Goal: Transaction & Acquisition: Subscribe to service/newsletter

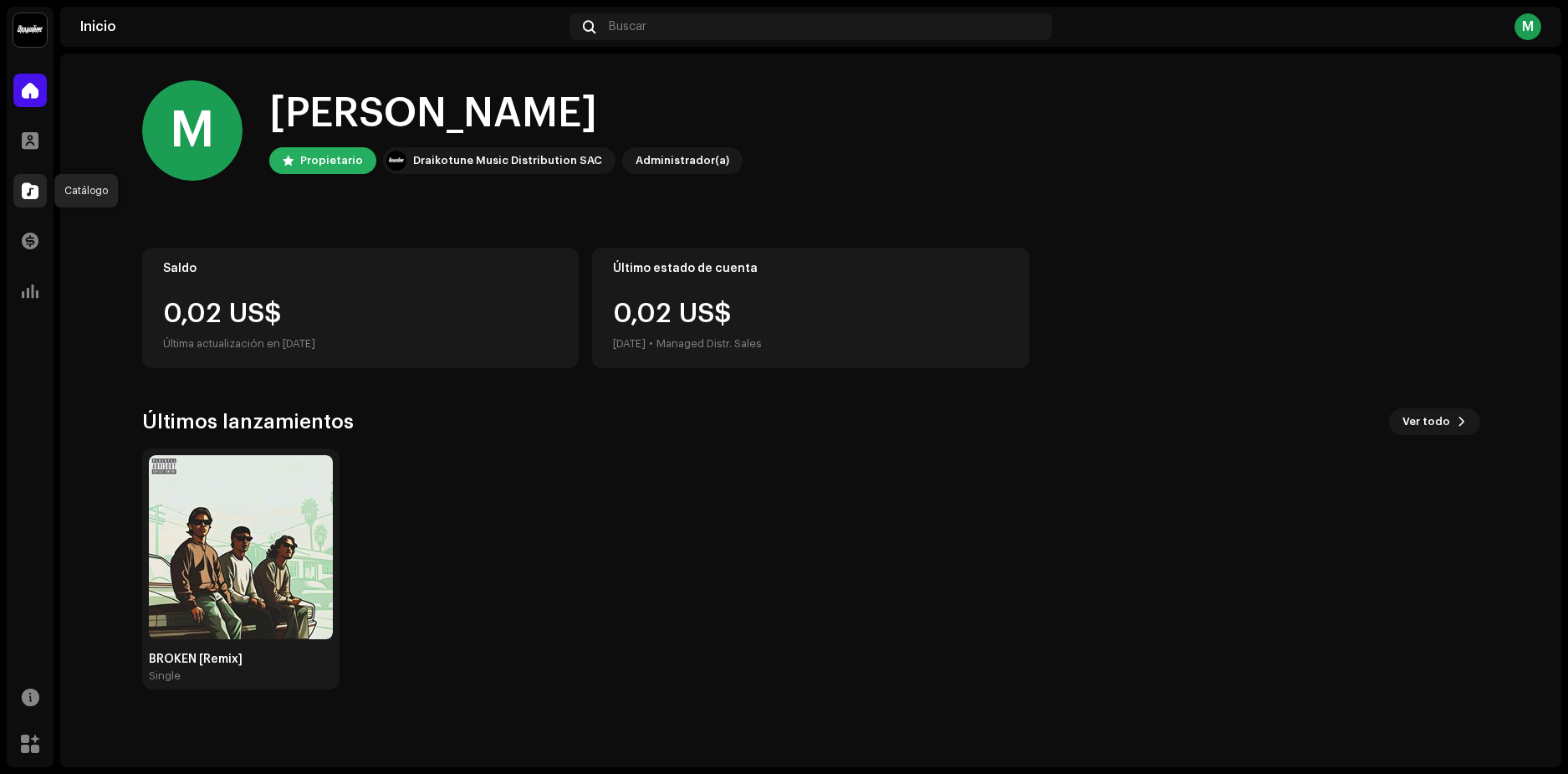
click at [31, 182] on div at bounding box center [30, 191] width 34 height 34
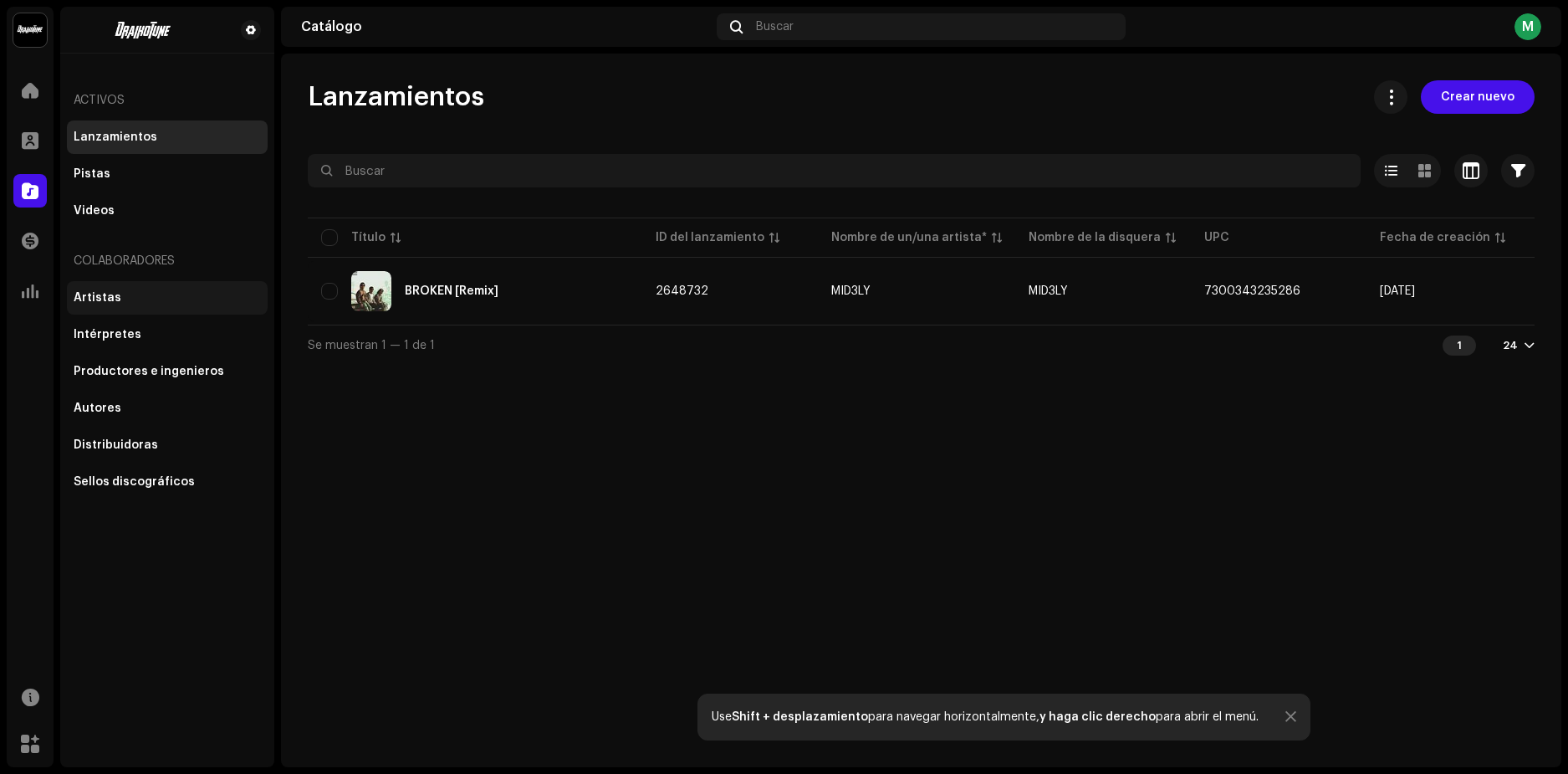
click at [123, 307] on div "Artistas" at bounding box center [167, 298] width 200 height 34
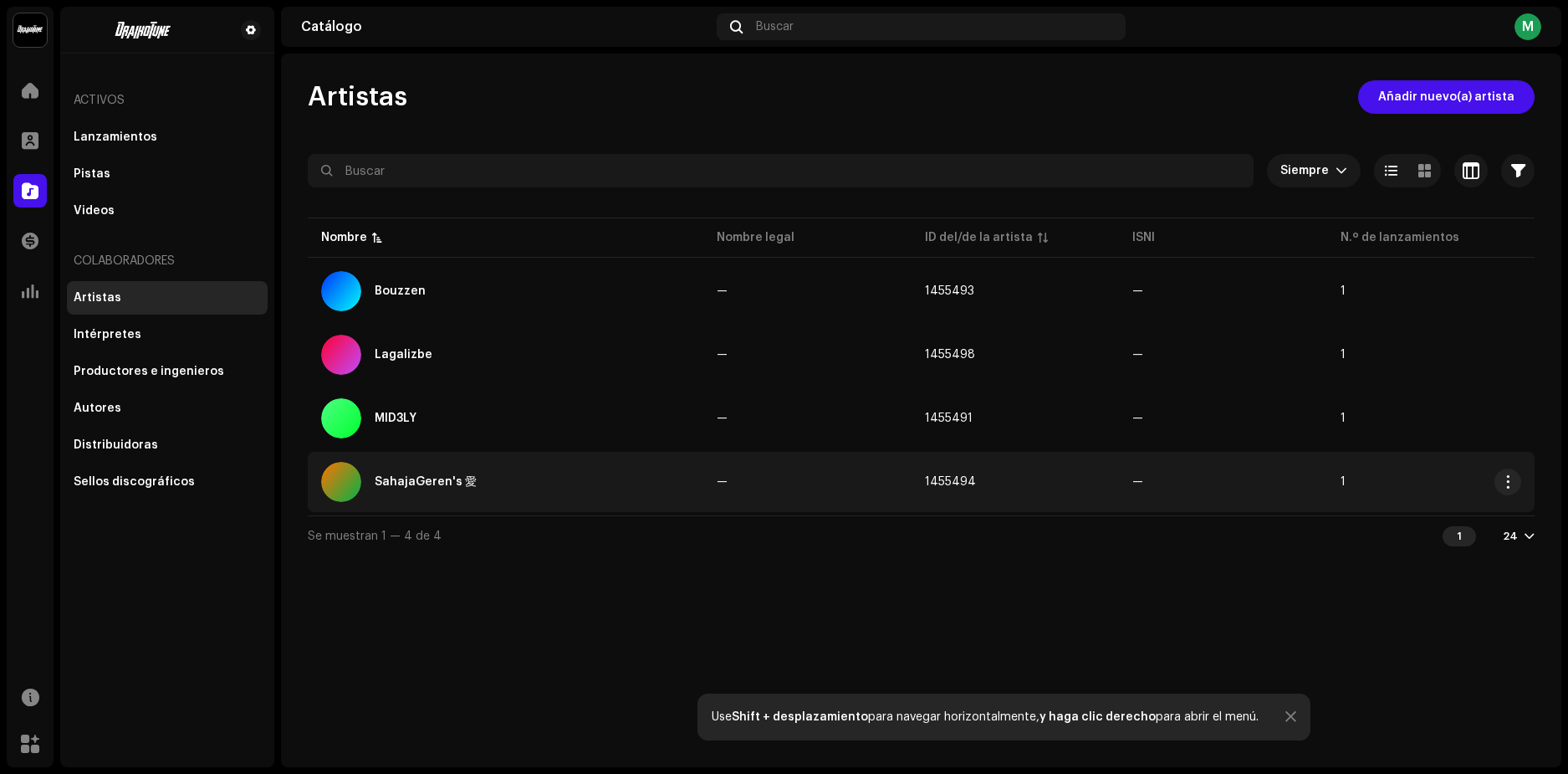
click at [436, 477] on div "SahajaGeren's 愛" at bounding box center [426, 481] width 102 height 12
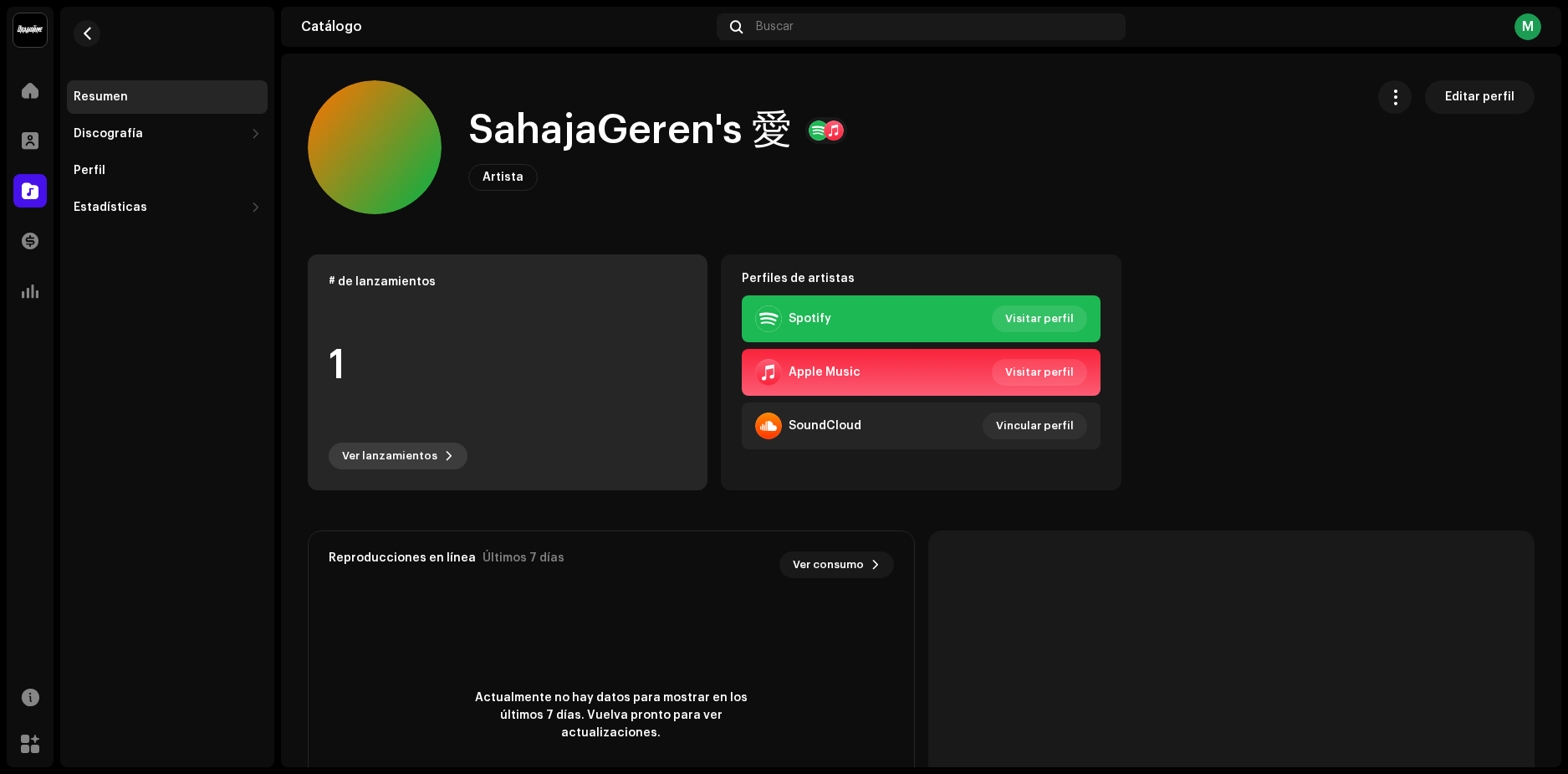
click at [413, 461] on span "Ver lanzamientos" at bounding box center [389, 456] width 95 height 34
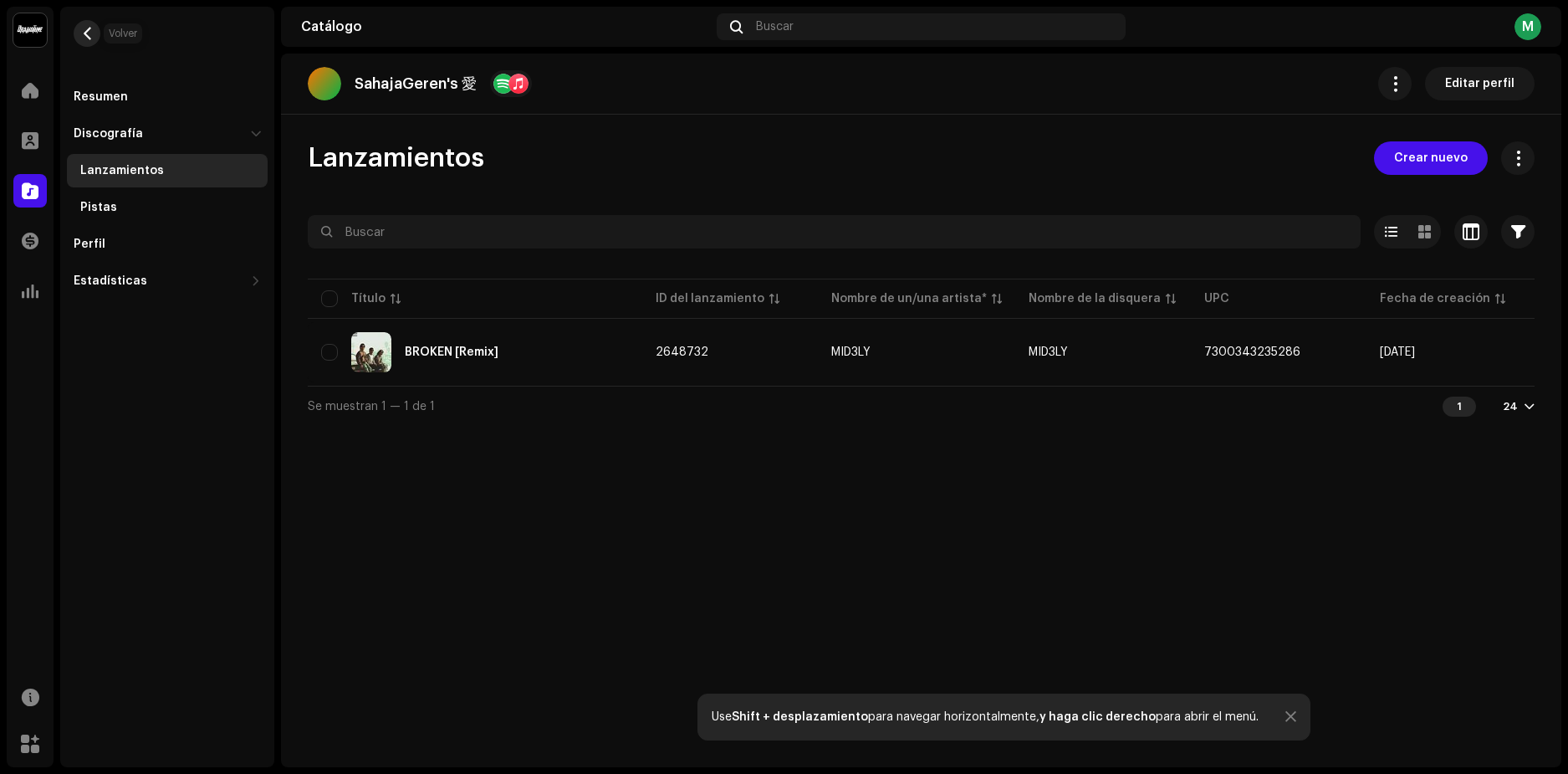
click at [88, 32] on span "button" at bounding box center [87, 33] width 12 height 13
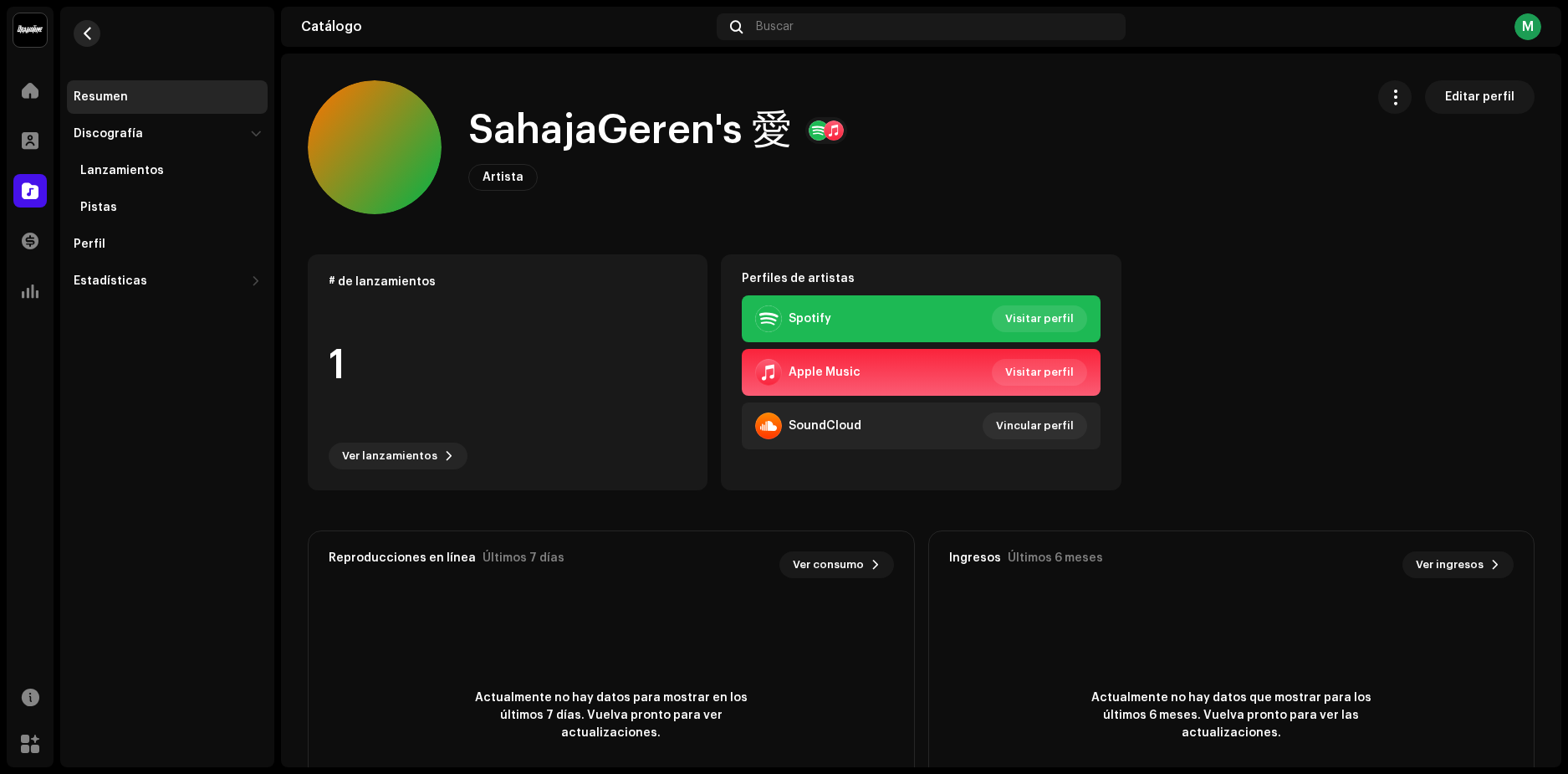
click at [79, 29] on button "button" at bounding box center [87, 34] width 27 height 27
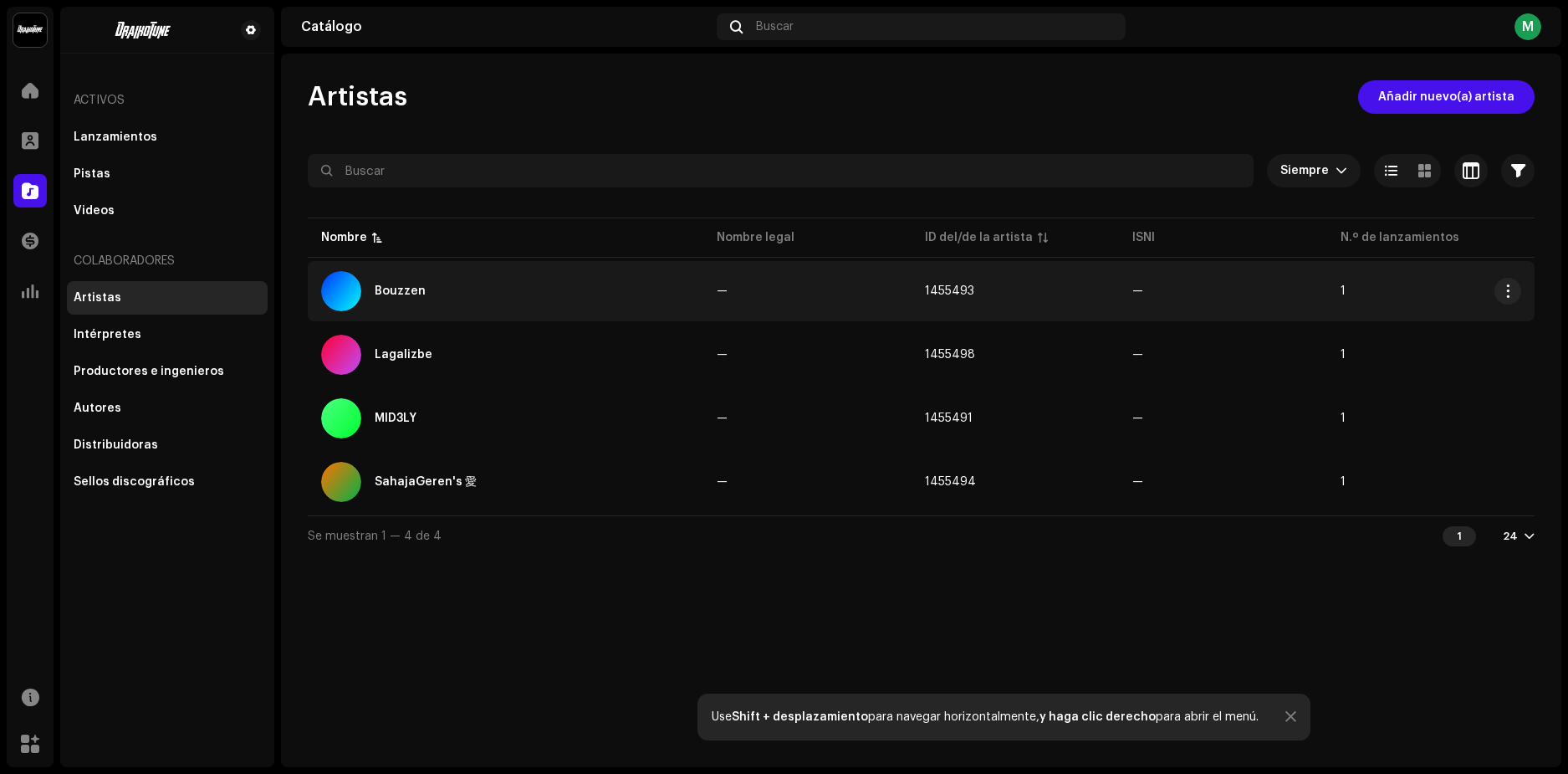
click at [415, 297] on div "Bouzzen" at bounding box center [506, 290] width 369 height 40
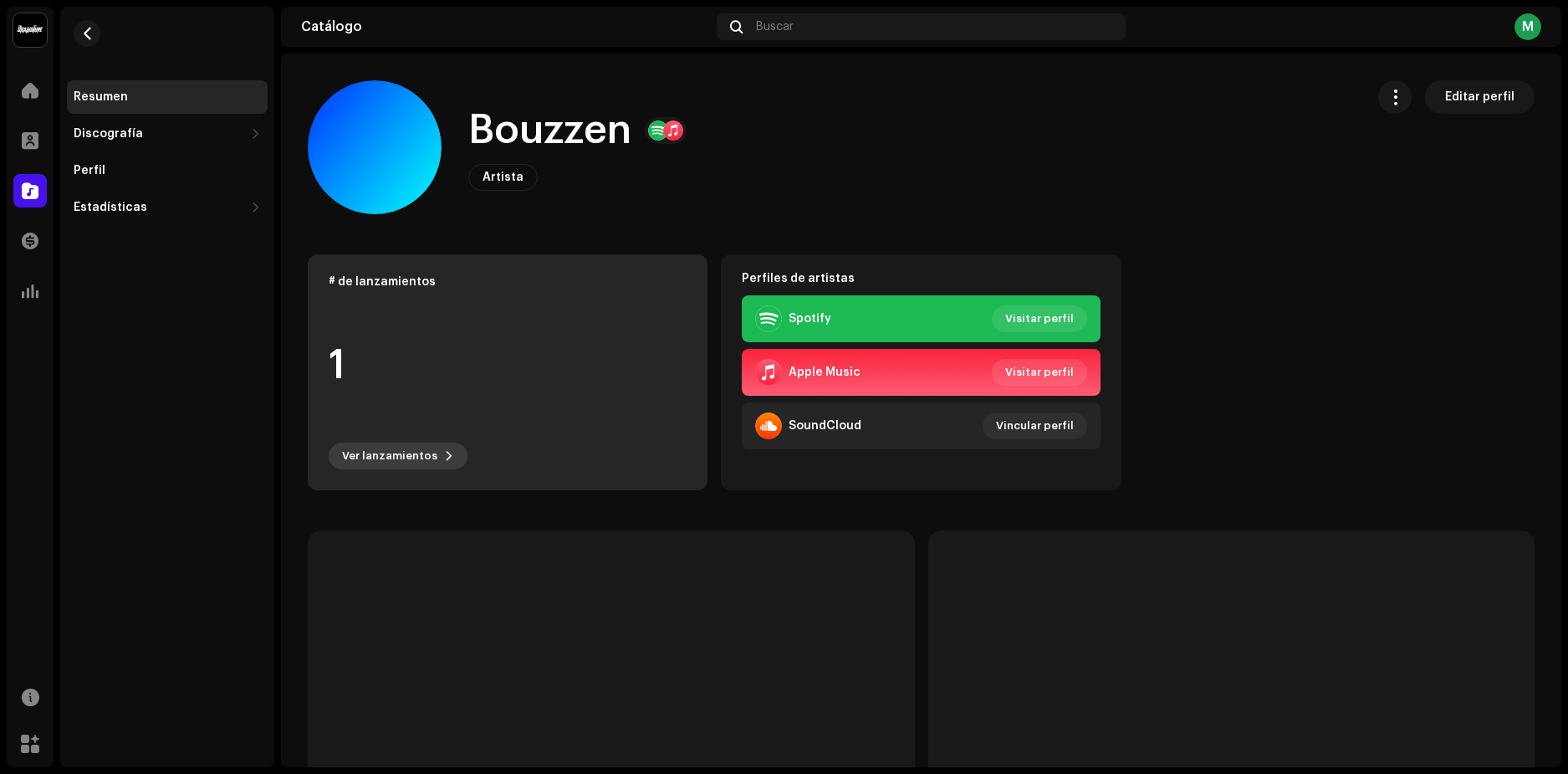
click at [402, 448] on span "Ver lanzamientos" at bounding box center [389, 456] width 95 height 34
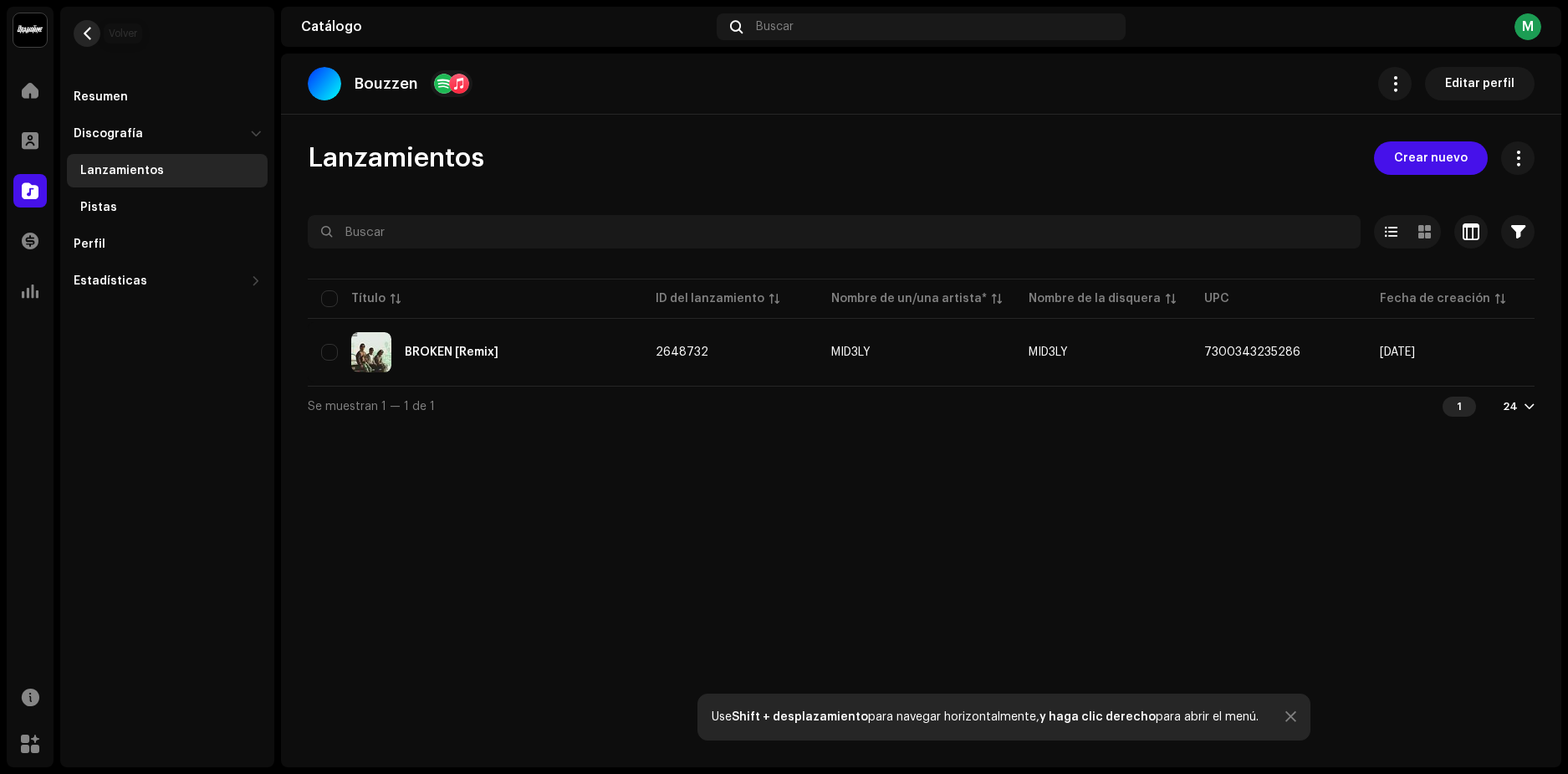
click at [87, 37] on span "button" at bounding box center [87, 33] width 12 height 13
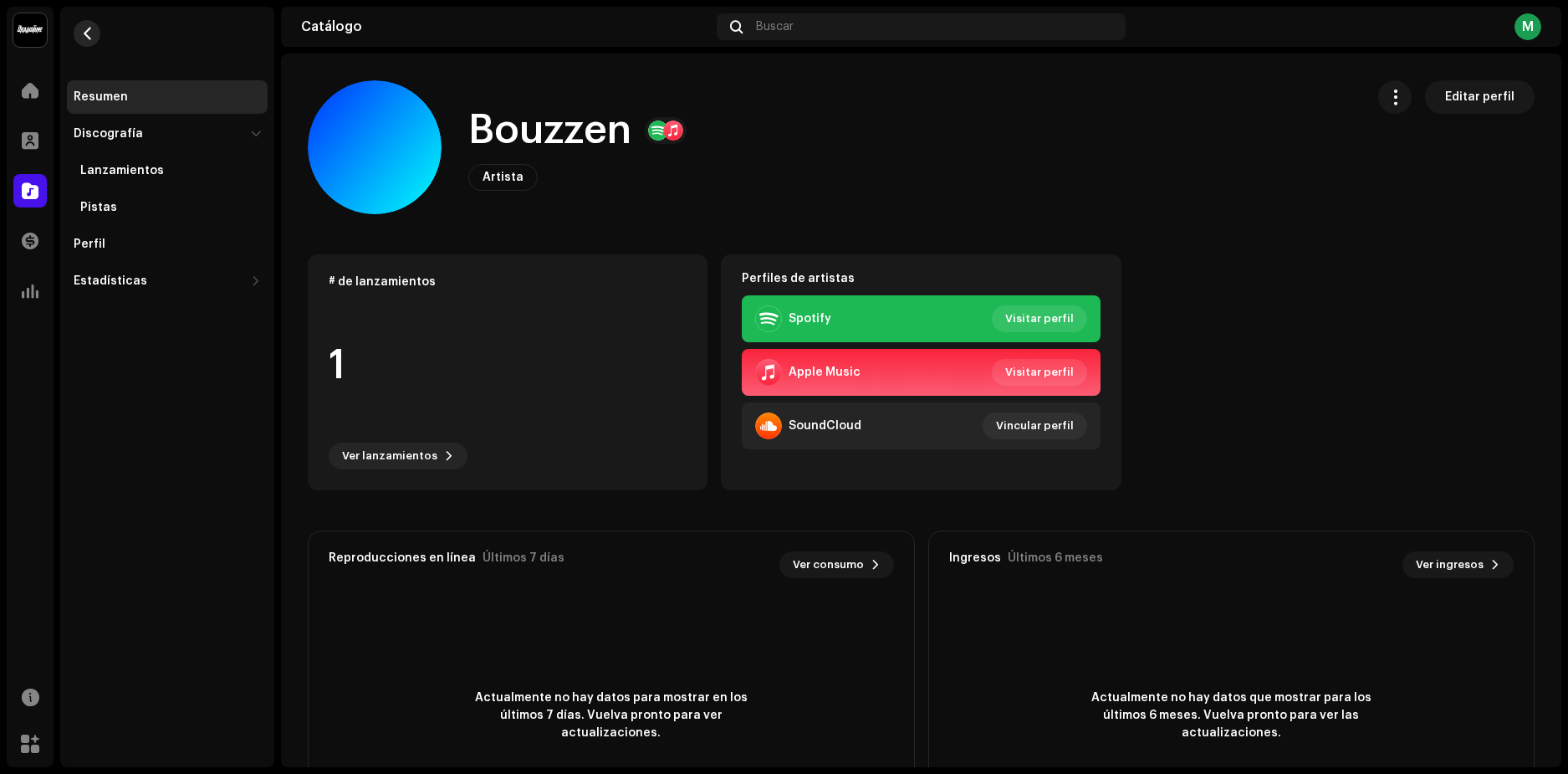
click at [87, 37] on span "button" at bounding box center [87, 33] width 12 height 13
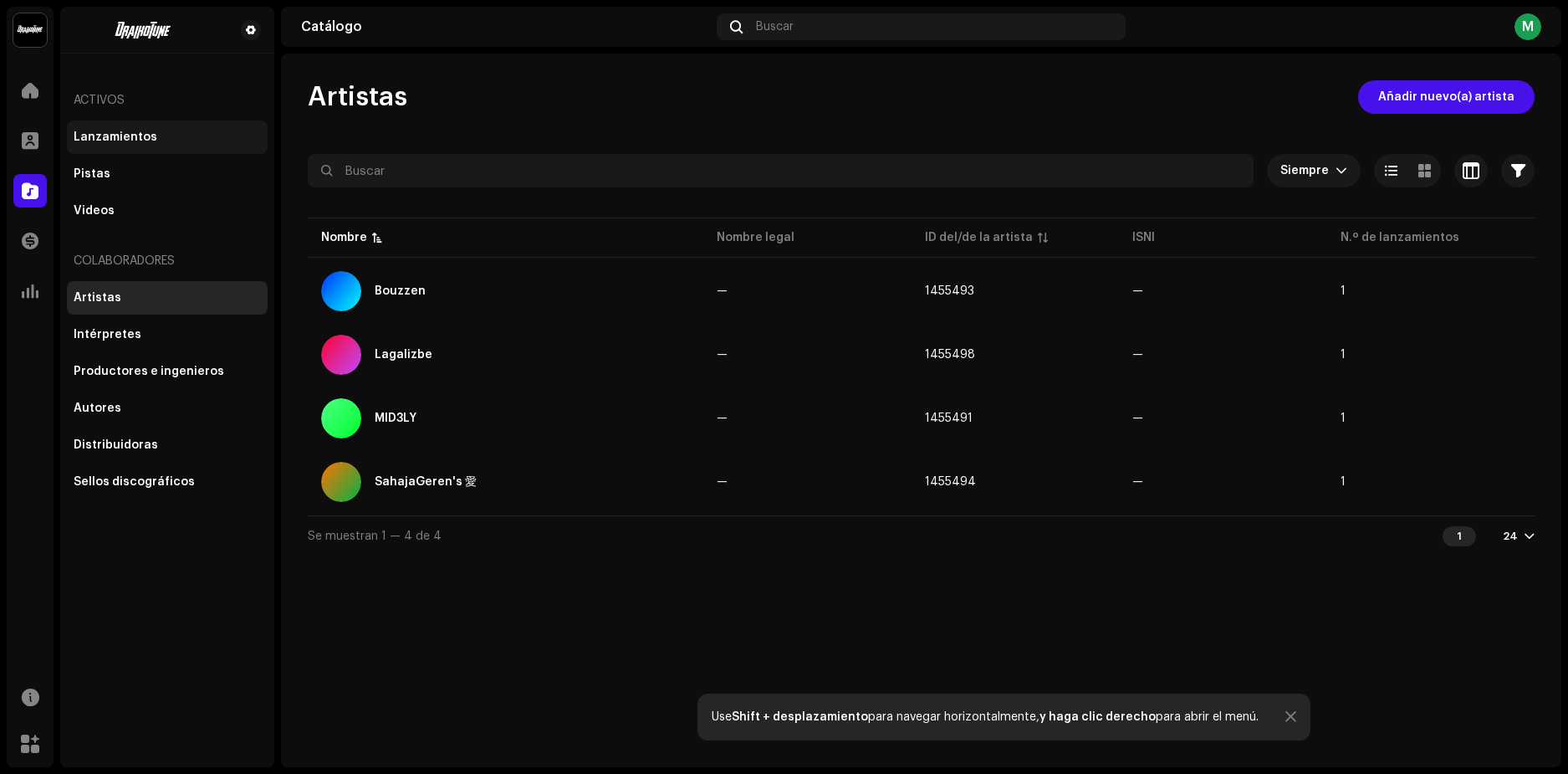
click at [139, 131] on div "Lanzamientos" at bounding box center [116, 137] width 84 height 13
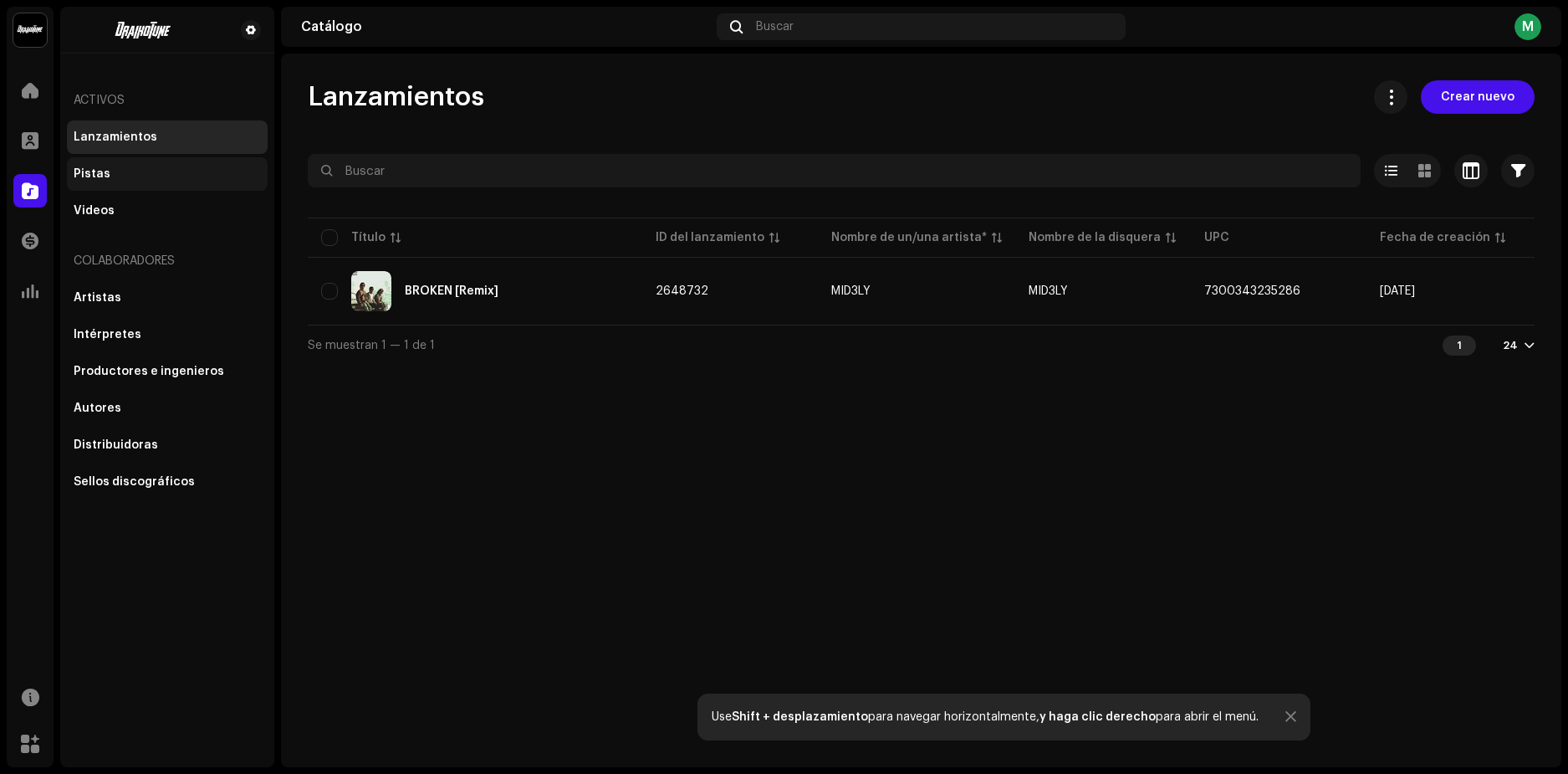
click at [135, 179] on div "Pistas" at bounding box center [167, 174] width 187 height 13
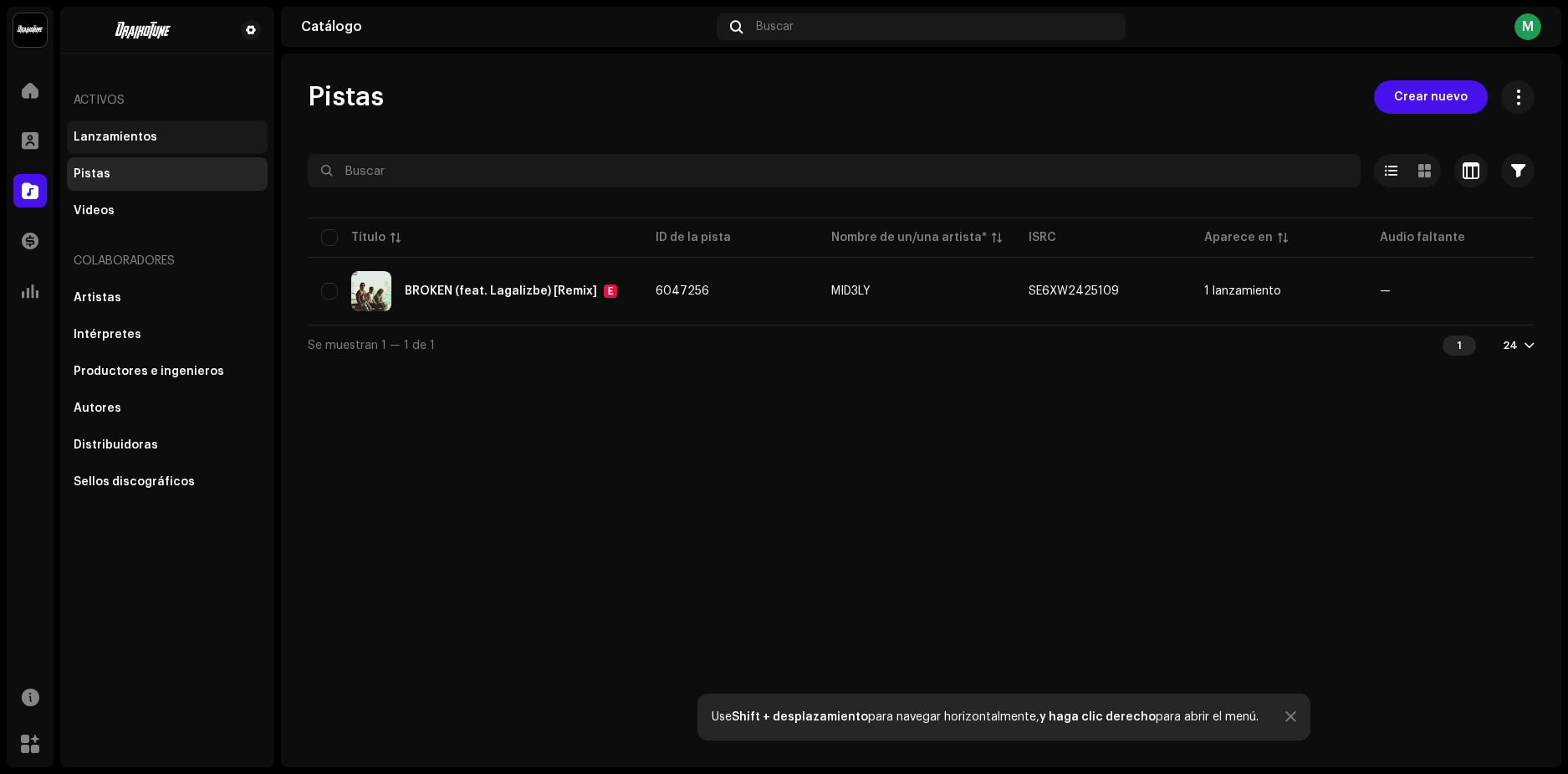
click at [131, 129] on div "Lanzamientos" at bounding box center [167, 137] width 200 height 34
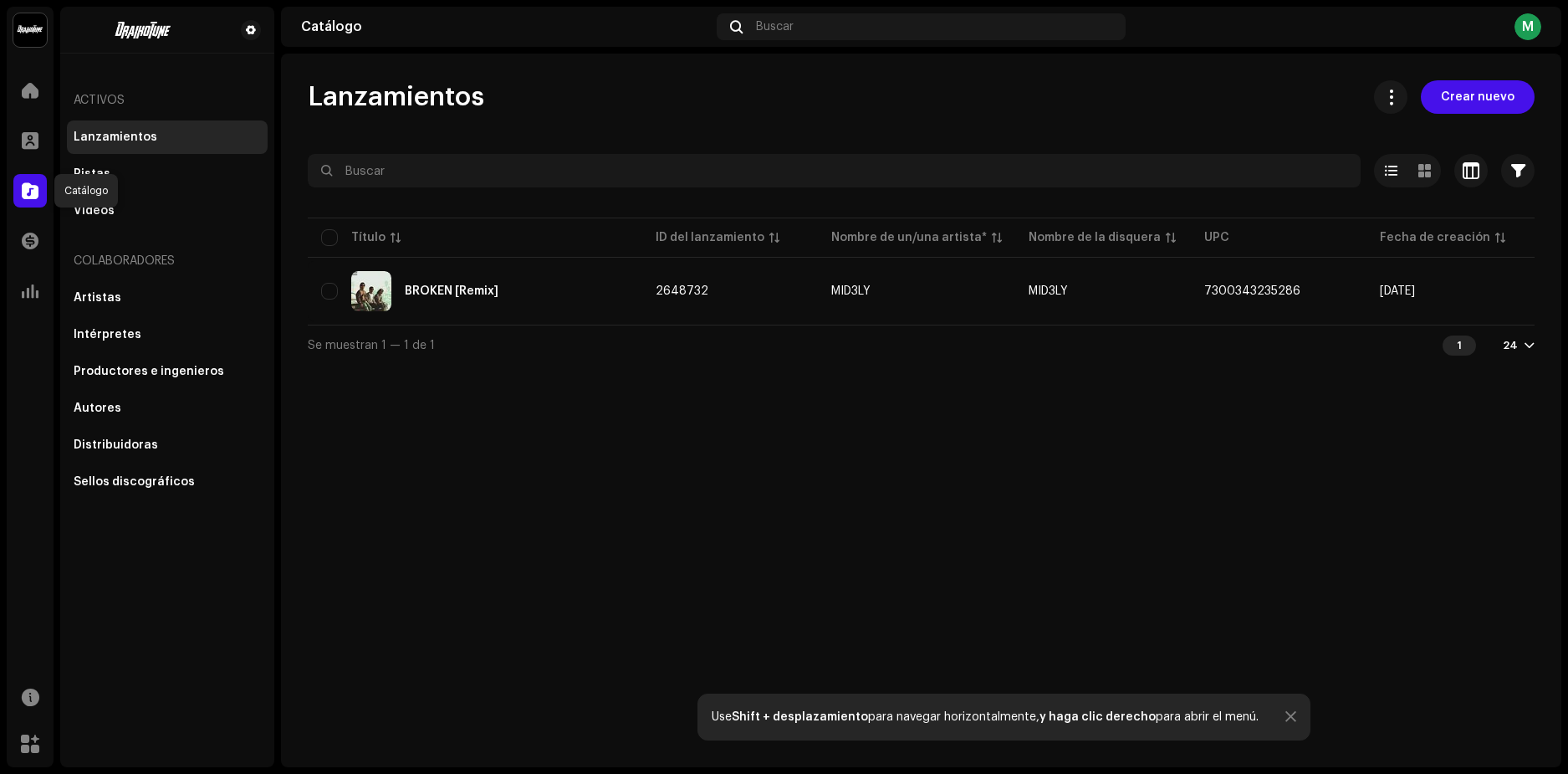
click at [31, 207] on div at bounding box center [30, 191] width 34 height 34
click at [1481, 91] on span "Crear nuevo" at bounding box center [1477, 97] width 74 height 34
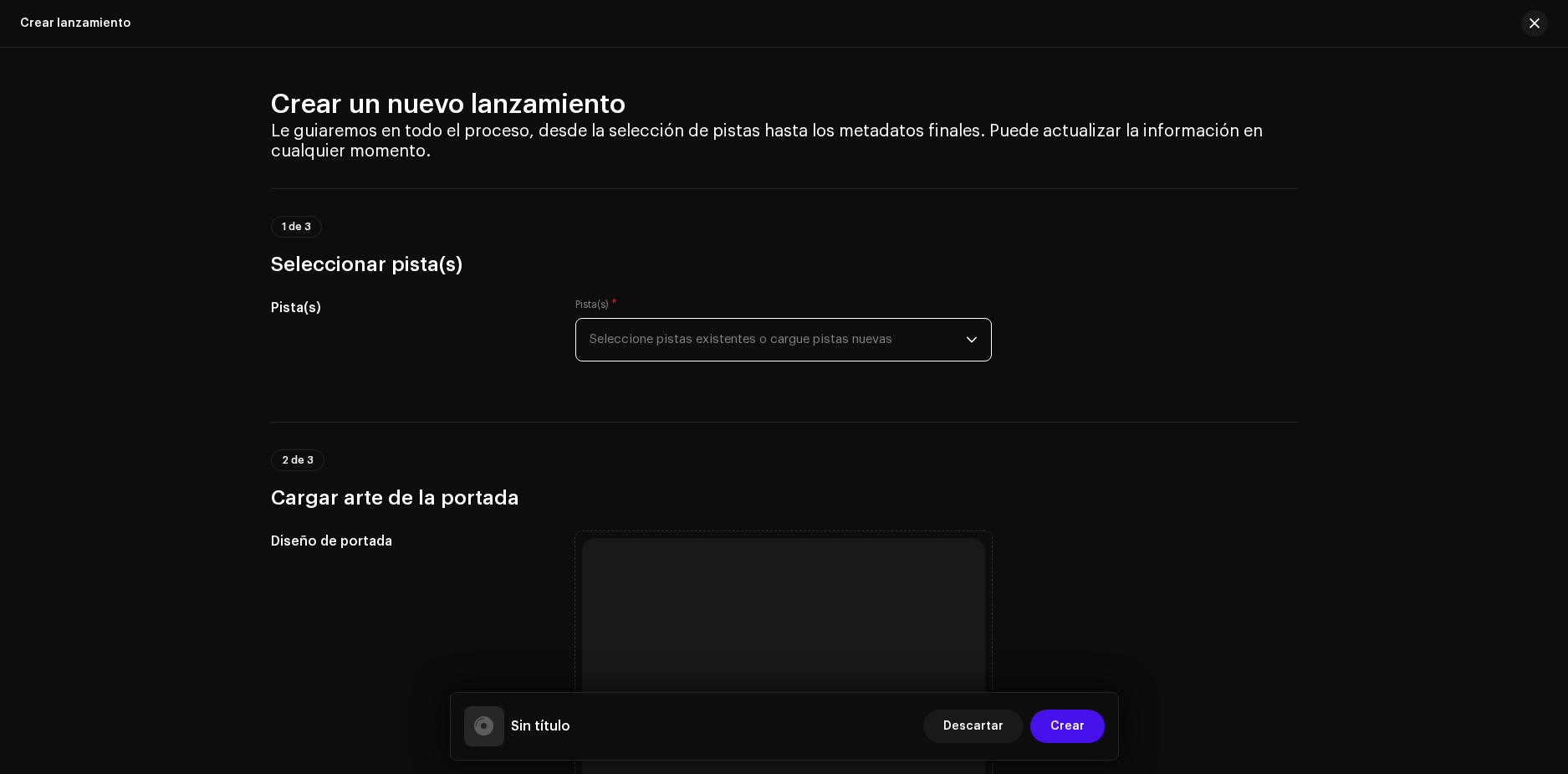
click at [828, 343] on span "Seleccione pistas existentes o cargue pistas nuevas" at bounding box center [777, 339] width 377 height 42
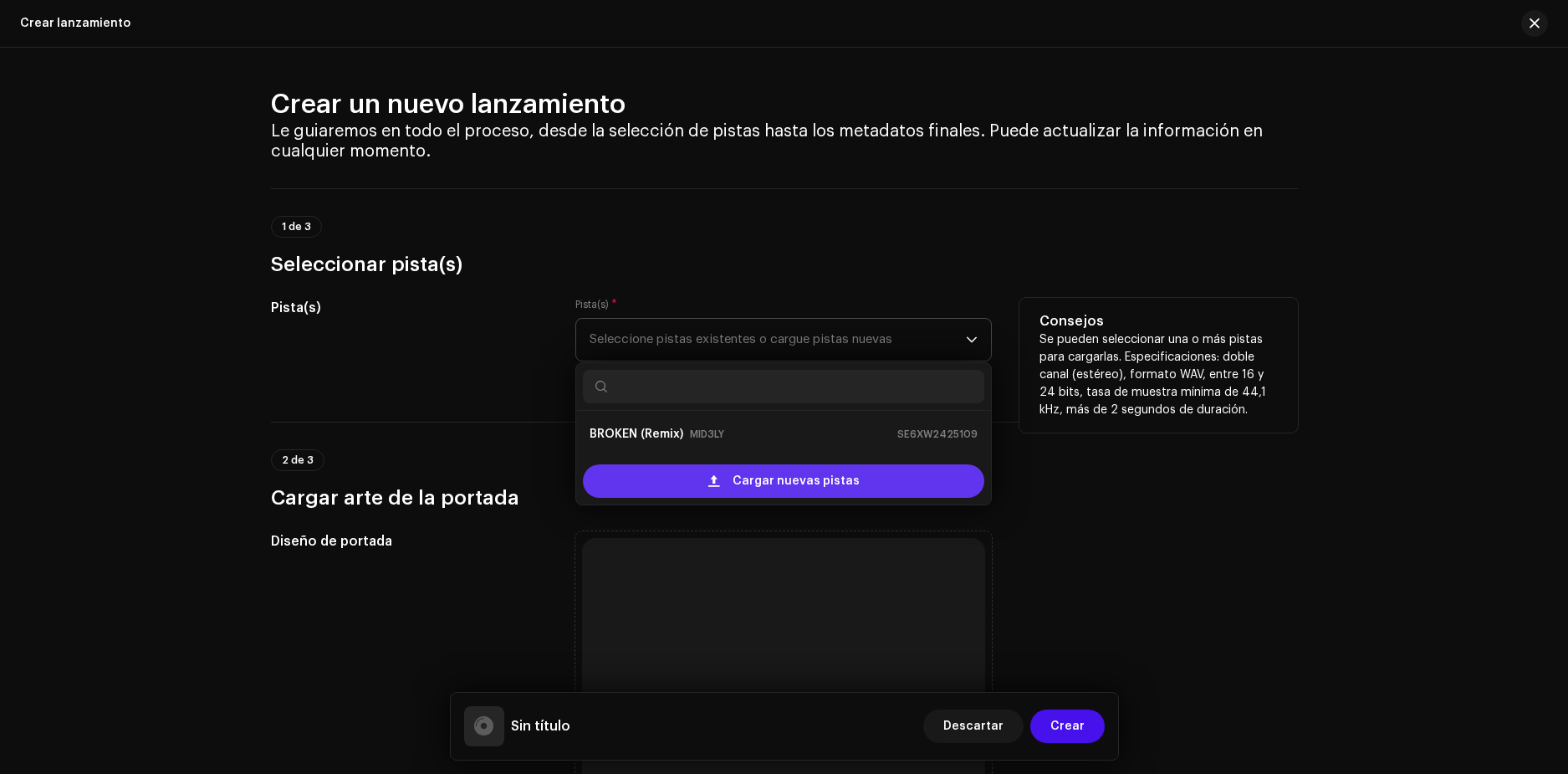
click at [767, 483] on span "Cargar nuevas pistas" at bounding box center [796, 481] width 127 height 34
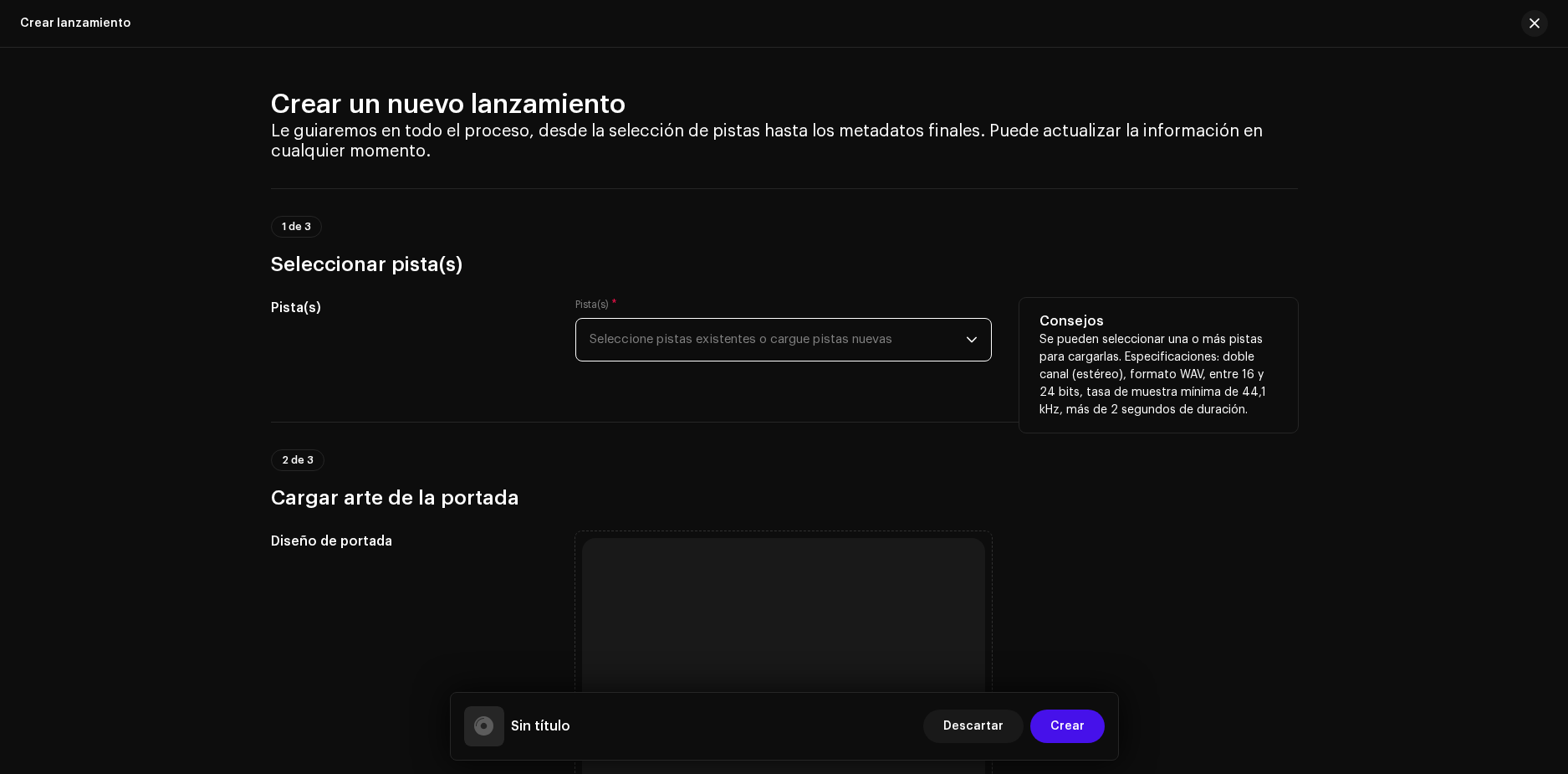
click at [833, 322] on span "Seleccione pistas existentes o cargue pistas nuevas" at bounding box center [777, 339] width 377 height 42
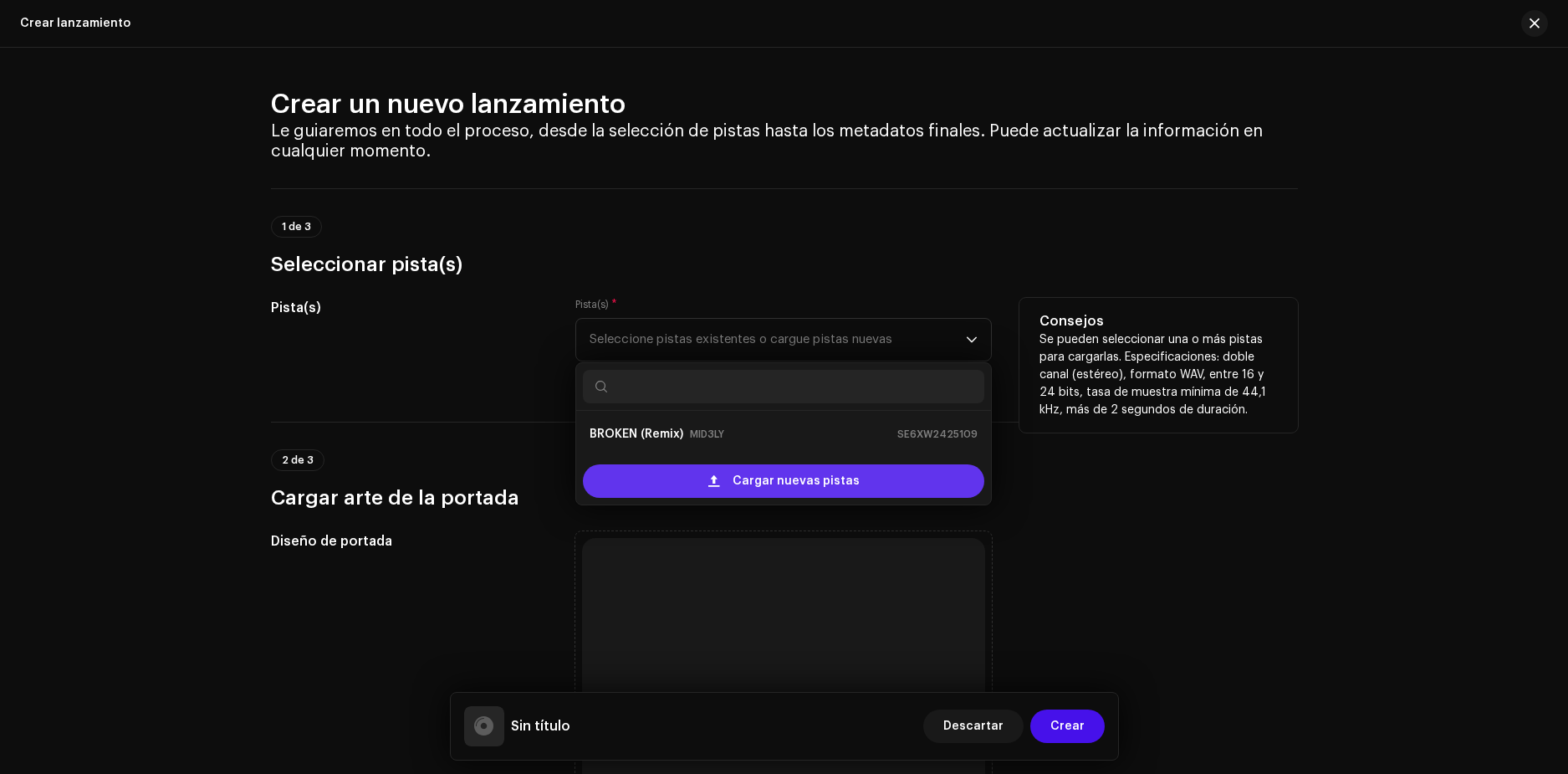
click at [784, 480] on span "Cargar nuevas pistas" at bounding box center [796, 481] width 127 height 34
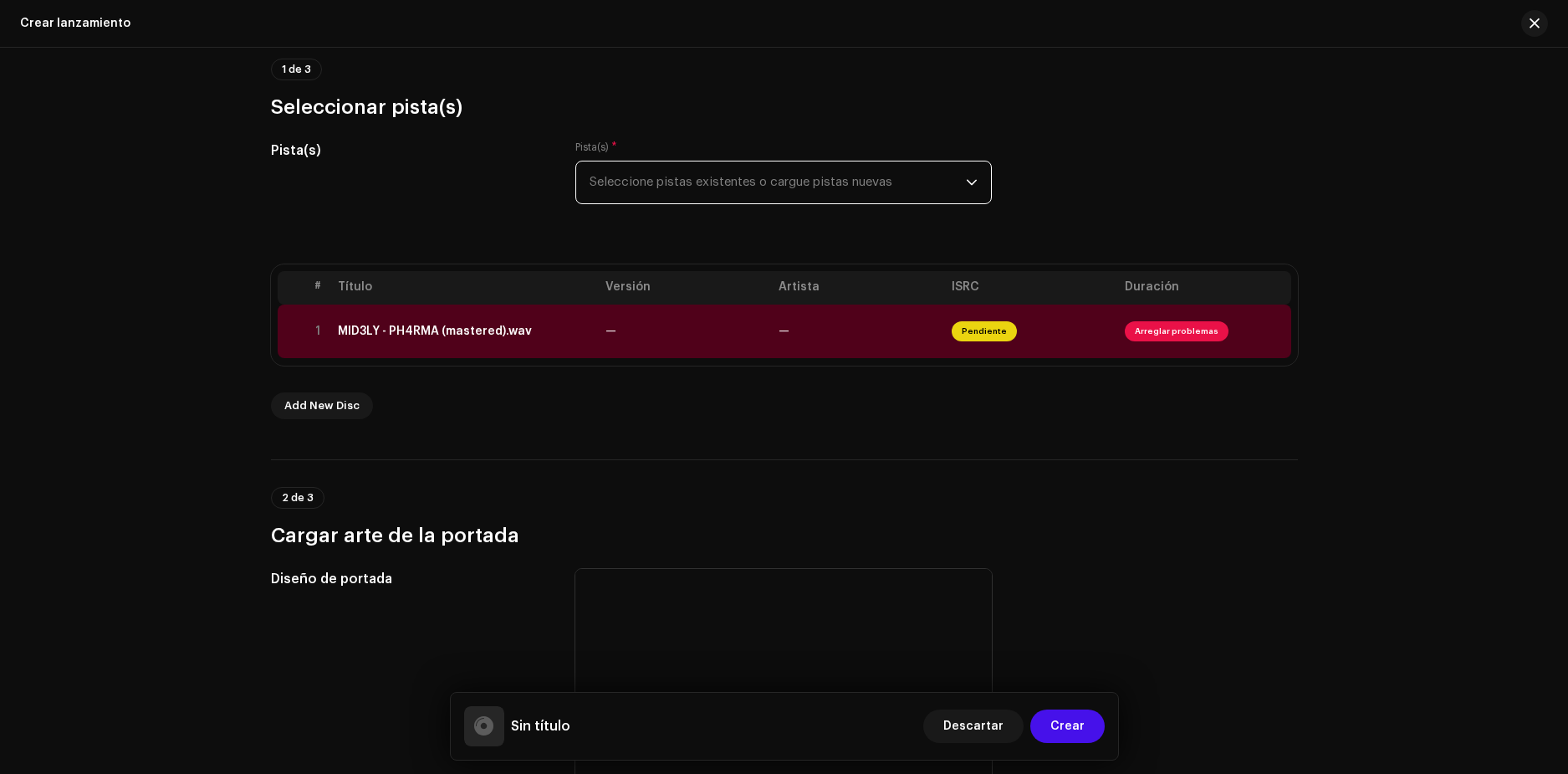
scroll to position [151, 0]
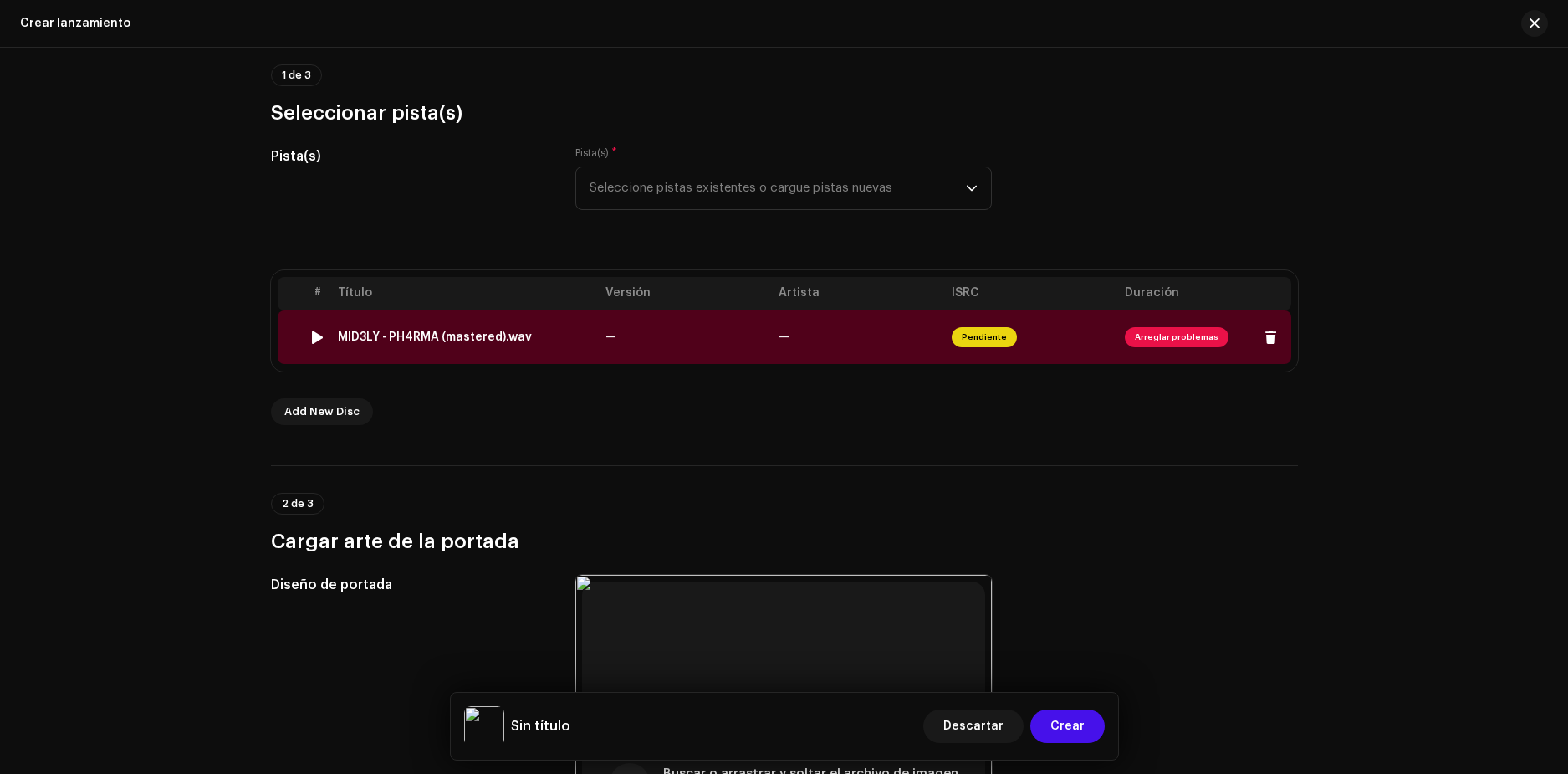
click at [1174, 338] on span "Arreglar problemas" at bounding box center [1176, 337] width 103 height 20
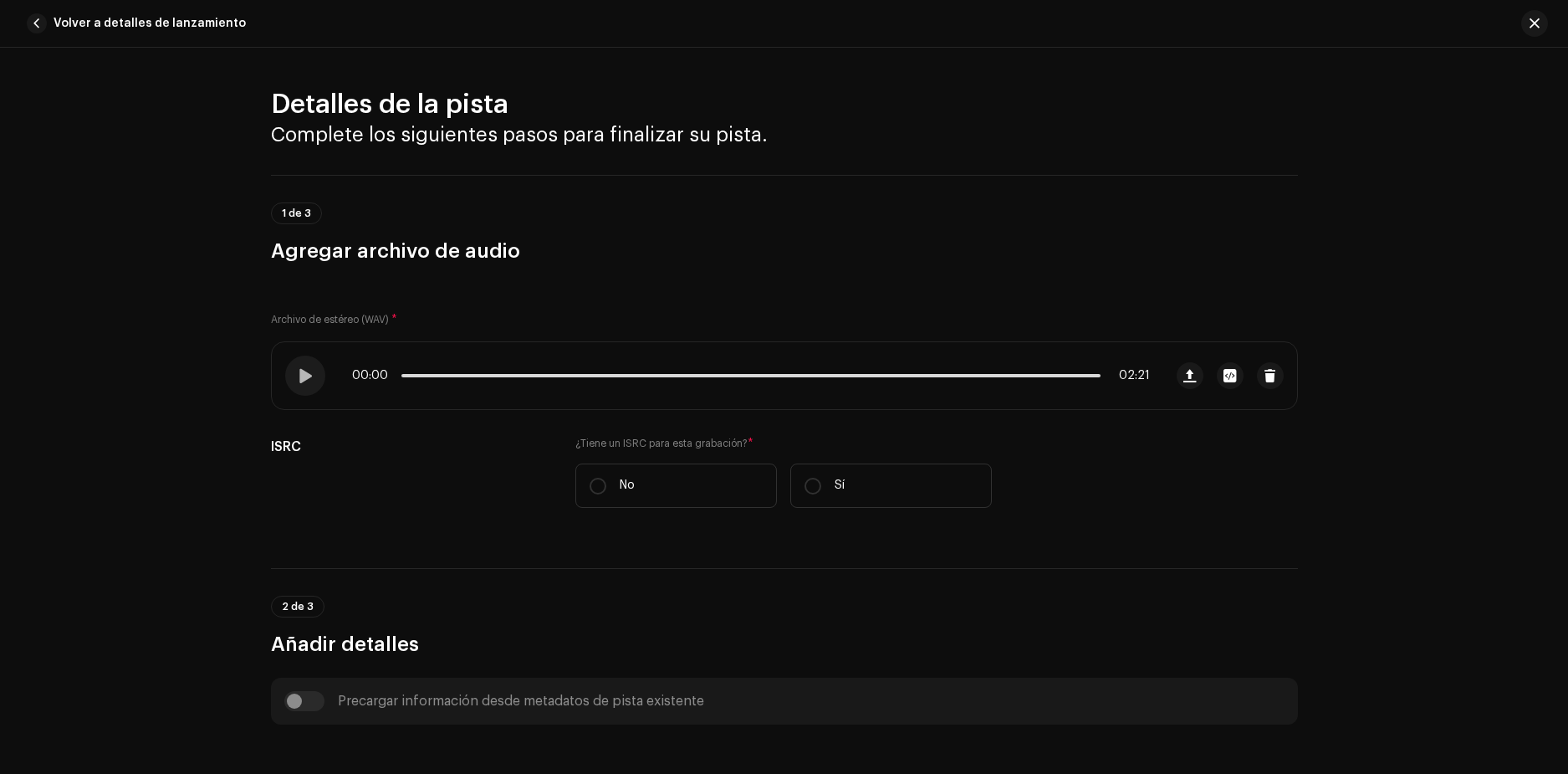
scroll to position [618, 0]
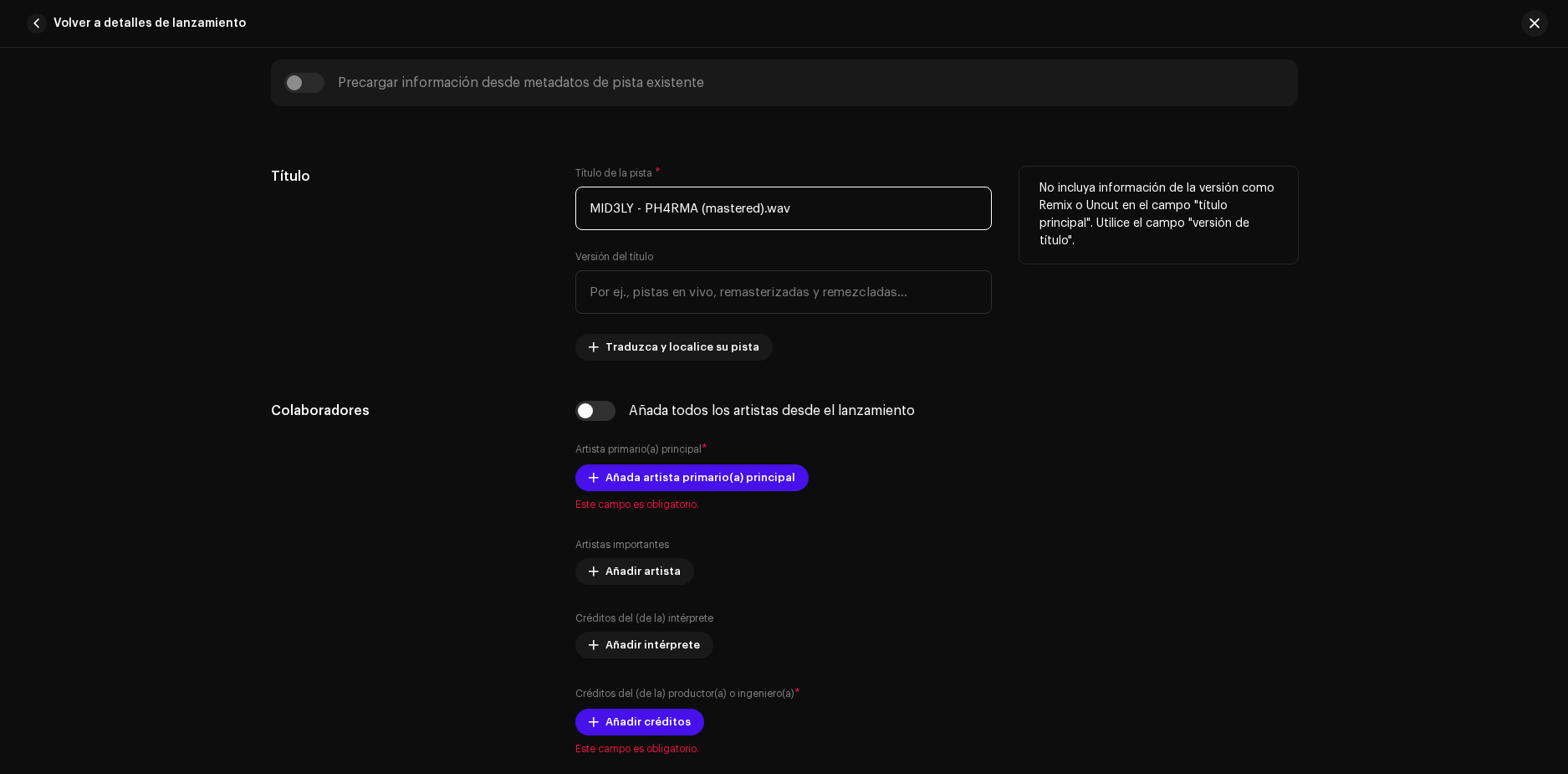
click at [826, 198] on input "MID3LY - PH4RMA (mastered).wav" at bounding box center [784, 208] width 417 height 44
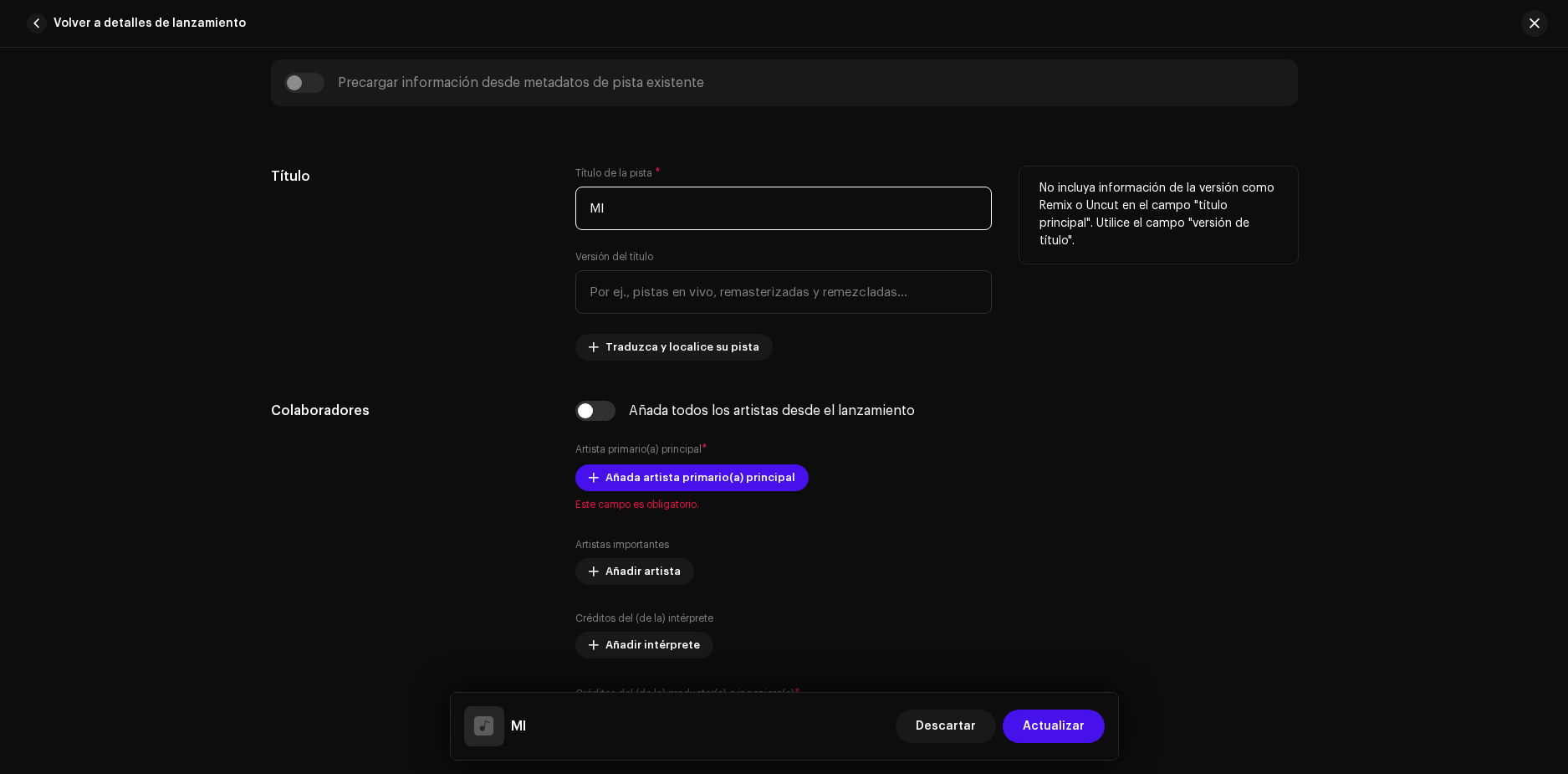
type input "M"
type input "Pharma"
click at [478, 269] on div "Título" at bounding box center [410, 264] width 279 height 194
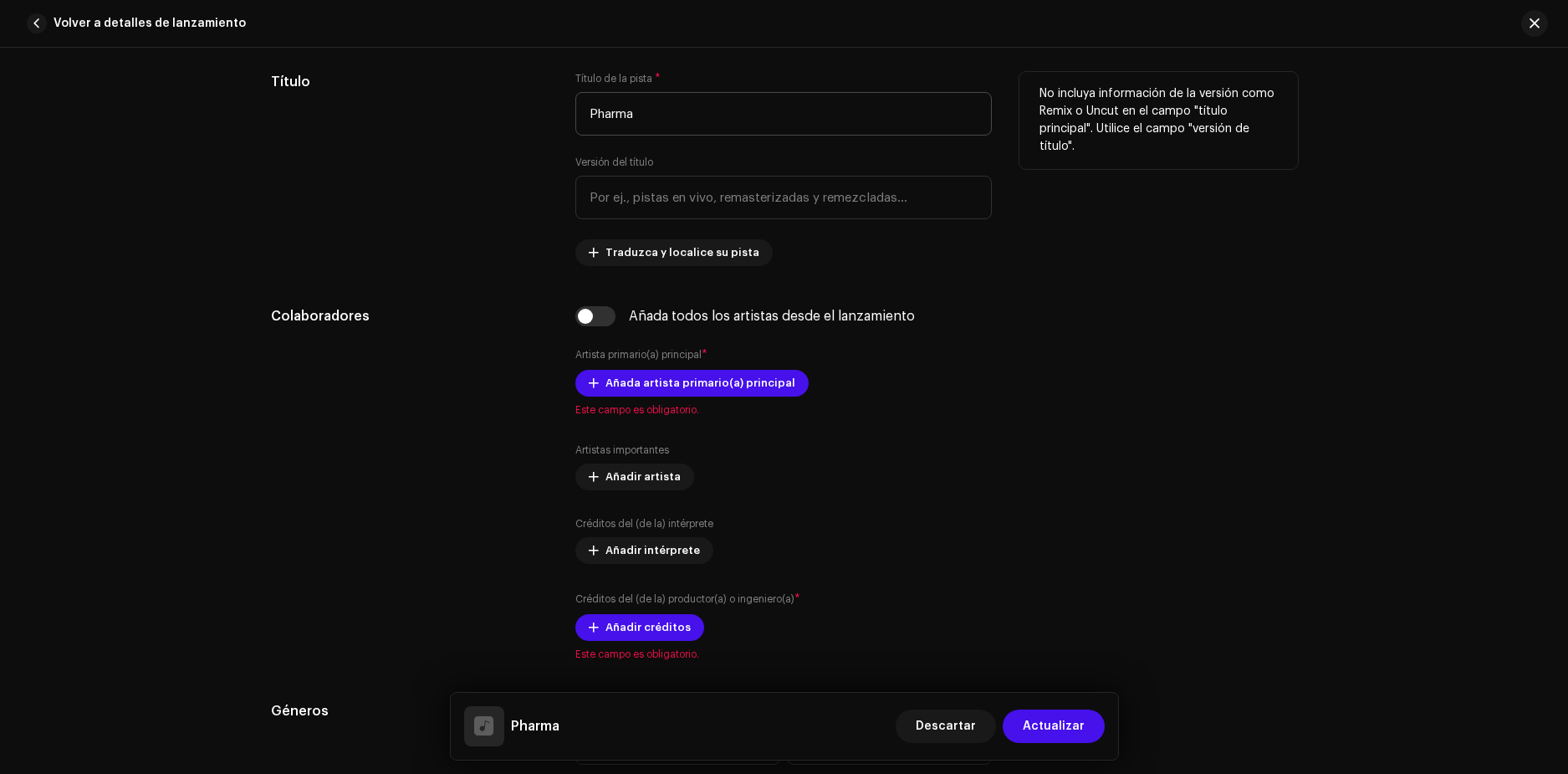
scroll to position [786, 0]
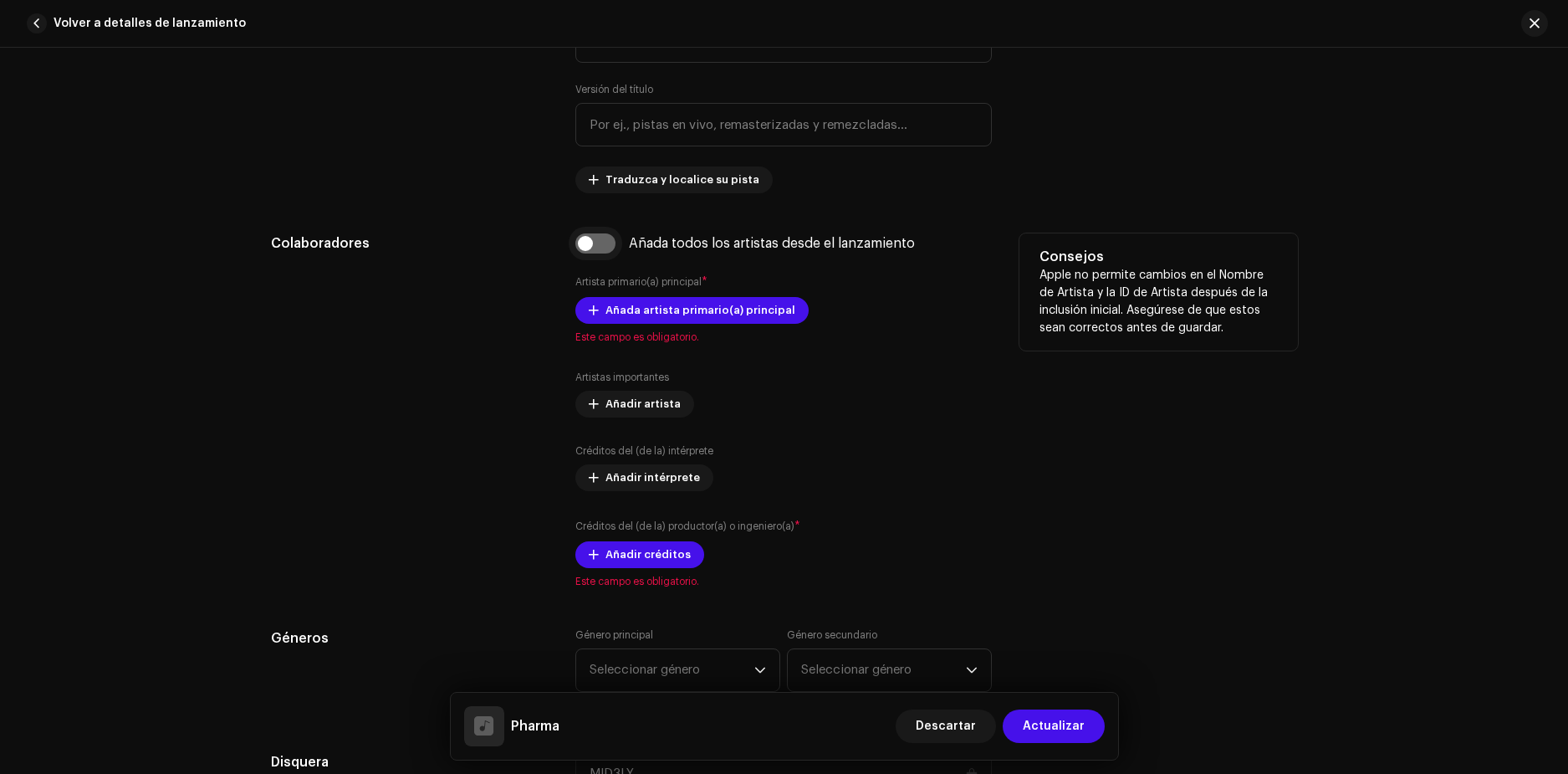
click at [607, 236] on input "checkbox" at bounding box center [595, 243] width 40 height 20
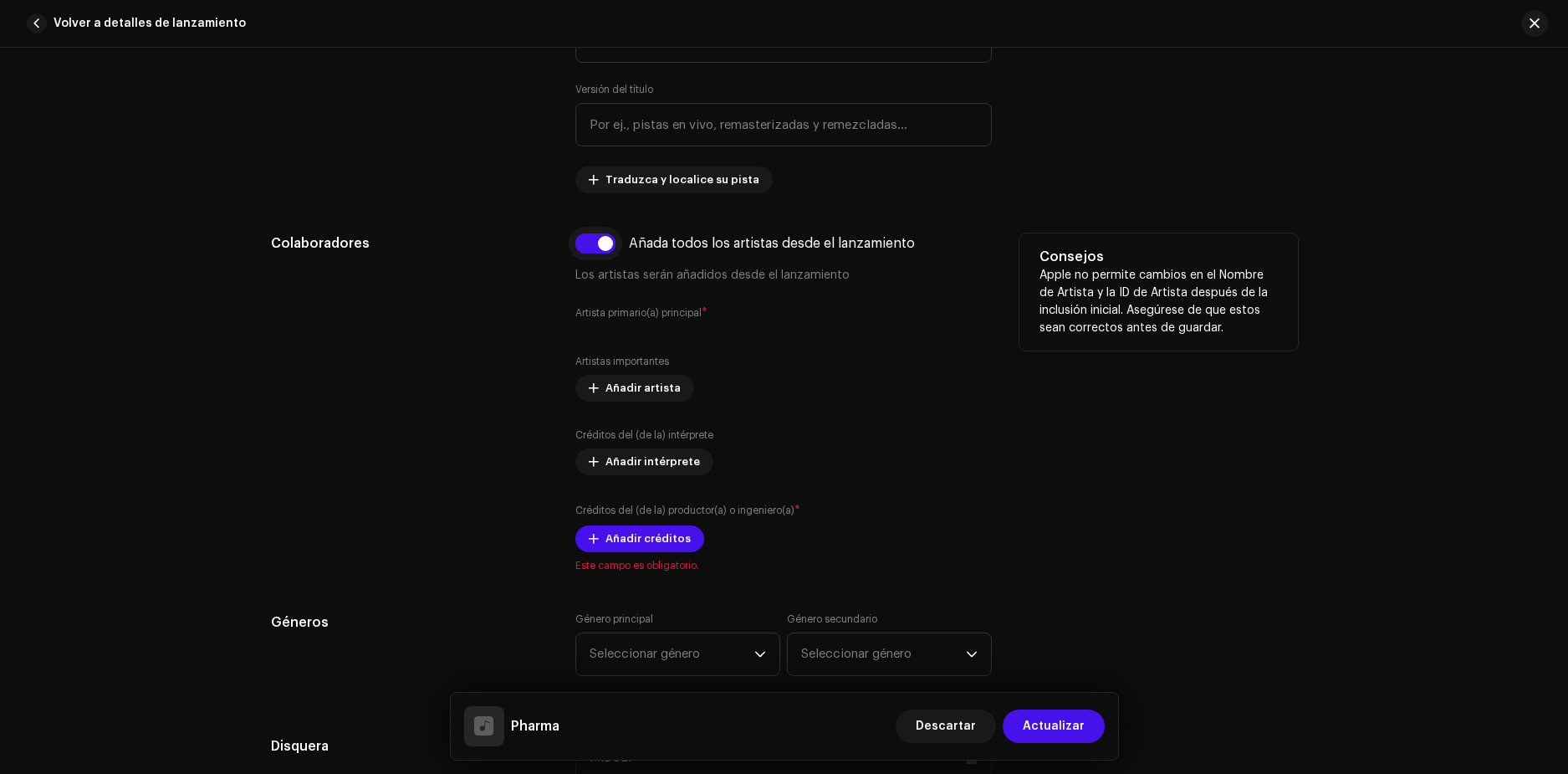
click at [600, 238] on input "checkbox" at bounding box center [595, 243] width 40 height 20
checkbox input "false"
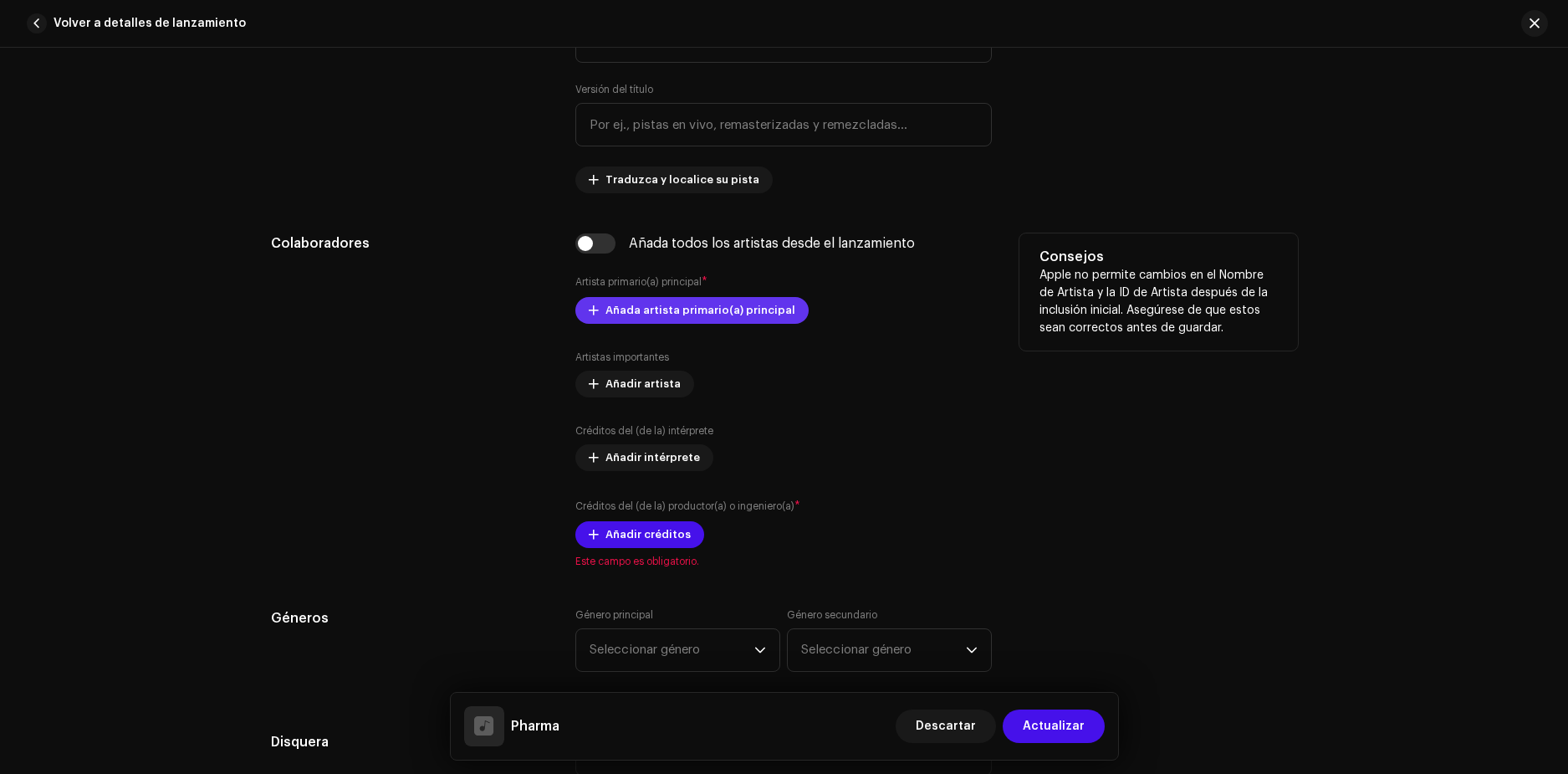
click at [648, 313] on span "Añada artista primario(a) principal" at bounding box center [700, 311] width 190 height 34
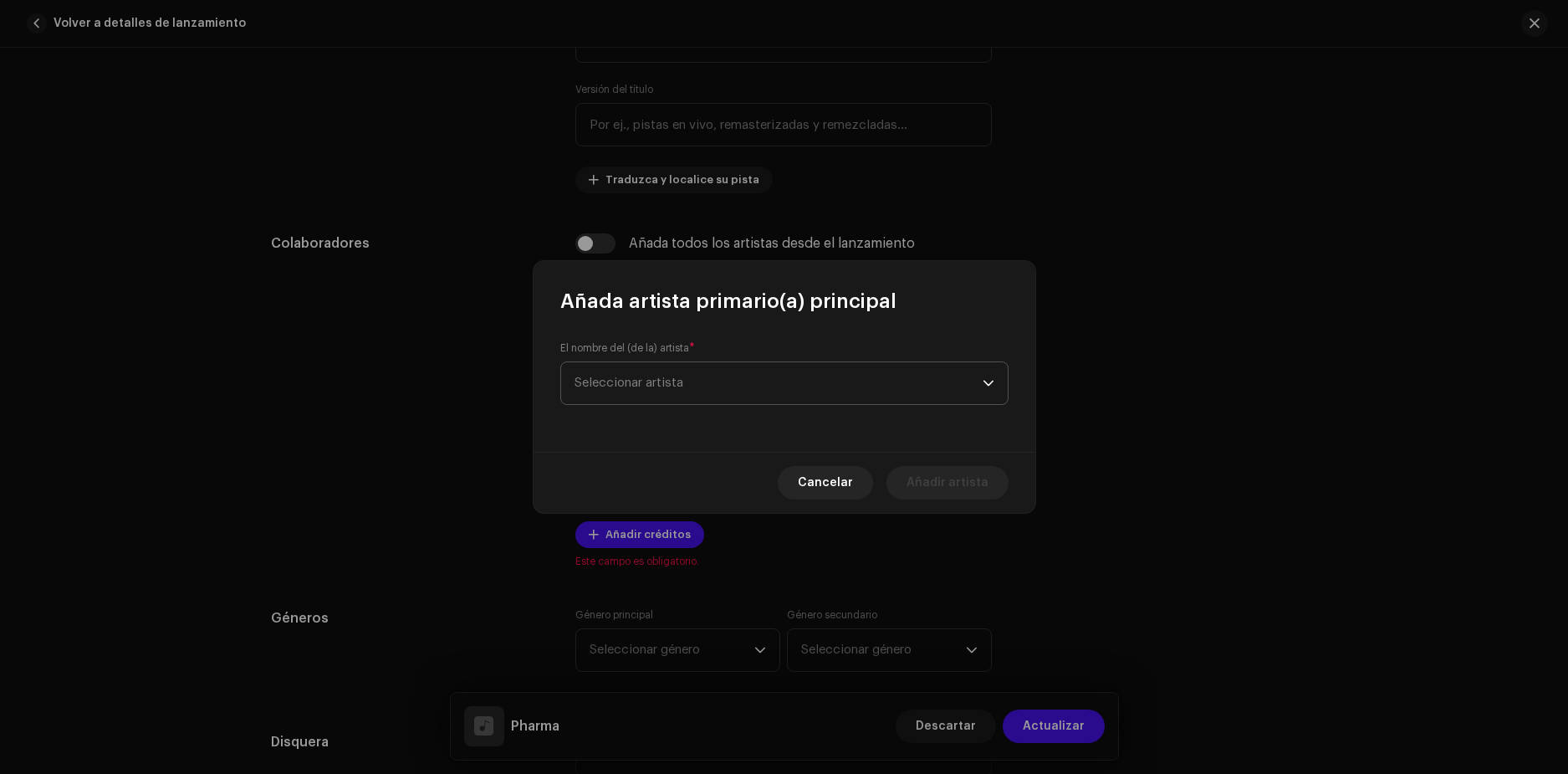
click at [682, 393] on span "Seleccionar artista" at bounding box center [778, 383] width 408 height 42
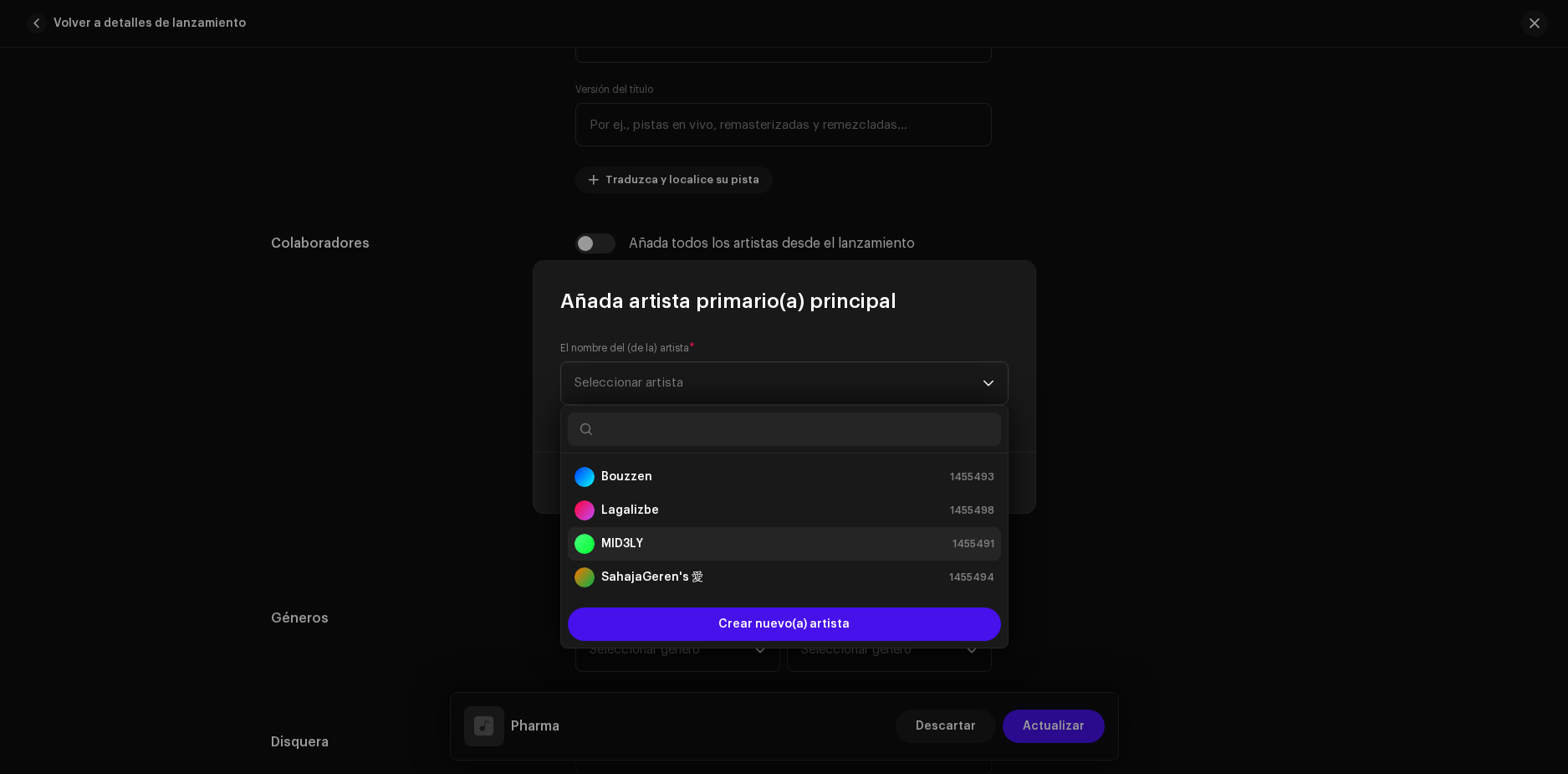
click at [623, 547] on strong "MID3LY" at bounding box center [622, 543] width 42 height 17
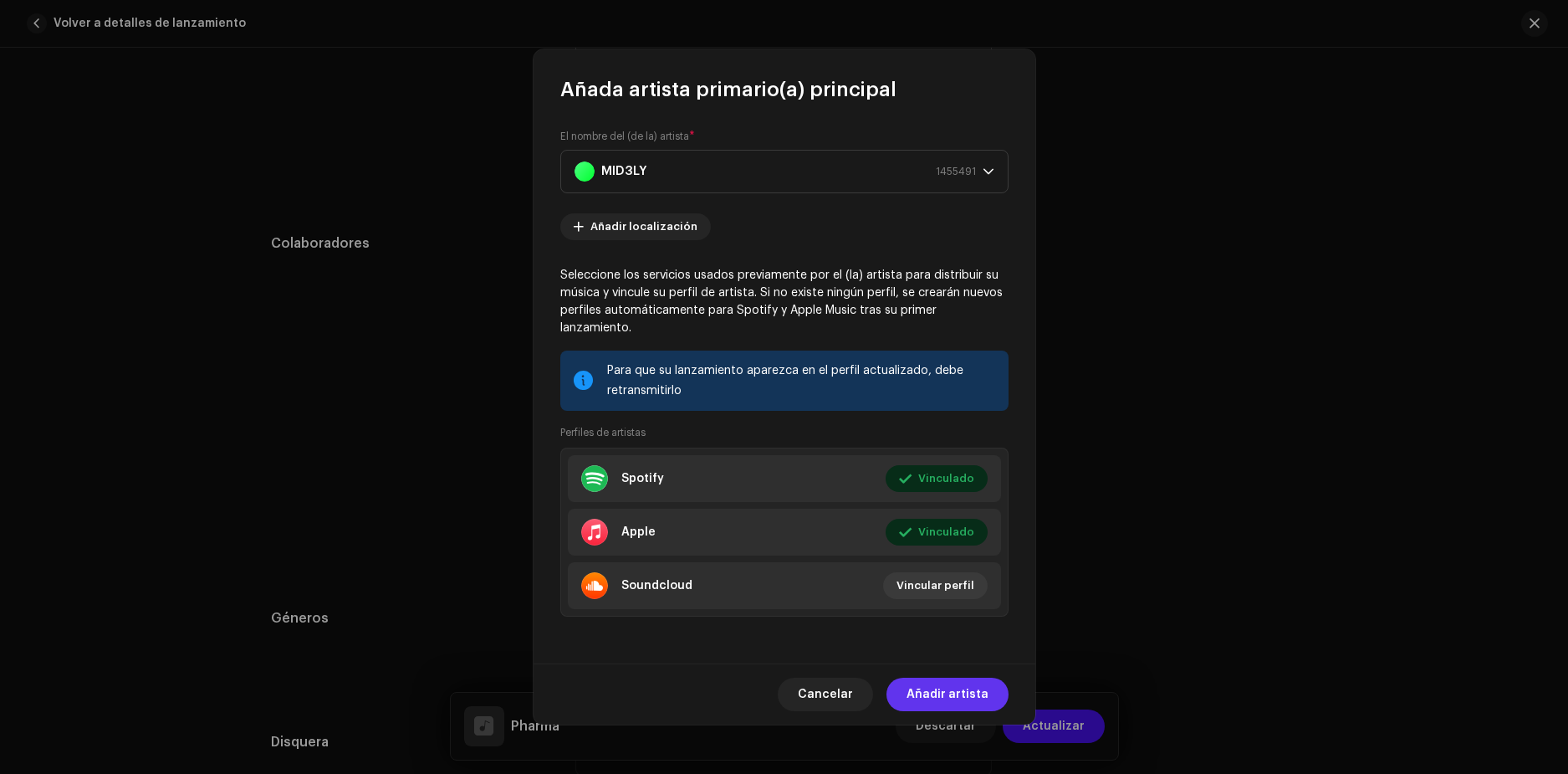
click at [946, 683] on span "Añadir artista" at bounding box center [947, 695] width 82 height 34
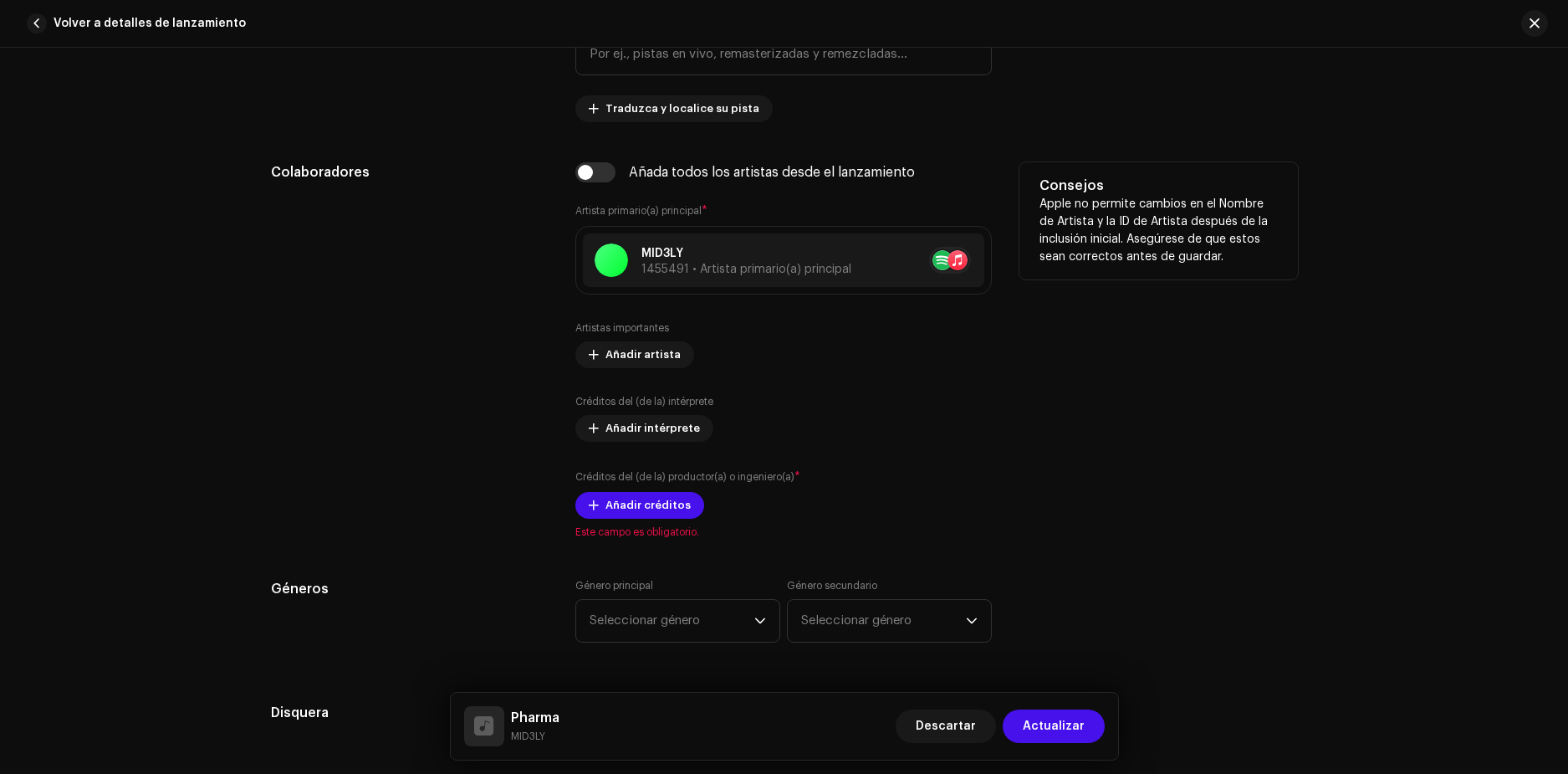
scroll to position [869, 0]
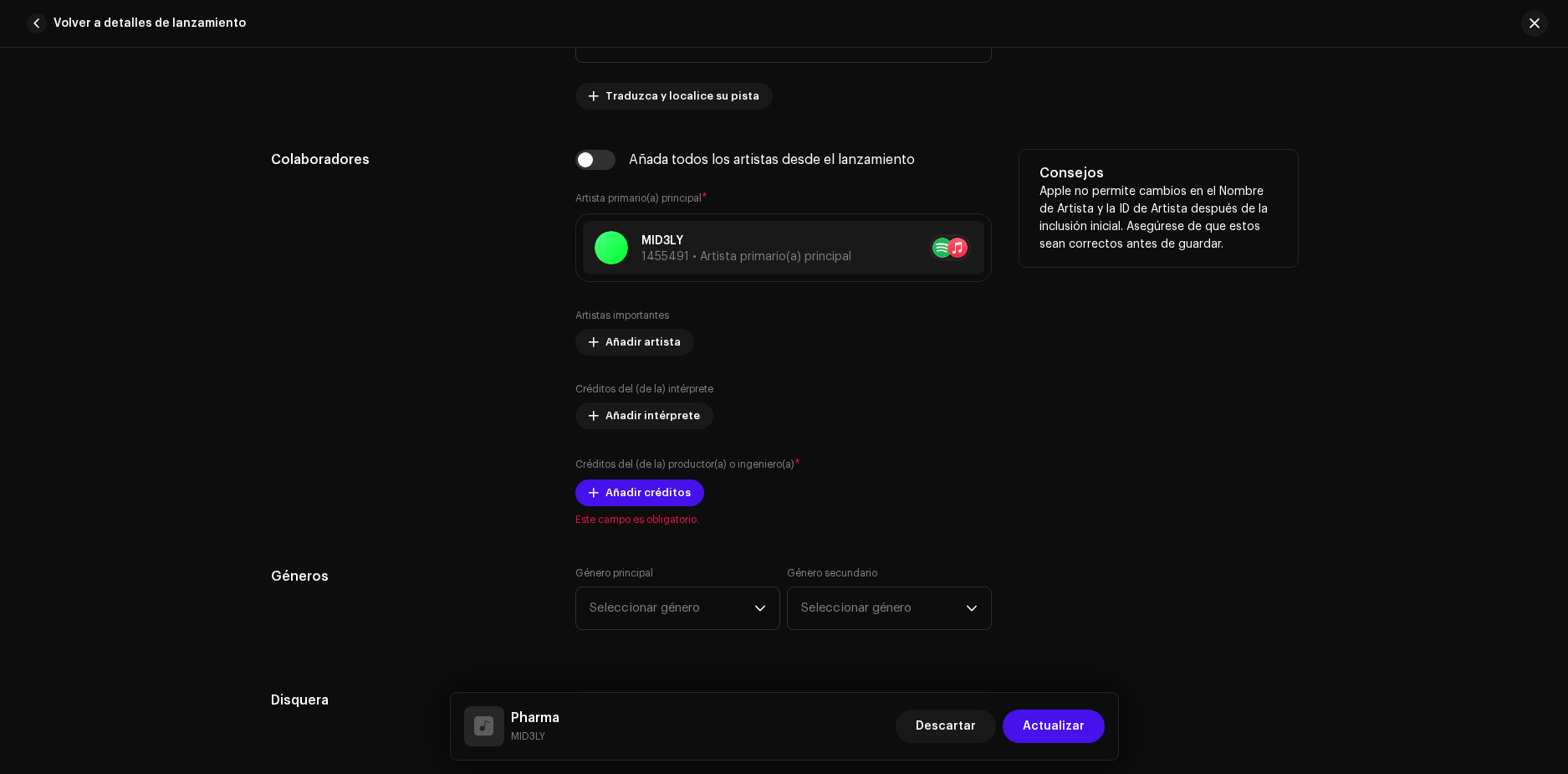
click at [678, 310] on div "Artistas importantes Añadir artista" at bounding box center [784, 332] width 417 height 47
click at [639, 422] on span "Añadir intérprete" at bounding box center [653, 416] width 94 height 34
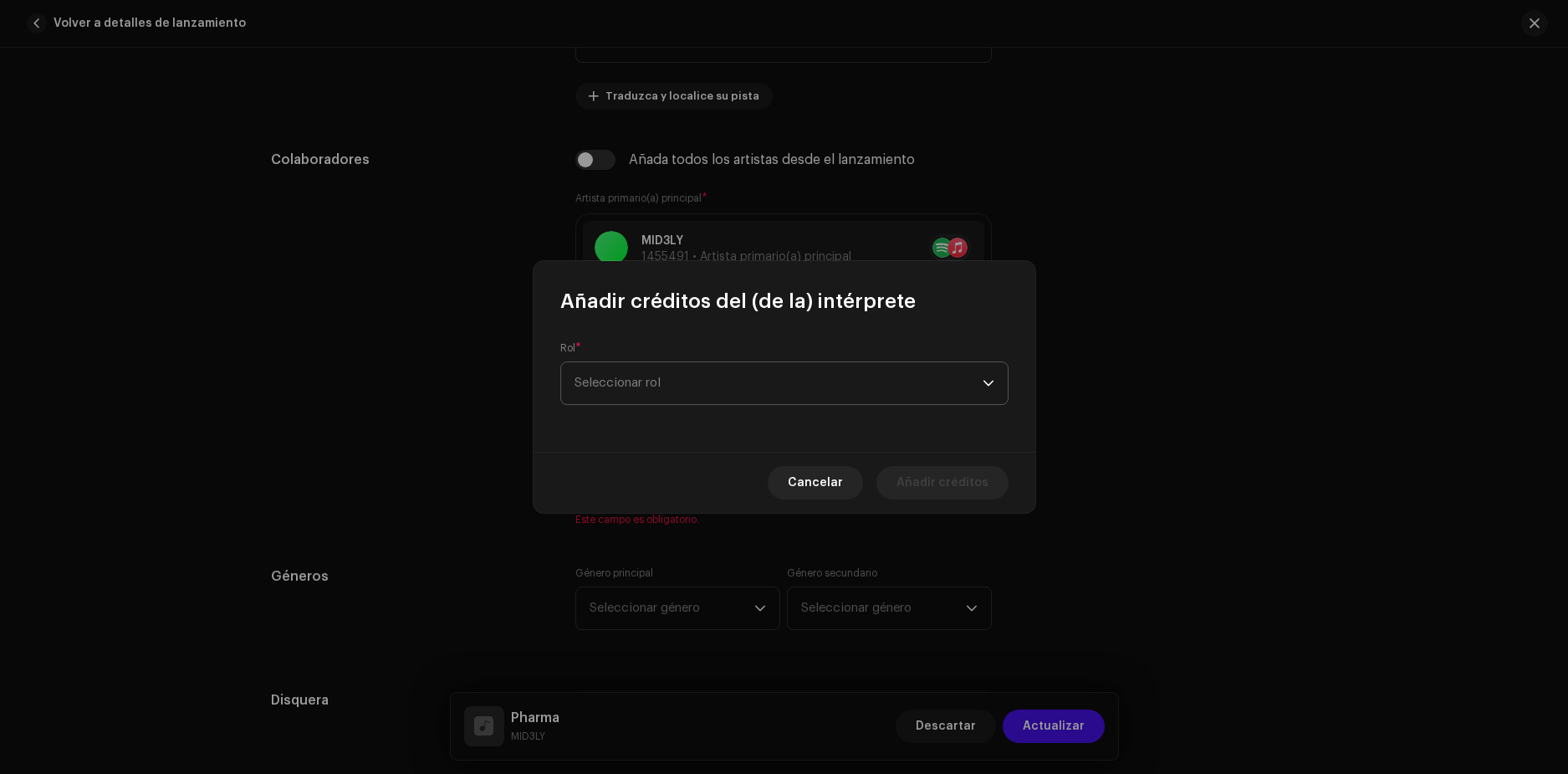
click at [705, 378] on span "Seleccionar rol" at bounding box center [778, 383] width 408 height 42
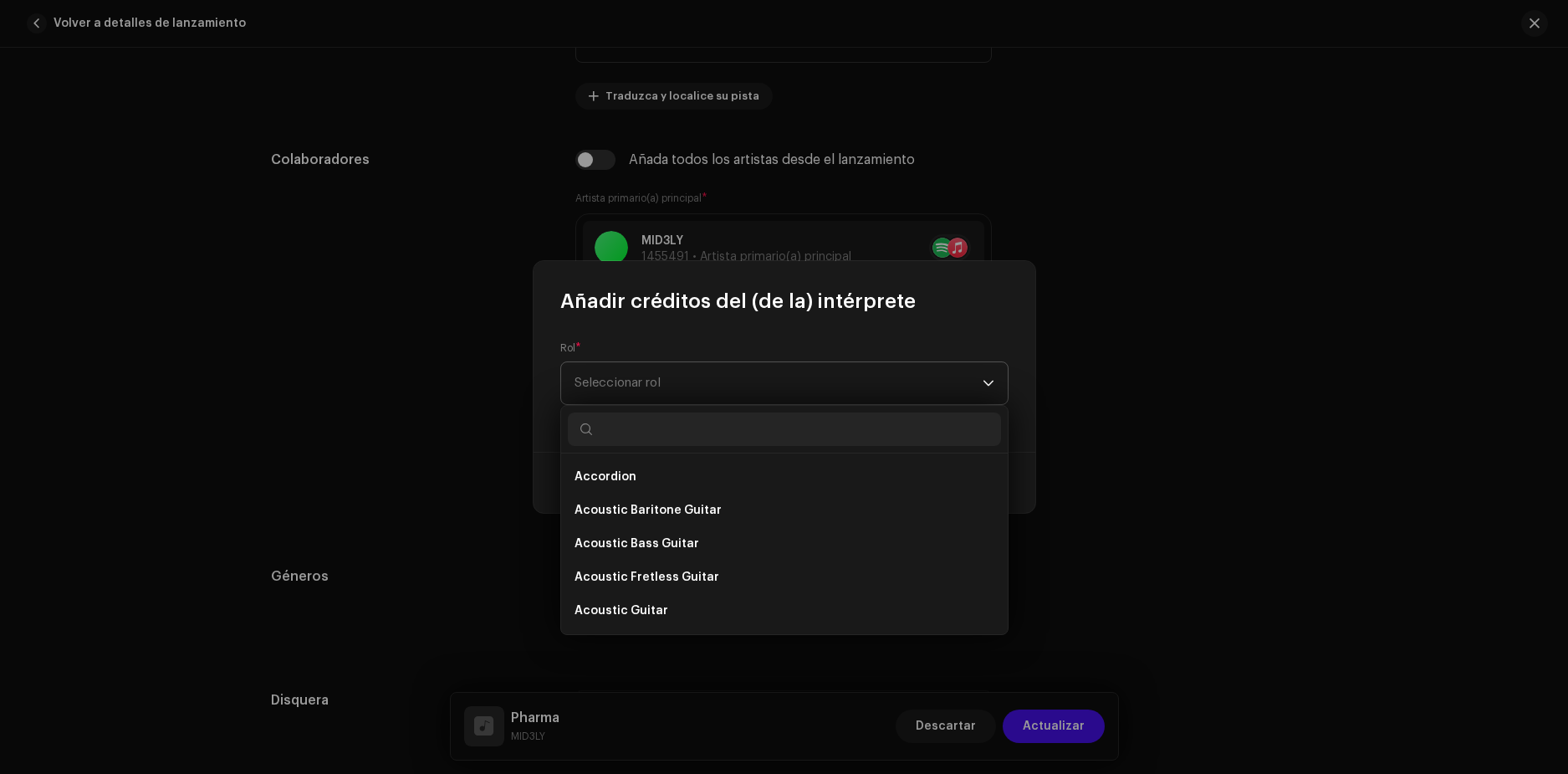
click at [712, 399] on span "Seleccionar rol" at bounding box center [778, 383] width 408 height 42
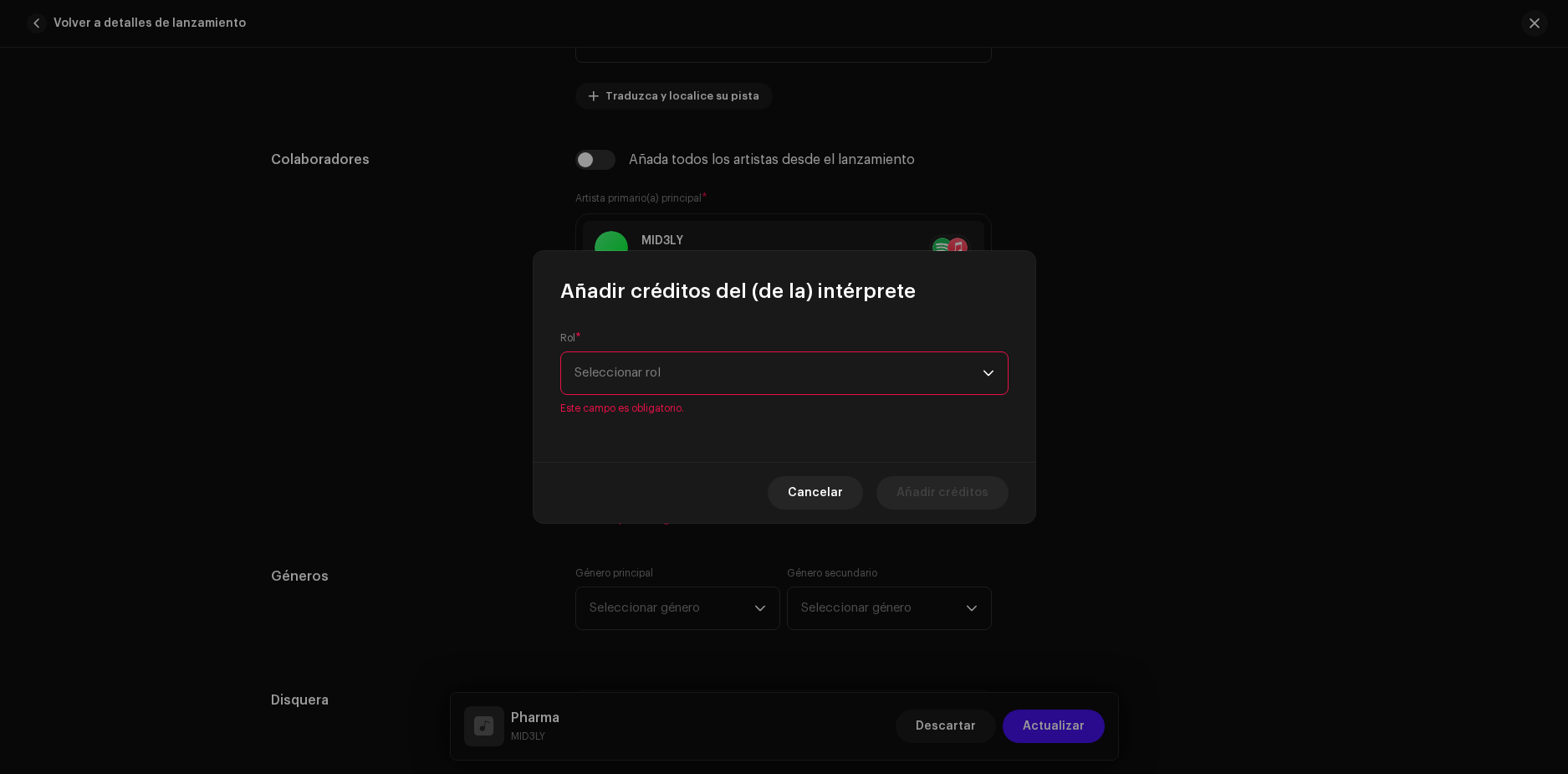
click at [712, 399] on div "Rol * Seleccionar rol Este campo es obligatorio." at bounding box center [784, 373] width 448 height 84
click at [727, 371] on span "Seleccionar rol" at bounding box center [778, 372] width 408 height 42
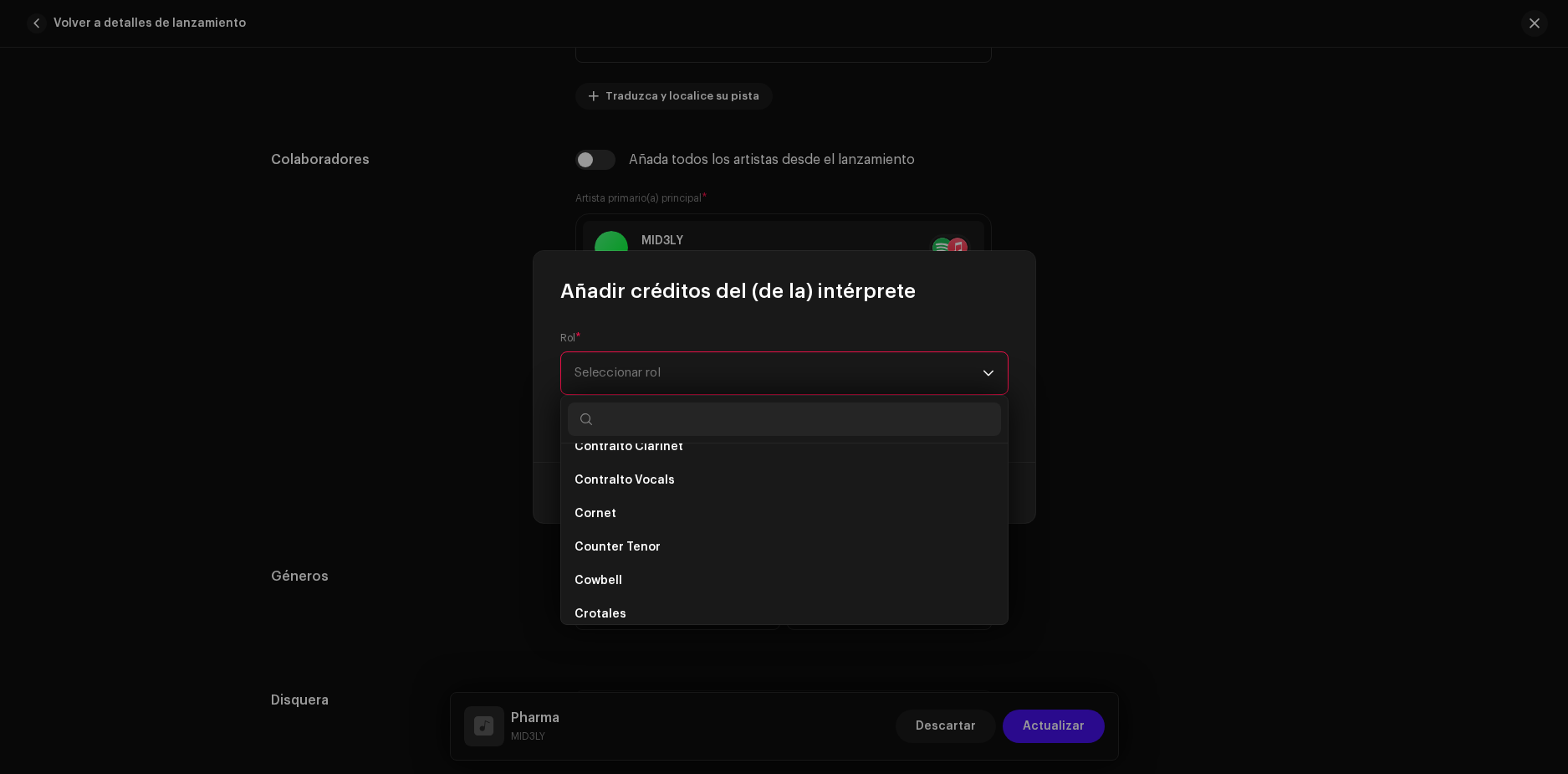
scroll to position [3346, 0]
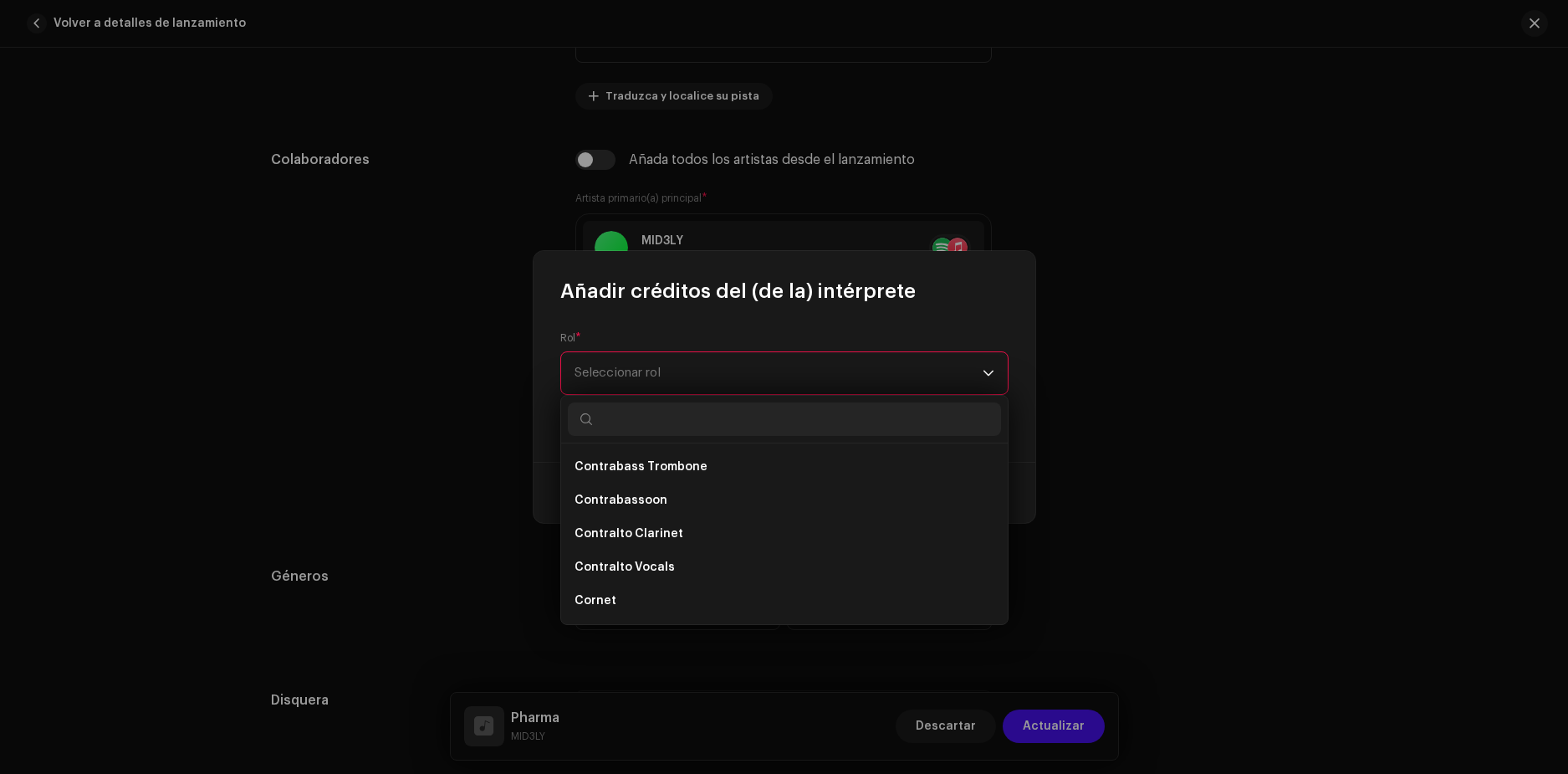
click at [369, 477] on div "Añadir créditos del (de la) intérprete Rol * Seleccionar rol Este campo es obli…" at bounding box center [784, 387] width 1568 height 774
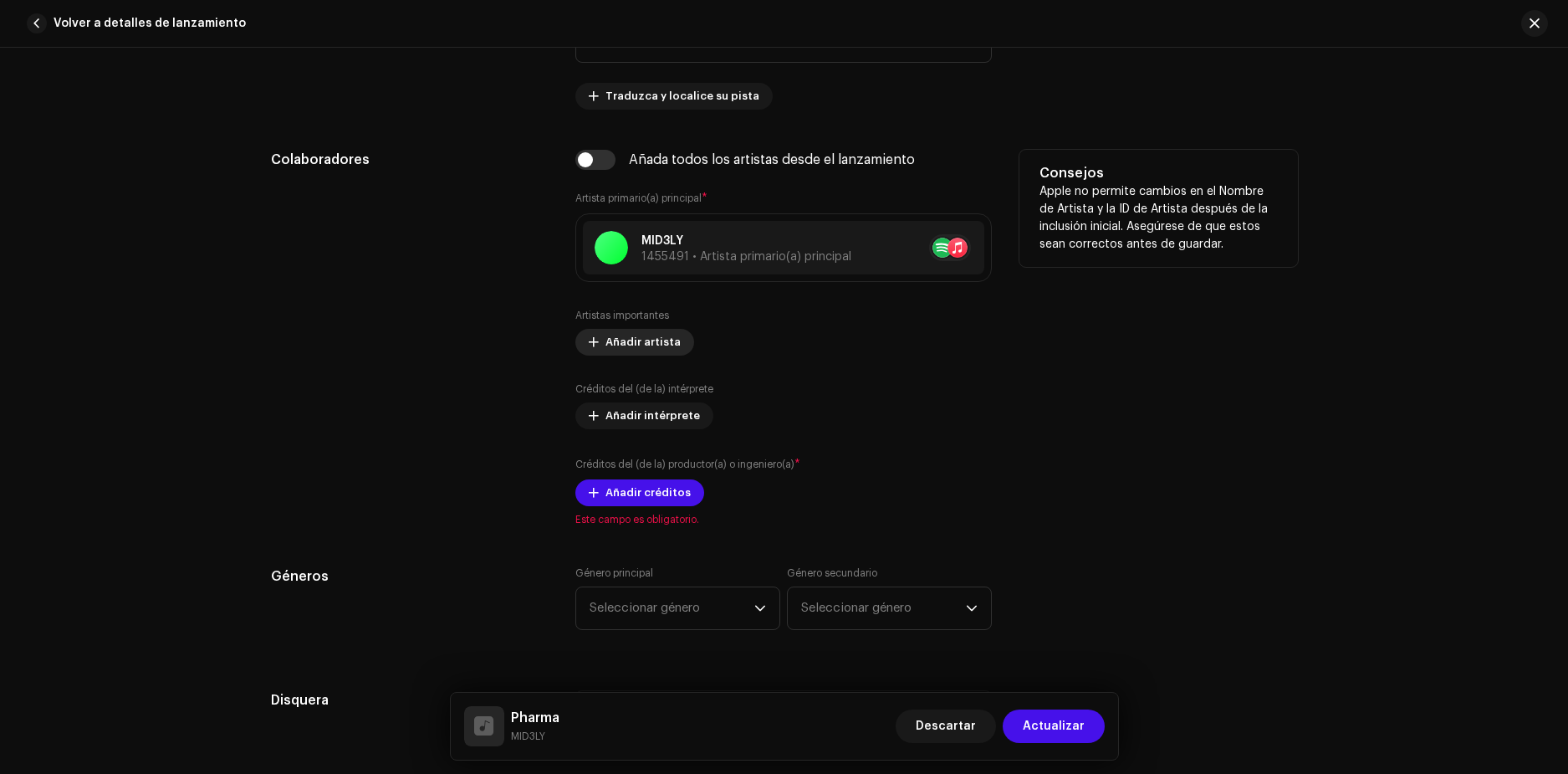
click at [639, 347] on span "Añadir artista" at bounding box center [643, 342] width 76 height 34
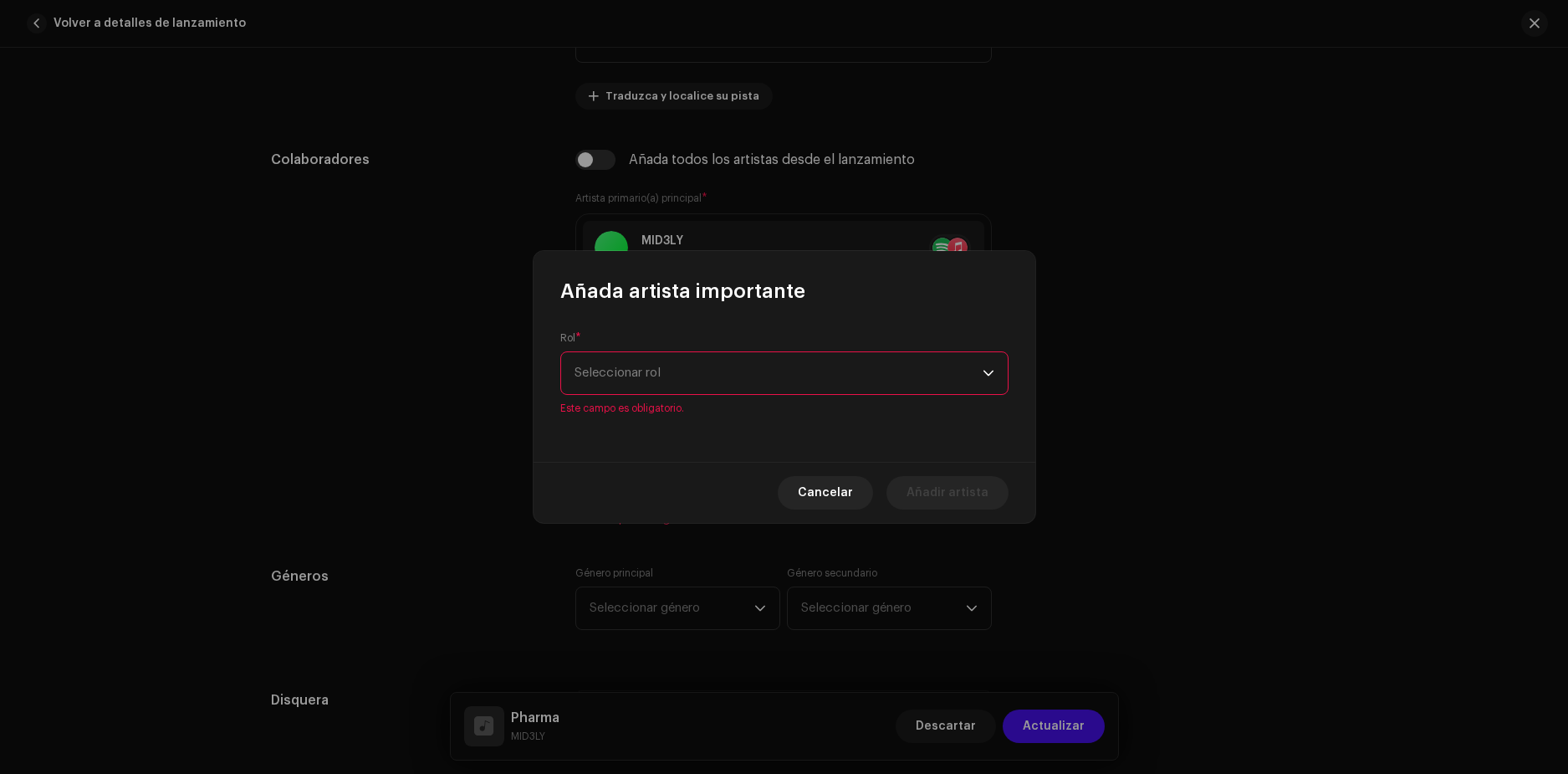
drag, startPoint x: 684, startPoint y: 407, endPoint x: 682, endPoint y: 396, distance: 11.2
click at [682, 407] on div "Rol * Seleccionar rol Este campo es obligatorio." at bounding box center [784, 383] width 502 height 158
click at [839, 365] on span "Seleccionar rol" at bounding box center [778, 372] width 408 height 42
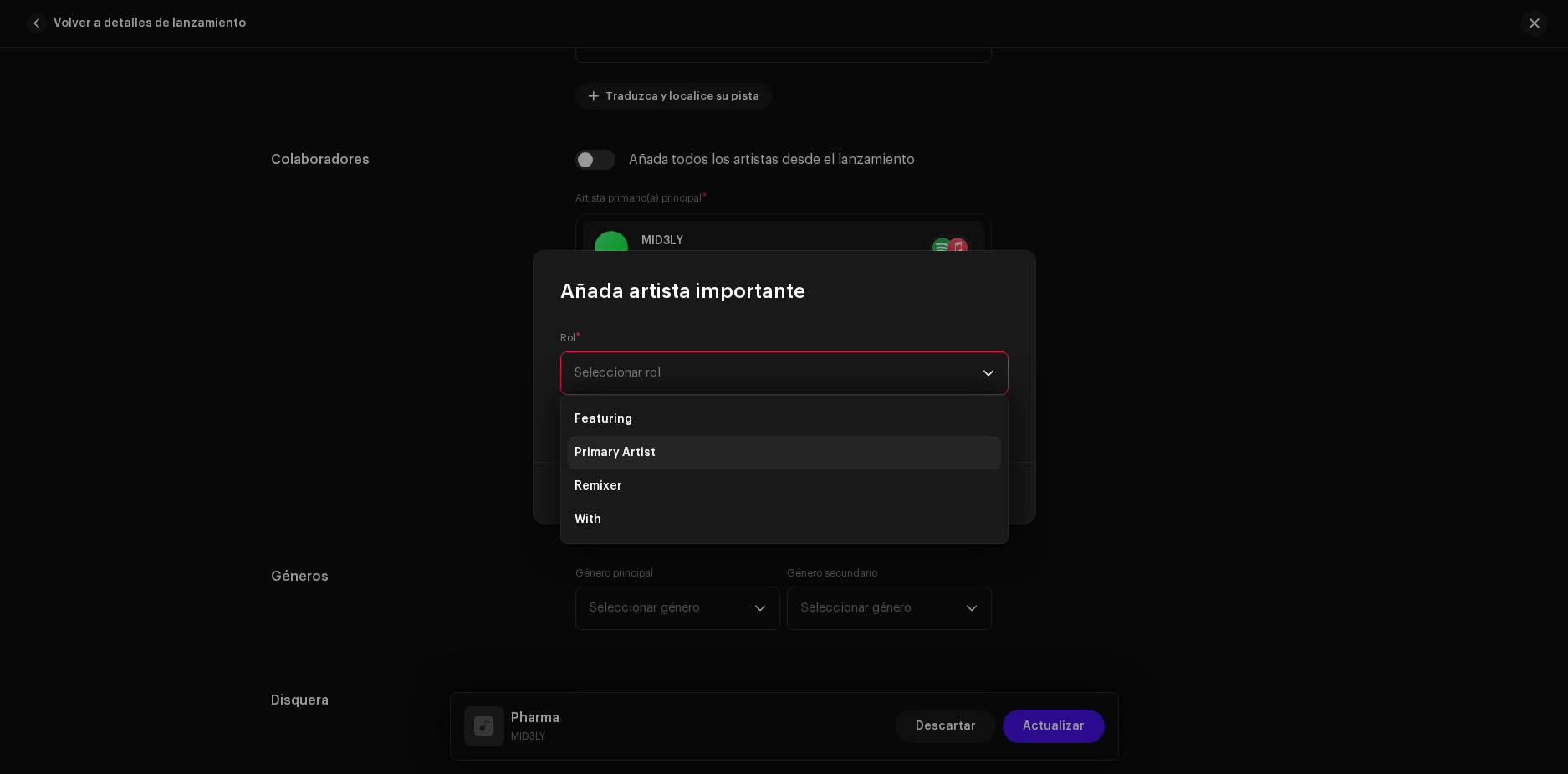
click at [690, 441] on li "Primary Artist" at bounding box center [784, 452] width 434 height 34
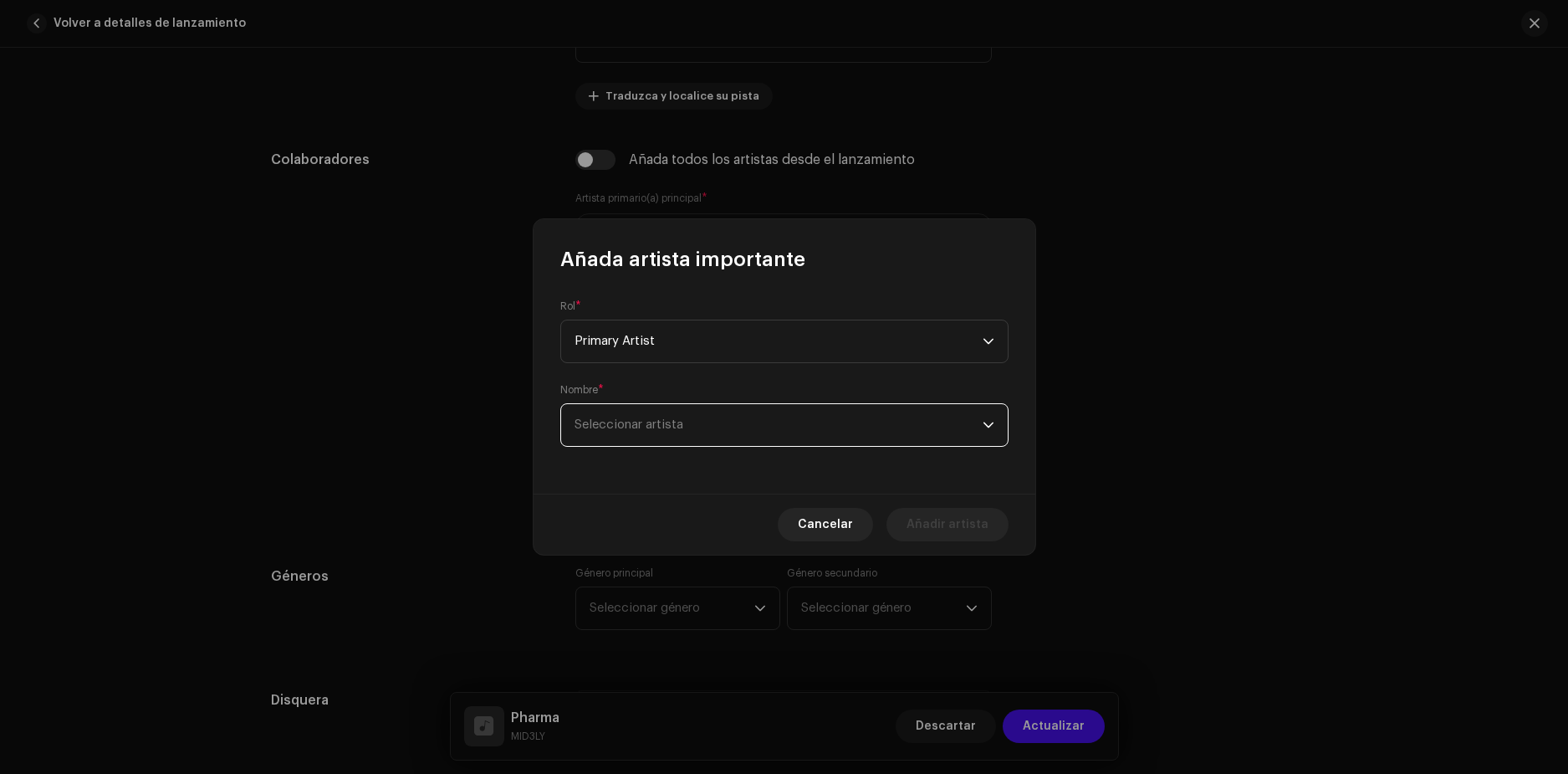
click at [774, 420] on span "Seleccionar artista" at bounding box center [778, 425] width 408 height 42
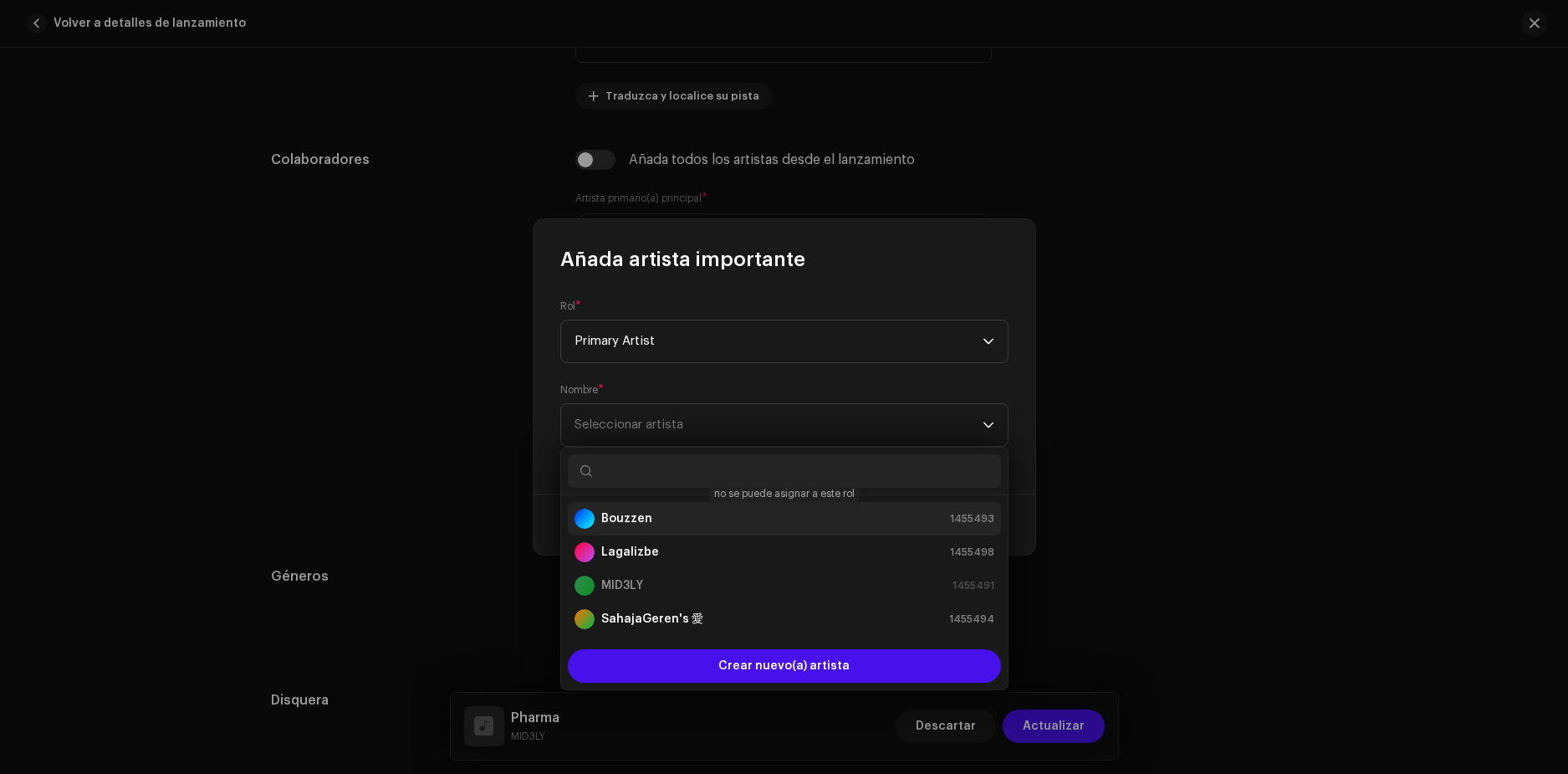
click at [641, 528] on div "Bouzzen" at bounding box center [613, 518] width 77 height 20
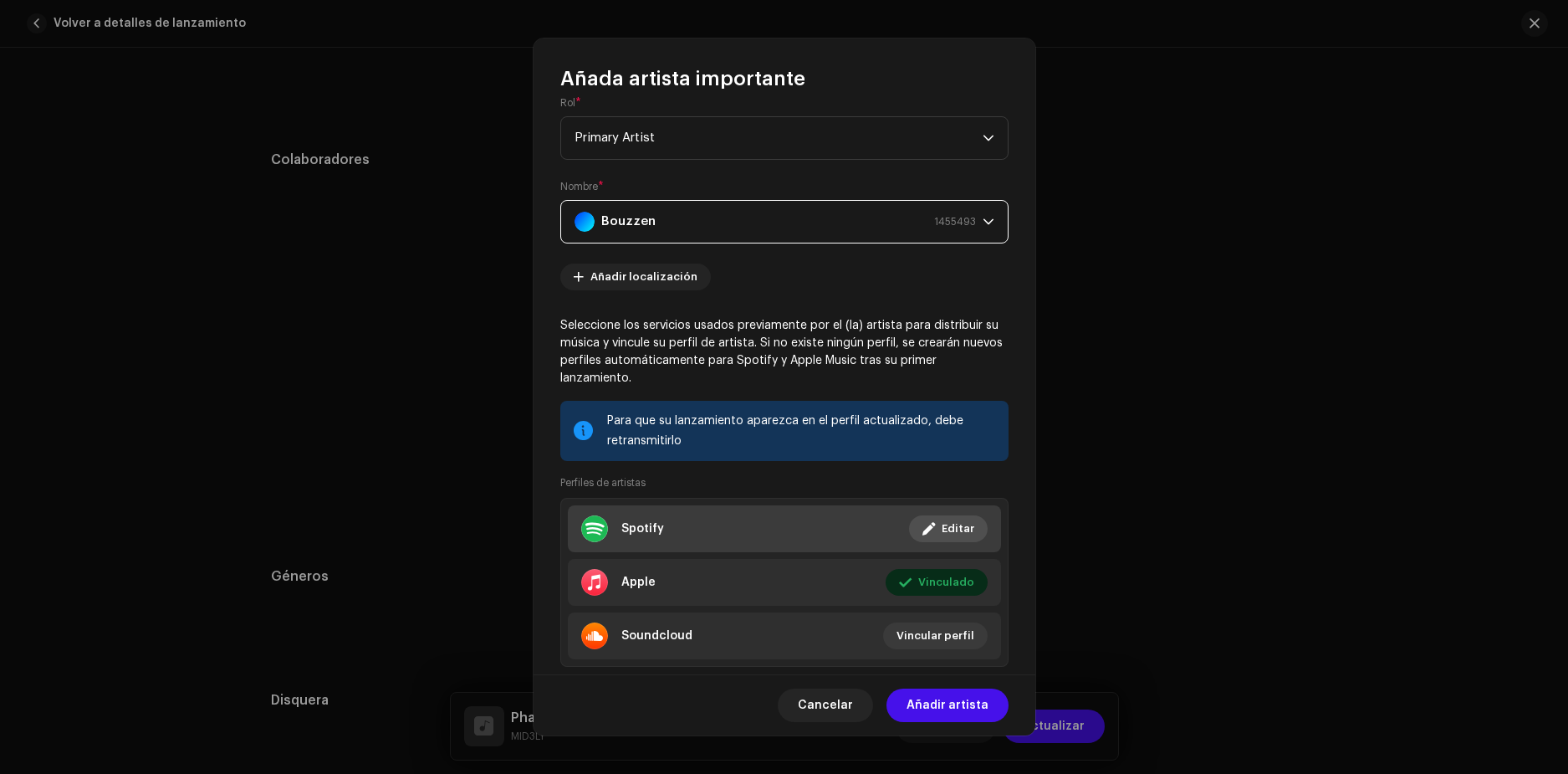
scroll to position [62, 0]
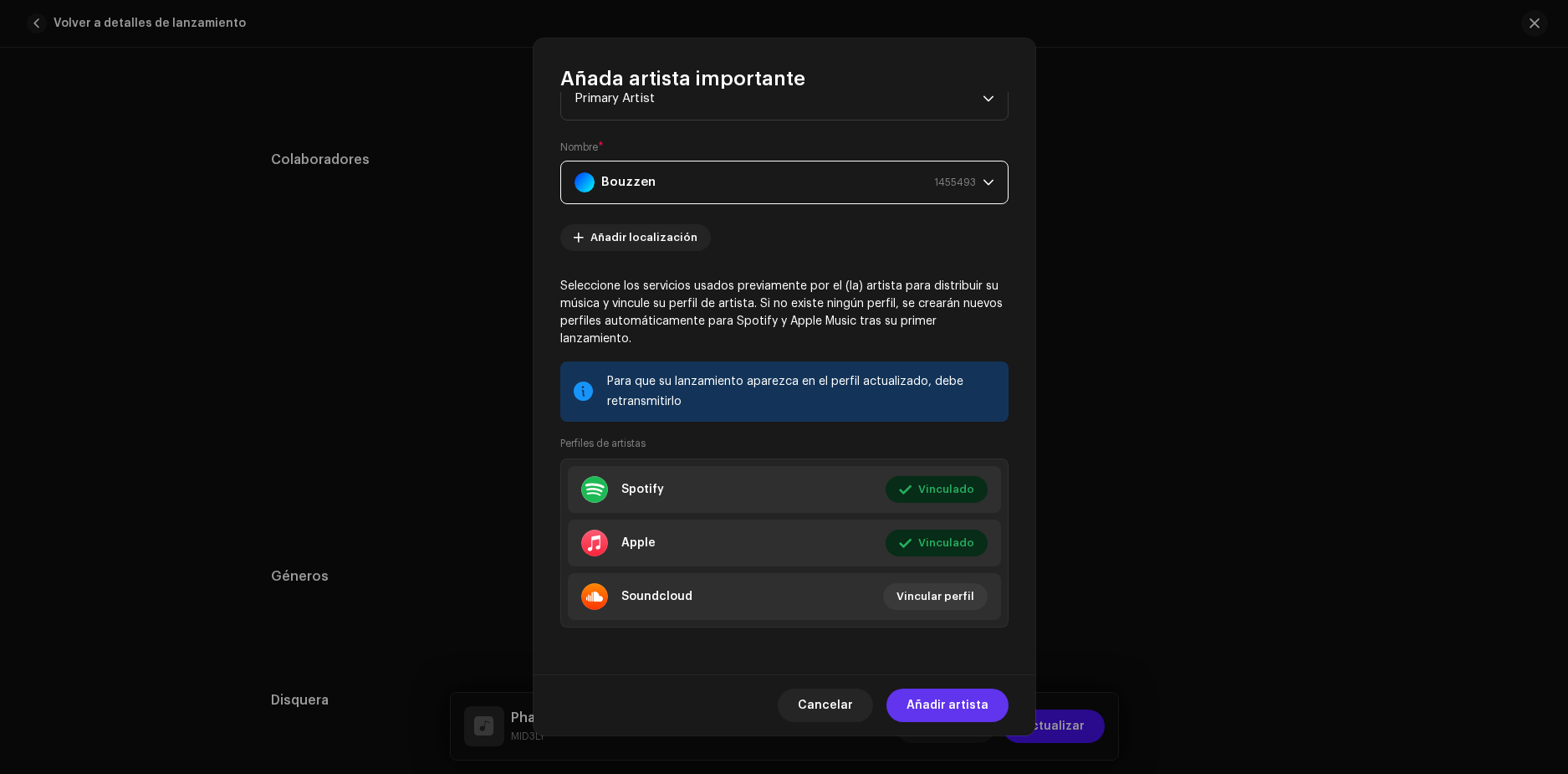
click at [952, 711] on span "Añadir artista" at bounding box center [947, 705] width 82 height 34
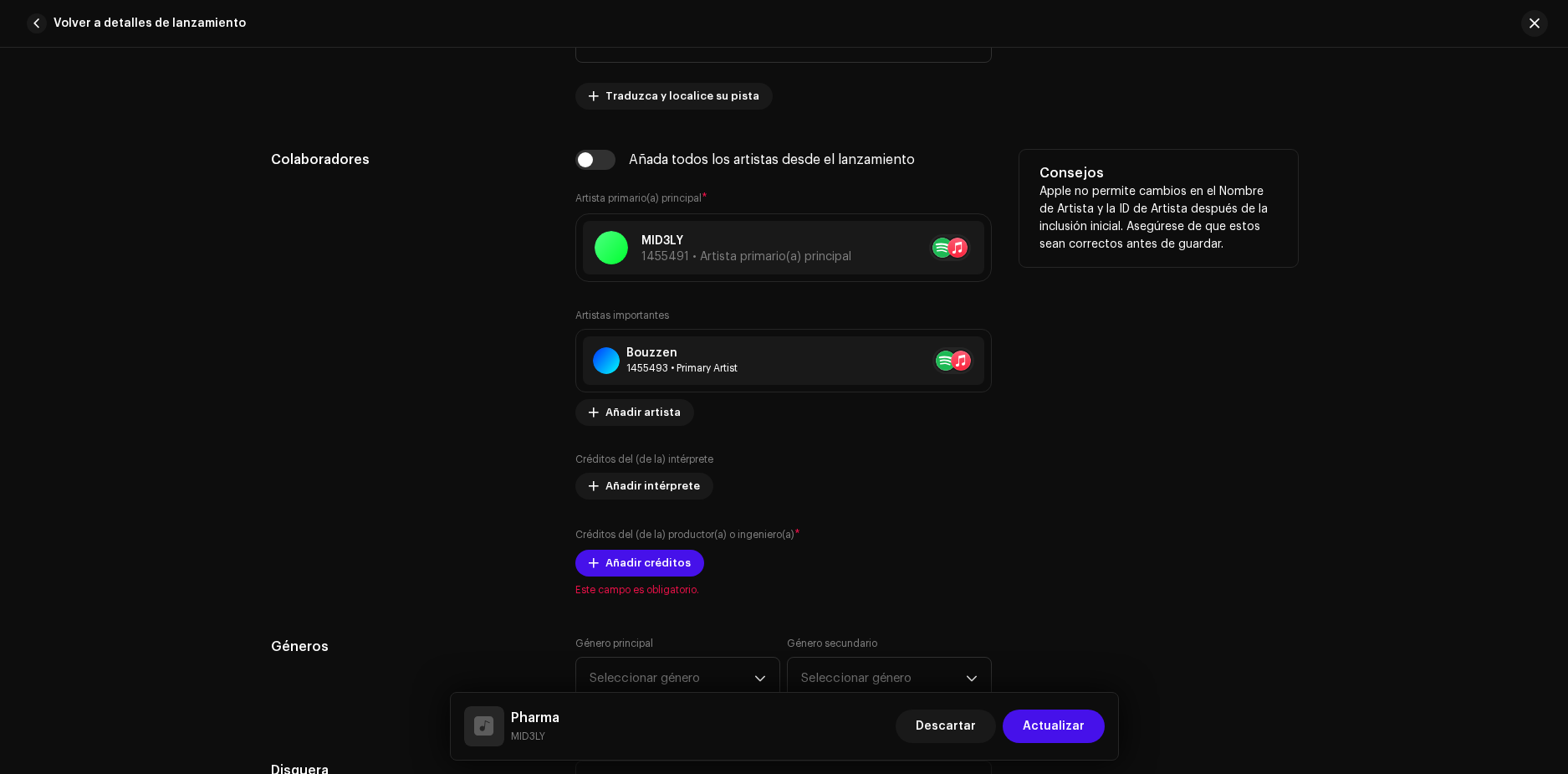
click at [438, 401] on div "Colaboradores" at bounding box center [410, 373] width 279 height 447
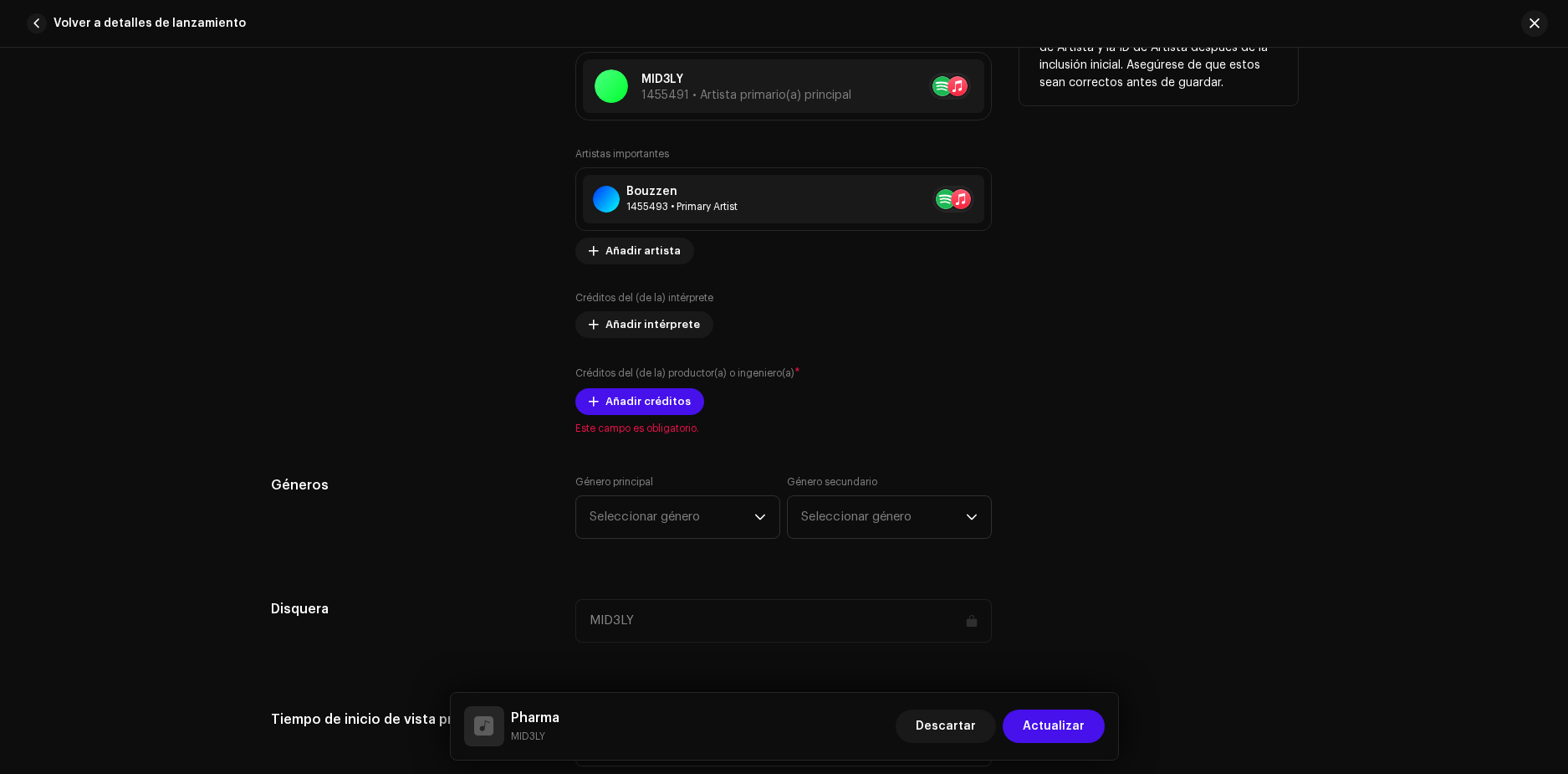
scroll to position [1037, 0]
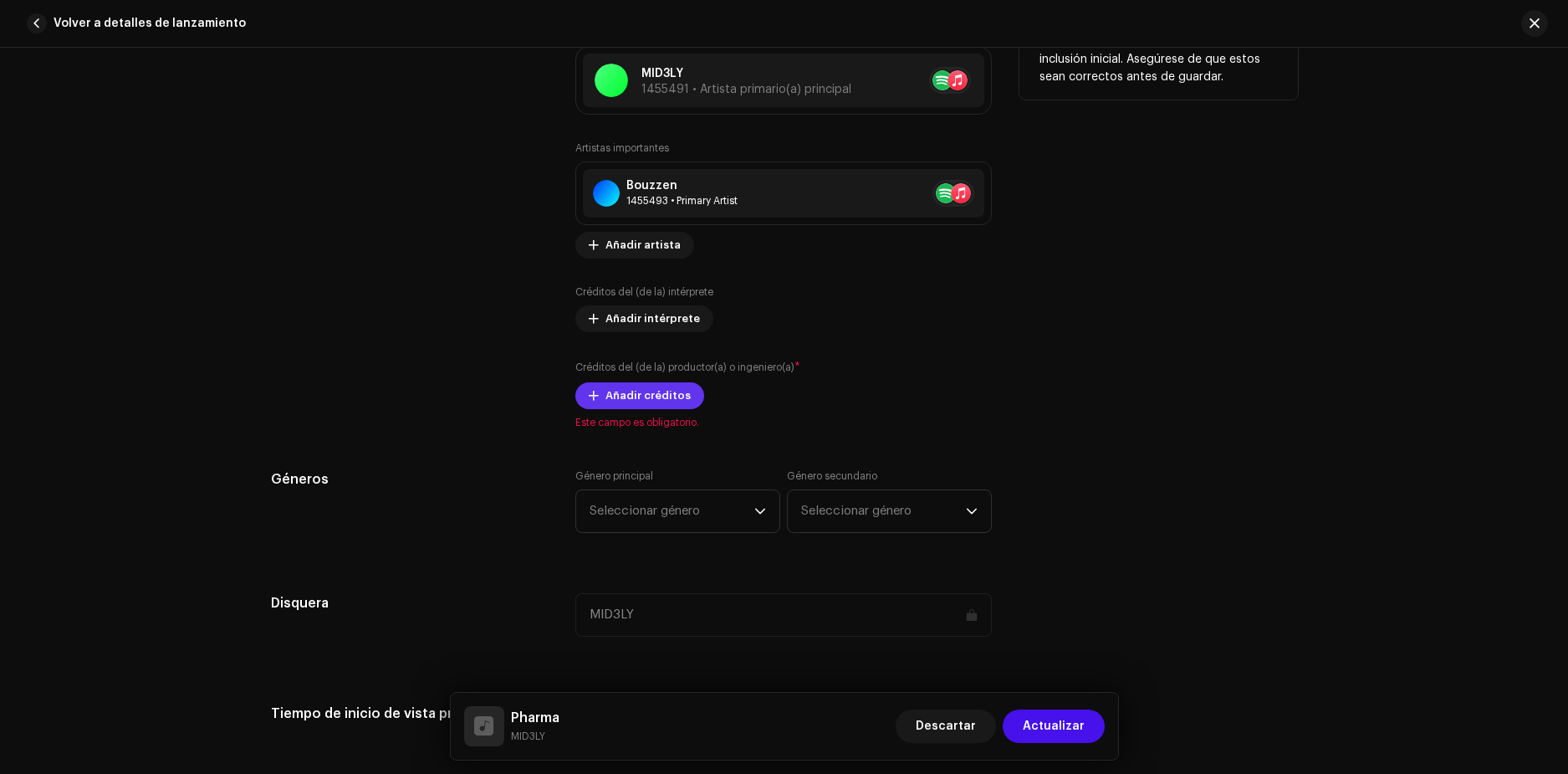
click at [617, 395] on span "Añadir créditos" at bounding box center [648, 396] width 85 height 34
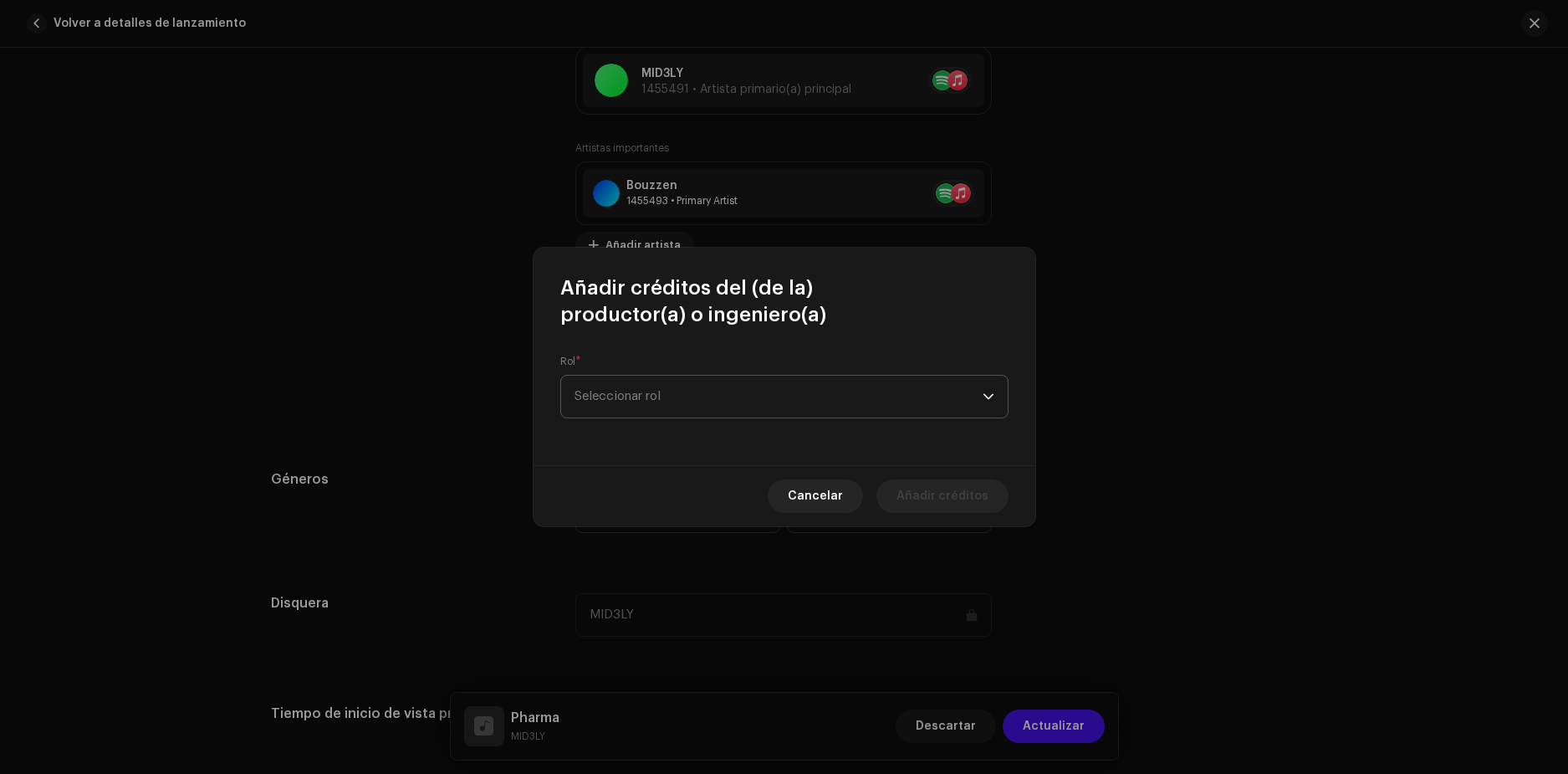
click at [668, 391] on span "Seleccionar rol" at bounding box center [778, 396] width 408 height 42
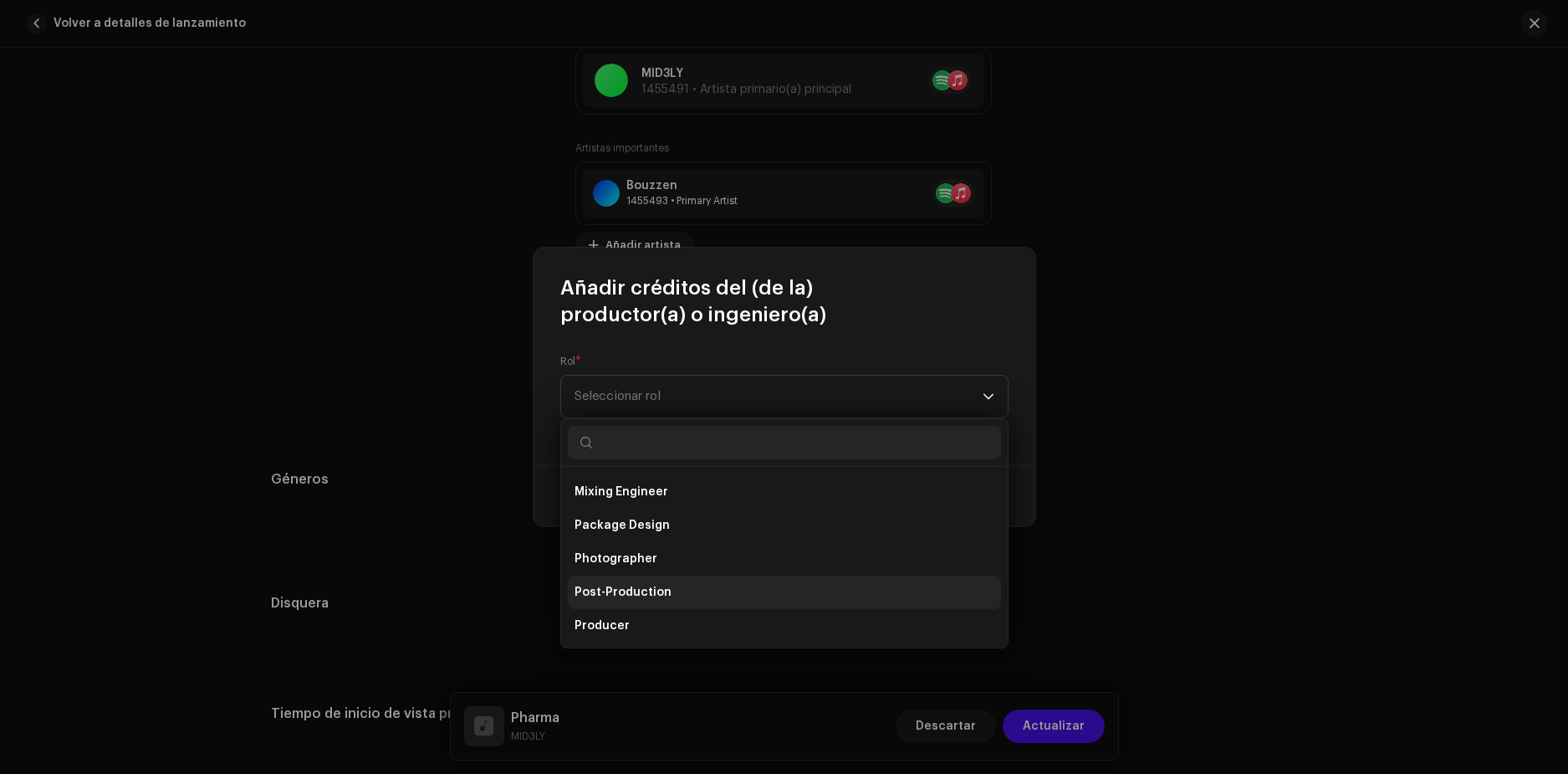
scroll to position [569, 0]
click at [622, 591] on span "Producer" at bounding box center [602, 591] width 55 height 17
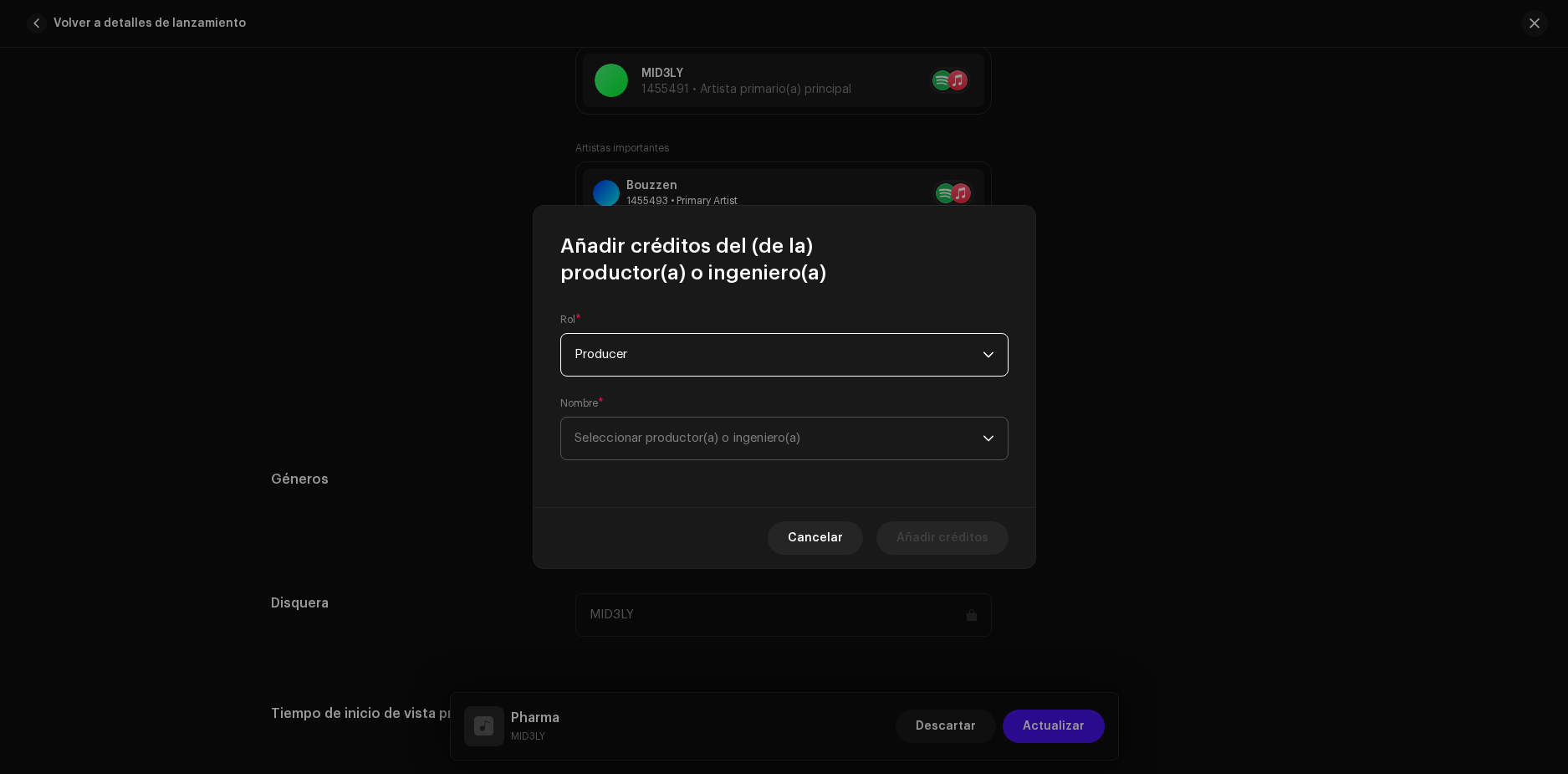
click at [674, 444] on span "Seleccionar productor(a) o ingeniero(a)" at bounding box center [687, 438] width 226 height 12
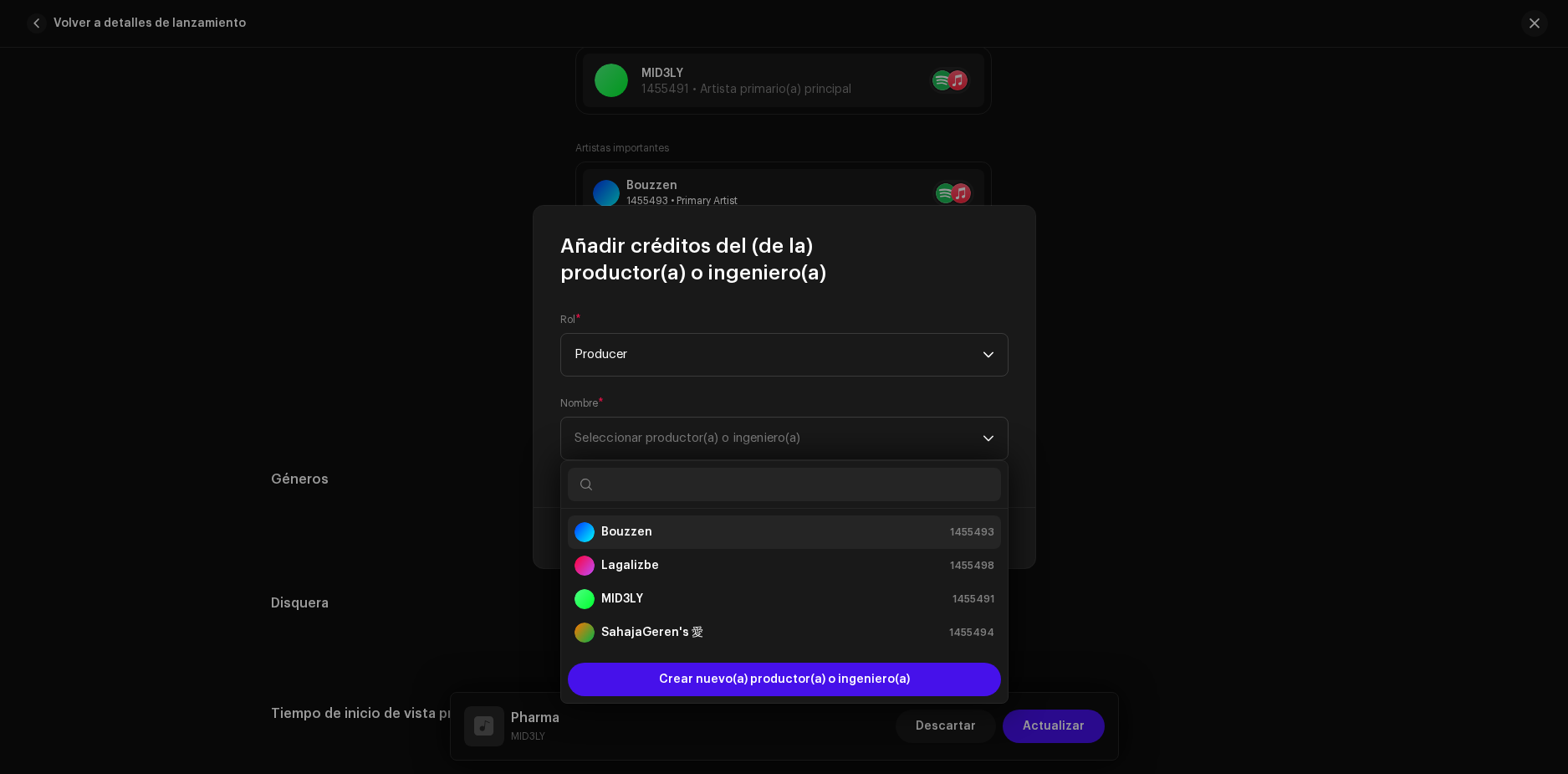
click at [635, 534] on strong "Bouzzen" at bounding box center [626, 532] width 51 height 17
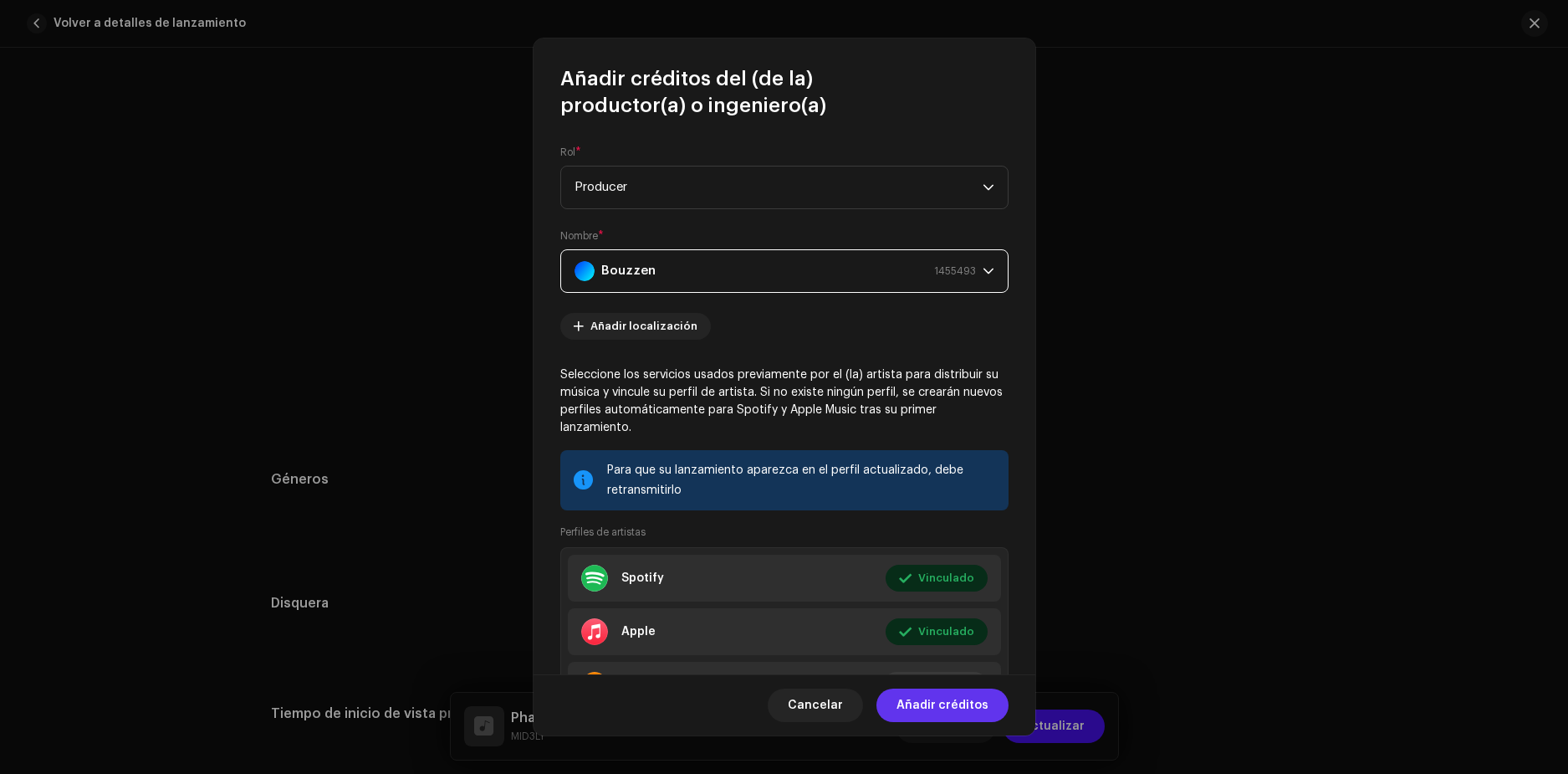
click at [970, 713] on span "Añadir créditos" at bounding box center [942, 705] width 92 height 34
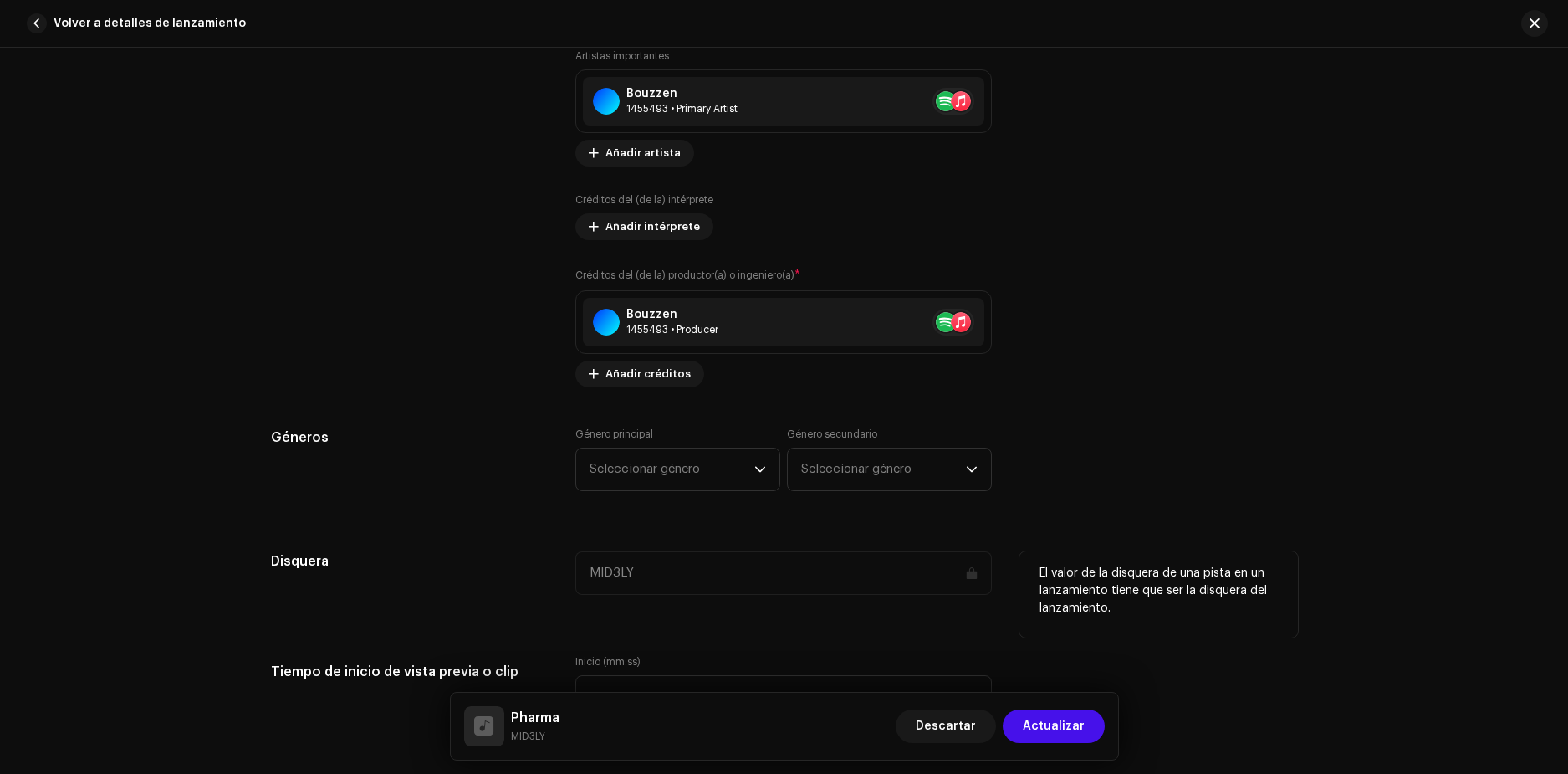
scroll to position [1204, 0]
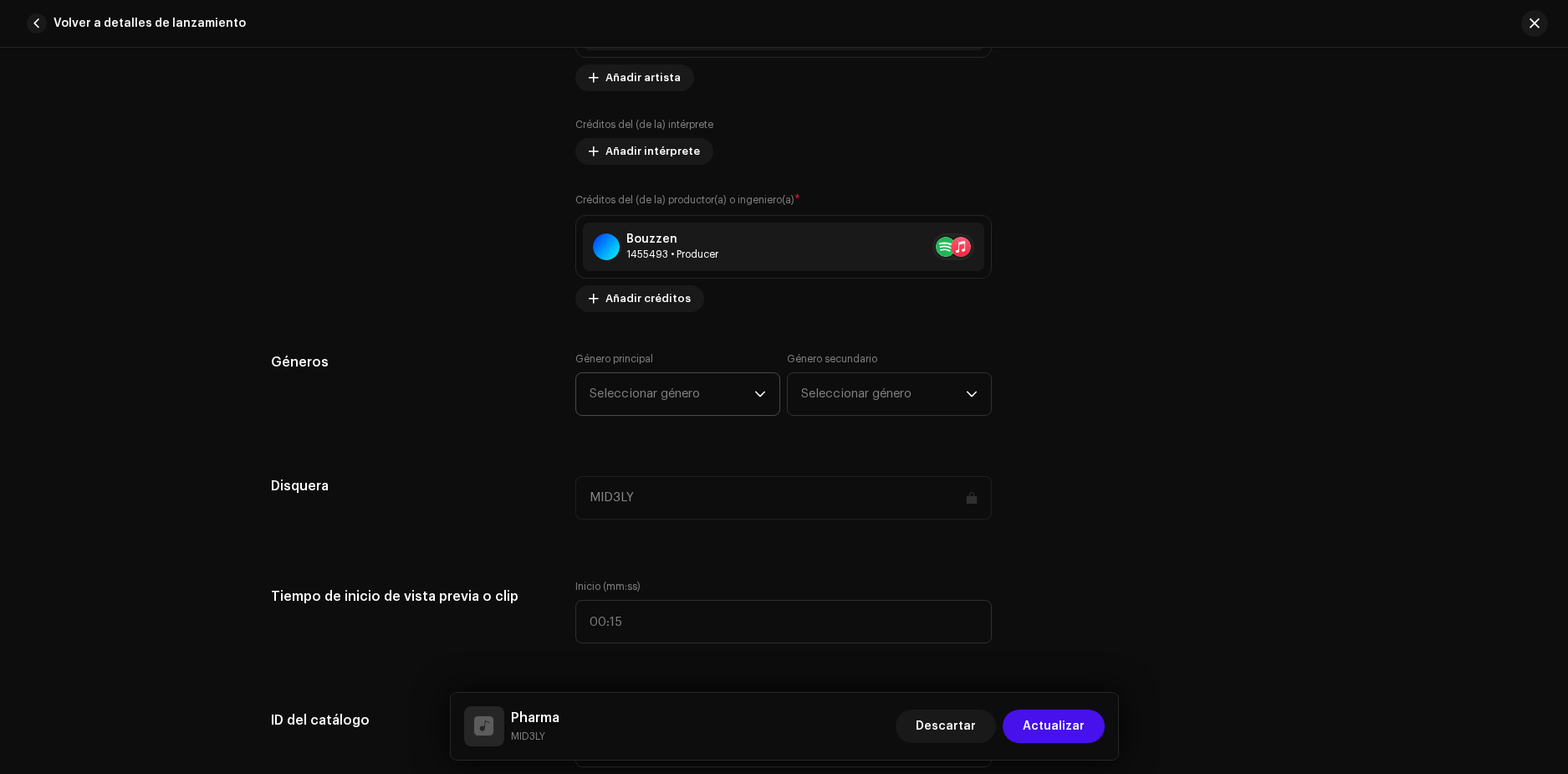
click at [718, 393] on span "Seleccionar género" at bounding box center [671, 394] width 165 height 42
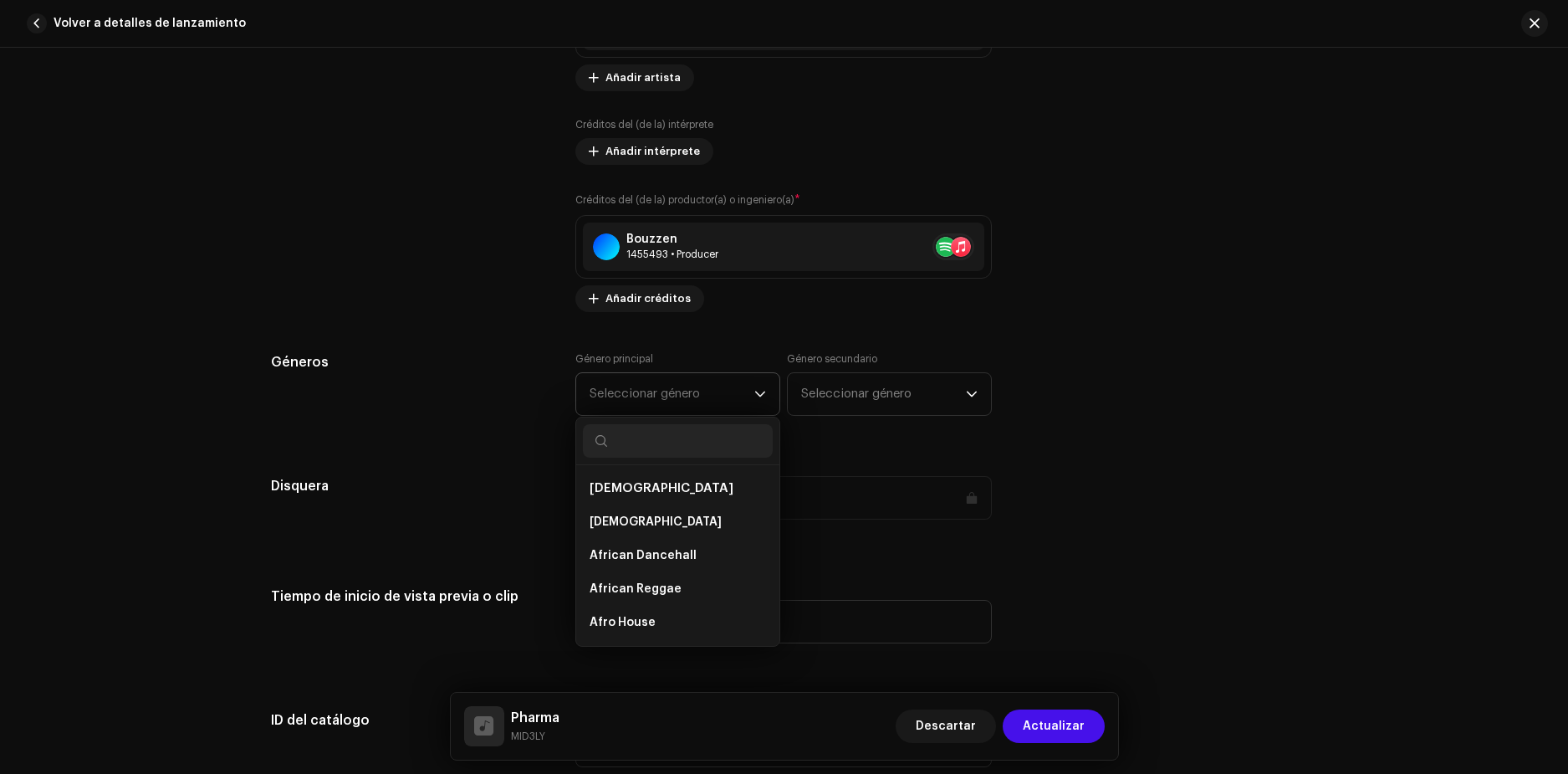
click at [732, 393] on span "Seleccionar género" at bounding box center [671, 394] width 165 height 42
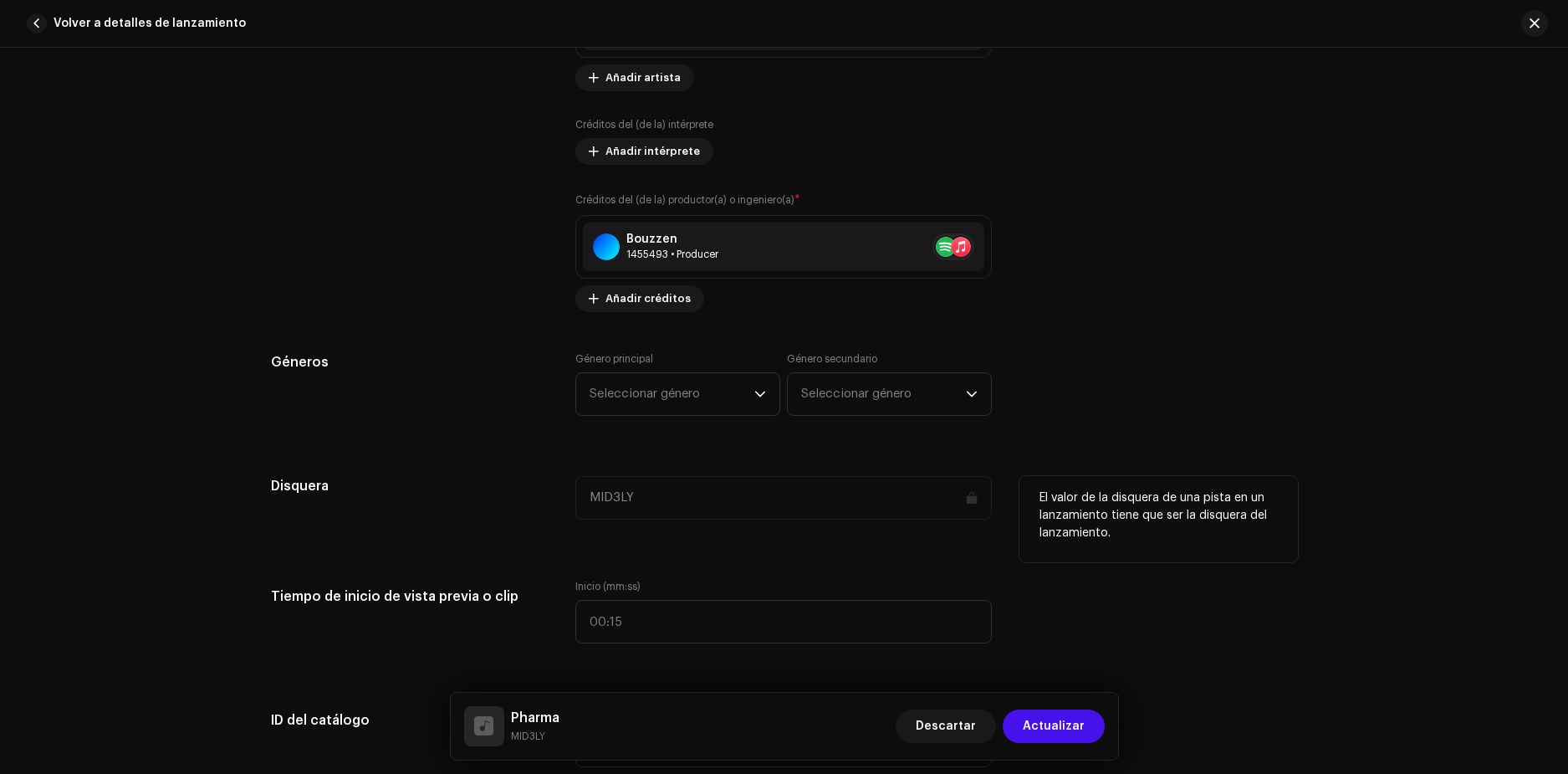
click at [814, 506] on div "MID3LY" at bounding box center [784, 497] width 417 height 44
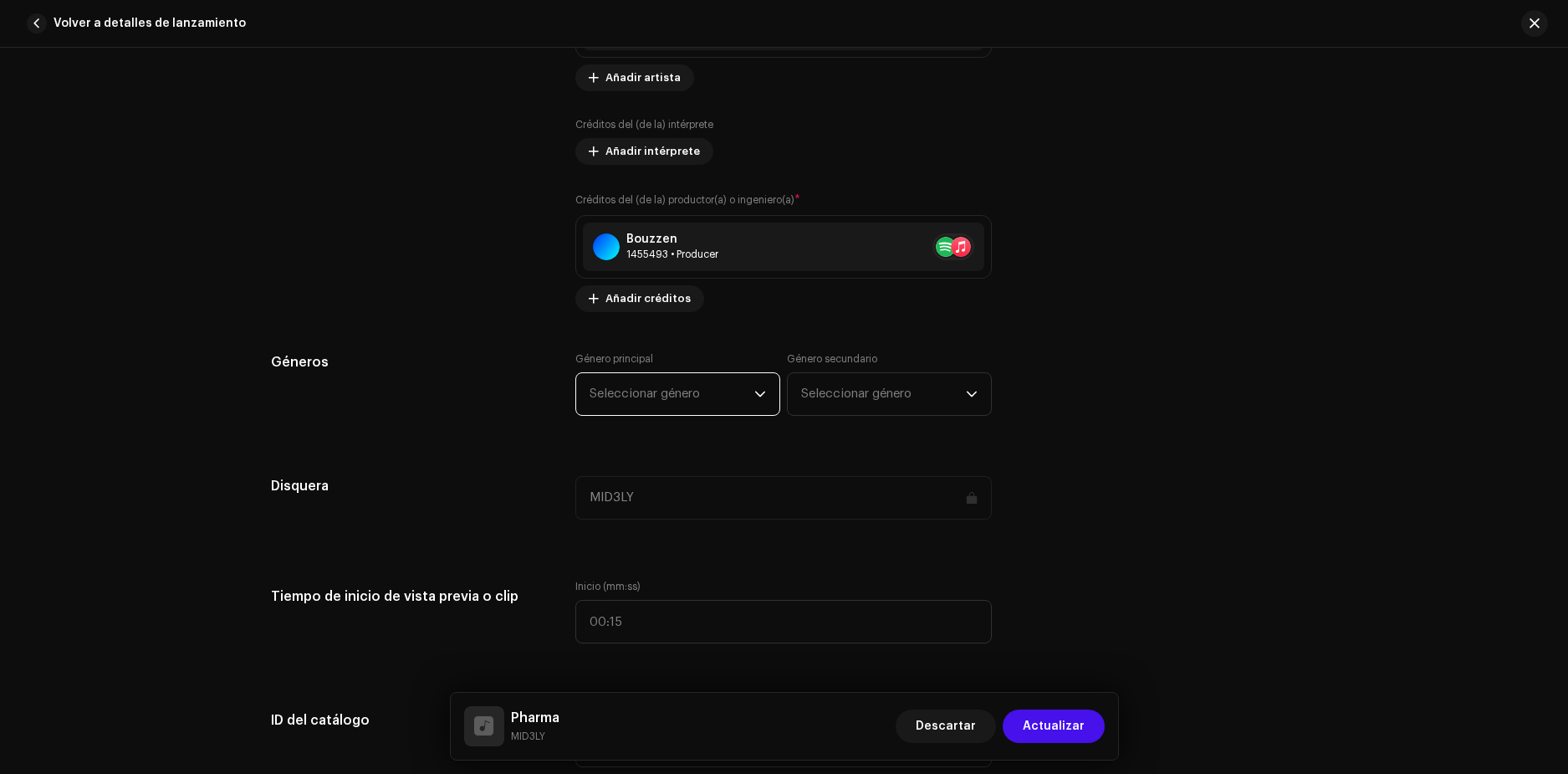
click at [672, 381] on span "Seleccionar género" at bounding box center [671, 394] width 165 height 42
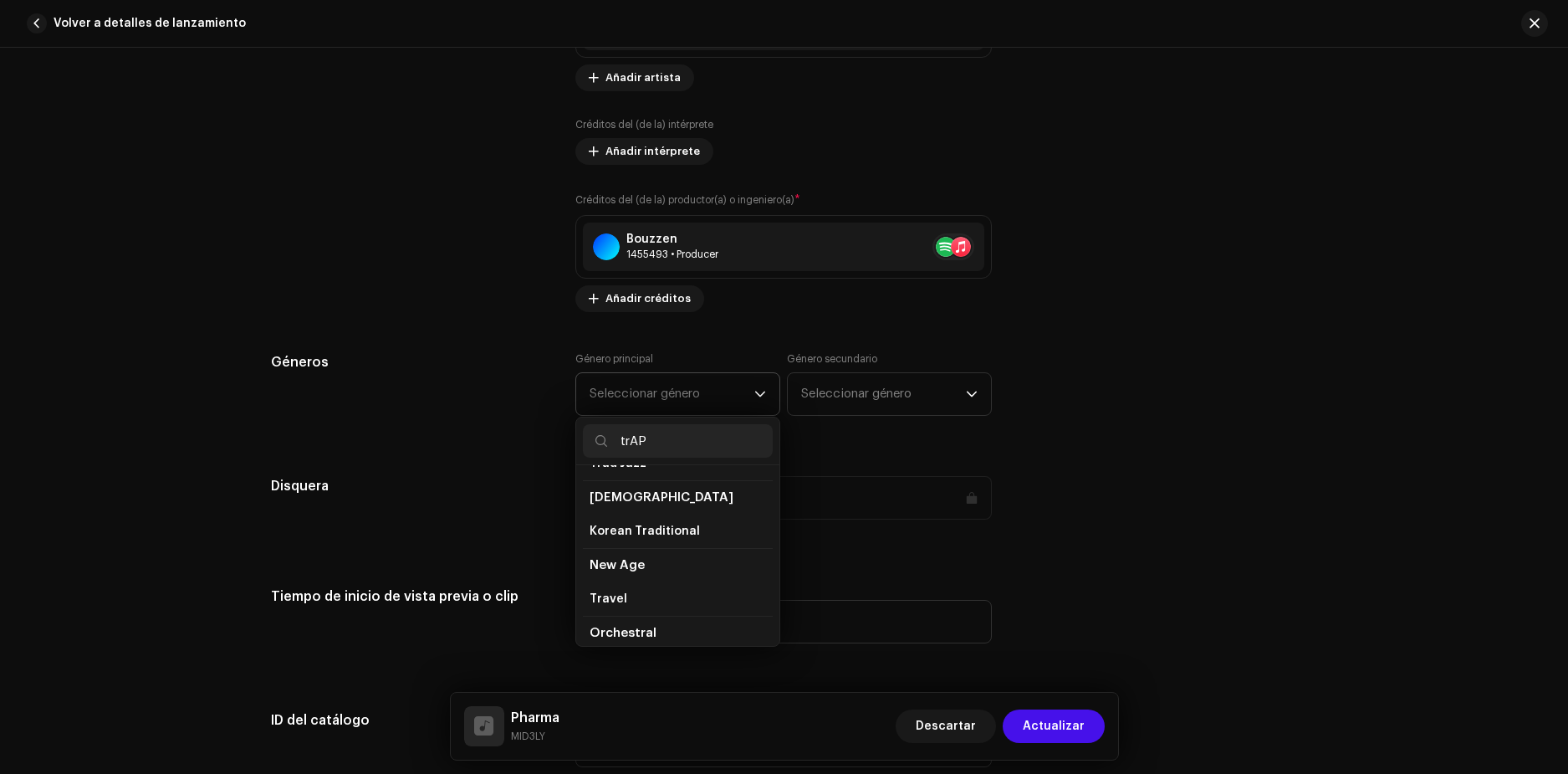
scroll to position [0, 0]
type input "t"
type input "hip"
click at [649, 495] on span "Hip Hop/Rap" at bounding box center [626, 503] width 73 height 17
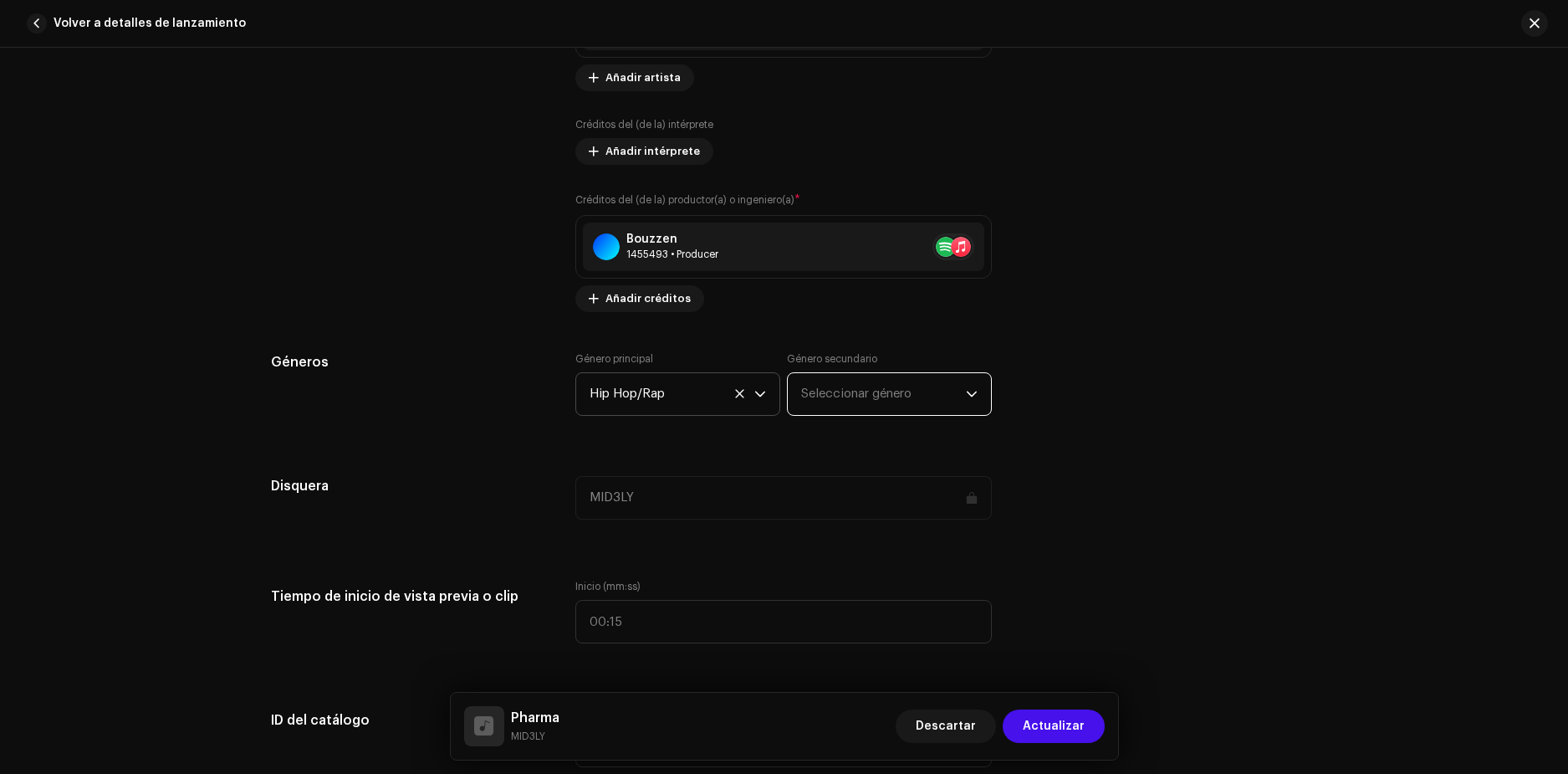
click at [878, 389] on span "Seleccionar género" at bounding box center [883, 394] width 165 height 42
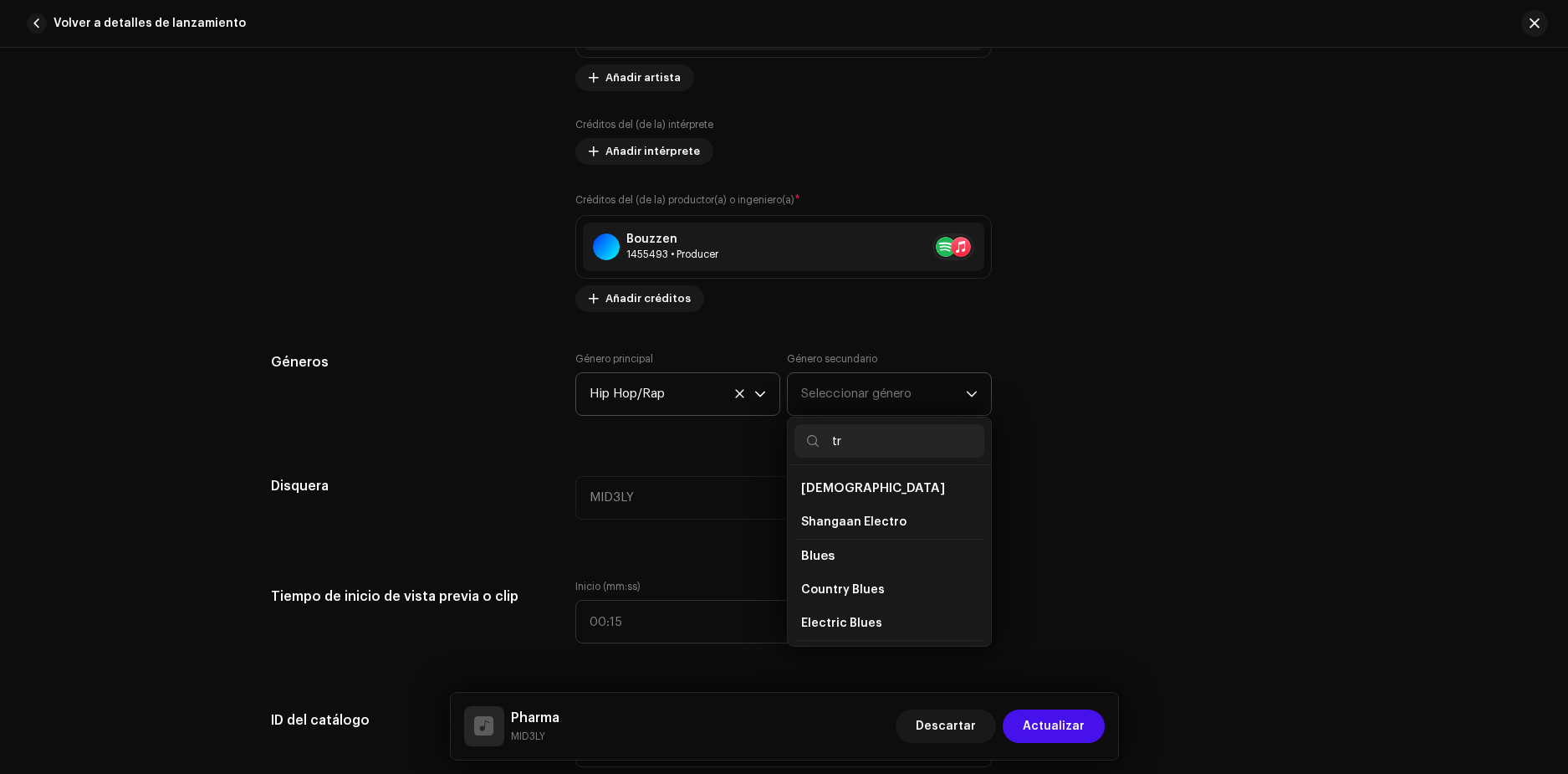
type input "t"
click at [844, 571] on span "Latin Rap" at bounding box center [829, 579] width 55 height 17
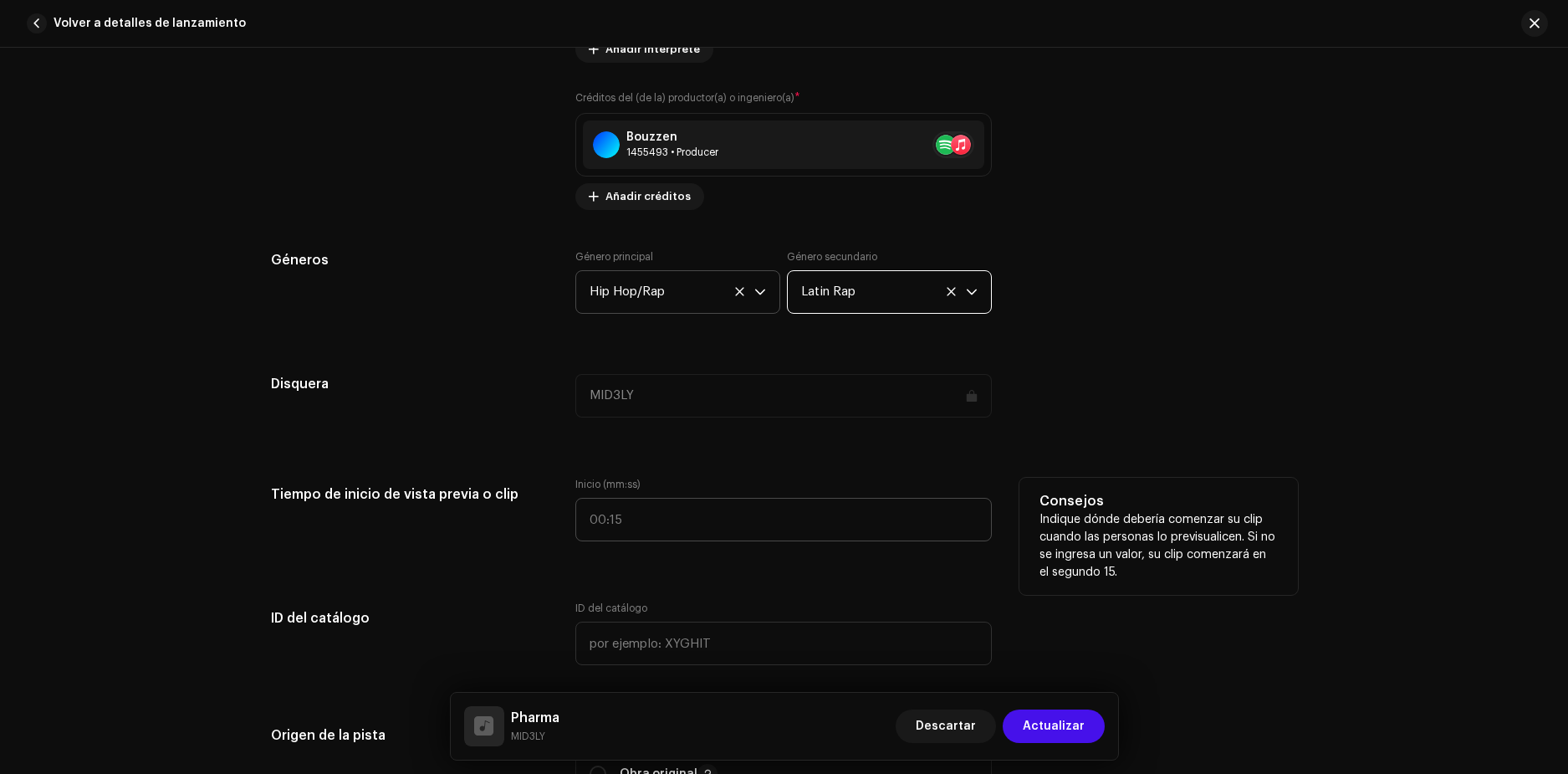
scroll to position [1372, 0]
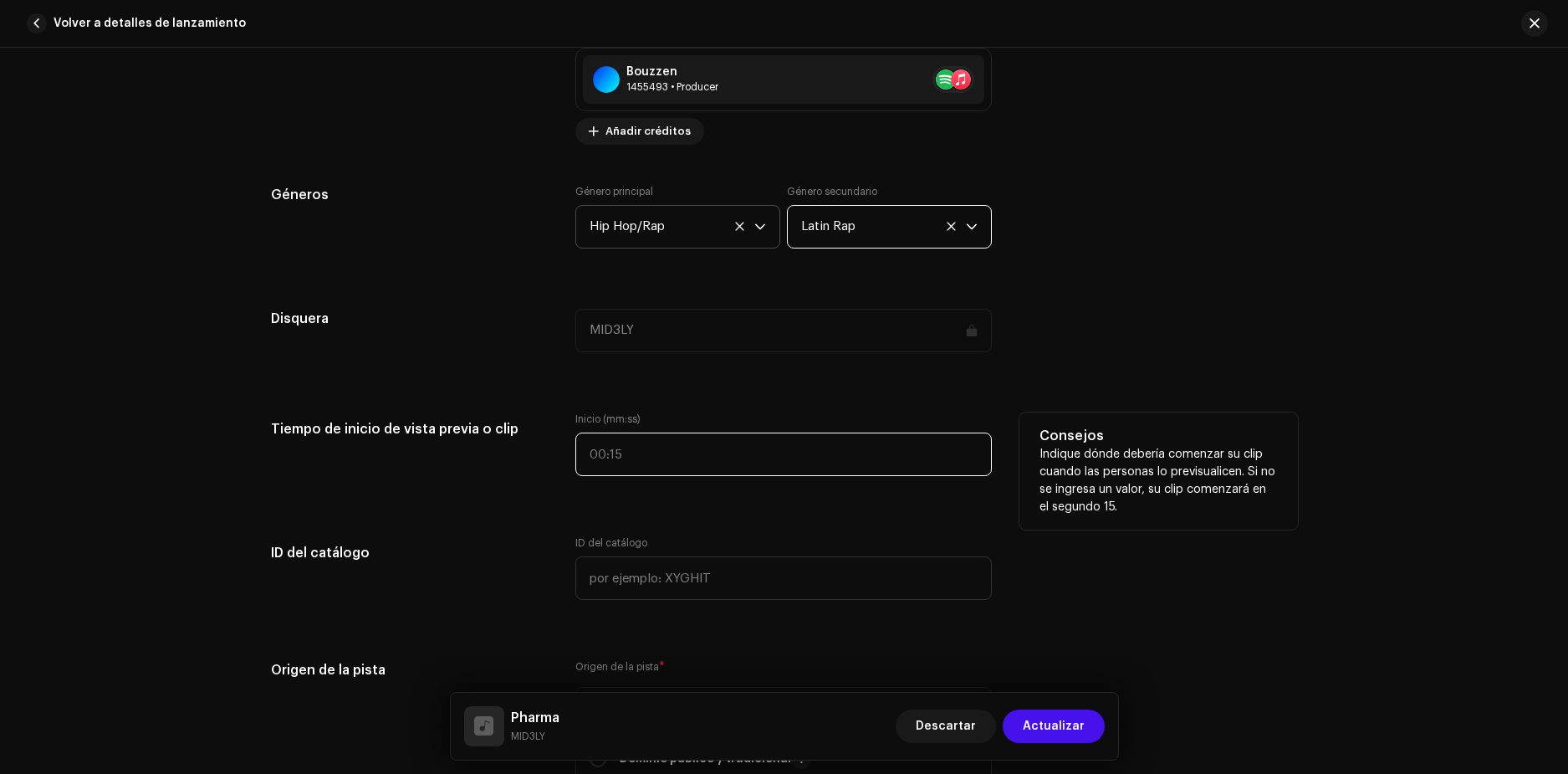
type input ":"
click at [655, 466] on input ":" at bounding box center [784, 454] width 417 height 44
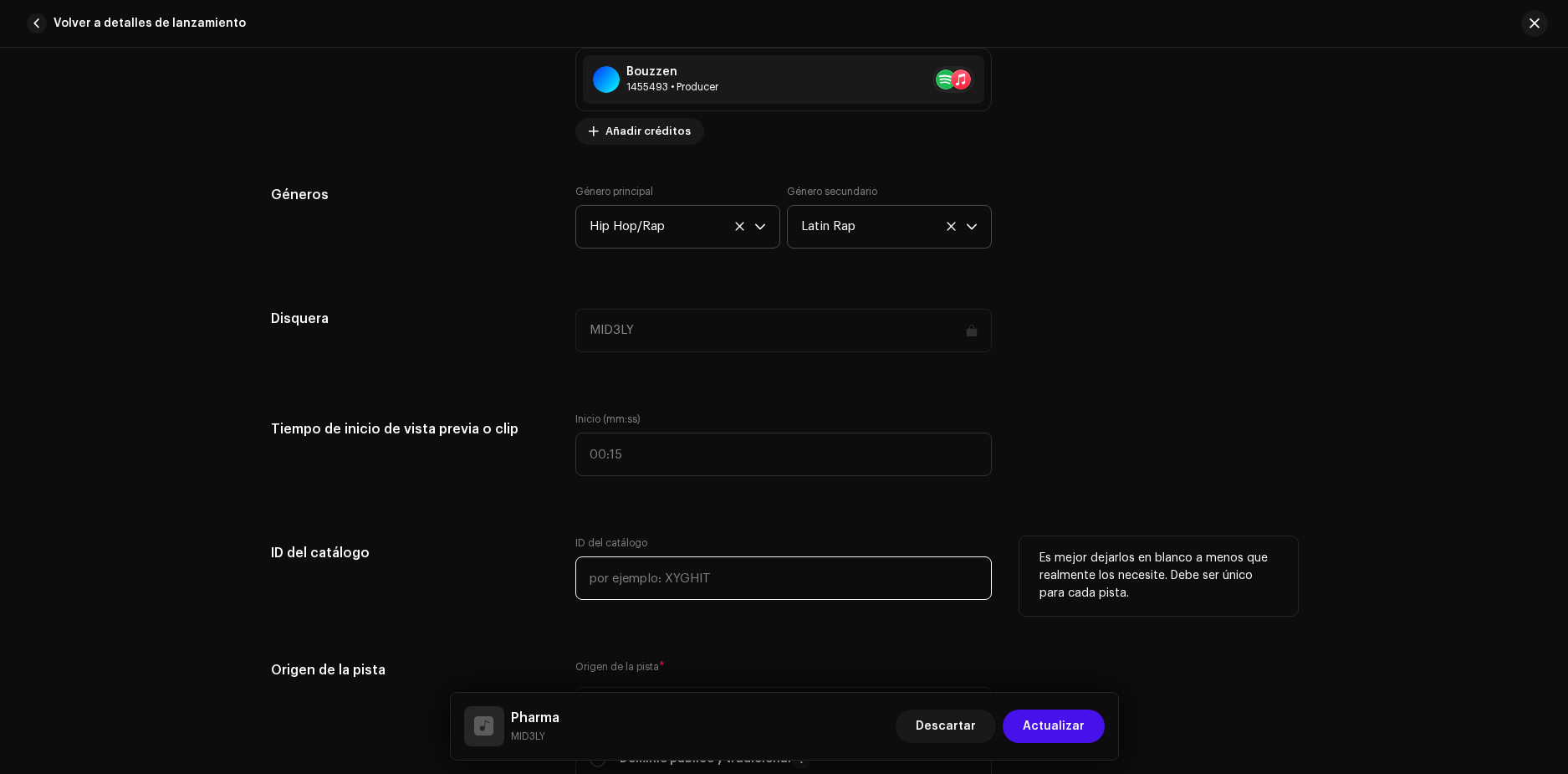
click at [867, 569] on input "text" at bounding box center [784, 578] width 417 height 44
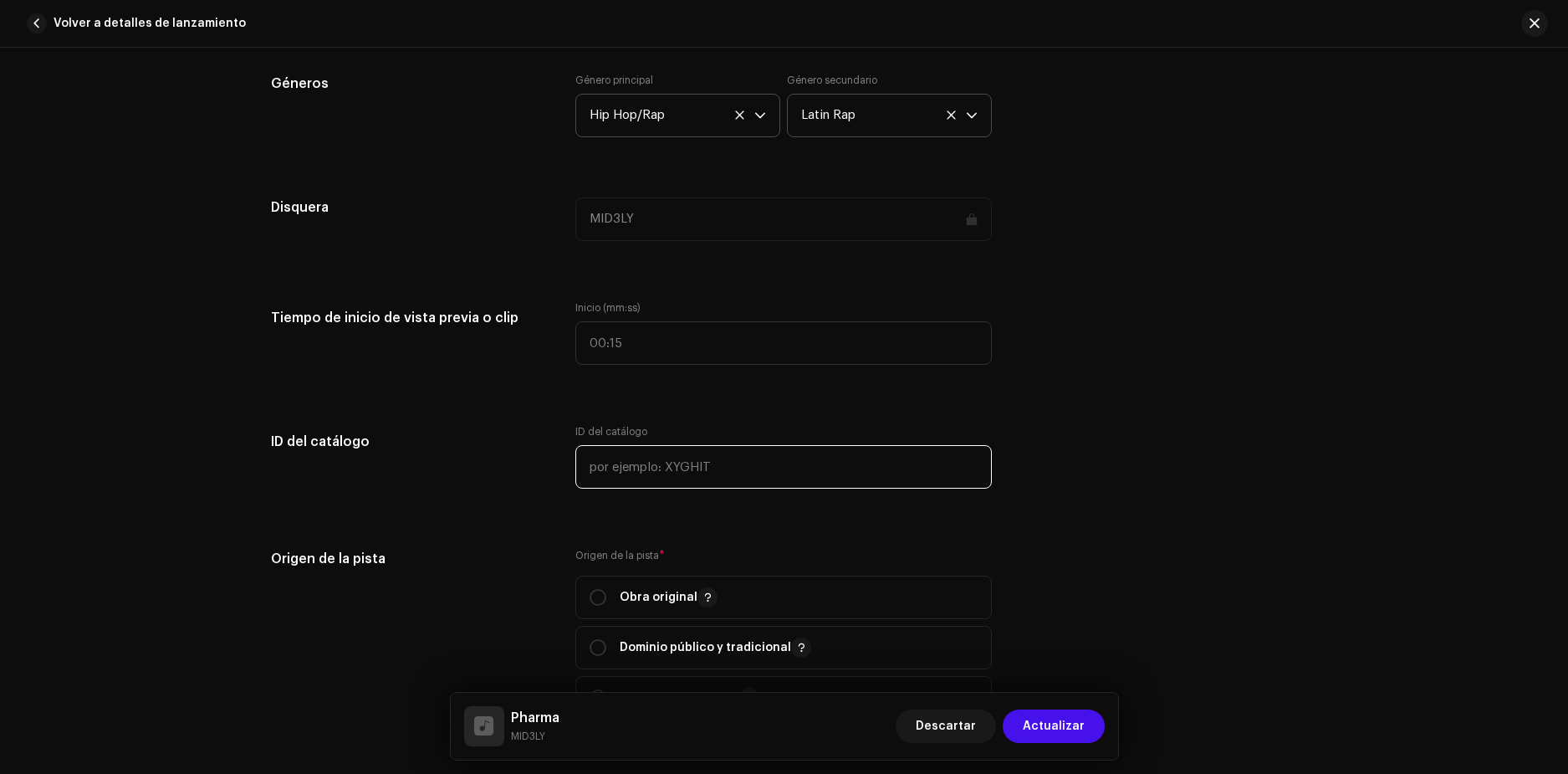
scroll to position [1538, 0]
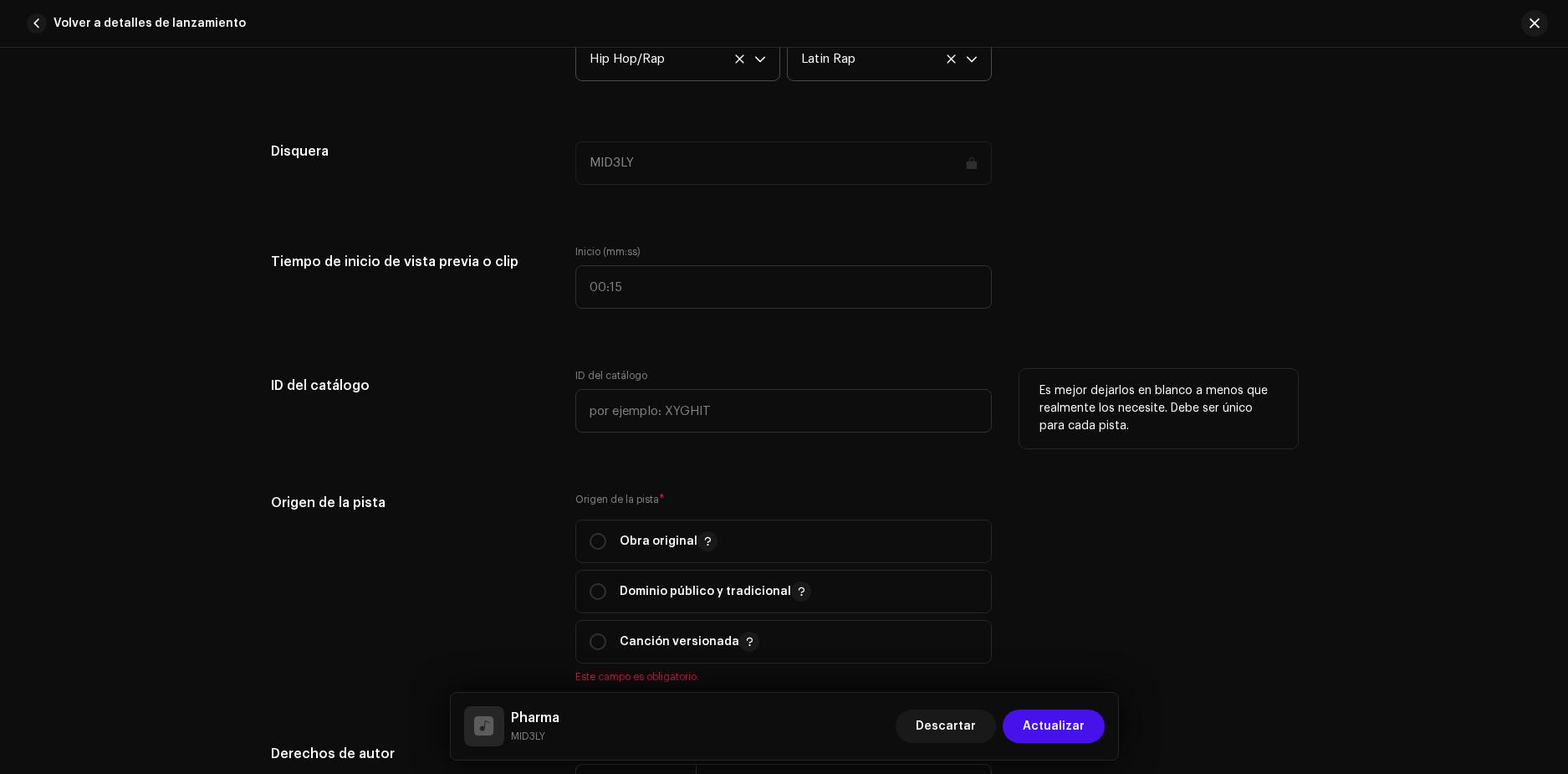
drag, startPoint x: 898, startPoint y: 467, endPoint x: 873, endPoint y: 449, distance: 30.8
click at [893, 462] on div "Detalles de la pista Complete los siguientes pasos para finalizar su pista. 1 d…" at bounding box center [784, 389] width 1081 height 3681
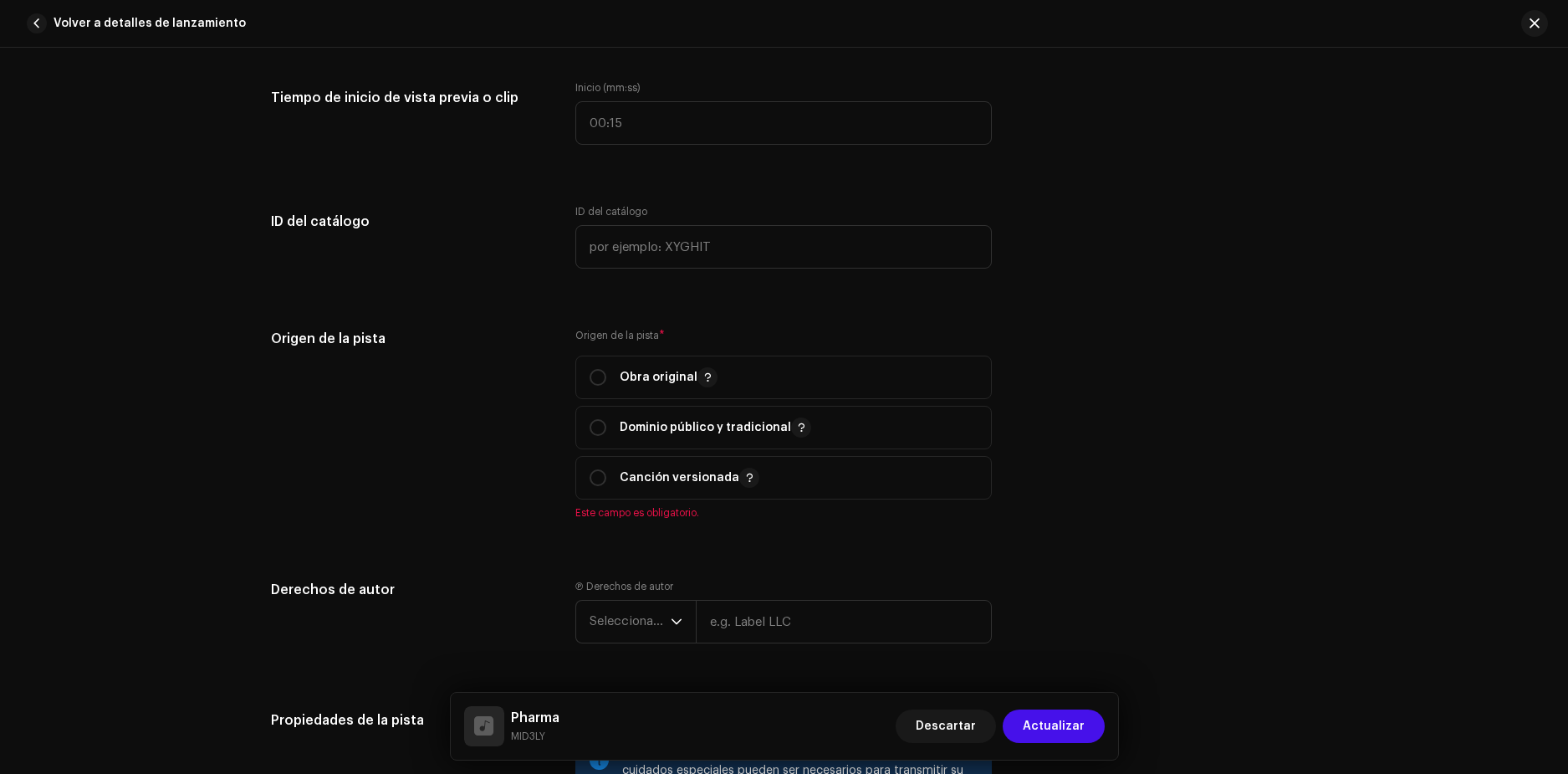
scroll to position [1706, 0]
click at [598, 372] on input "radio" at bounding box center [597, 373] width 17 height 17
radio input "true"
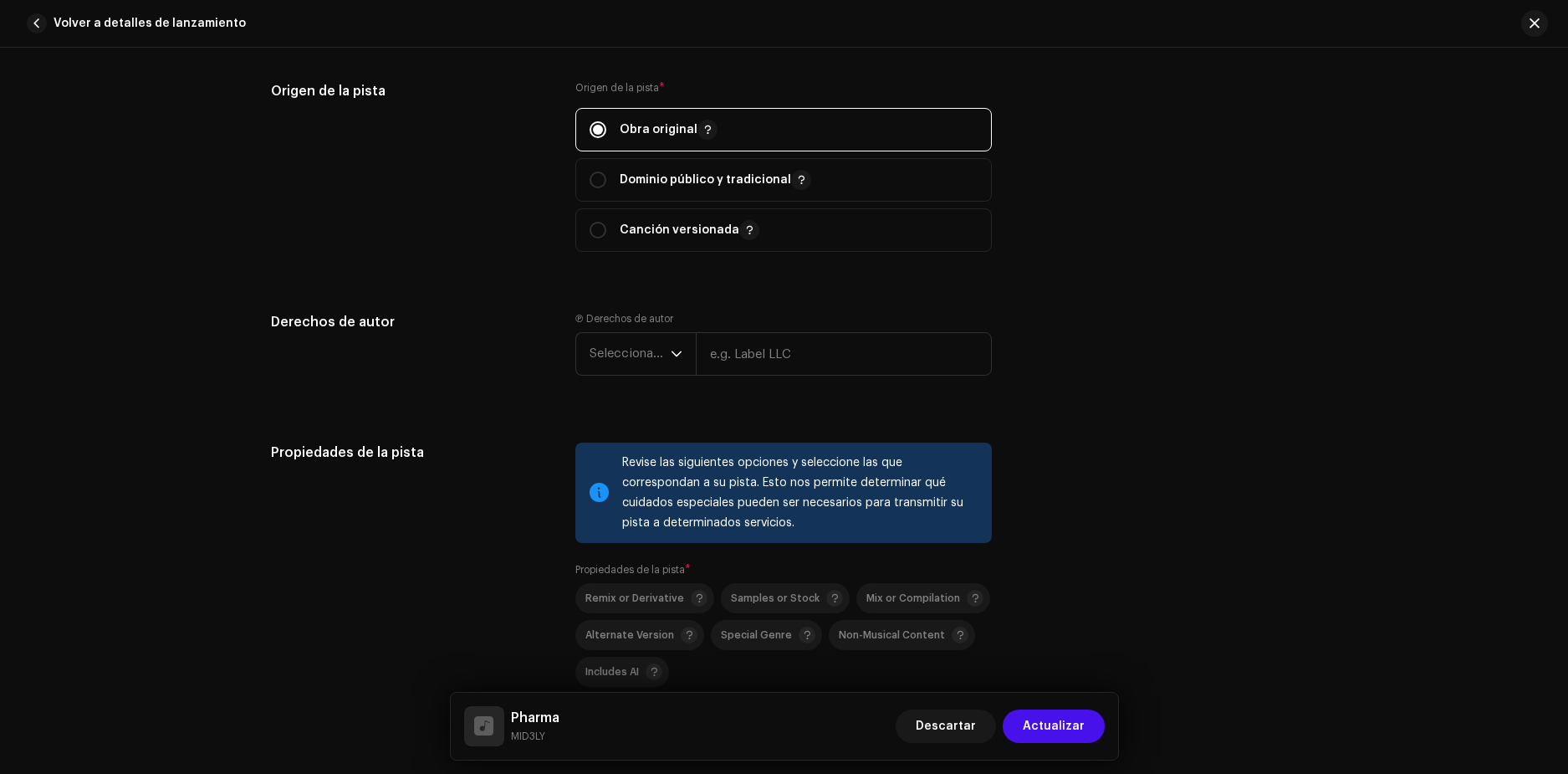
scroll to position [1957, 0]
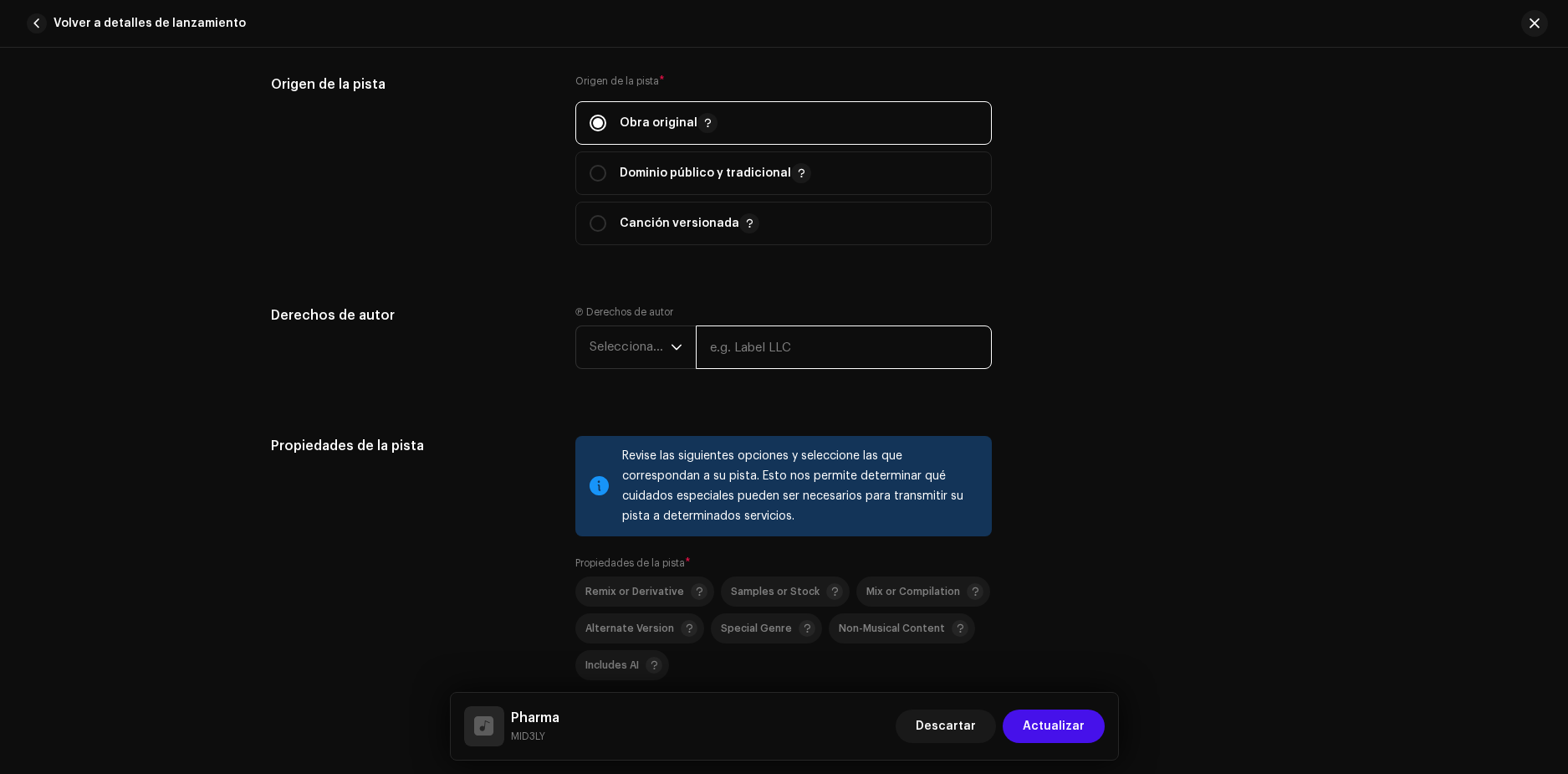
click at [743, 350] on input "text" at bounding box center [843, 346] width 297 height 44
click at [650, 346] on span "Seleccionar año" at bounding box center [630, 346] width 81 height 42
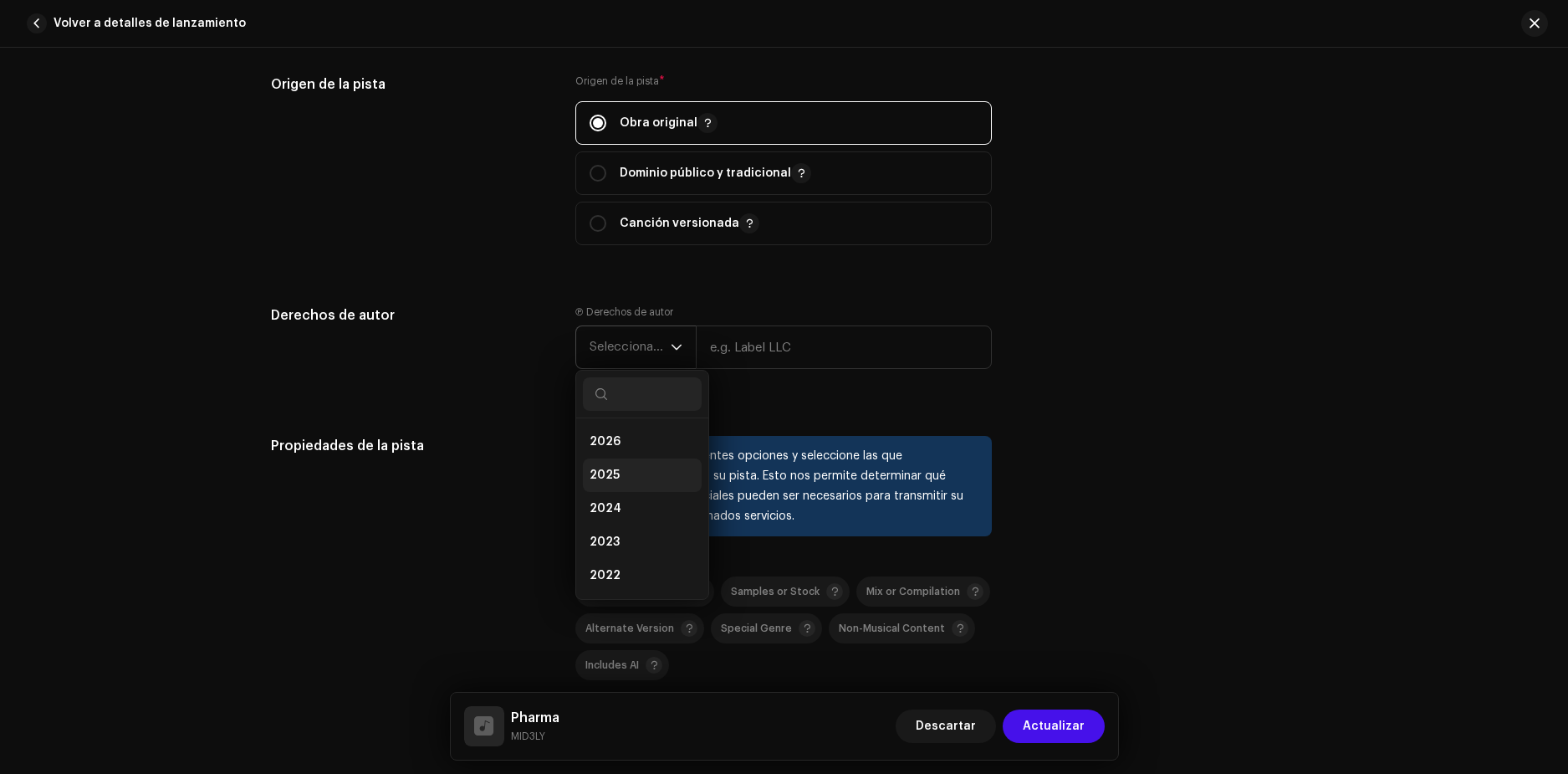
click at [616, 475] on li "2025" at bounding box center [642, 476] width 118 height 34
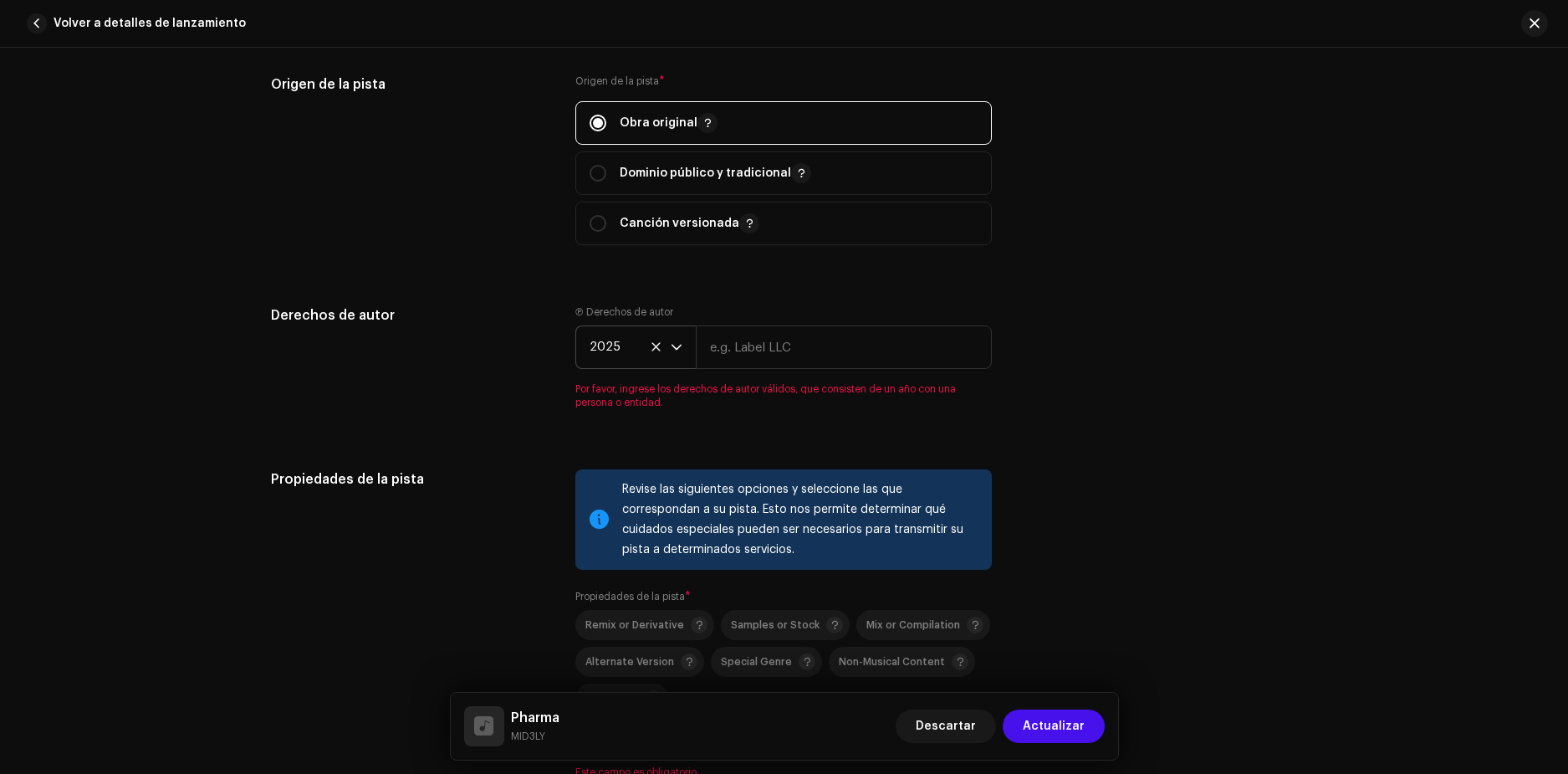
click at [652, 342] on icon at bounding box center [656, 346] width 11 height 11
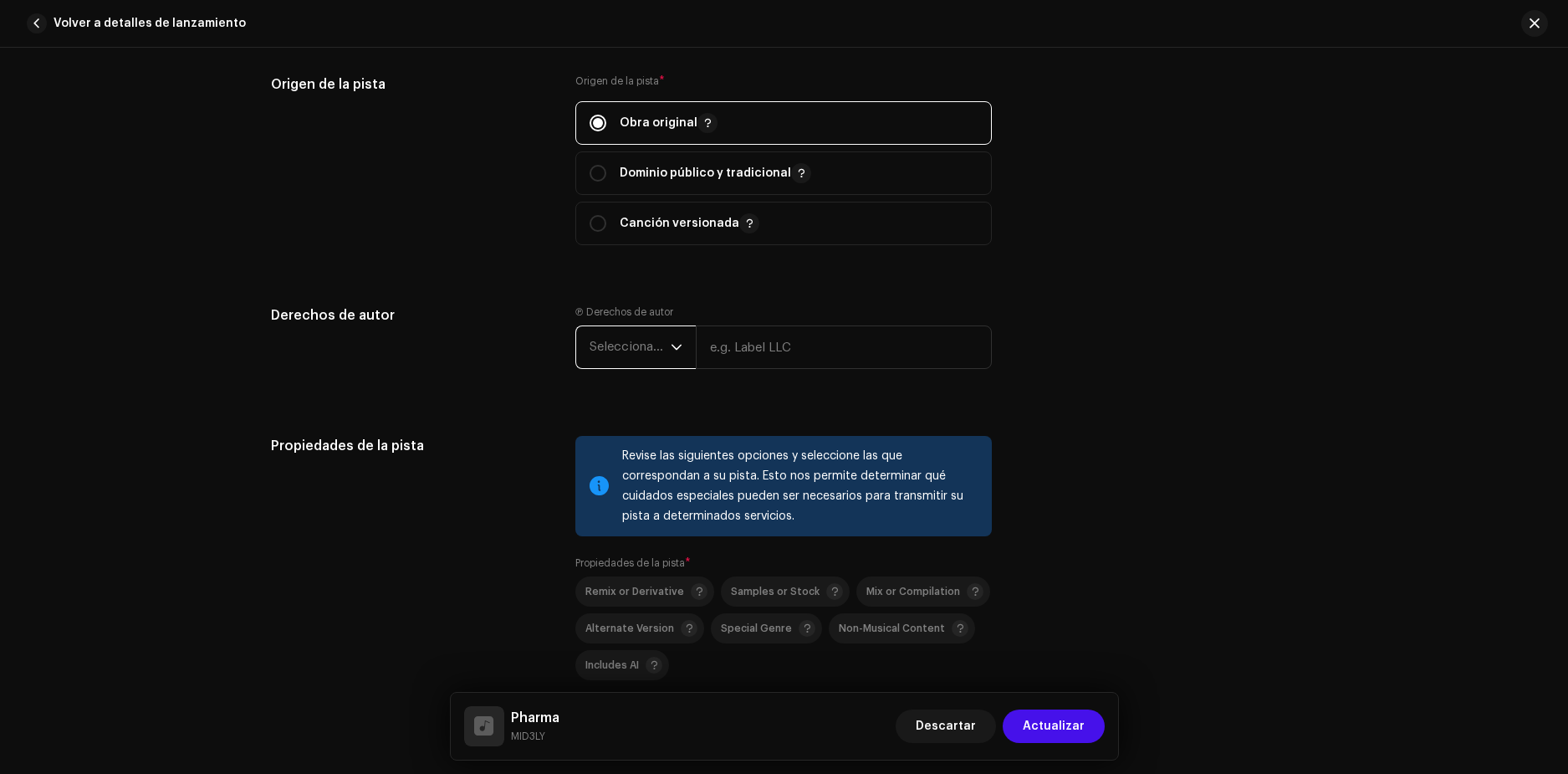
click at [626, 333] on span "Seleccionar año" at bounding box center [630, 346] width 81 height 42
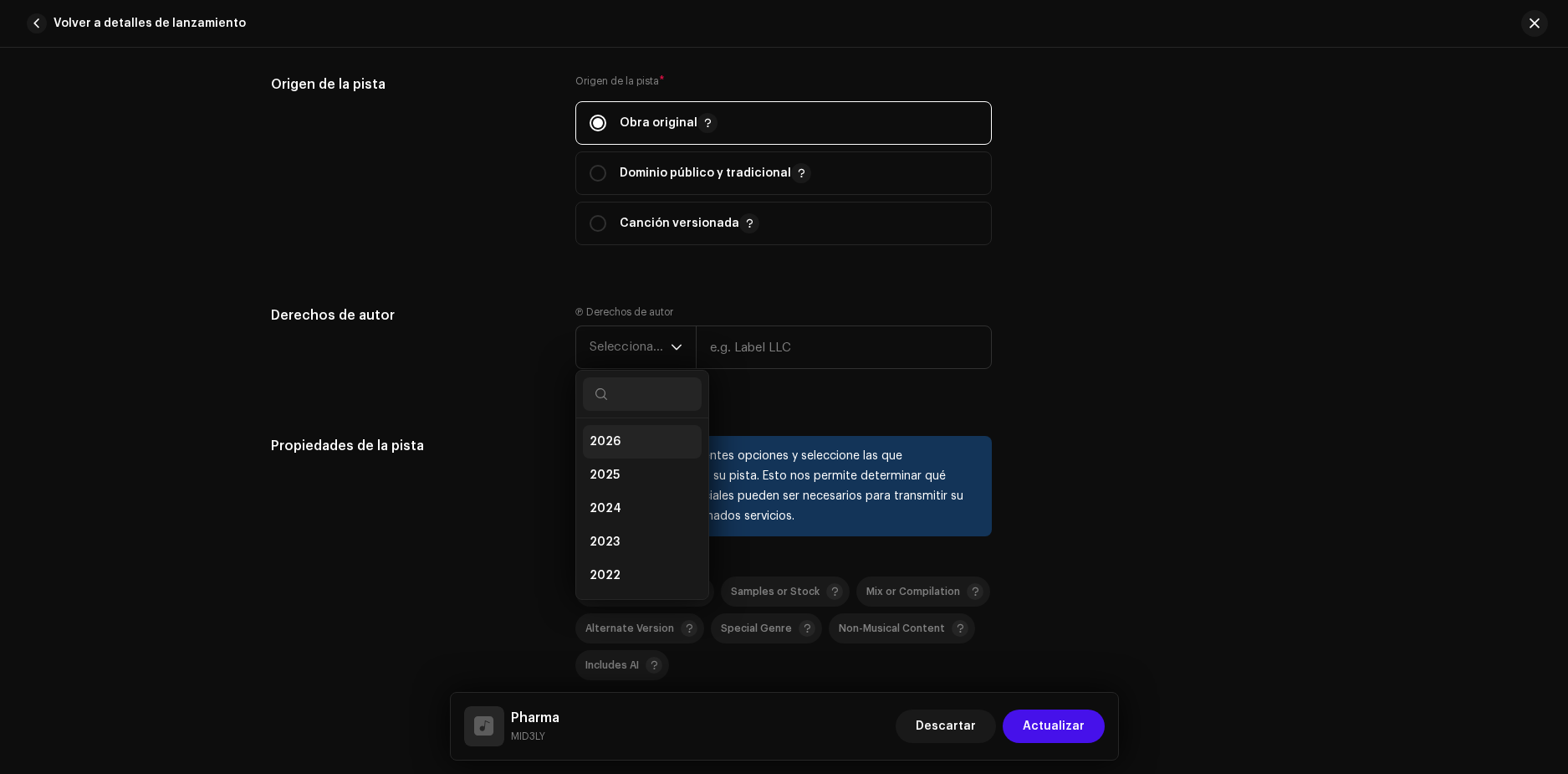
click at [619, 430] on li "2026" at bounding box center [642, 442] width 118 height 34
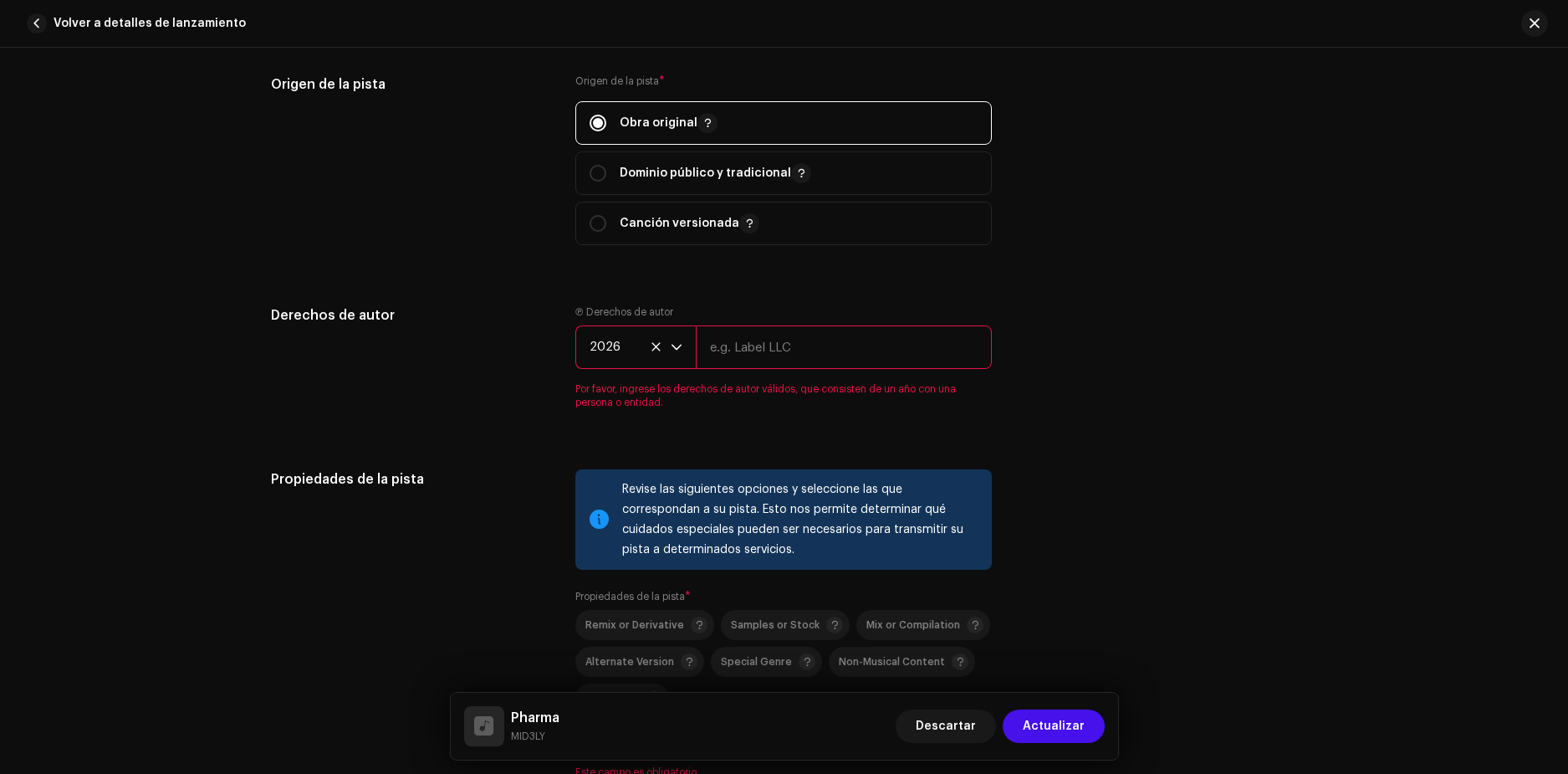
click at [617, 359] on span "2026" at bounding box center [630, 346] width 81 height 42
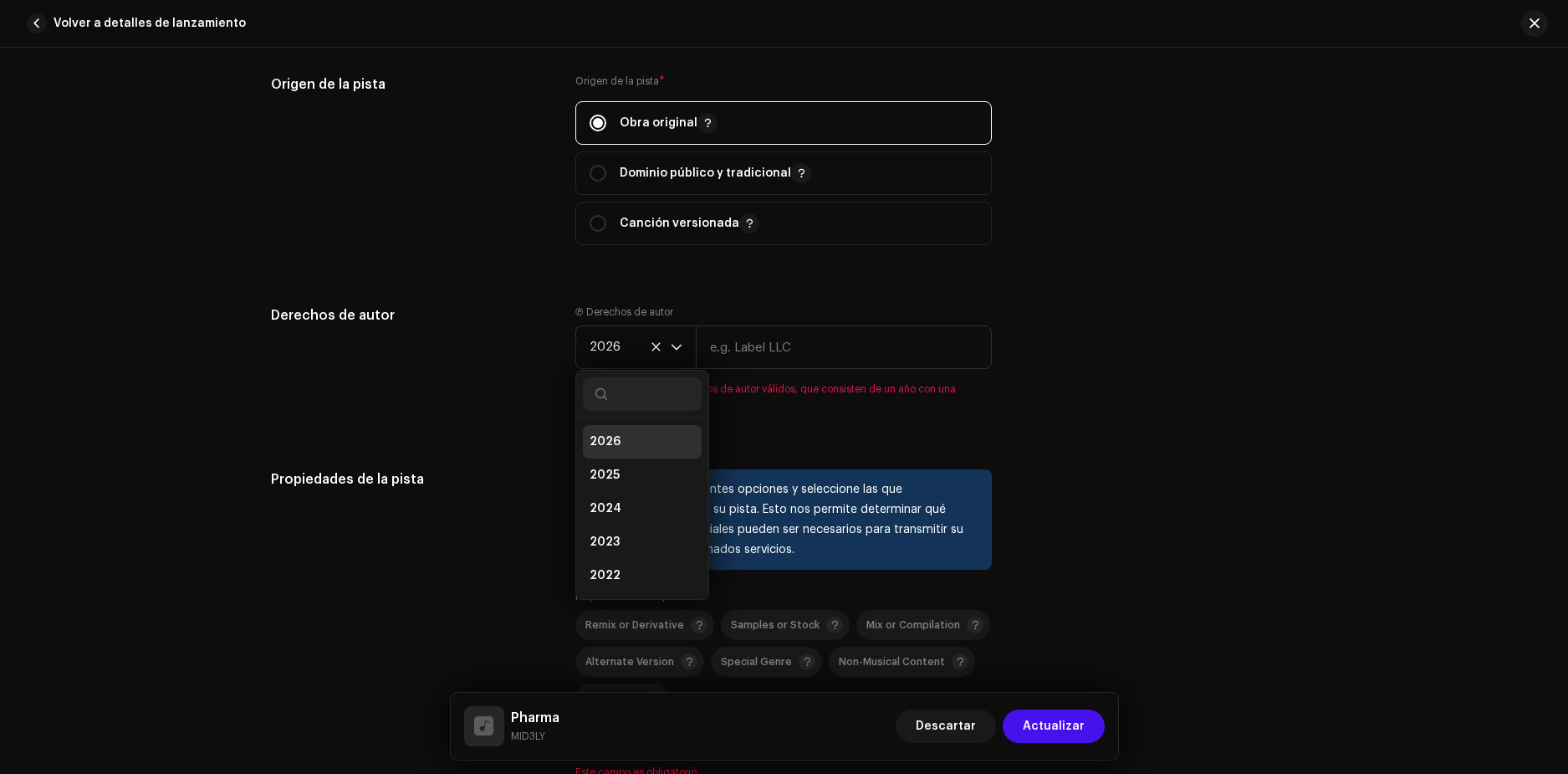
scroll to position [7, 0]
click at [610, 463] on span "2025" at bounding box center [605, 468] width 30 height 17
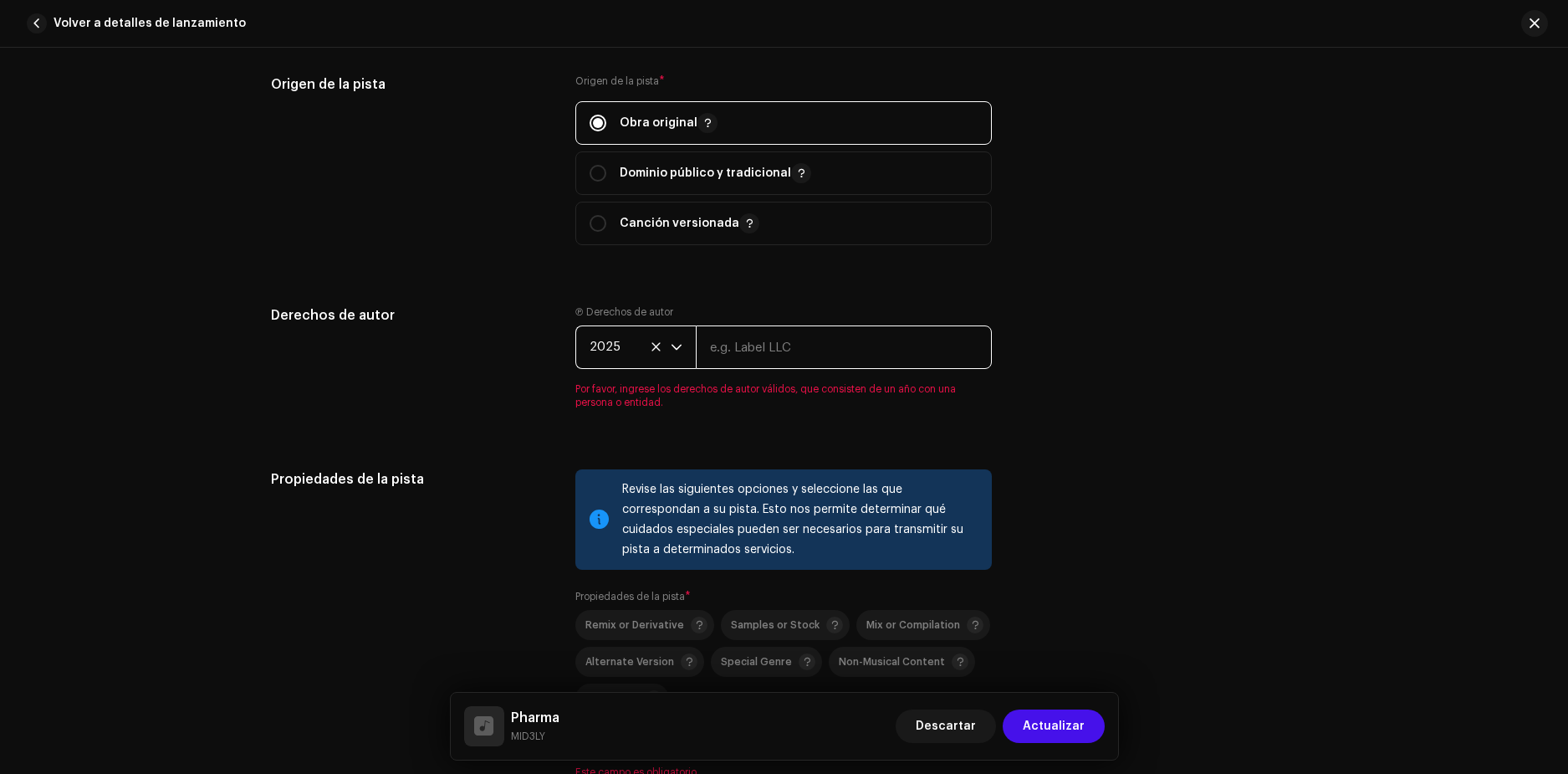
click at [832, 340] on input "text" at bounding box center [843, 346] width 297 height 44
type input "Mid3ly"
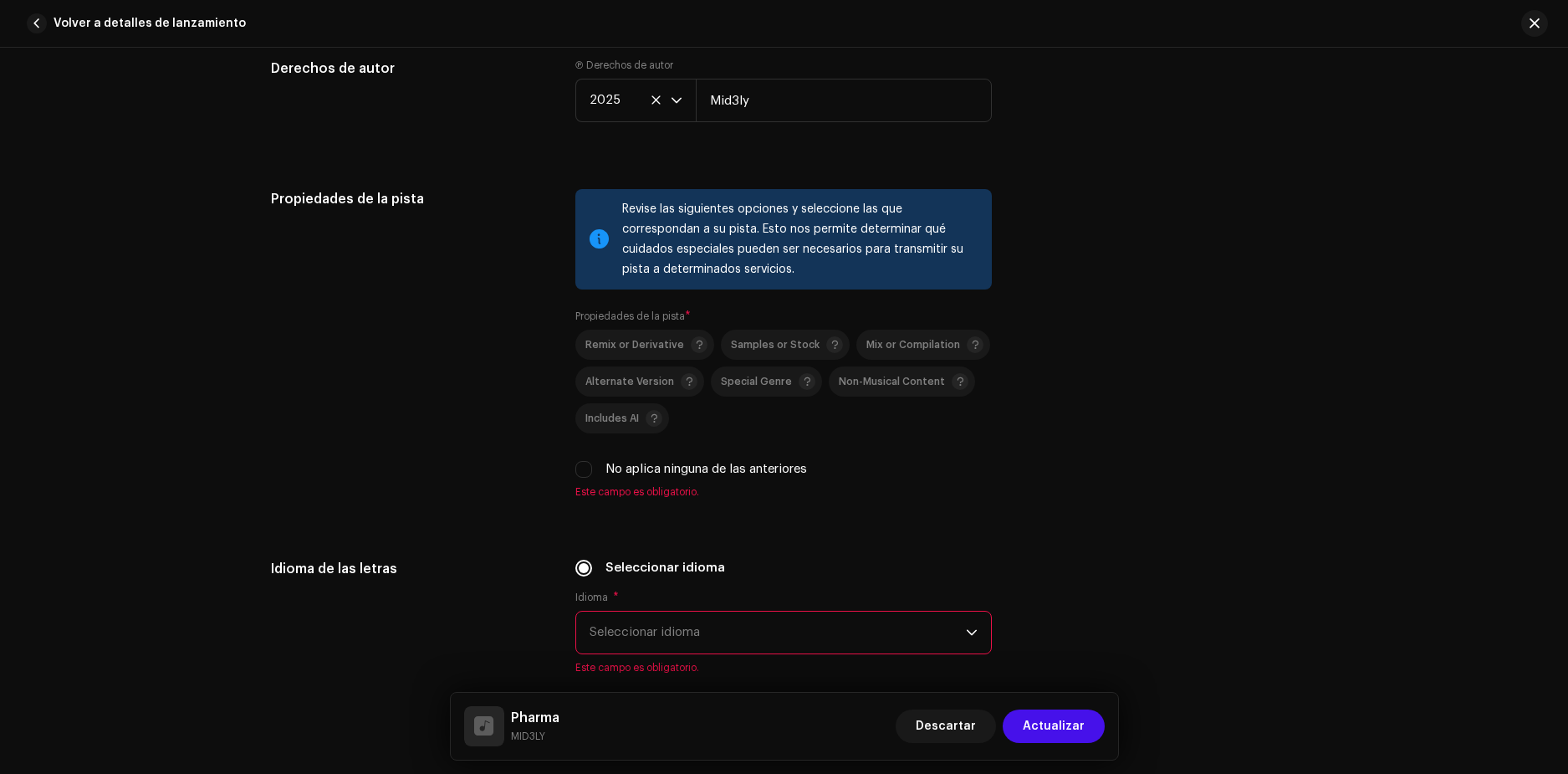
scroll to position [2292, 0]
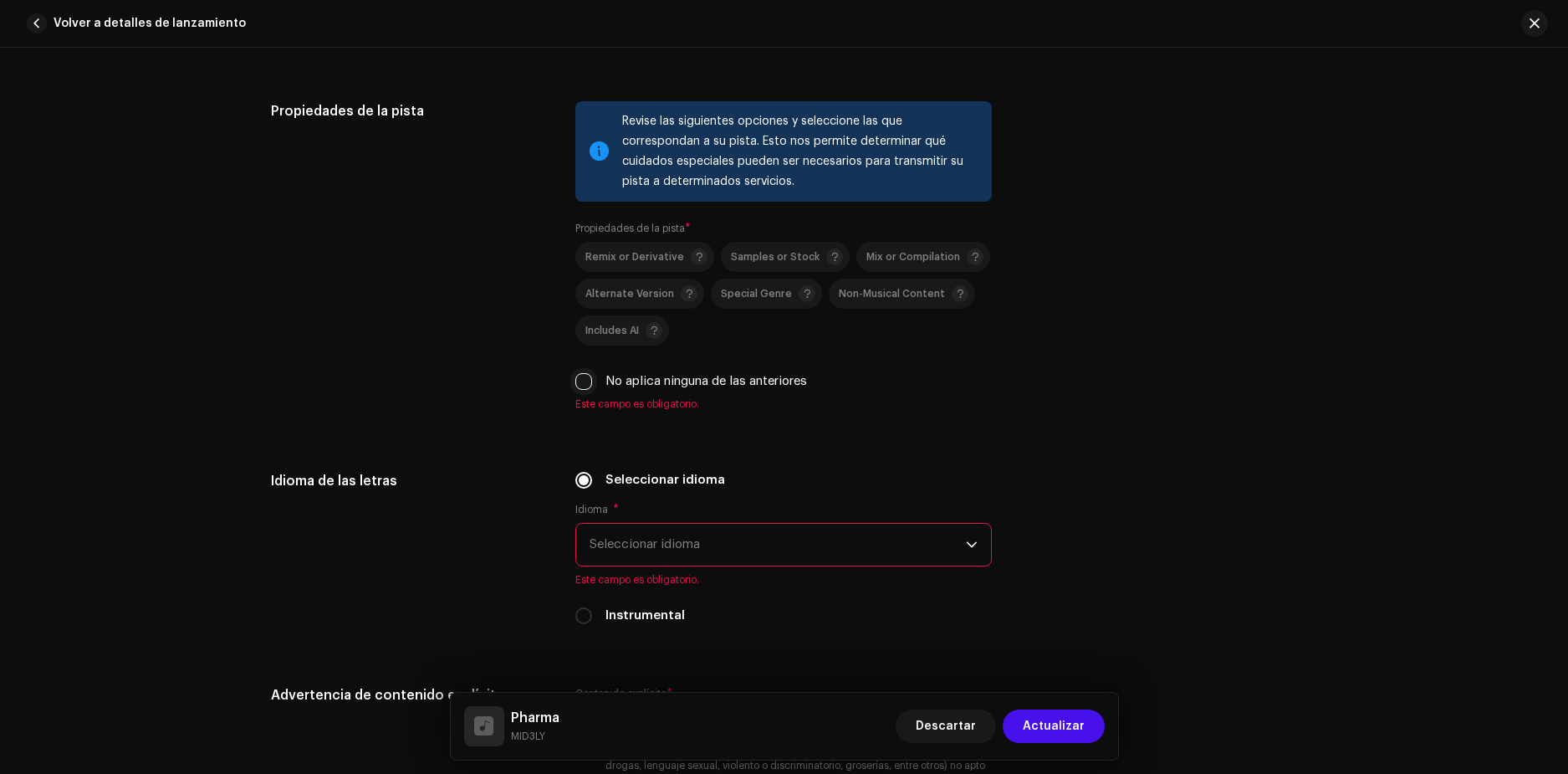
click at [578, 374] on input "No aplica ninguna de las anteriores" at bounding box center [583, 381] width 17 height 17
checkbox input "true"
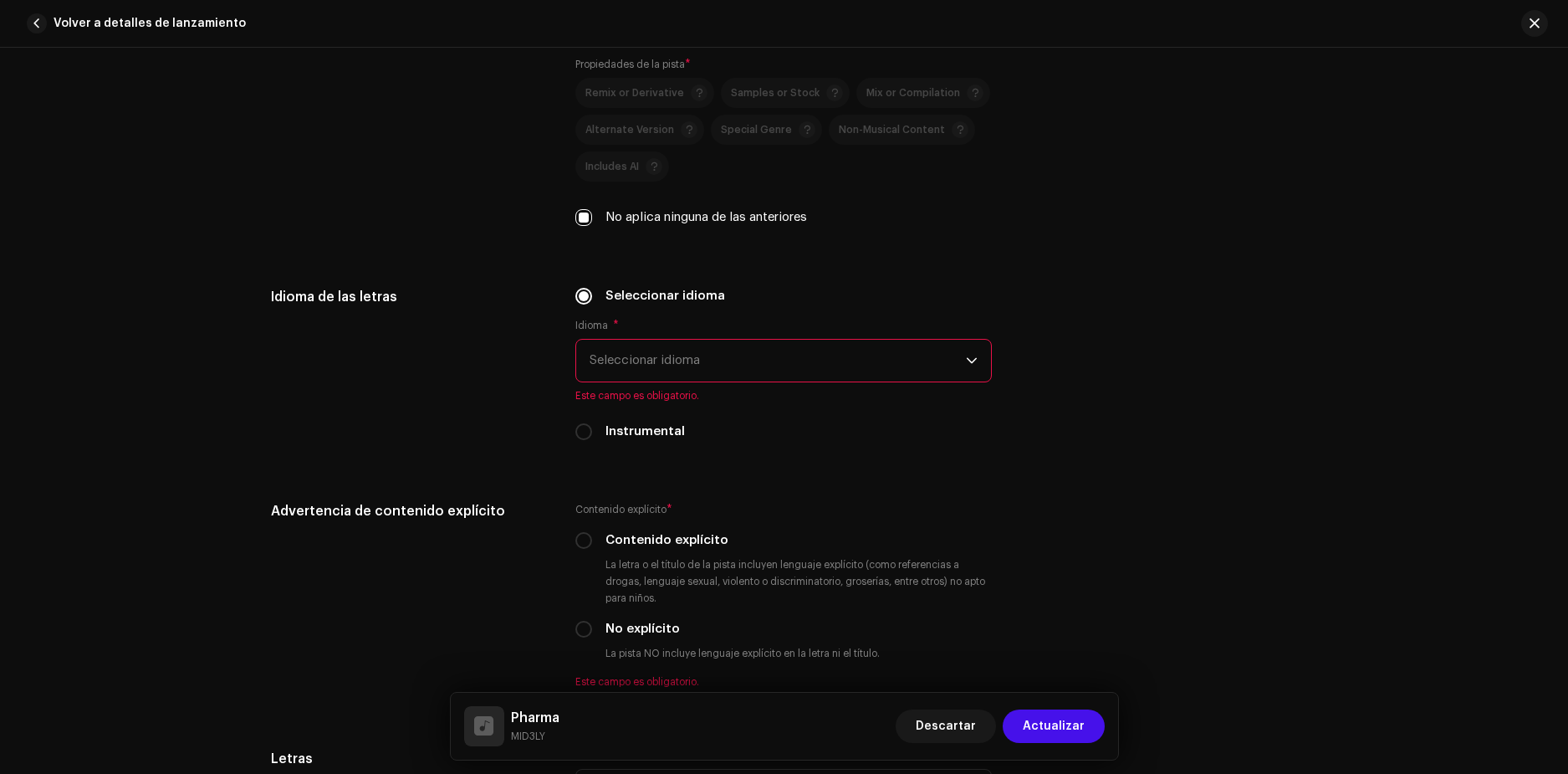
scroll to position [2459, 0]
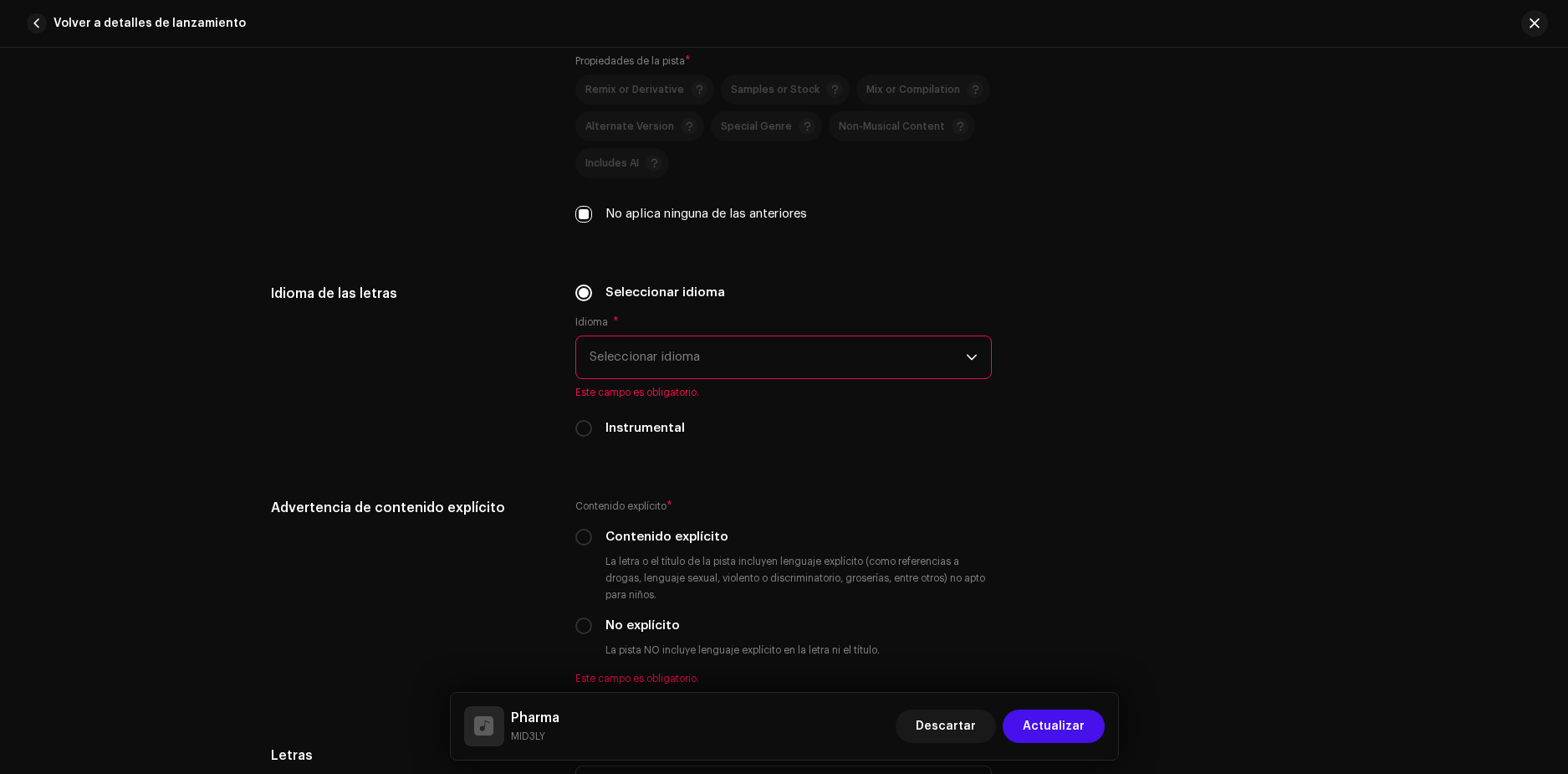
click at [653, 356] on span "Seleccionar idioma" at bounding box center [777, 357] width 377 height 42
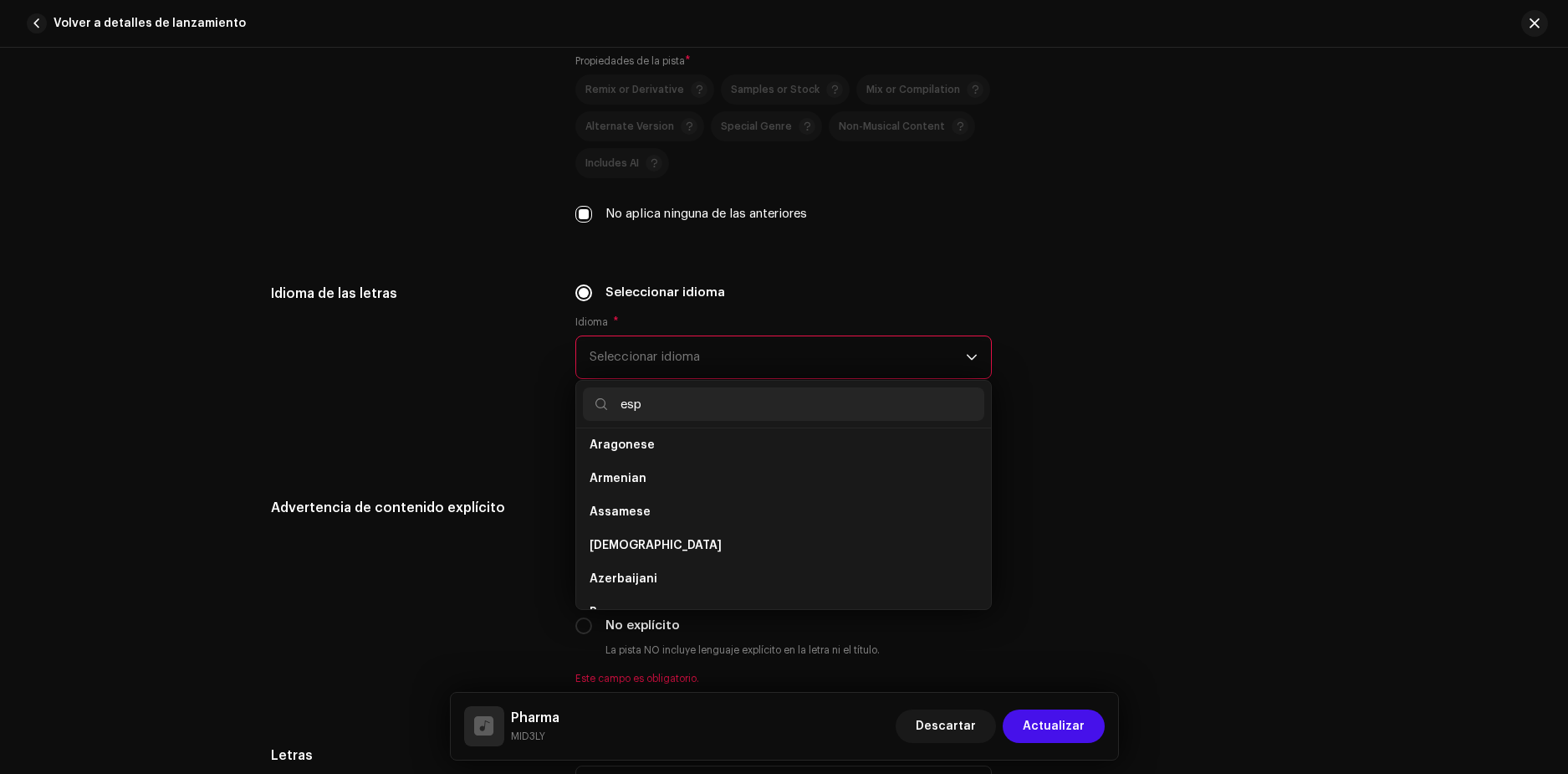
scroll to position [0, 0]
type input "e"
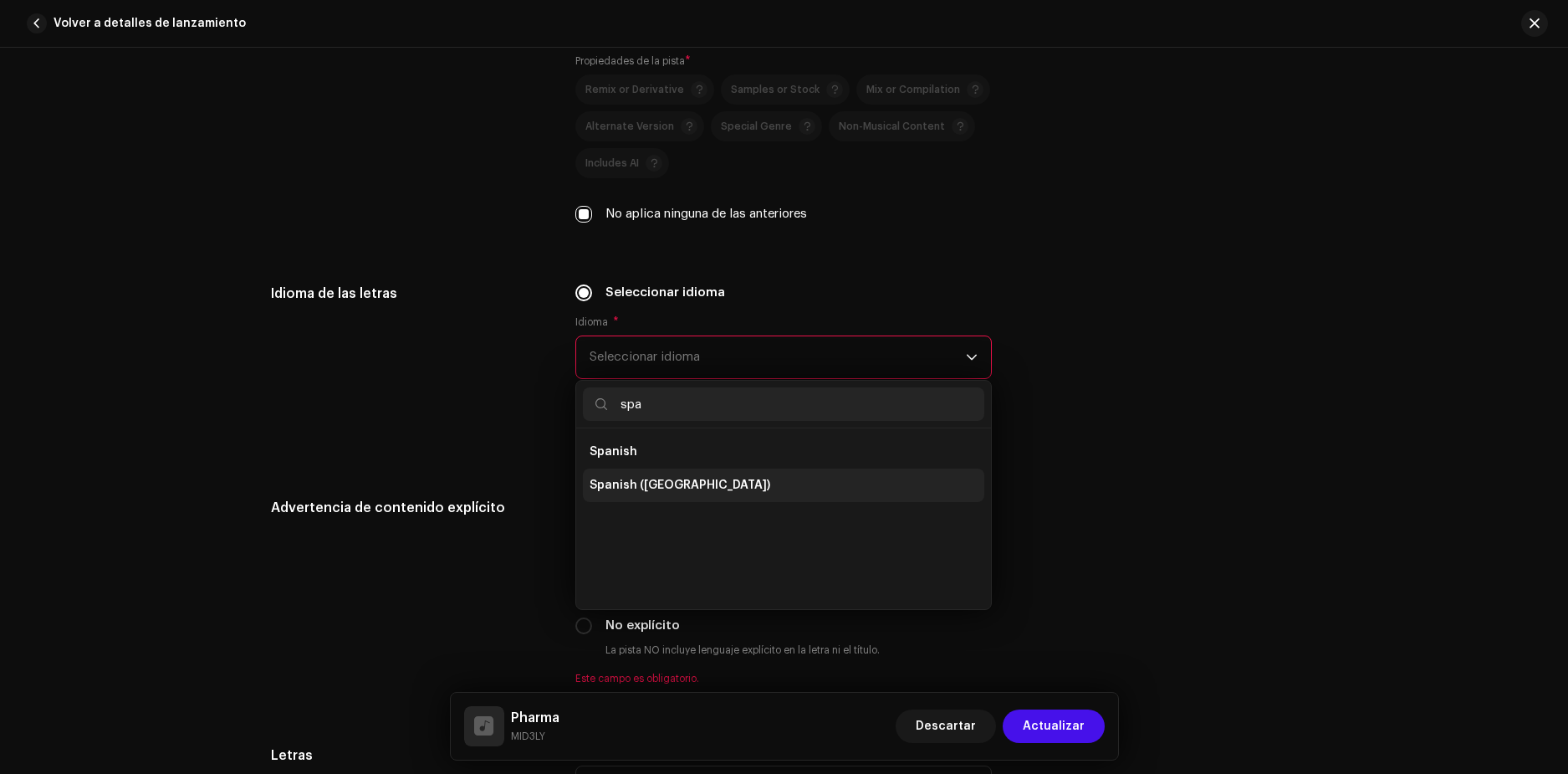
type input "spa"
click at [679, 491] on span "Spanish ([GEOGRAPHIC_DATA])" at bounding box center [679, 485] width 181 height 17
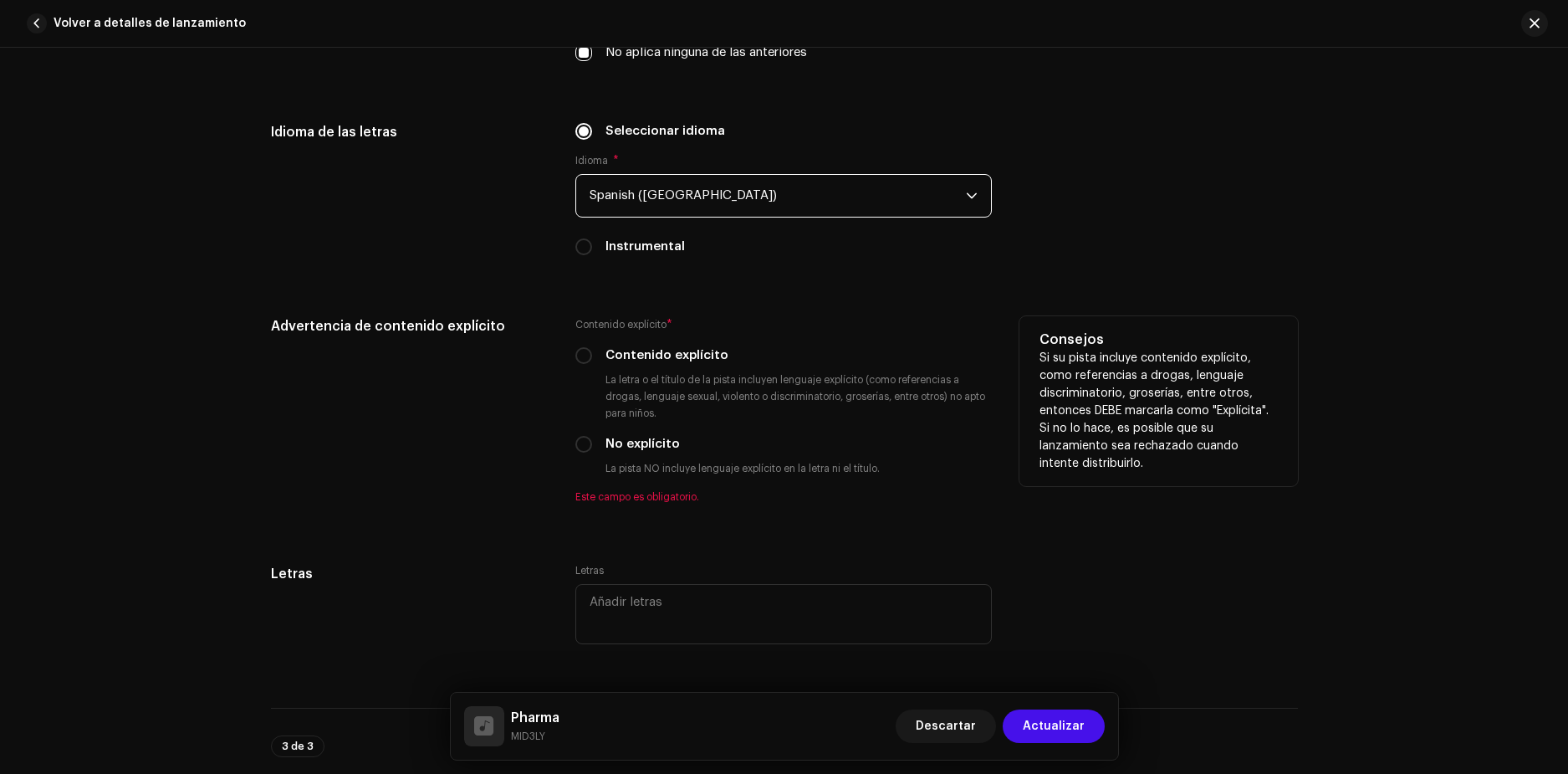
scroll to position [2626, 0]
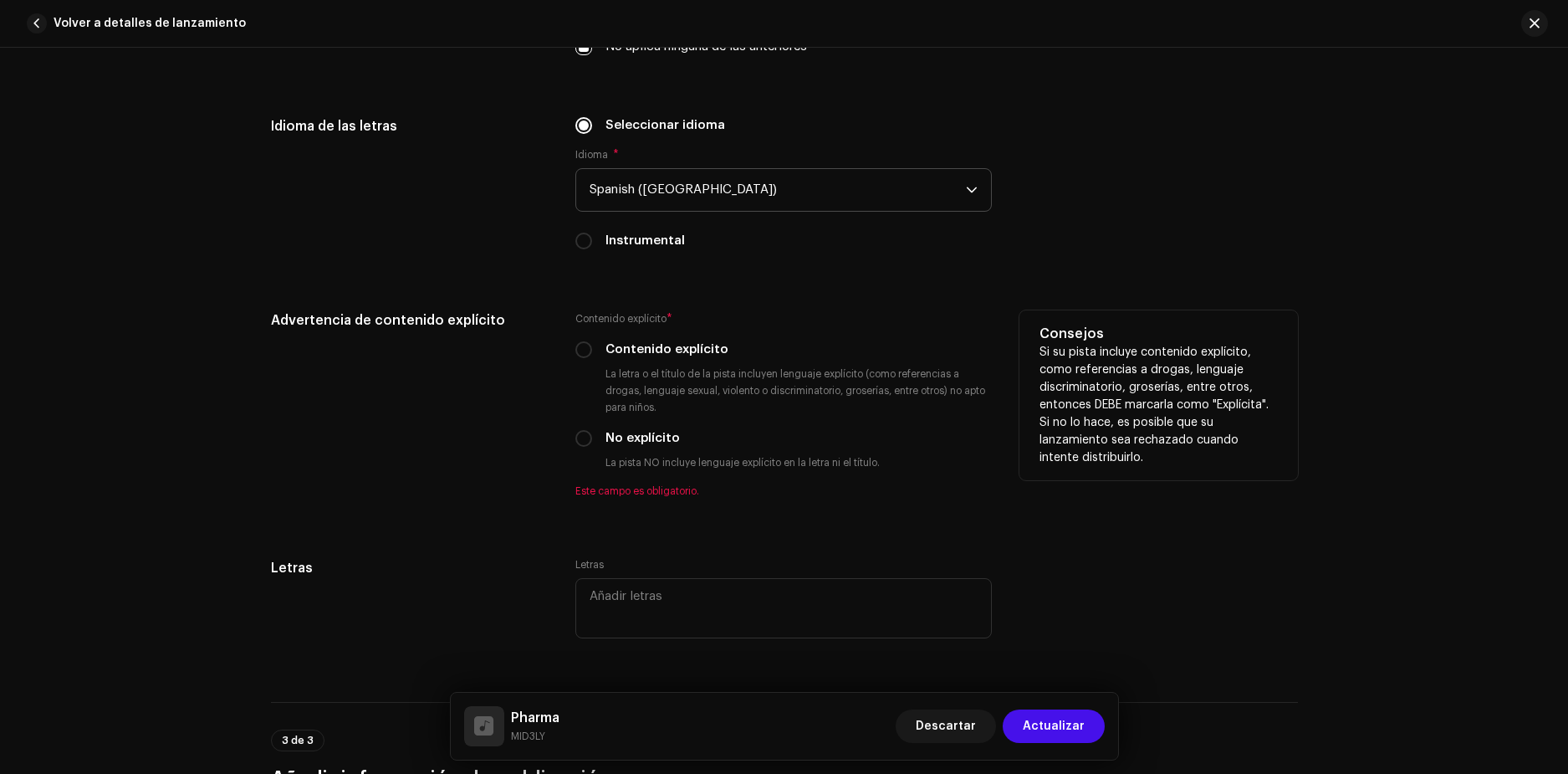
drag, startPoint x: 596, startPoint y: 363, endPoint x: 586, endPoint y: 358, distance: 11.2
click at [586, 360] on div "Contenido explícito * Contenido explícito La letra o el título de la pista incl…" at bounding box center [784, 403] width 417 height 187
click at [581, 353] on input "Contenido explícito" at bounding box center [583, 349] width 17 height 17
radio input "true"
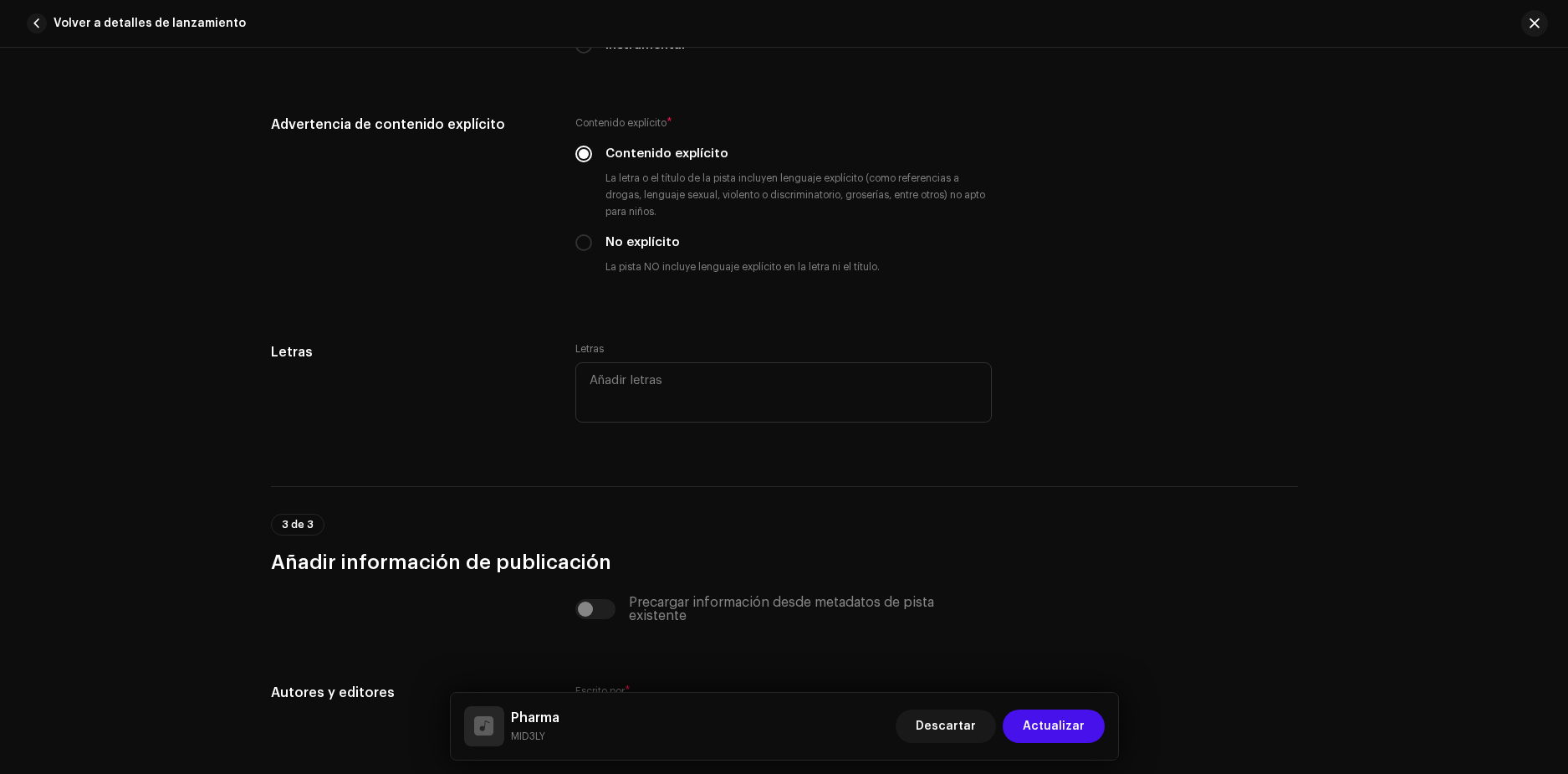
scroll to position [2877, 0]
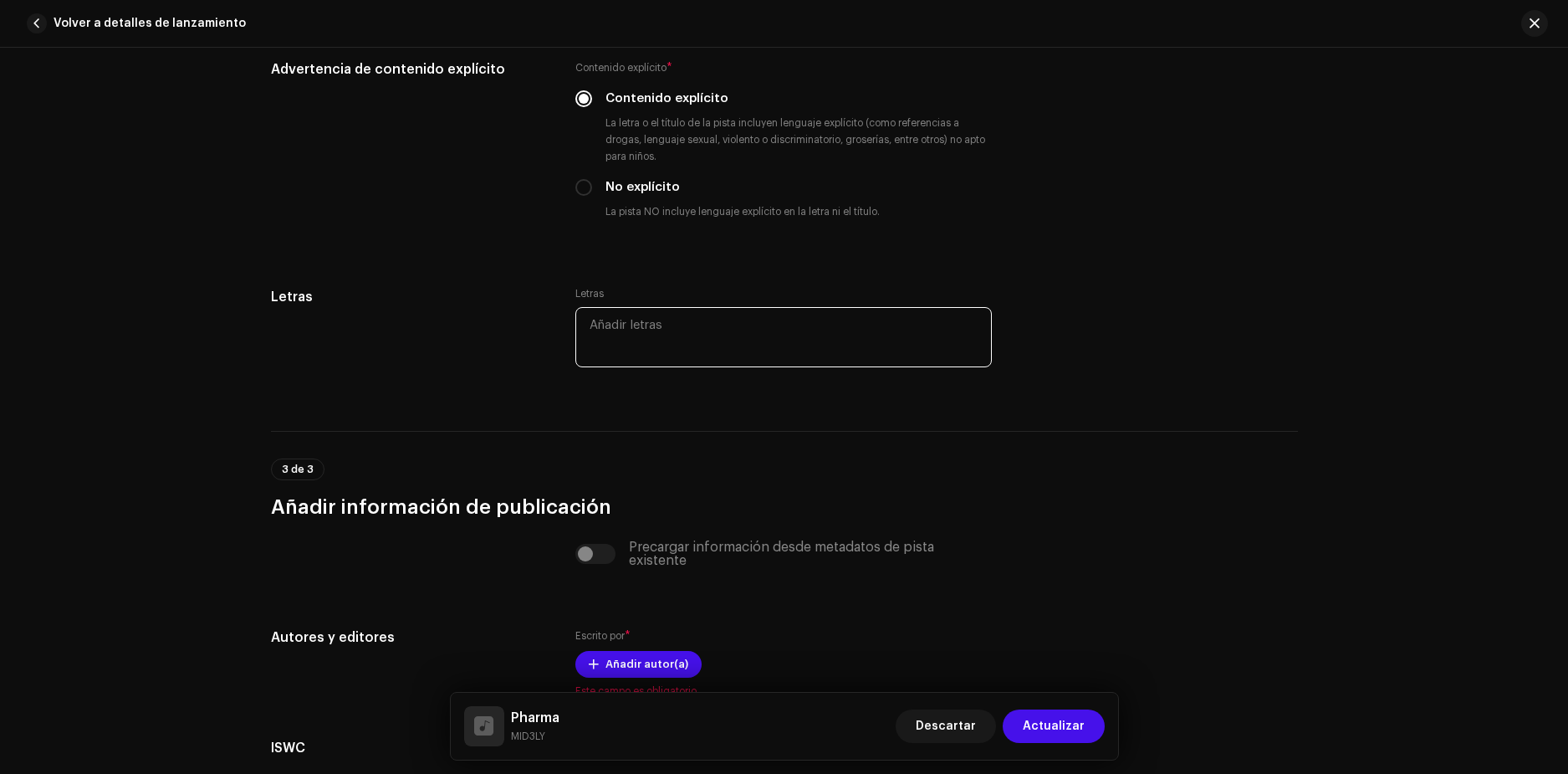
click at [657, 329] on textarea at bounding box center [784, 338] width 417 height 61
click at [479, 354] on div "Letras" at bounding box center [410, 338] width 279 height 103
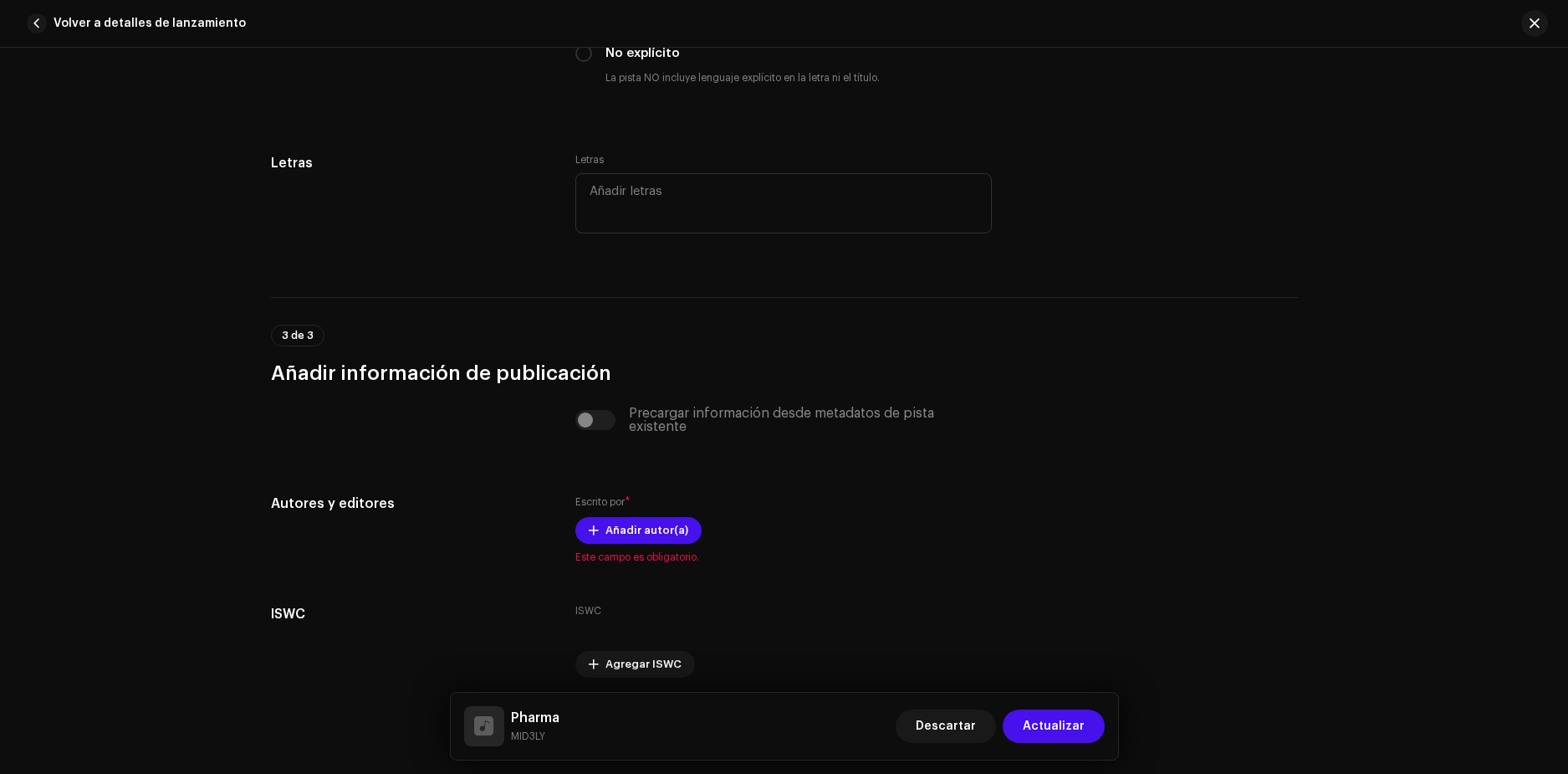
scroll to position [3044, 0]
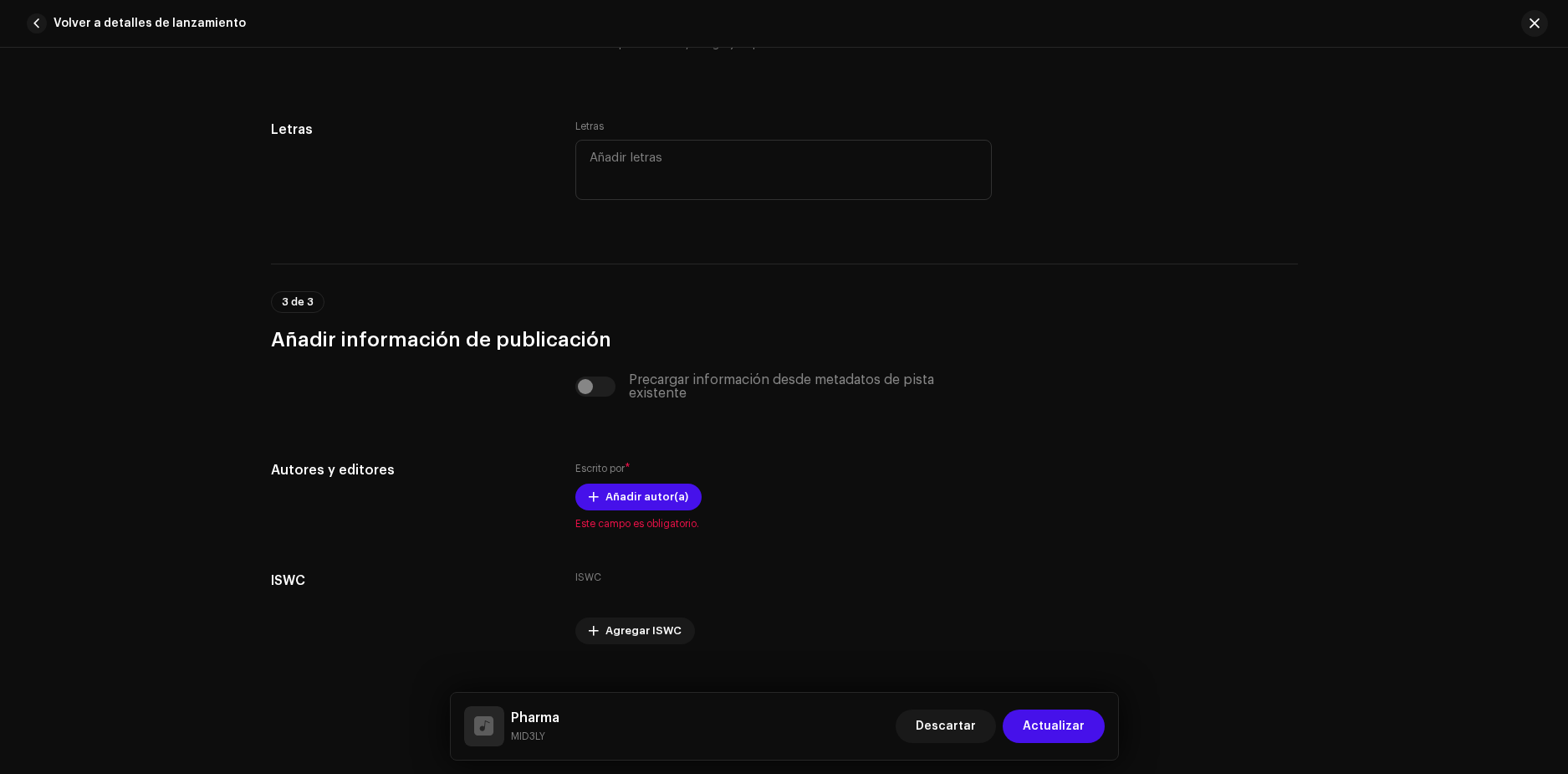
click at [717, 373] on div "Precargar información desde metadatos de pista existente" at bounding box center [784, 387] width 417 height 27
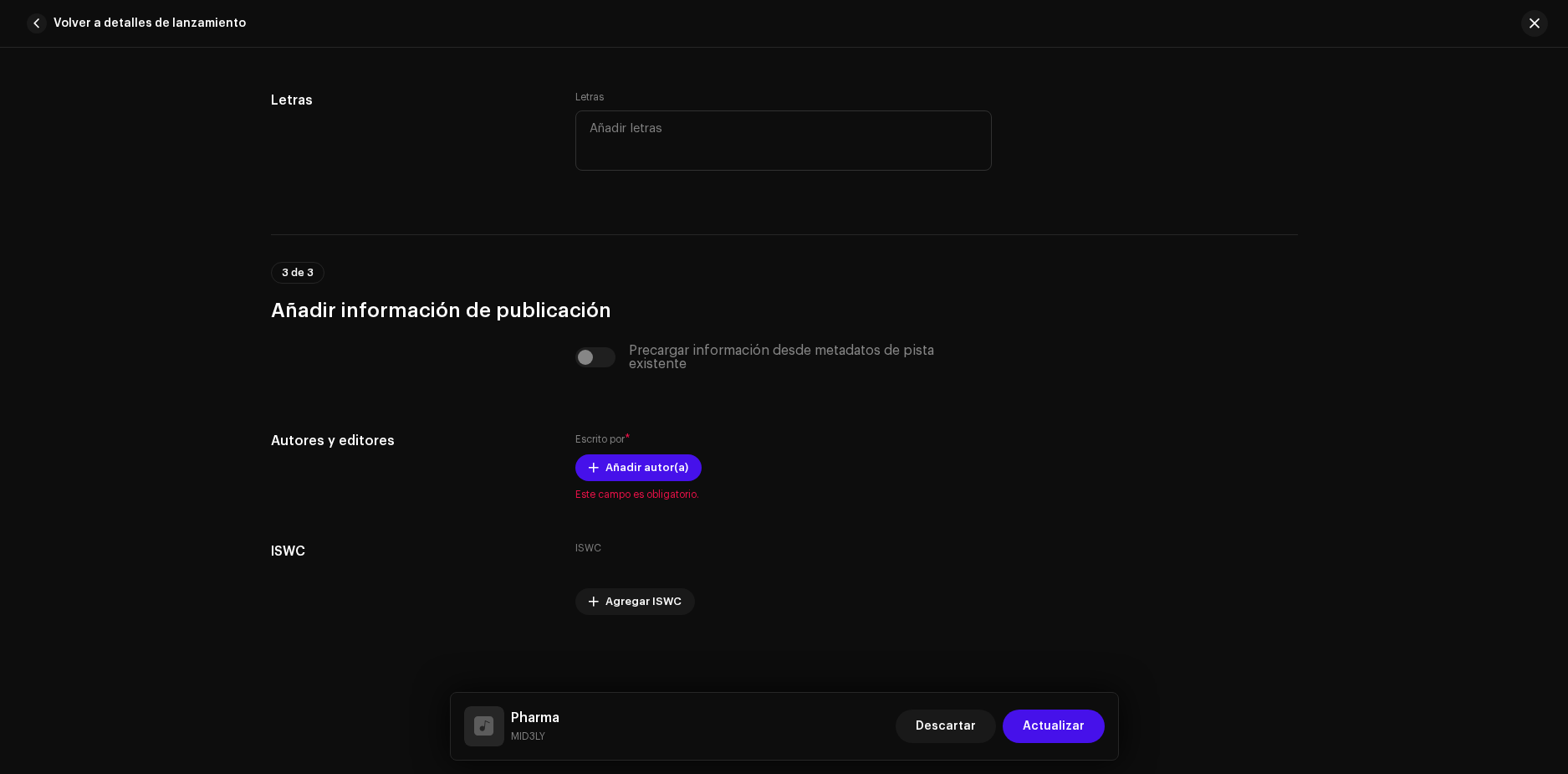
scroll to position [3076, 0]
click at [636, 458] on span "Añadir autor(a)" at bounding box center [646, 466] width 83 height 34
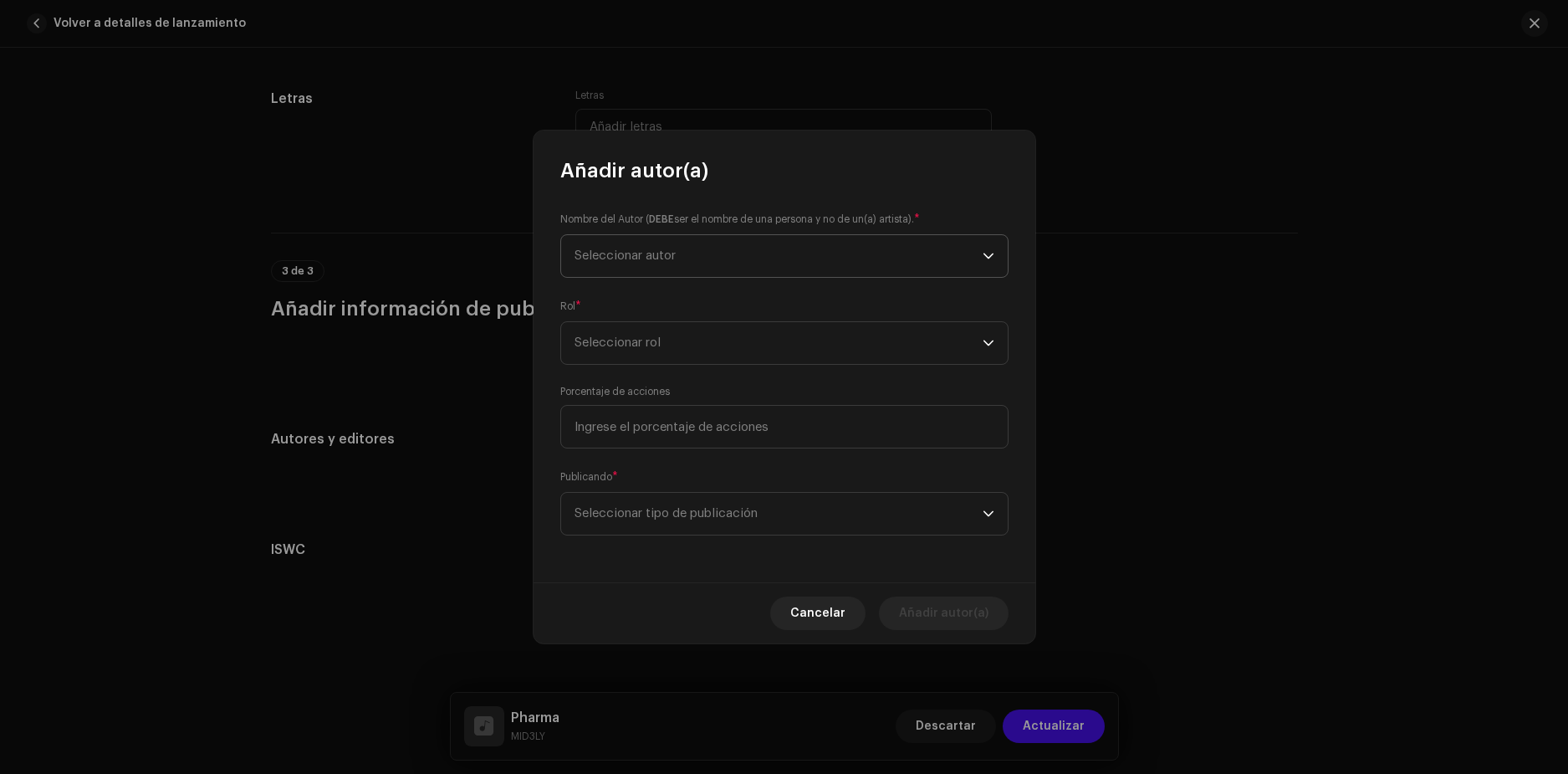
click at [752, 258] on span "Seleccionar autor" at bounding box center [778, 256] width 408 height 42
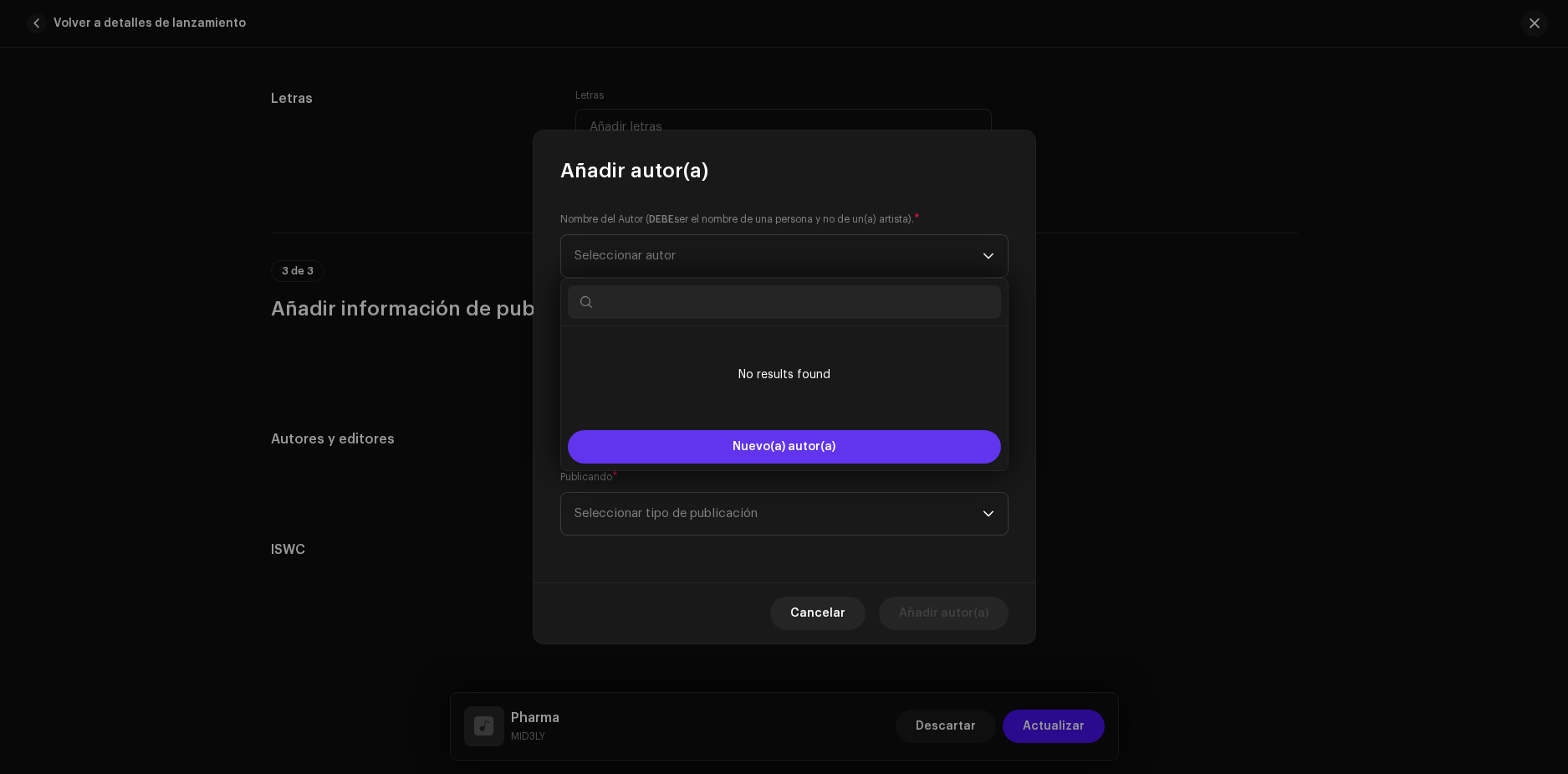
click at [797, 449] on span "Nuevo(a) autor(a)" at bounding box center [784, 446] width 103 height 12
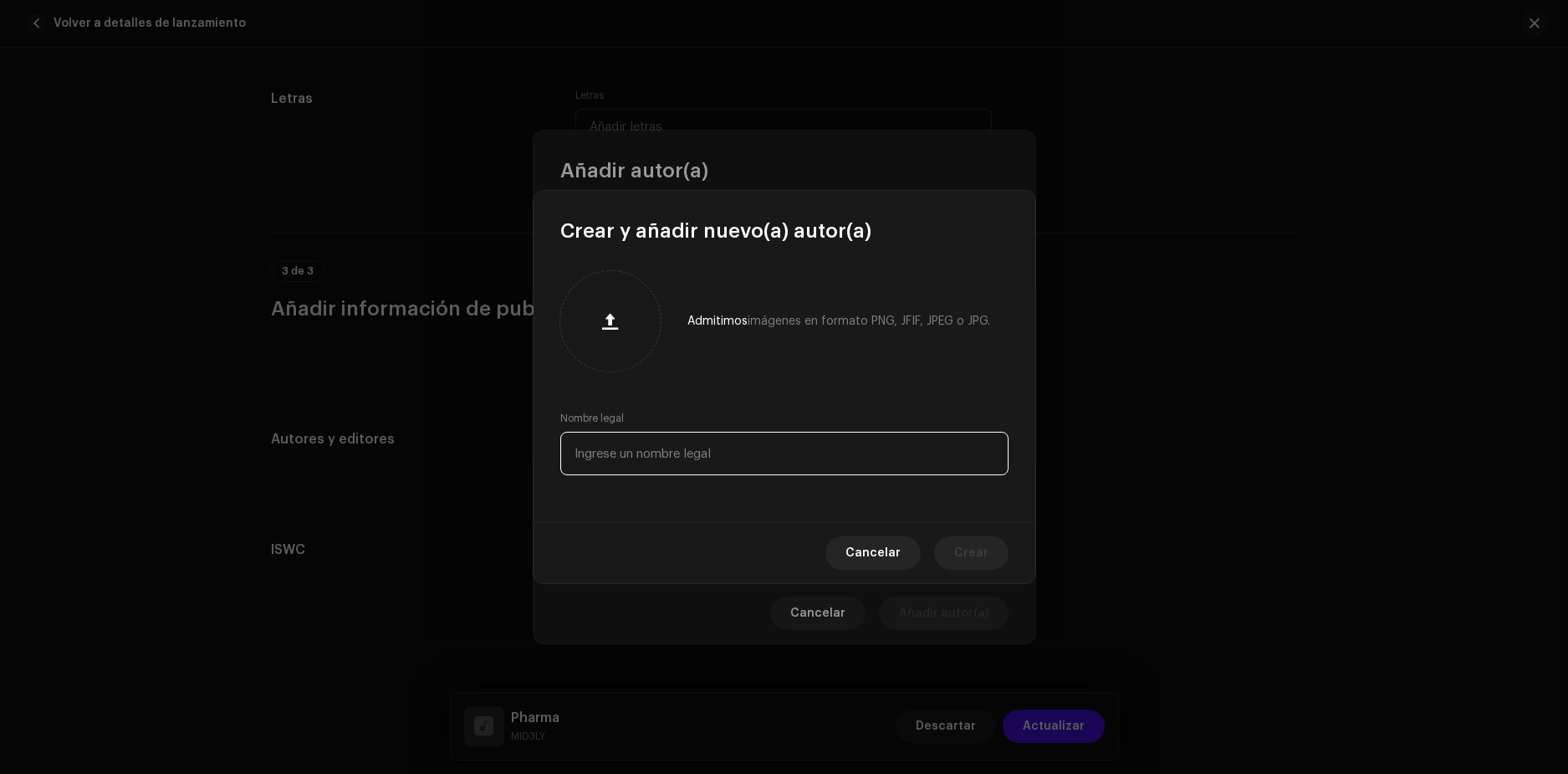
click at [690, 452] on input "text" at bounding box center [784, 453] width 448 height 44
type input "[PERSON_NAME]"
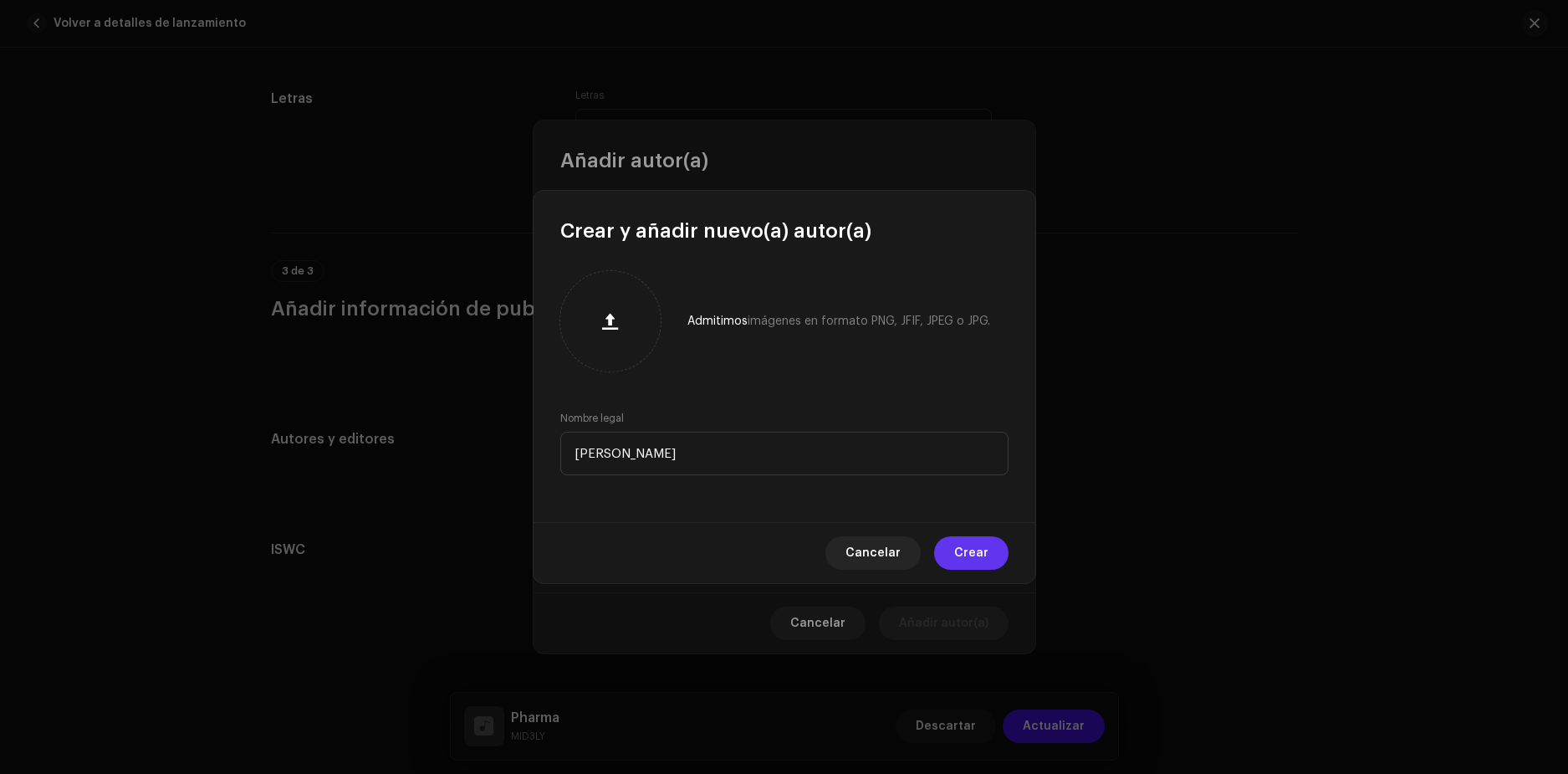
click at [972, 550] on span "Crear" at bounding box center [971, 553] width 35 height 34
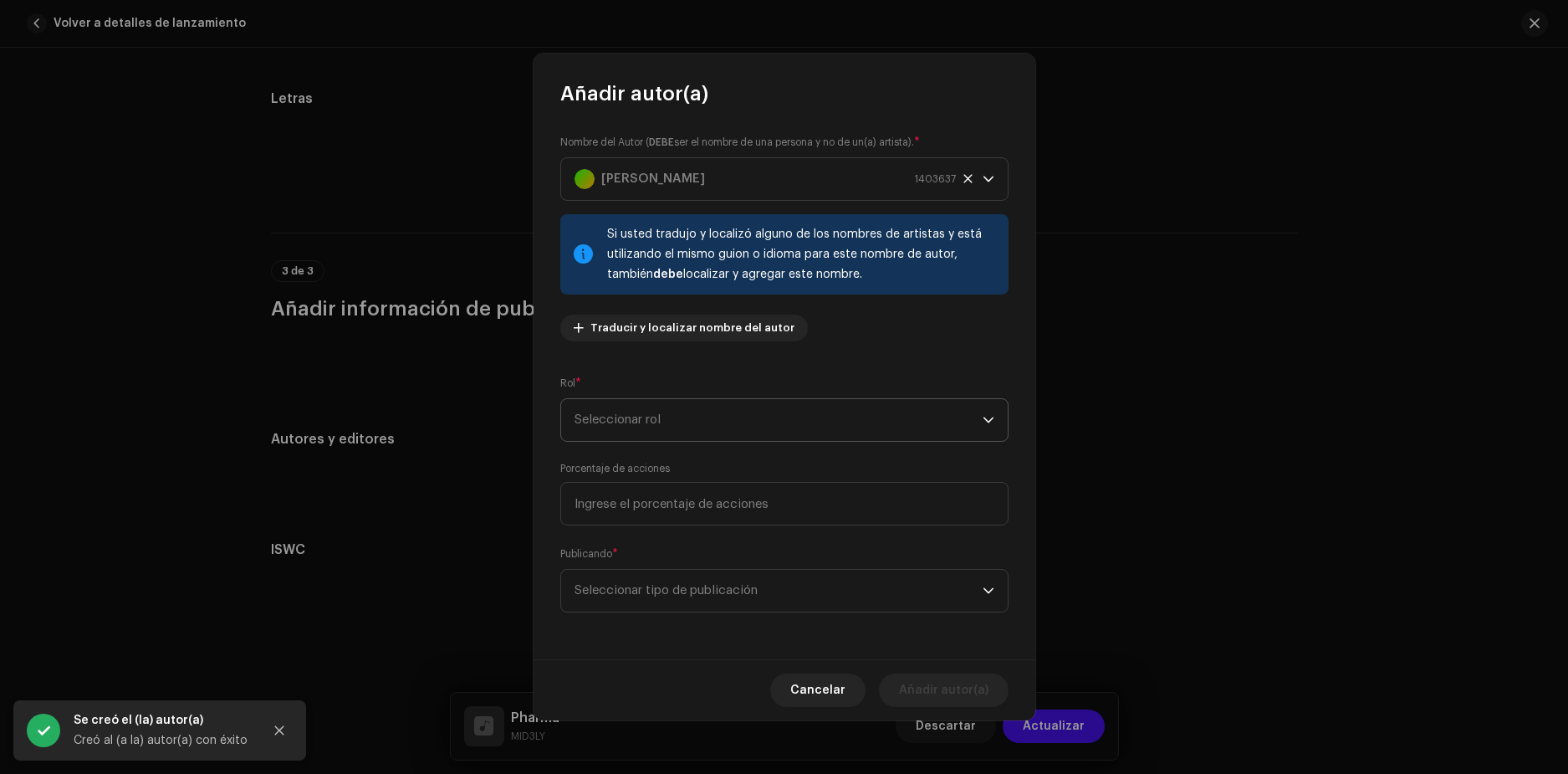
click at [705, 424] on span "Seleccionar rol" at bounding box center [778, 420] width 408 height 42
click at [641, 565] on span "Composer & Lyricist" at bounding box center [633, 566] width 118 height 17
click at [667, 513] on input at bounding box center [784, 503] width 448 height 44
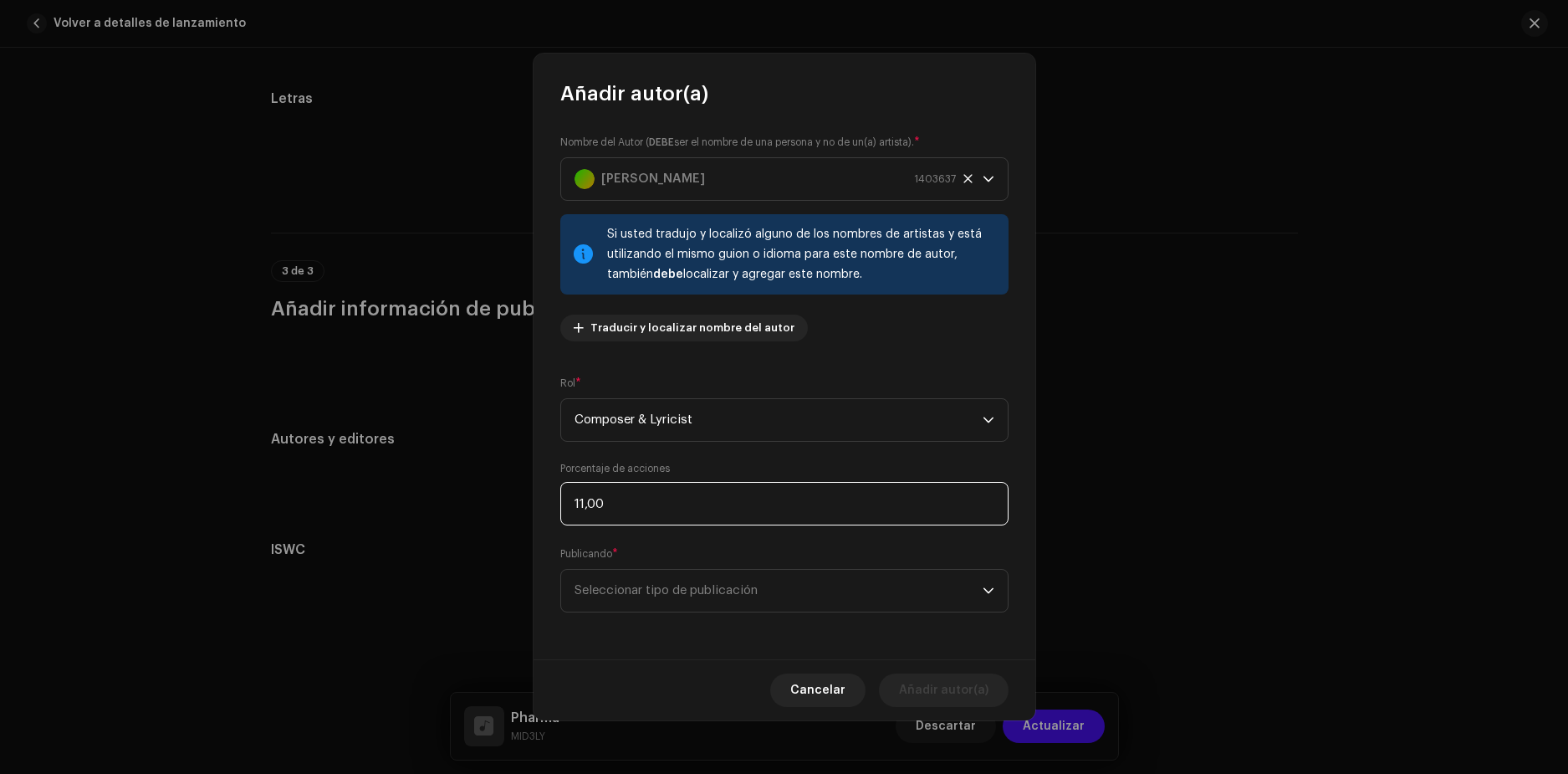
type input "1,00"
click at [649, 576] on span "Seleccionar tipo de publicación" at bounding box center [778, 591] width 408 height 42
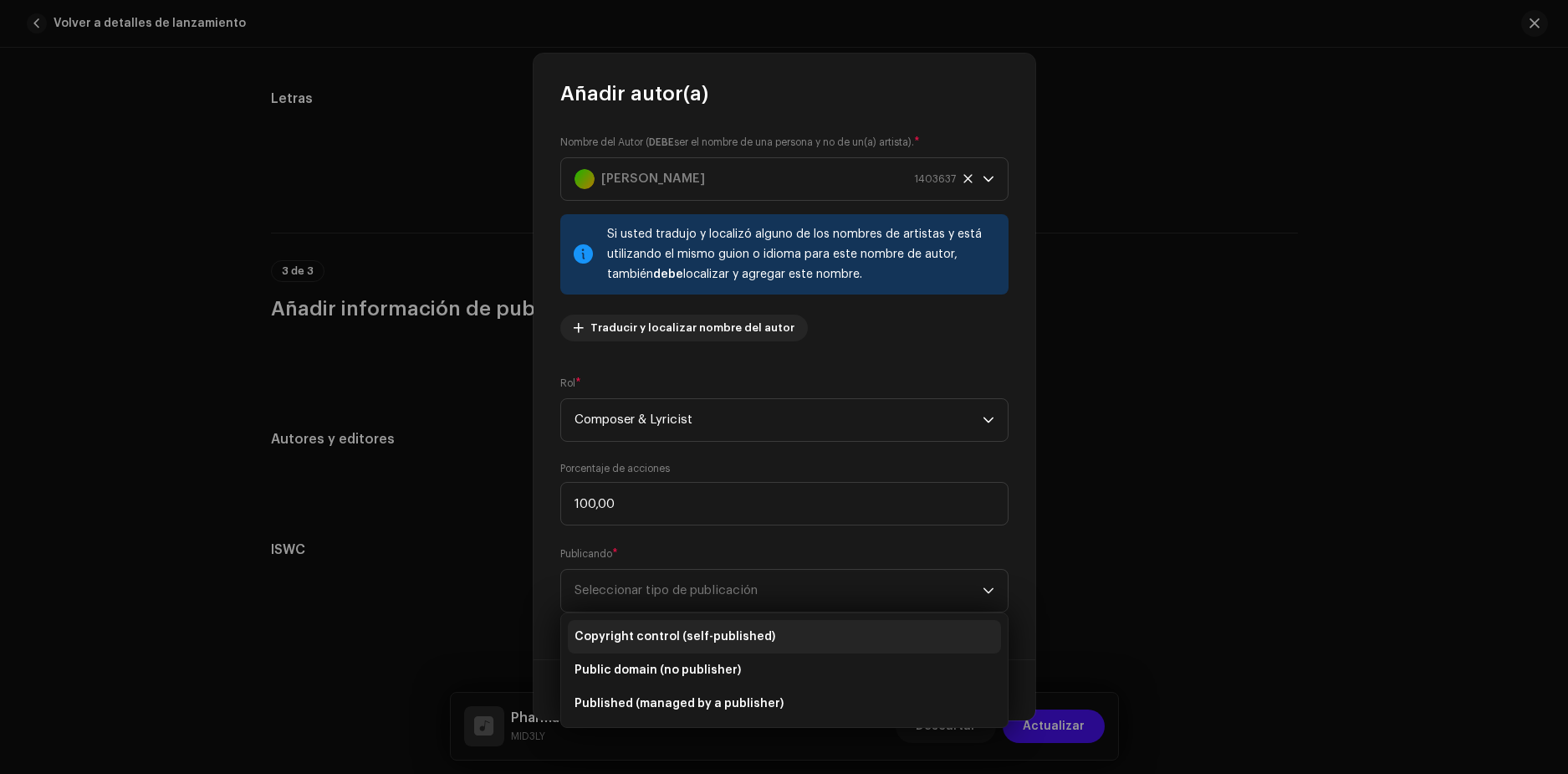
click at [757, 641] on span "Copyright control (self-published)" at bounding box center [674, 636] width 200 height 17
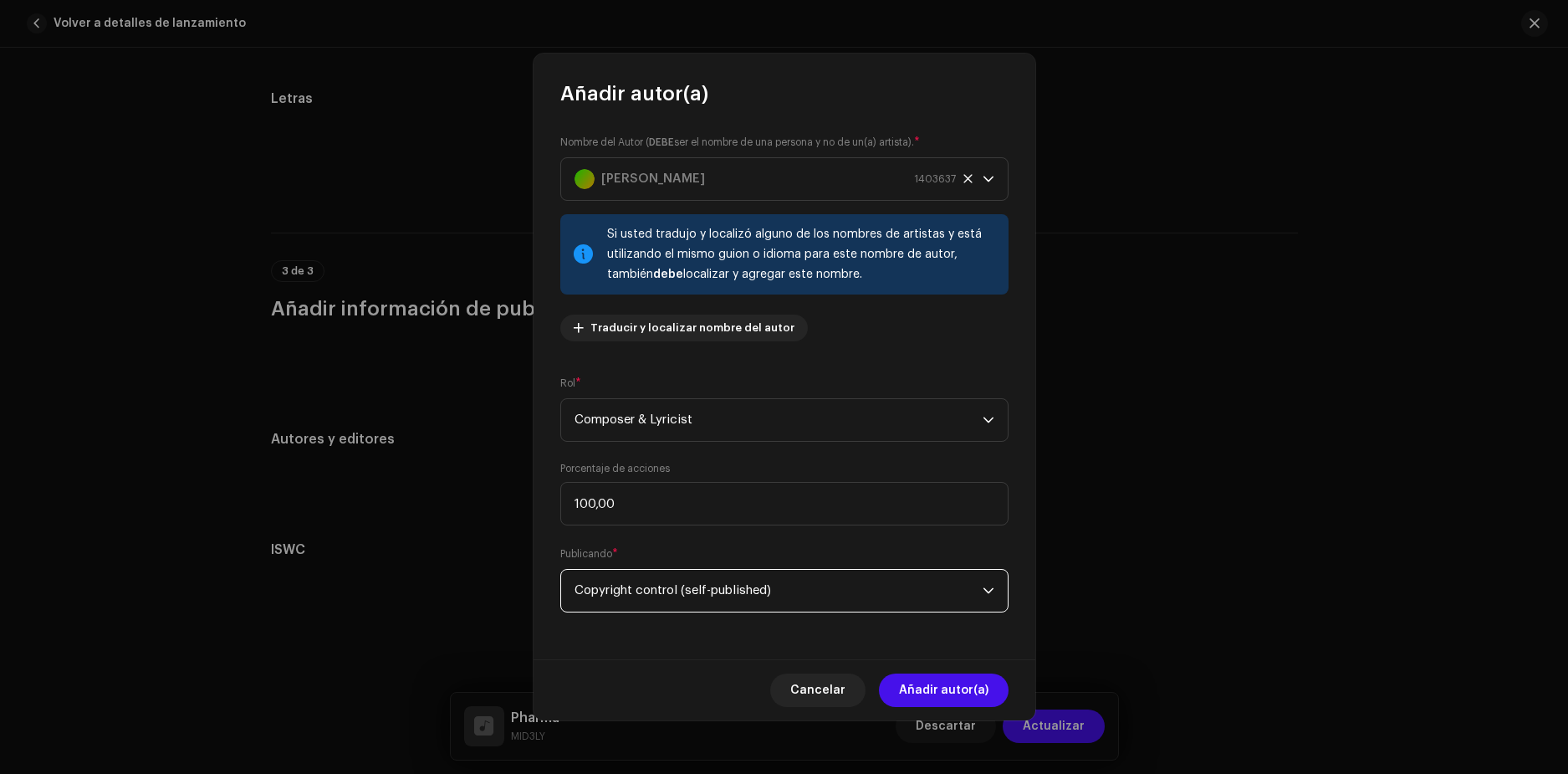
click at [835, 644] on div "Nombre del Autor ( DEBE ser el nombre de una persona y no de un(a) artista). * …" at bounding box center [784, 383] width 502 height 552
click at [960, 511] on input "100,00" at bounding box center [784, 503] width 448 height 44
type input "1,00"
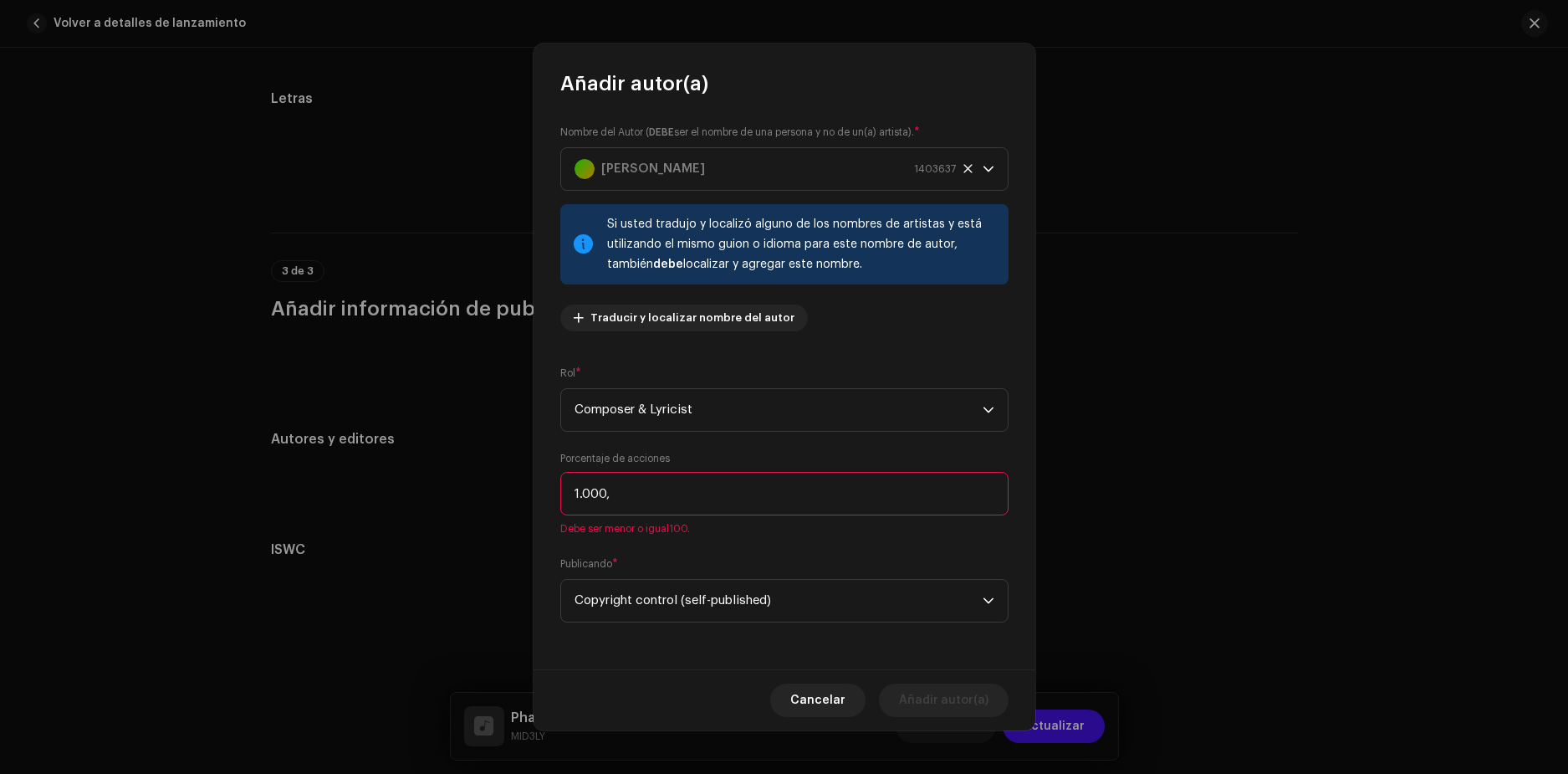
type input "100,00"
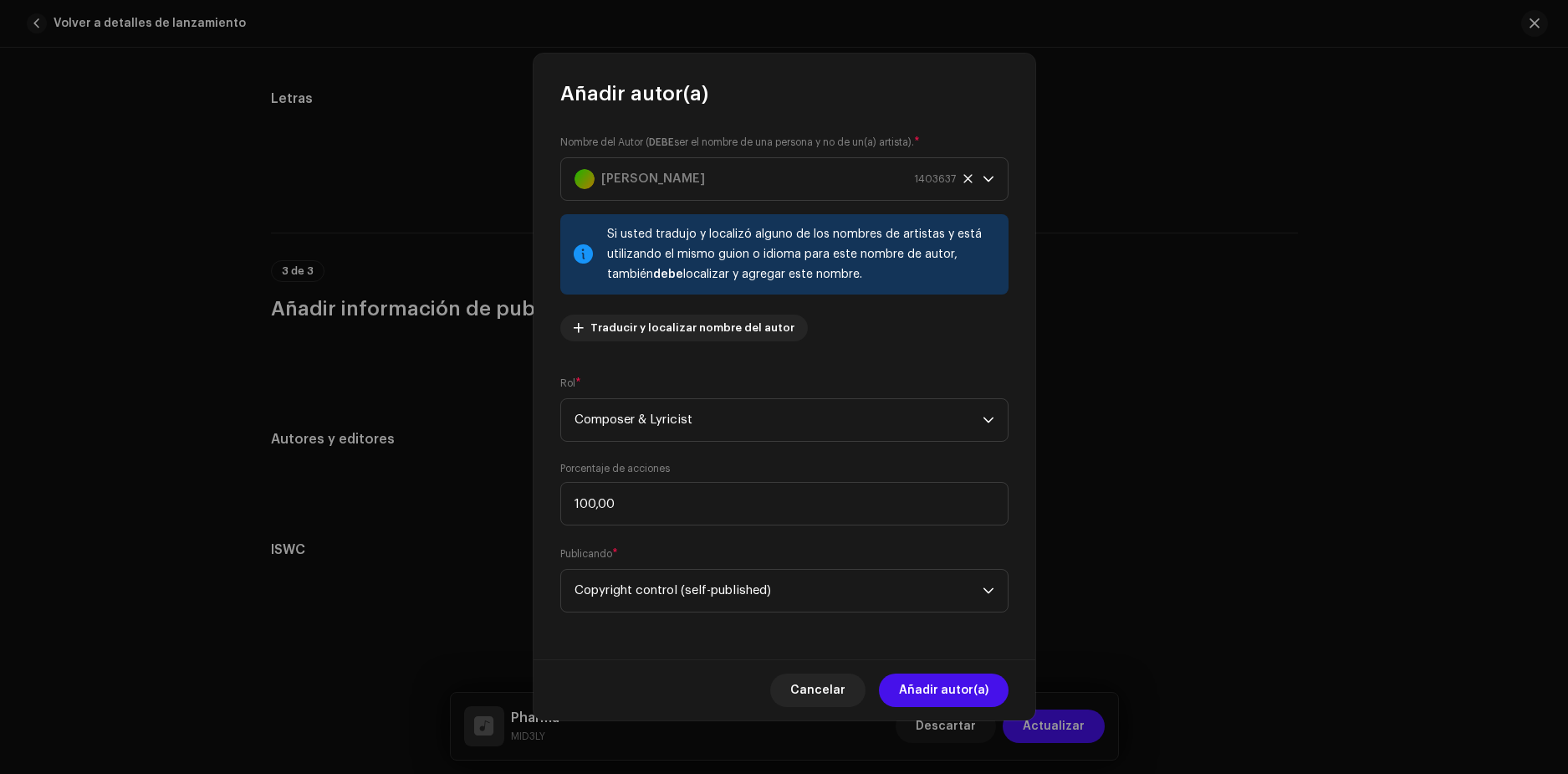
click at [994, 614] on div "Nombre del Autor ( DEBE ser el nombre de una persona y no de un(a) artista). * …" at bounding box center [784, 383] width 502 height 552
click at [957, 688] on span "Añadir autor(a)" at bounding box center [944, 690] width 90 height 34
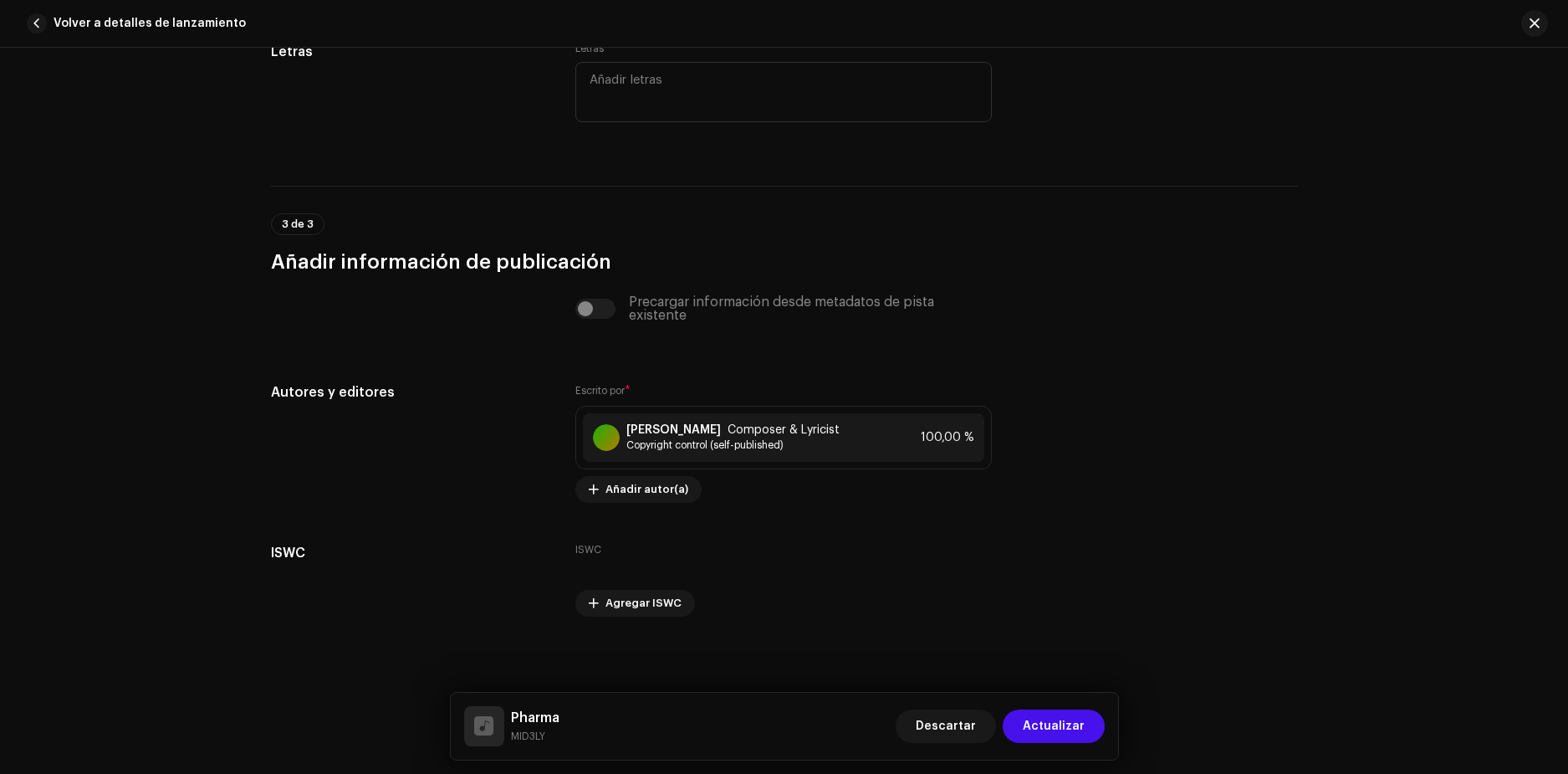
scroll to position [3125, 0]
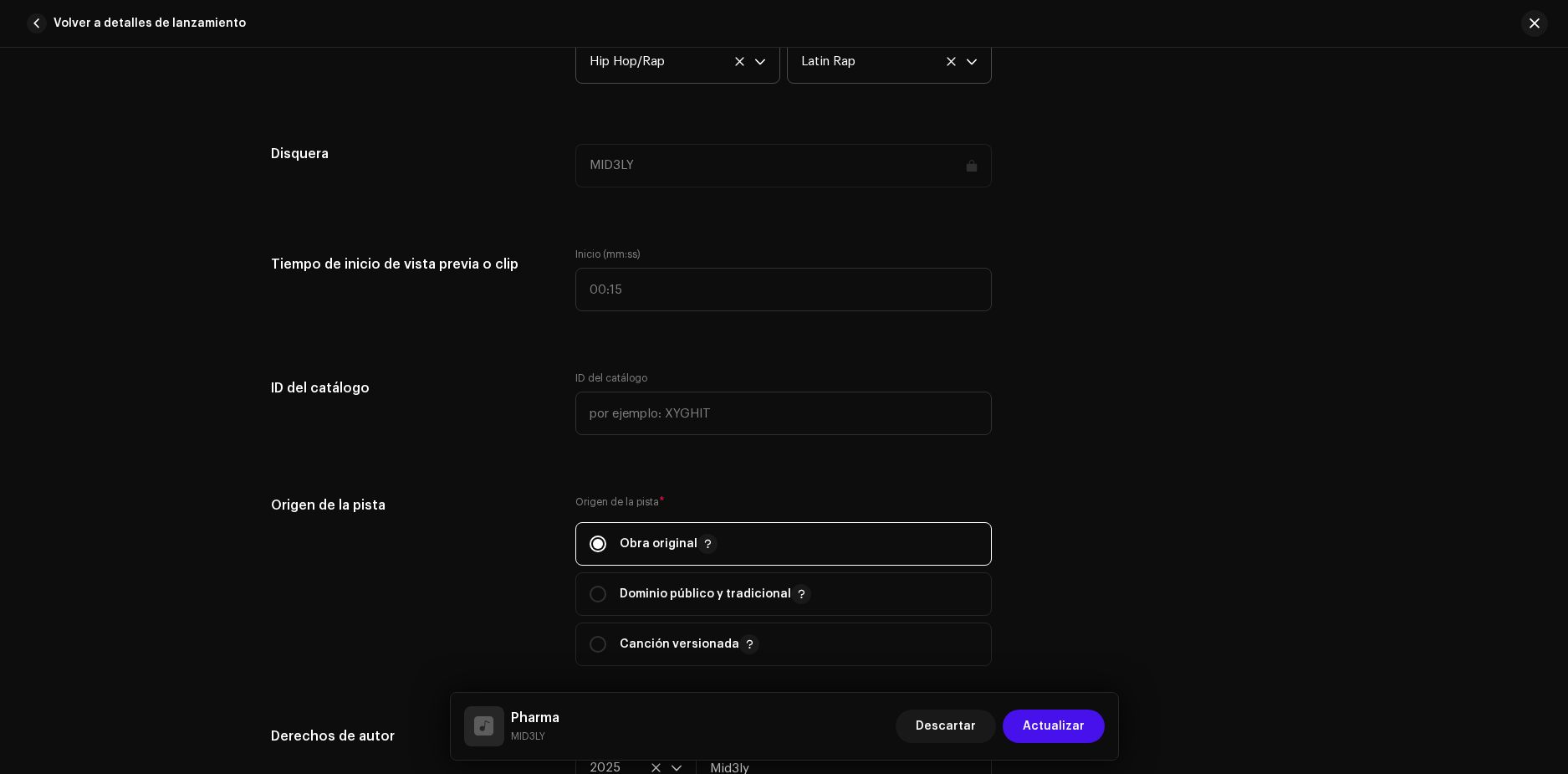
click at [1084, 526] on div "Origen de la pista Origen de la pista * Obra original Dominio público y tradici…" at bounding box center [784, 591] width 1027 height 191
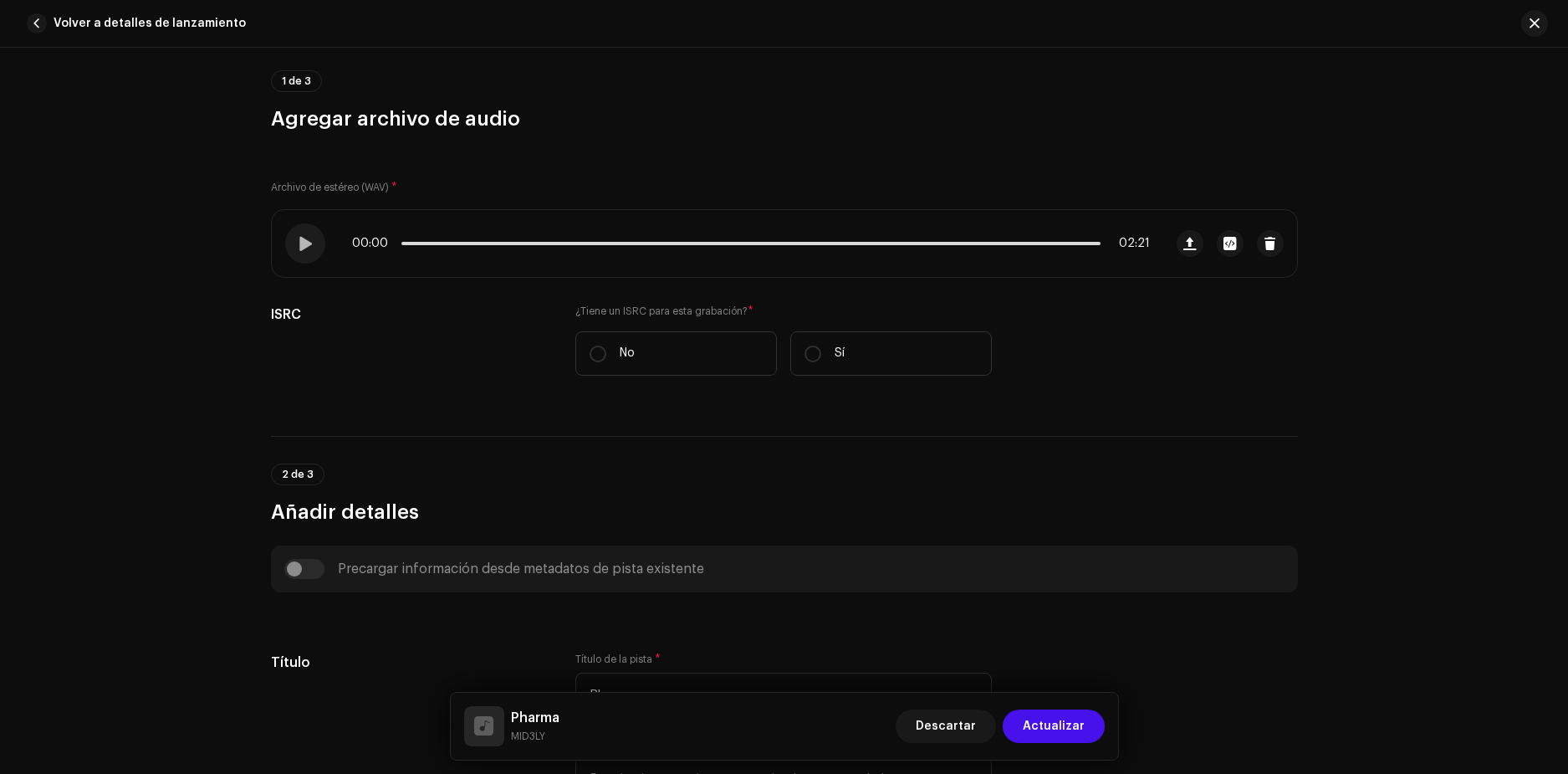
scroll to position [30, 0]
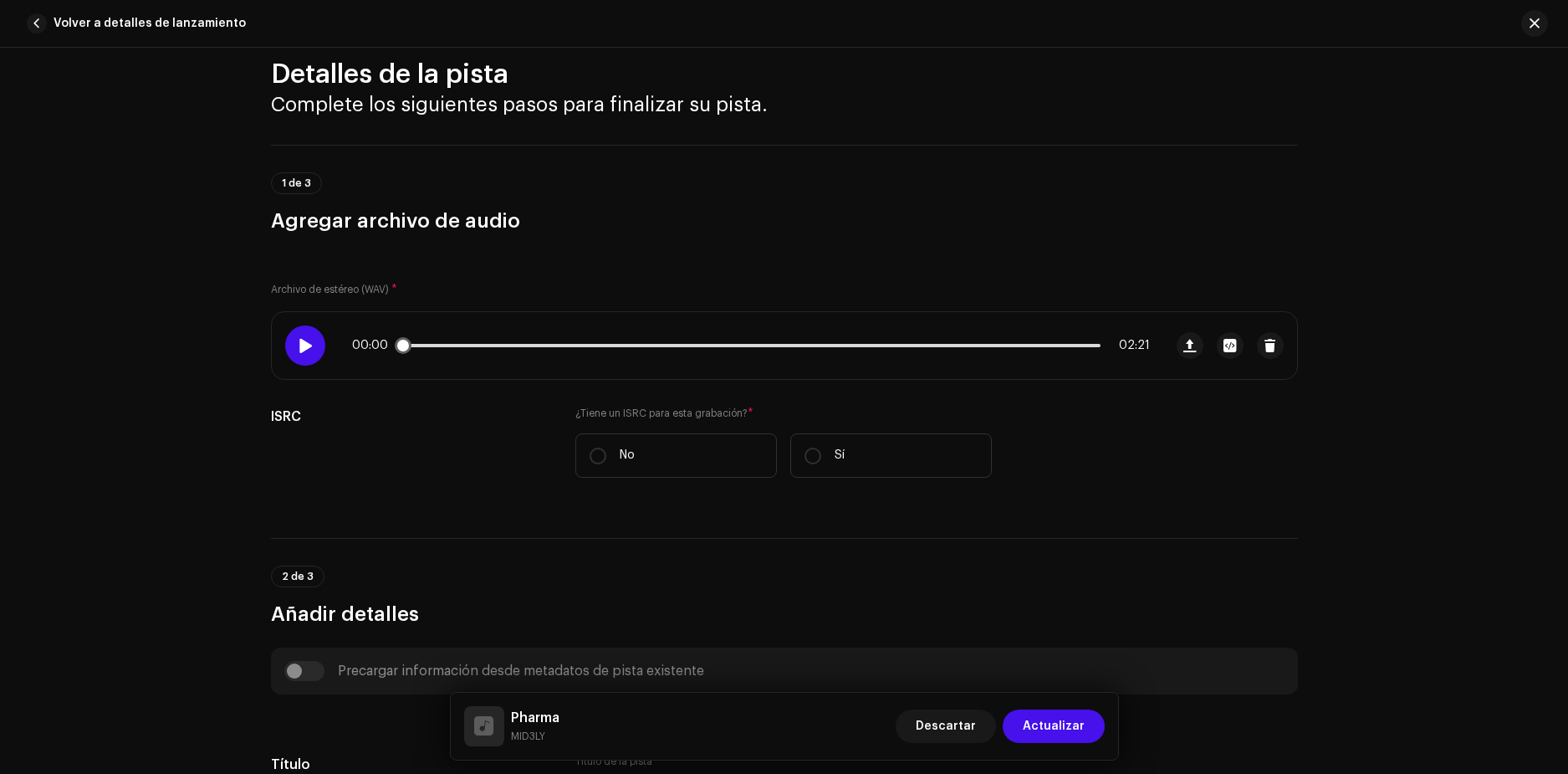
click at [299, 345] on span at bounding box center [305, 345] width 14 height 13
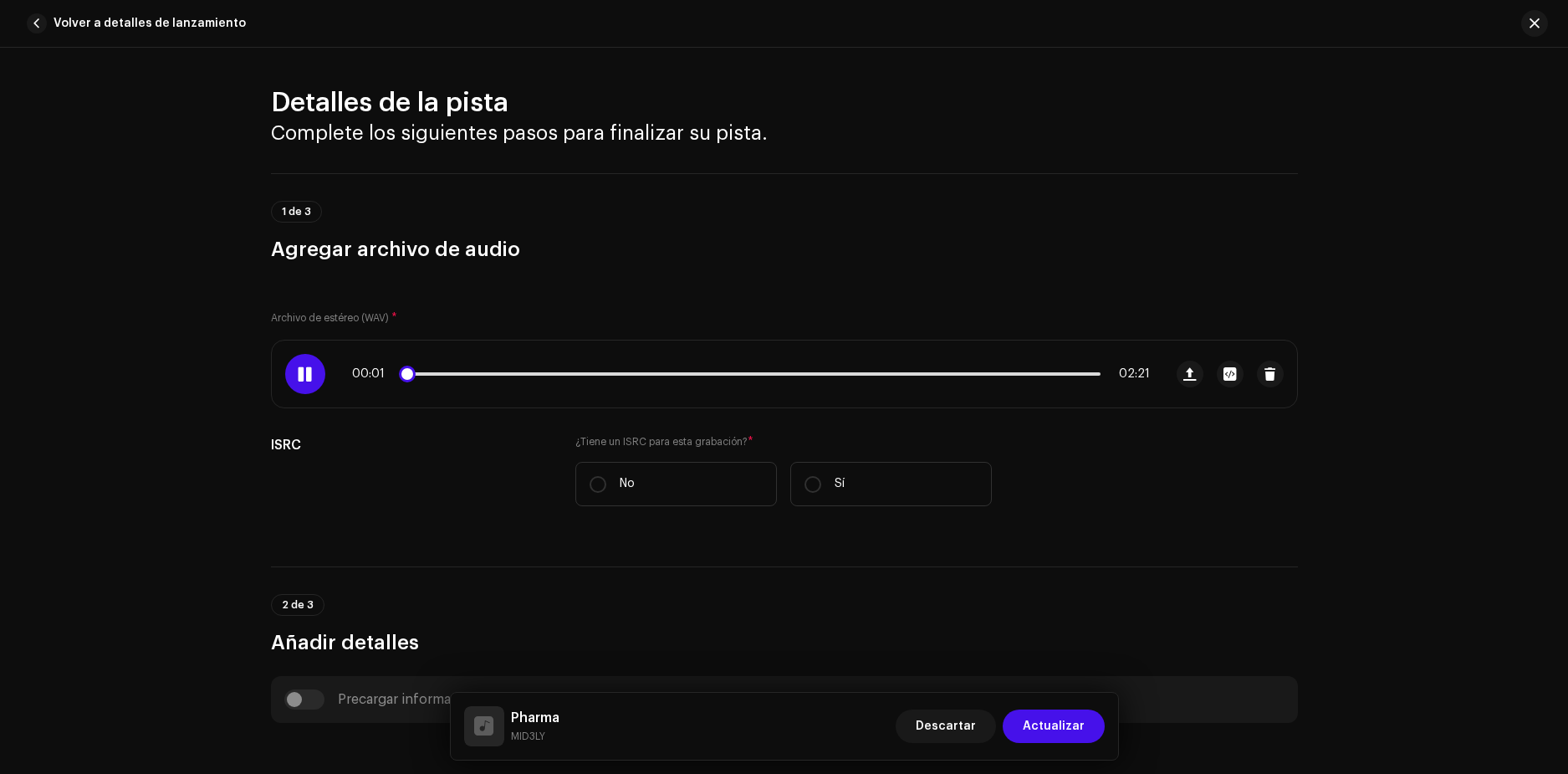
scroll to position [0, 0]
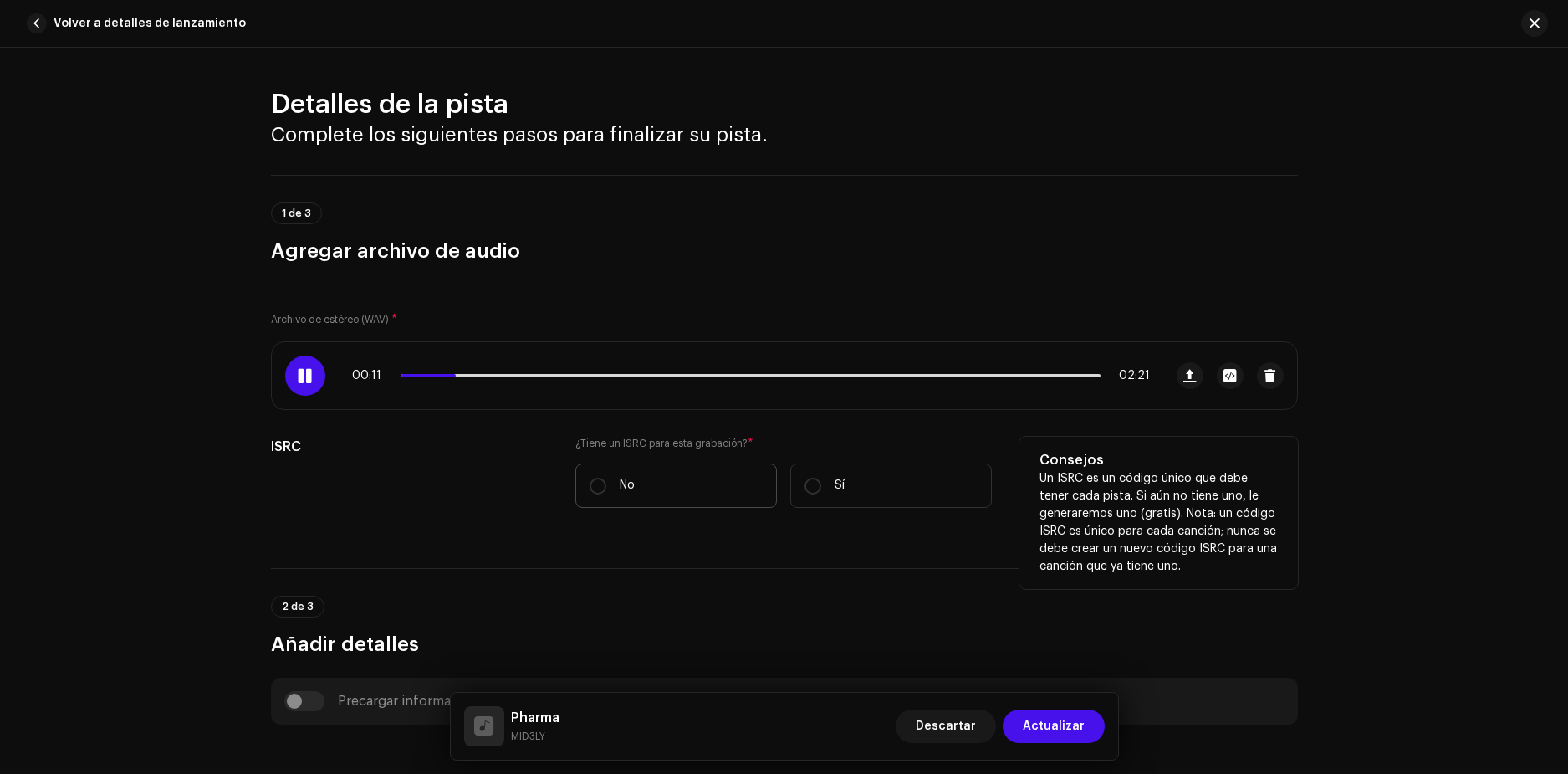
click at [673, 489] on label "No" at bounding box center [676, 485] width 201 height 45
click at [606, 489] on input "No" at bounding box center [597, 485] width 17 height 17
radio input "true"
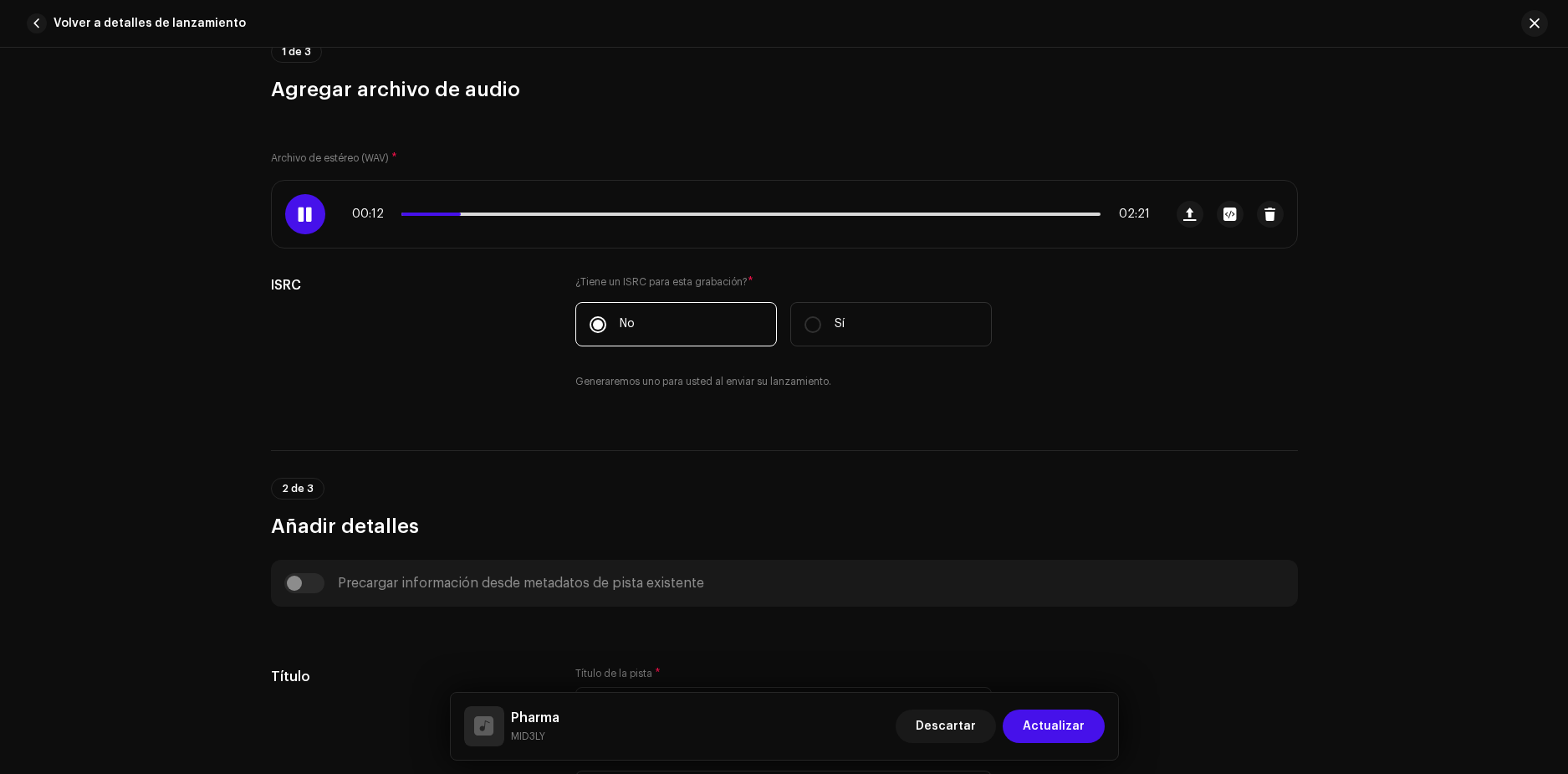
scroll to position [167, 0]
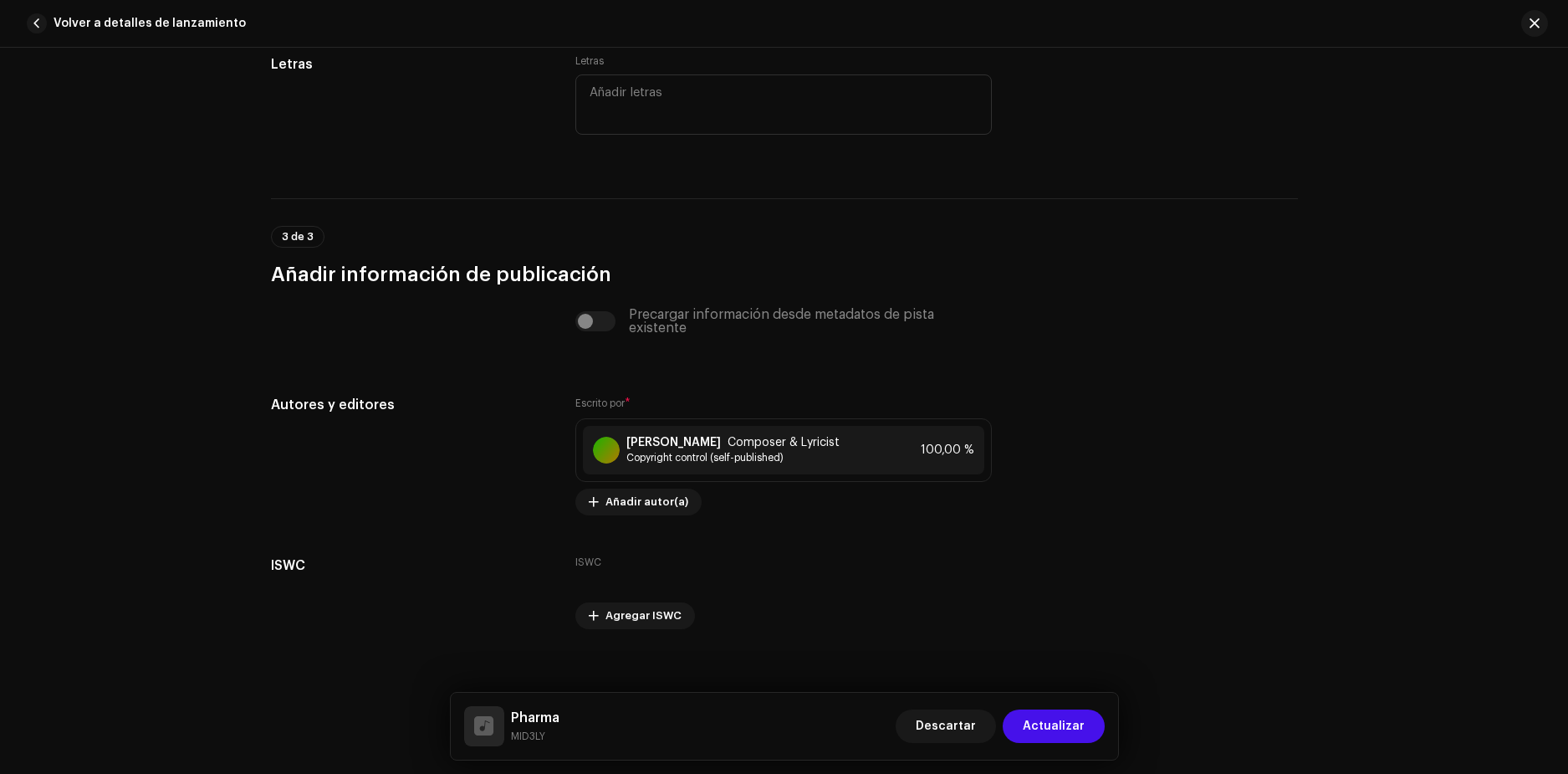
scroll to position [3169, 0]
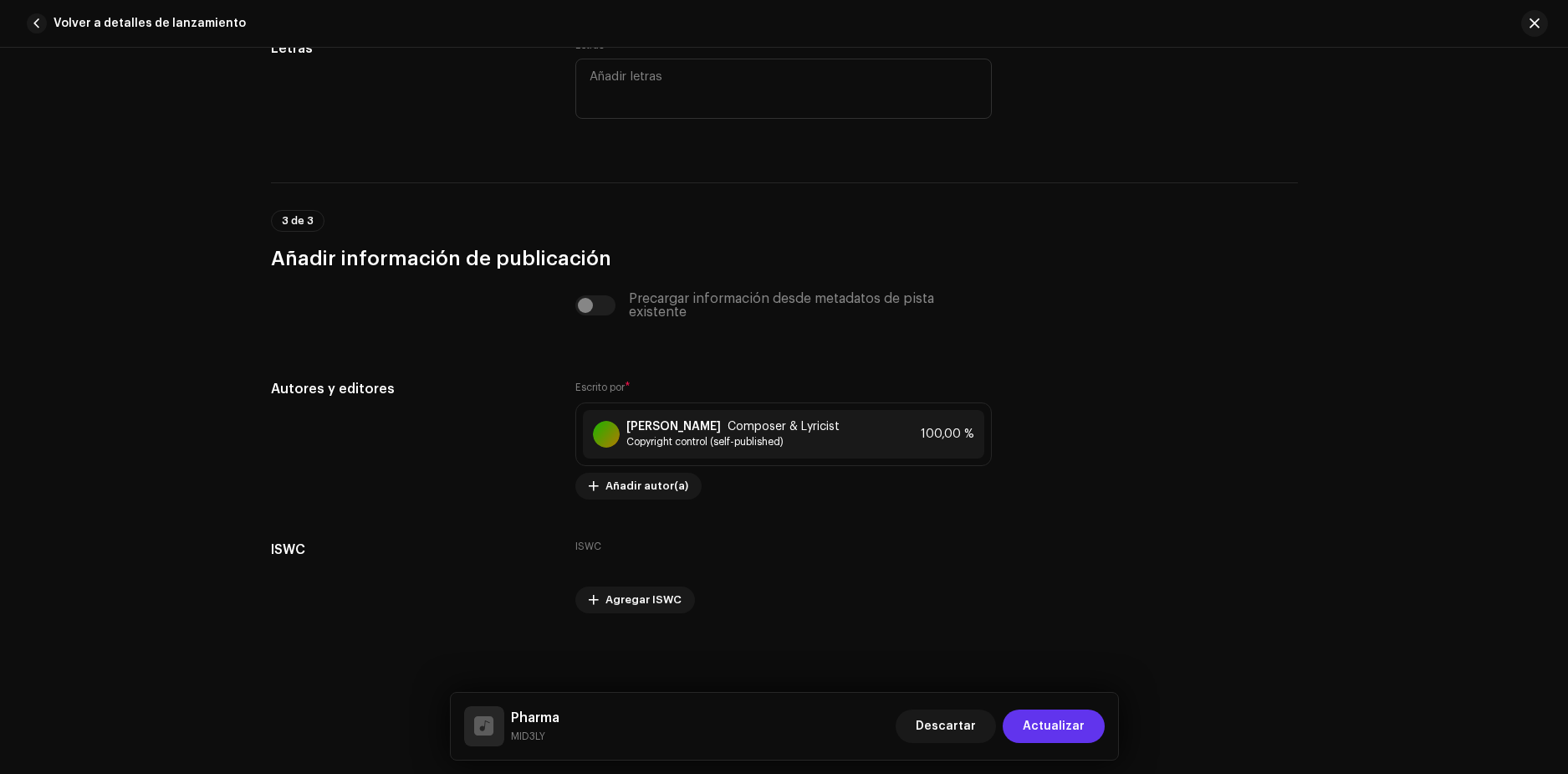
click at [1072, 721] on span "Actualizar" at bounding box center [1054, 727] width 62 height 34
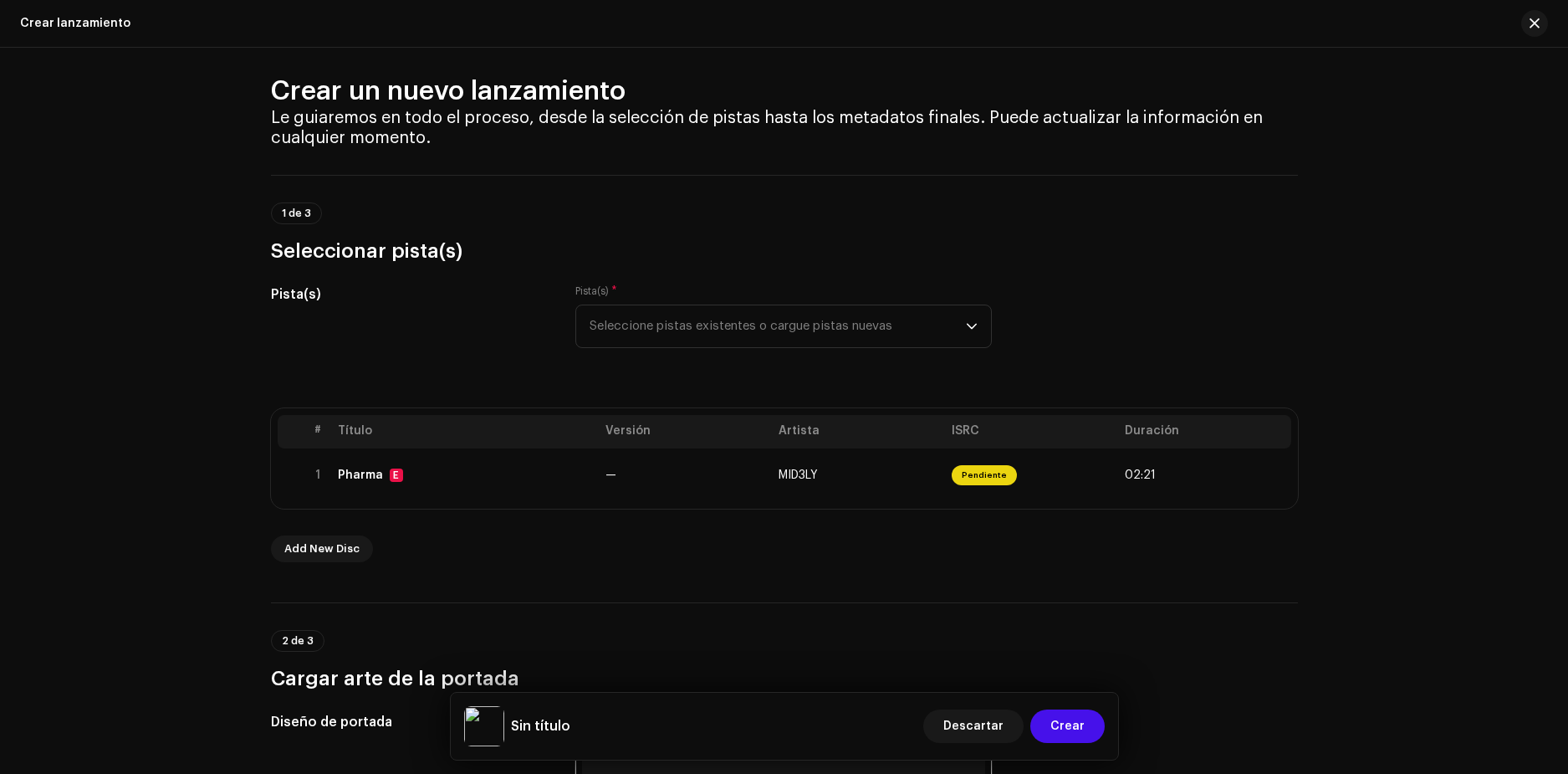
scroll to position [0, 0]
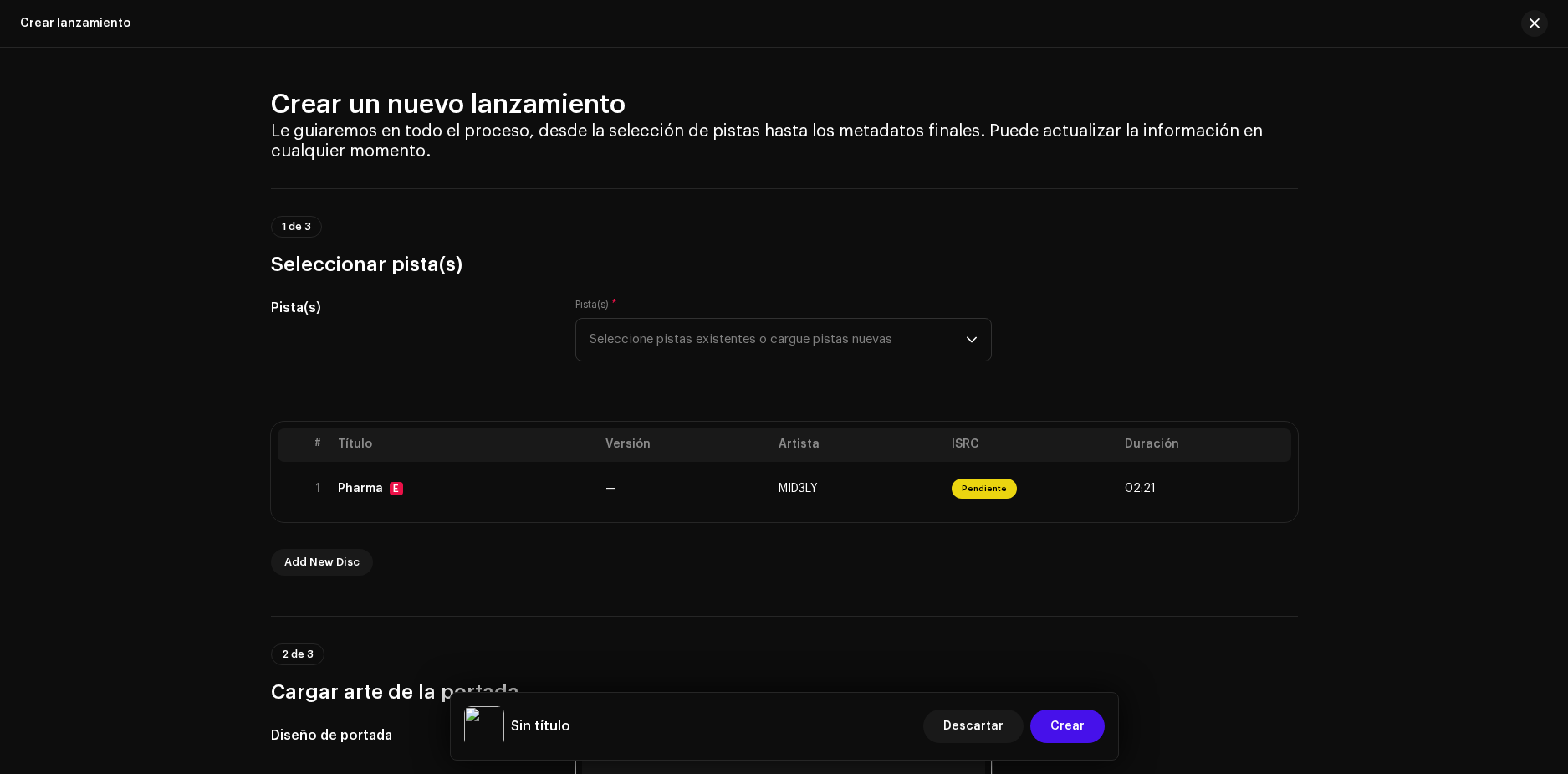
click at [467, 324] on div "Pista(s)" at bounding box center [410, 339] width 279 height 84
drag, startPoint x: 694, startPoint y: 317, endPoint x: 667, endPoint y: 328, distance: 29.2
click at [694, 318] on div "Pista(s) * Seleccione pistas existentes o cargue pistas nuevas" at bounding box center [784, 329] width 417 height 63
click at [662, 332] on span "Seleccione pistas existentes o cargue pistas nuevas" at bounding box center [777, 339] width 377 height 42
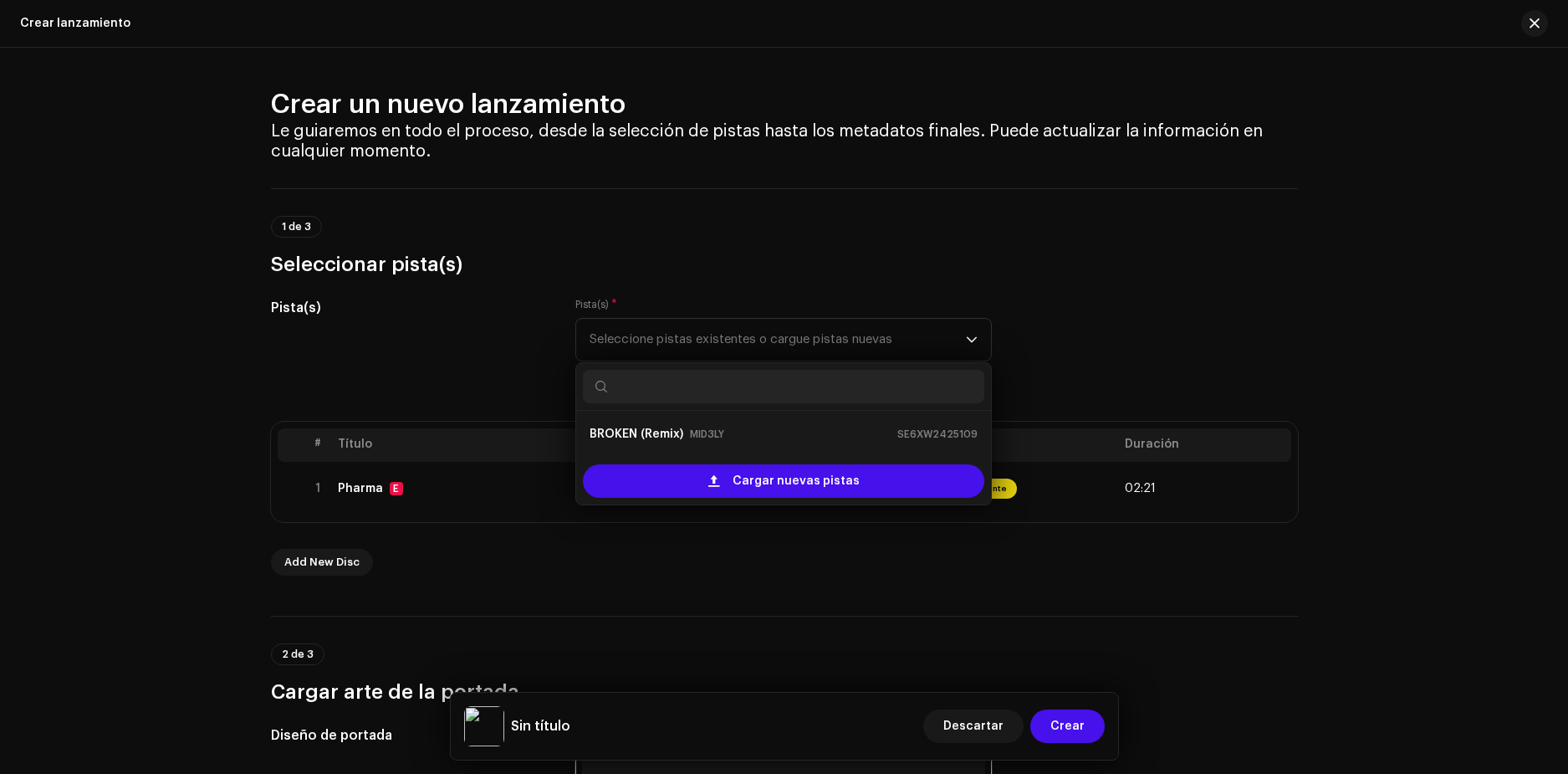
click at [461, 352] on div "Pista(s)" at bounding box center [410, 339] width 279 height 84
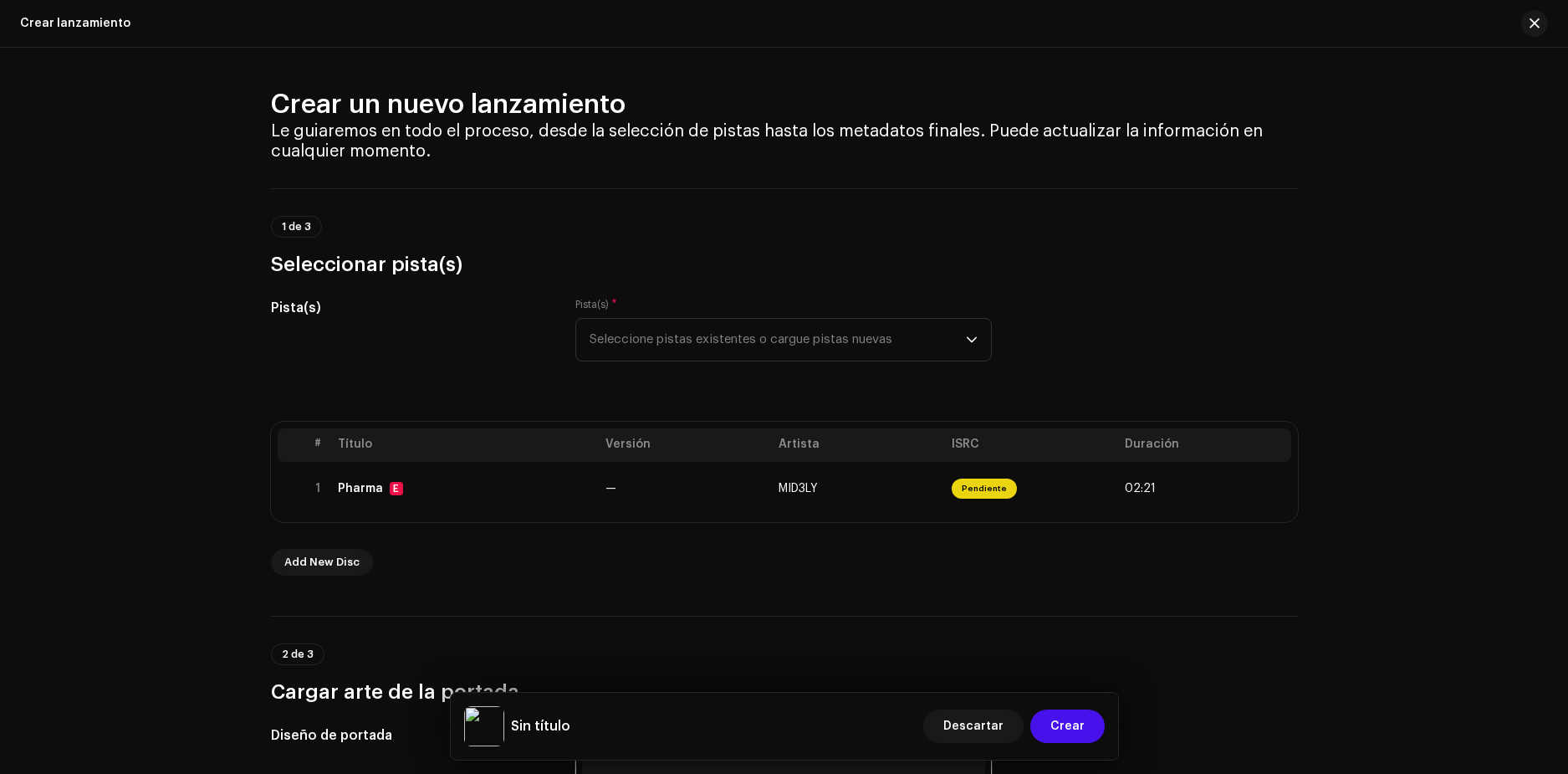
click at [519, 721] on h5 "Sin título" at bounding box center [540, 726] width 60 height 20
click at [534, 721] on h5 "Sin título" at bounding box center [540, 726] width 60 height 20
click at [555, 721] on h5 "Sin título" at bounding box center [540, 726] width 60 height 20
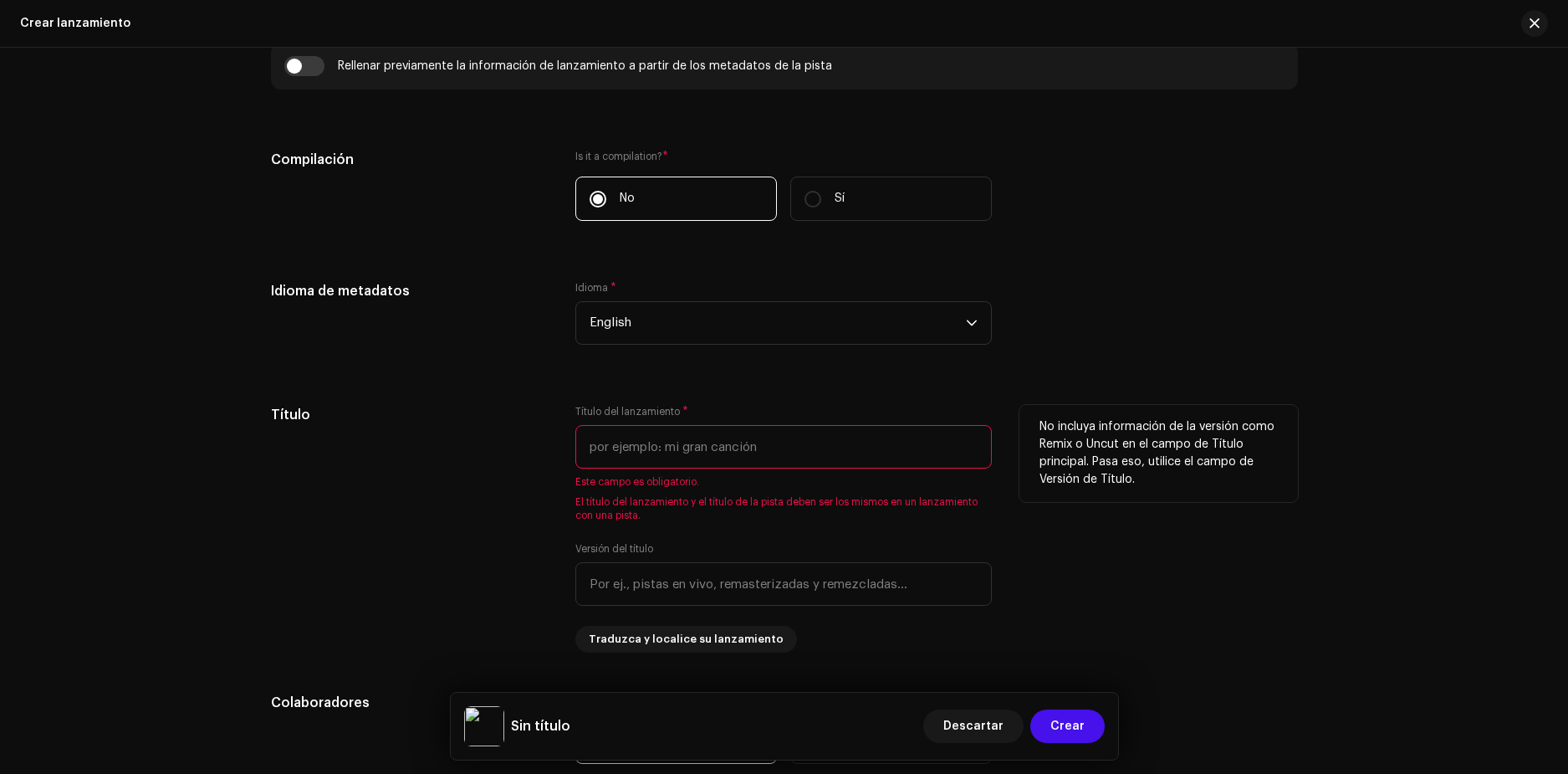
scroll to position [1255, 0]
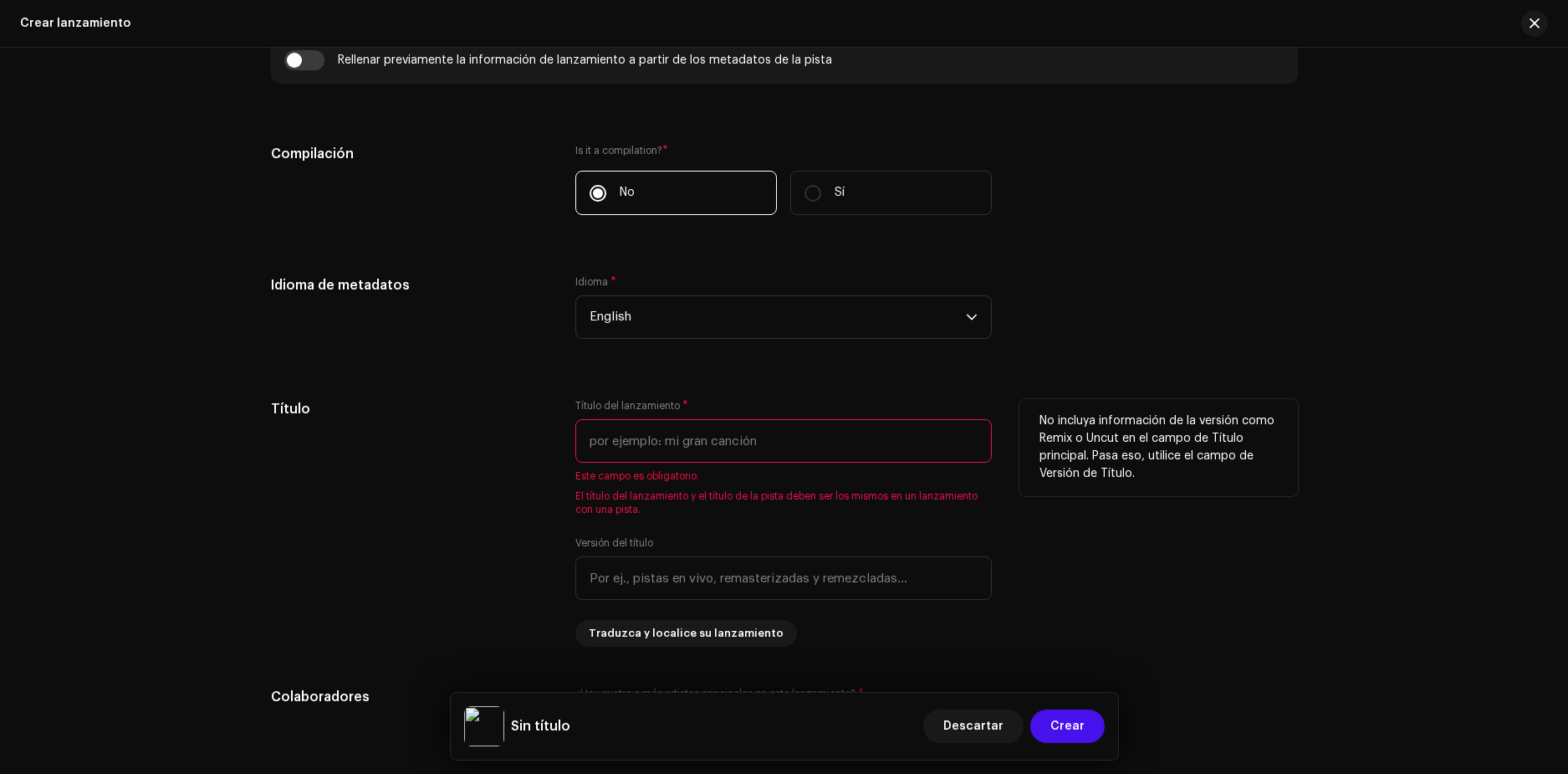
click at [697, 444] on input "text" at bounding box center [784, 441] width 417 height 44
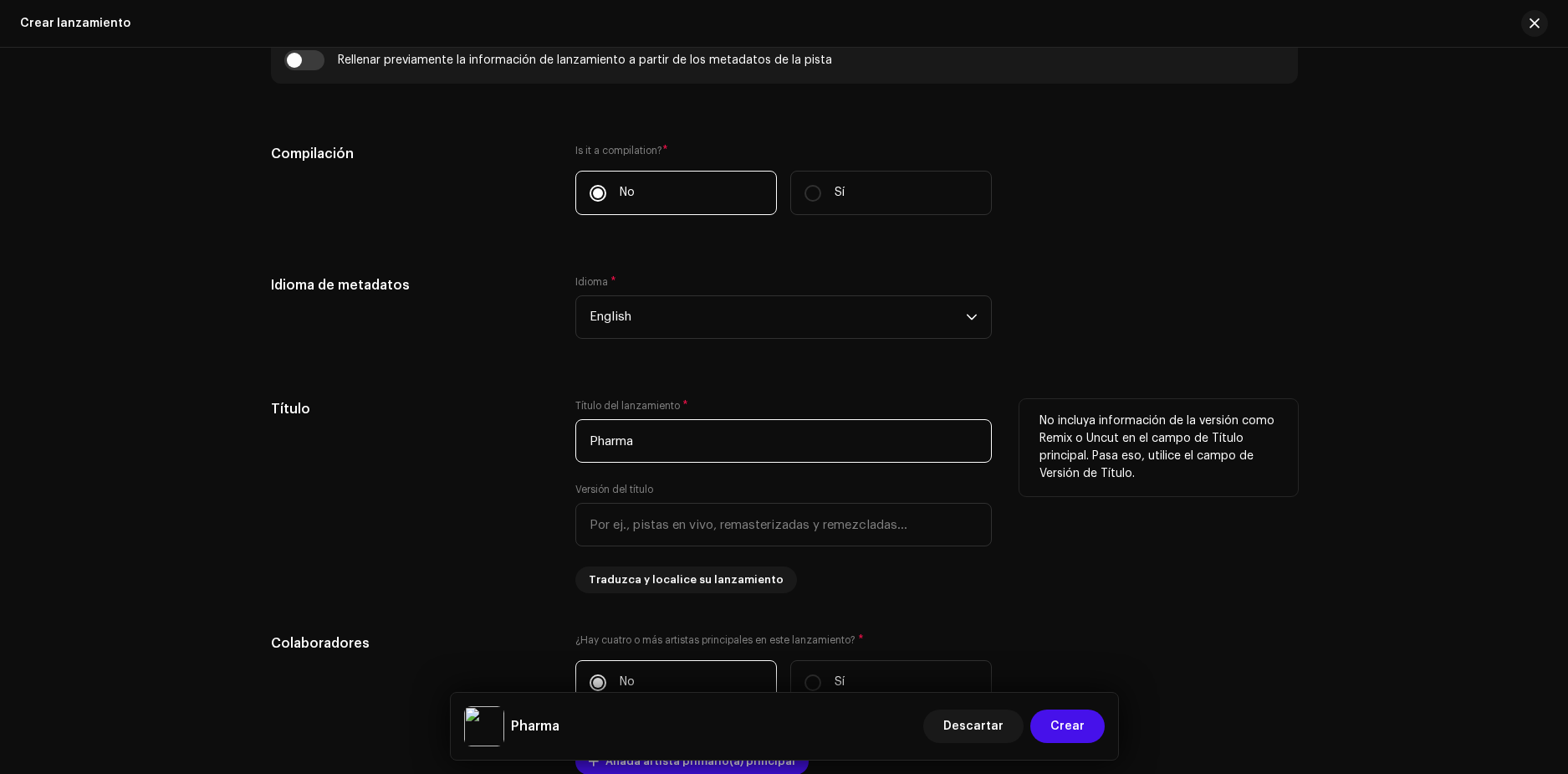
type input "Pharma"
click at [443, 518] on div "Título" at bounding box center [410, 496] width 279 height 194
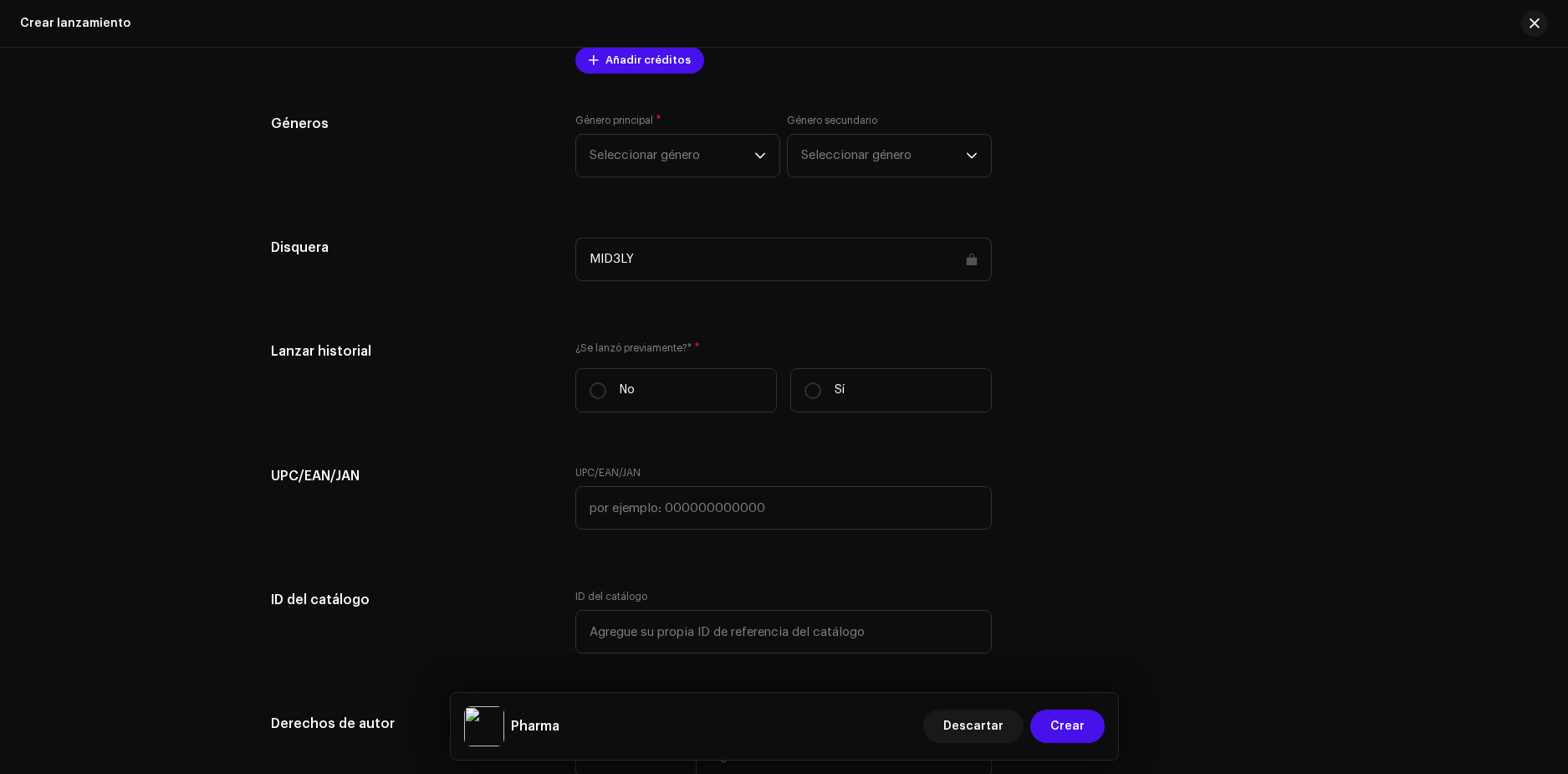
scroll to position [2259, 0]
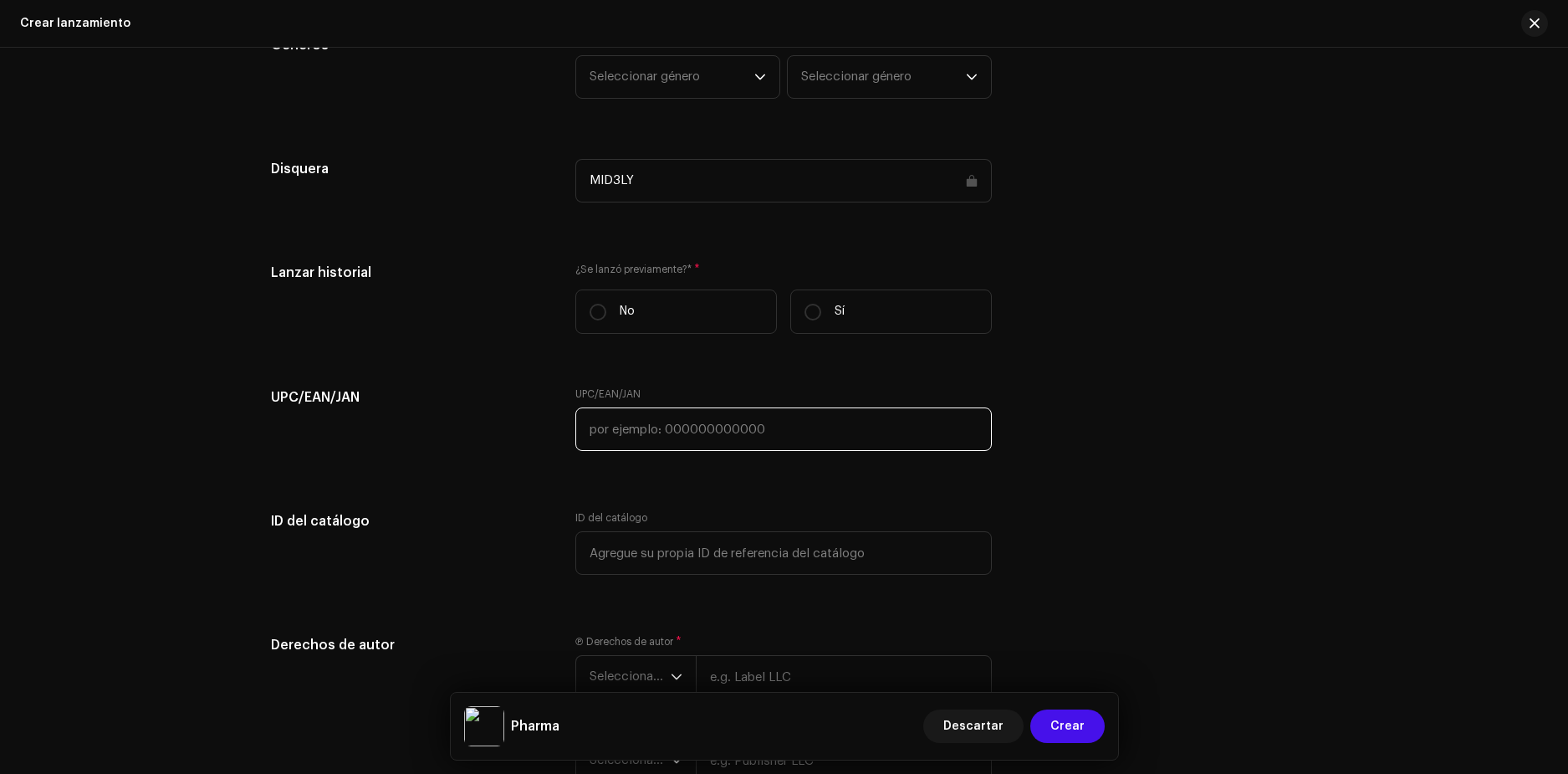
click at [920, 436] on input "text" at bounding box center [784, 428] width 417 height 44
drag, startPoint x: 321, startPoint y: 383, endPoint x: 471, endPoint y: 434, distance: 158.4
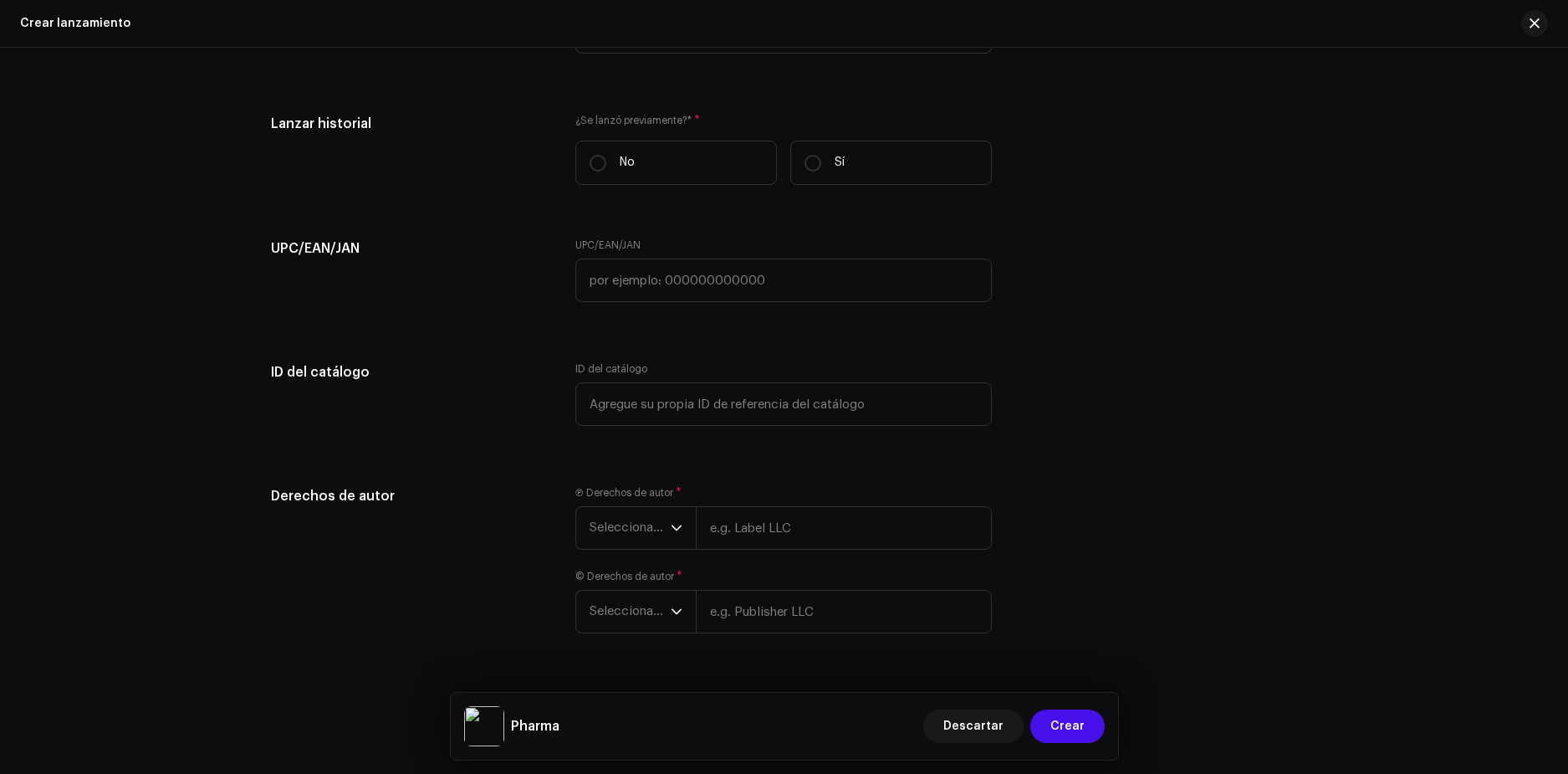
scroll to position [2448, 0]
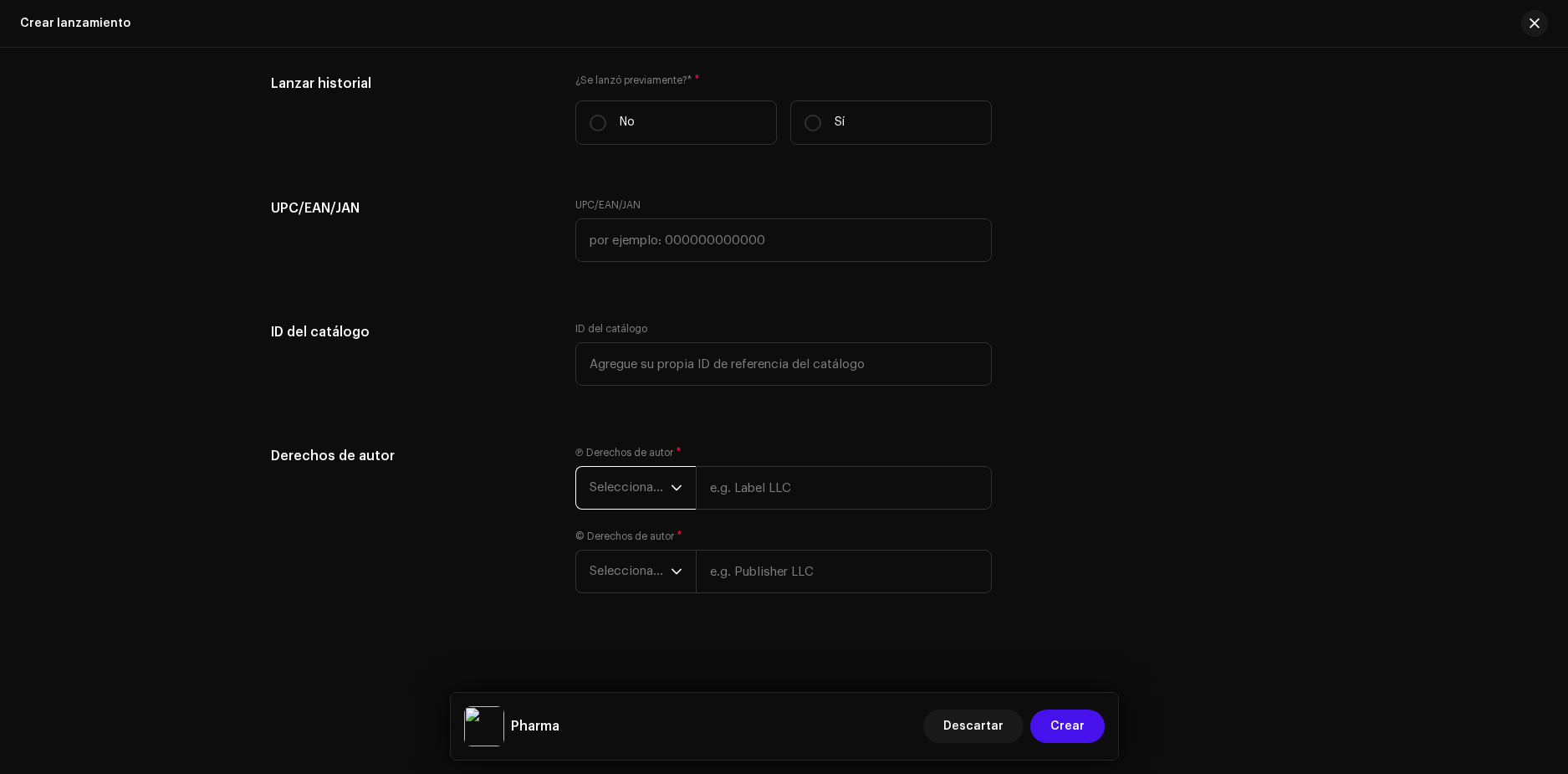
click at [628, 495] on span "Seleccionar año" at bounding box center [630, 487] width 81 height 42
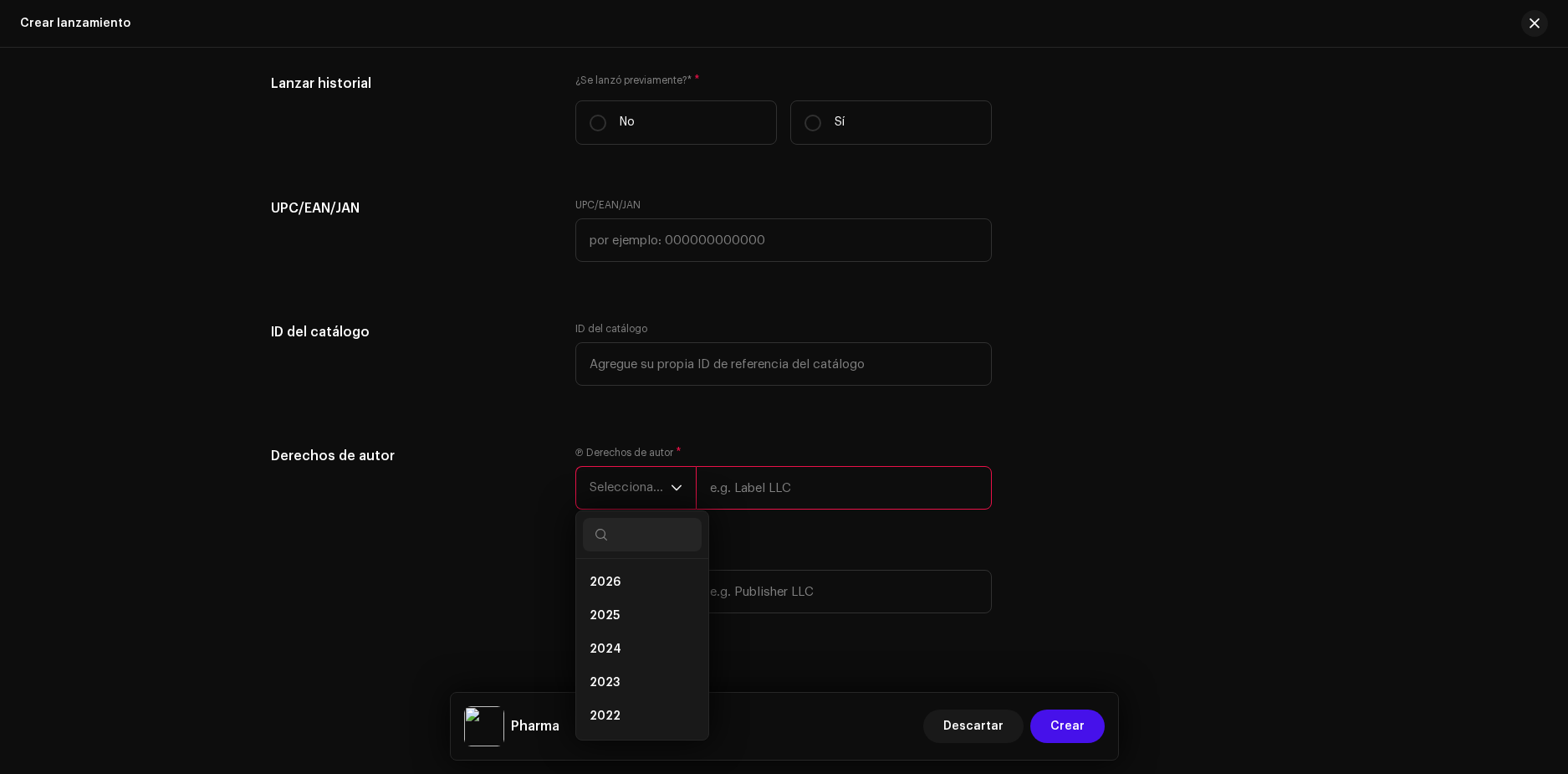
drag, startPoint x: 628, startPoint y: 494, endPoint x: 767, endPoint y: 474, distance: 140.4
click at [631, 493] on span "Seleccionar año" at bounding box center [630, 487] width 81 height 42
click at [794, 474] on input "text" at bounding box center [843, 487] width 297 height 44
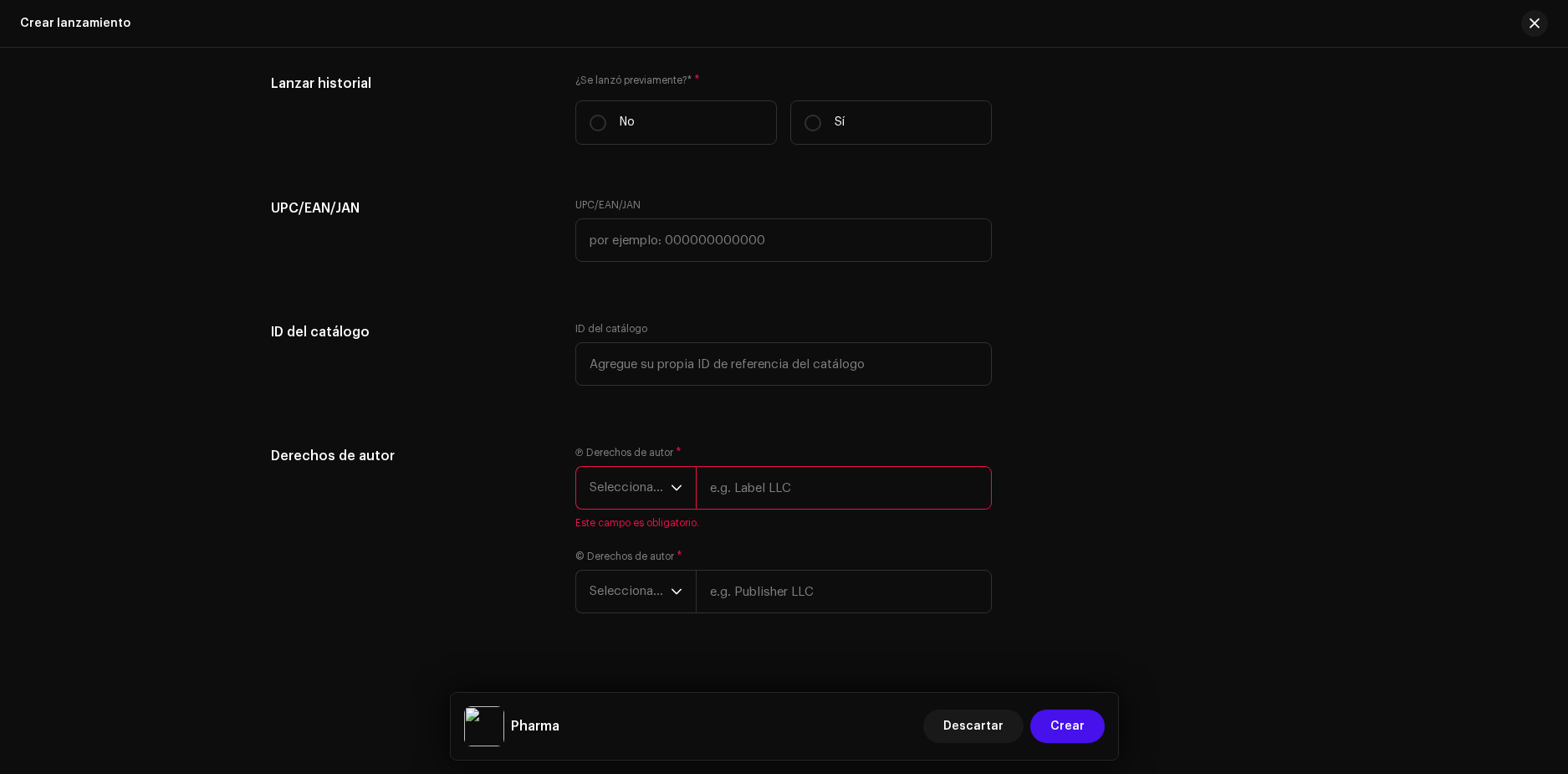
type input "Mid3ly"
click at [793, 627] on div "Ⓟ Derechos de autor * Seleccionar año Mid3ly Por favor, ingrese los derechos de…" at bounding box center [784, 546] width 417 height 200
click at [801, 607] on input "text" at bounding box center [843, 605] width 297 height 44
click at [642, 469] on span "Seleccionar año" at bounding box center [630, 487] width 81 height 42
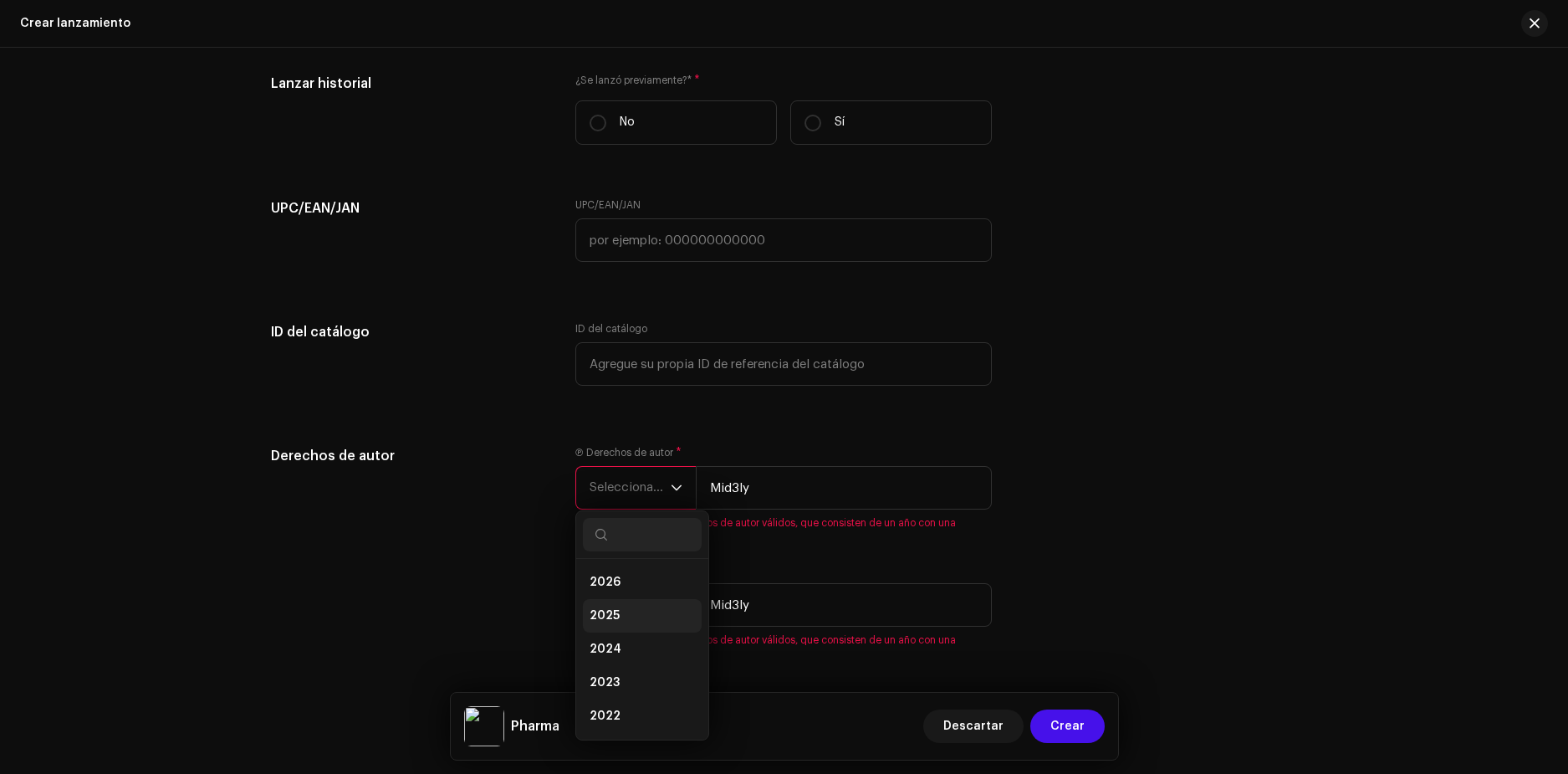
click at [621, 609] on li "2025" at bounding box center [642, 616] width 118 height 34
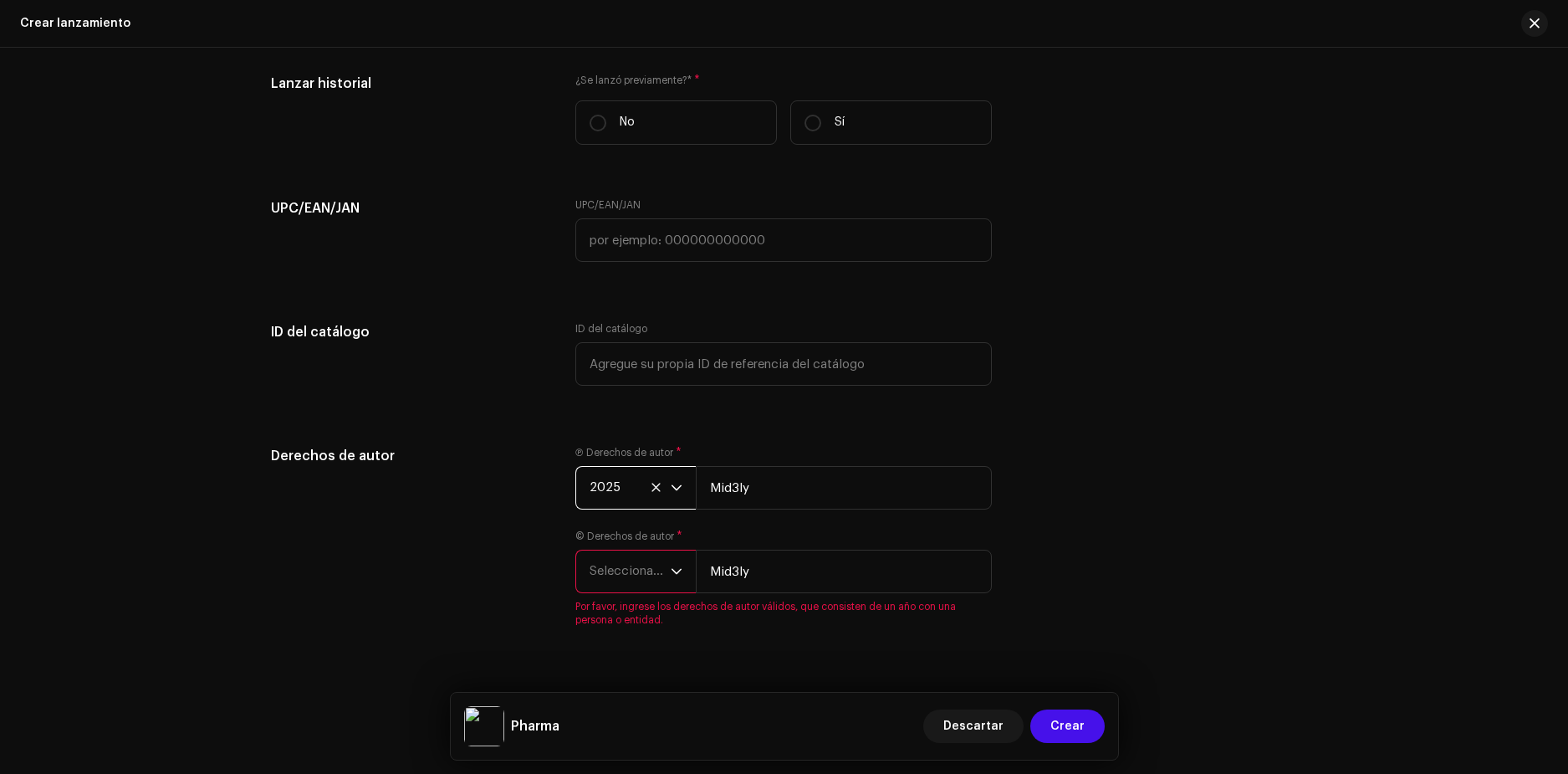
click at [639, 571] on span "Seleccionar año" at bounding box center [630, 571] width 81 height 42
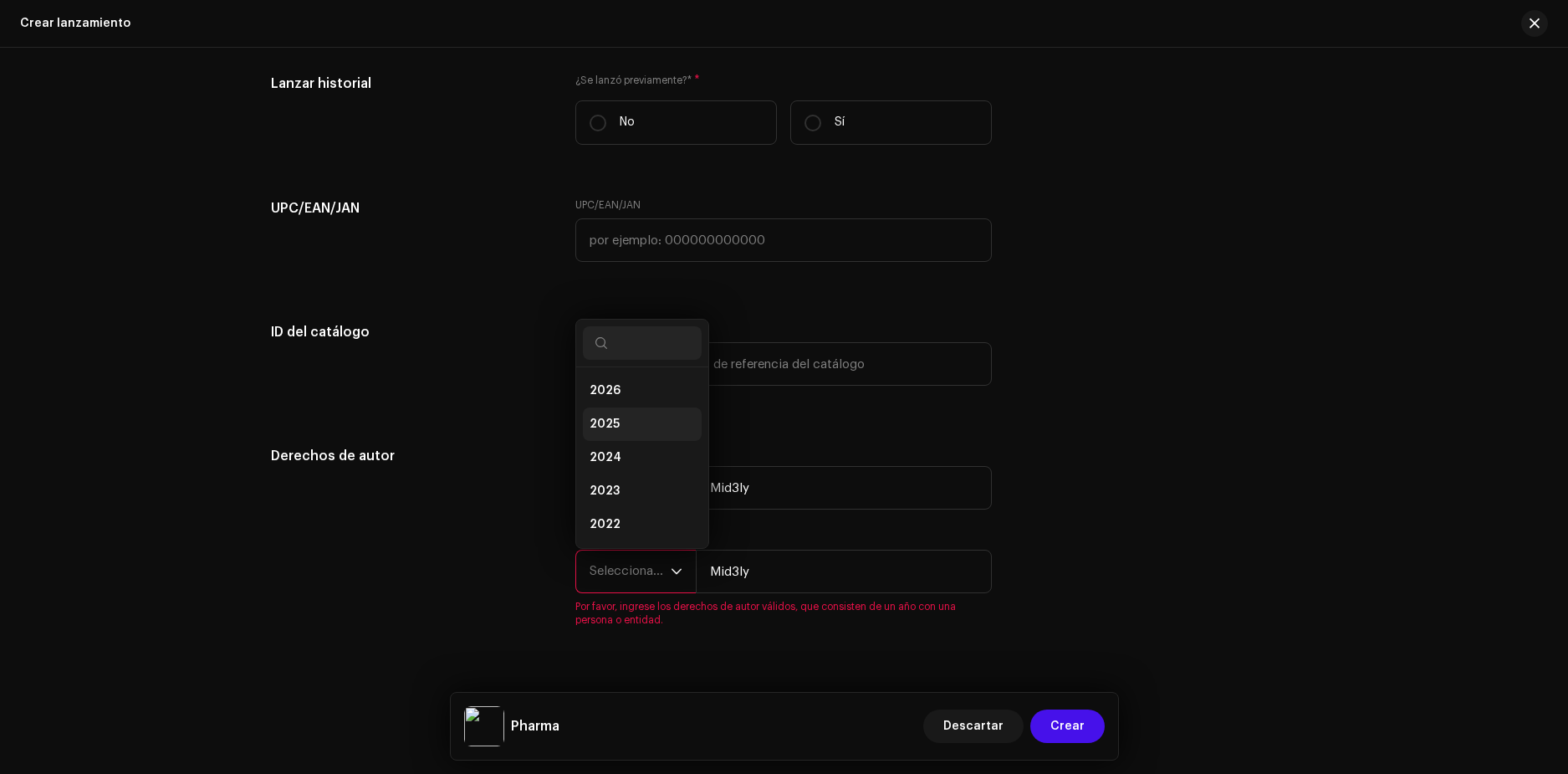
click at [606, 420] on span "2025" at bounding box center [605, 424] width 30 height 17
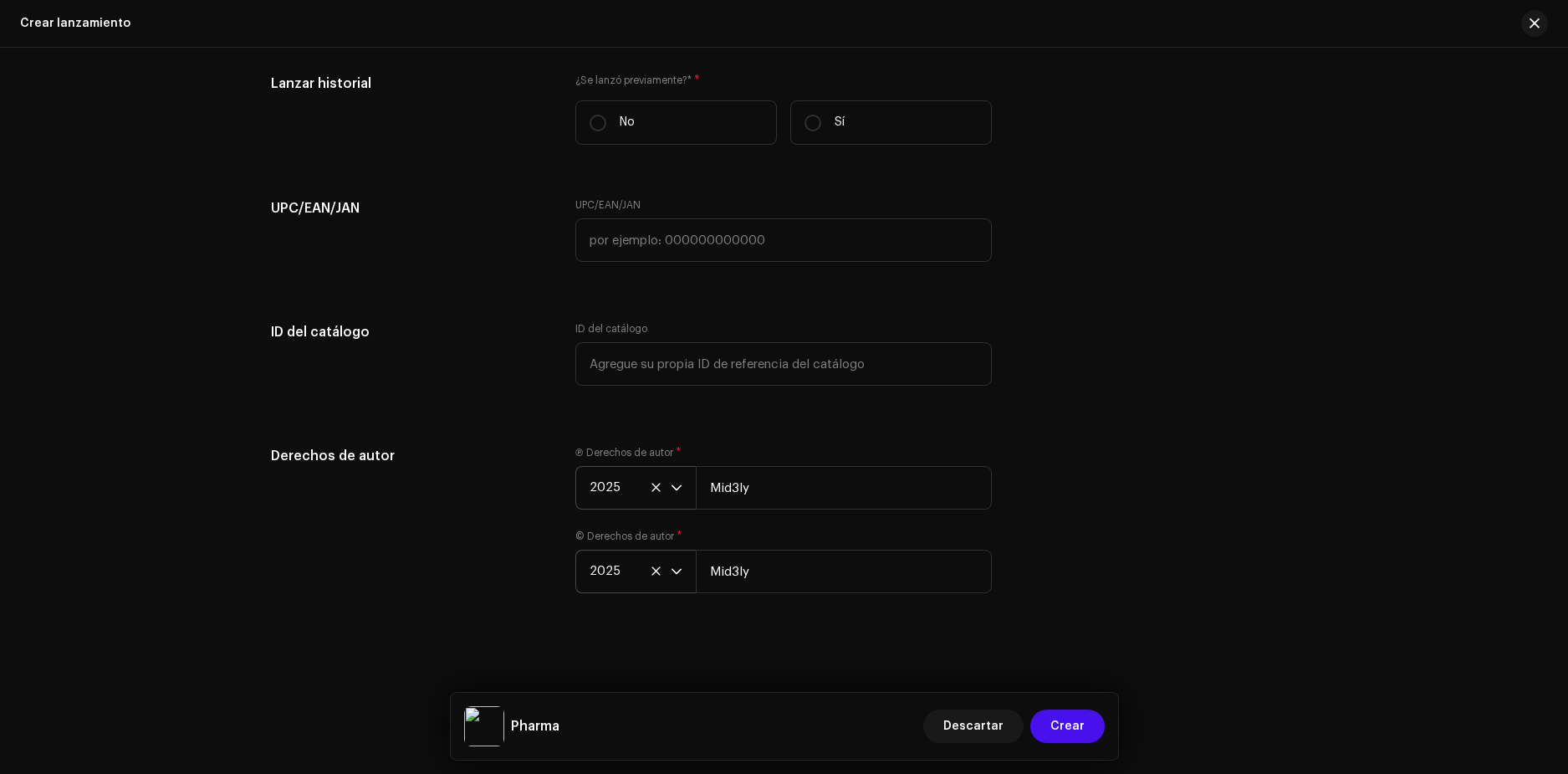
click at [1135, 614] on div "Crear un nuevo lanzamiento Le guiaremos en todo el proceso, desde la selección …" at bounding box center [784, 411] width 1568 height 726
click at [857, 566] on input "Mid3ly" at bounding box center [843, 571] width 297 height 44
type input "M"
type input "TetraRap Sack's"
click at [1060, 536] on div "Derechos de autor Ⓟ Derechos de autor * 2025 Mid3ly © Derechos de autor * 2025 …" at bounding box center [784, 530] width 1027 height 167
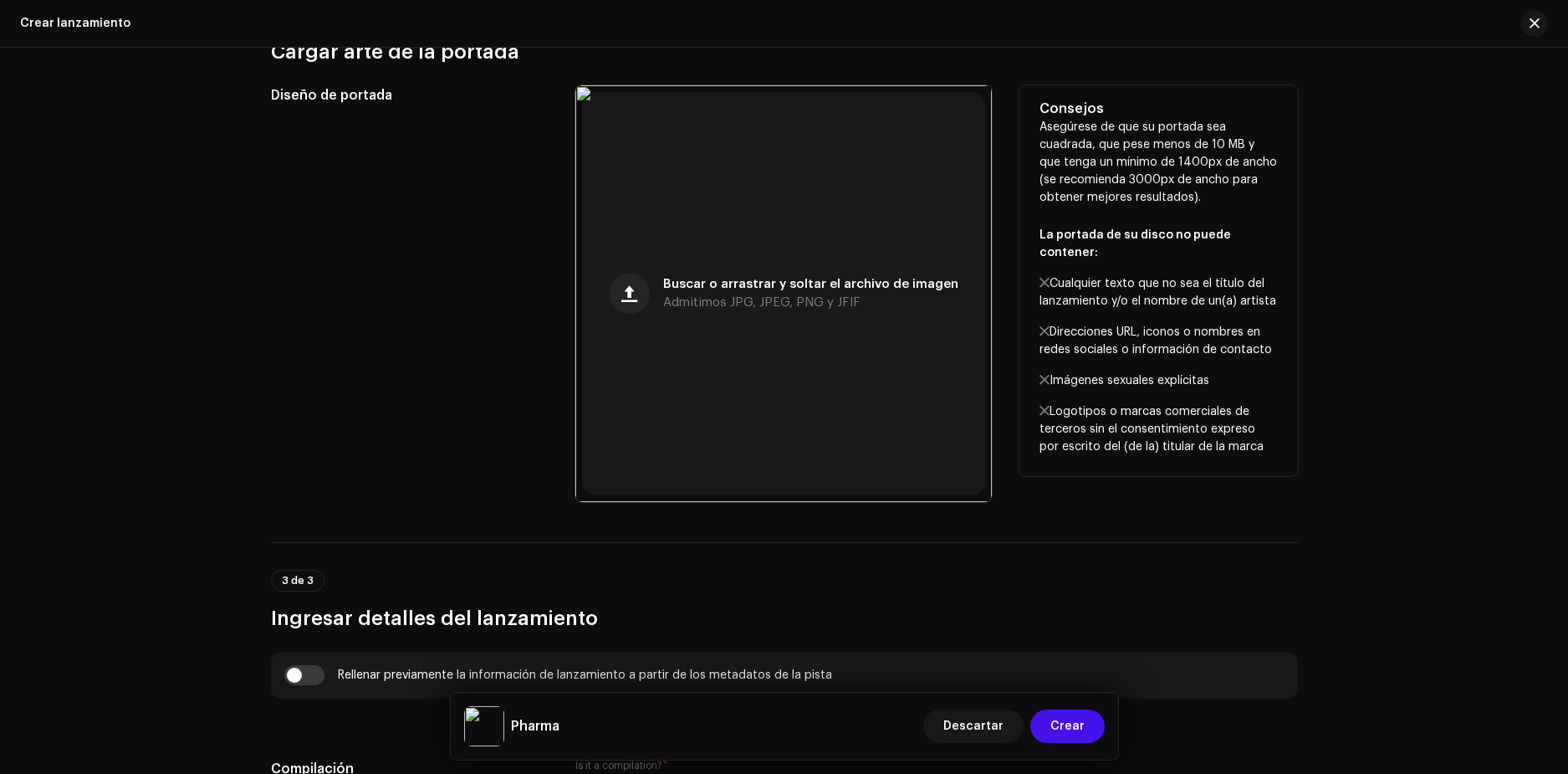
scroll to position [607, 0]
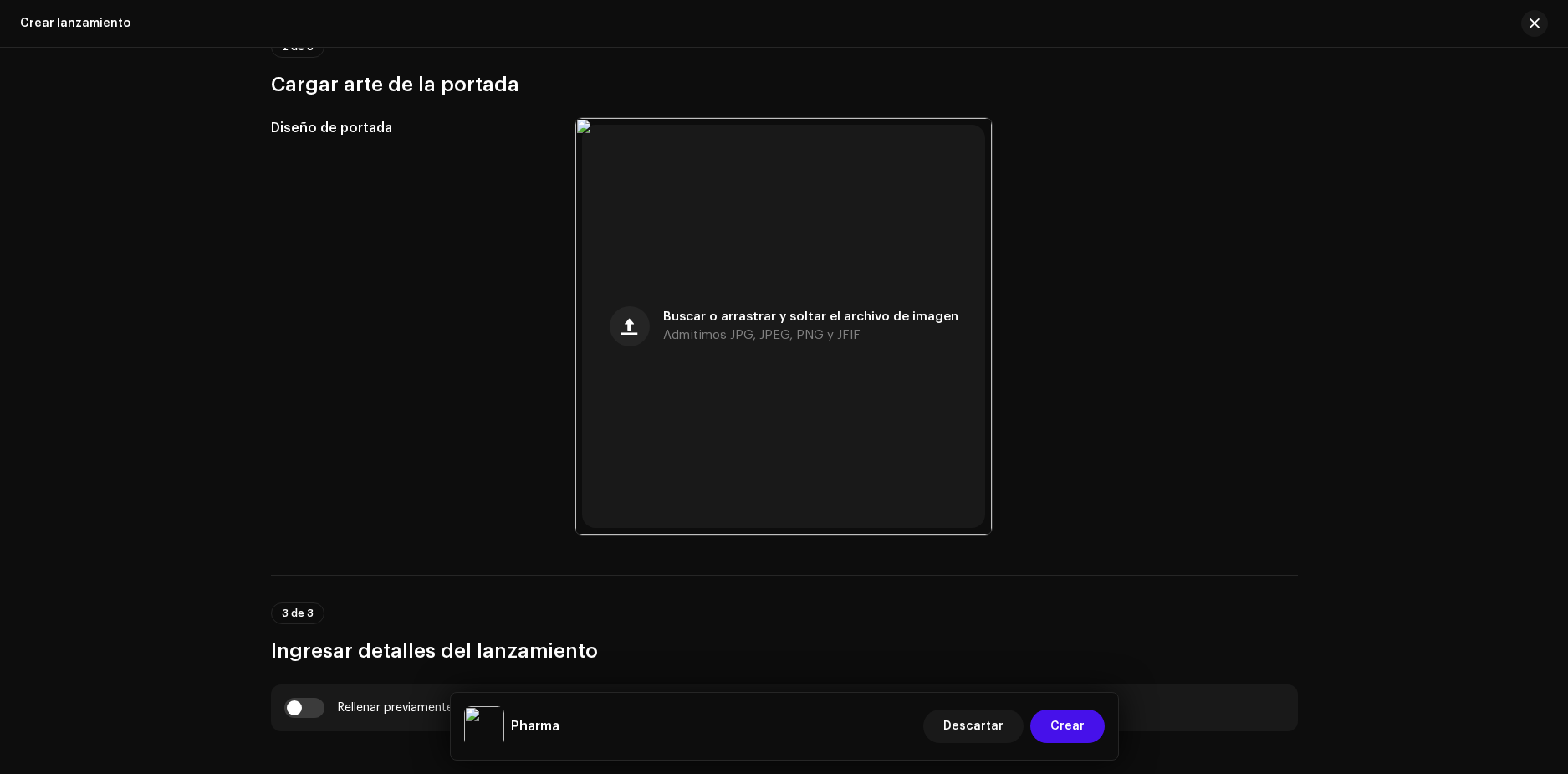
click at [279, 607] on p-tag "3 de 3" at bounding box center [297, 613] width 53 height 21
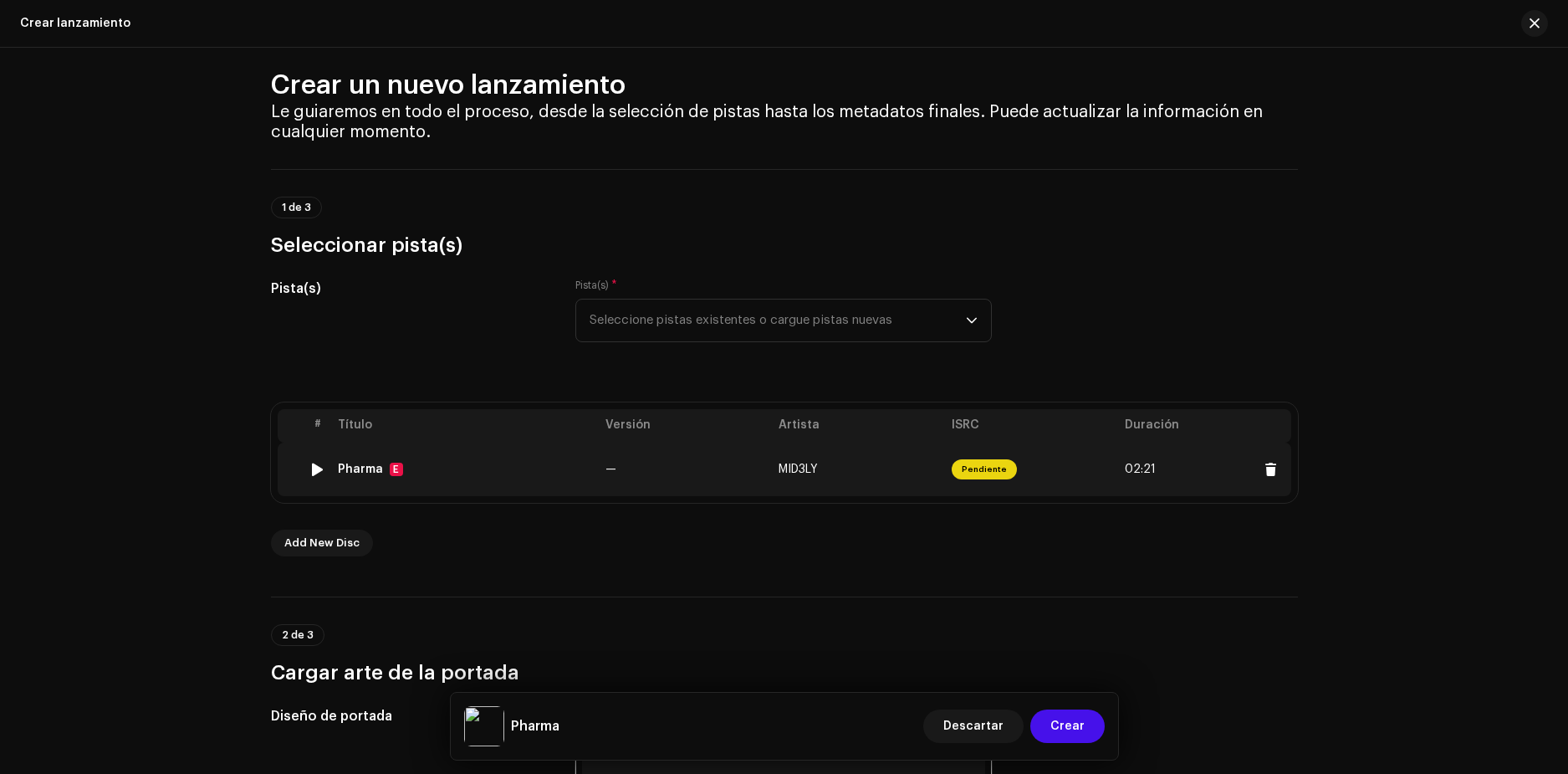
scroll to position [0, 0]
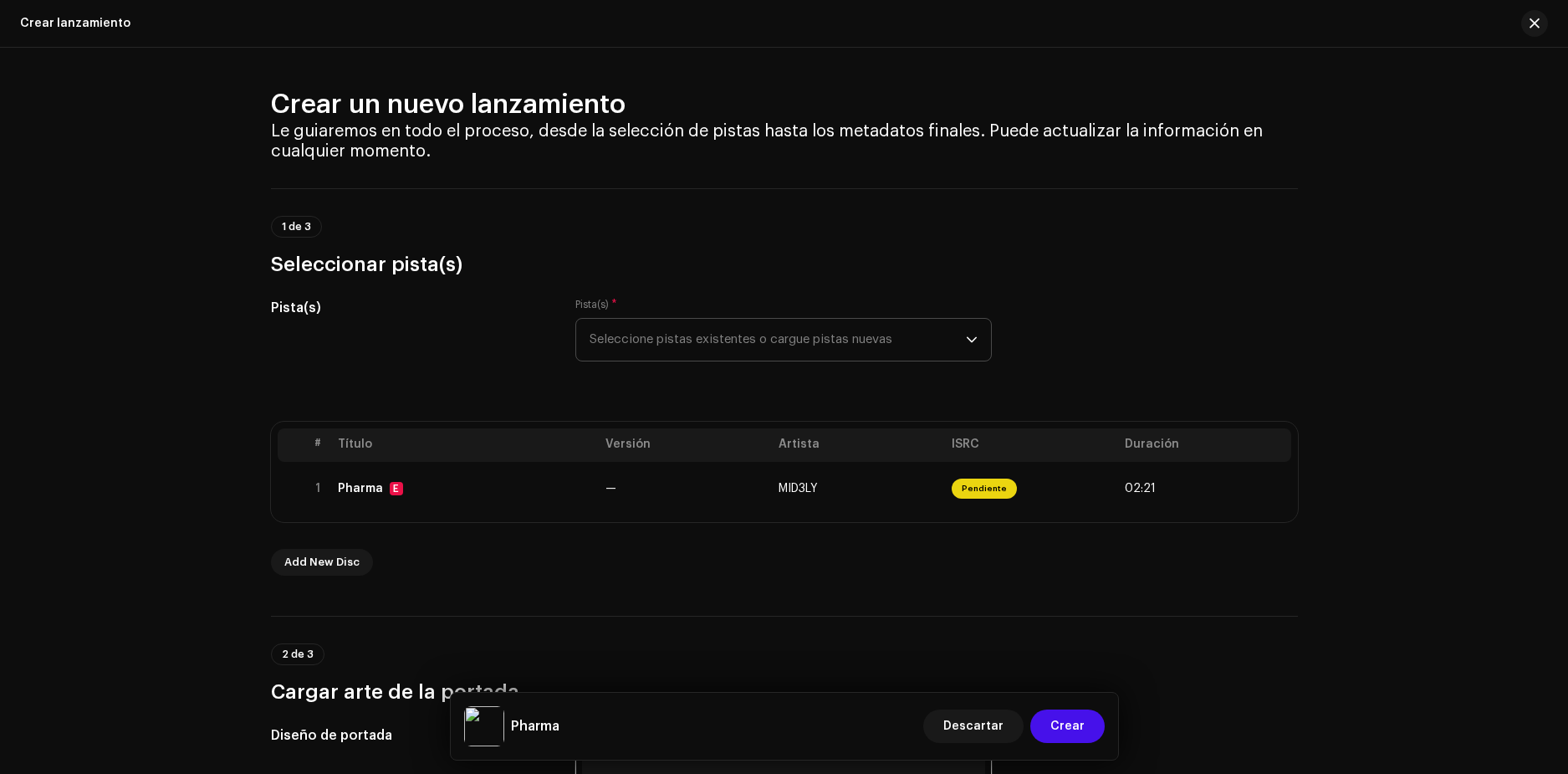
click at [683, 334] on span "Seleccione pistas existentes o cargue pistas nuevas" at bounding box center [777, 339] width 377 height 42
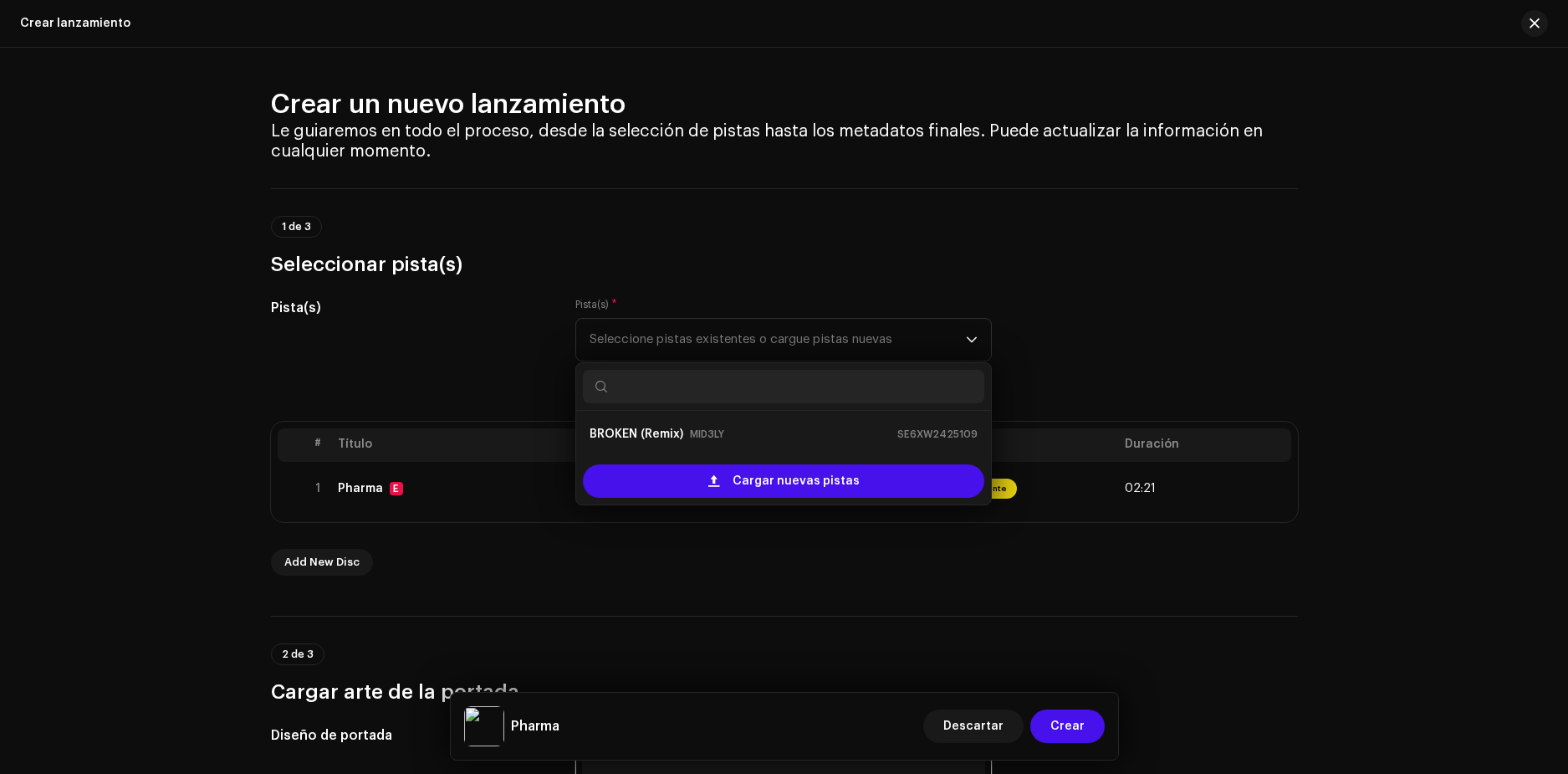
drag, startPoint x: 410, startPoint y: 332, endPoint x: 341, endPoint y: 257, distance: 101.9
click at [409, 332] on div "Pista(s)" at bounding box center [410, 339] width 279 height 84
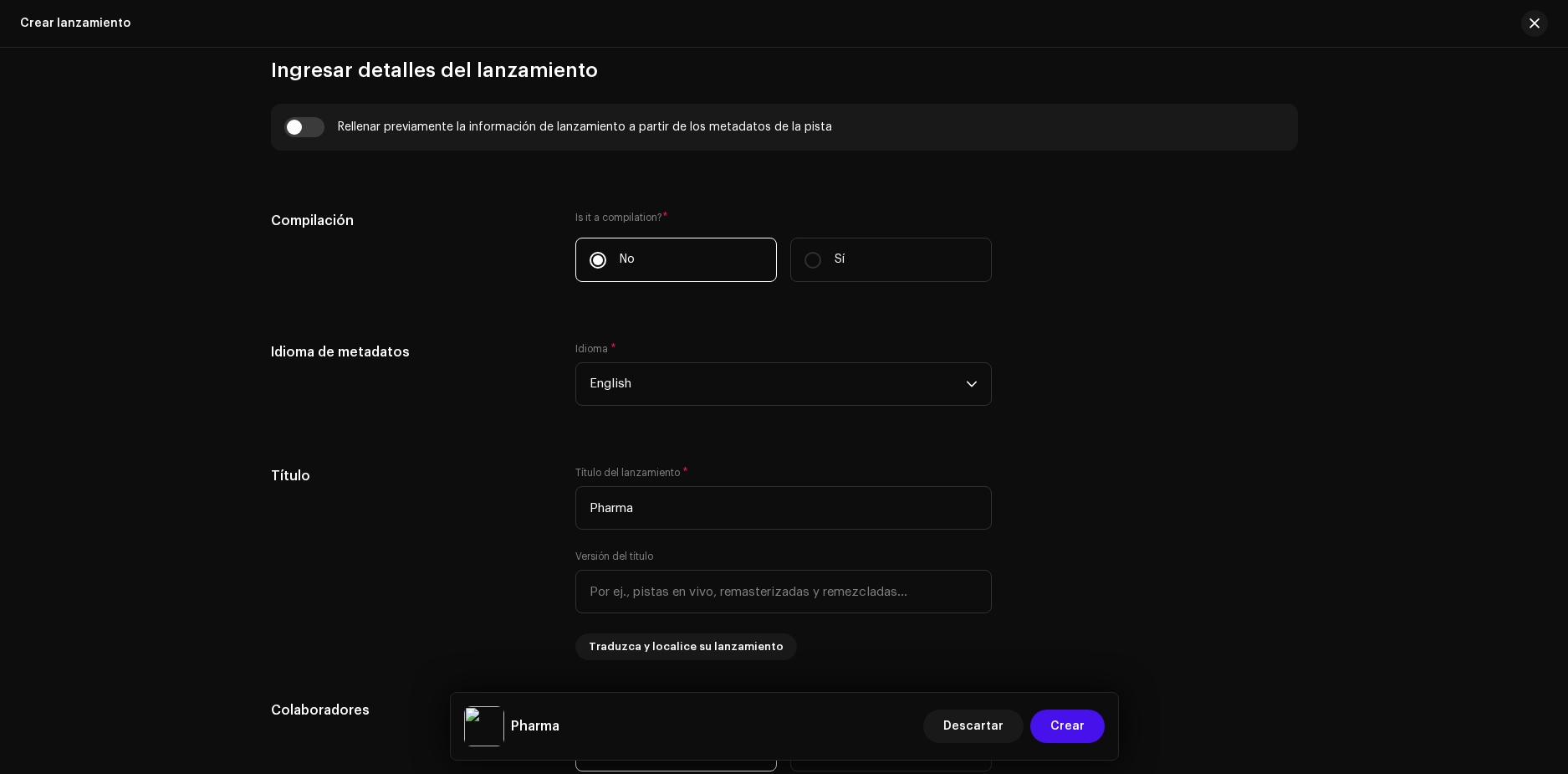
scroll to position [1506, 0]
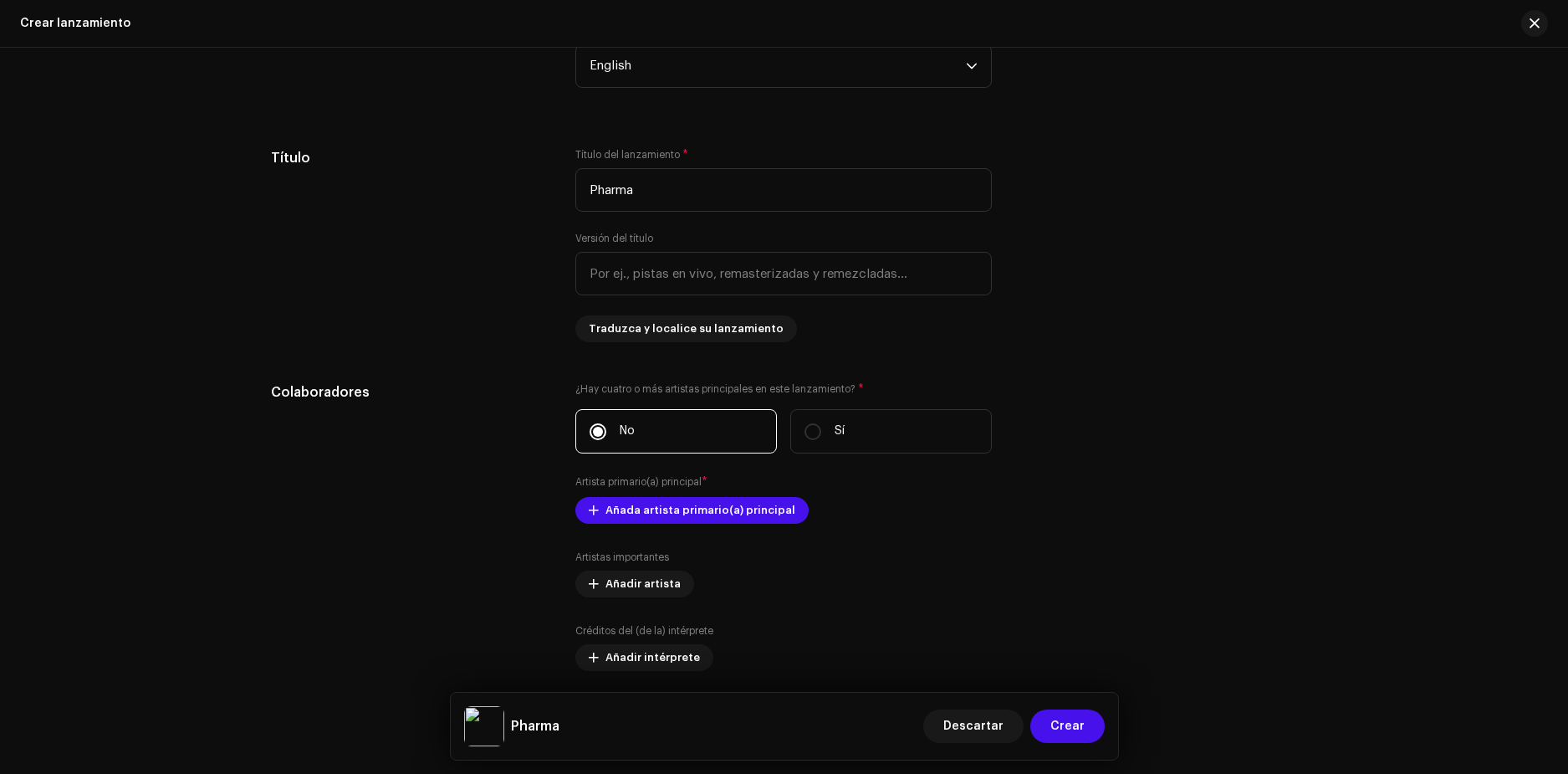
click at [172, 328] on div "Crear un nuevo lanzamiento Le guiaremos en todo el proceso, desde la selección …" at bounding box center [784, 411] width 1568 height 726
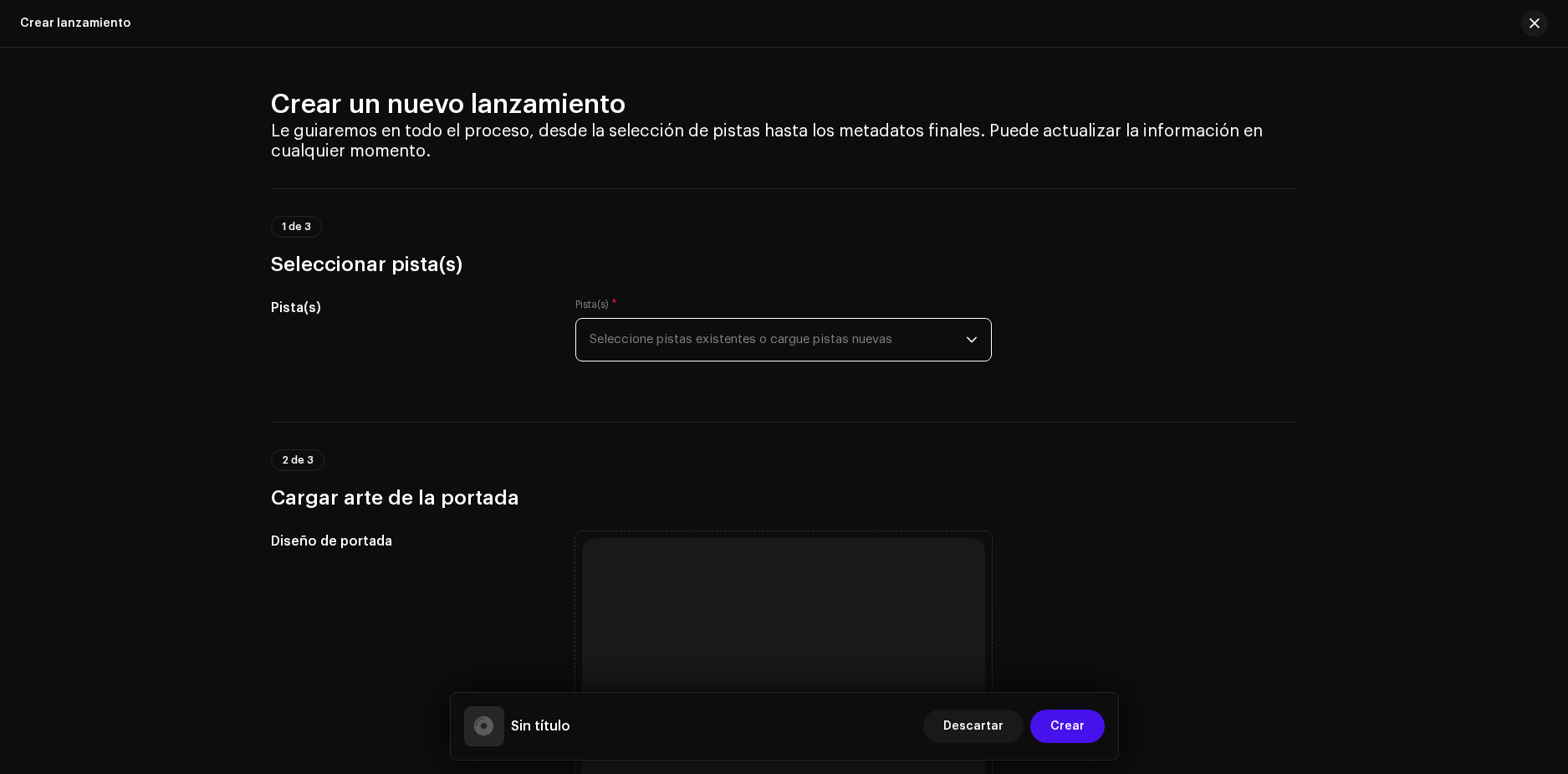
click at [788, 335] on span "Seleccione pistas existentes o cargue pistas nuevas" at bounding box center [777, 339] width 377 height 42
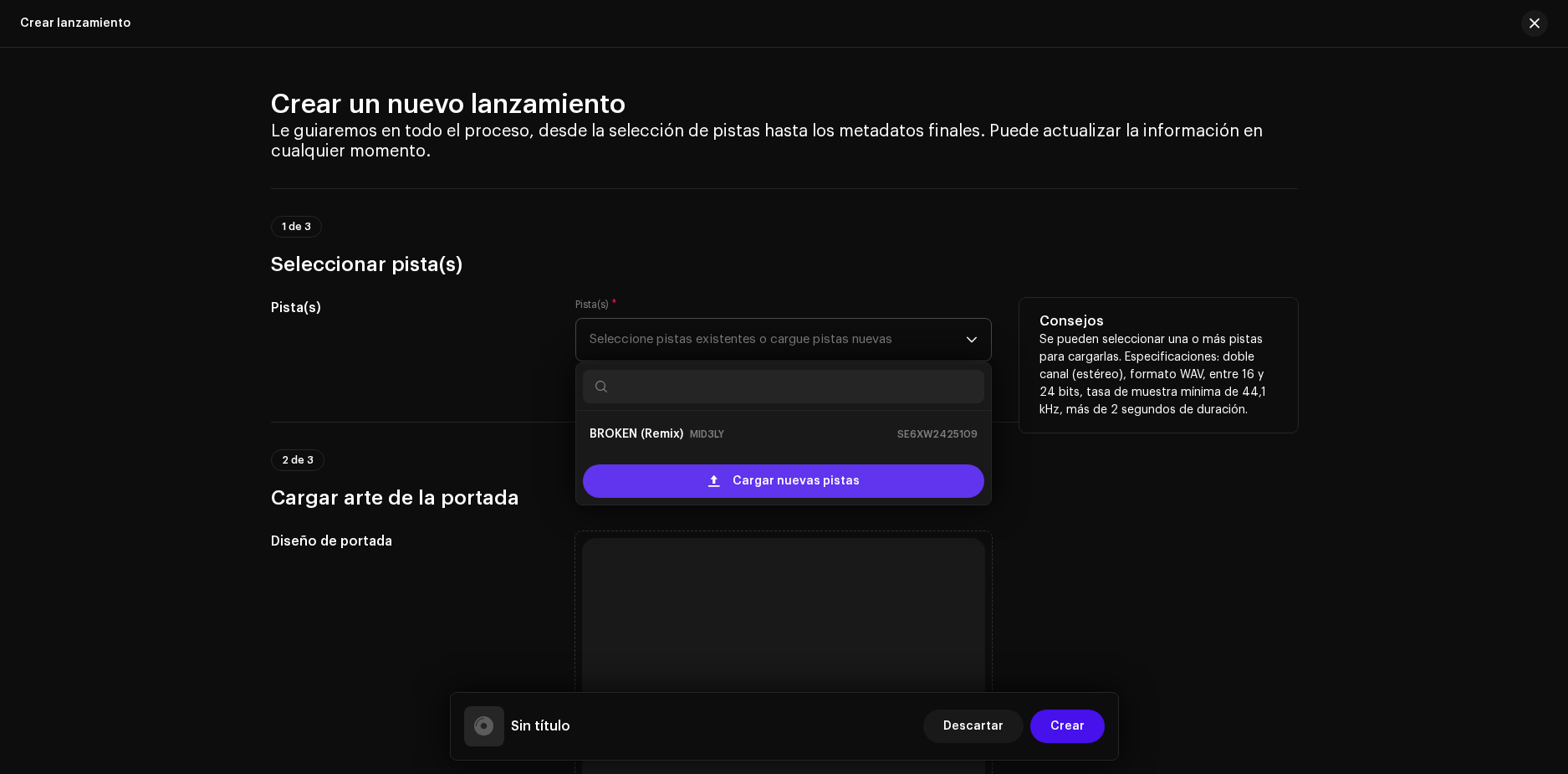
click at [762, 480] on span "Cargar nuevas pistas" at bounding box center [796, 481] width 127 height 34
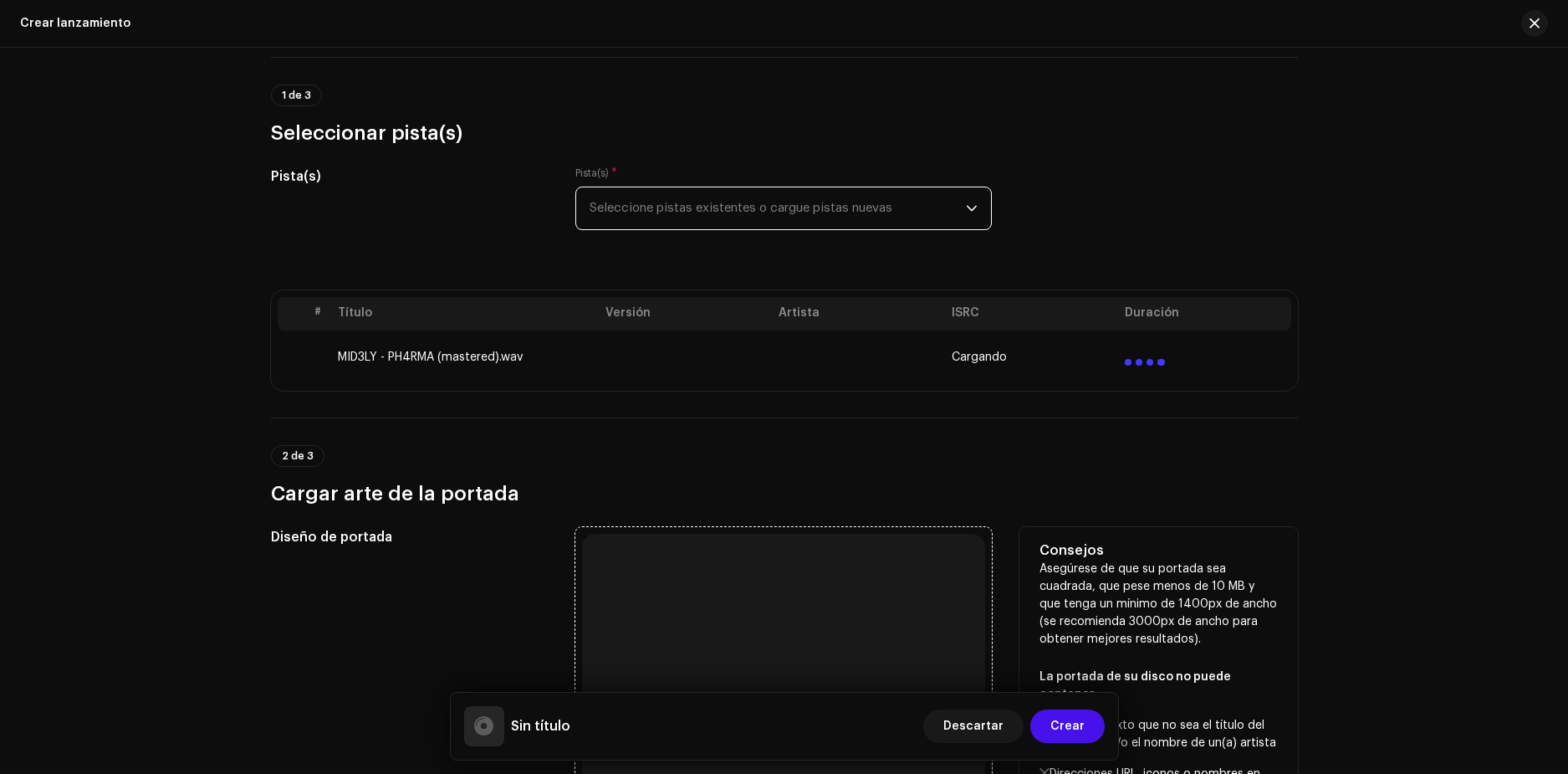
scroll to position [419, 0]
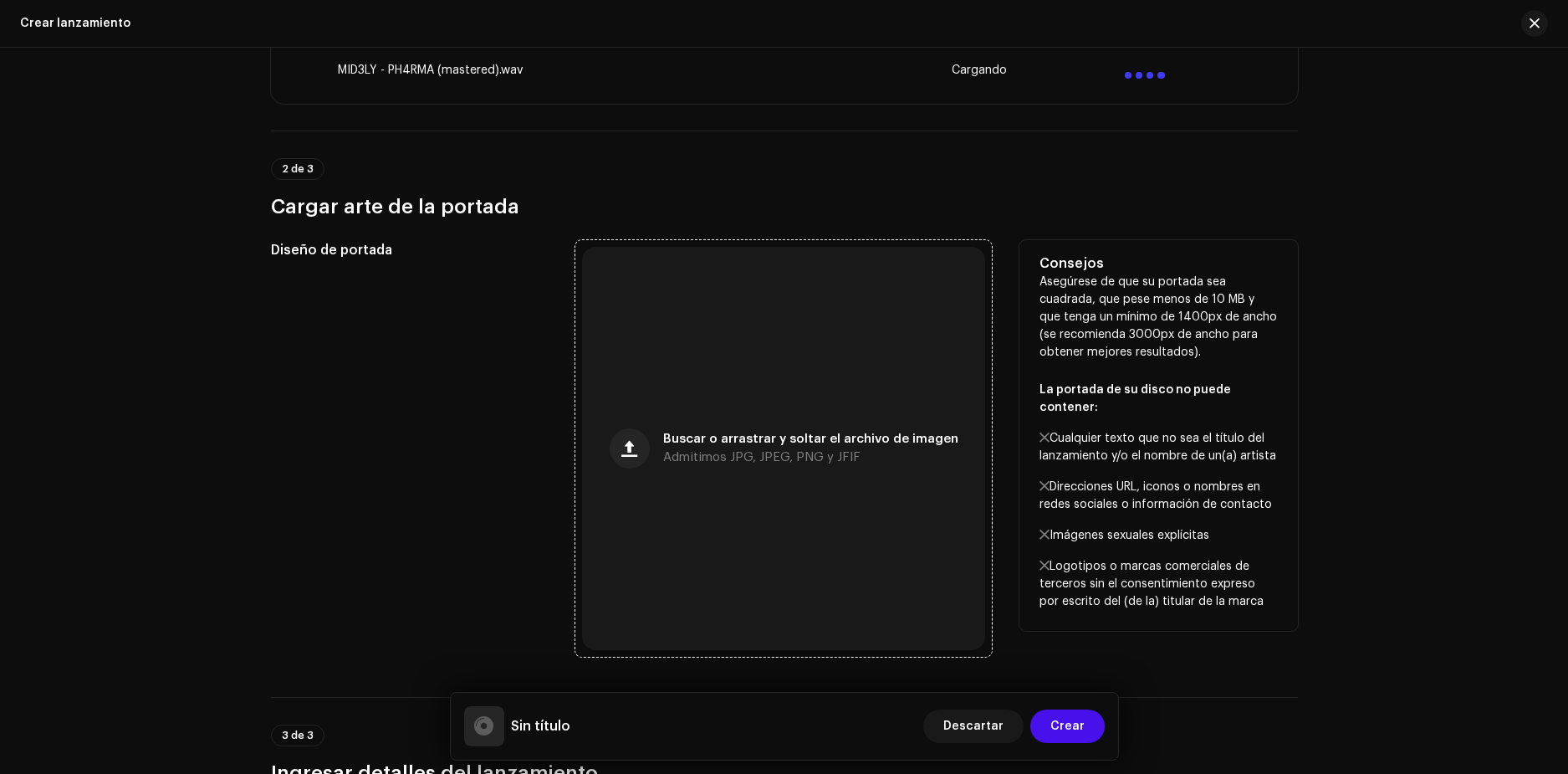
click at [740, 415] on div "Buscar o arrastrar y soltar el archivo de imagen Admitimos JPG, JPEG, PNG y JFIF" at bounding box center [784, 448] width 403 height 403
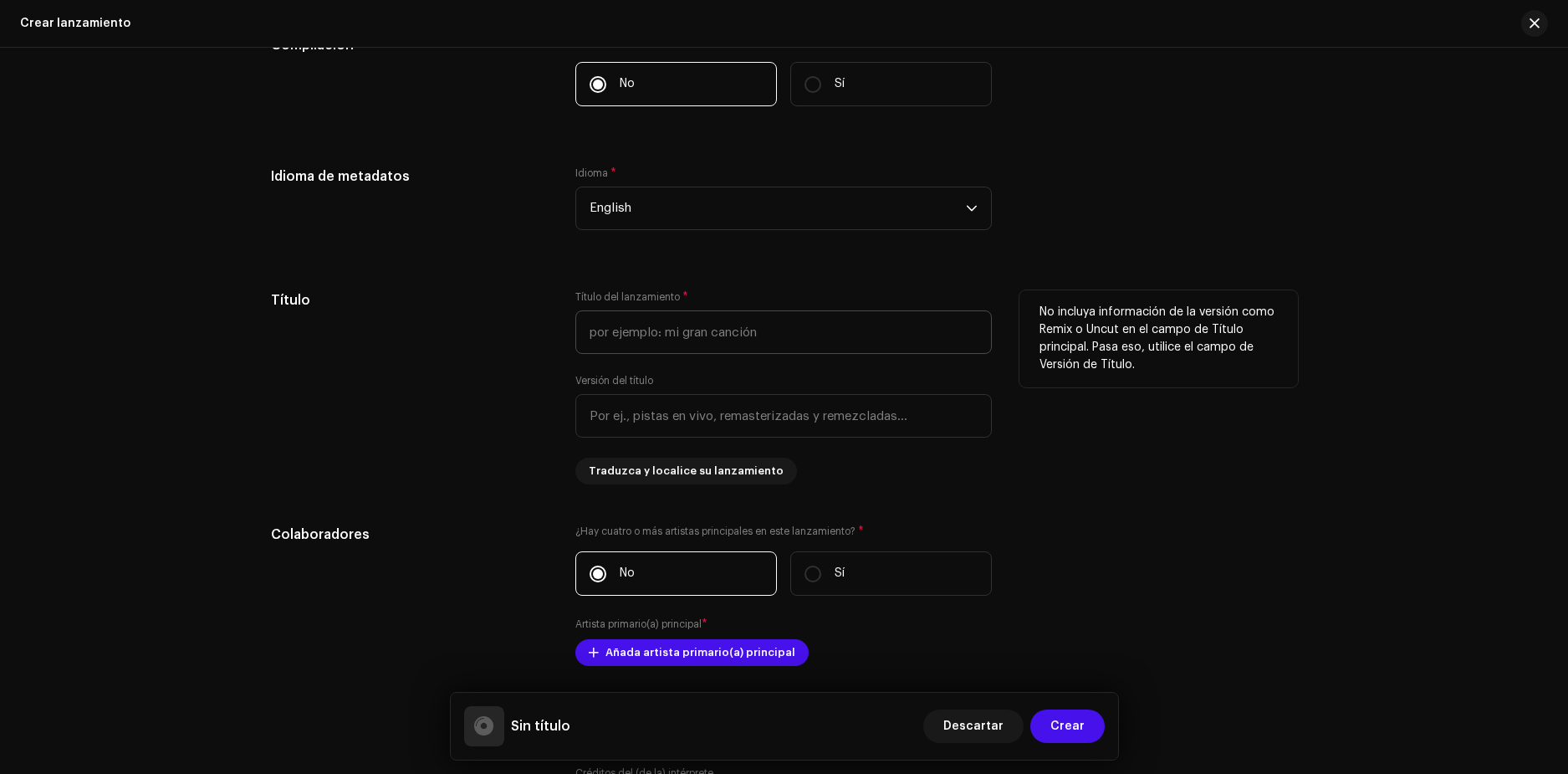
scroll to position [1339, 0]
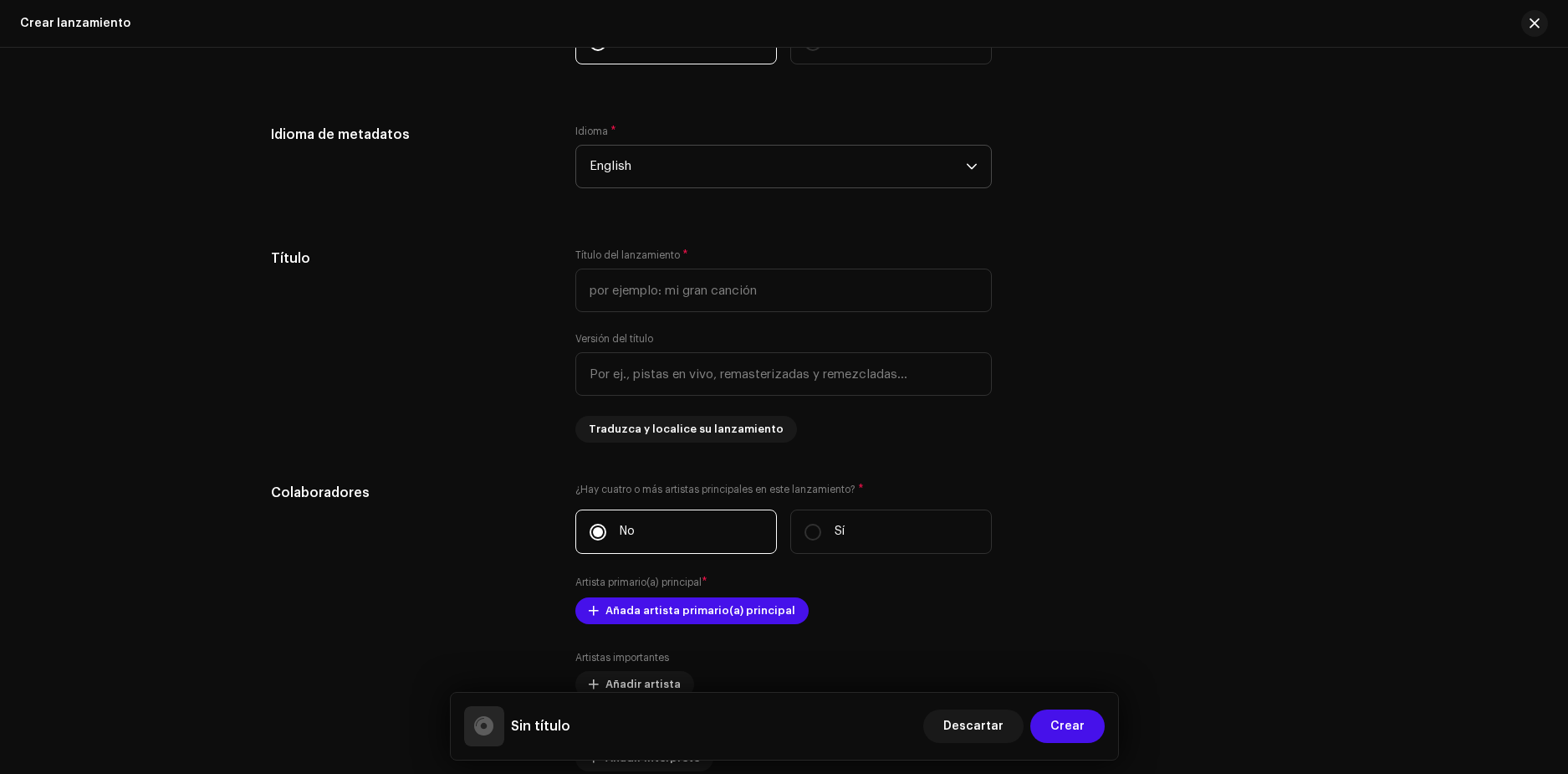
click at [704, 160] on span "English" at bounding box center [777, 166] width 377 height 42
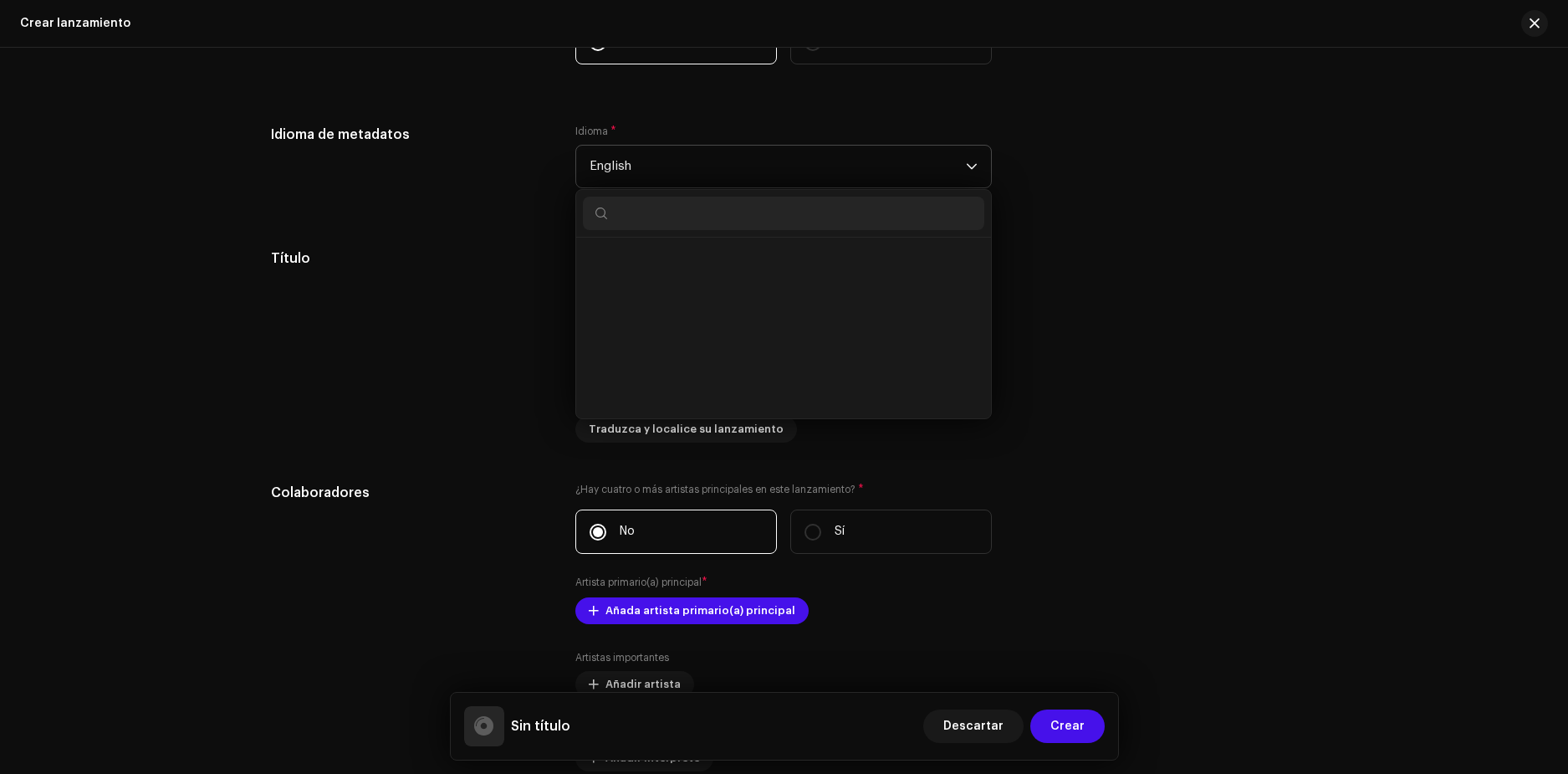
scroll to position [1546, 0]
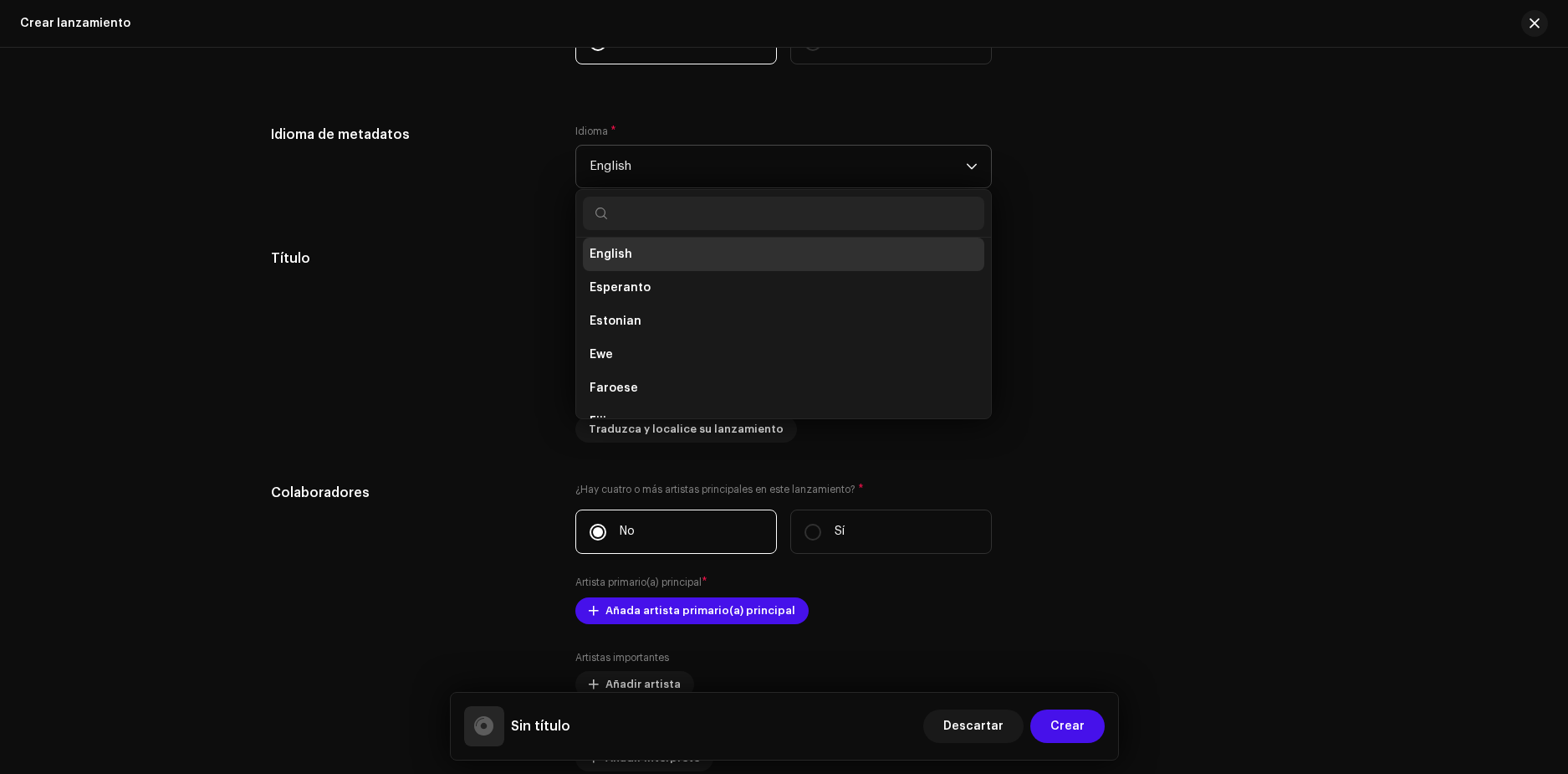
click at [704, 160] on span "English" at bounding box center [777, 166] width 377 height 42
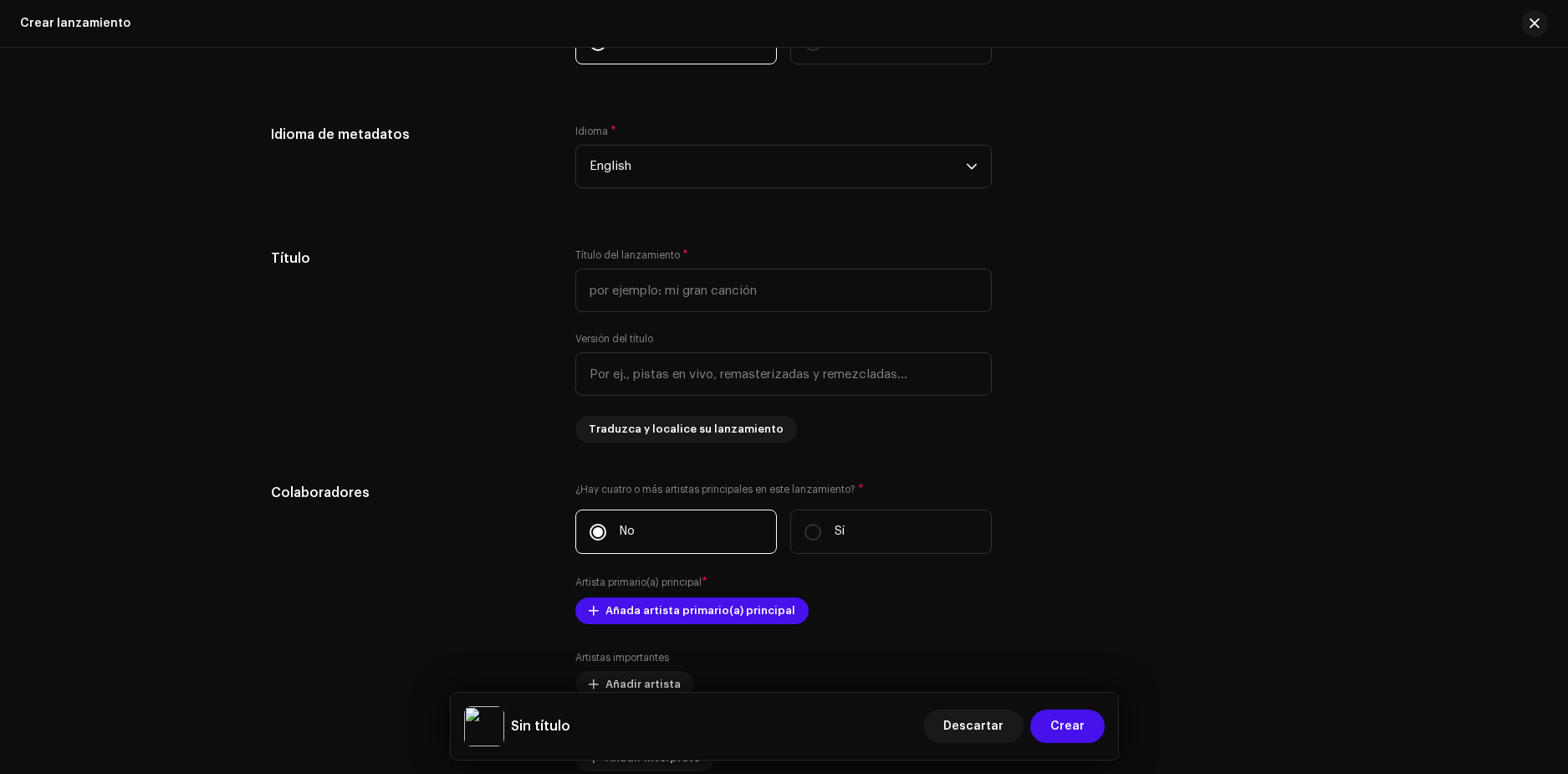
click at [335, 135] on h5 "Idioma de metadatos" at bounding box center [410, 134] width 279 height 20
click at [648, 283] on input "text" at bounding box center [784, 290] width 417 height 44
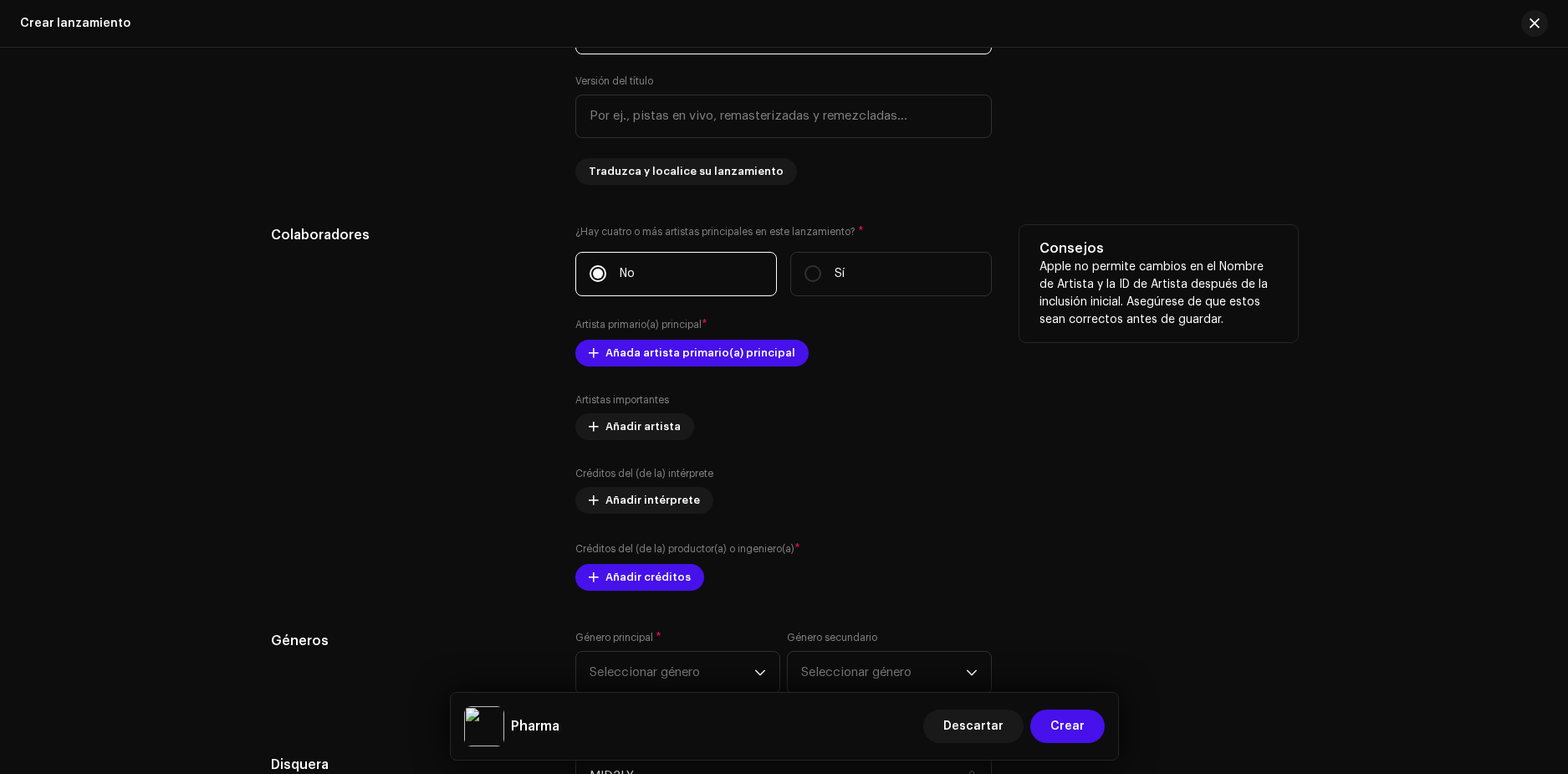
scroll to position [1741, 0]
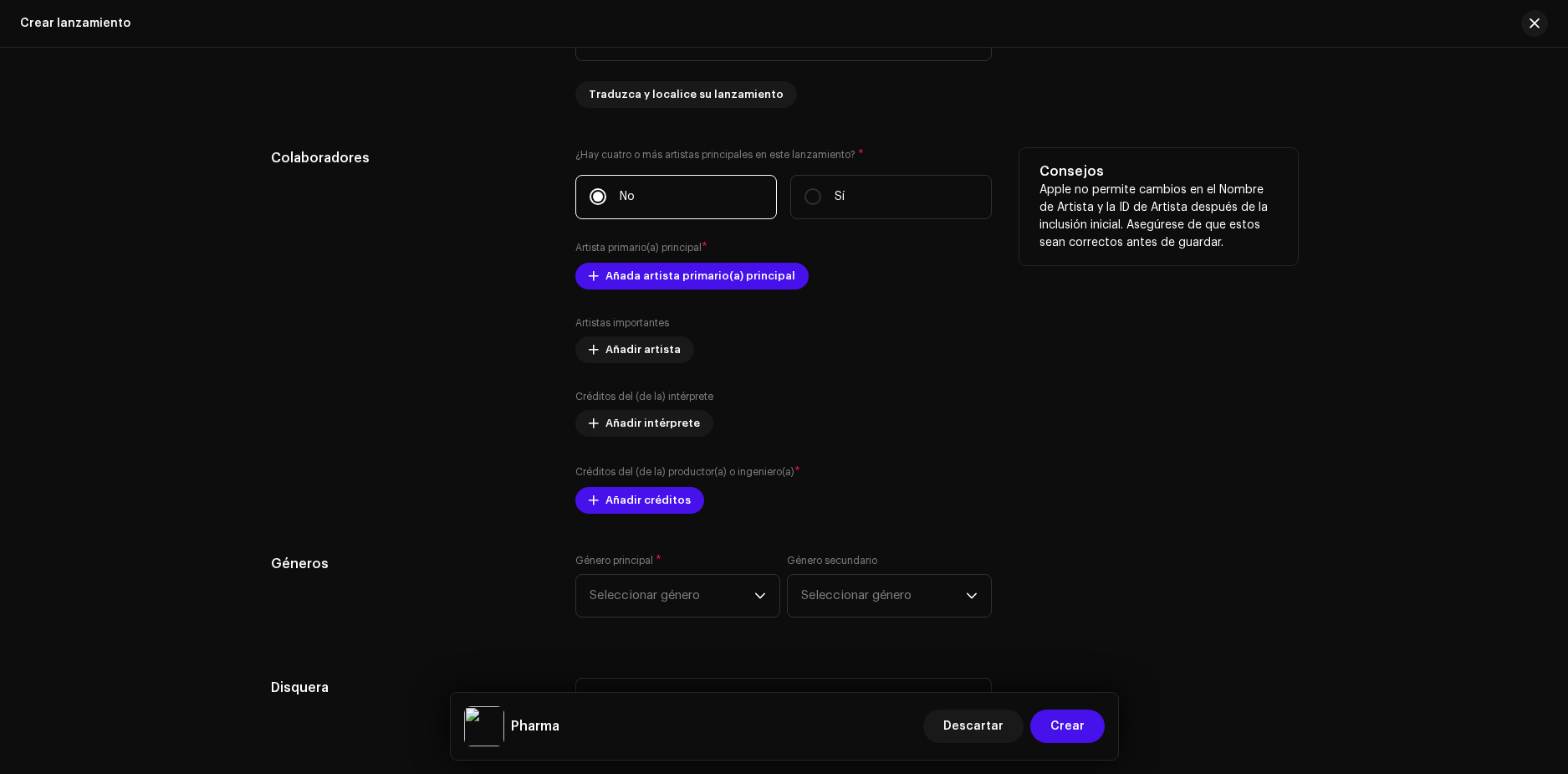
type input "Pharma"
click at [461, 316] on div "Colaboradores" at bounding box center [410, 330] width 279 height 365
click at [823, 195] on label "Sí" at bounding box center [891, 197] width 201 height 45
click at [821, 195] on input "Sí" at bounding box center [813, 196] width 17 height 17
radio input "true"
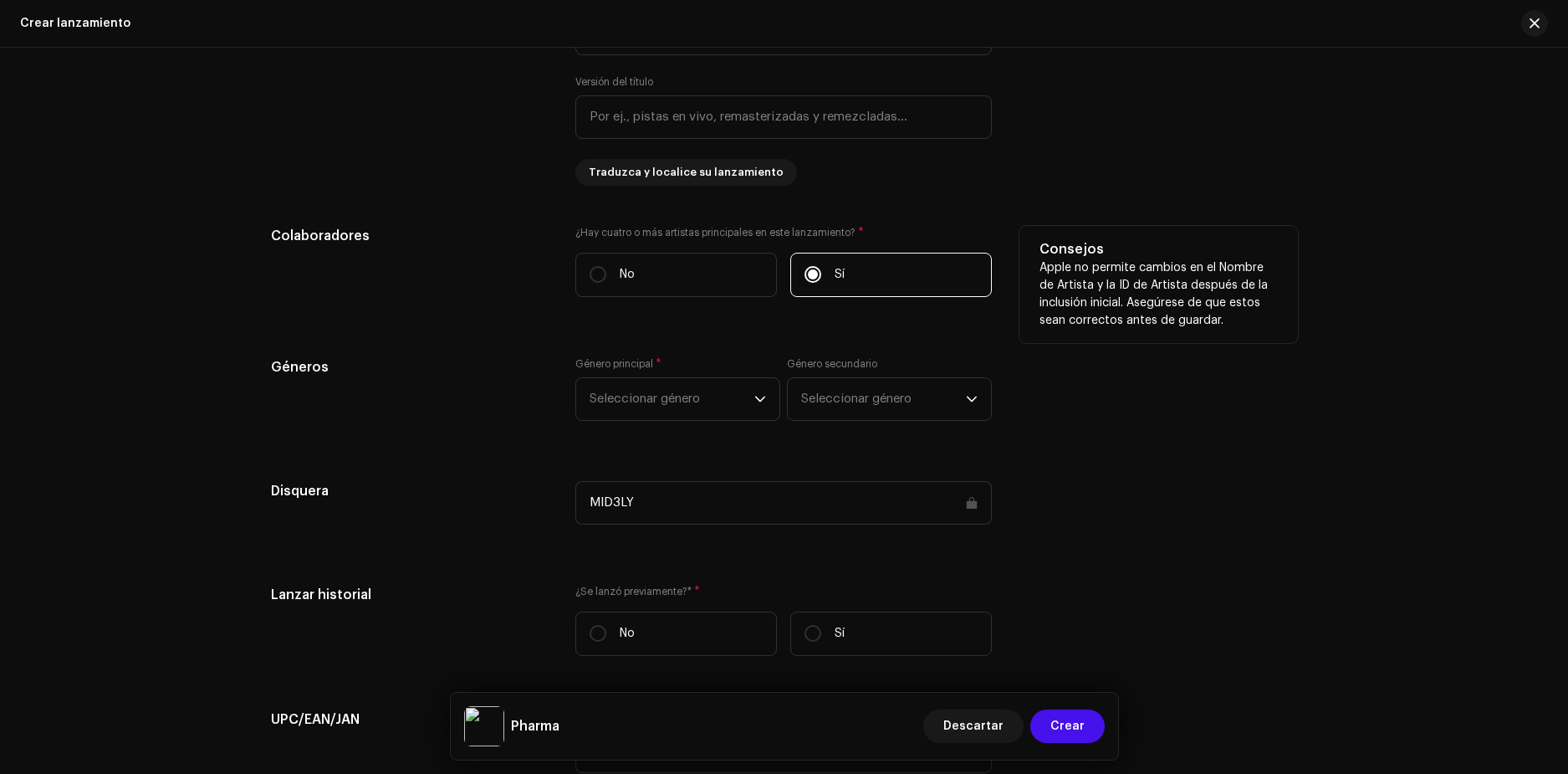
scroll to position [1658, 0]
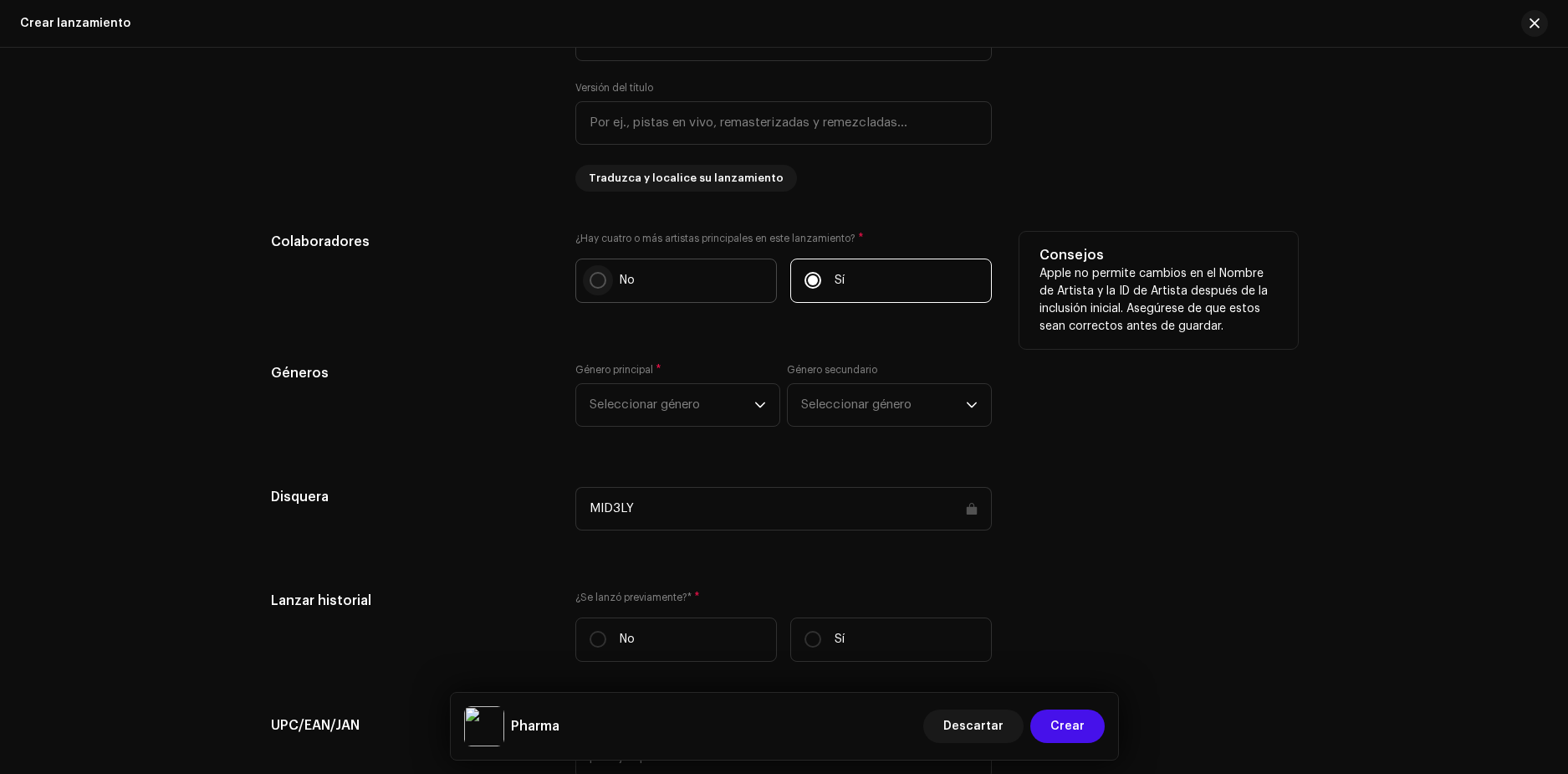
click at [590, 273] on input "No" at bounding box center [597, 280] width 17 height 17
radio input "true"
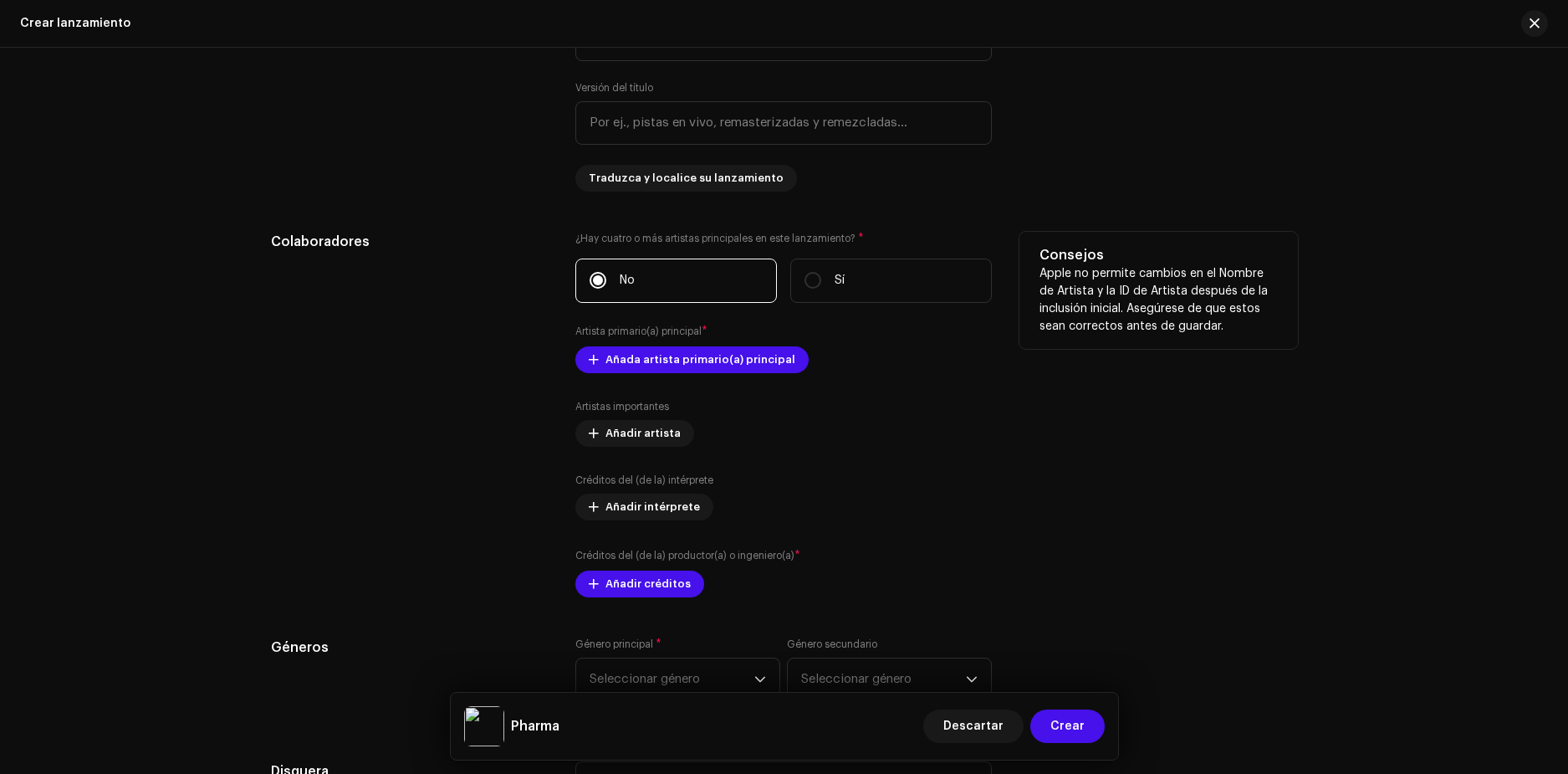
click at [480, 281] on div "Colaboradores" at bounding box center [410, 414] width 279 height 365
click at [837, 272] on p "Sí" at bounding box center [839, 281] width 10 height 18
click at [821, 272] on input "Sí" at bounding box center [813, 280] width 17 height 17
radio input "true"
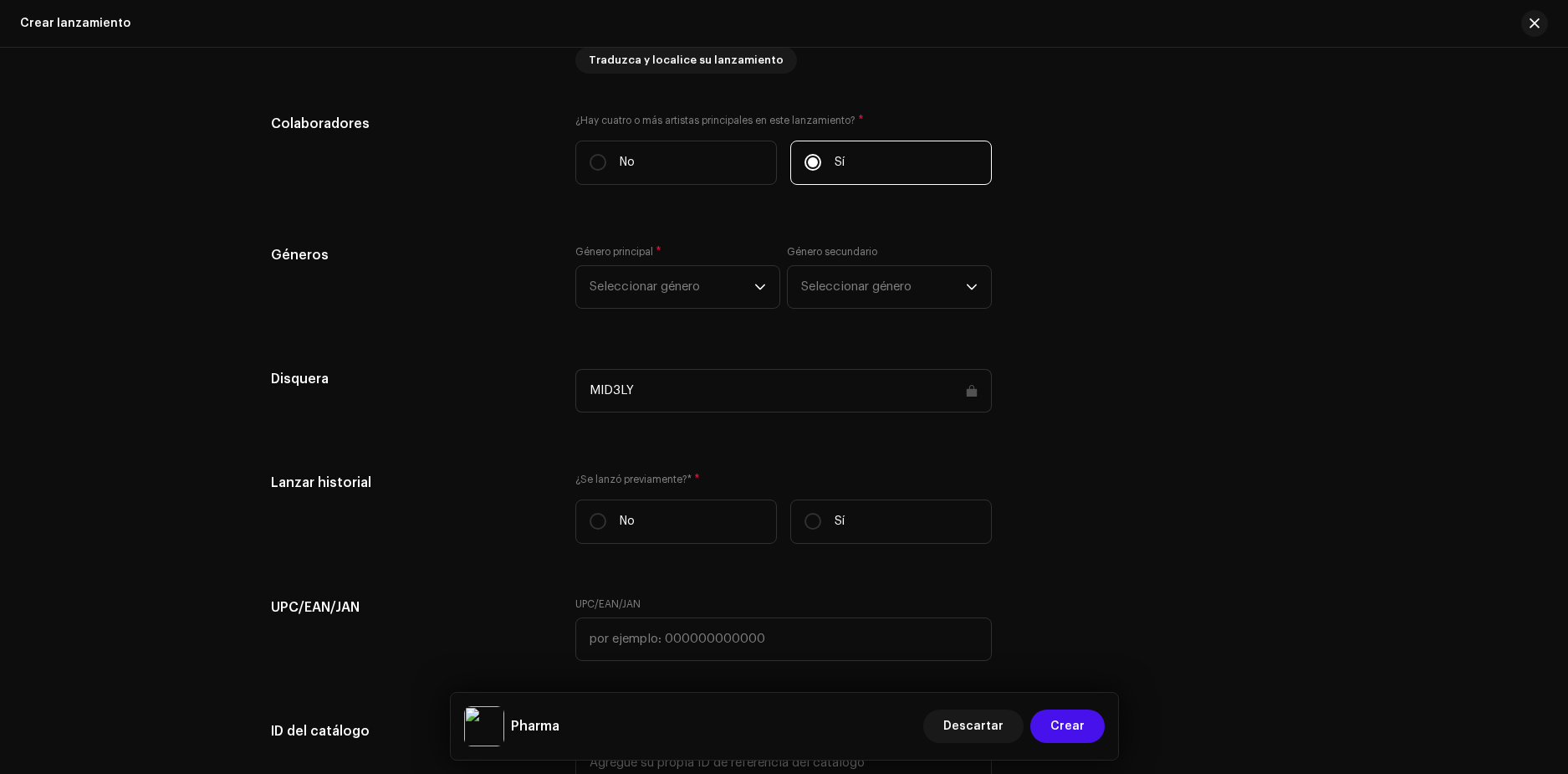
scroll to position [1825, 0]
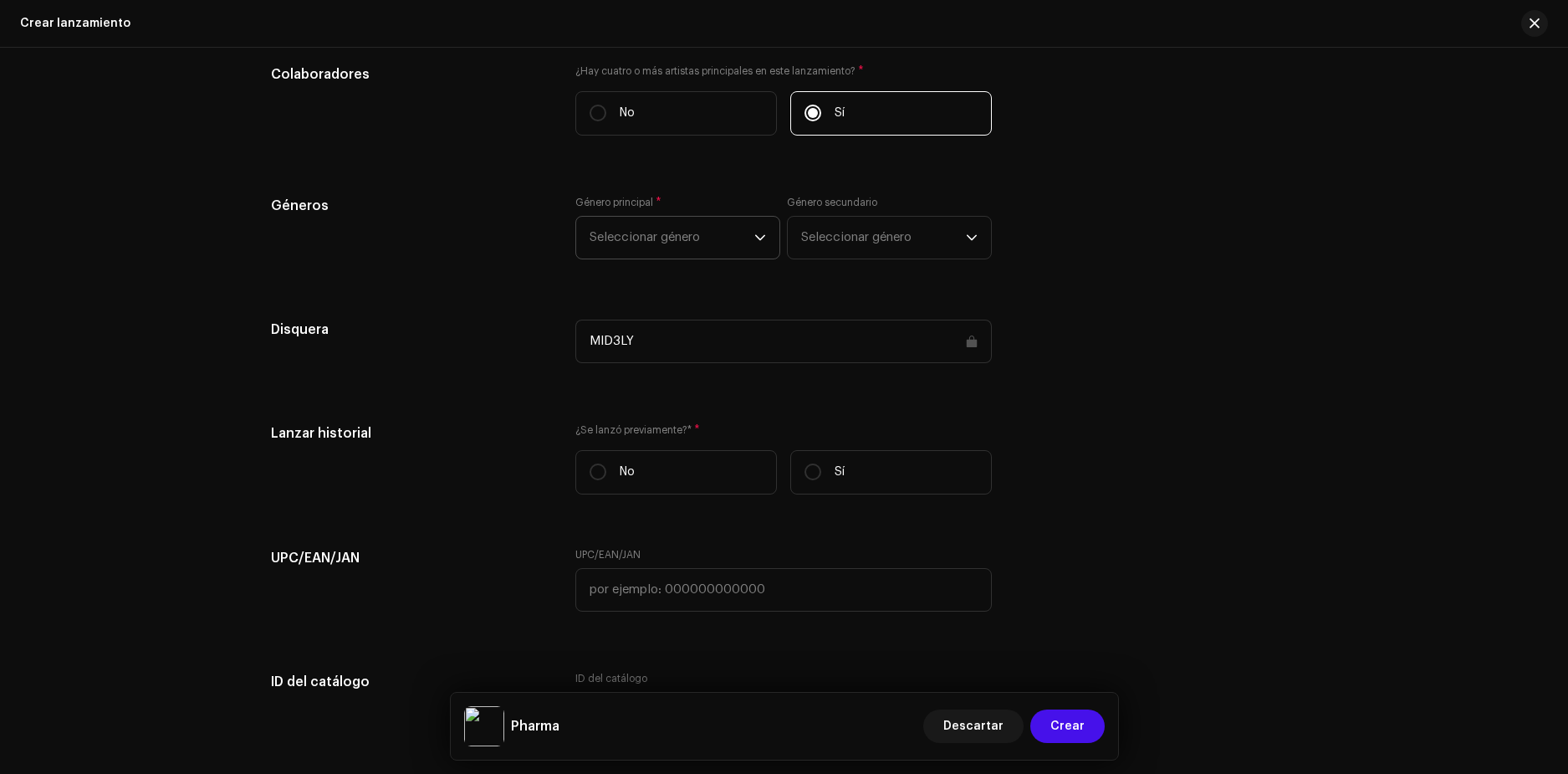
click at [705, 235] on span "Seleccionar género" at bounding box center [671, 237] width 165 height 42
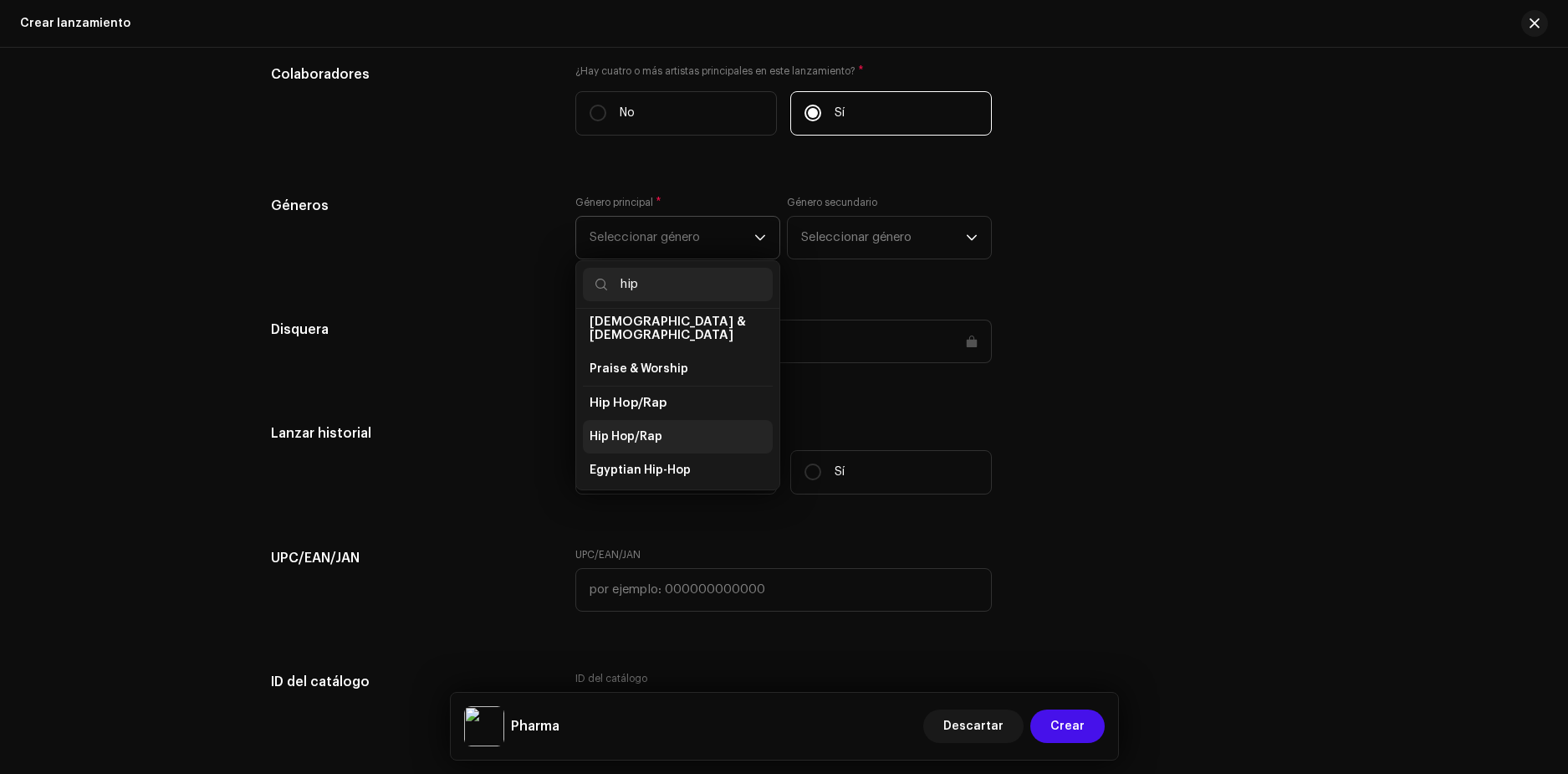
scroll to position [84, 0]
type input "hip"
click at [664, 420] on li "Hip Hop/Rap" at bounding box center [678, 431] width 190 height 34
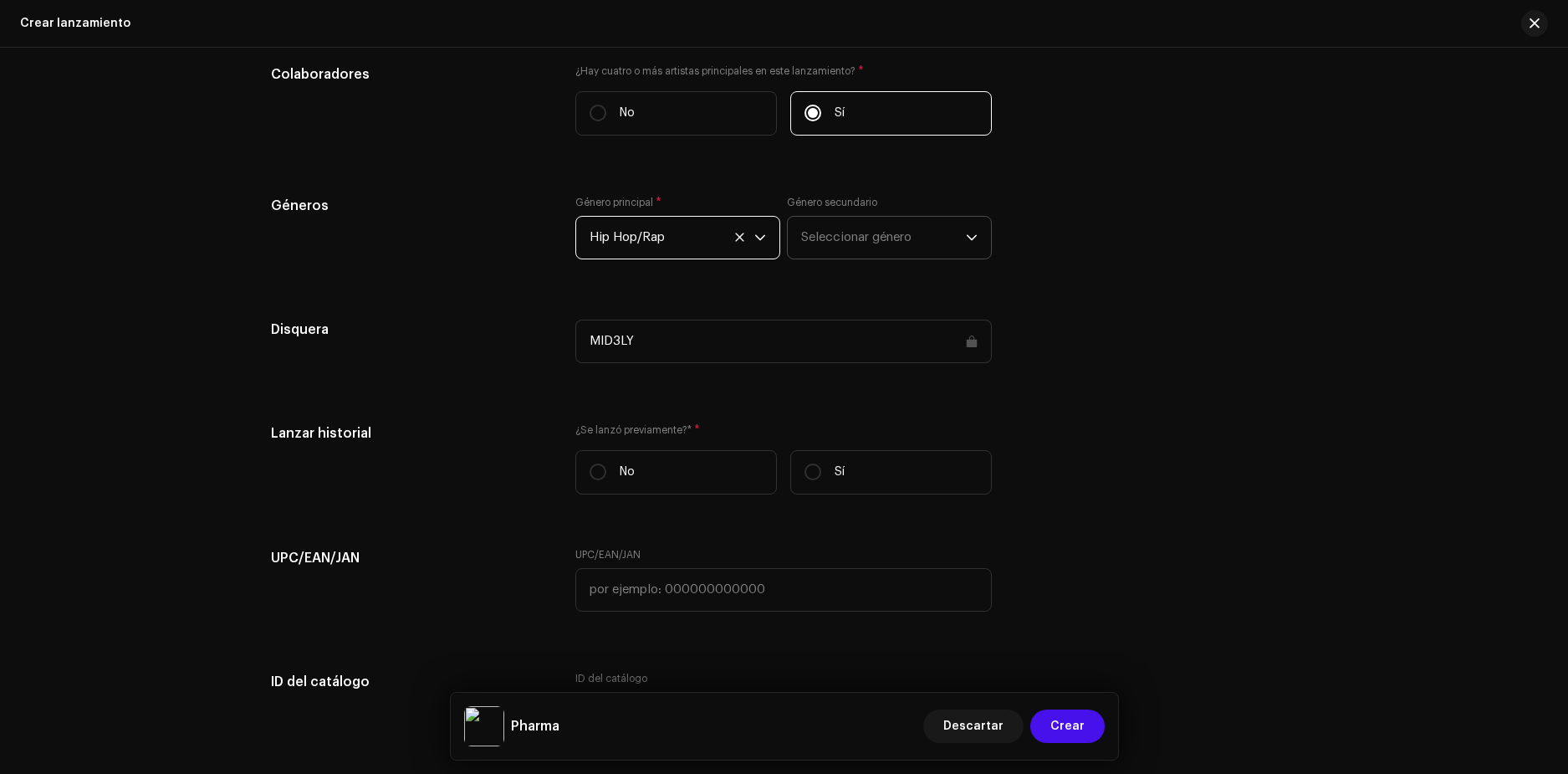
click at [922, 241] on span "Seleccionar género" at bounding box center [883, 237] width 165 height 42
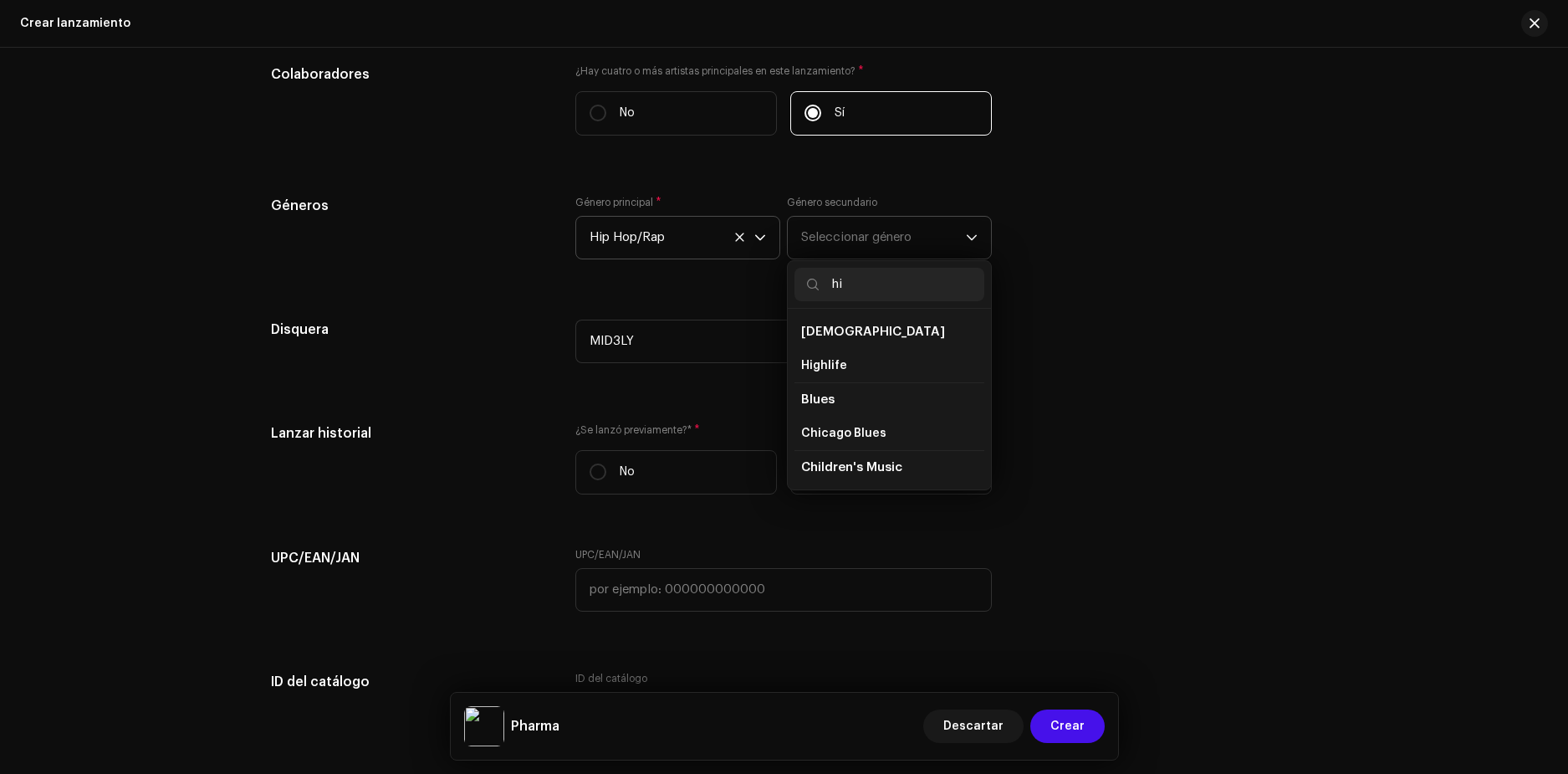
type input "hip"
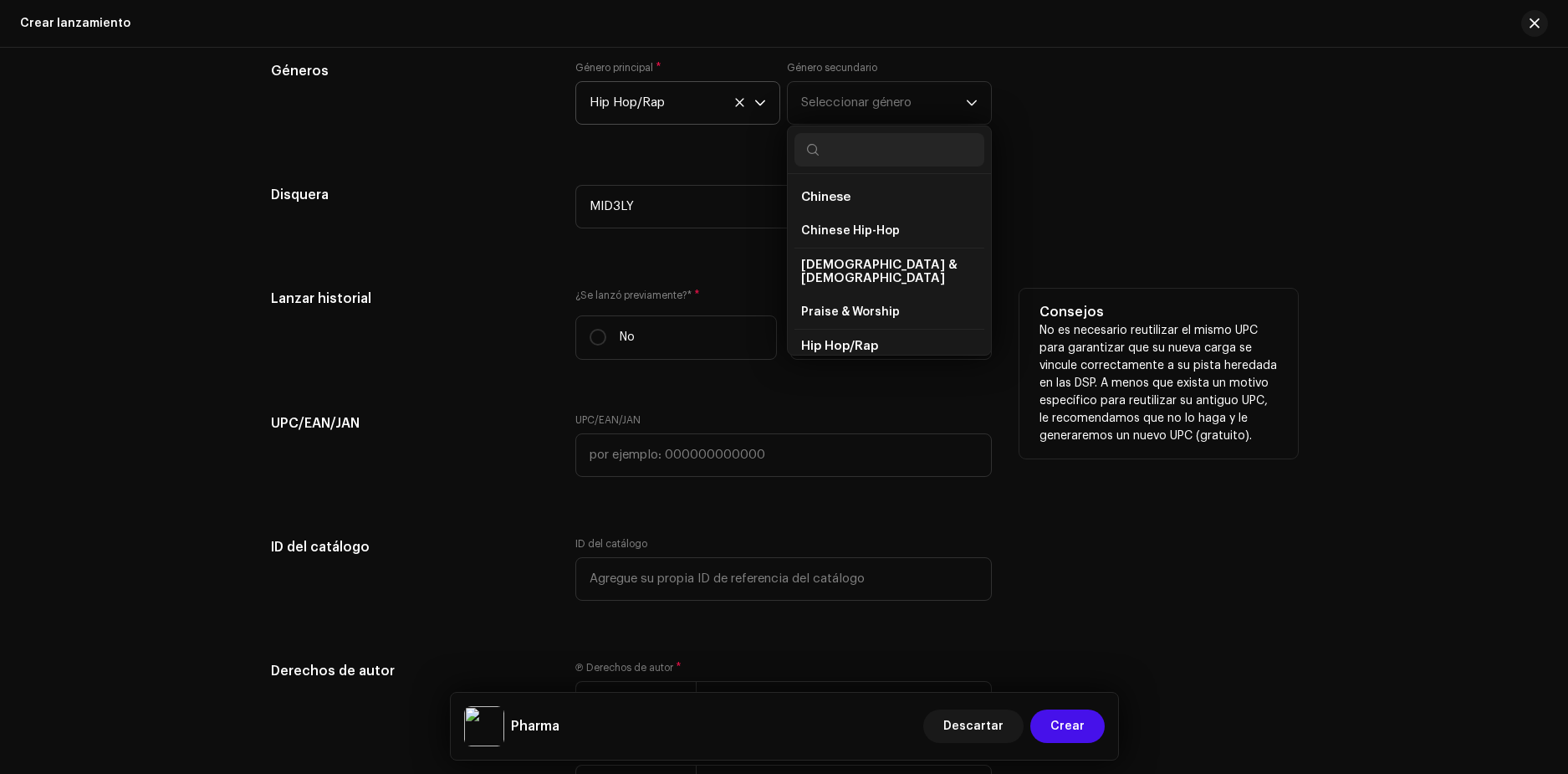
scroll to position [1992, 0]
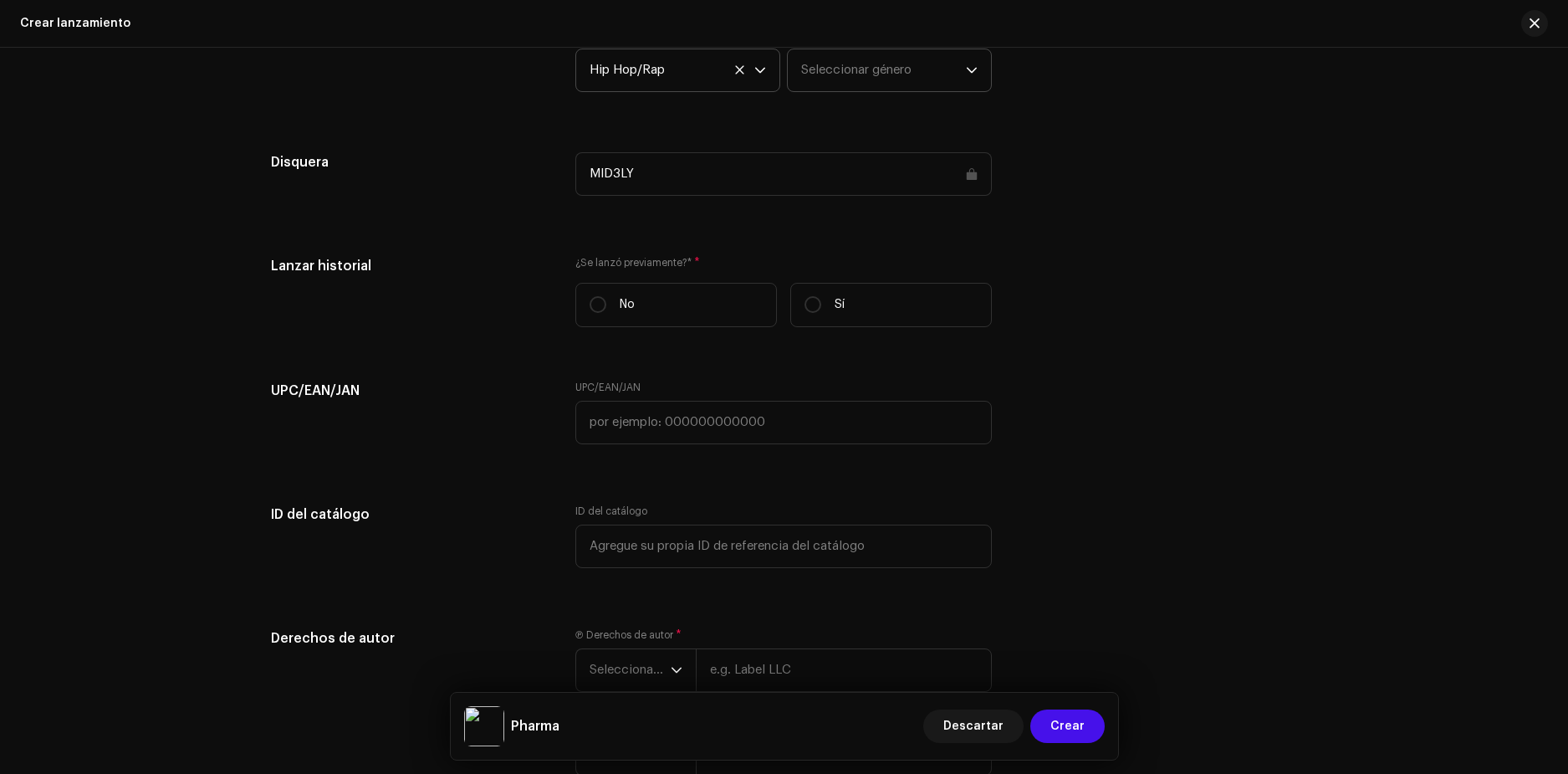
click at [890, 69] on span "Seleccionar género" at bounding box center [883, 69] width 165 height 42
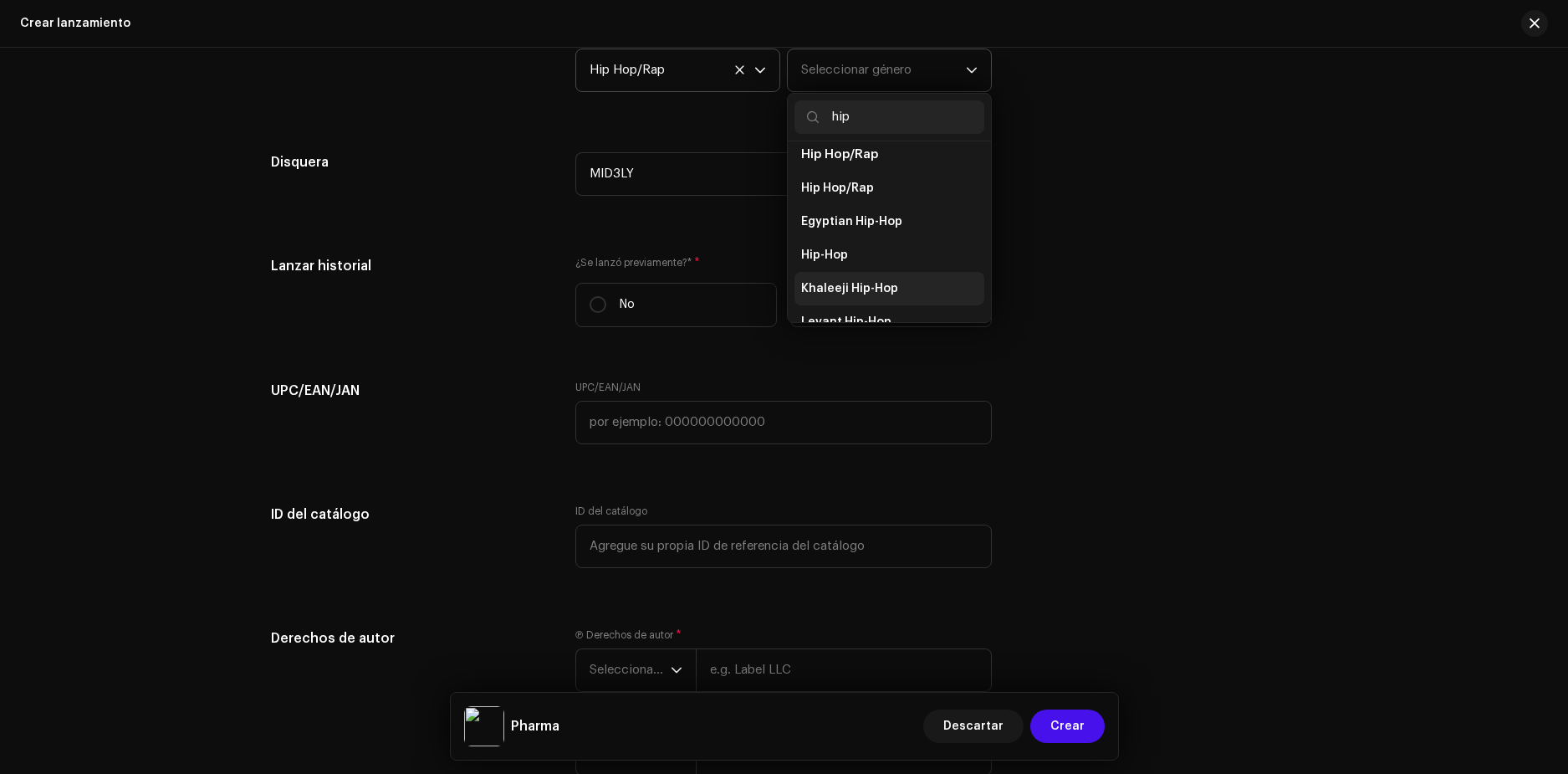
scroll to position [167, 0]
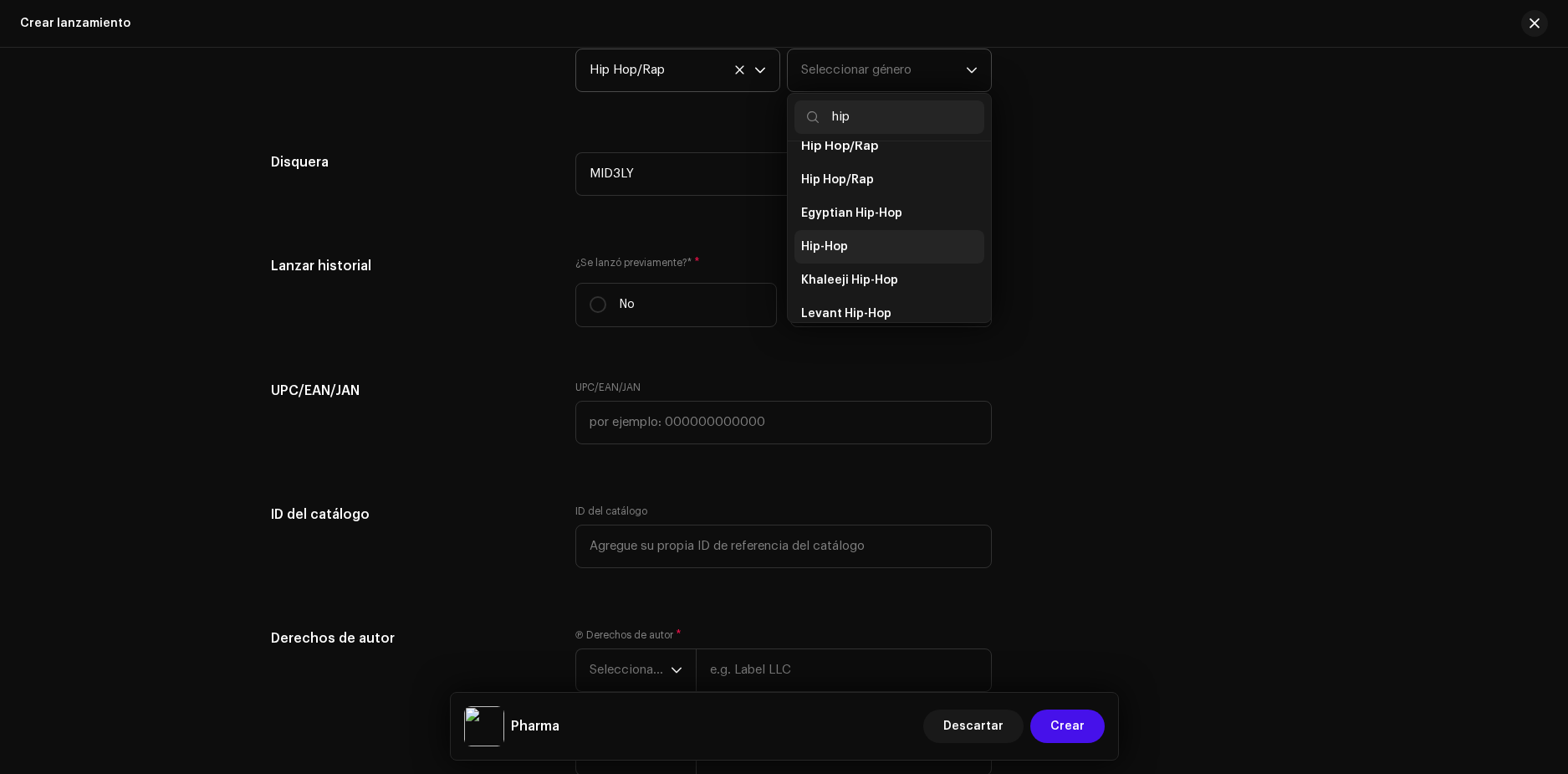
type input "hip"
click at [849, 232] on li "Hip-Hop" at bounding box center [889, 247] width 190 height 34
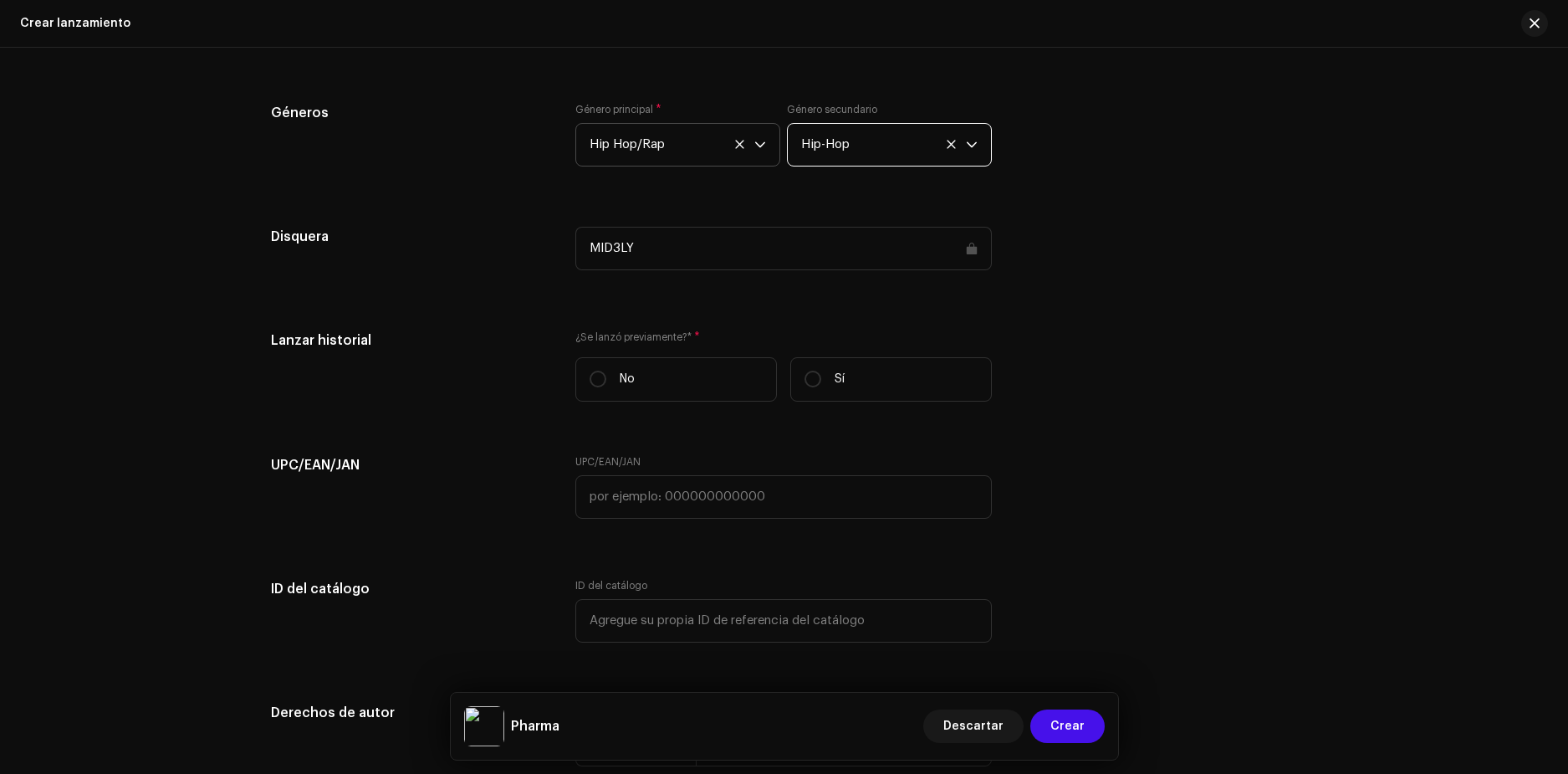
scroll to position [1909, 0]
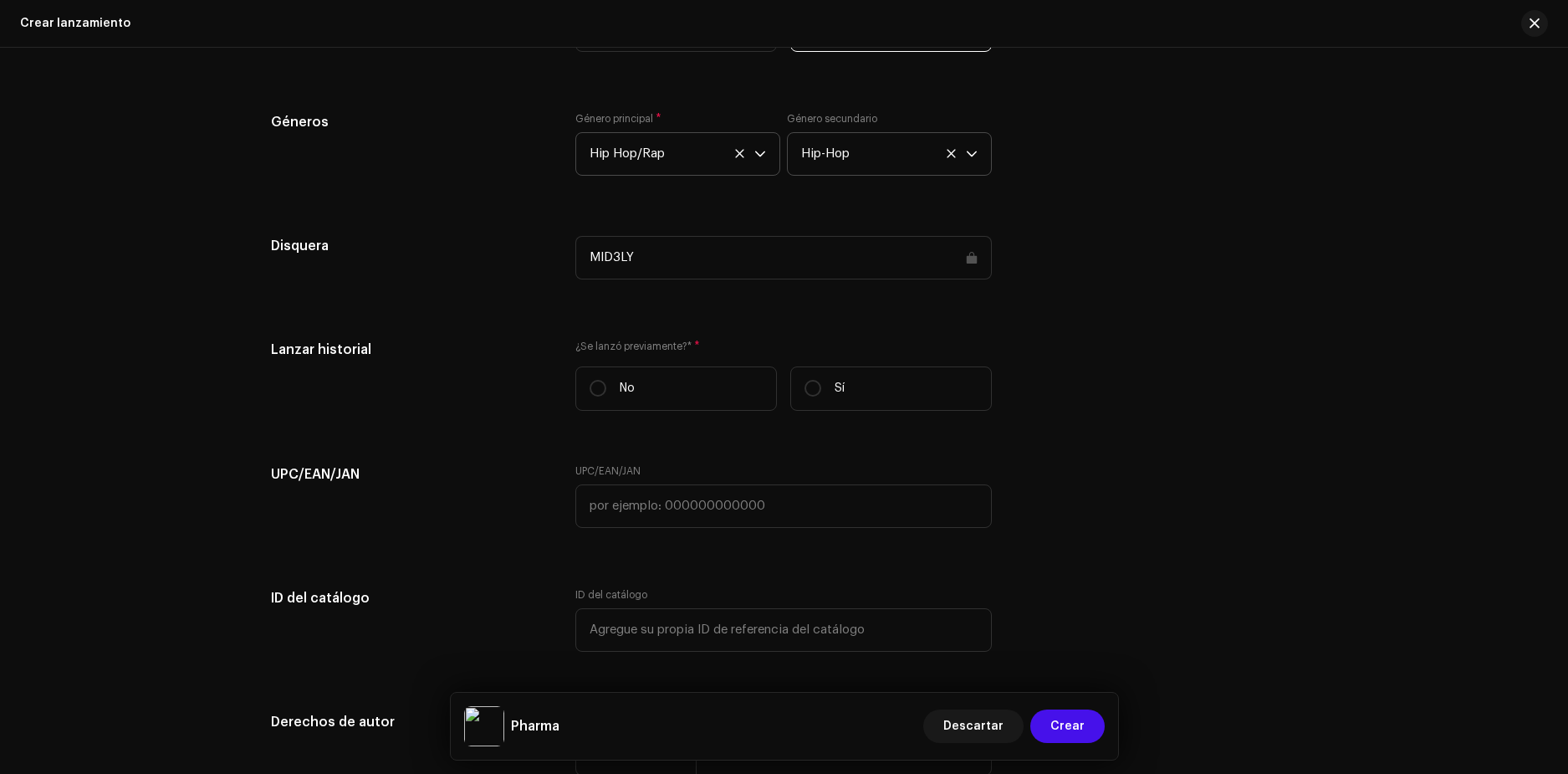
click at [799, 267] on div "MID3LY" at bounding box center [784, 257] width 417 height 44
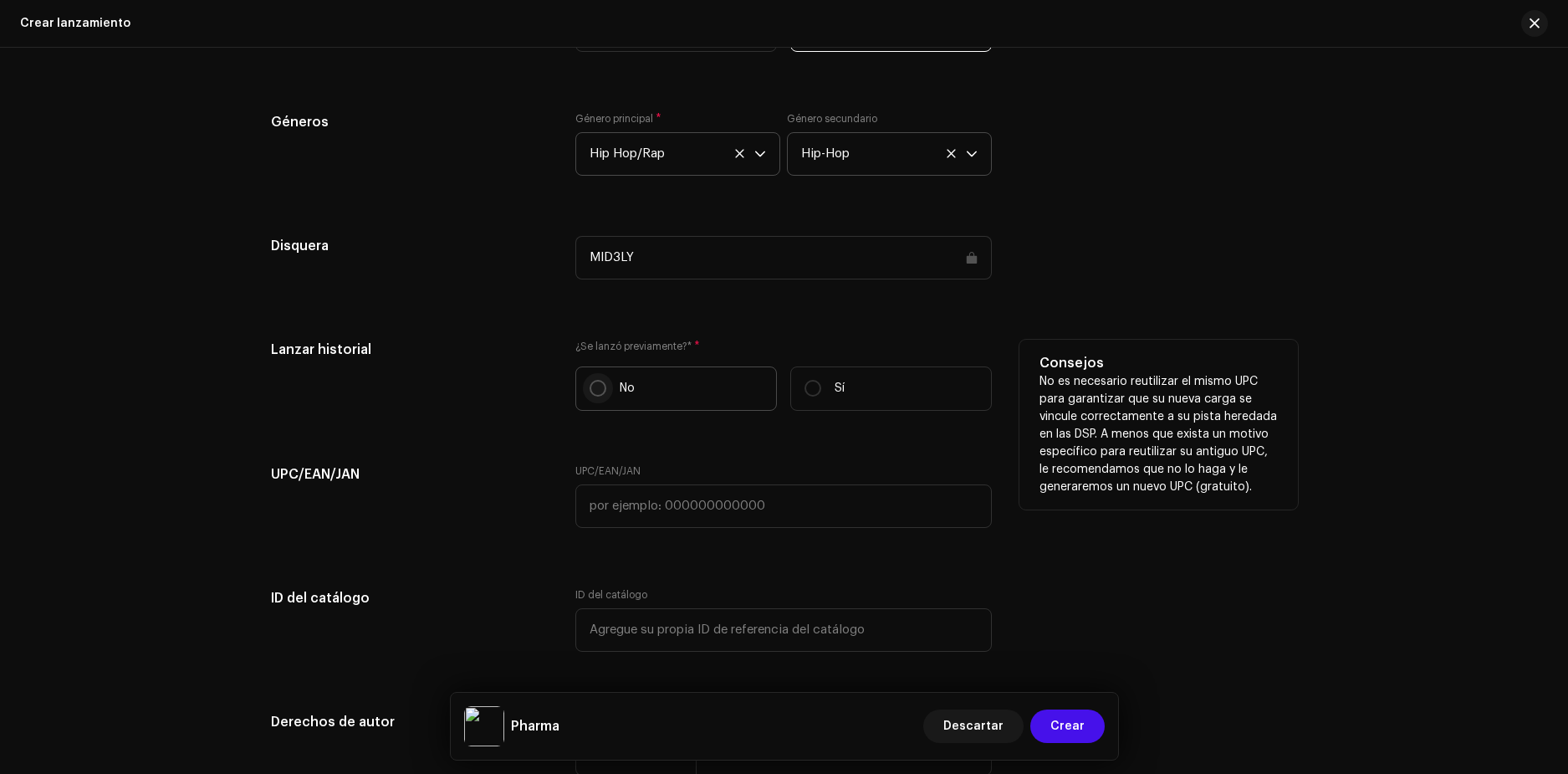
click at [599, 391] on input "No" at bounding box center [597, 387] width 17 height 17
radio input "true"
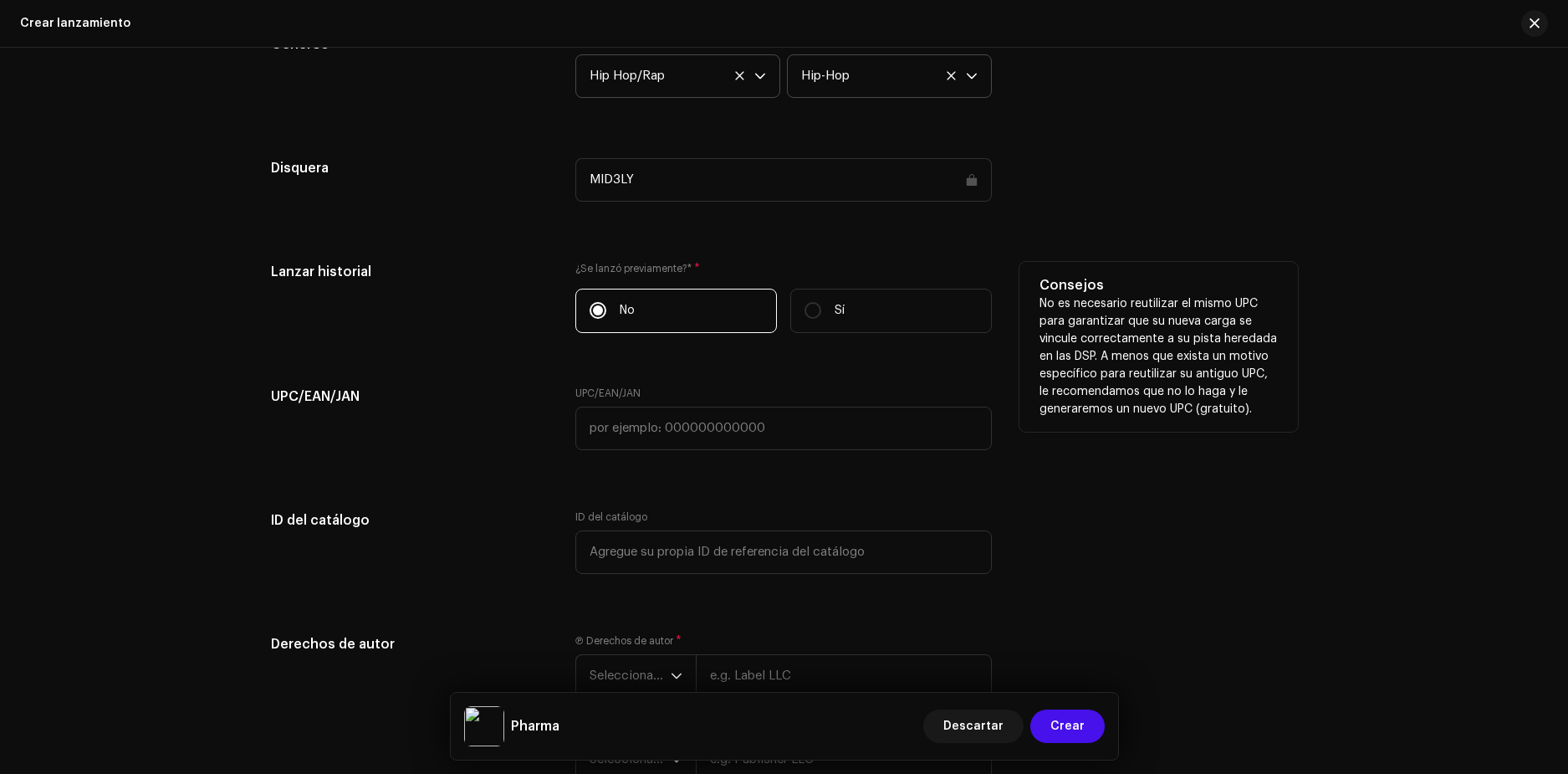
scroll to position [1992, 0]
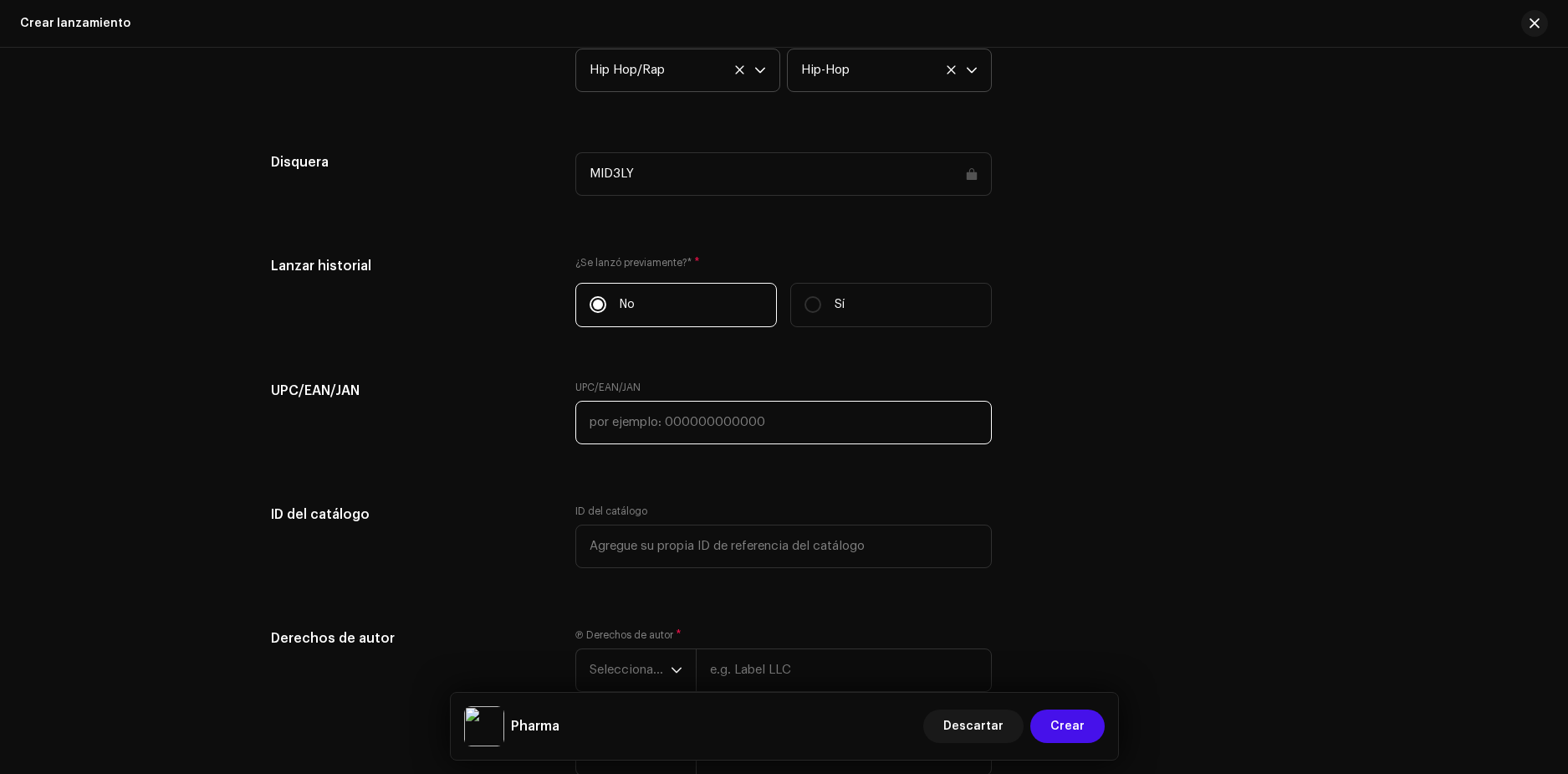
click at [643, 420] on input "text" at bounding box center [784, 422] width 417 height 44
click at [513, 431] on div "UPC/EAN/JAN" at bounding box center [410, 422] width 279 height 84
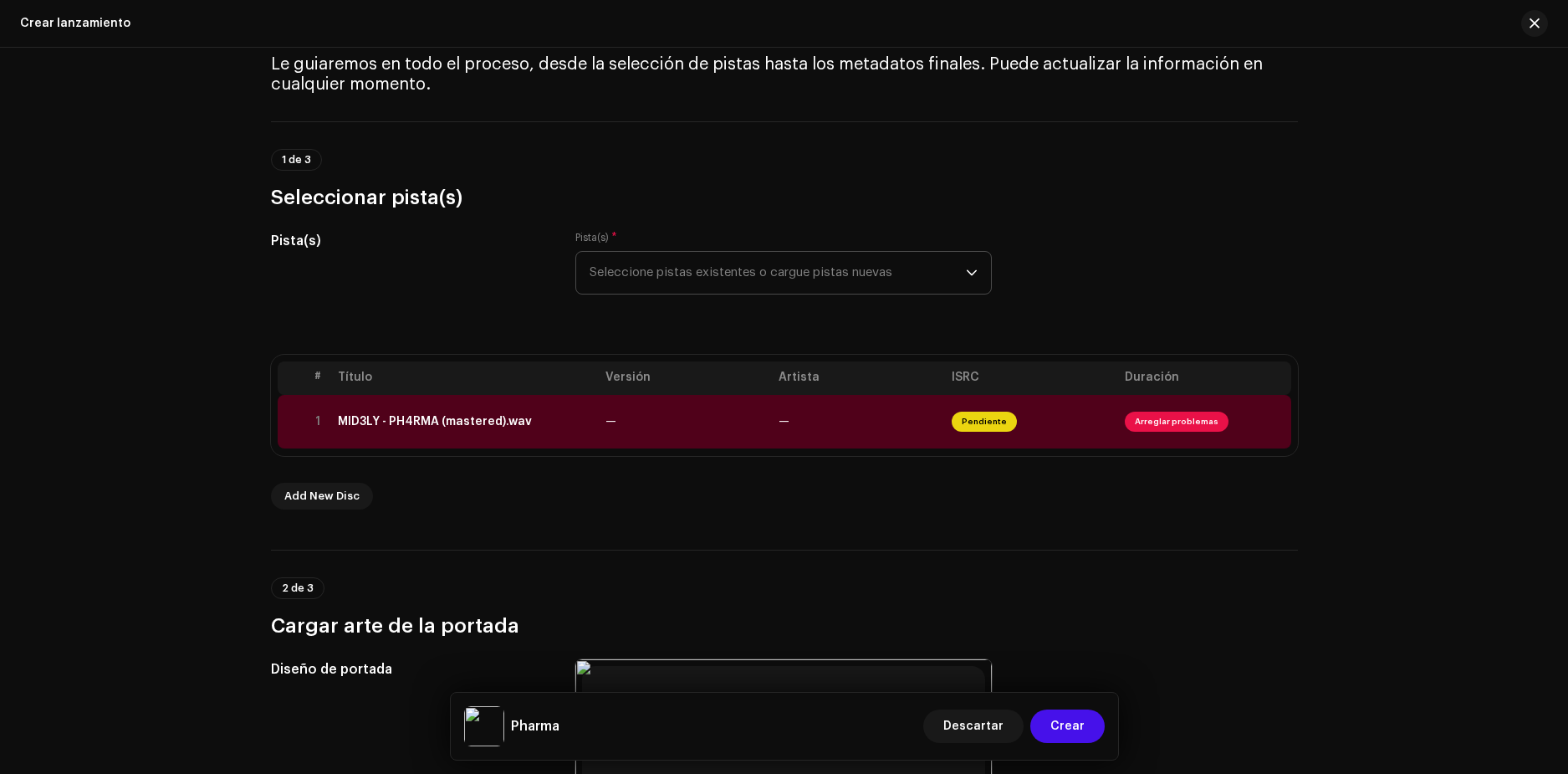
scroll to position [0, 0]
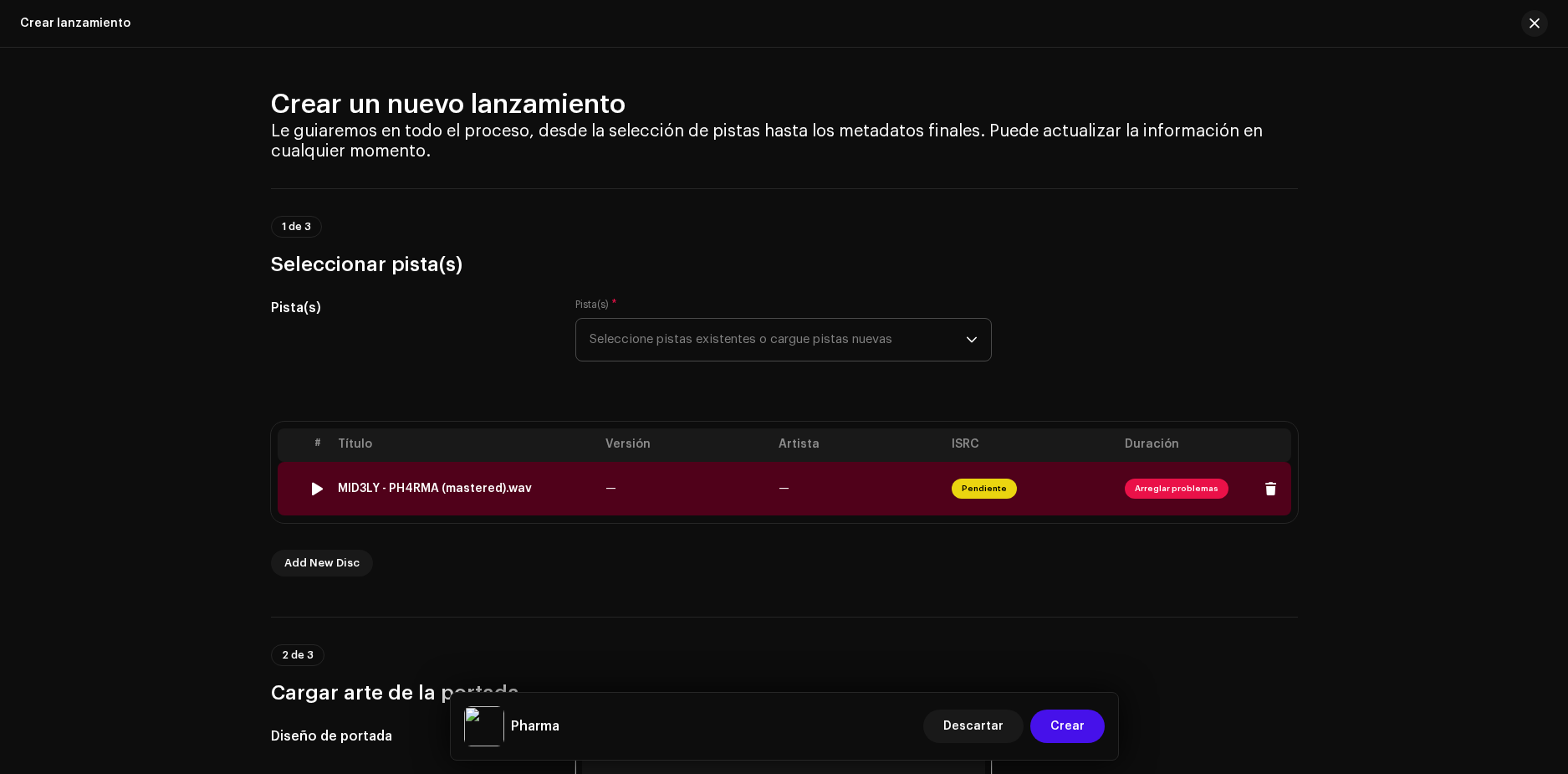
click at [1175, 488] on span "Arreglar problemas" at bounding box center [1176, 488] width 103 height 20
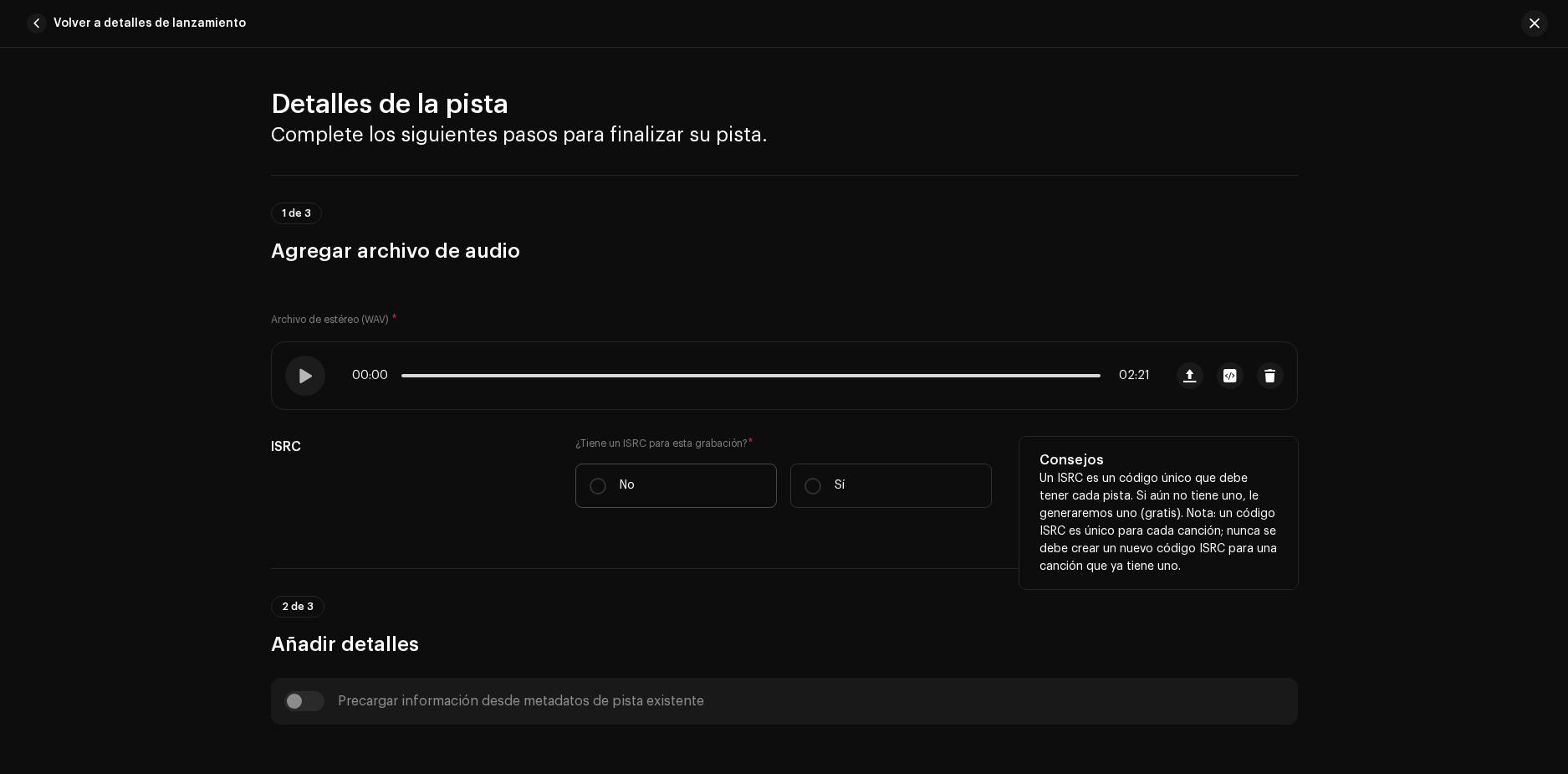
click at [609, 483] on label "No" at bounding box center [676, 485] width 201 height 45
click at [606, 483] on input "No" at bounding box center [597, 485] width 17 height 17
radio input "true"
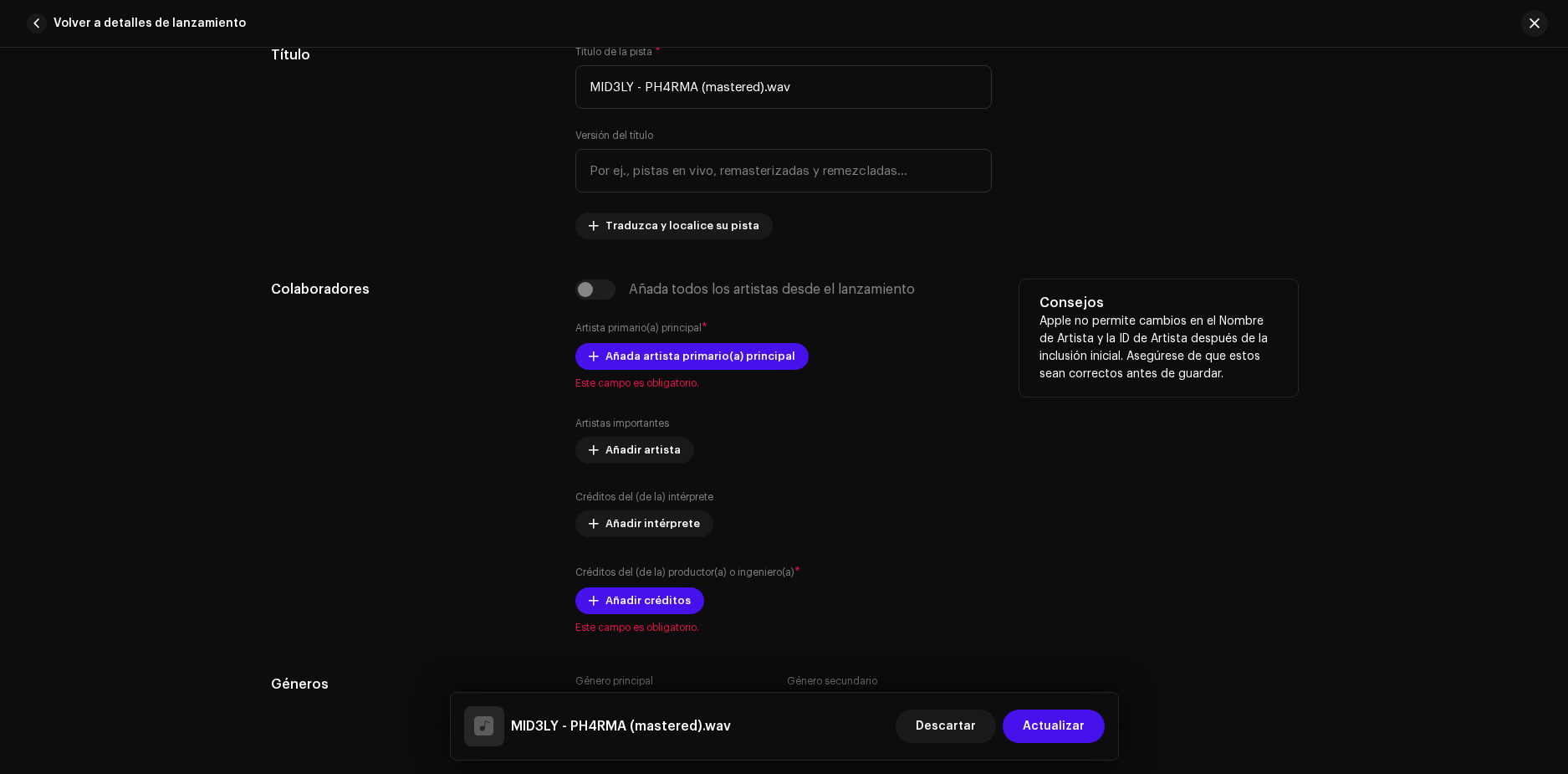
scroll to position [836, 0]
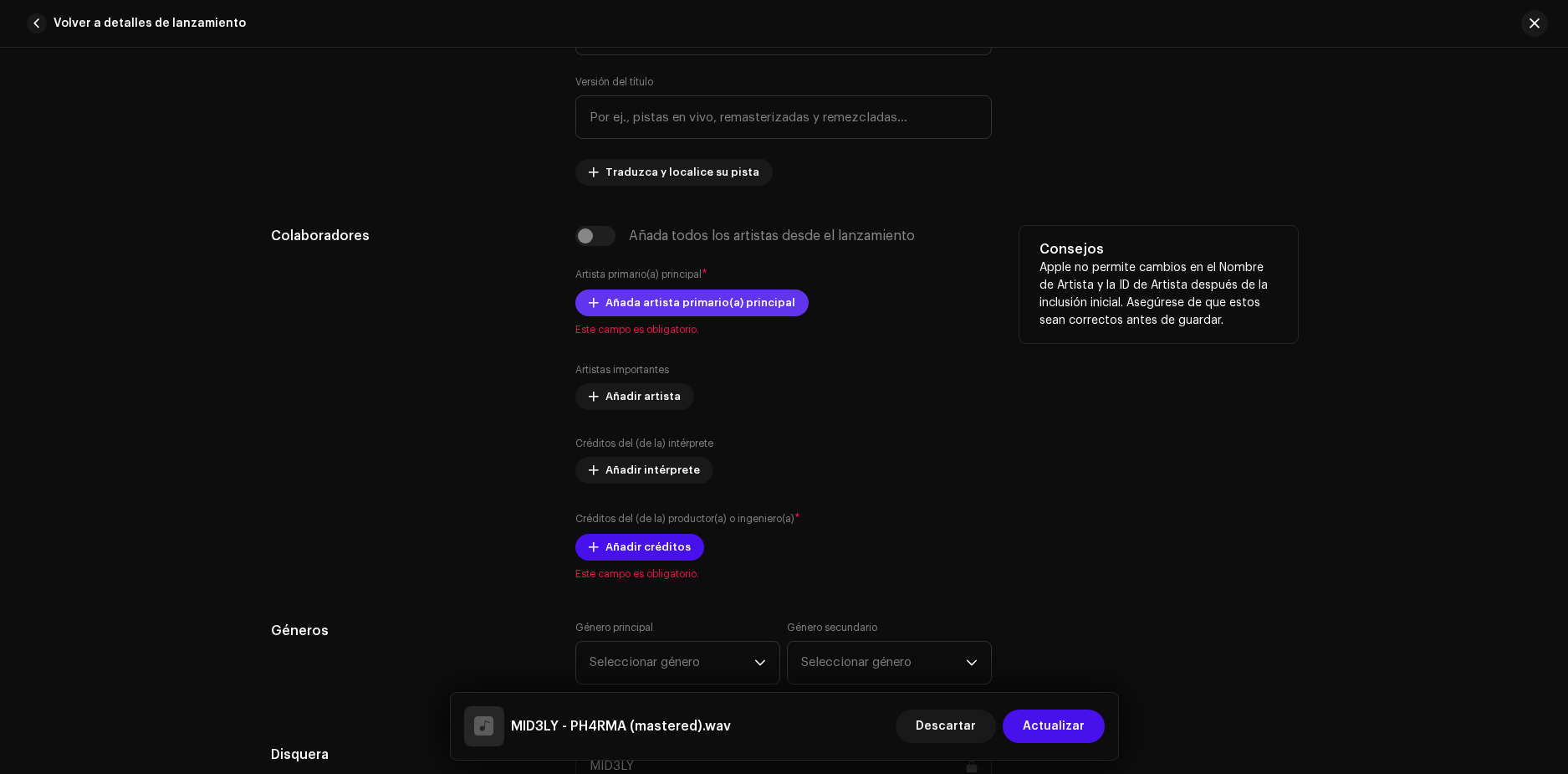
click at [647, 297] on span "Añada artista primario(a) principal" at bounding box center [700, 303] width 190 height 34
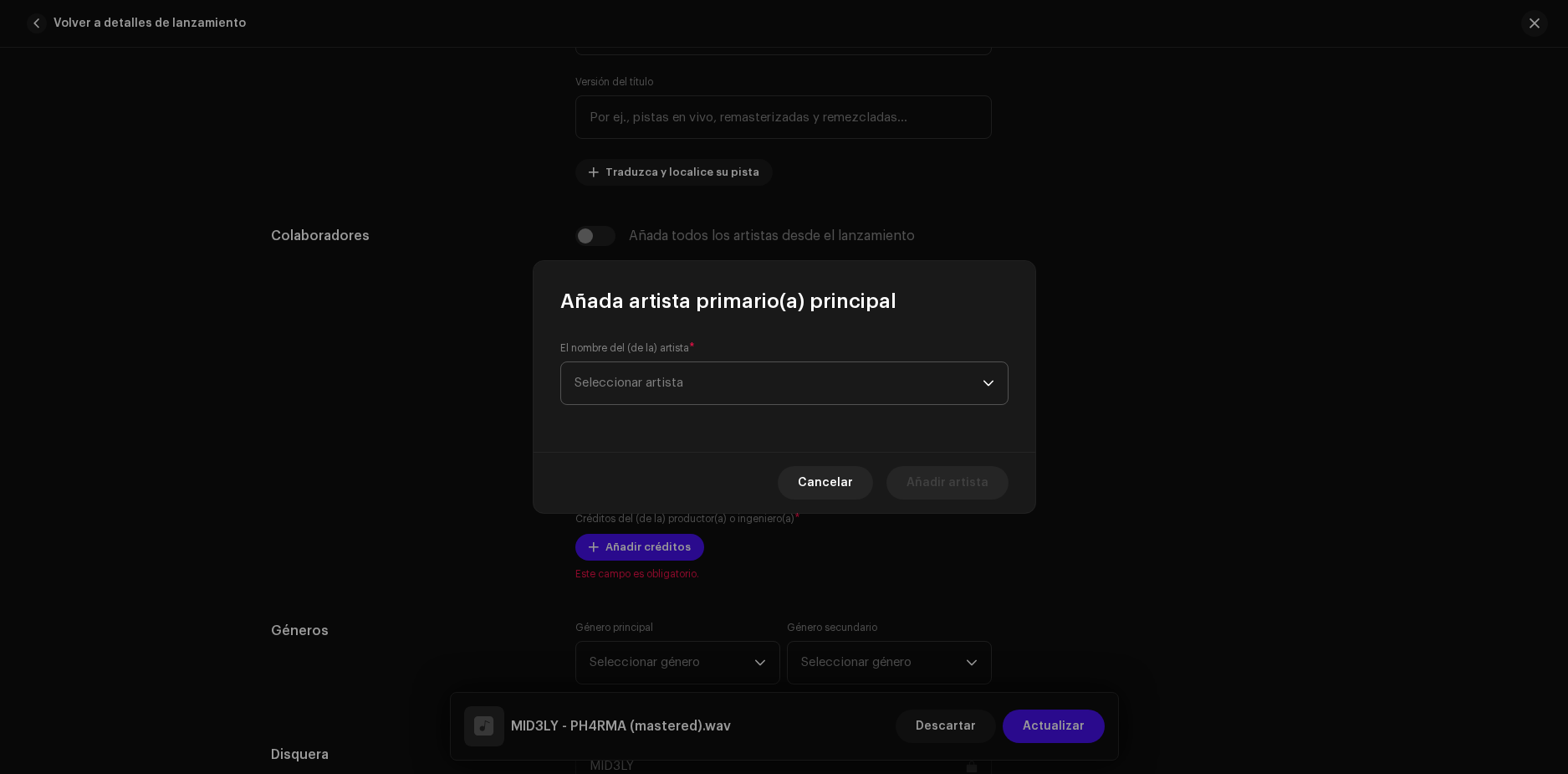
click at [703, 395] on span "Seleccionar artista" at bounding box center [778, 383] width 408 height 42
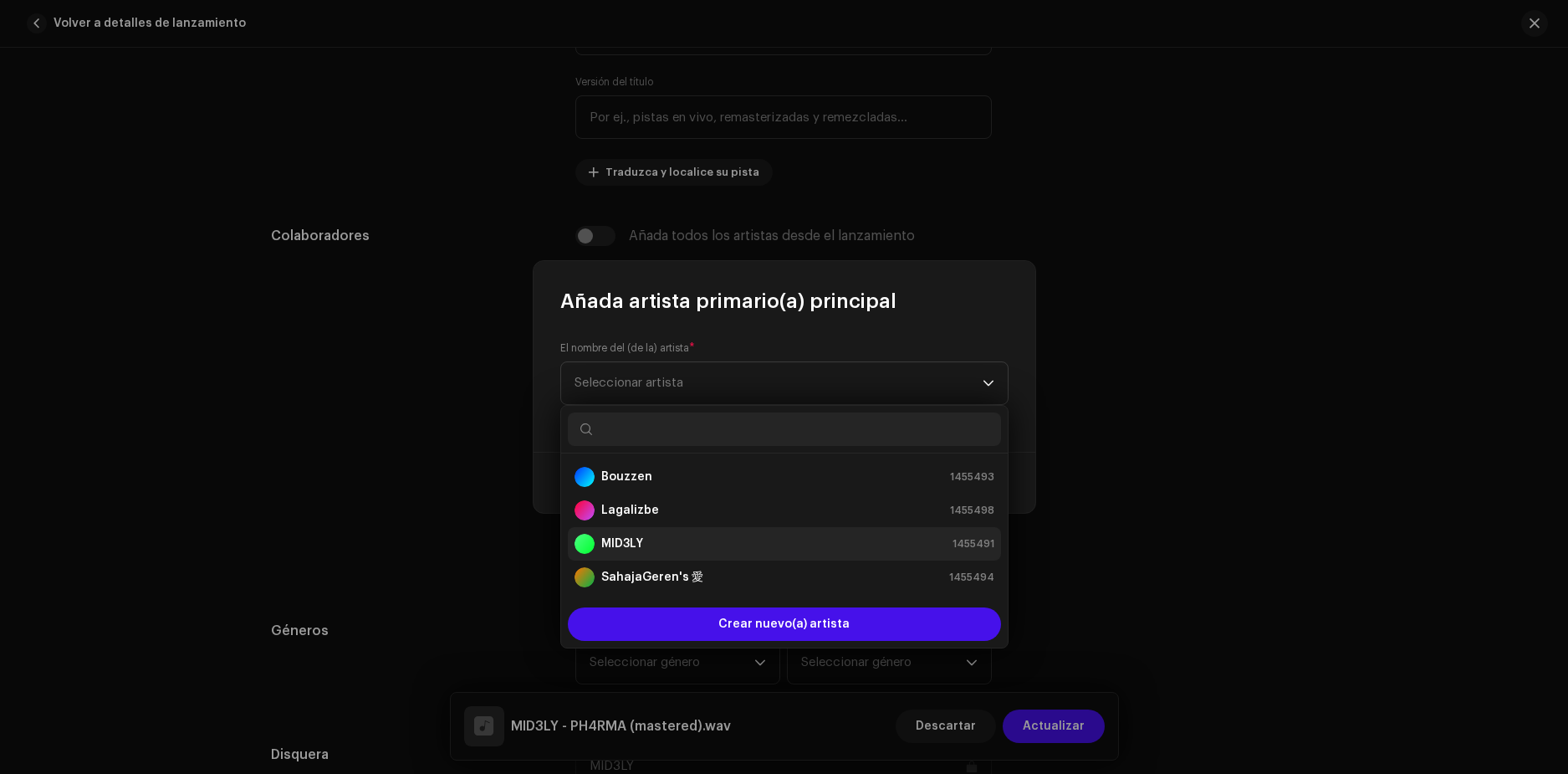
click at [646, 542] on div "MID3LY 1455491" at bounding box center [784, 543] width 420 height 20
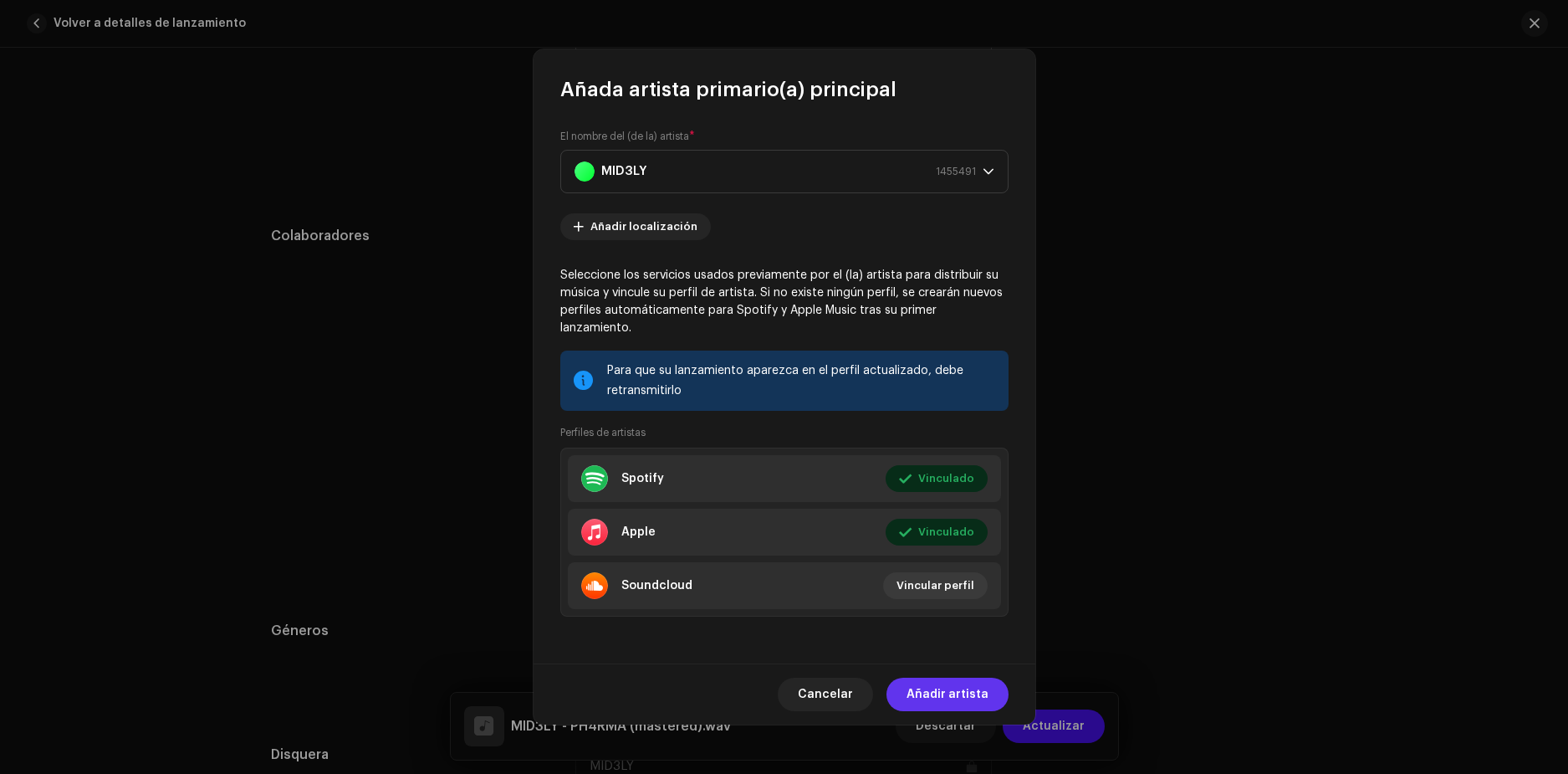
click at [944, 682] on span "Añadir artista" at bounding box center [947, 695] width 82 height 34
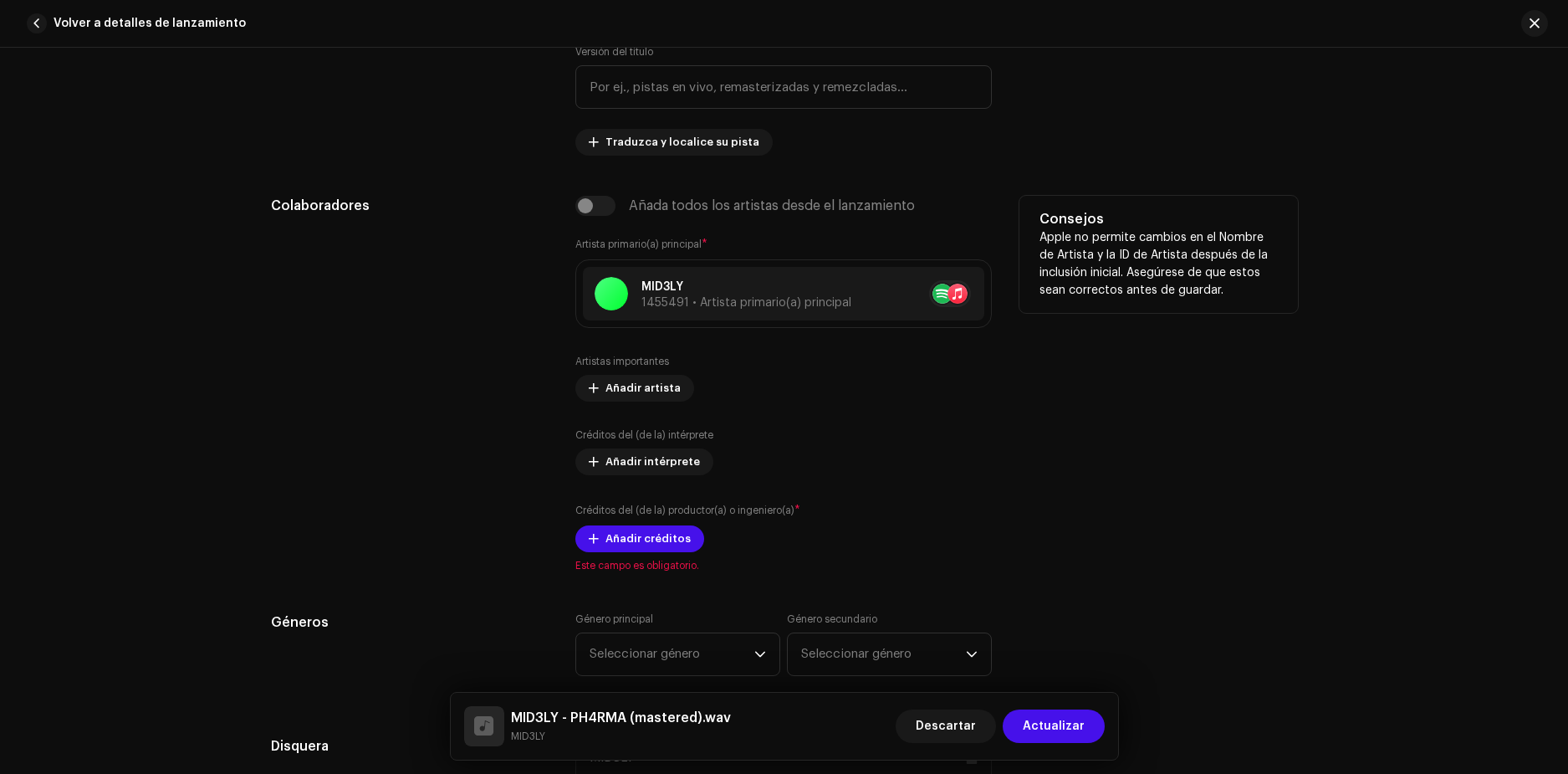
scroll to position [920, 0]
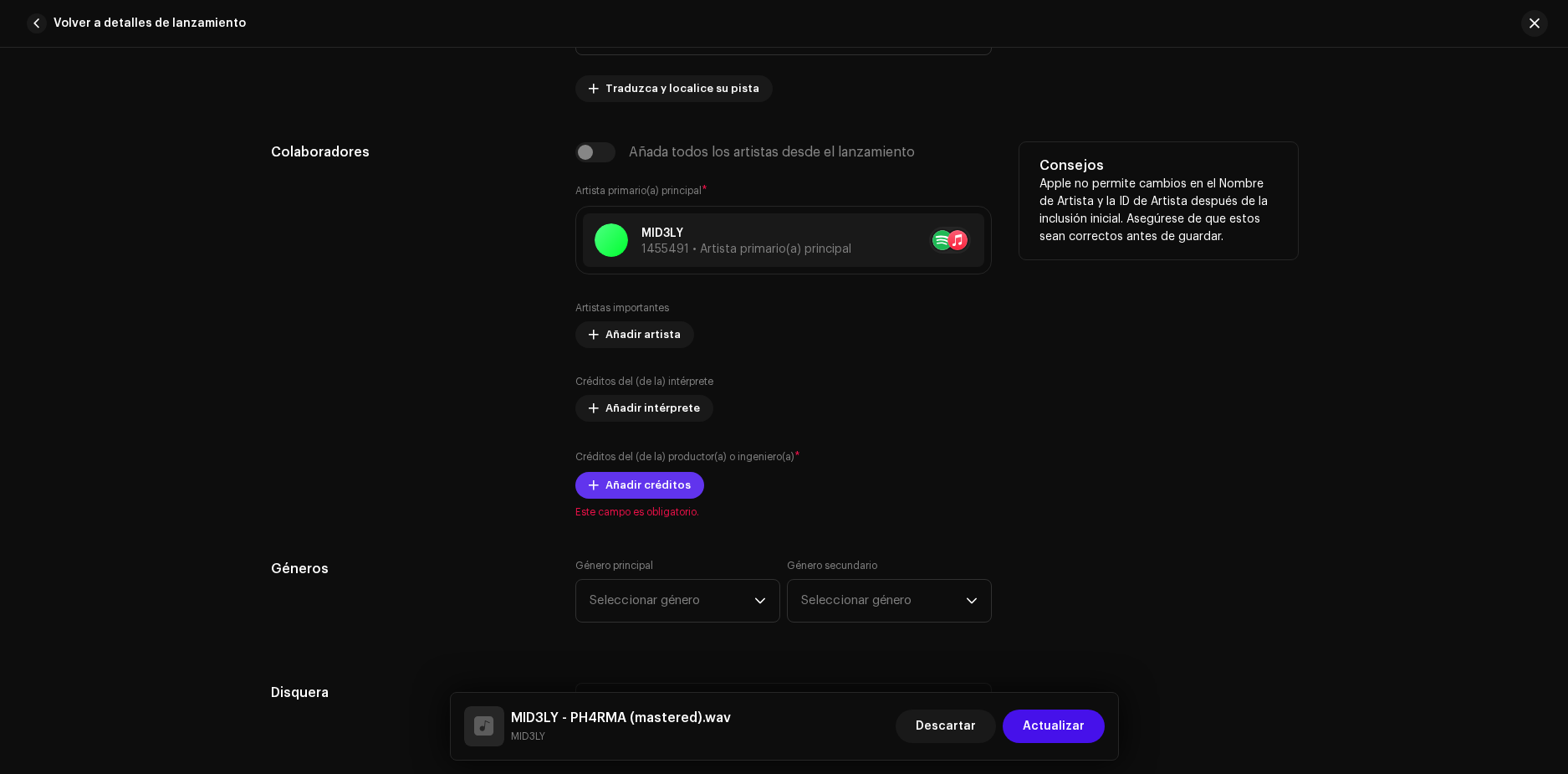
click at [630, 481] on span "Añadir créditos" at bounding box center [648, 485] width 85 height 34
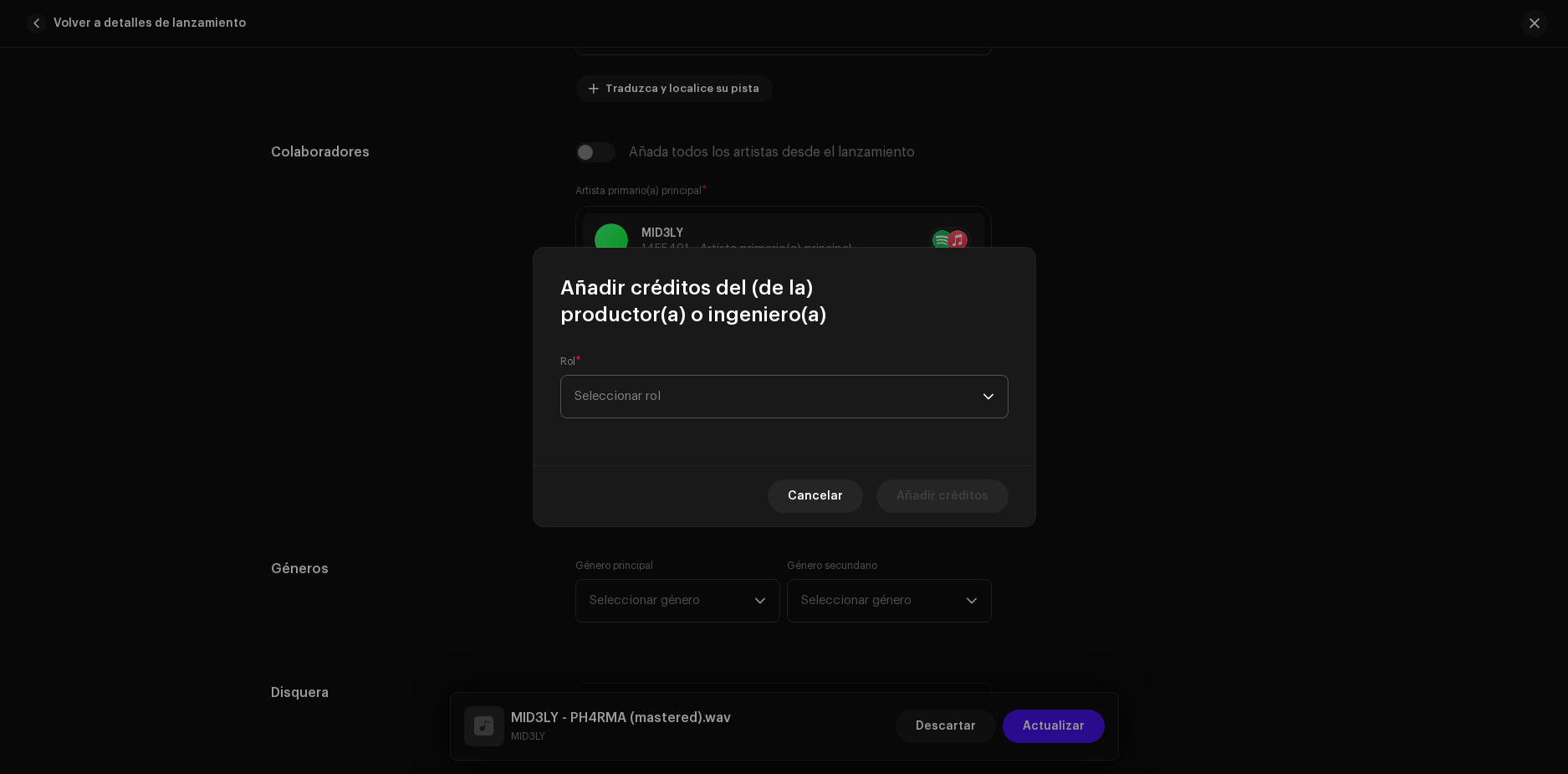
click at [685, 390] on span "Seleccionar rol" at bounding box center [778, 396] width 408 height 42
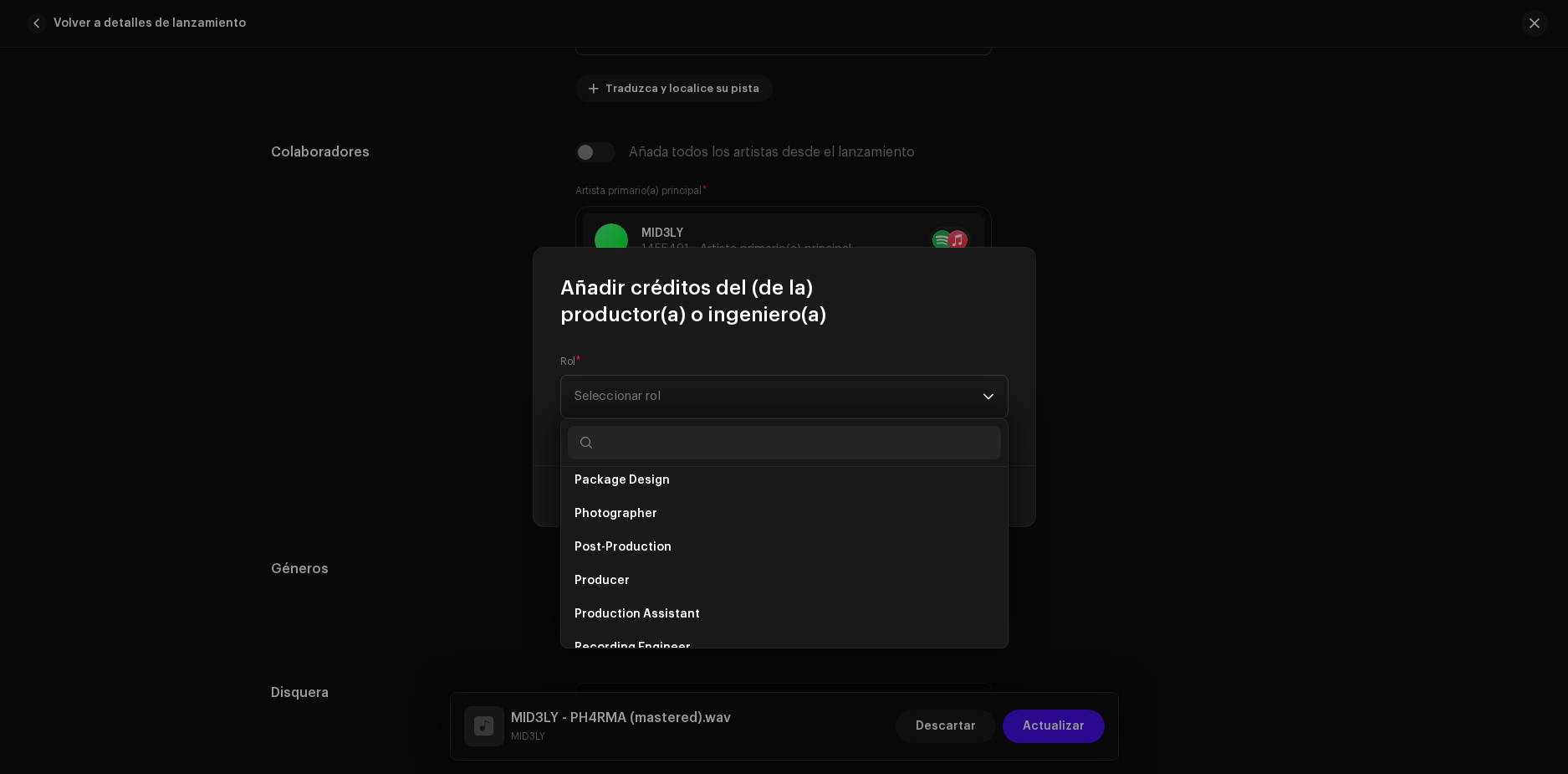
scroll to position [586, 0]
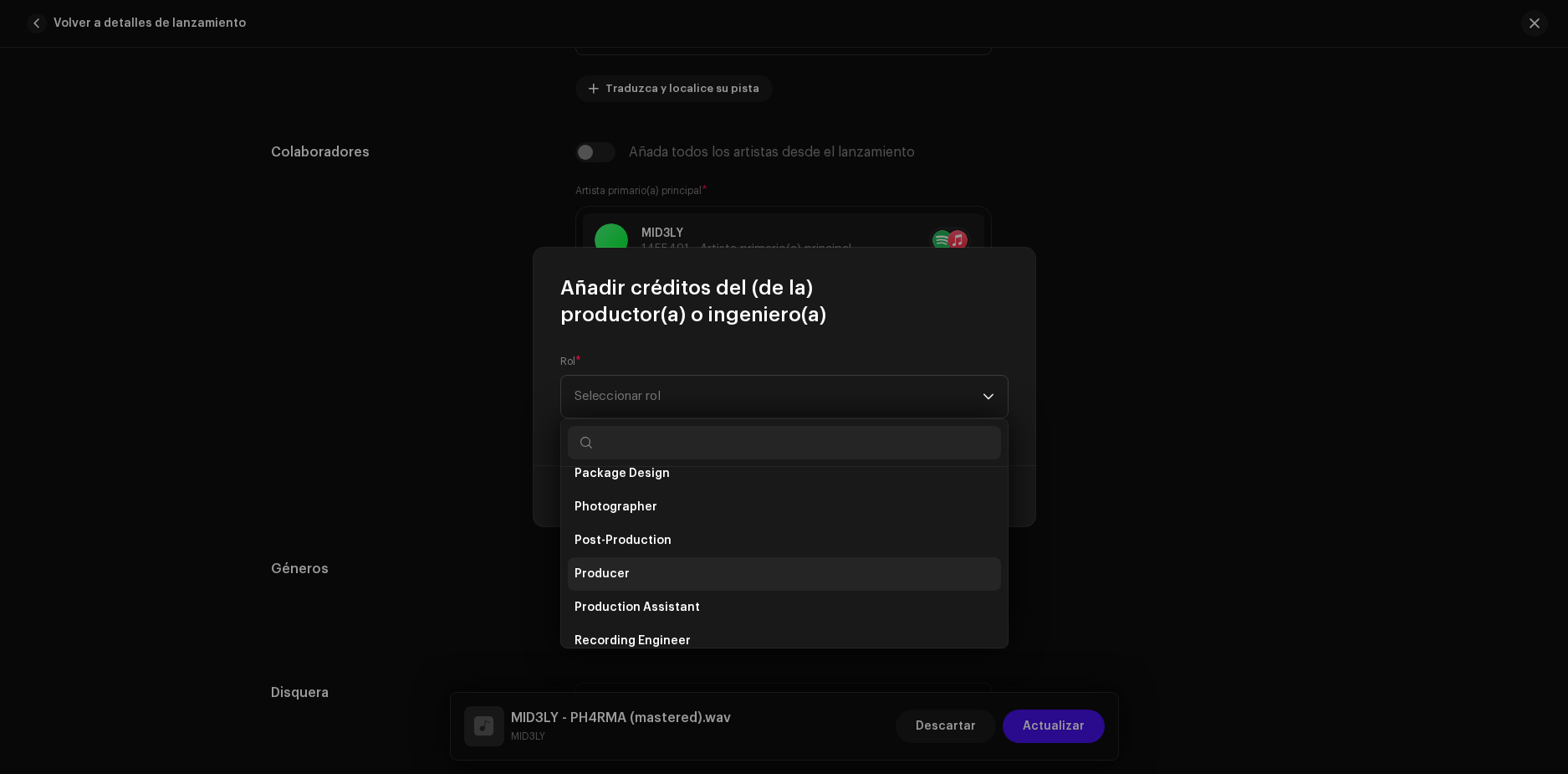
click at [639, 573] on li "Producer" at bounding box center [784, 574] width 434 height 34
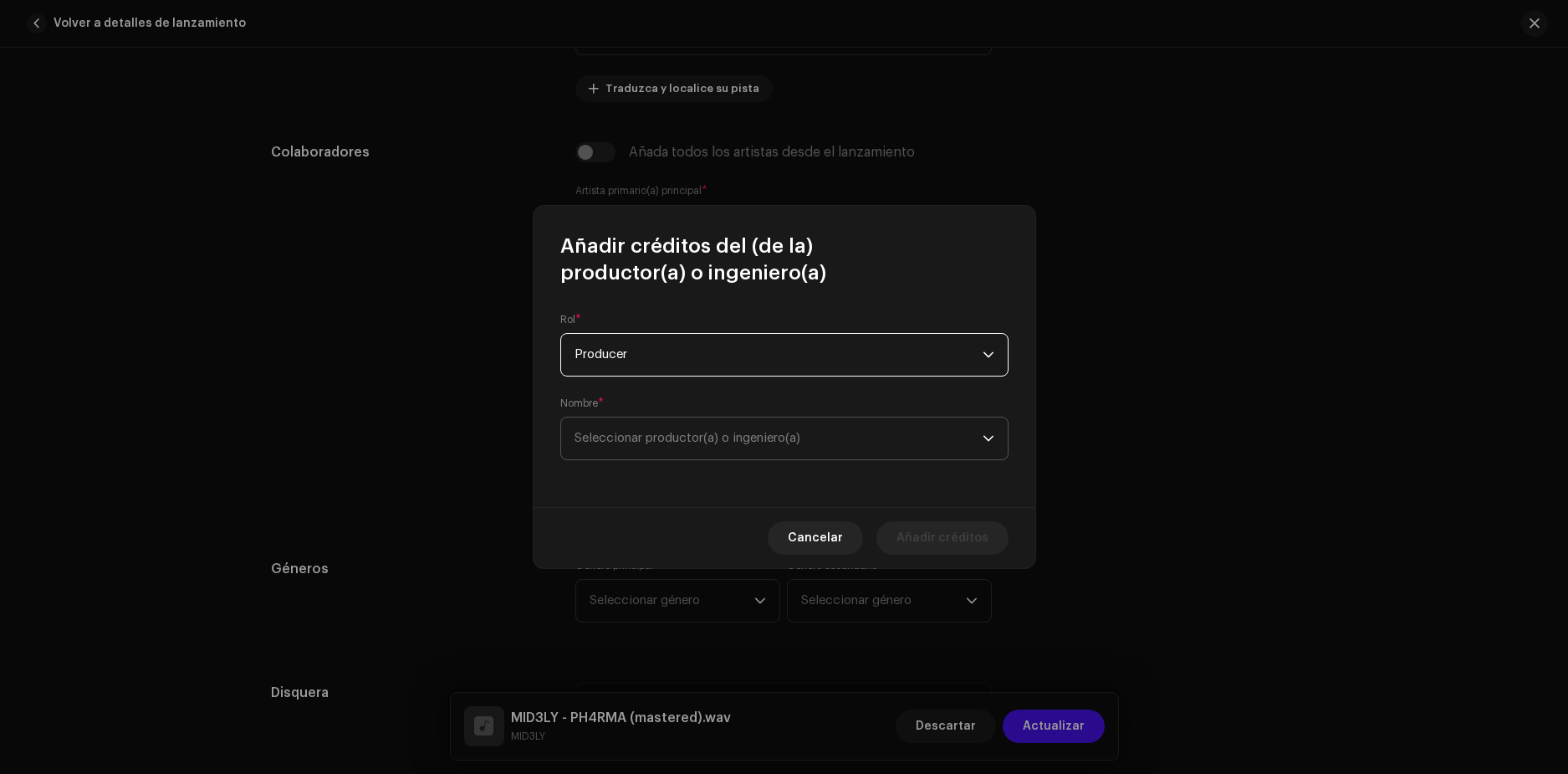
click at [678, 434] on span "Seleccionar productor(a) o ingeniero(a)" at bounding box center [687, 438] width 226 height 12
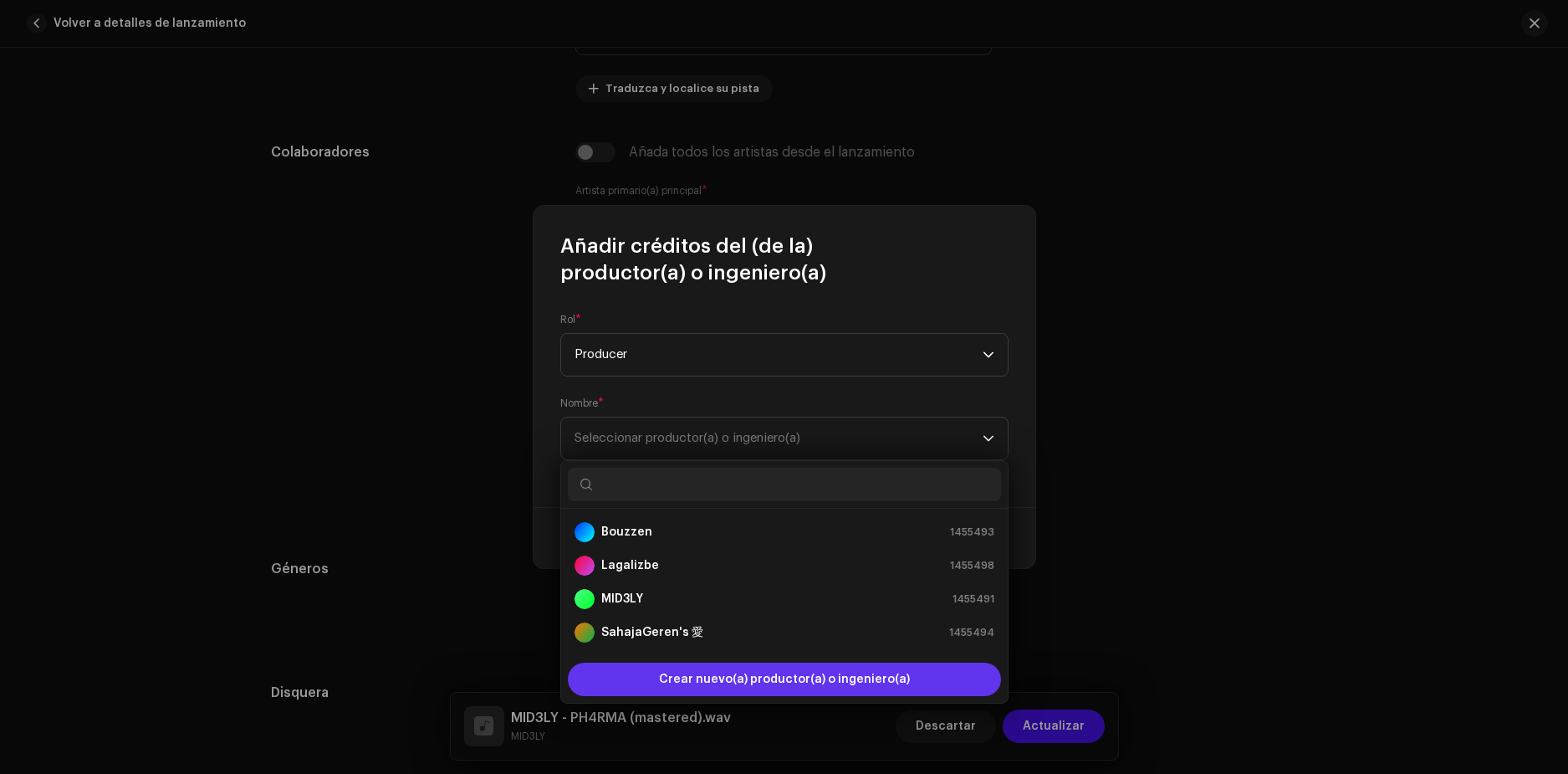
click at [760, 671] on span "Crear nuevo(a) productor(a) o ingeniero(a)" at bounding box center [784, 680] width 251 height 34
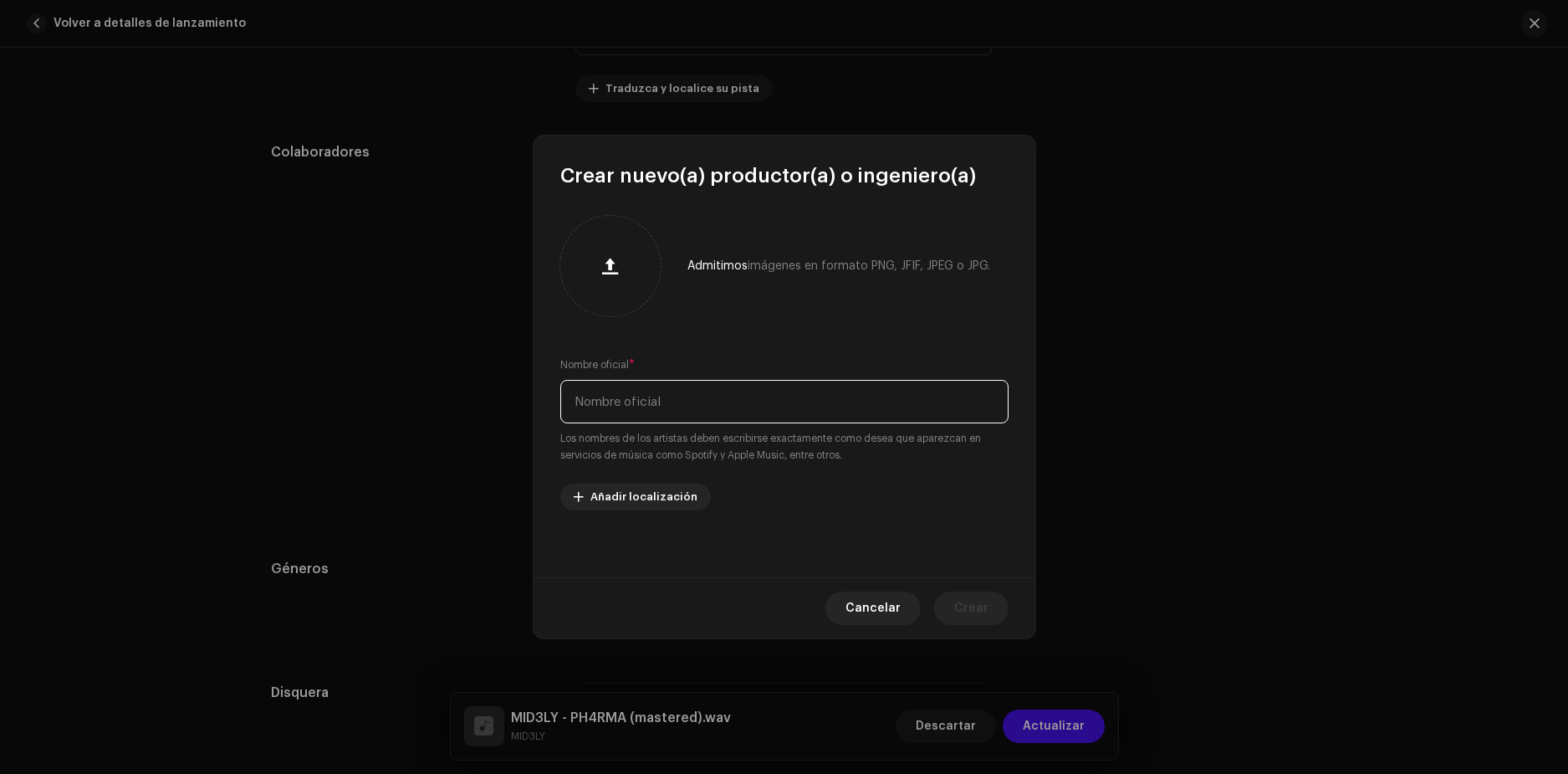
click at [733, 404] on input "text" at bounding box center [784, 401] width 448 height 44
type input "Zamiginaz"
click at [624, 482] on div "Admitimos imágenes en formato PNG, JFIF, JPEG o JPG. Nombre oficial * Zamiginaz…" at bounding box center [784, 383] width 502 height 388
click at [628, 490] on span "Añadir localización" at bounding box center [644, 497] width 107 height 34
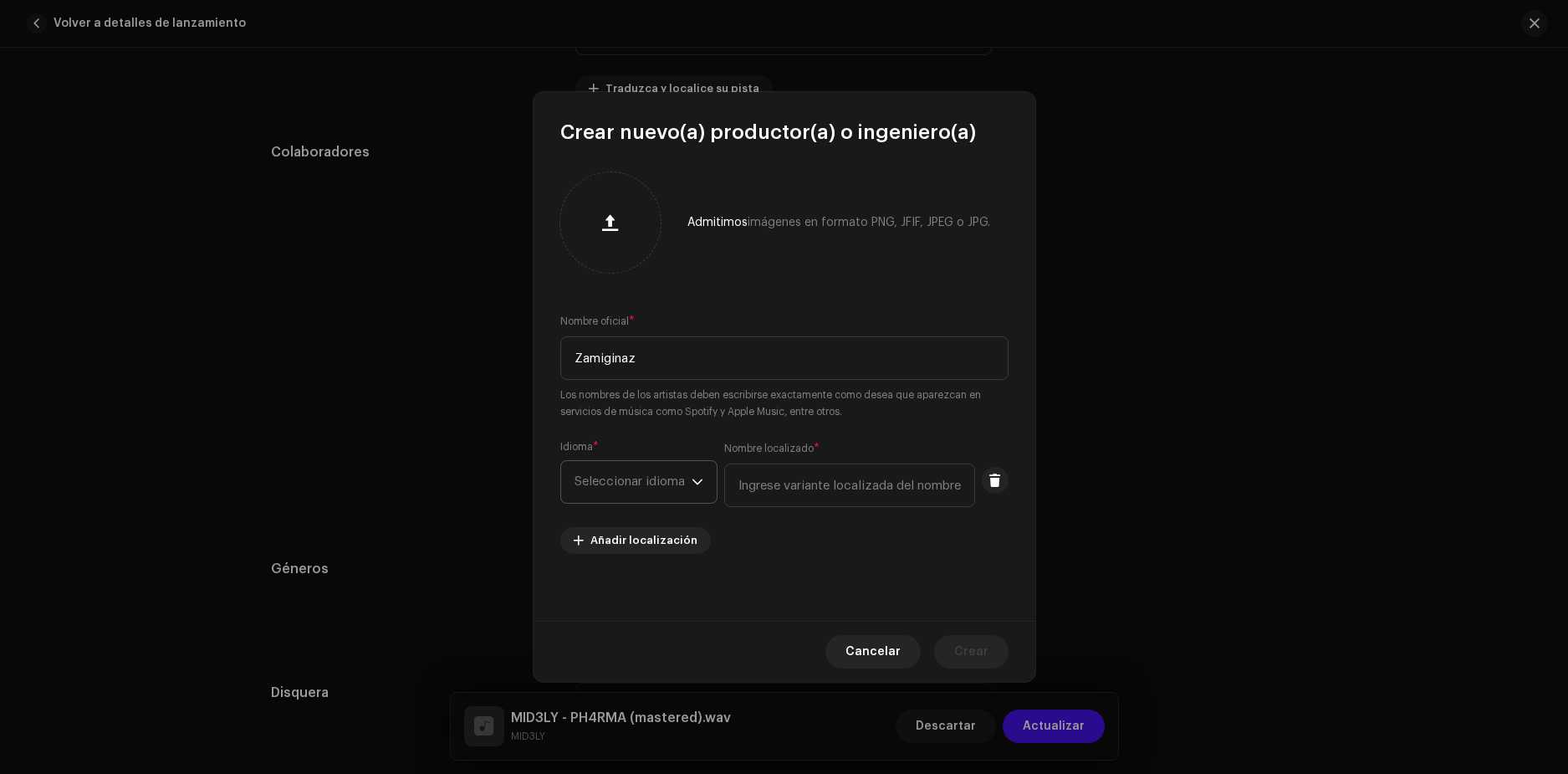
click at [660, 489] on span "Seleccionar idioma" at bounding box center [633, 482] width 118 height 42
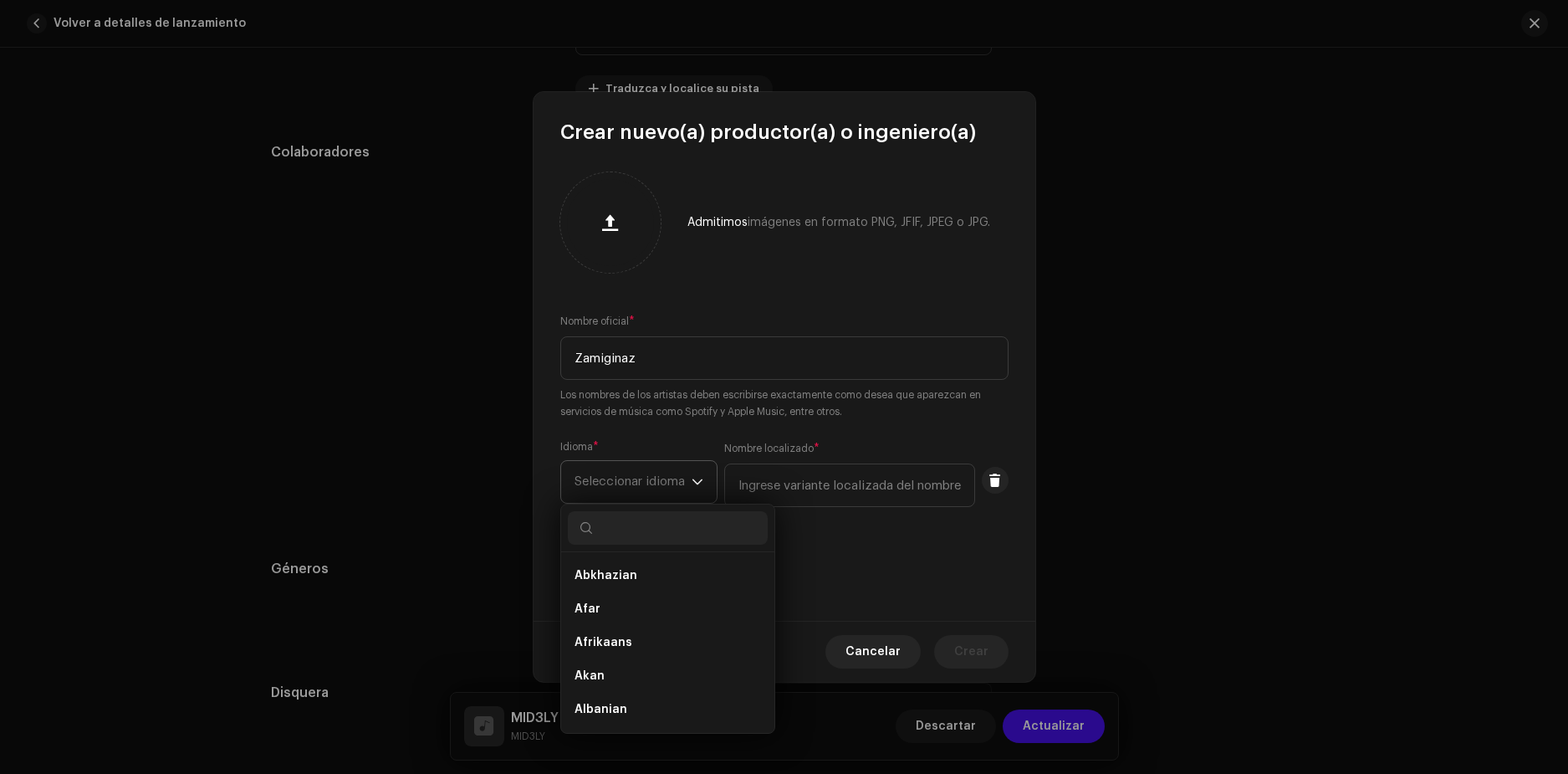
click at [660, 489] on span "Seleccionar idioma" at bounding box center [633, 482] width 118 height 42
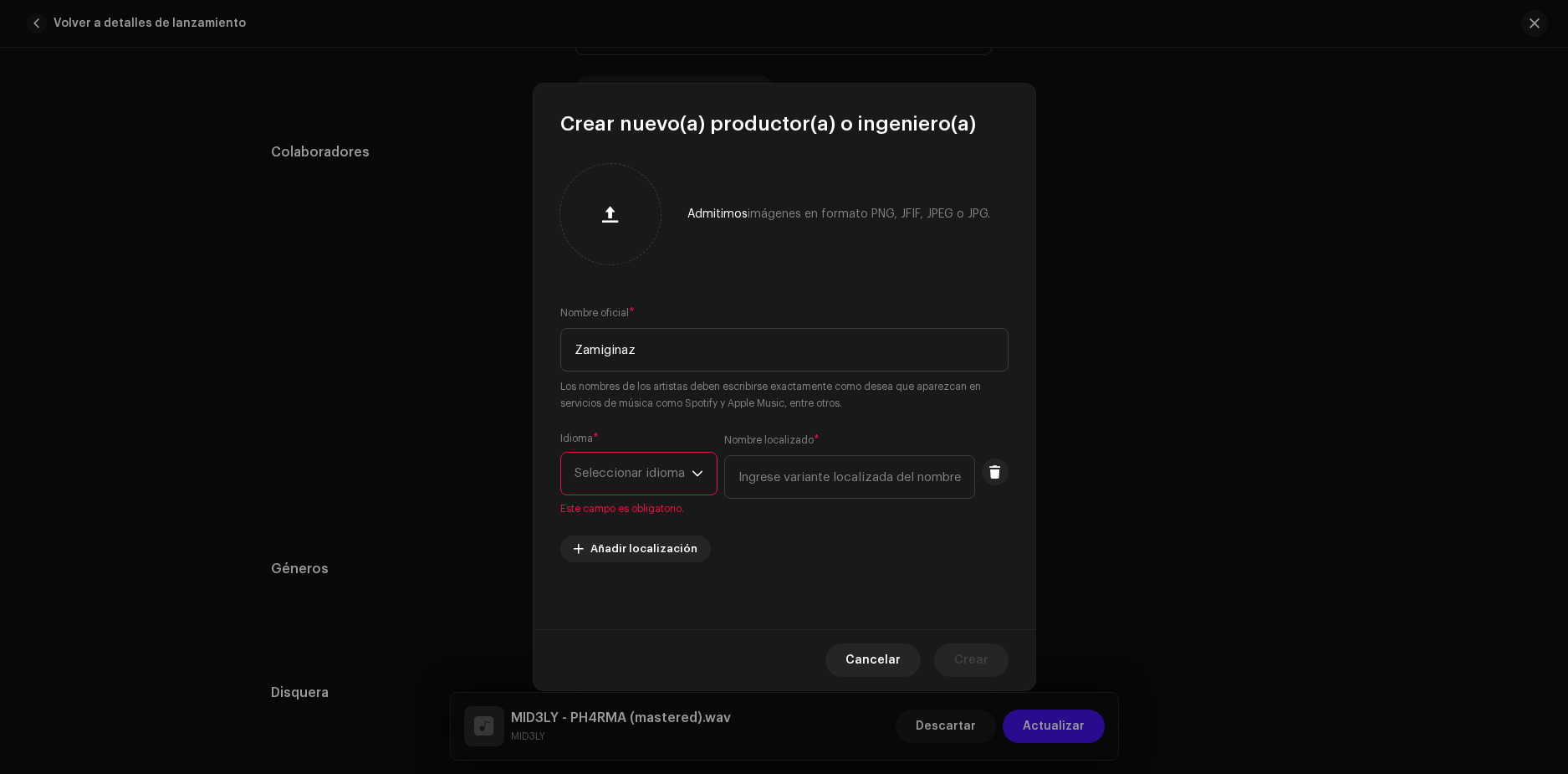
drag, startPoint x: 911, startPoint y: 580, endPoint x: 848, endPoint y: 553, distance: 68.5
click at [907, 577] on div "Admitimos imágenes en formato PNG, JFIF, JPEG o JPG. Nombre oficial * Zamiginaz…" at bounding box center [784, 383] width 502 height 492
click at [985, 472] on div "Idioma * Seleccionar idioma Este campo es obligatorio. Nombre localizado *" at bounding box center [784, 474] width 448 height 84
click at [991, 469] on span at bounding box center [995, 471] width 12 height 13
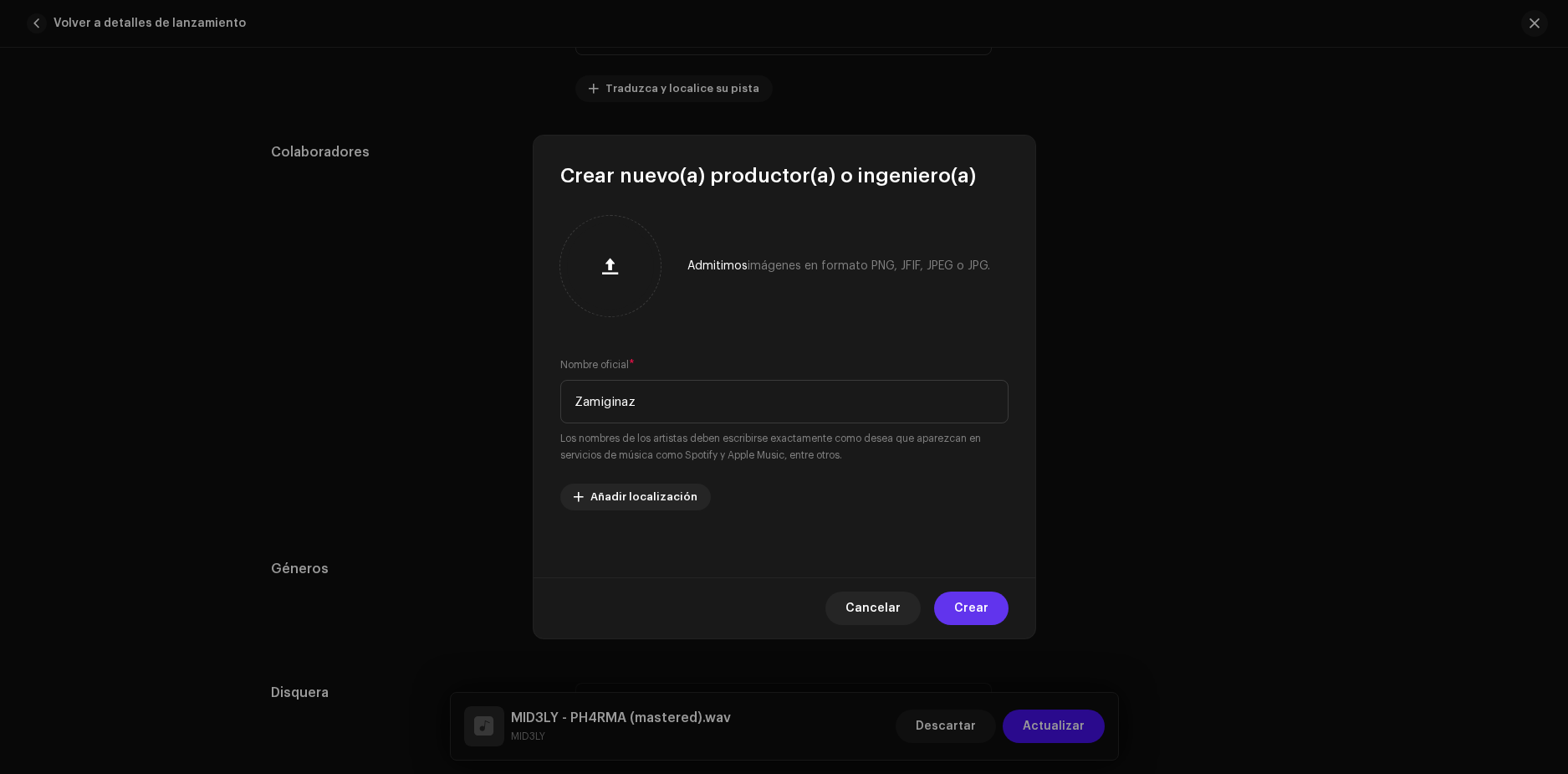
click at [974, 604] on span "Crear" at bounding box center [971, 608] width 35 height 34
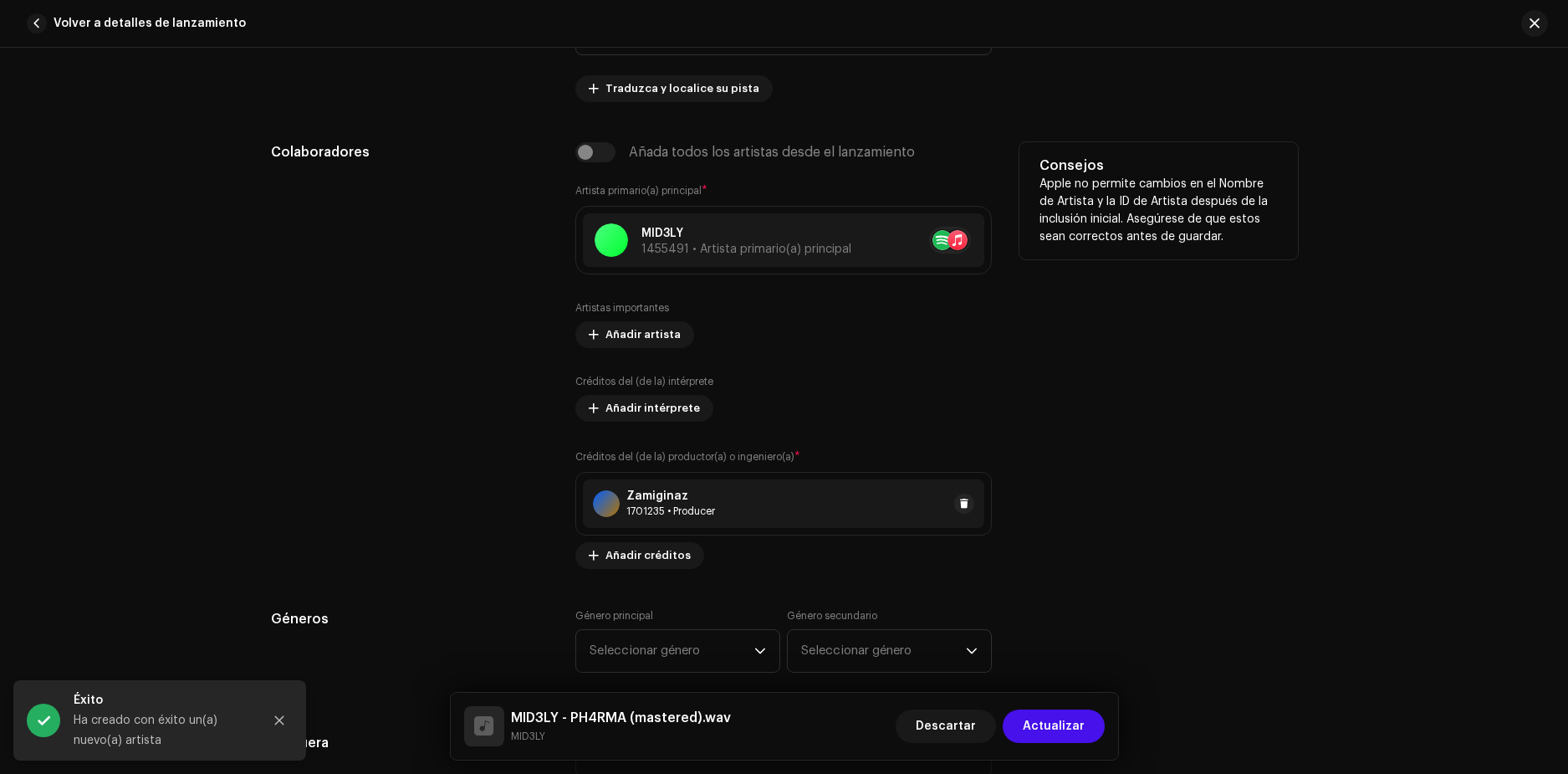
click at [661, 506] on div "1701235 • Producer" at bounding box center [671, 510] width 89 height 13
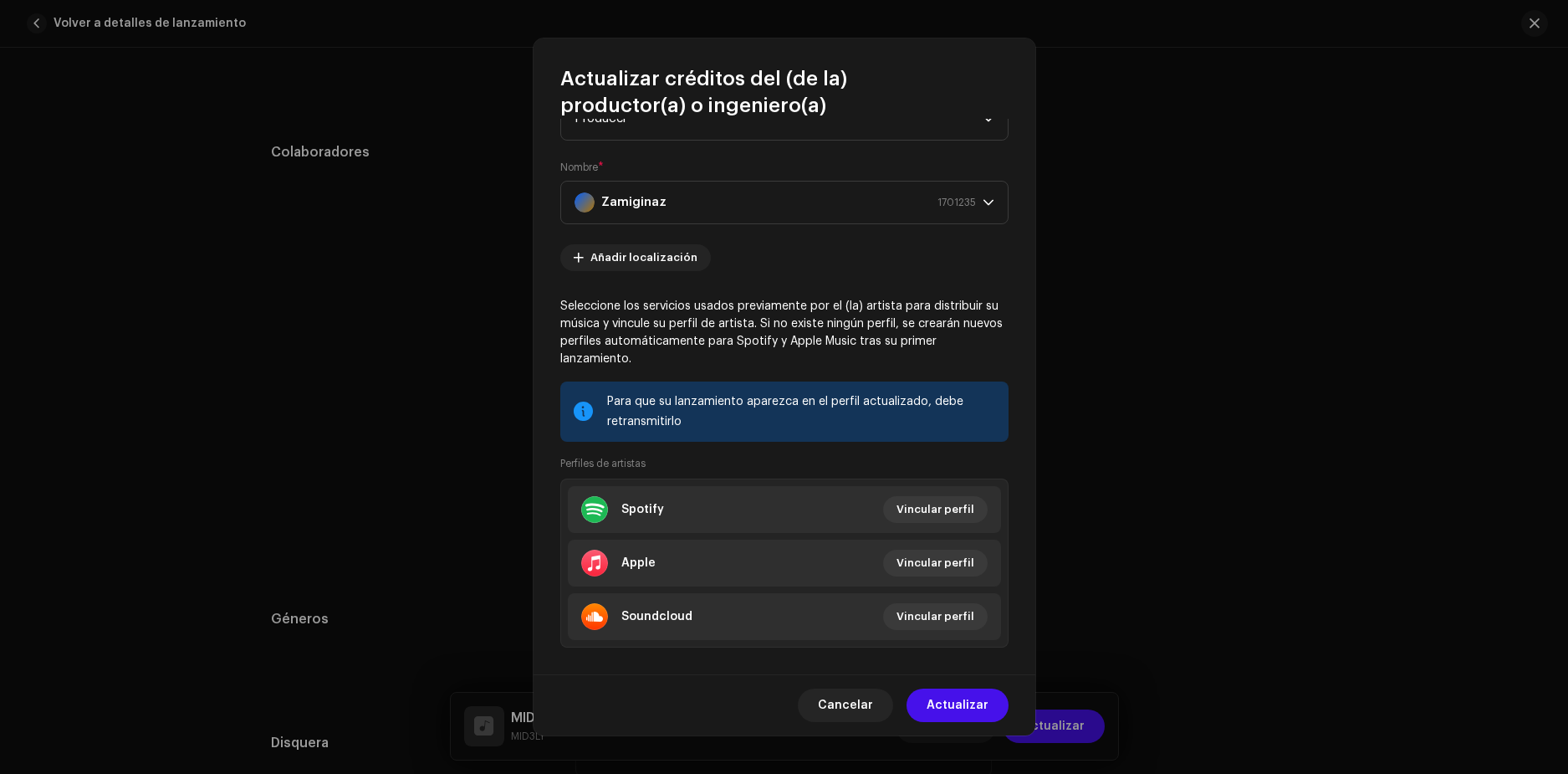
scroll to position [89, 0]
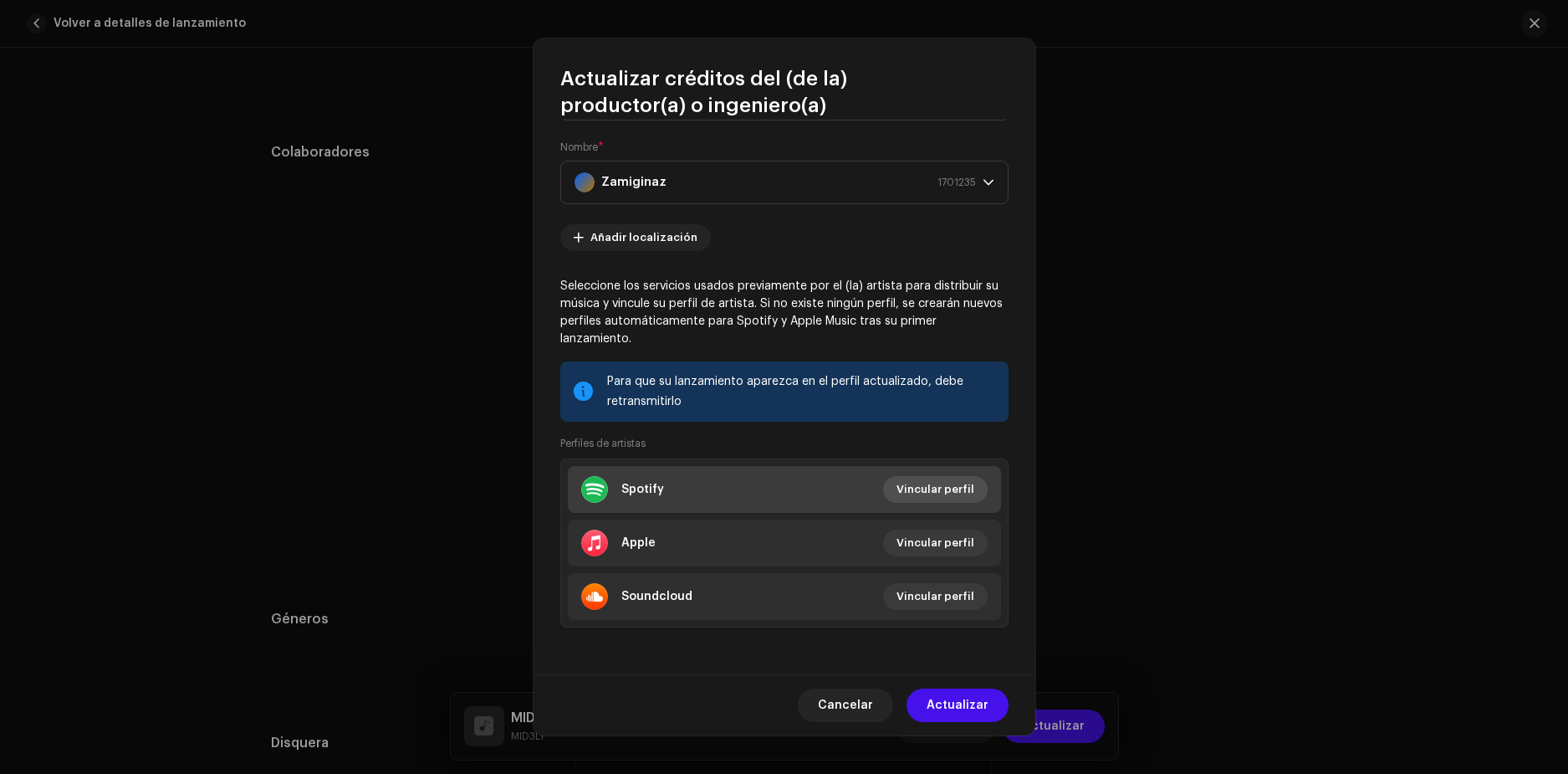
click at [931, 491] on span "Vincular perfil" at bounding box center [935, 490] width 77 height 34
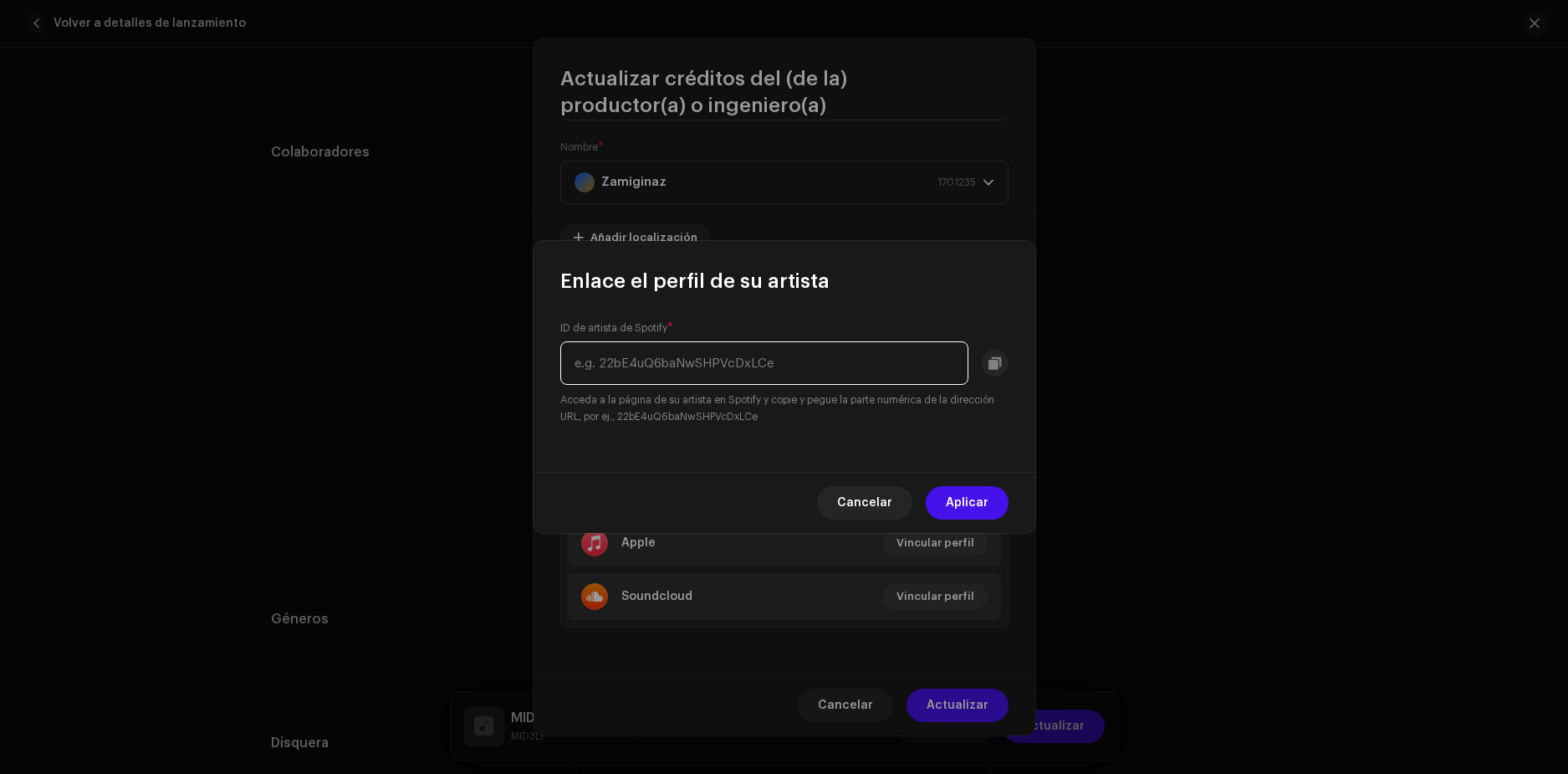
click at [696, 369] on input "text" at bounding box center [764, 363] width 408 height 44
paste input "[URL][DOMAIN_NAME]"
type input "[URL][DOMAIN_NAME]"
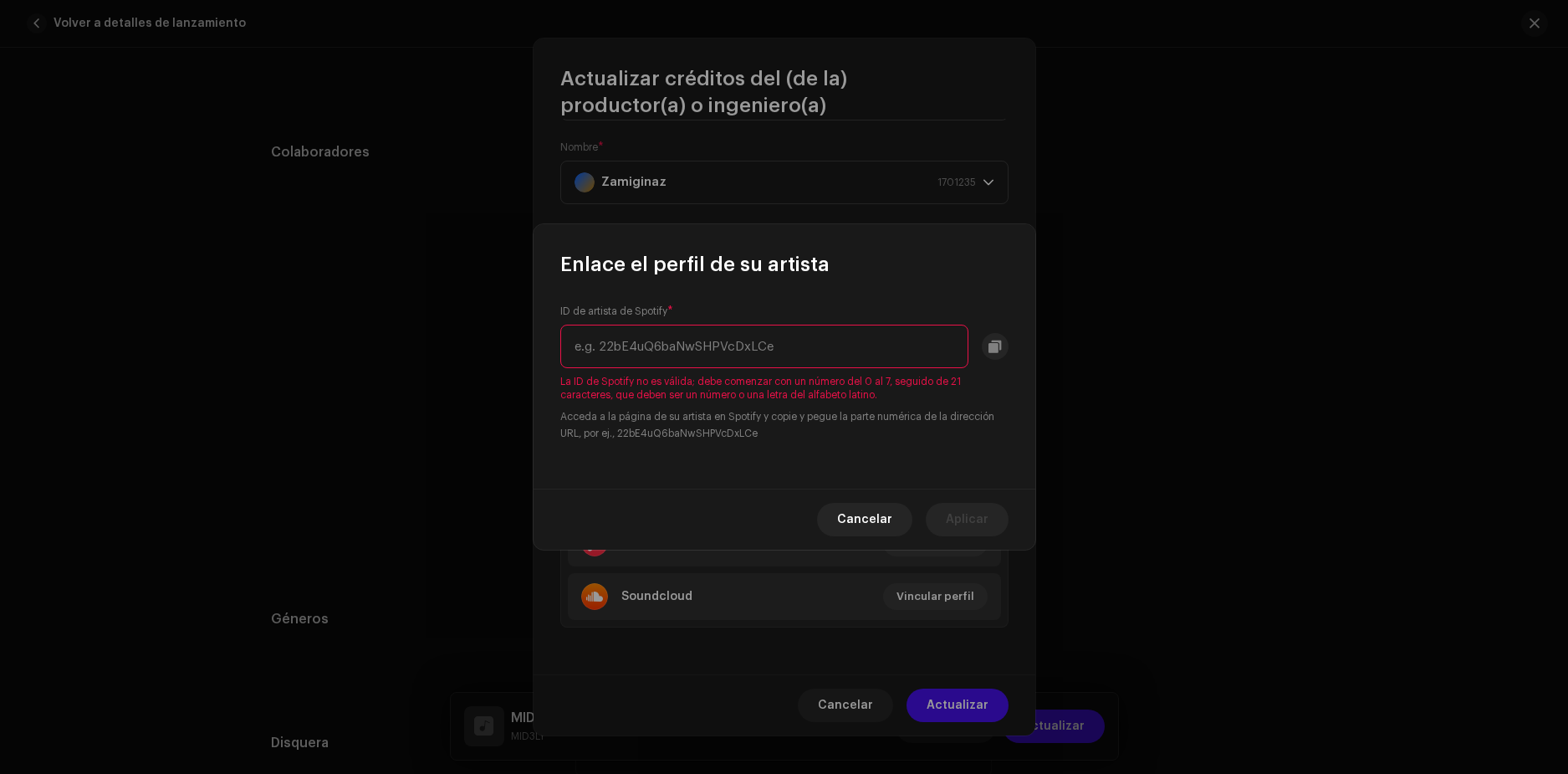
scroll to position [0, 0]
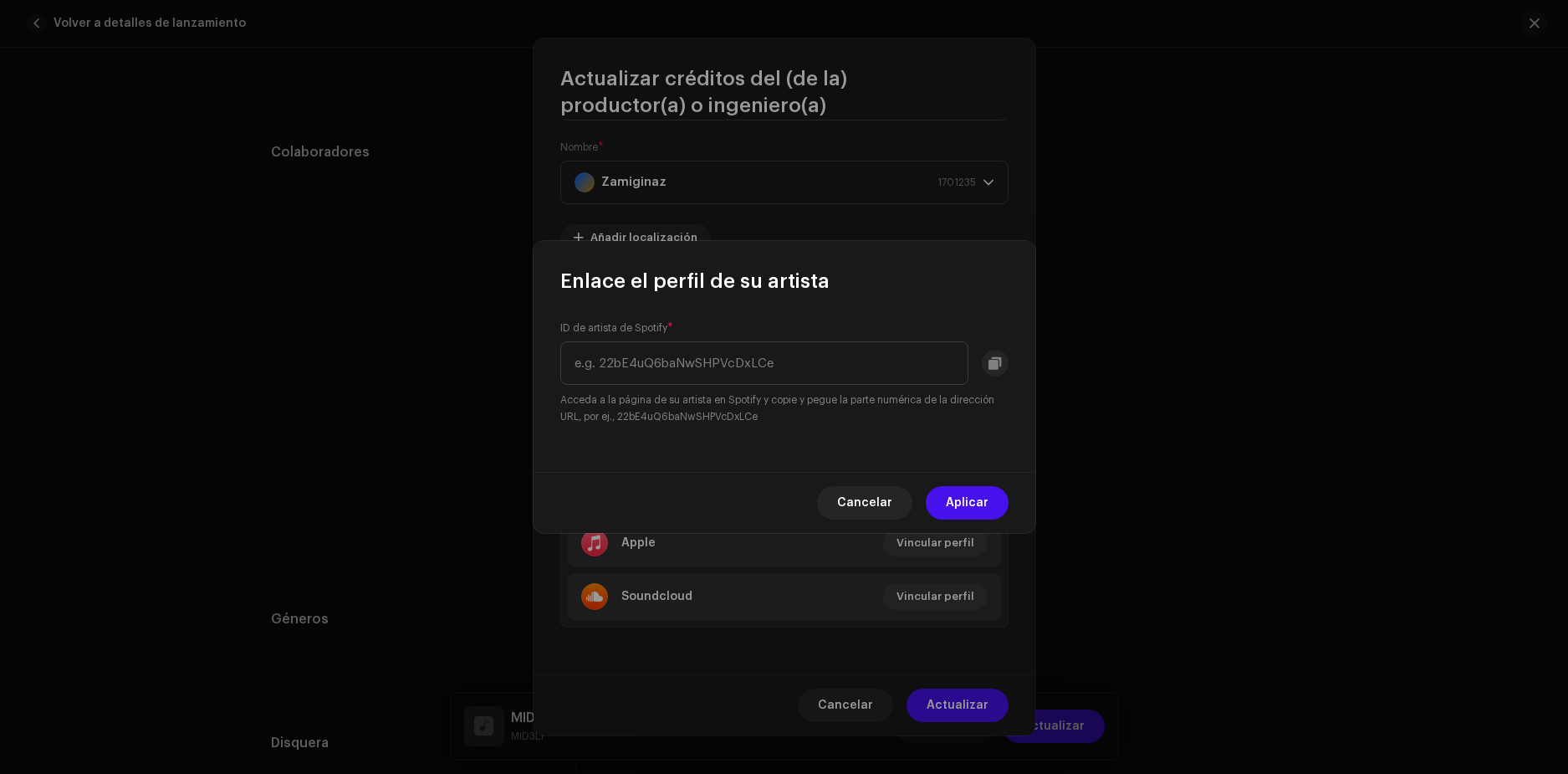
click at [789, 411] on small "Acceda a la página de su artista en Spotify y copie y pegue la parte numérica d…" at bounding box center [784, 409] width 448 height 34
click at [238, 721] on div "Enlace el perfil de su artista ID de artista de Spotify * Acceda a la página de…" at bounding box center [784, 387] width 1568 height 774
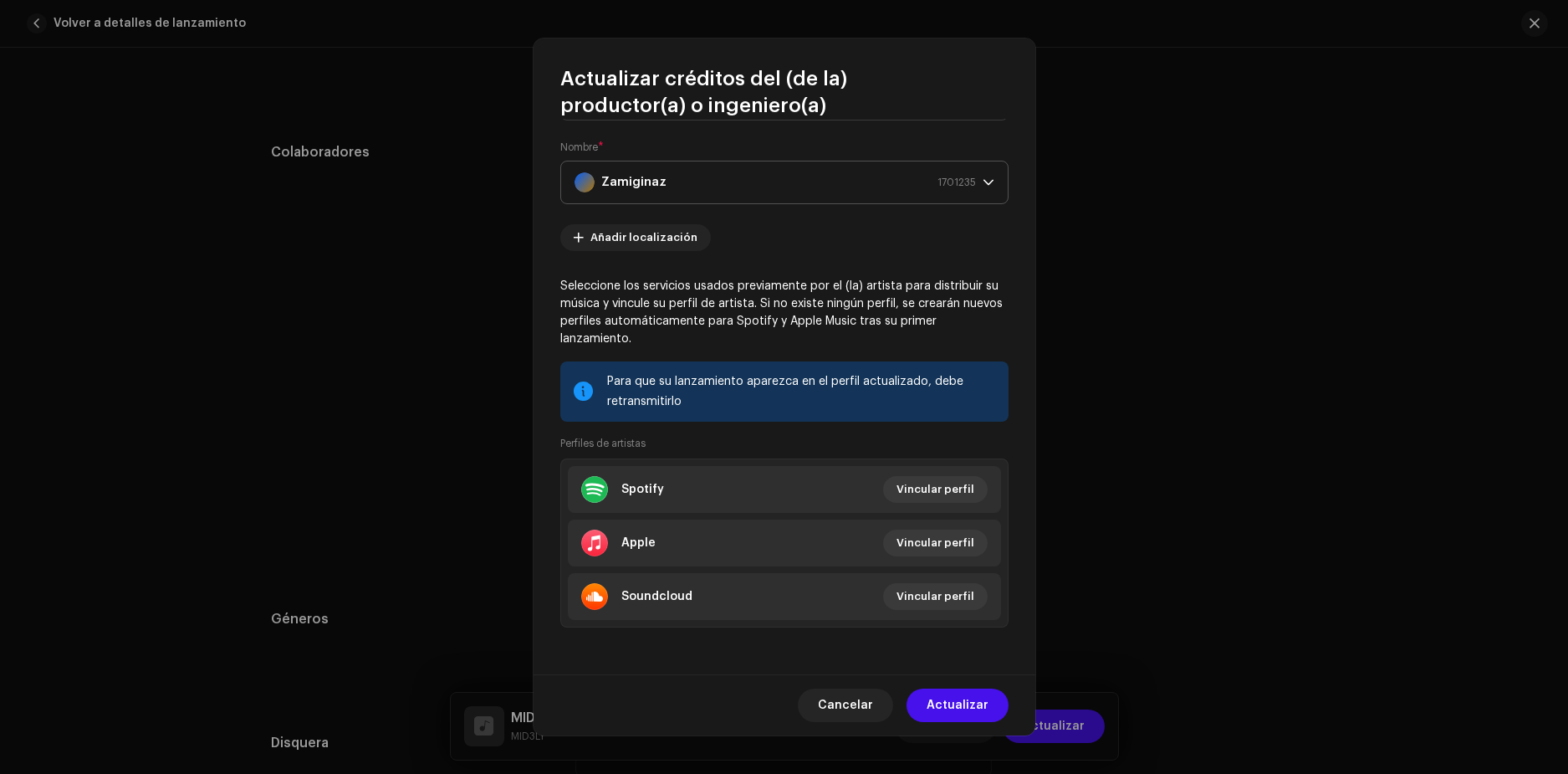
click at [731, 174] on div "Zamiginaz 1701235" at bounding box center [775, 182] width 402 height 42
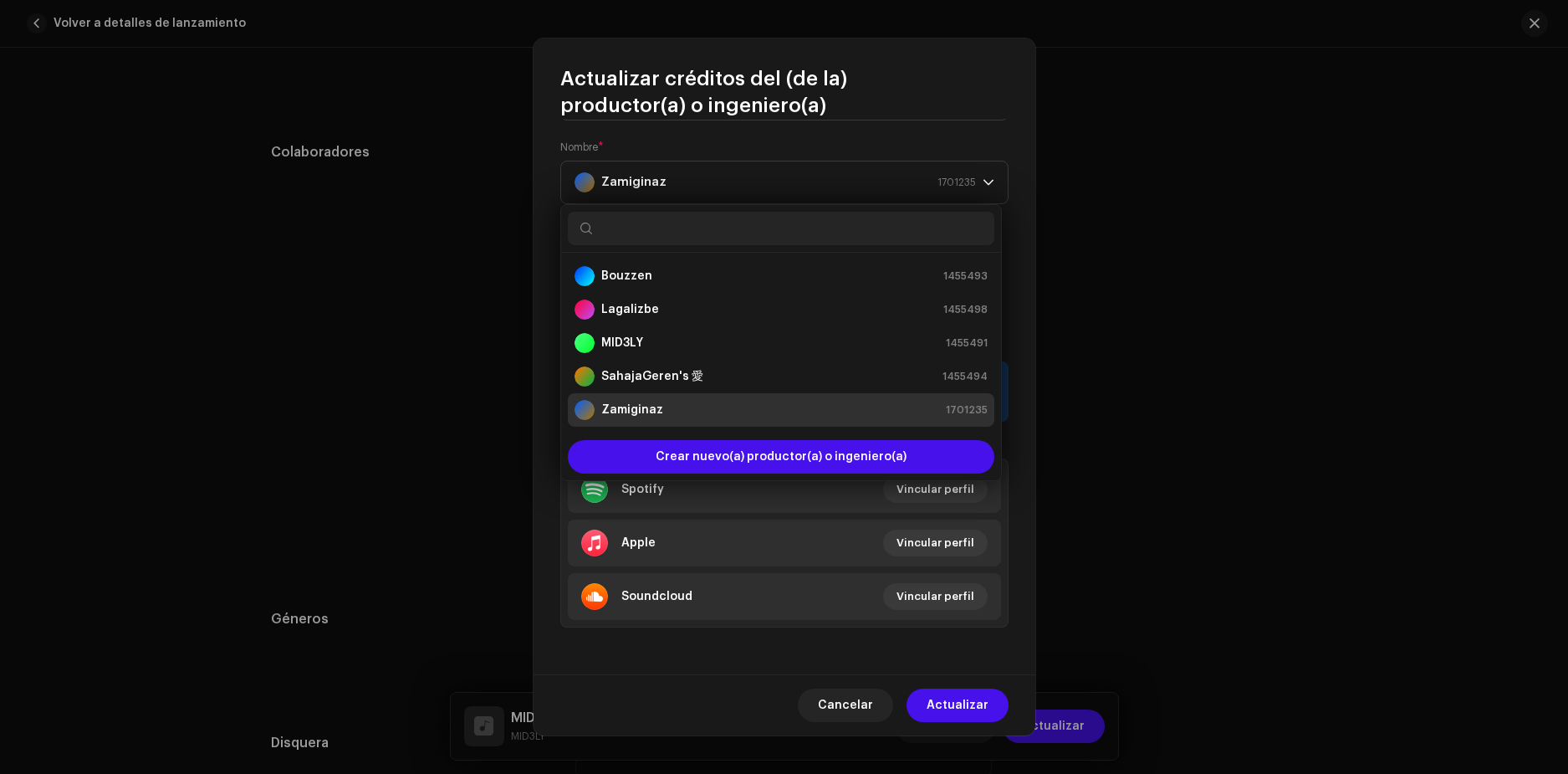
click at [471, 251] on div "Actualizar créditos del (de la) productor(a) o ingeniero(a) Rol * Producer Nomb…" at bounding box center [784, 387] width 1568 height 774
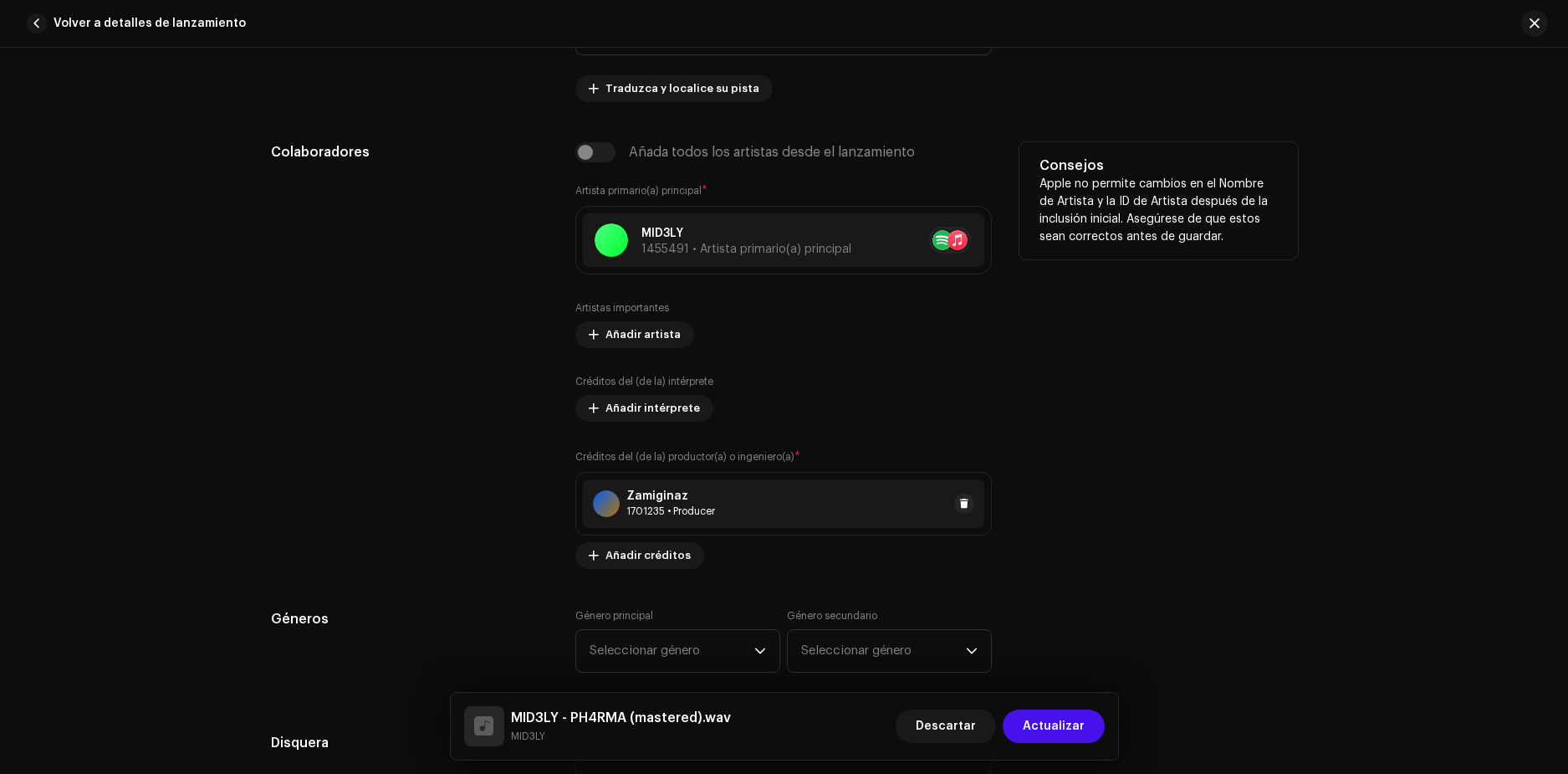
click at [653, 512] on div "1701235 • Producer" at bounding box center [671, 510] width 89 height 13
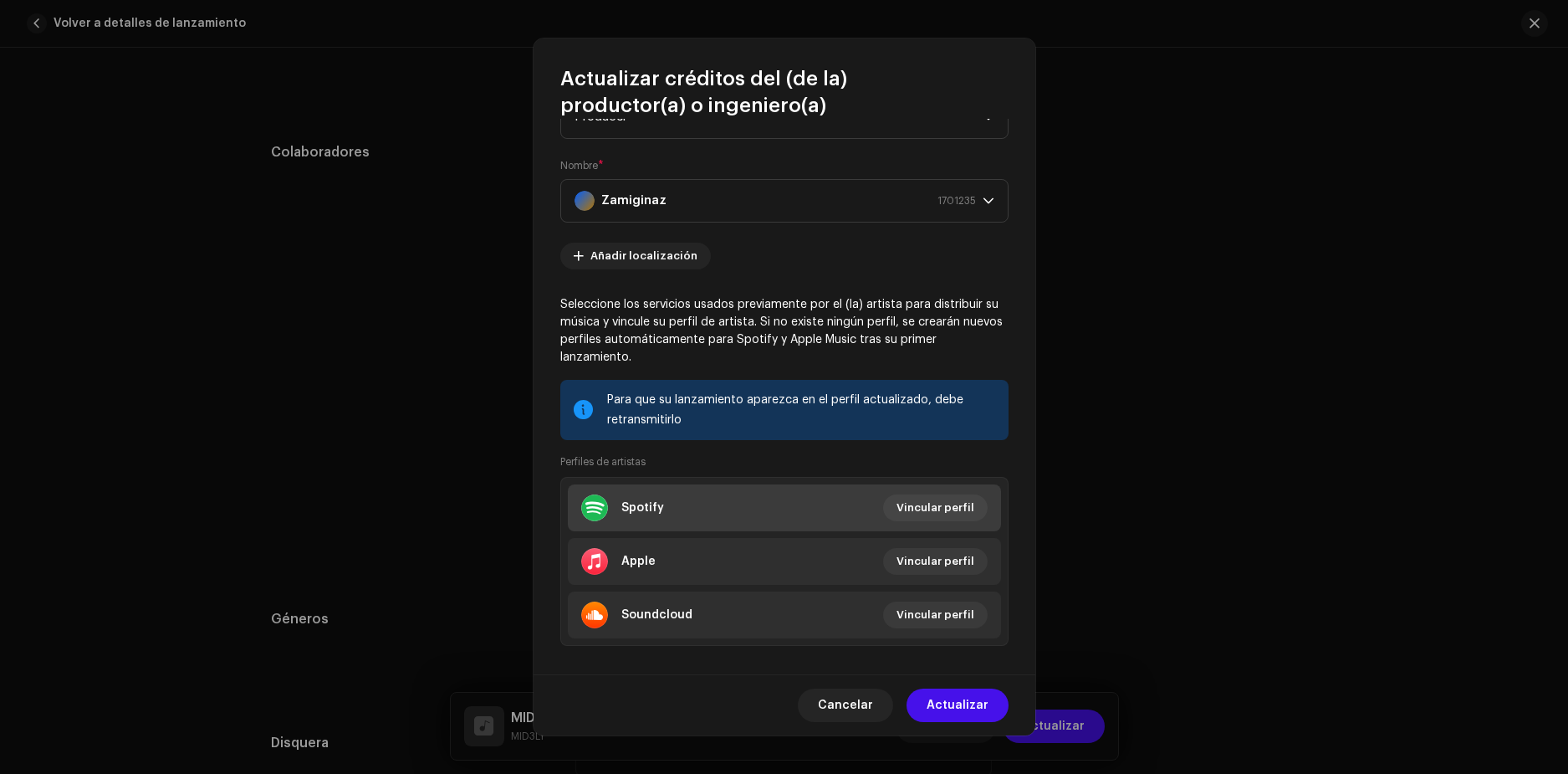
scroll to position [89, 0]
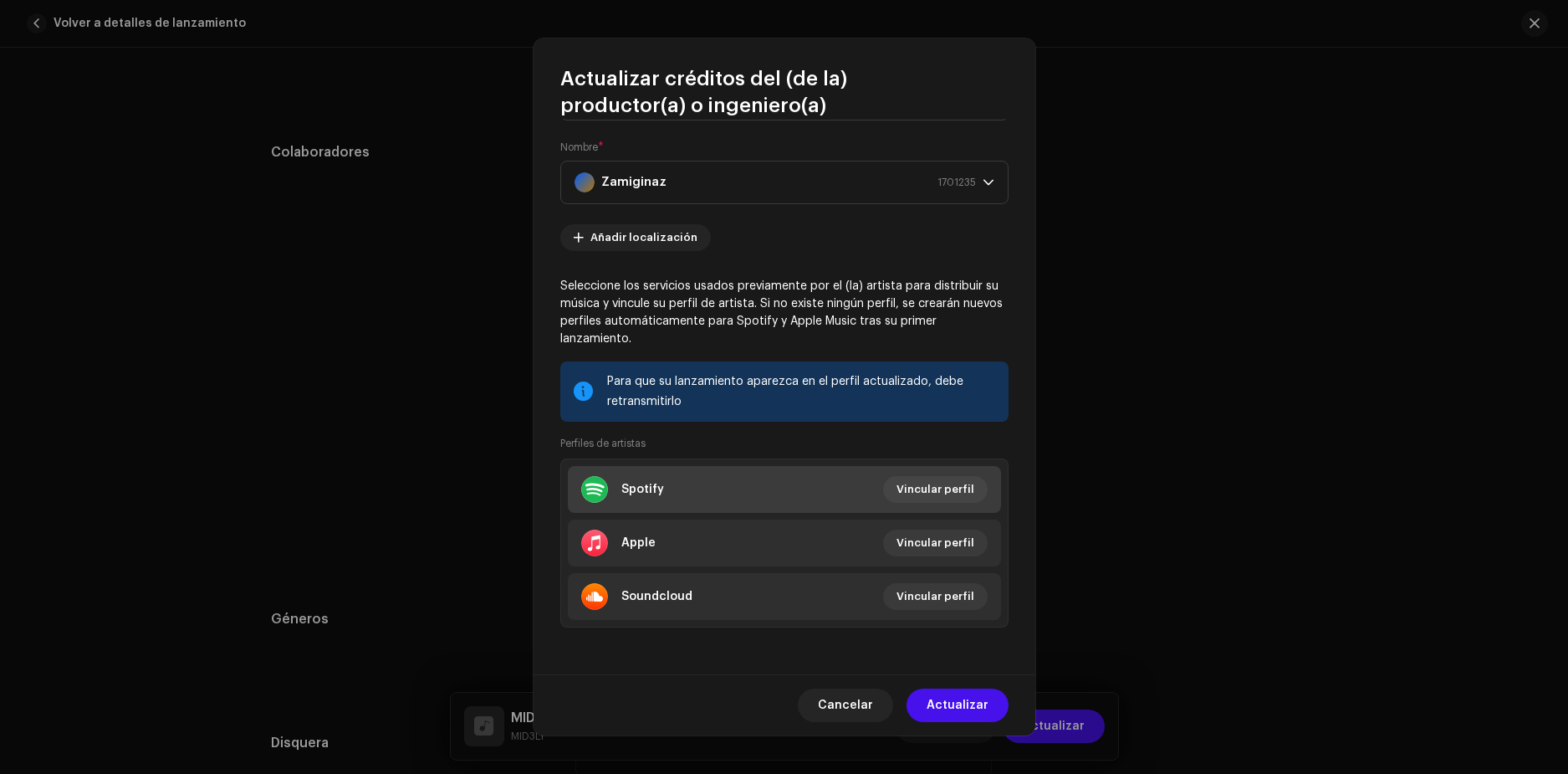
click at [858, 488] on li "Spotify Vincular perfil" at bounding box center [784, 489] width 434 height 47
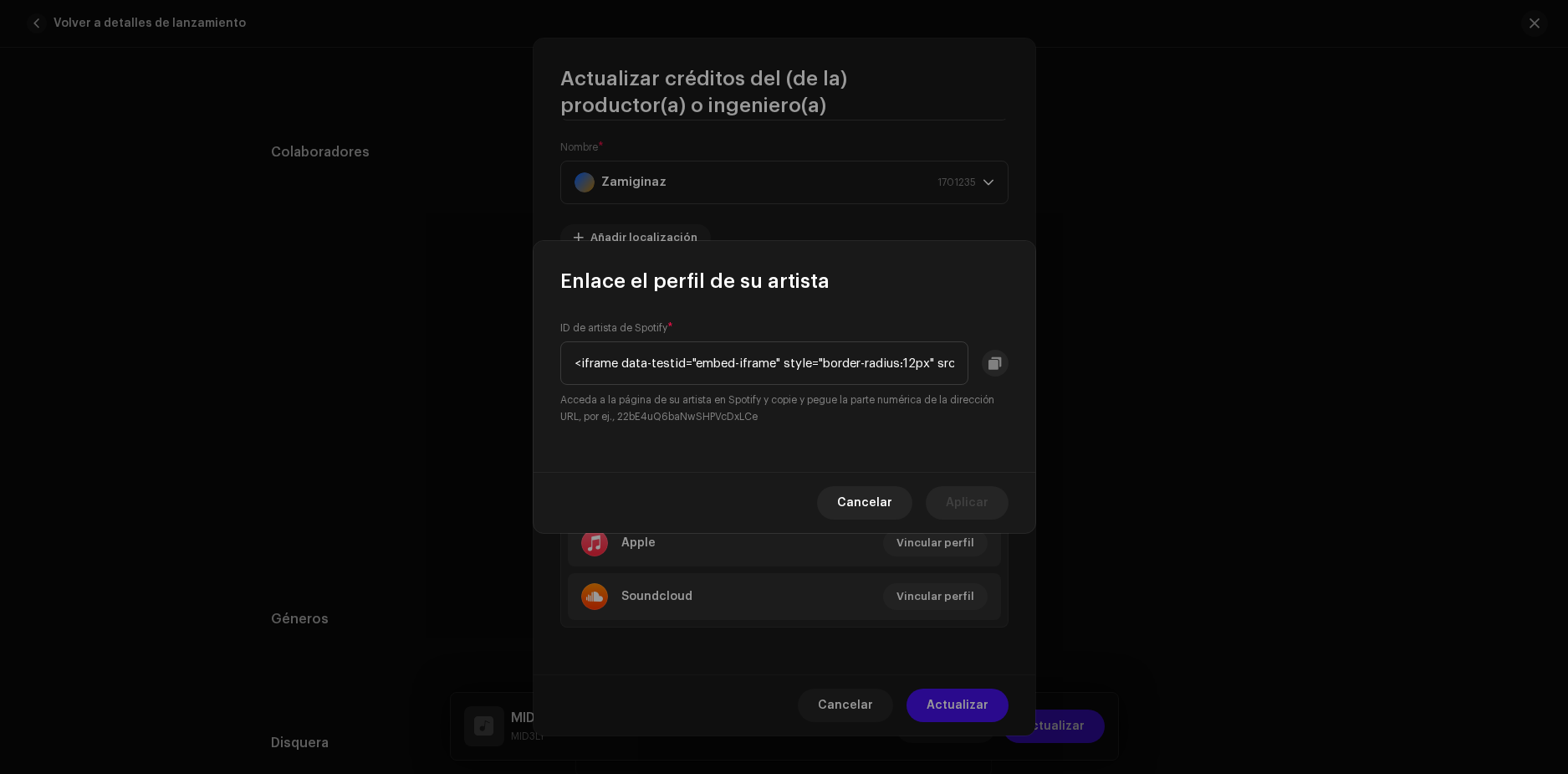
scroll to position [0, 1551]
type input "<iframe data-testid="embed-iframe" style="border-radius:12px" src="[URL][DOMAIN…"
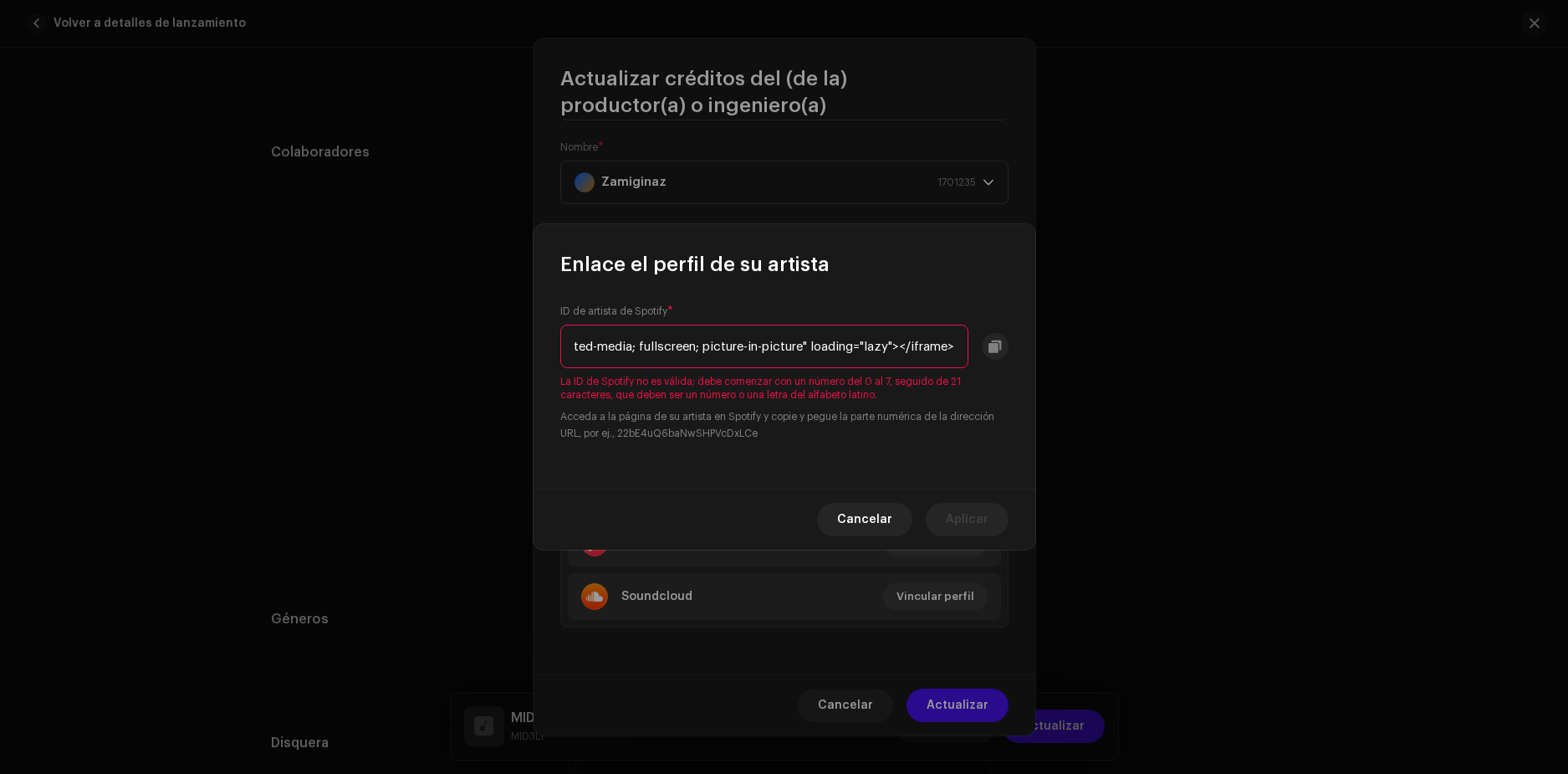
scroll to position [0, 0]
click at [971, 500] on div "Cancelar Aplicar" at bounding box center [784, 519] width 502 height 61
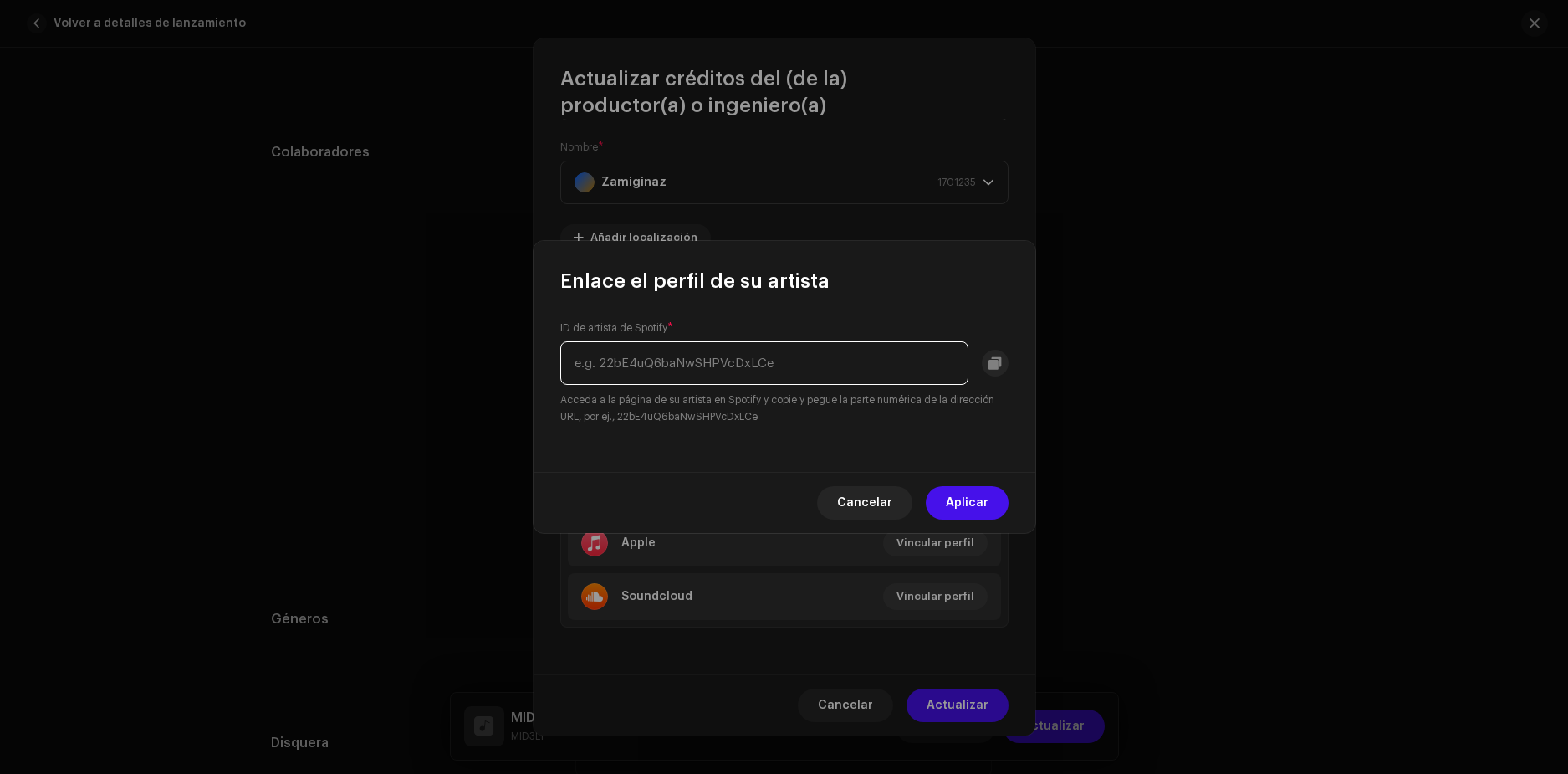
click at [719, 361] on input "text" at bounding box center [764, 363] width 408 height 44
paste input "[URL][DOMAIN_NAME]"
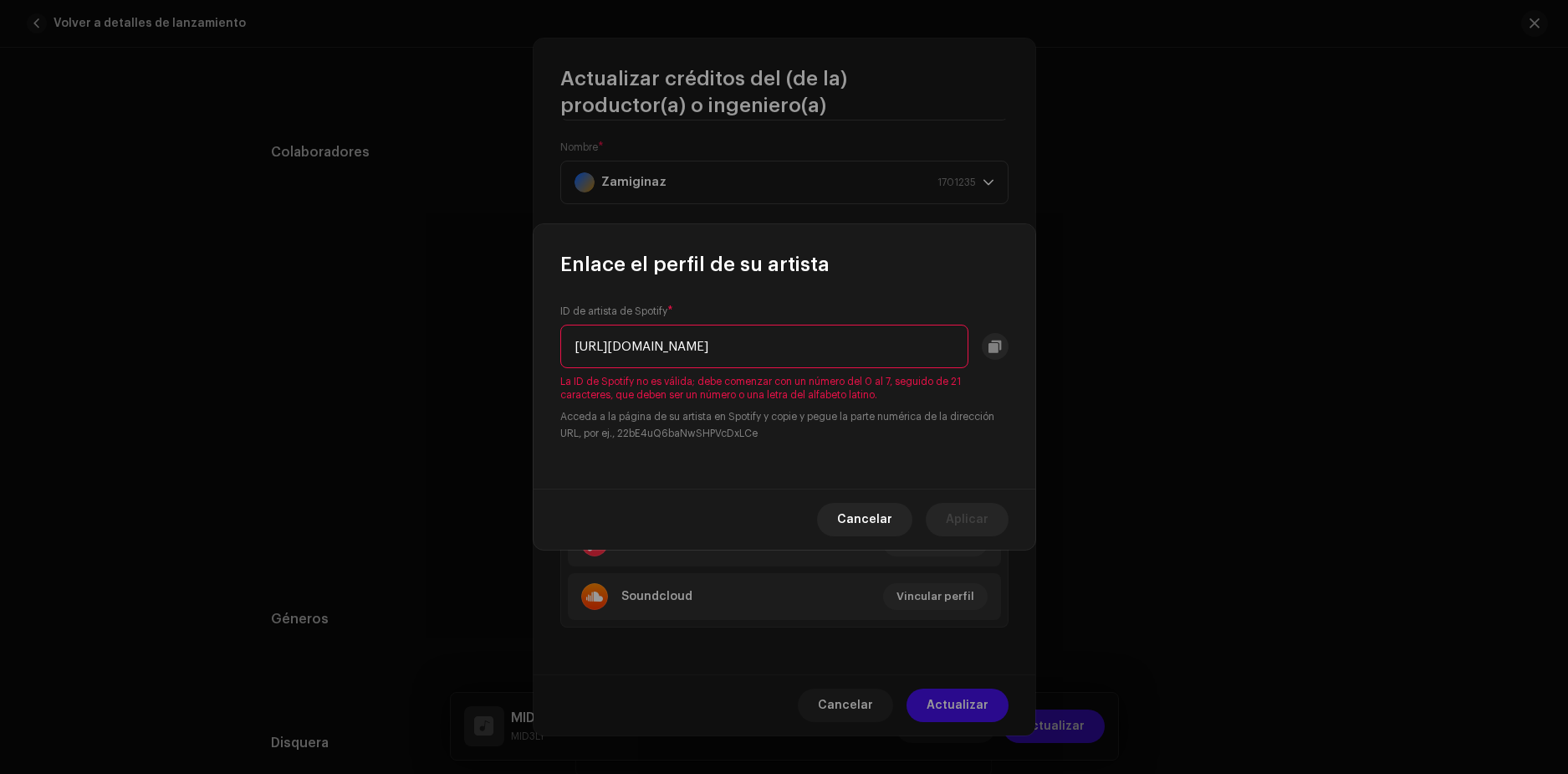
drag, startPoint x: 784, startPoint y: 346, endPoint x: 560, endPoint y: 382, distance: 226.9
click at [561, 382] on div "ID de artista de Spotify * [URL][DOMAIN_NAME] La ID de Spotify no es válida; de…" at bounding box center [784, 373] width 448 height 137
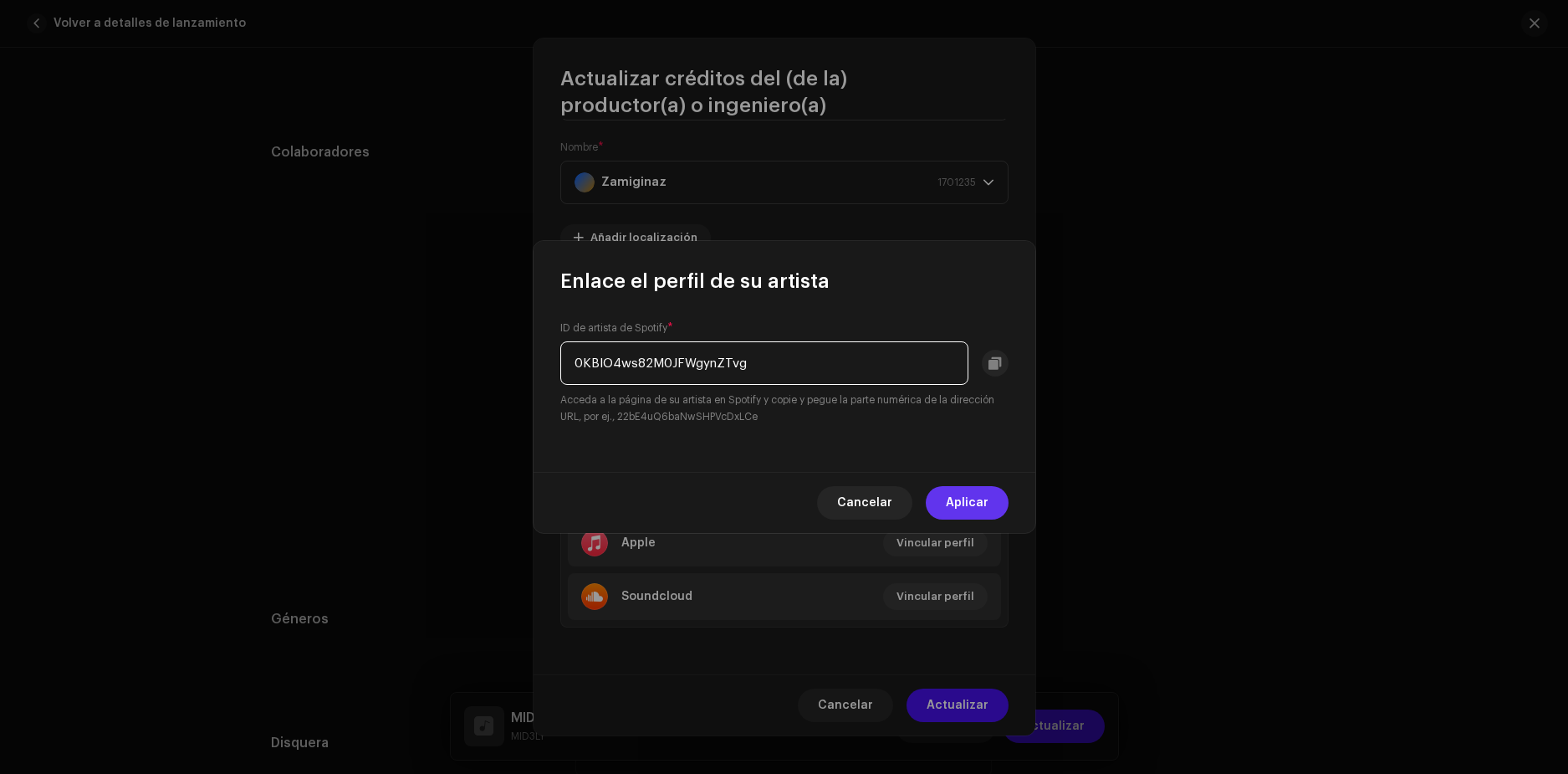
type input "0KBlO4ws82M0JFWgynZTvg"
click at [979, 496] on span "Aplicar" at bounding box center [967, 503] width 43 height 34
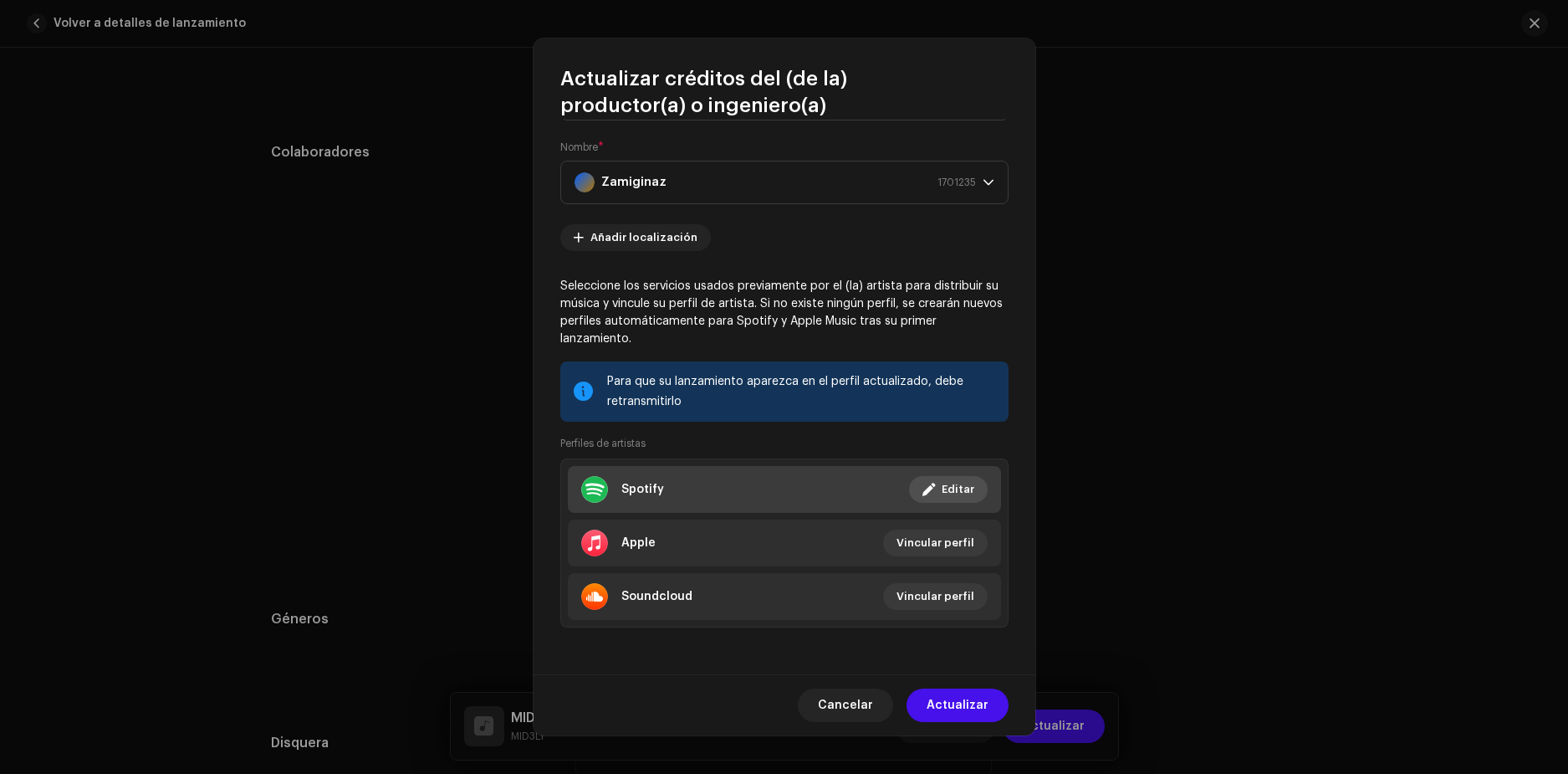
click at [643, 496] on div "Spotify" at bounding box center [643, 489] width 43 height 13
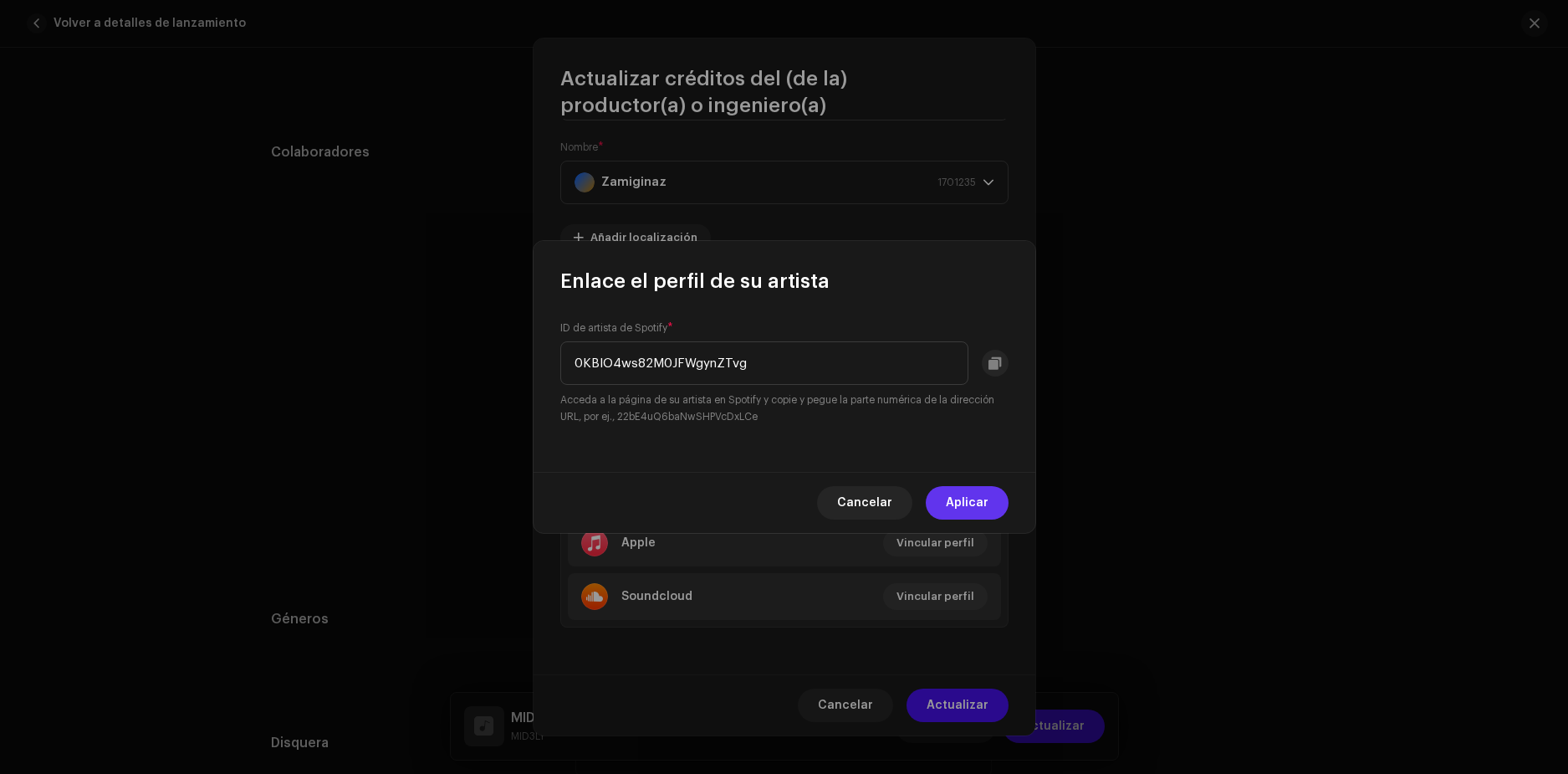
click at [967, 508] on span "Aplicar" at bounding box center [967, 503] width 43 height 34
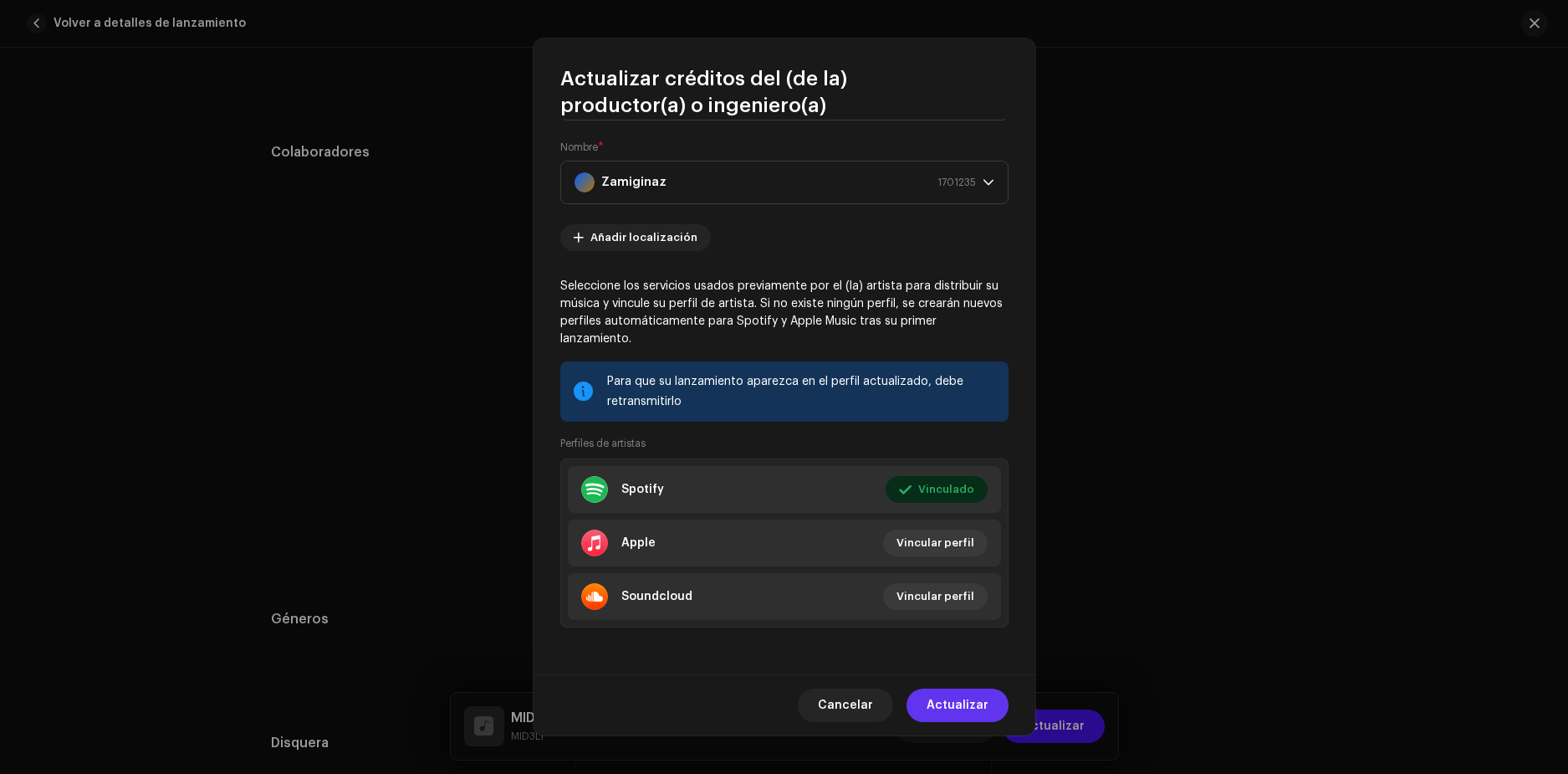
click at [967, 711] on span "Actualizar" at bounding box center [958, 705] width 62 height 34
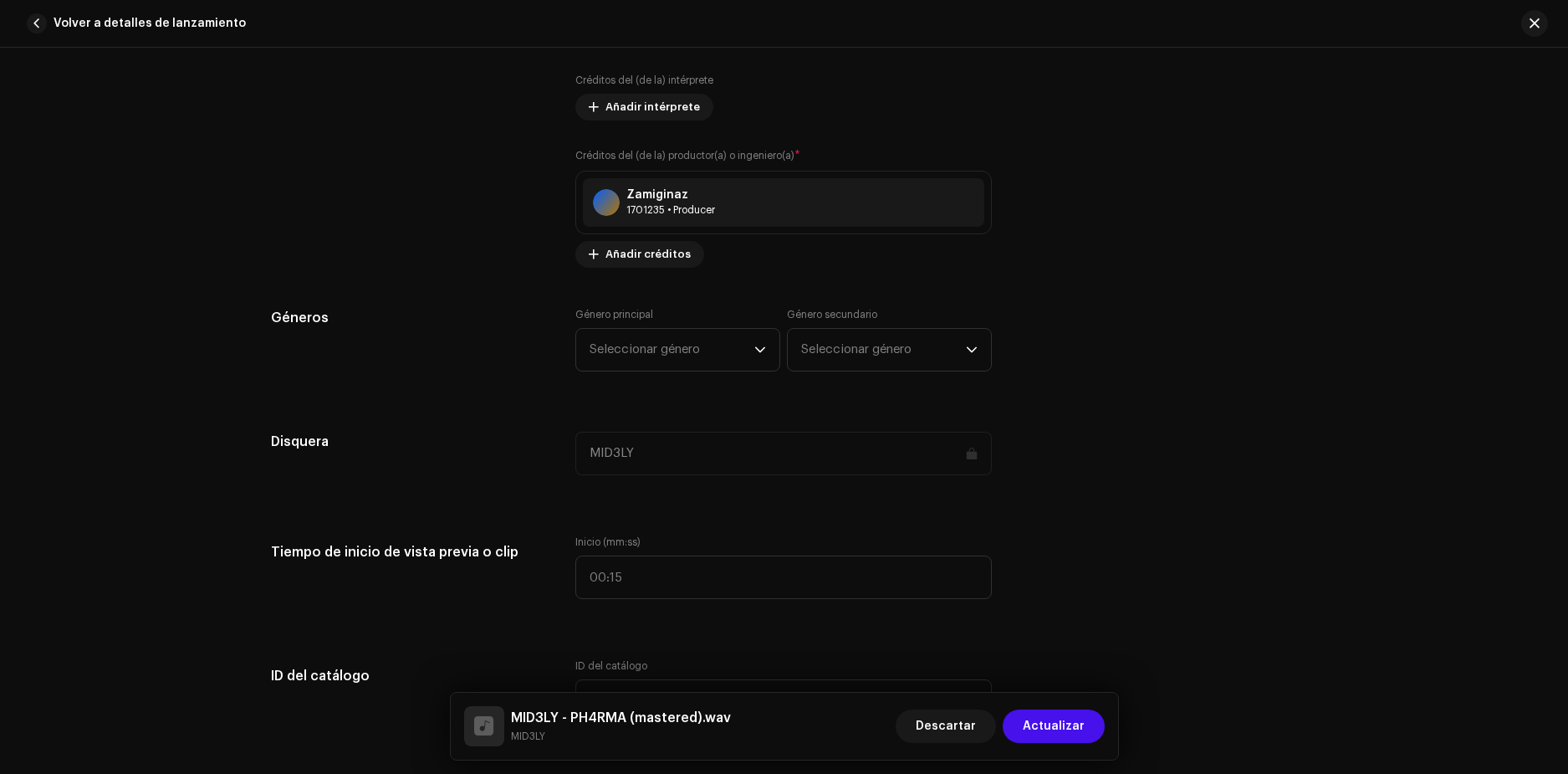
scroll to position [1255, 0]
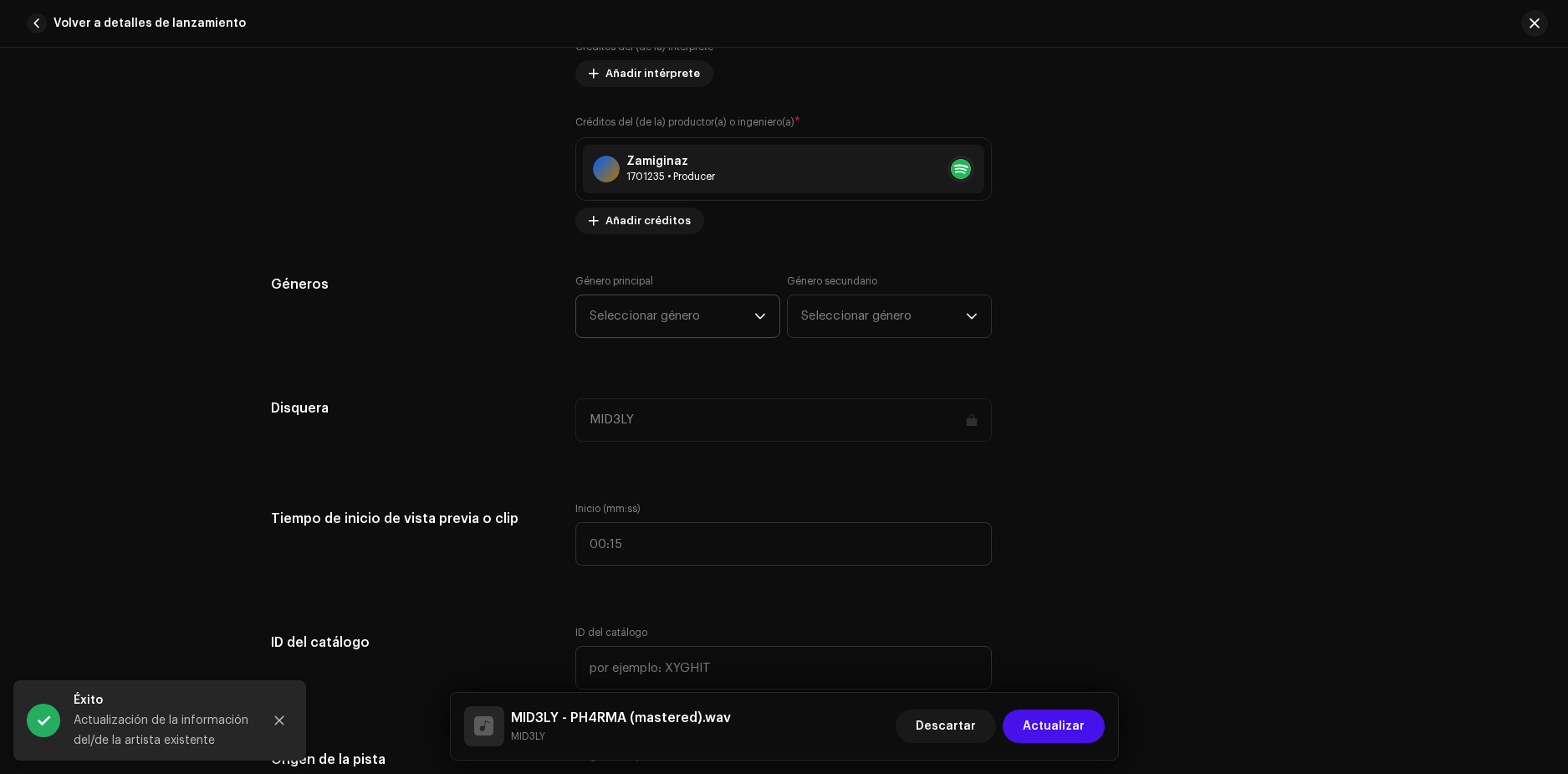
click at [660, 325] on span "Seleccionar género" at bounding box center [671, 316] width 165 height 42
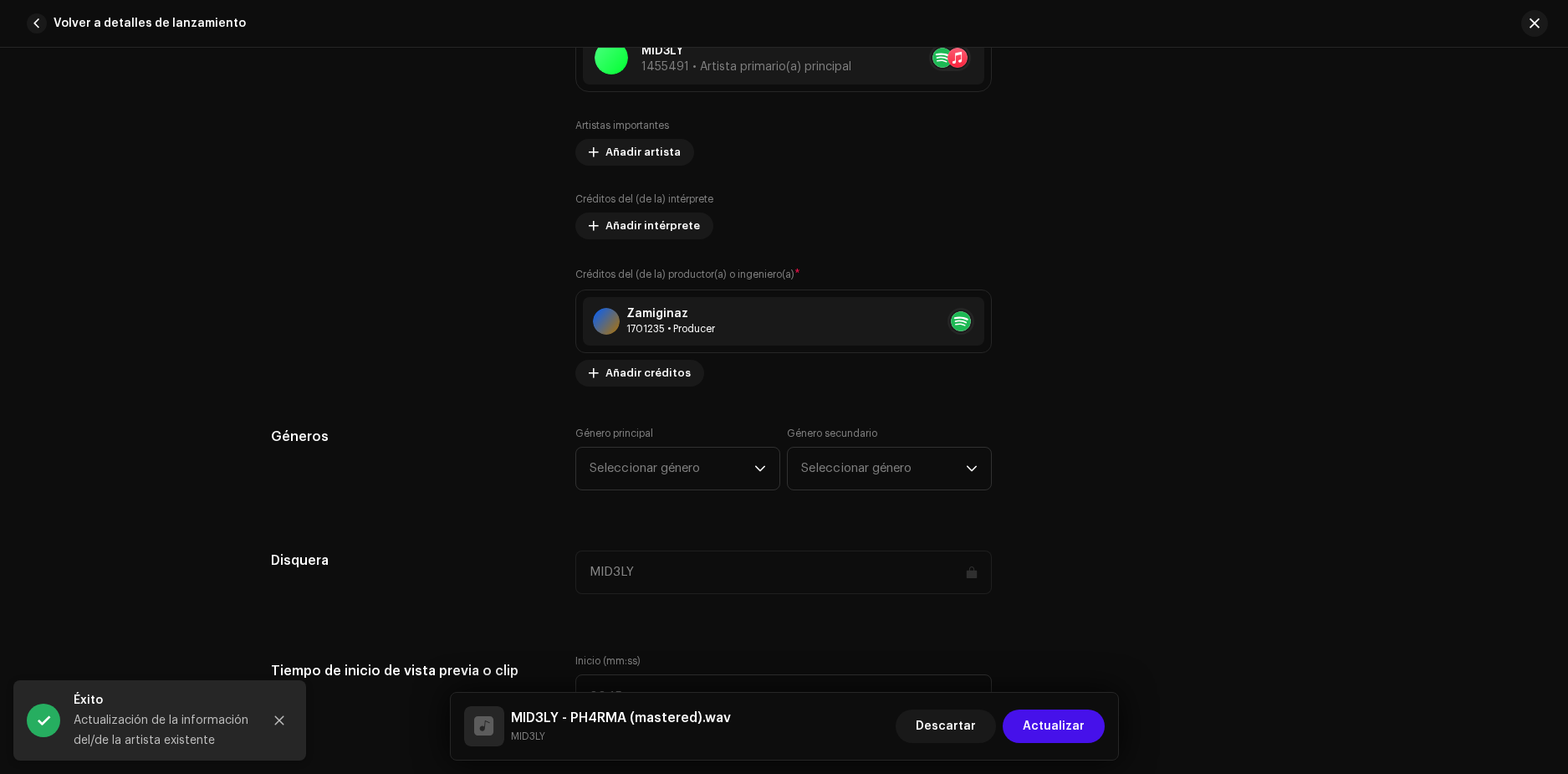
scroll to position [1171, 0]
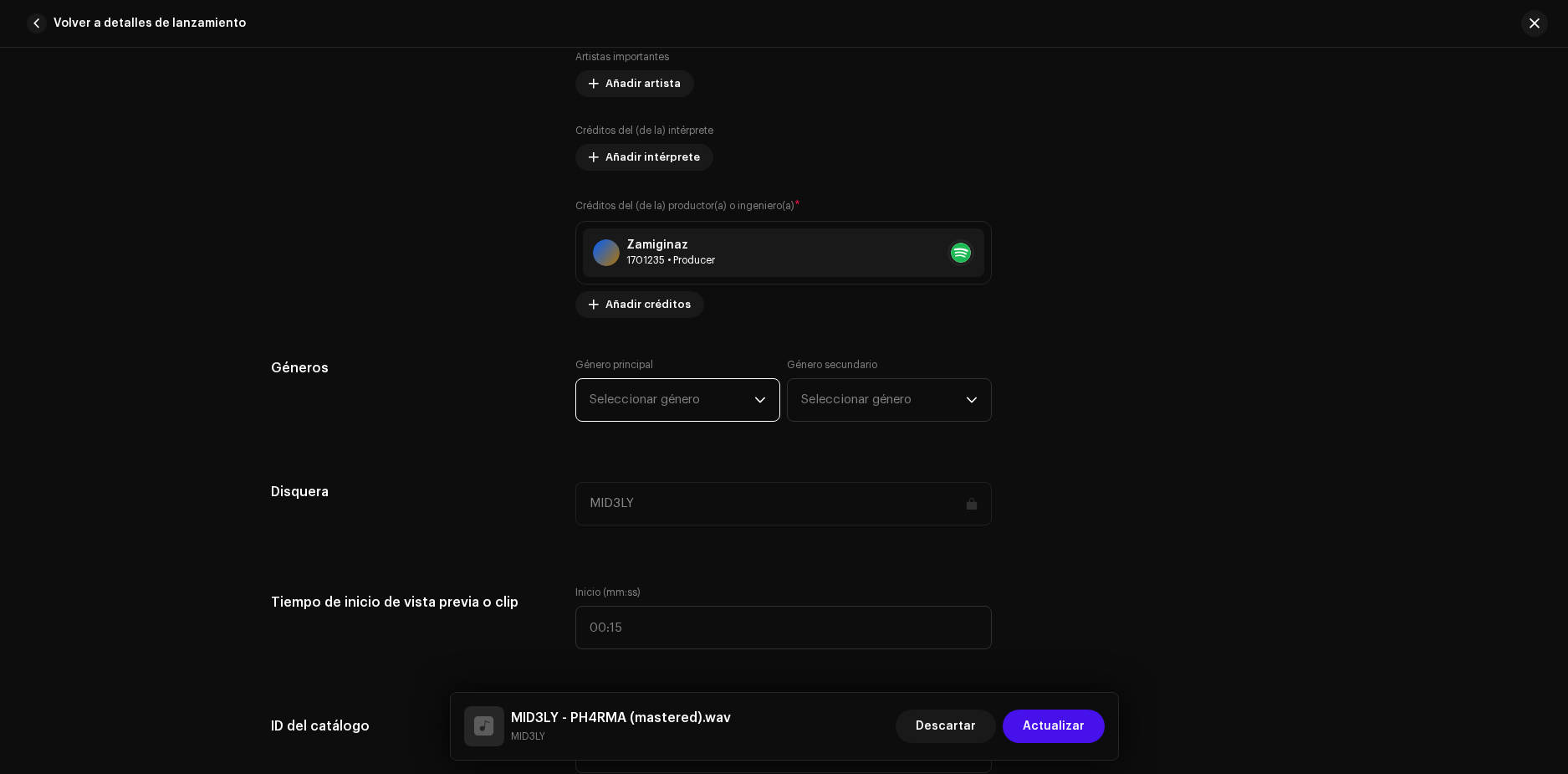
click at [669, 398] on span "Seleccionar género" at bounding box center [671, 400] width 165 height 42
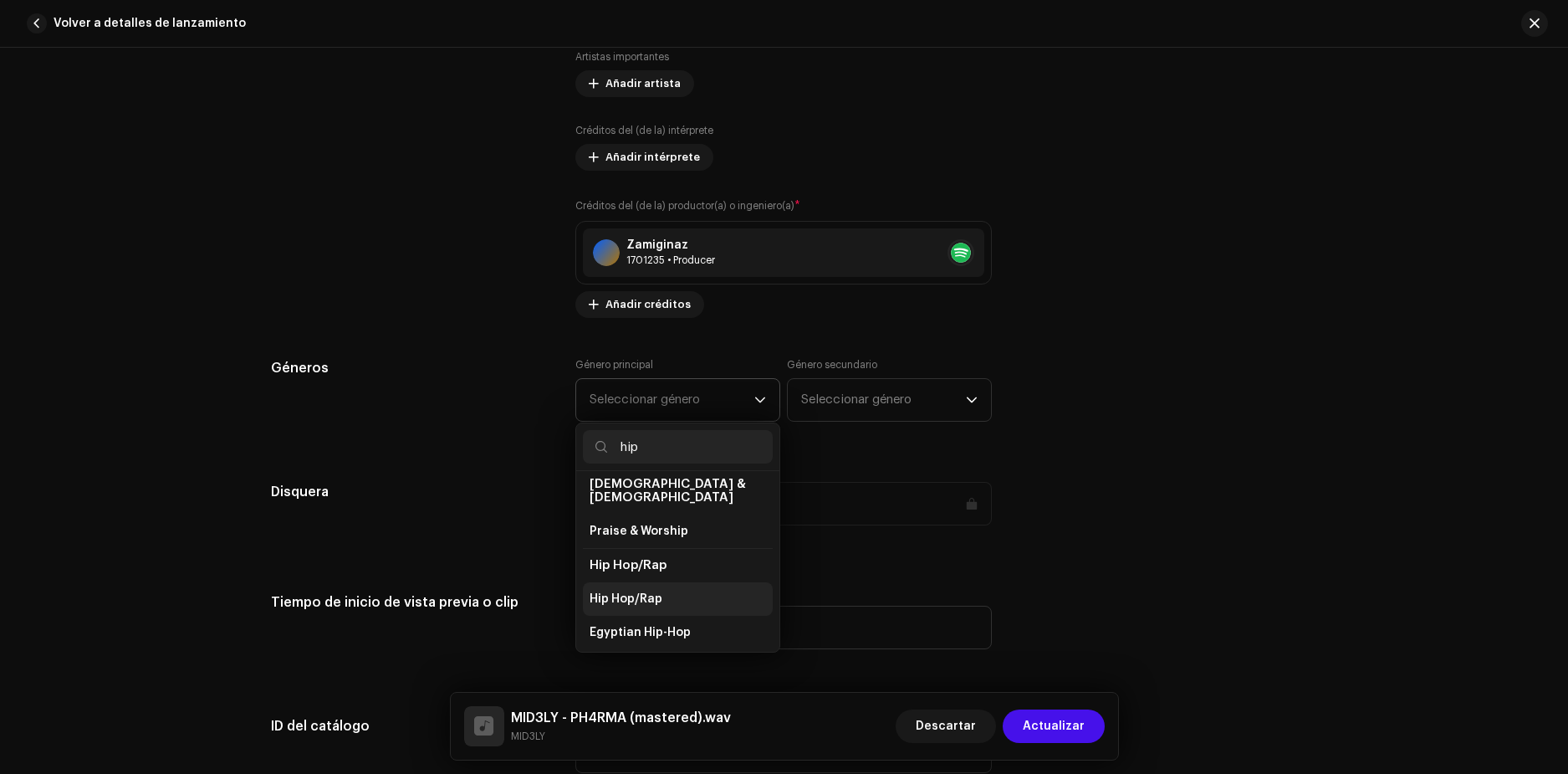
scroll to position [84, 0]
type input "hip"
click at [650, 585] on span "Hip Hop/Rap" at bounding box center [626, 593] width 73 height 17
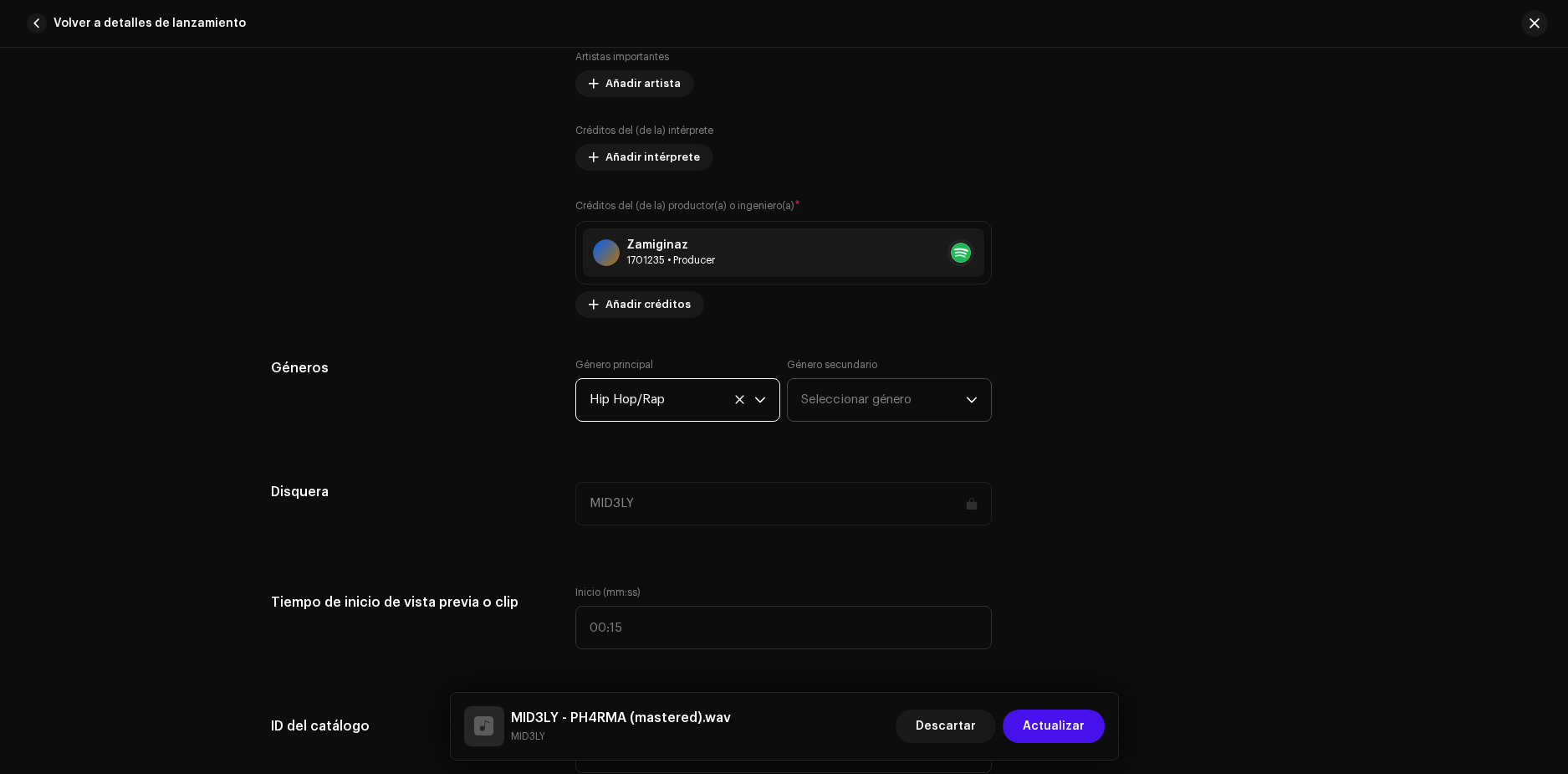
click at [860, 403] on span "Seleccionar género" at bounding box center [883, 400] width 165 height 42
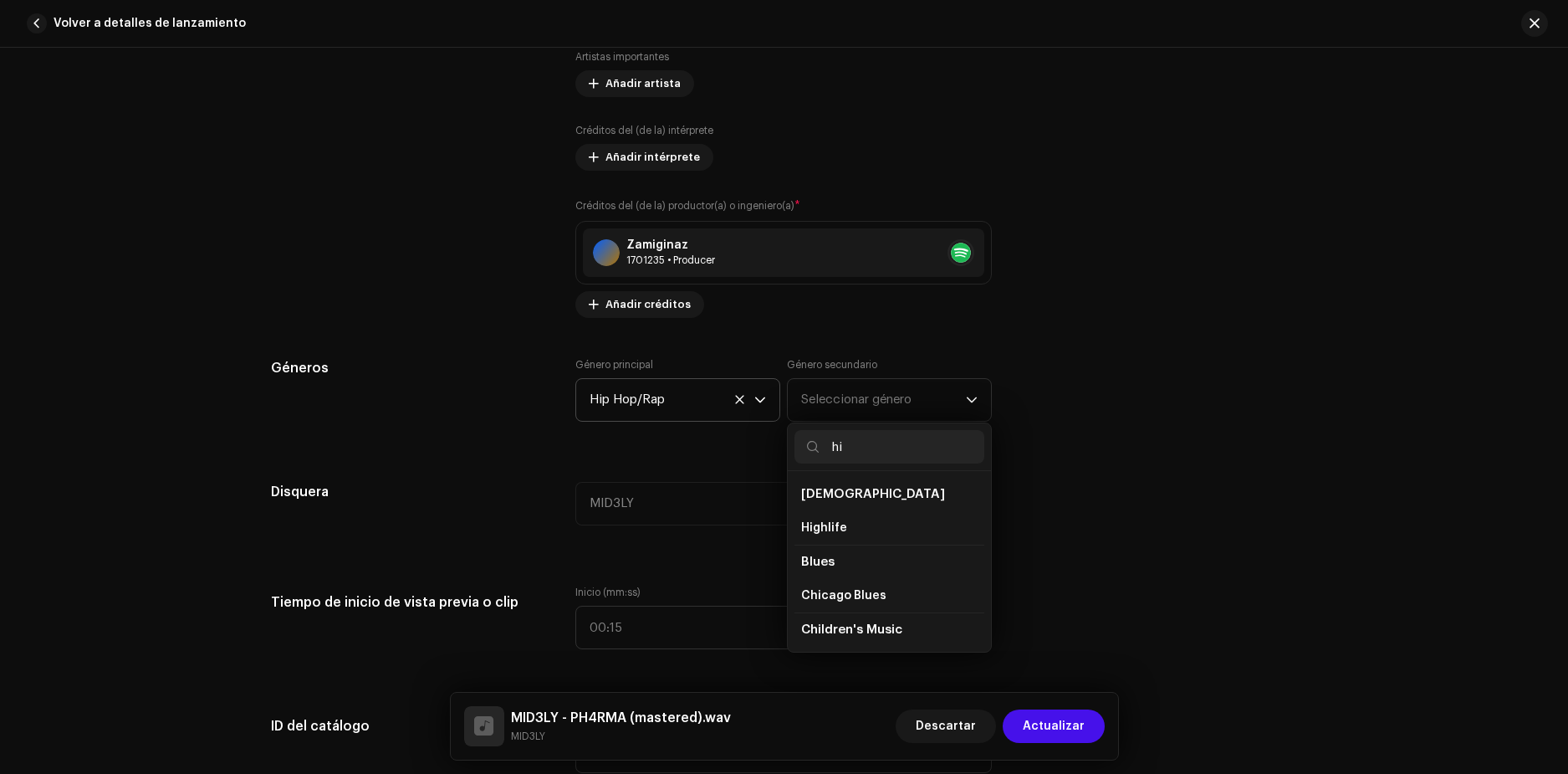
type input "hip"
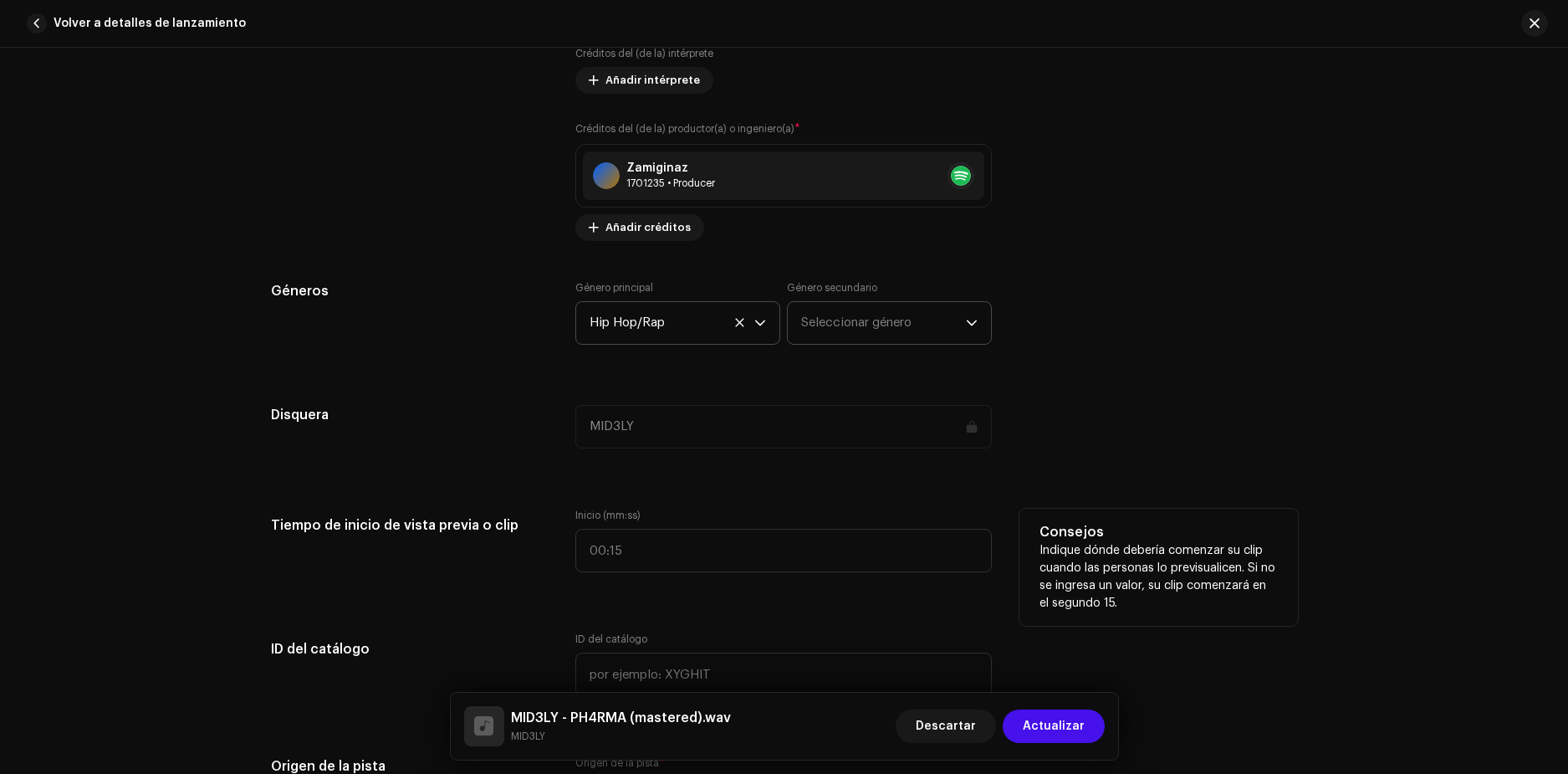
scroll to position [1255, 0]
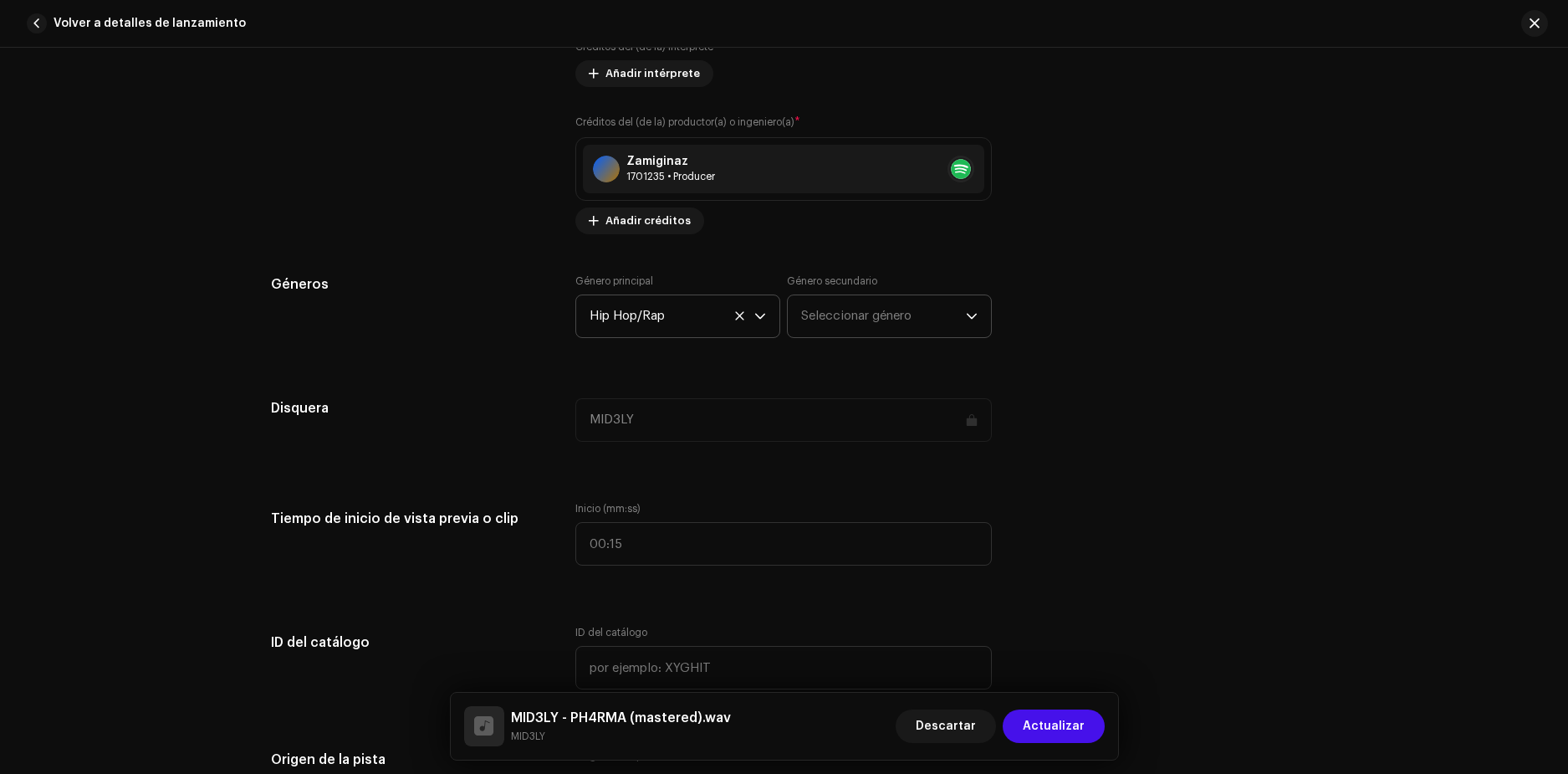
click at [889, 320] on span "Seleccionar género" at bounding box center [883, 316] width 165 height 42
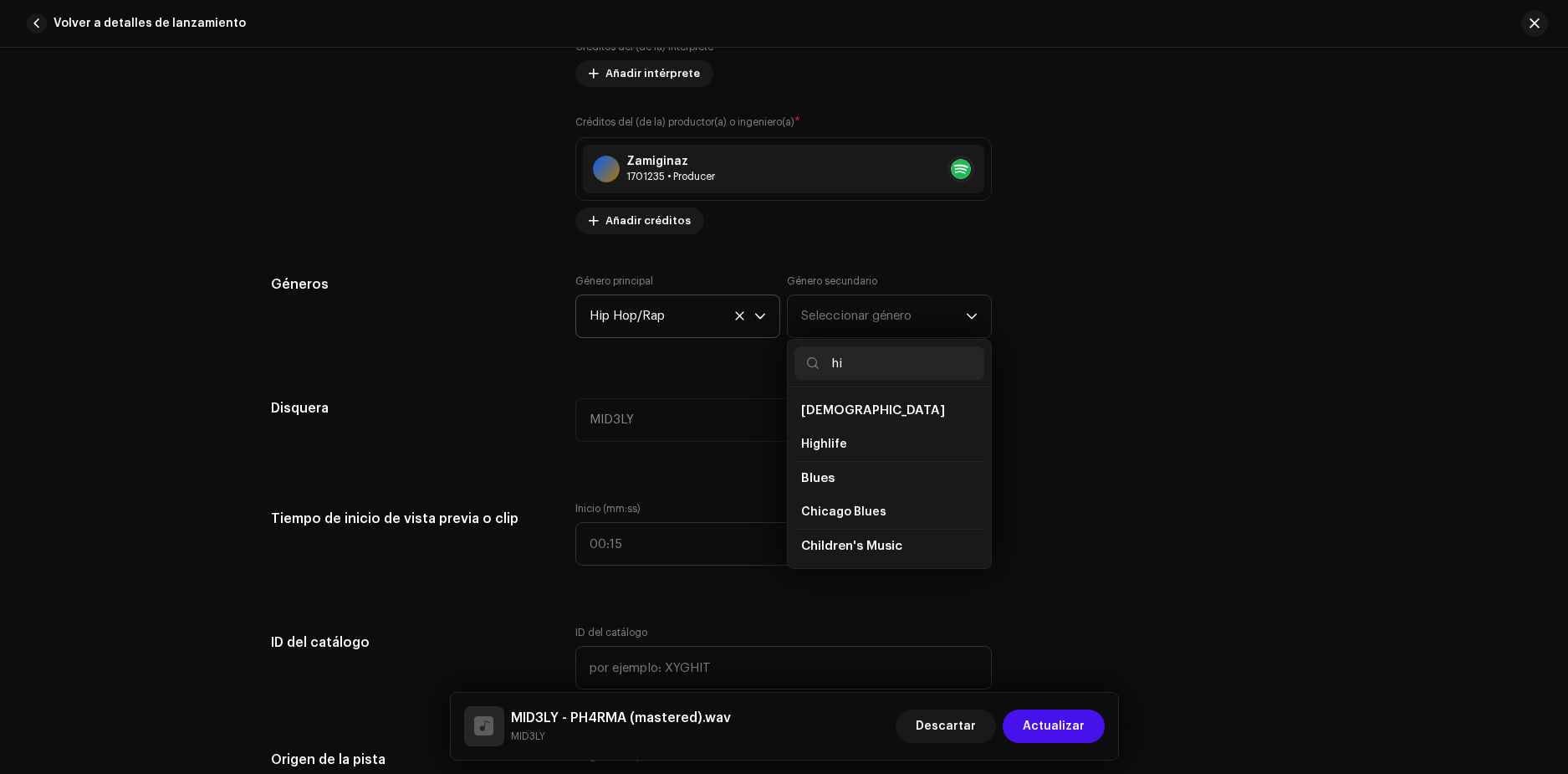
type input "hip"
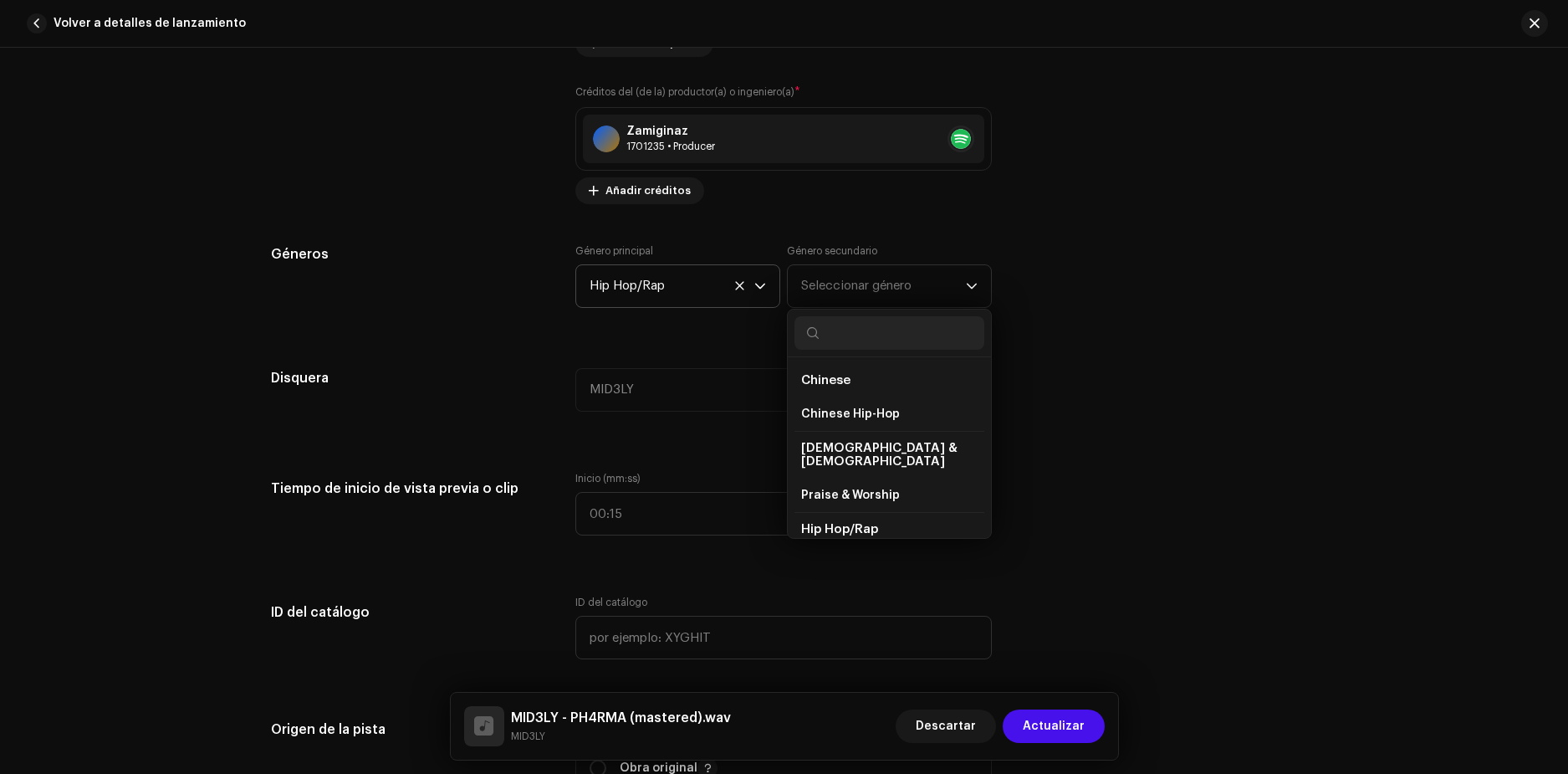
scroll to position [1339, 0]
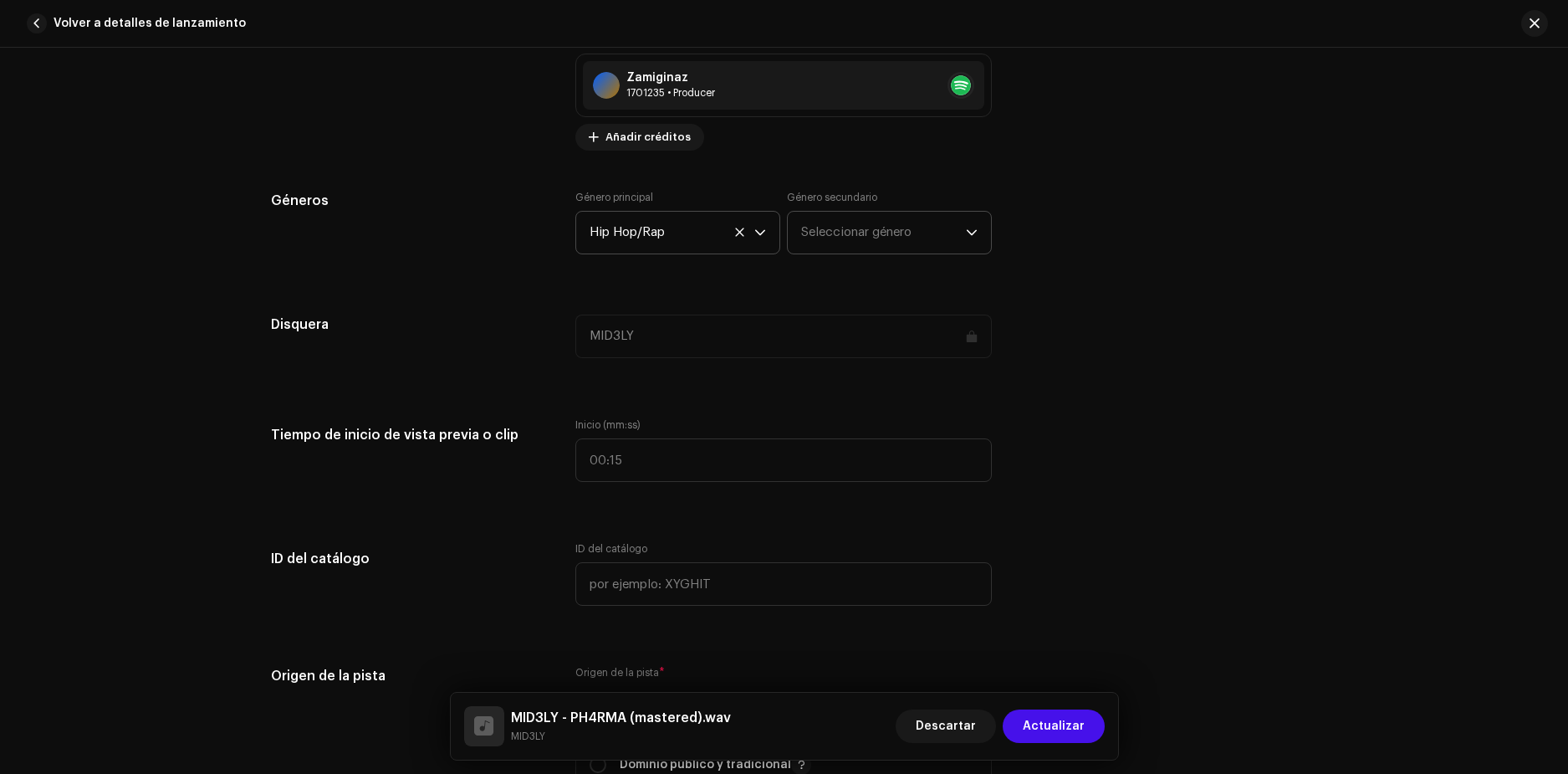
click at [890, 241] on span "Seleccionar género" at bounding box center [883, 232] width 165 height 42
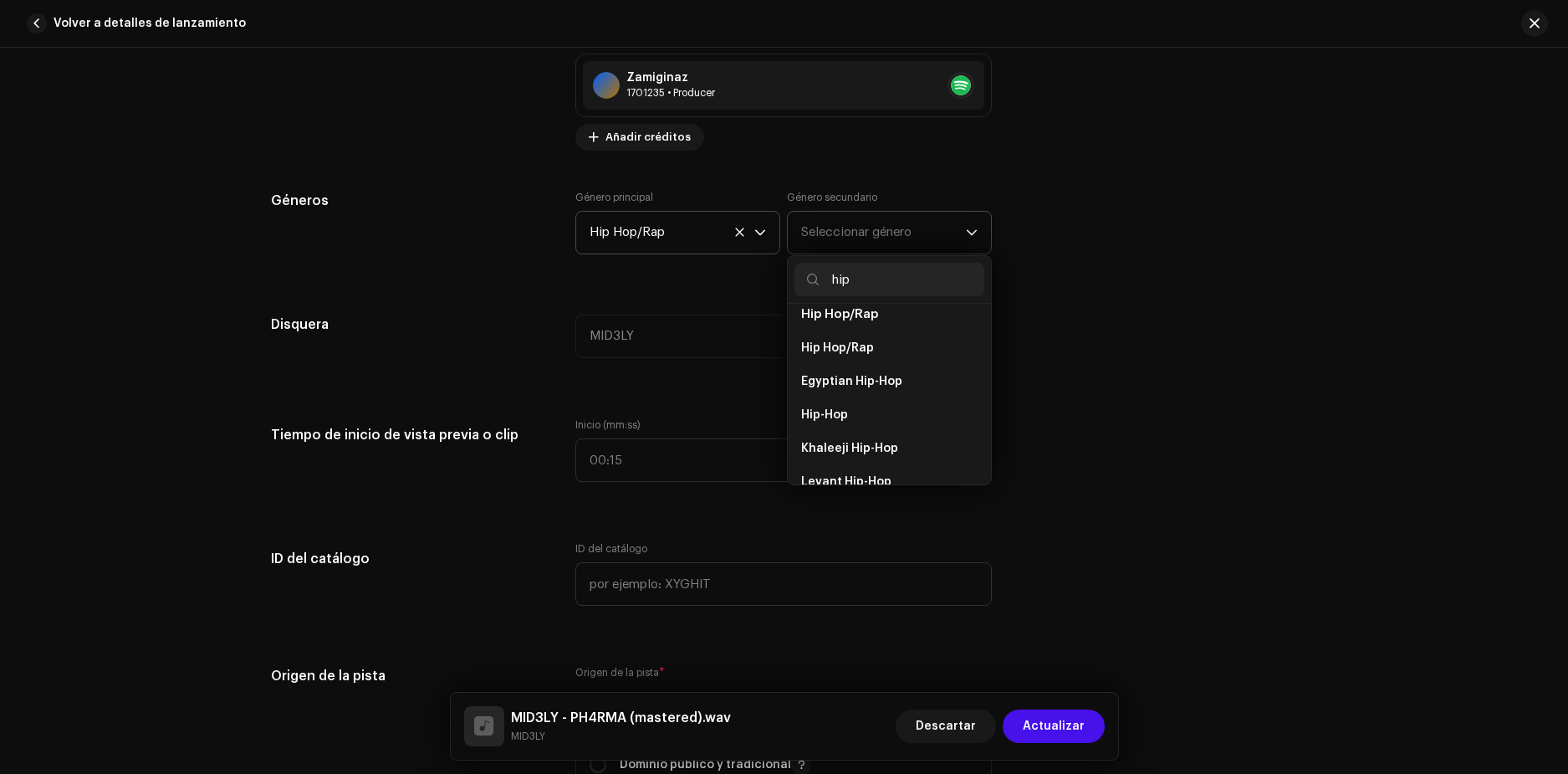
scroll to position [167, 0]
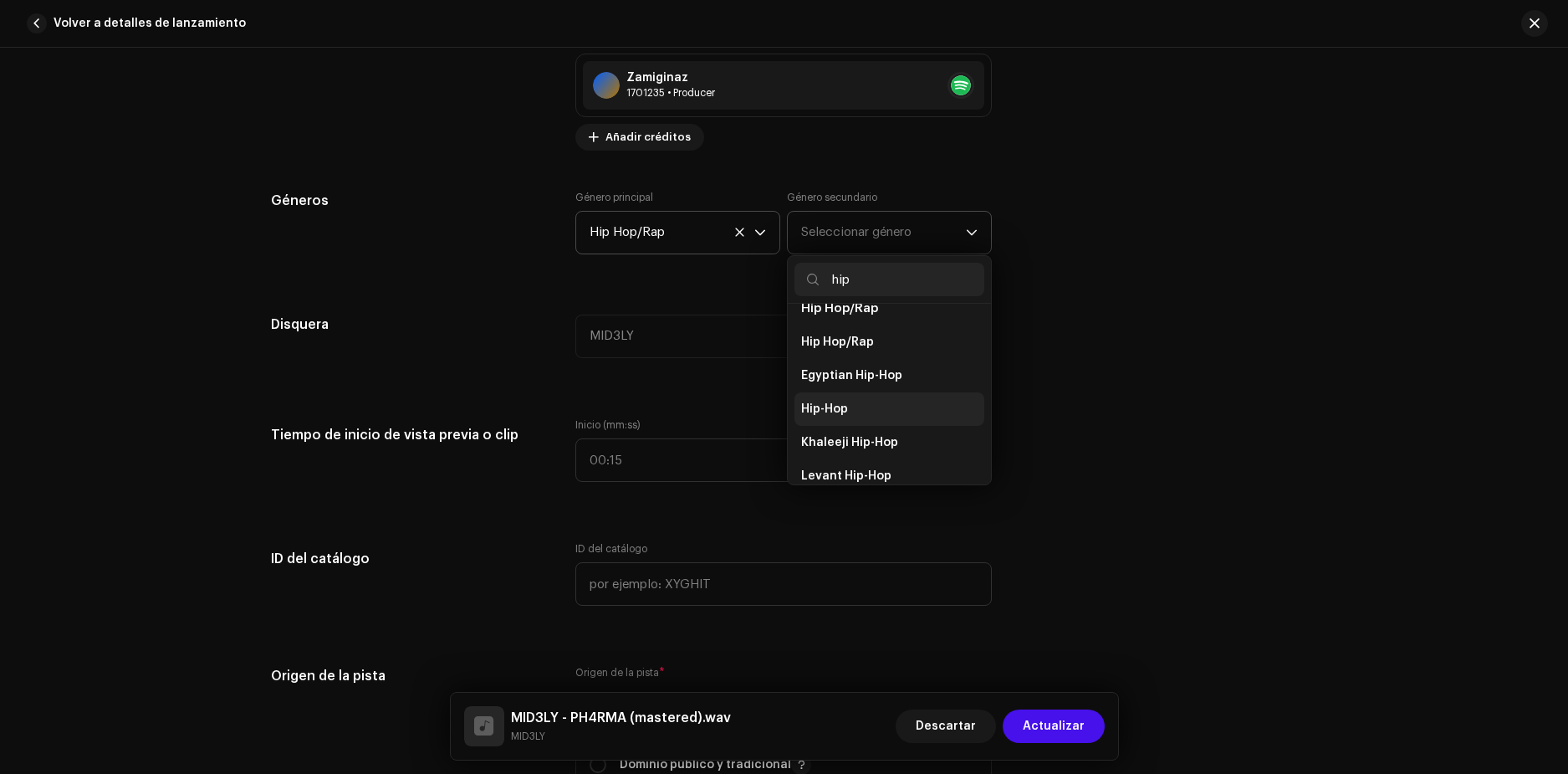
type input "hip"
click at [835, 401] on span "Hip-Hop" at bounding box center [825, 409] width 47 height 17
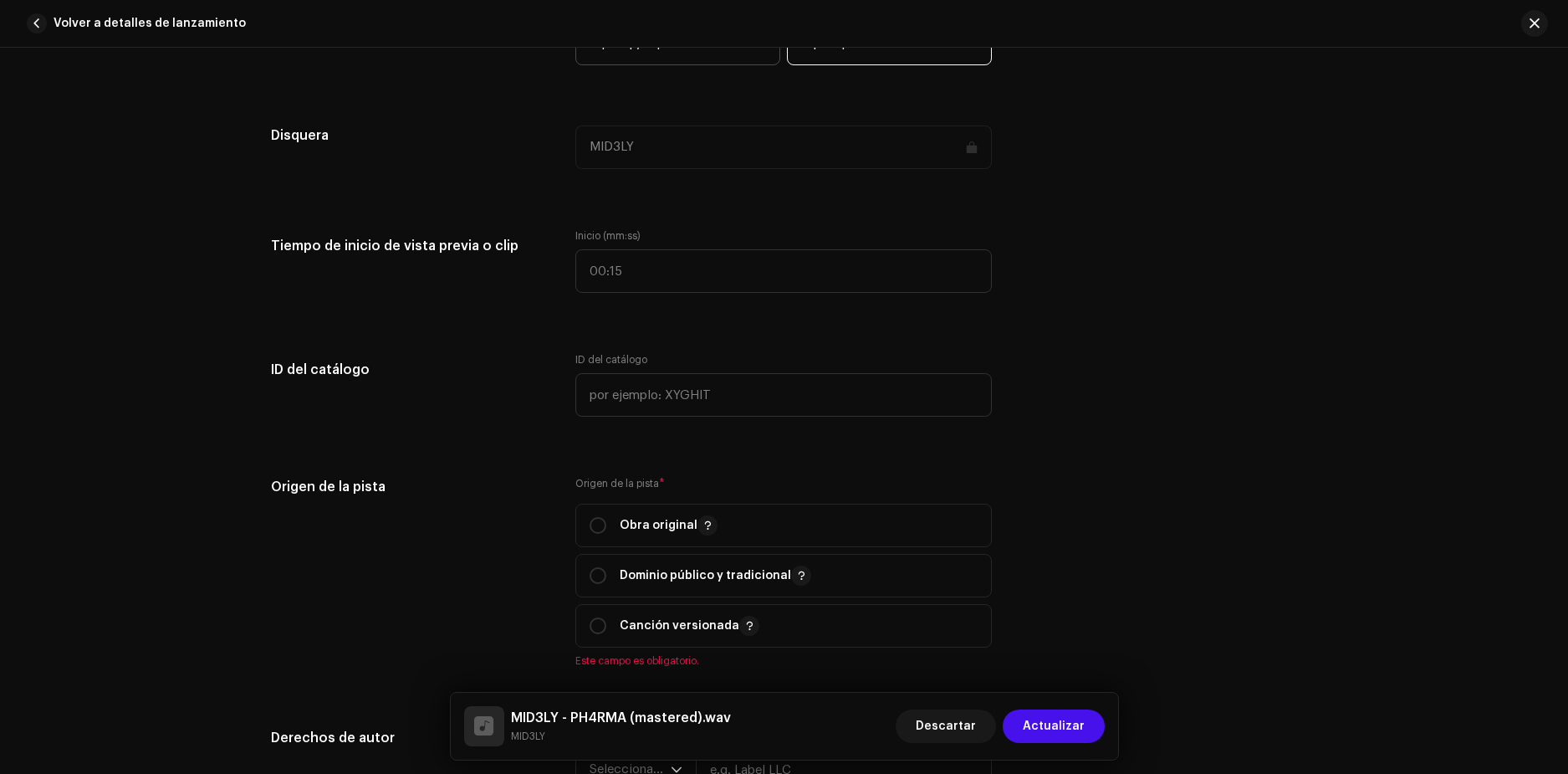
scroll to position [1590, 0]
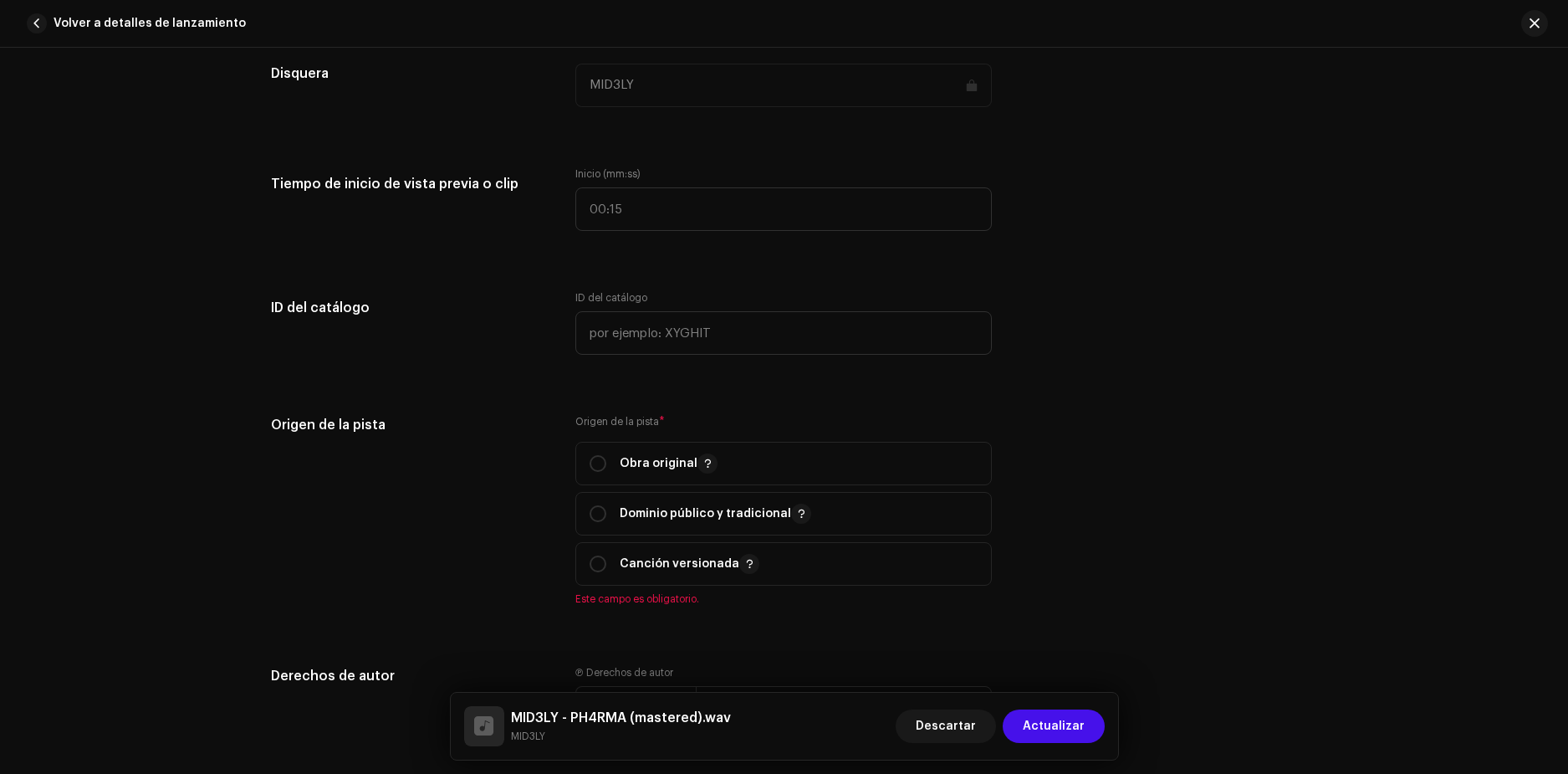
click at [487, 384] on div "Detalles de la pista Complete los siguientes pasos para finalizar su pista. 1 d…" at bounding box center [784, 325] width 1081 height 3654
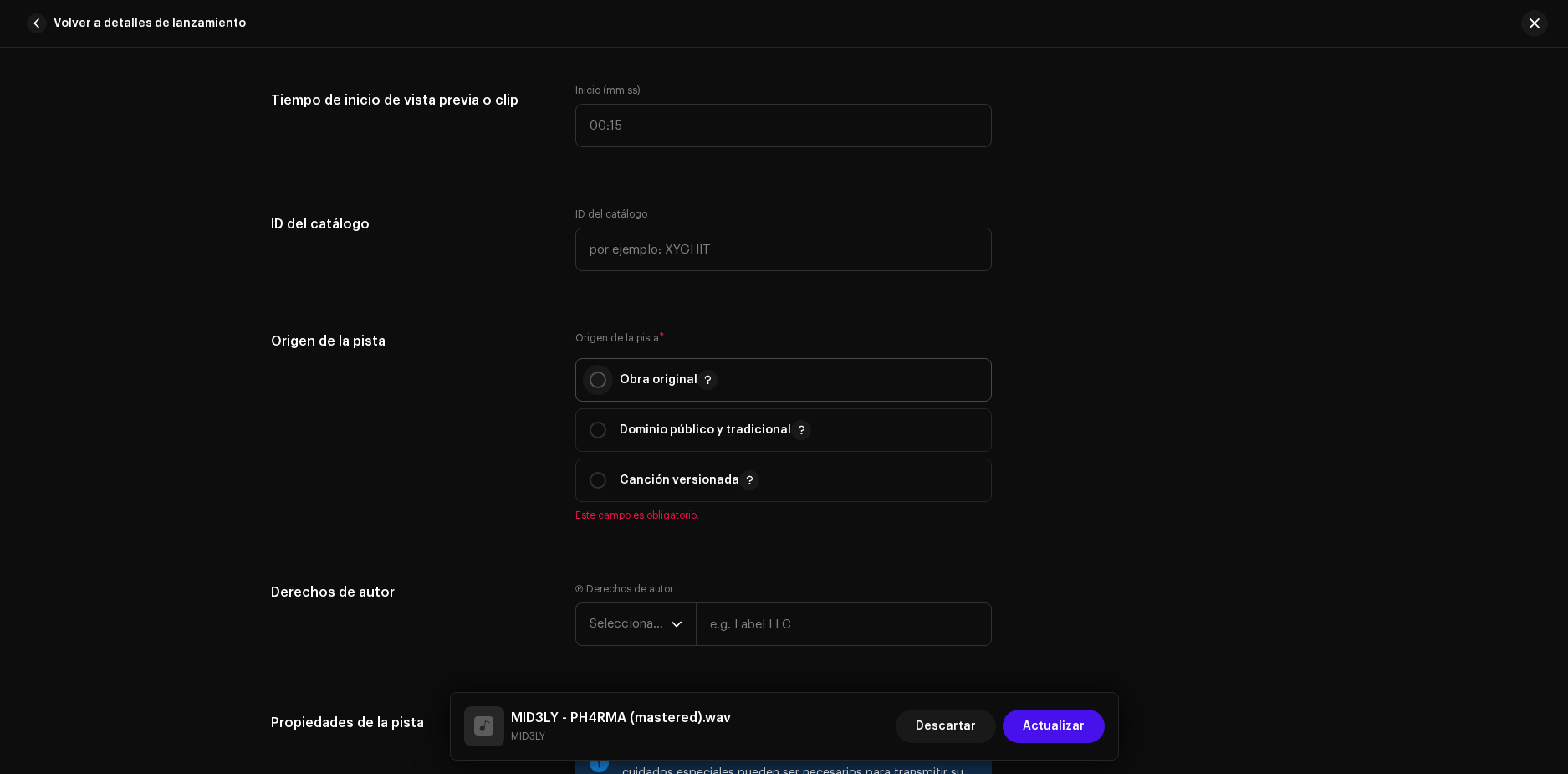
click at [589, 384] on input "radio" at bounding box center [597, 379] width 17 height 17
radio input "true"
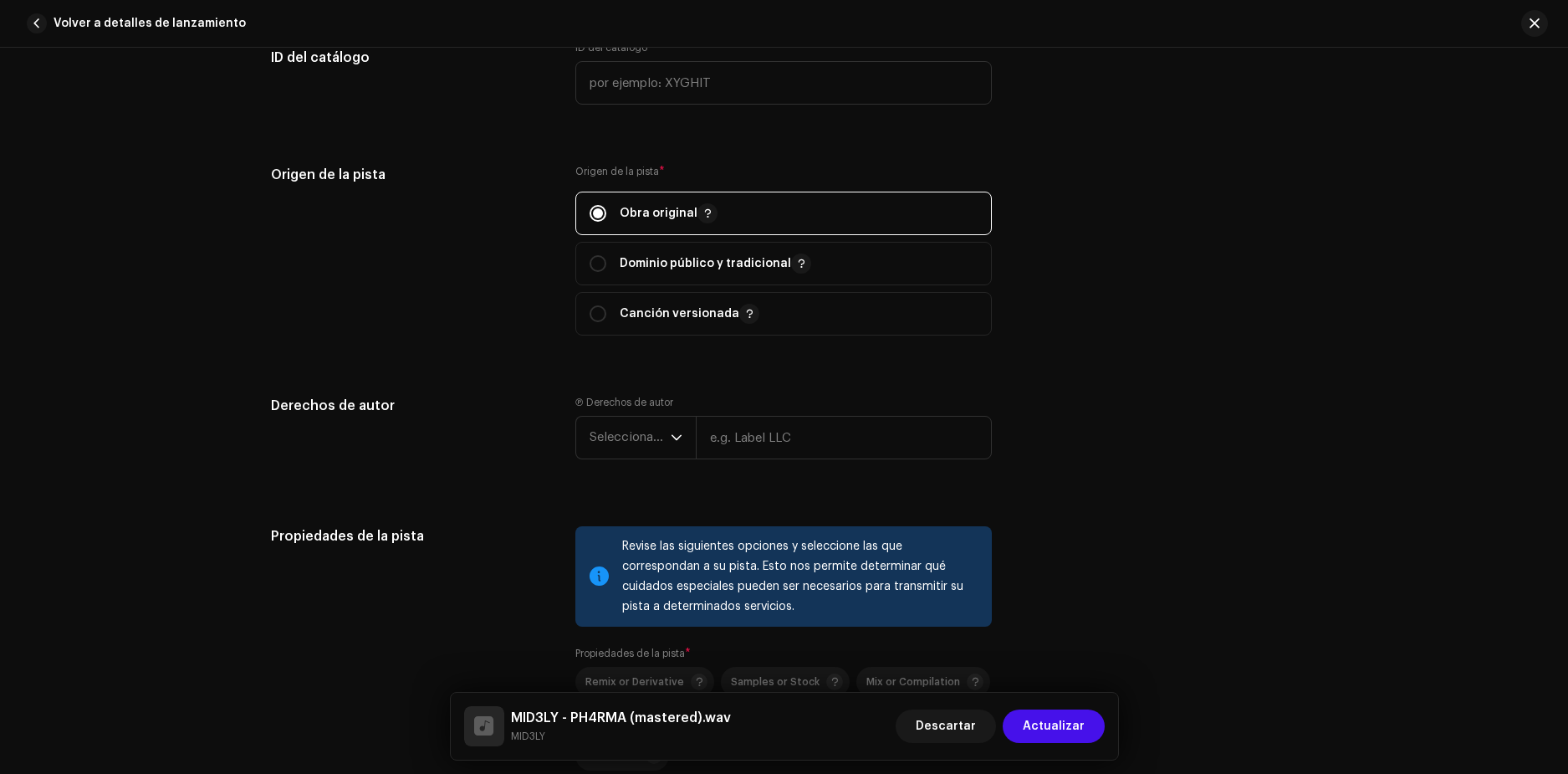
scroll to position [1840, 0]
click at [647, 436] on span "Seleccionar año" at bounding box center [630, 436] width 81 height 42
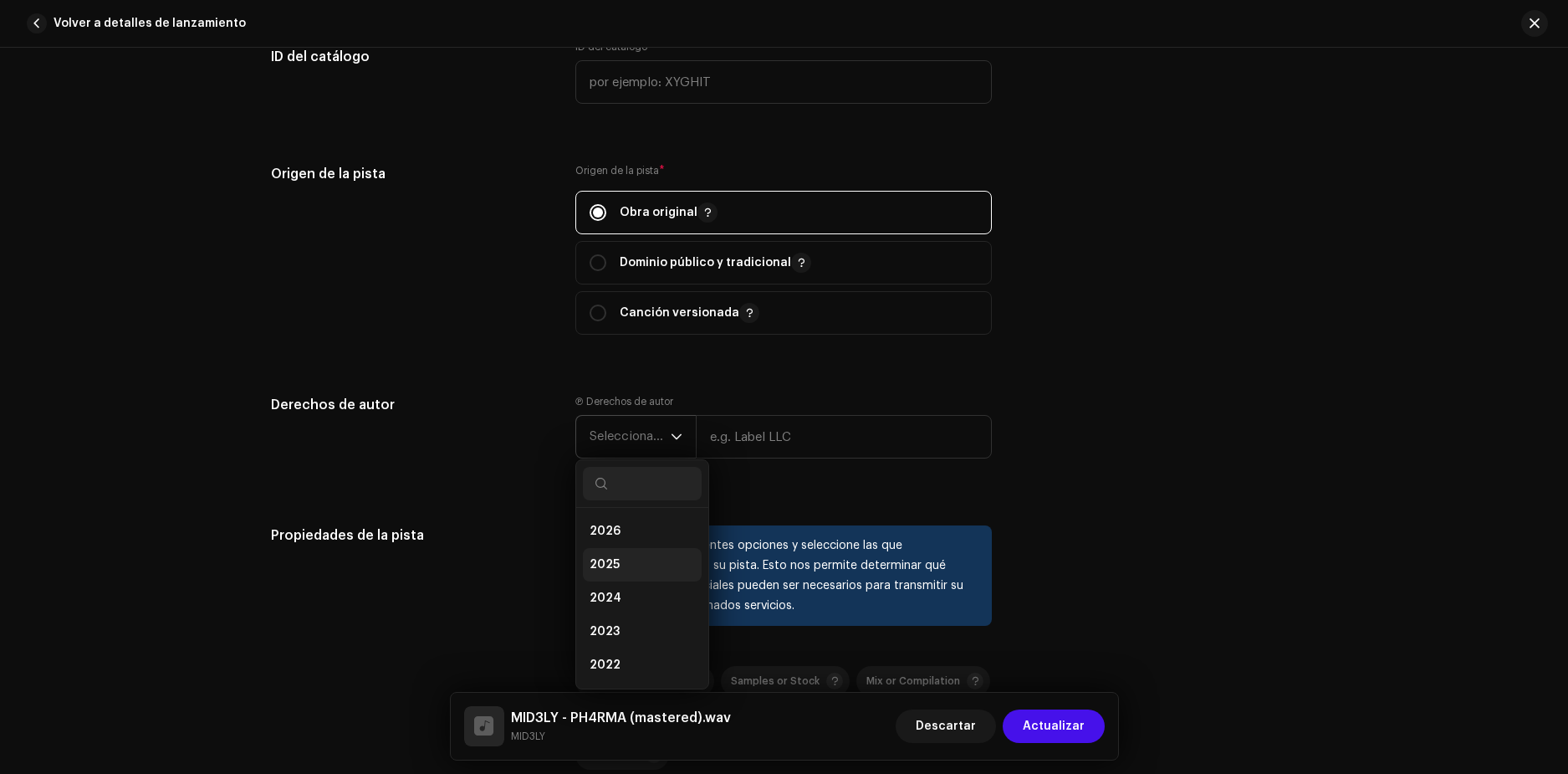
click at [629, 569] on li "2025" at bounding box center [642, 565] width 118 height 34
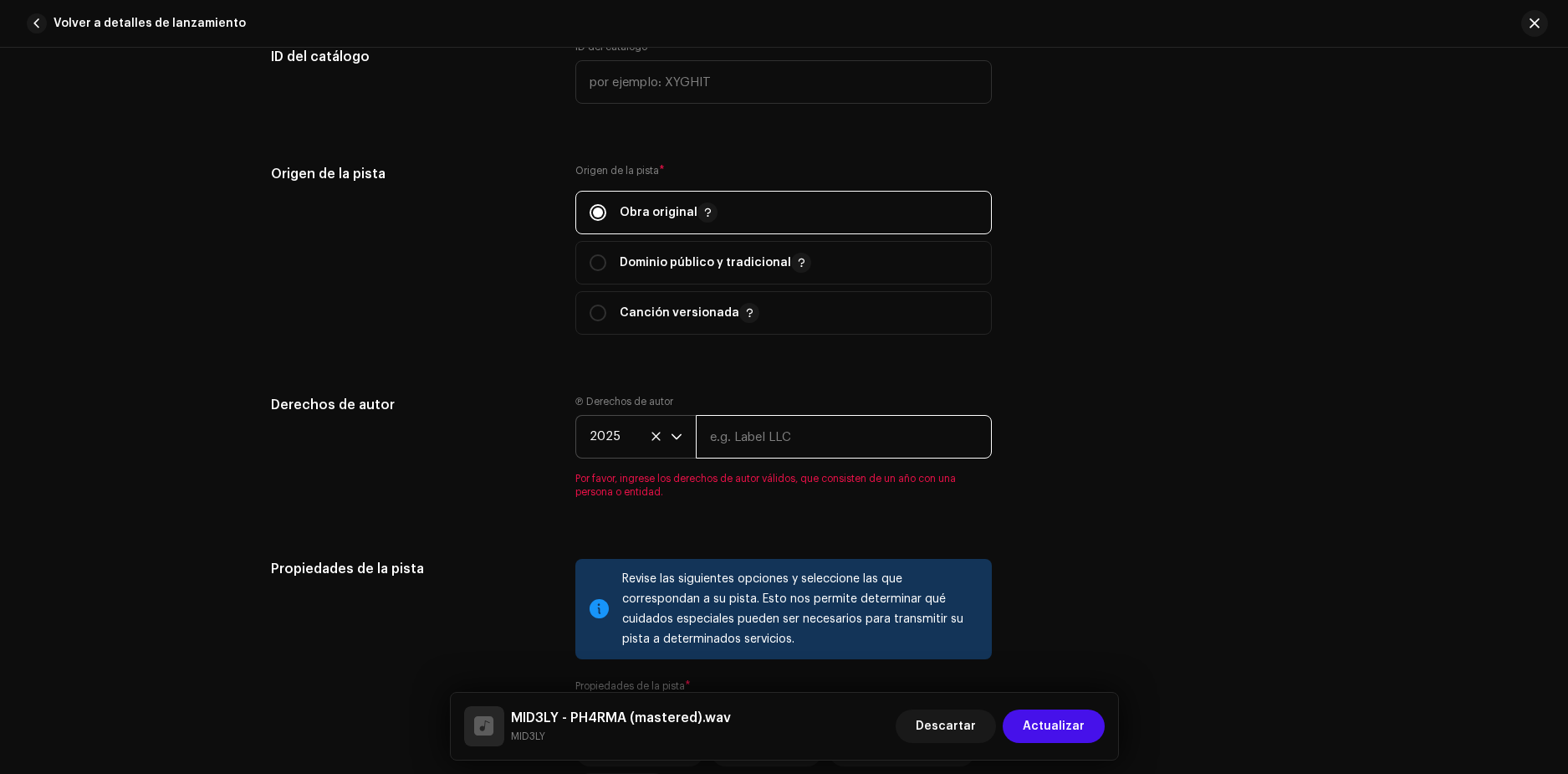
click at [770, 438] on input "text" at bounding box center [843, 436] width 297 height 44
type input "Mid3ly"
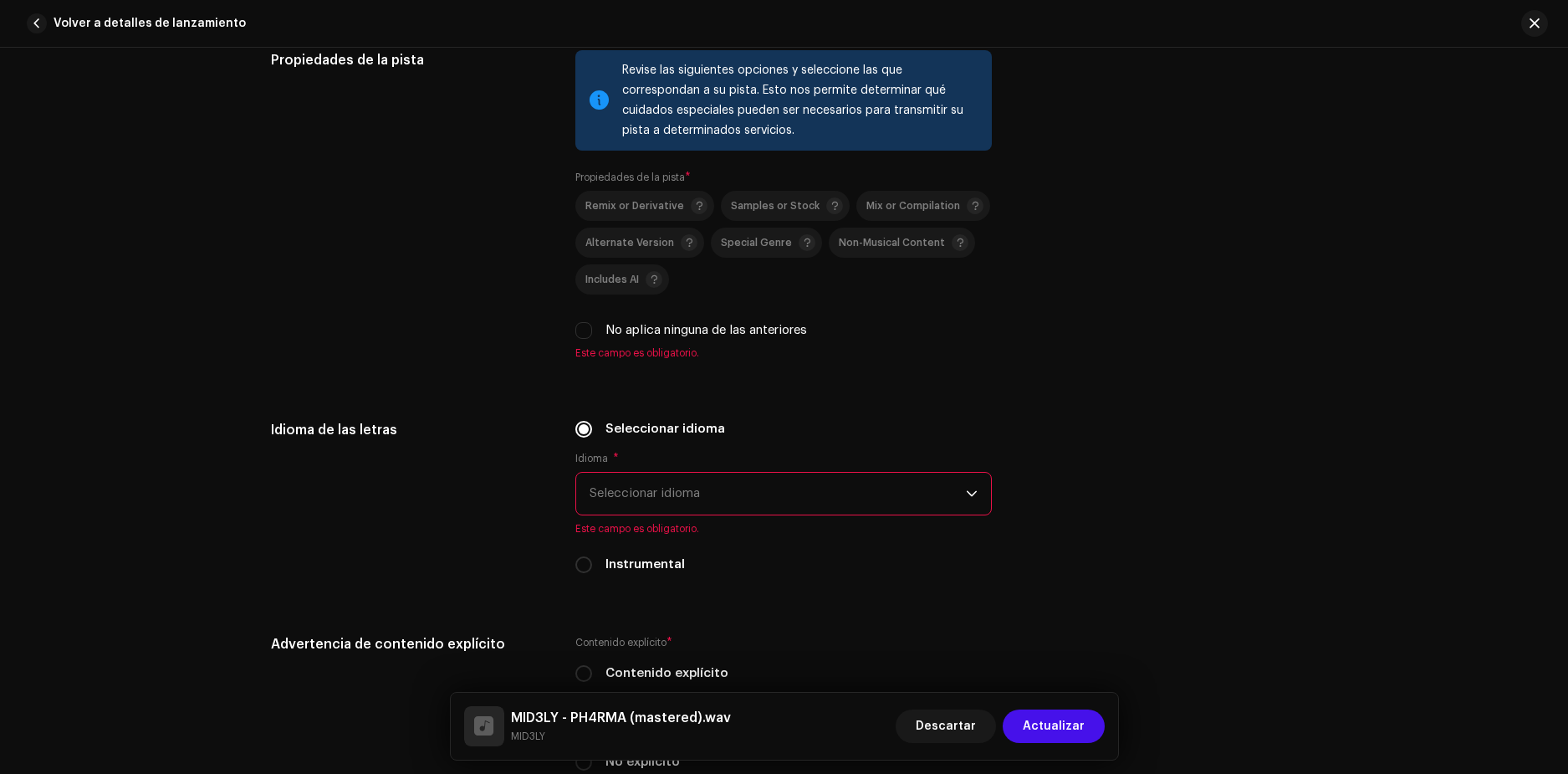
scroll to position [2342, 0]
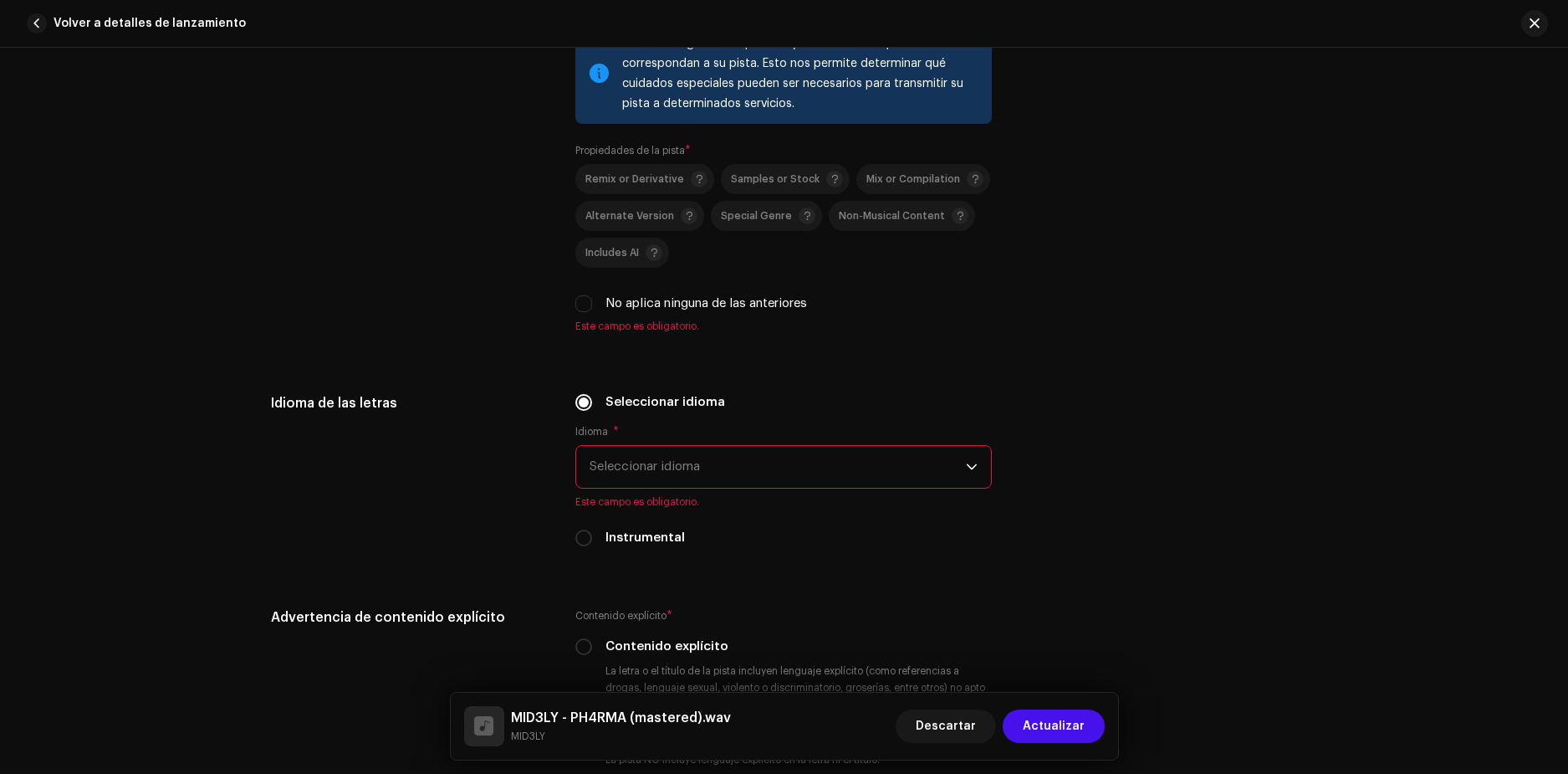
click at [753, 456] on span "Seleccionar idioma" at bounding box center [777, 467] width 377 height 42
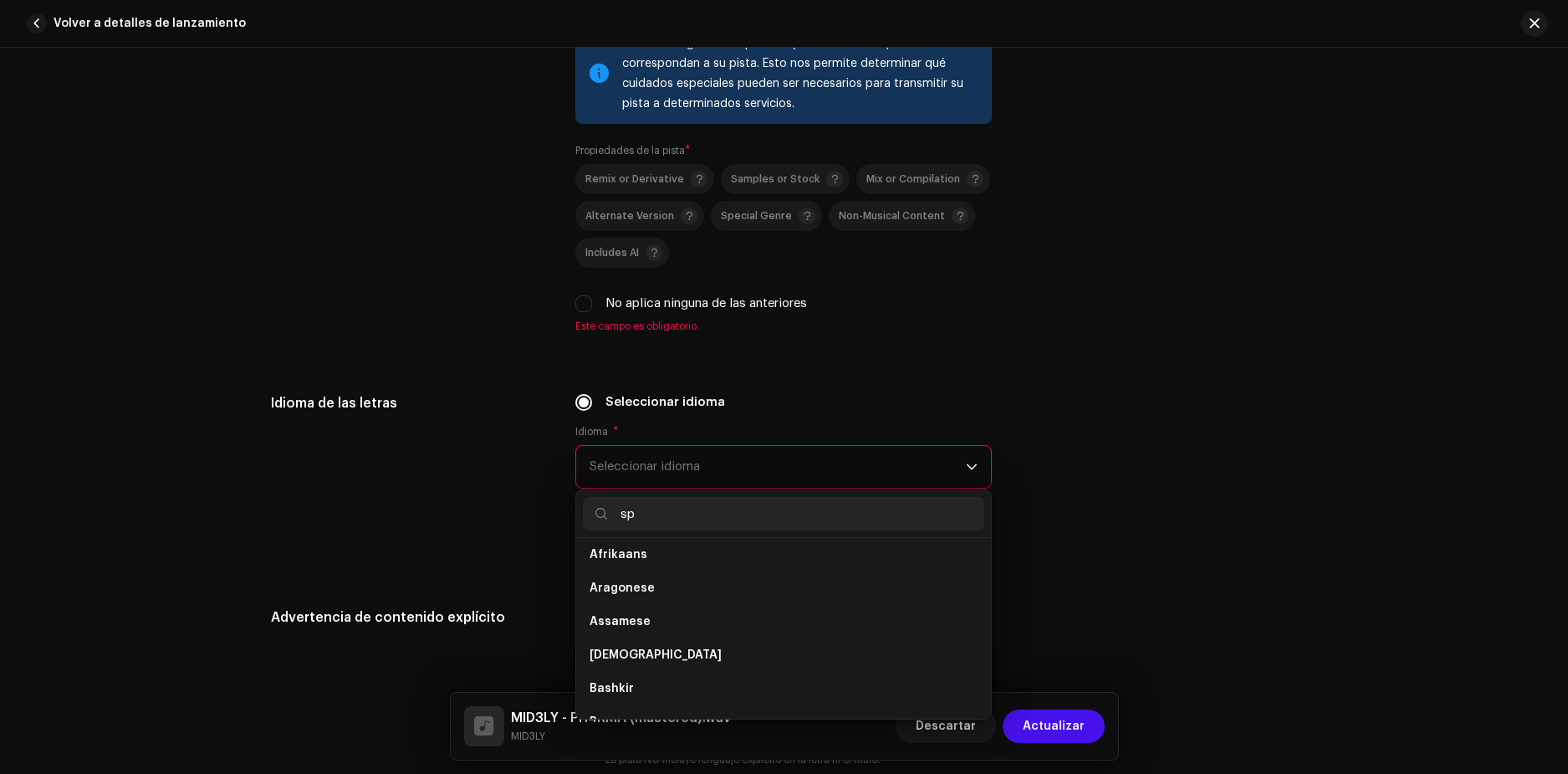
scroll to position [0, 0]
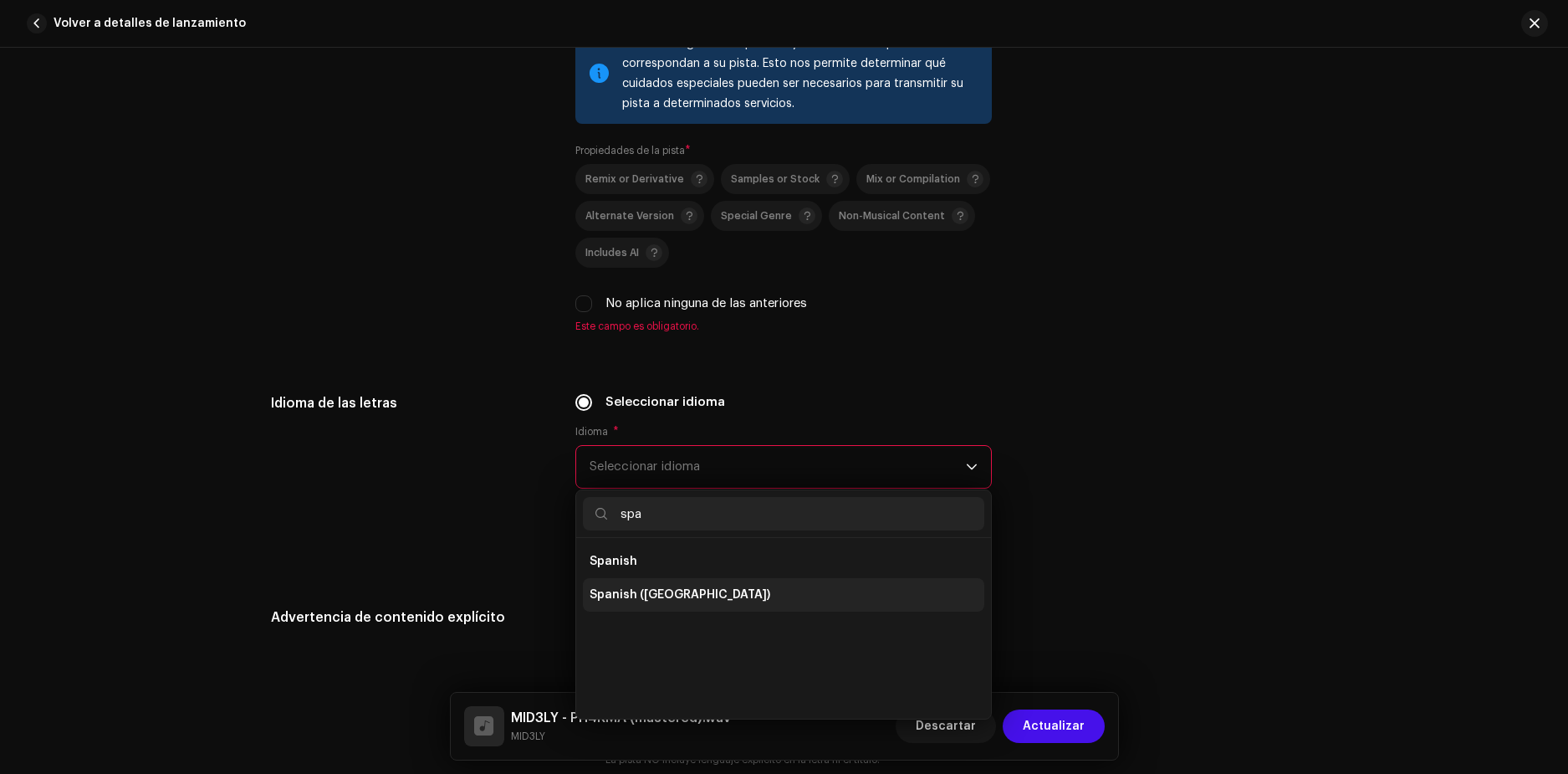
type input "spa"
click at [659, 598] on span "Spanish ([GEOGRAPHIC_DATA])" at bounding box center [679, 594] width 181 height 17
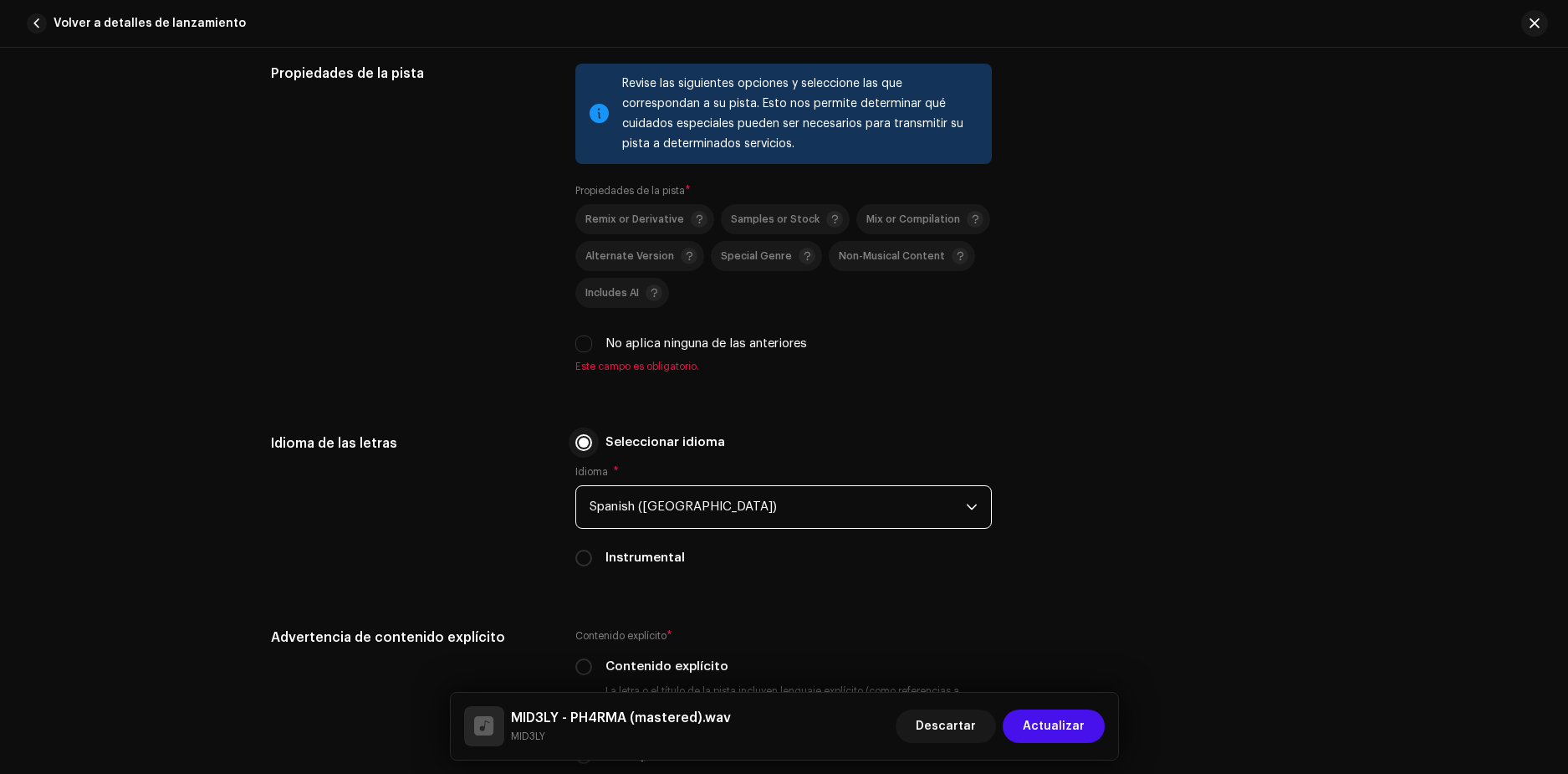
scroll to position [2175, 0]
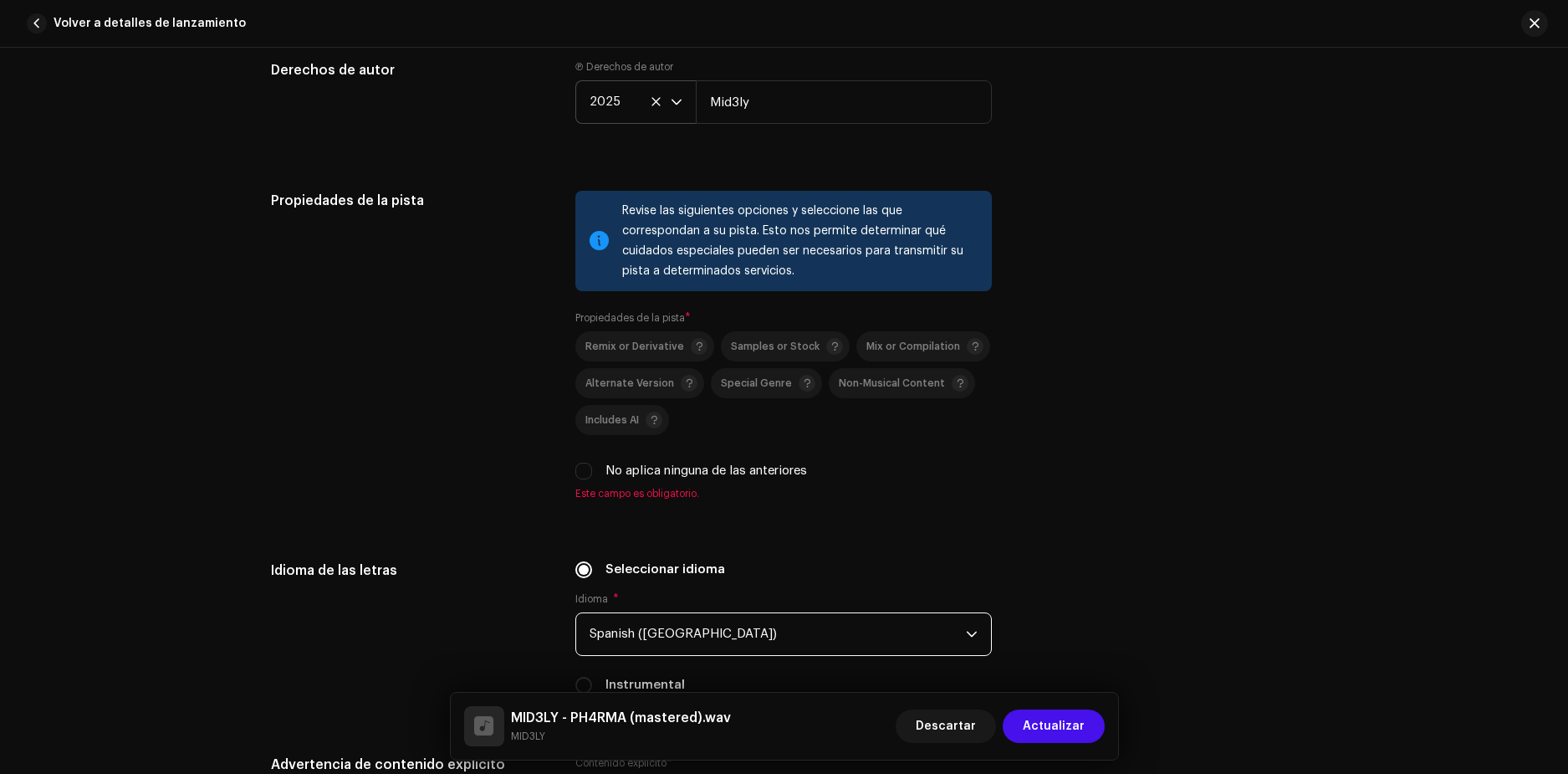
click at [589, 446] on div "Remix or Derivative Samples or Stock Mix or Compilation Alternate Version Speci…" at bounding box center [784, 405] width 417 height 149
click at [579, 464] on input "No aplica ninguna de las anteriores" at bounding box center [583, 470] width 17 height 17
checkbox input "true"
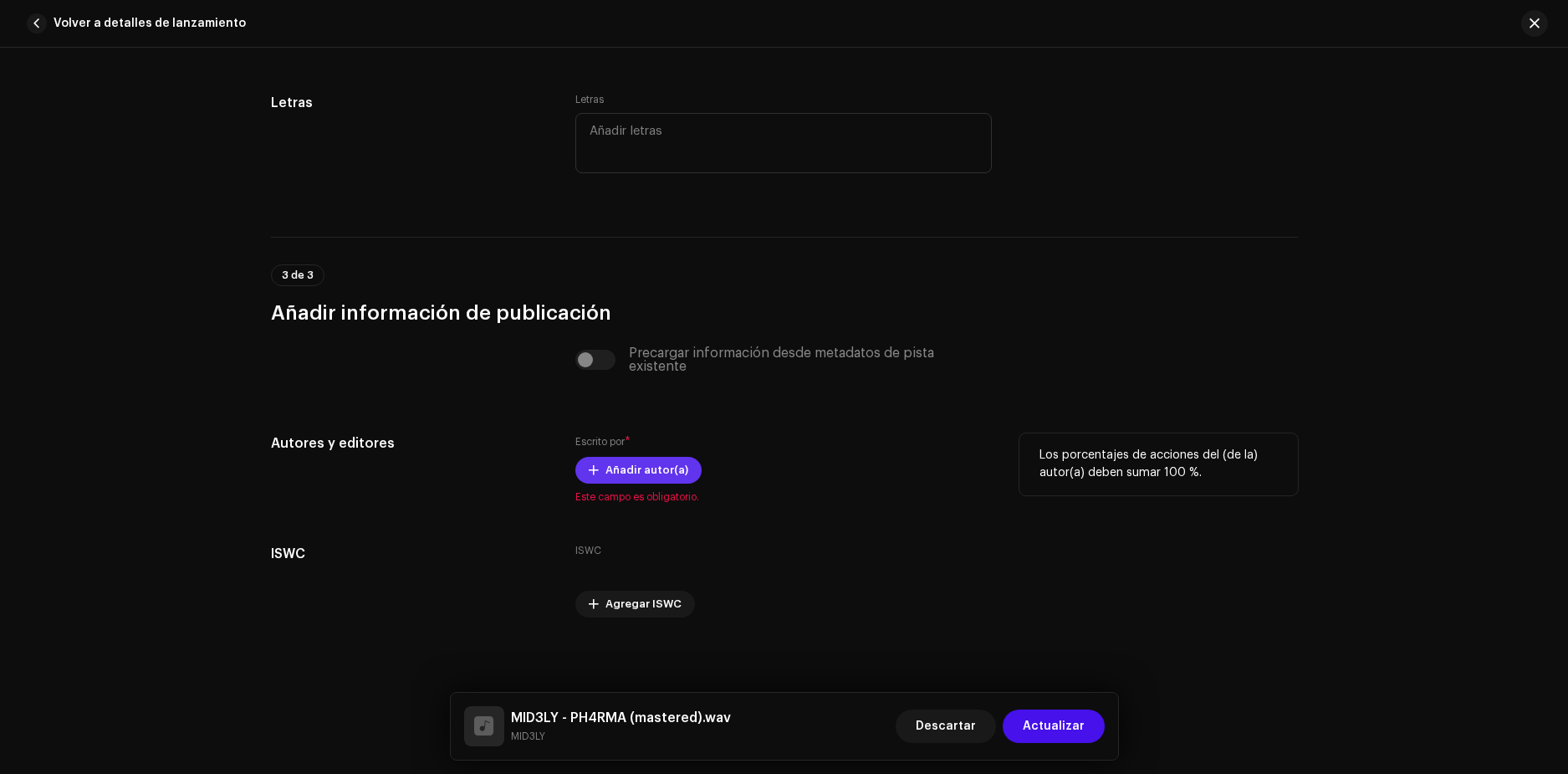
scroll to position [3068, 0]
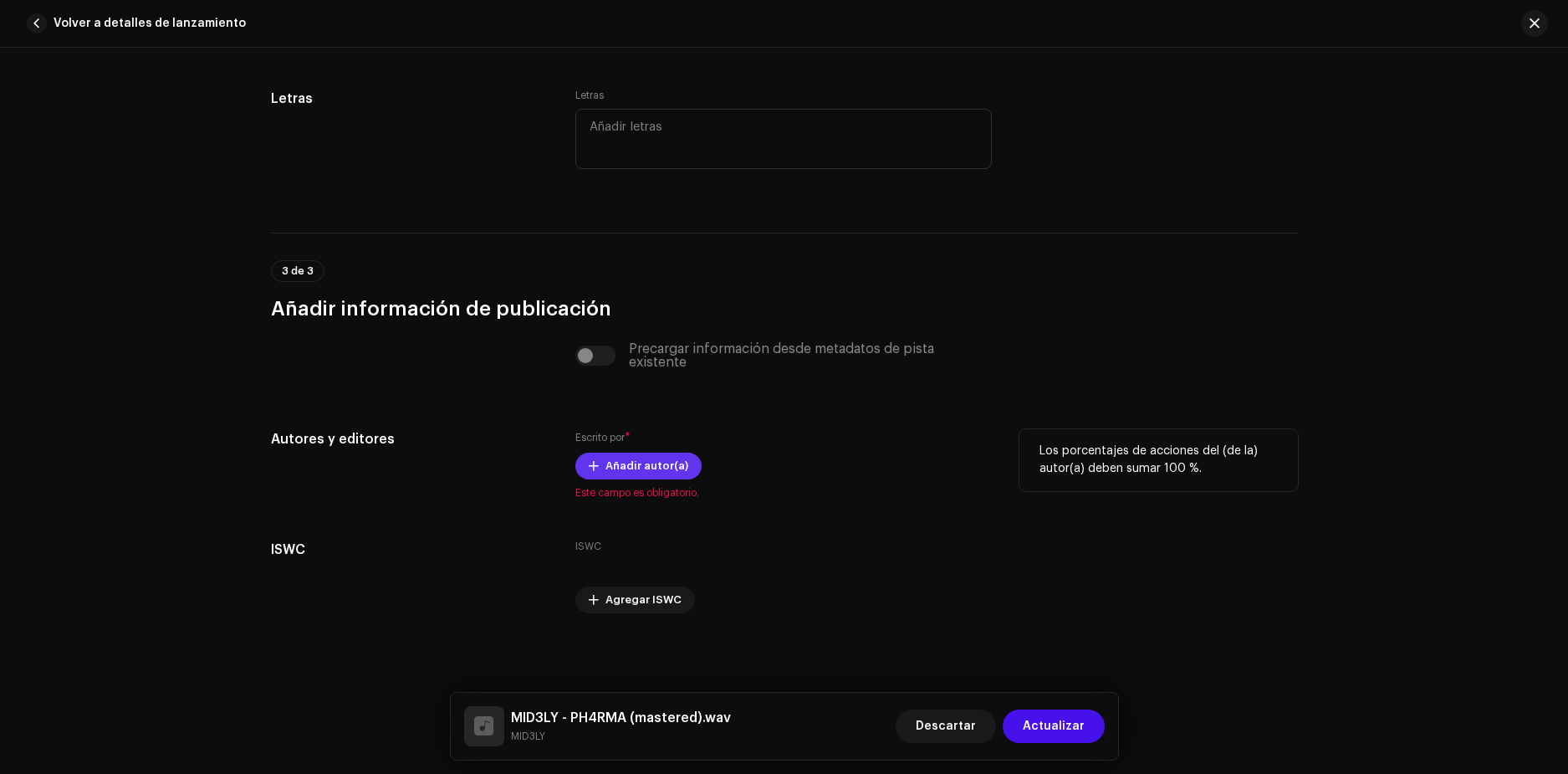
click at [631, 469] on span "Añadir autor(a)" at bounding box center [646, 466] width 83 height 34
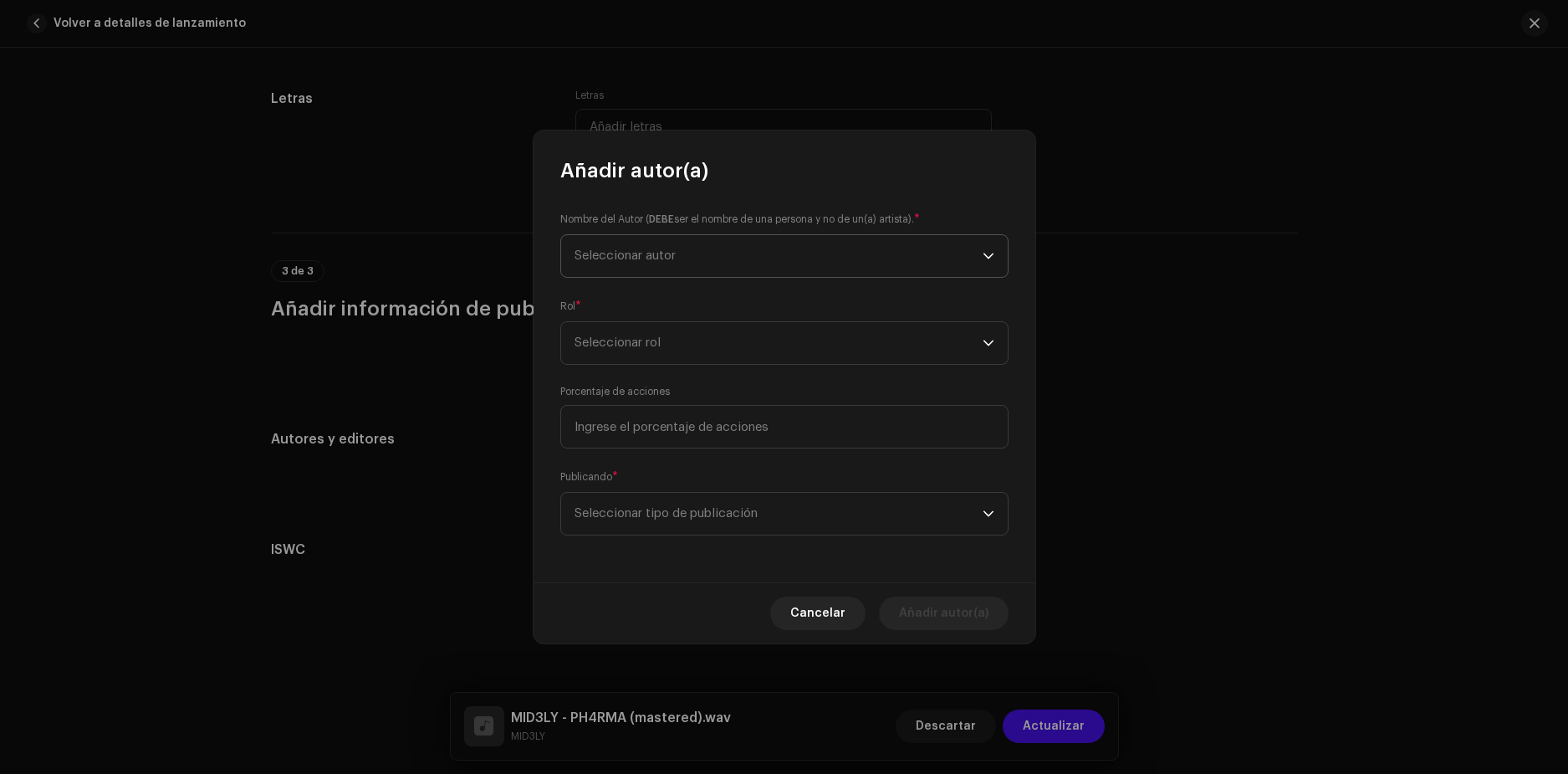
click at [660, 265] on span "Seleccionar autor" at bounding box center [778, 256] width 408 height 42
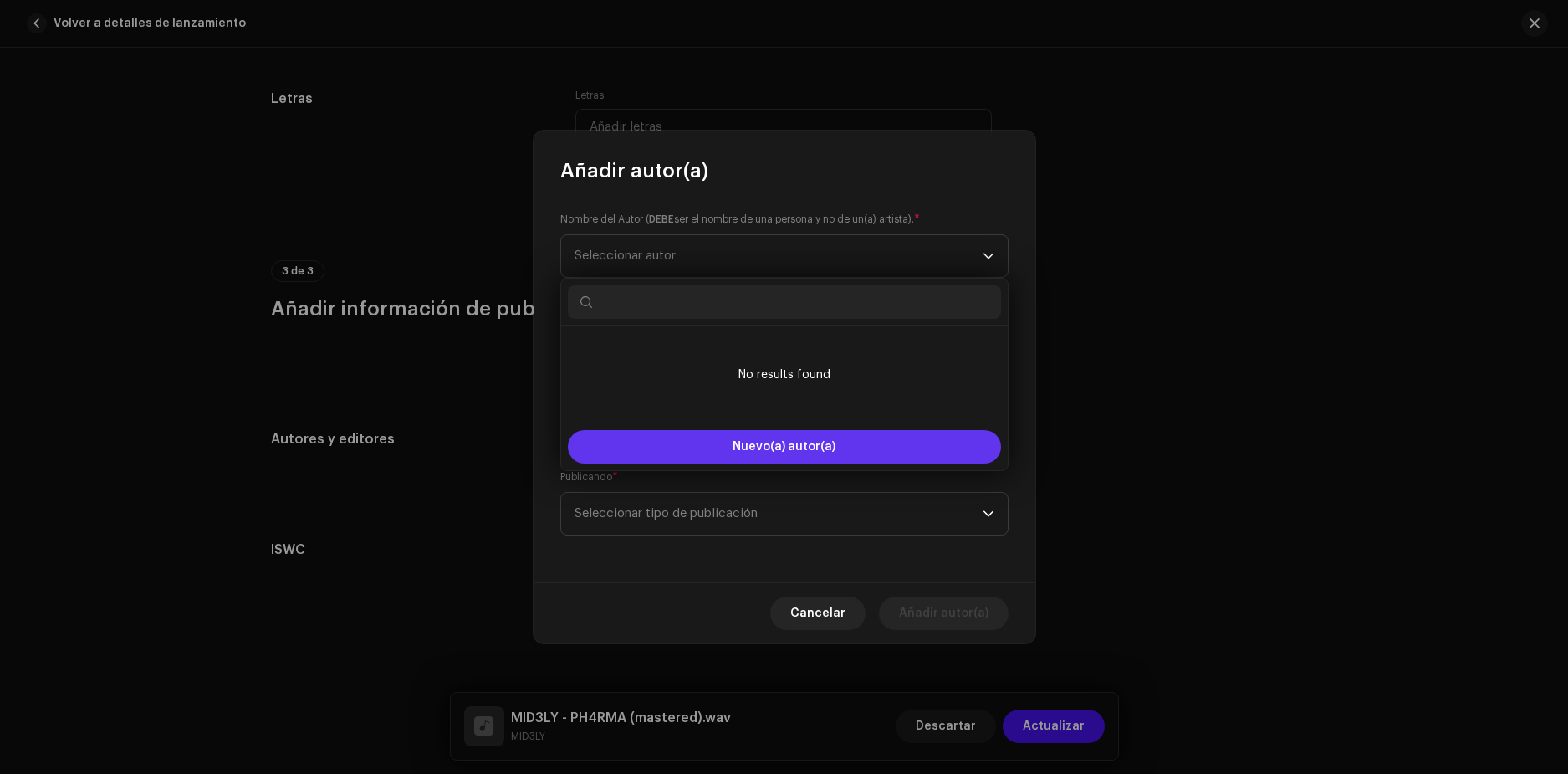
click at [766, 436] on button "Nuevo(a) autor(a)" at bounding box center [784, 447] width 434 height 34
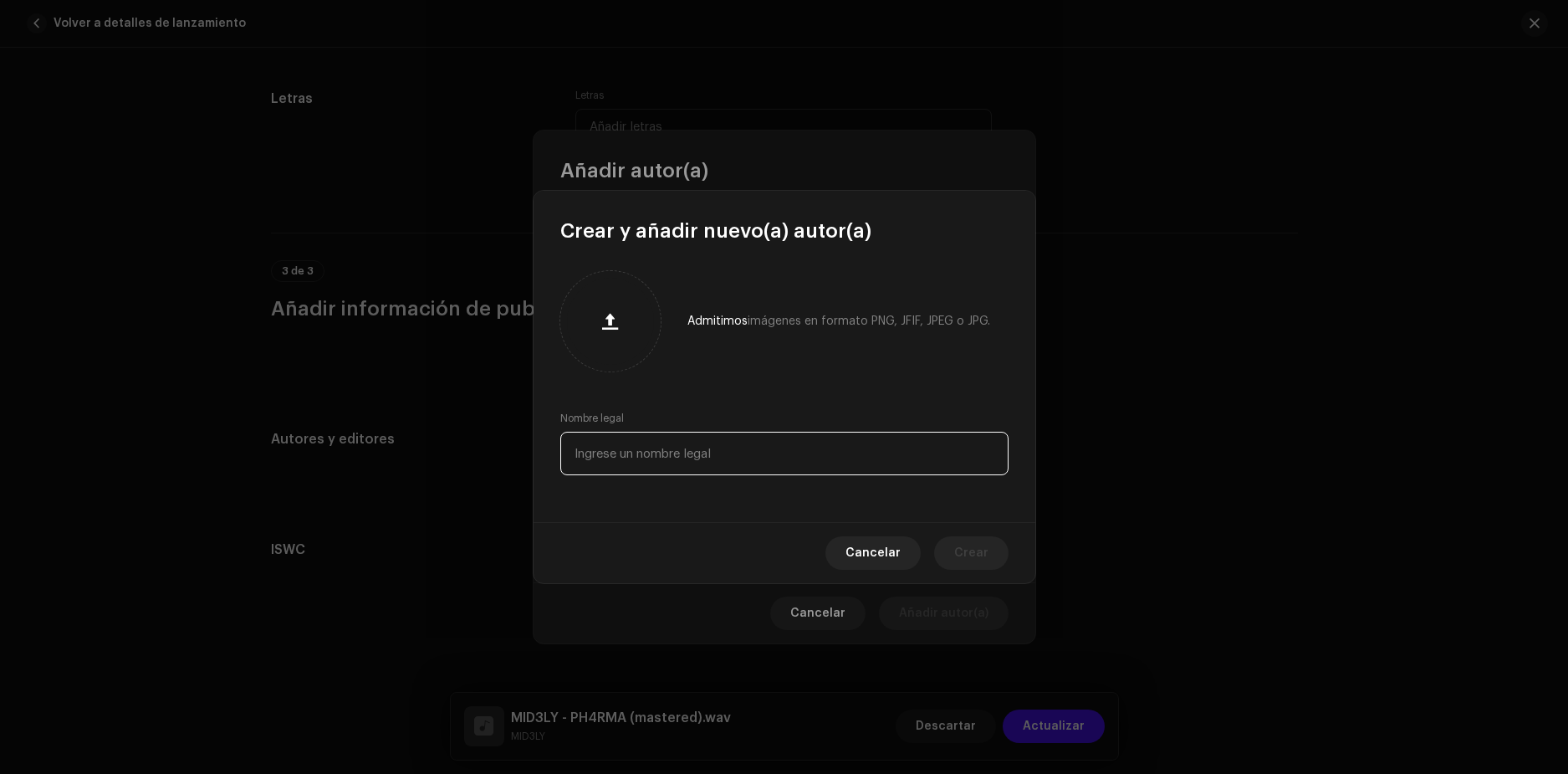
click at [711, 444] on input "text" at bounding box center [784, 453] width 448 height 44
type input "m"
type input "[PERSON_NAME]"
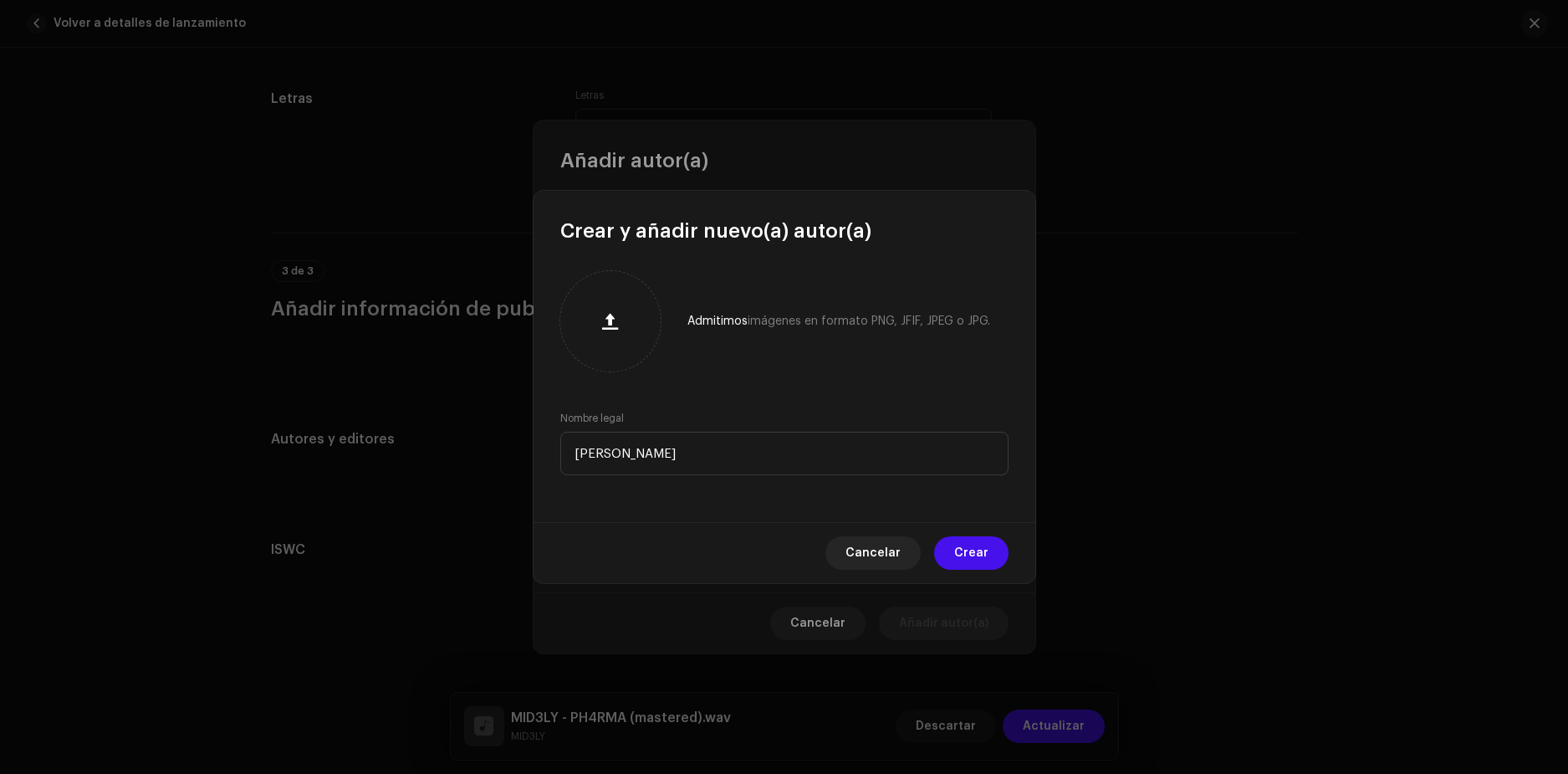
click at [962, 542] on button "Crear" at bounding box center [971, 553] width 75 height 34
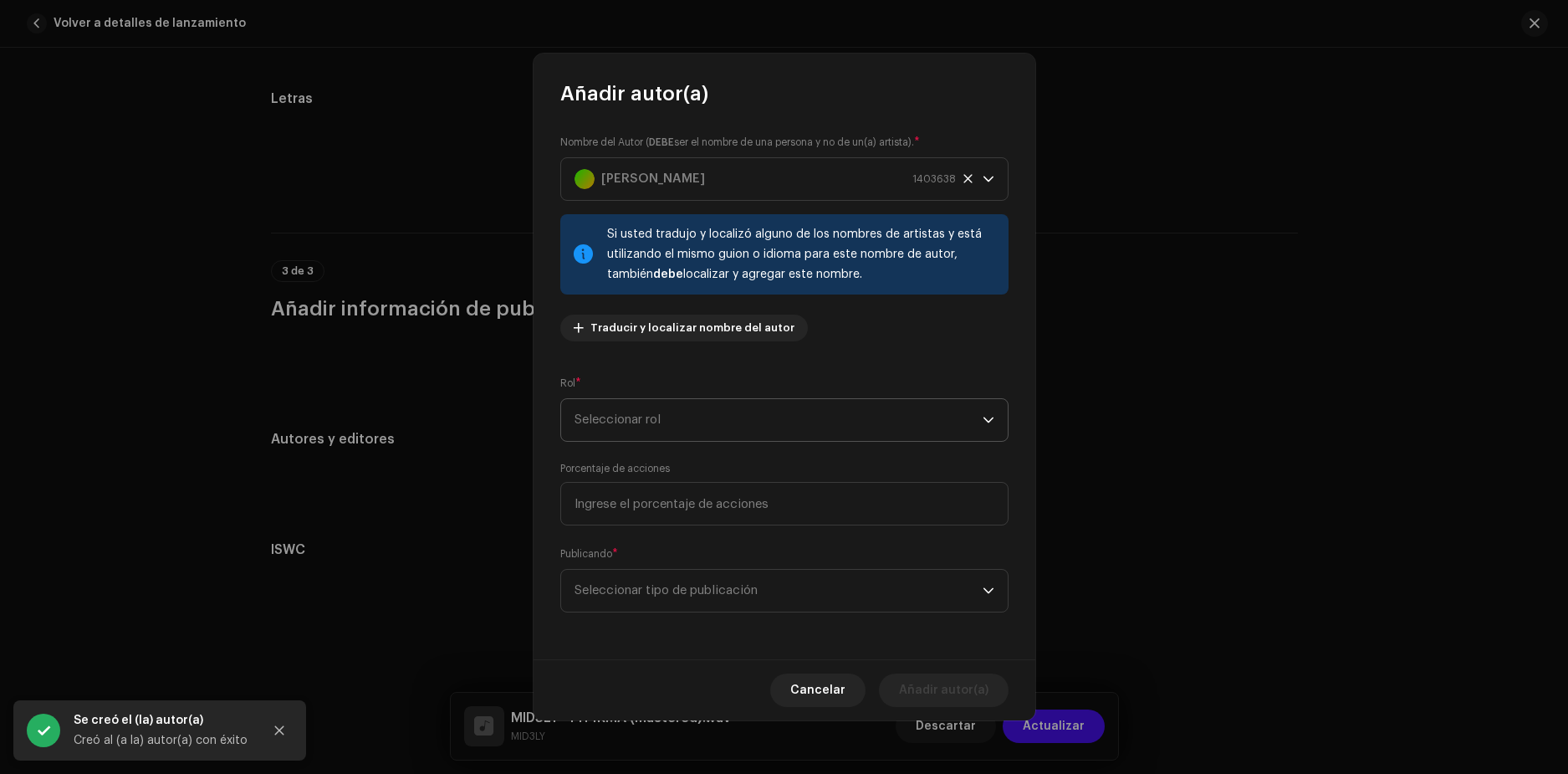
click at [728, 411] on span "Seleccionar rol" at bounding box center [778, 420] width 408 height 42
click at [661, 552] on li "Composer & Lyricist" at bounding box center [784, 566] width 434 height 34
click at [688, 500] on input at bounding box center [784, 503] width 448 height 44
type input "100,00"
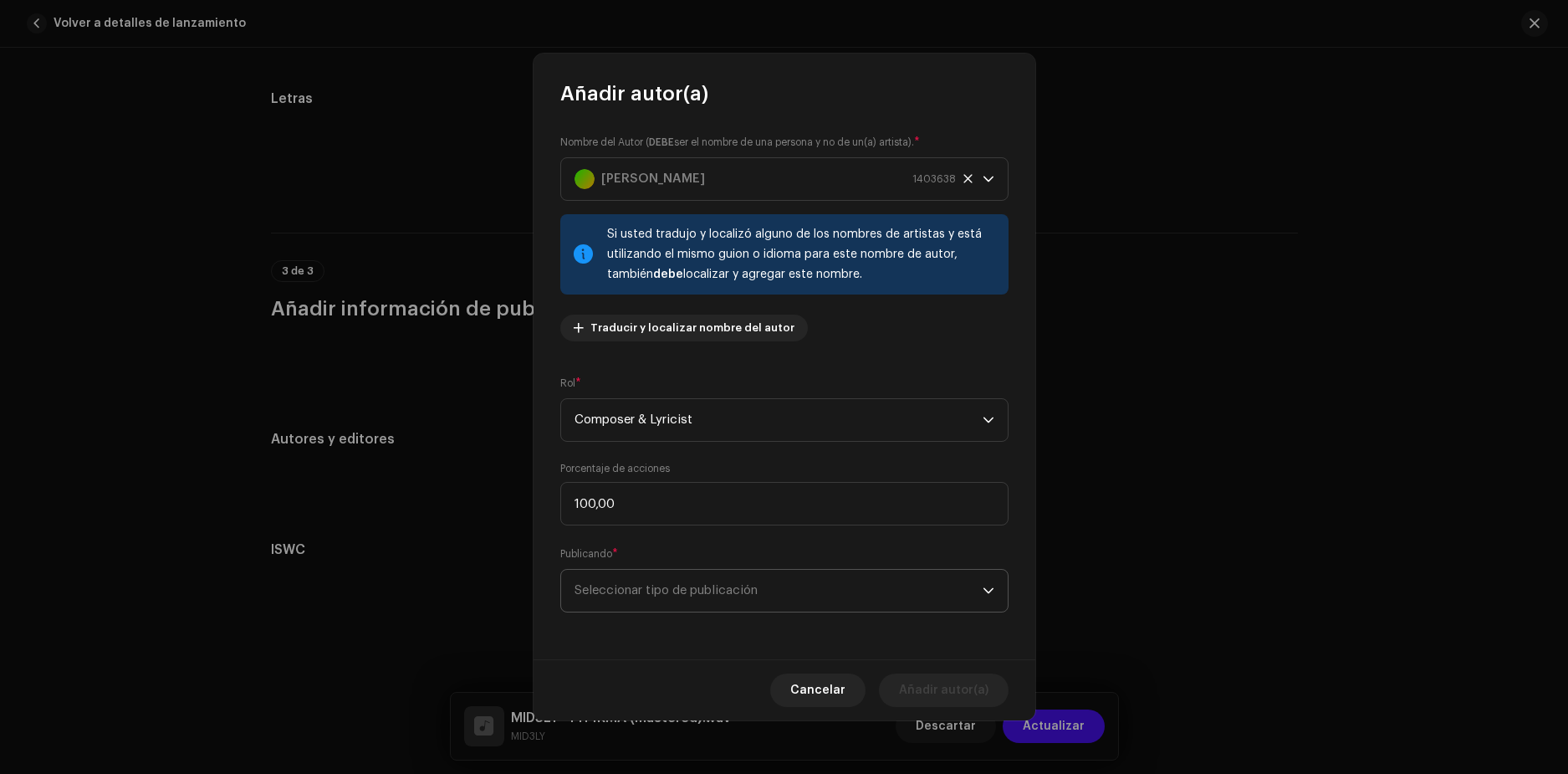
click at [733, 584] on span "Seleccionar tipo de publicación" at bounding box center [778, 591] width 408 height 42
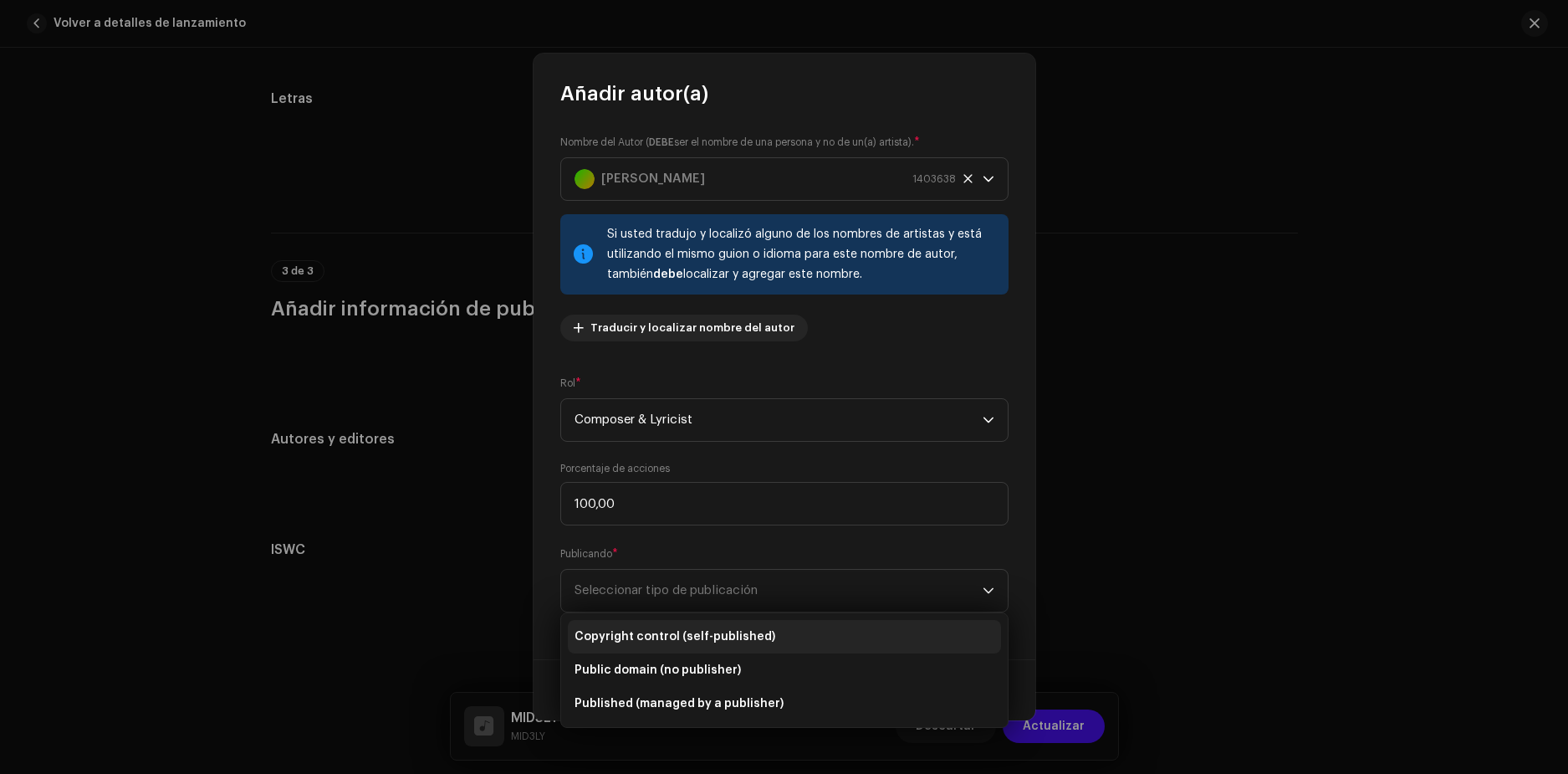
click at [711, 637] on span "Copyright control (self-published)" at bounding box center [674, 636] width 200 height 17
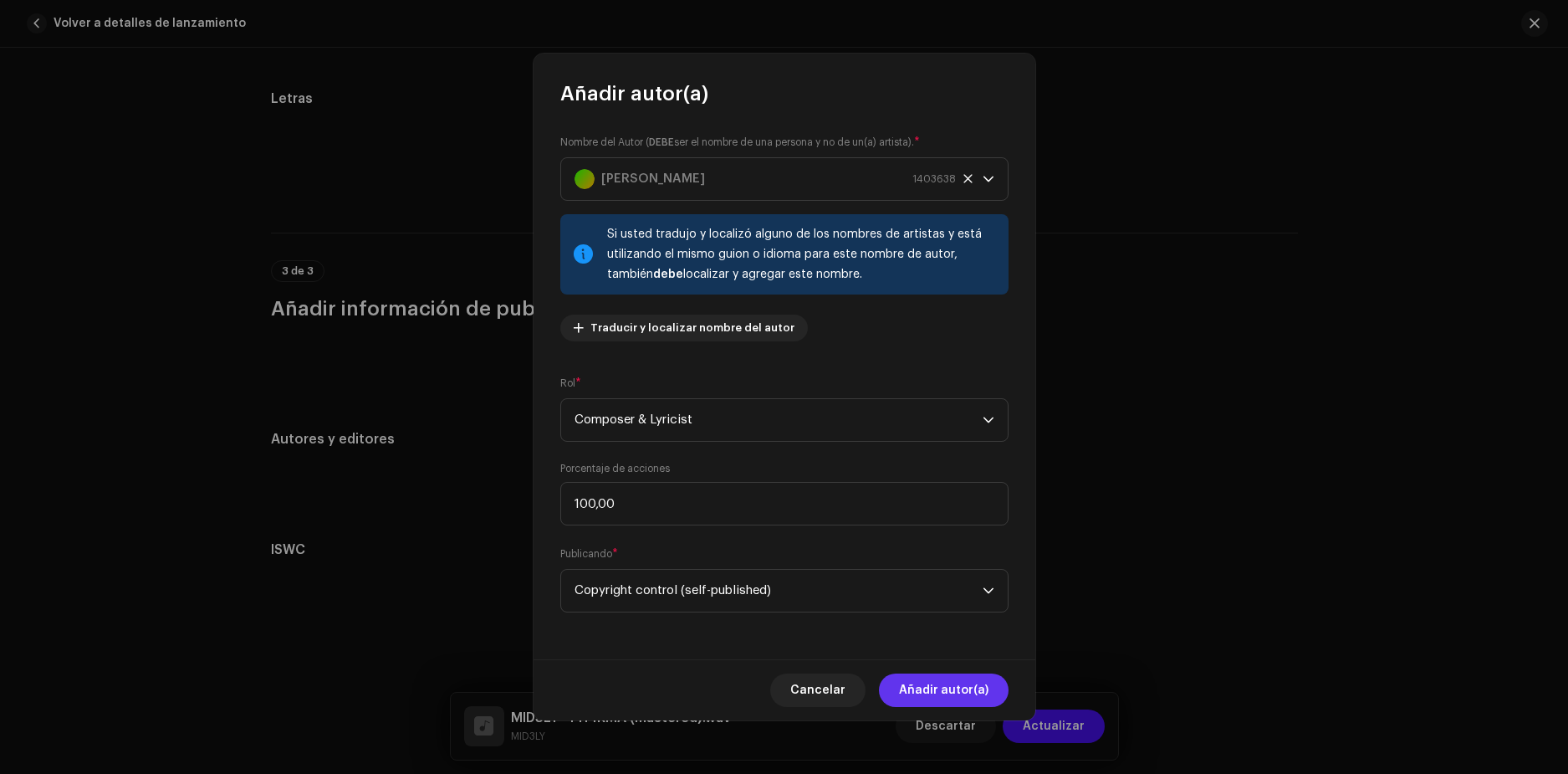
click at [930, 701] on span "Añadir autor(a)" at bounding box center [944, 690] width 90 height 34
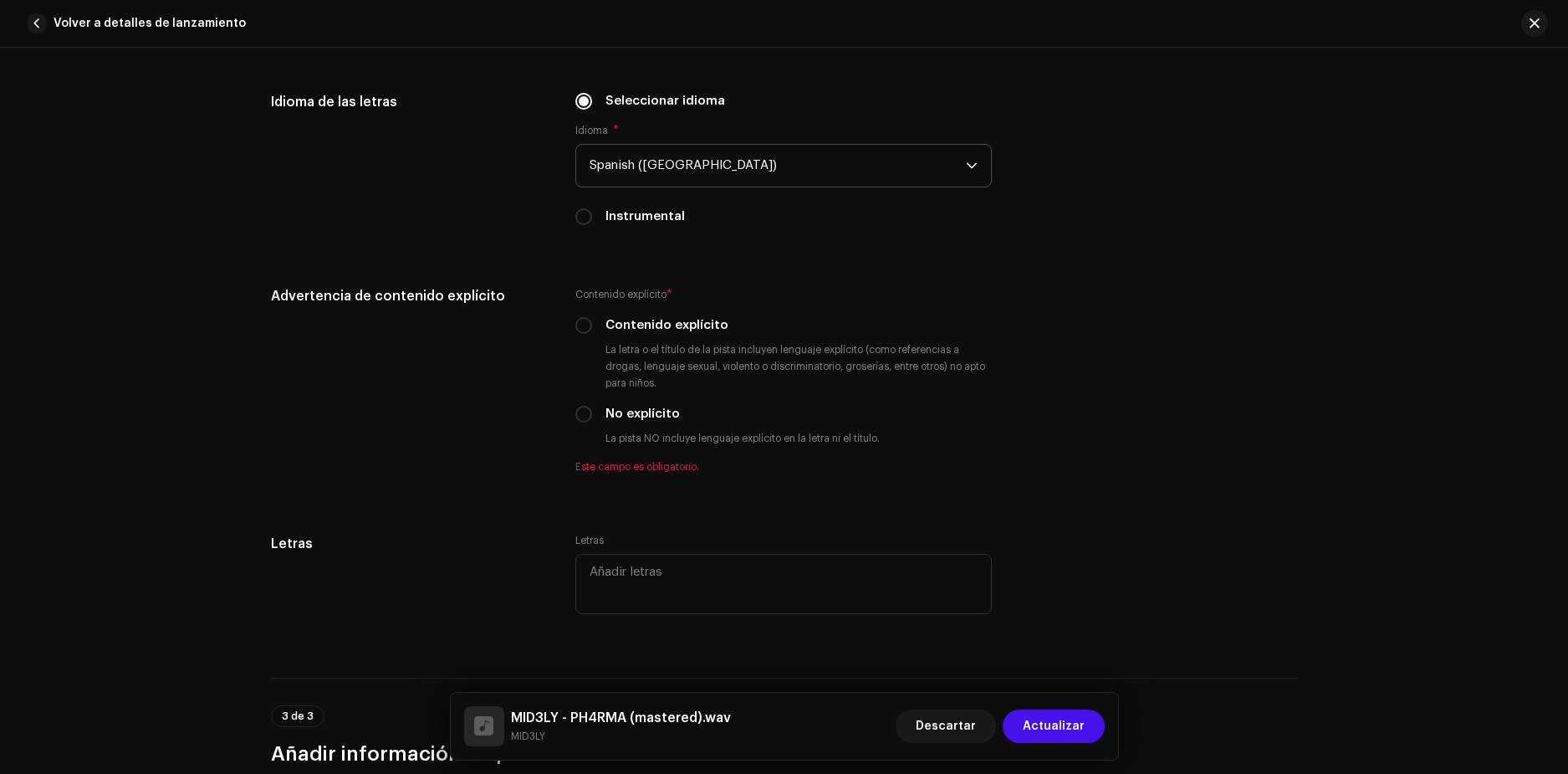
scroll to position [2617, 0]
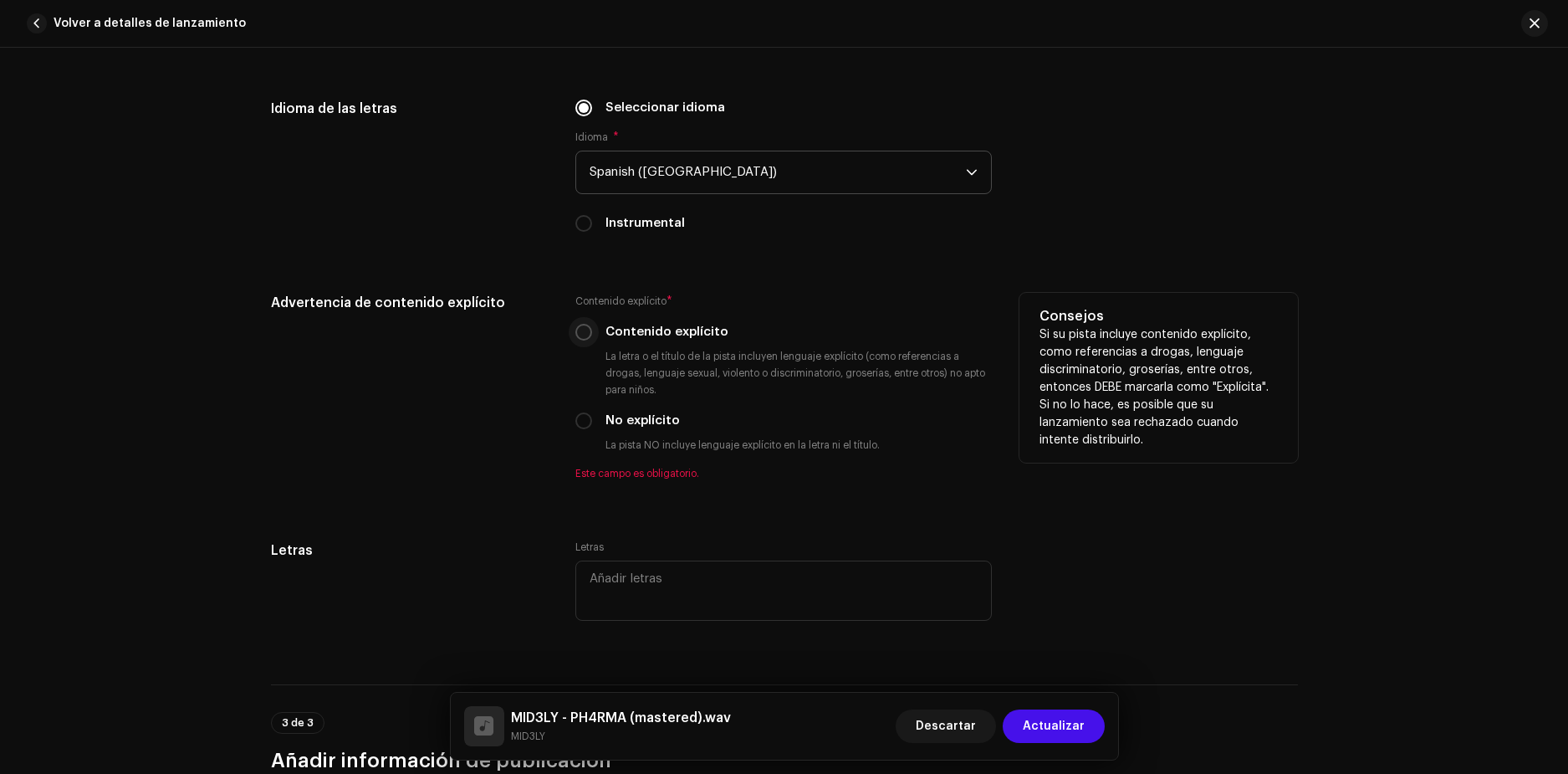
click at [580, 338] on input "Contenido explícito" at bounding box center [583, 332] width 17 height 17
radio input "true"
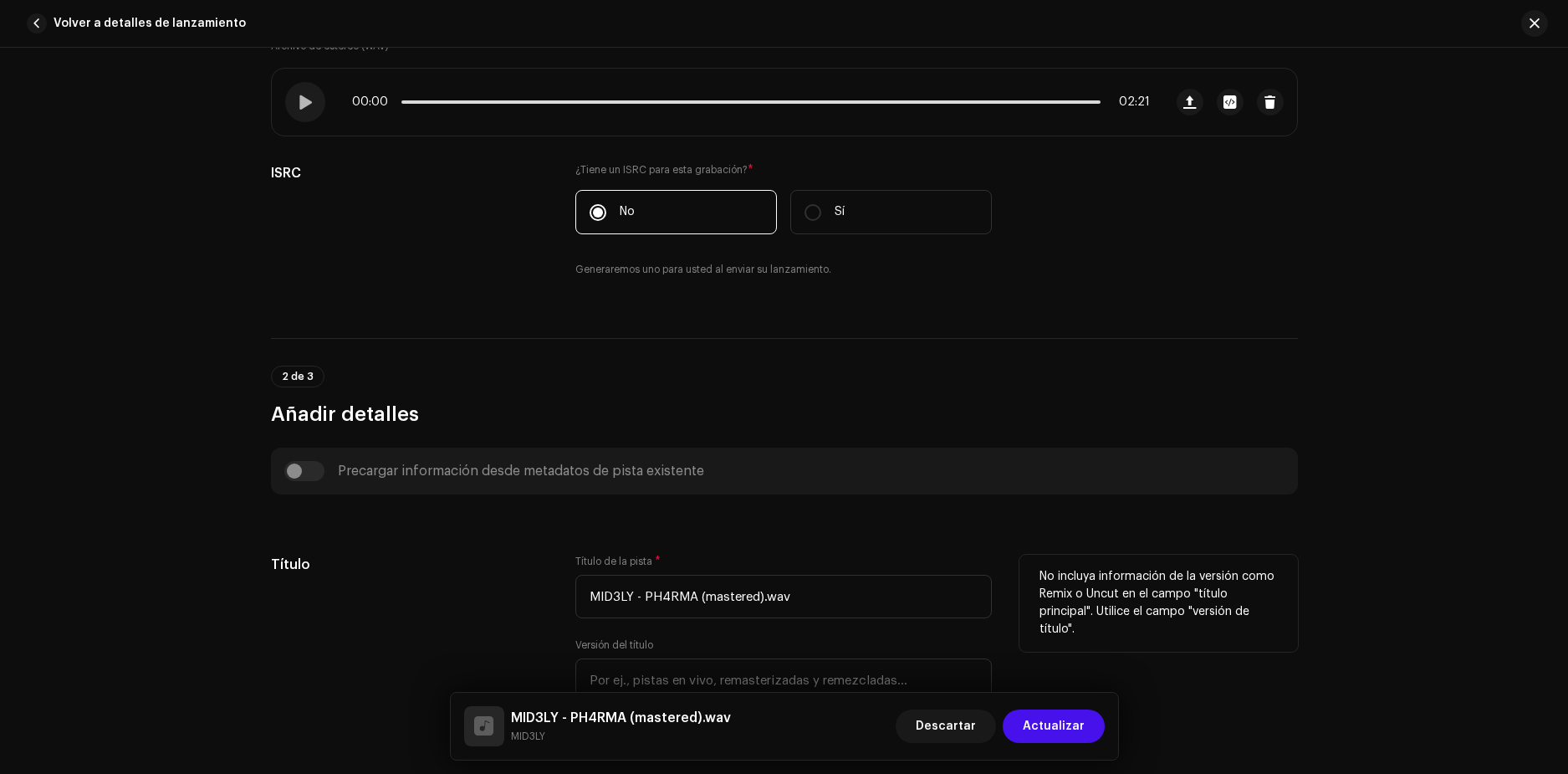
scroll to position [335, 0]
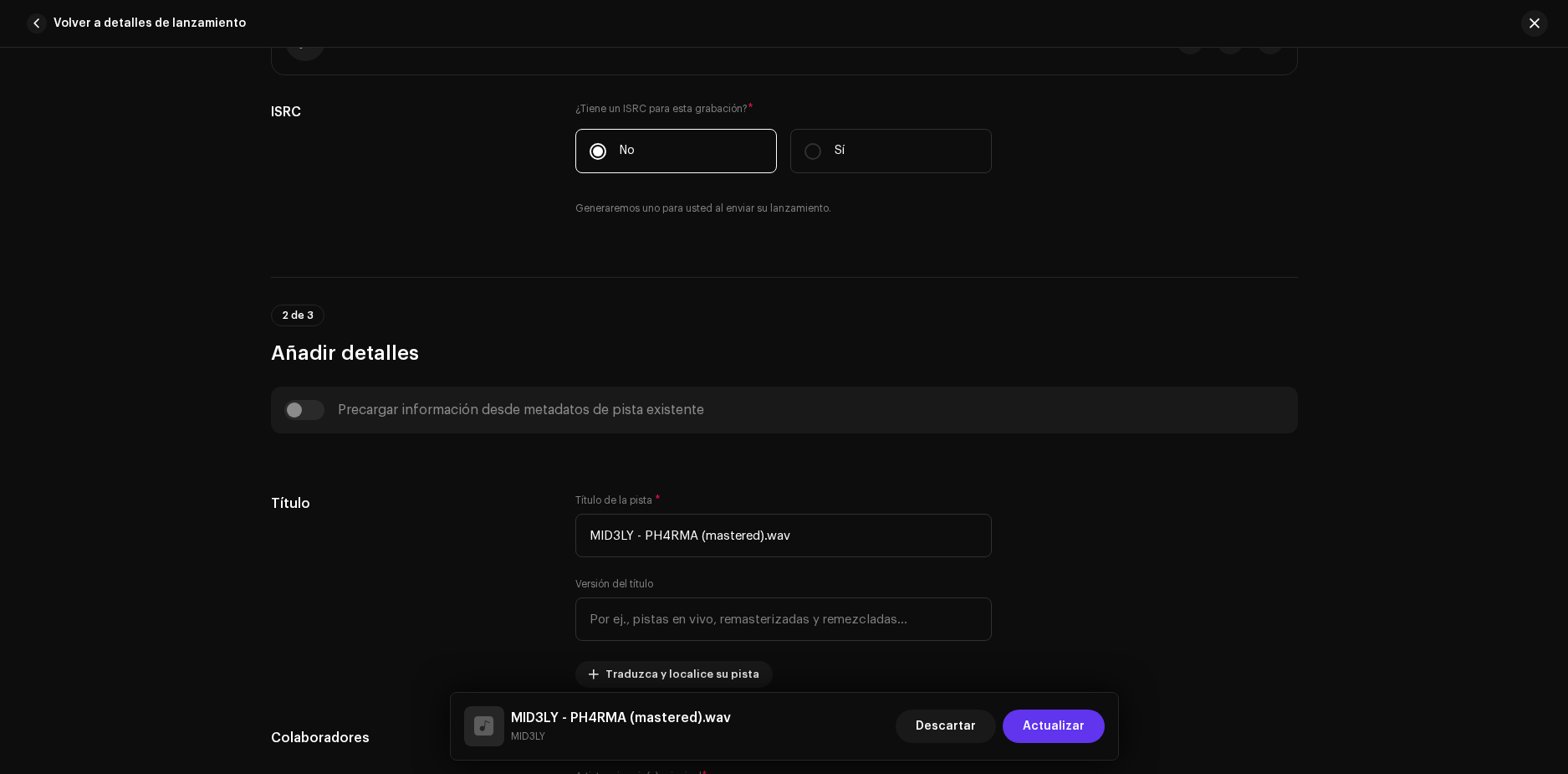
click at [1068, 718] on span "Actualizar" at bounding box center [1054, 727] width 62 height 34
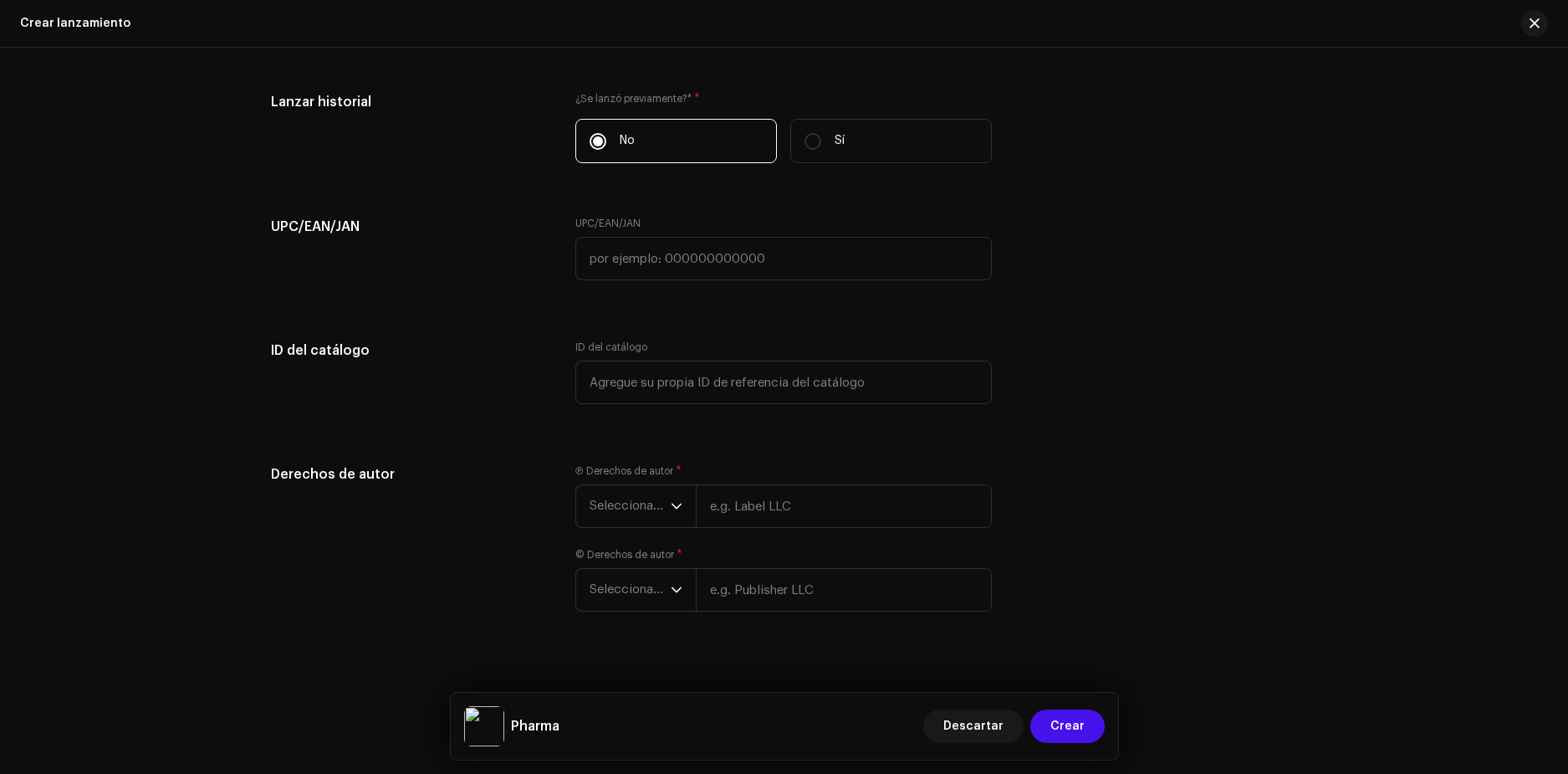
scroll to position [2173, 0]
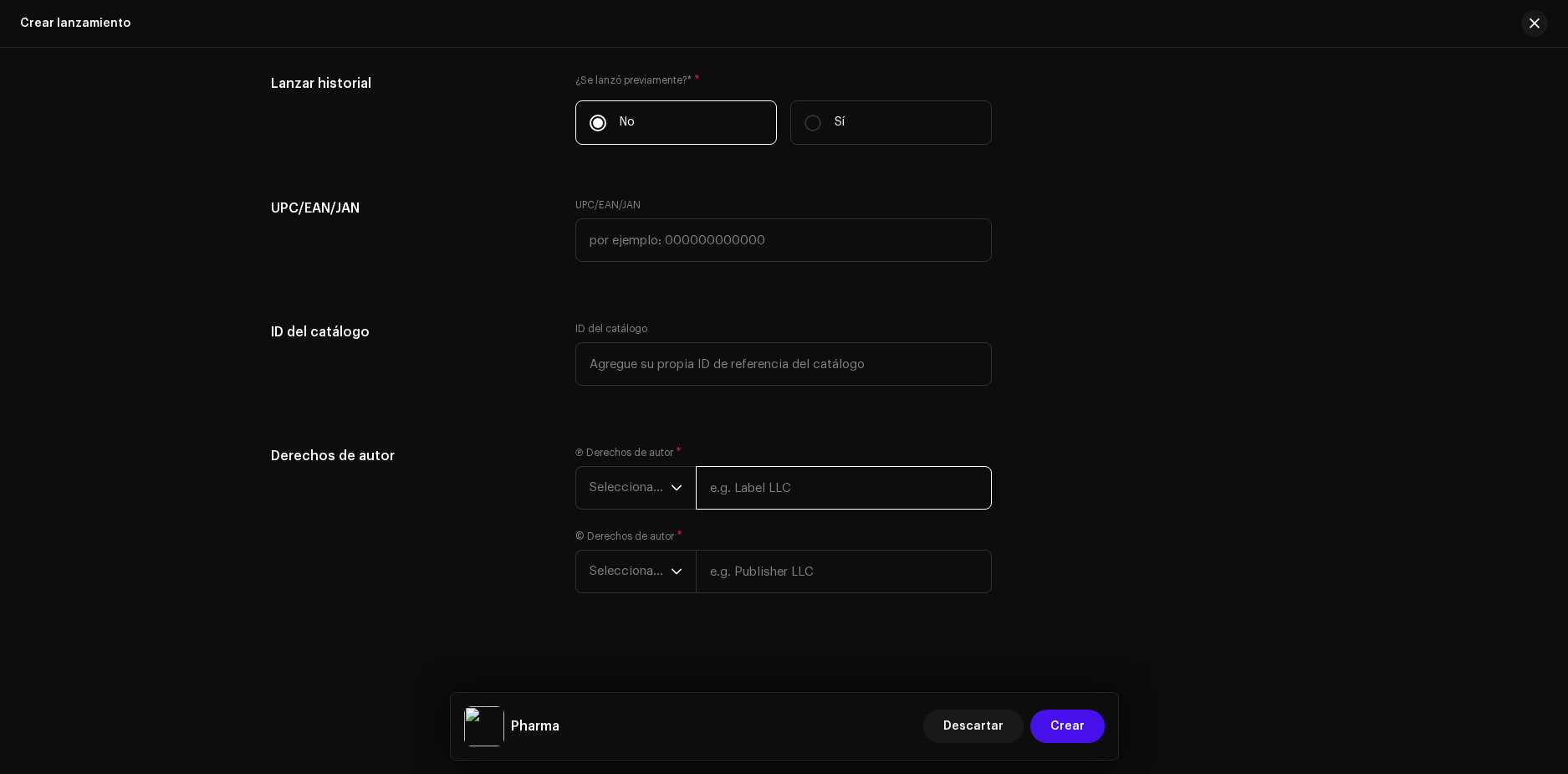
click at [846, 477] on input "text" at bounding box center [843, 487] width 297 height 44
type input "Mid3ly"
click at [622, 500] on span "Seleccionar año" at bounding box center [630, 487] width 81 height 42
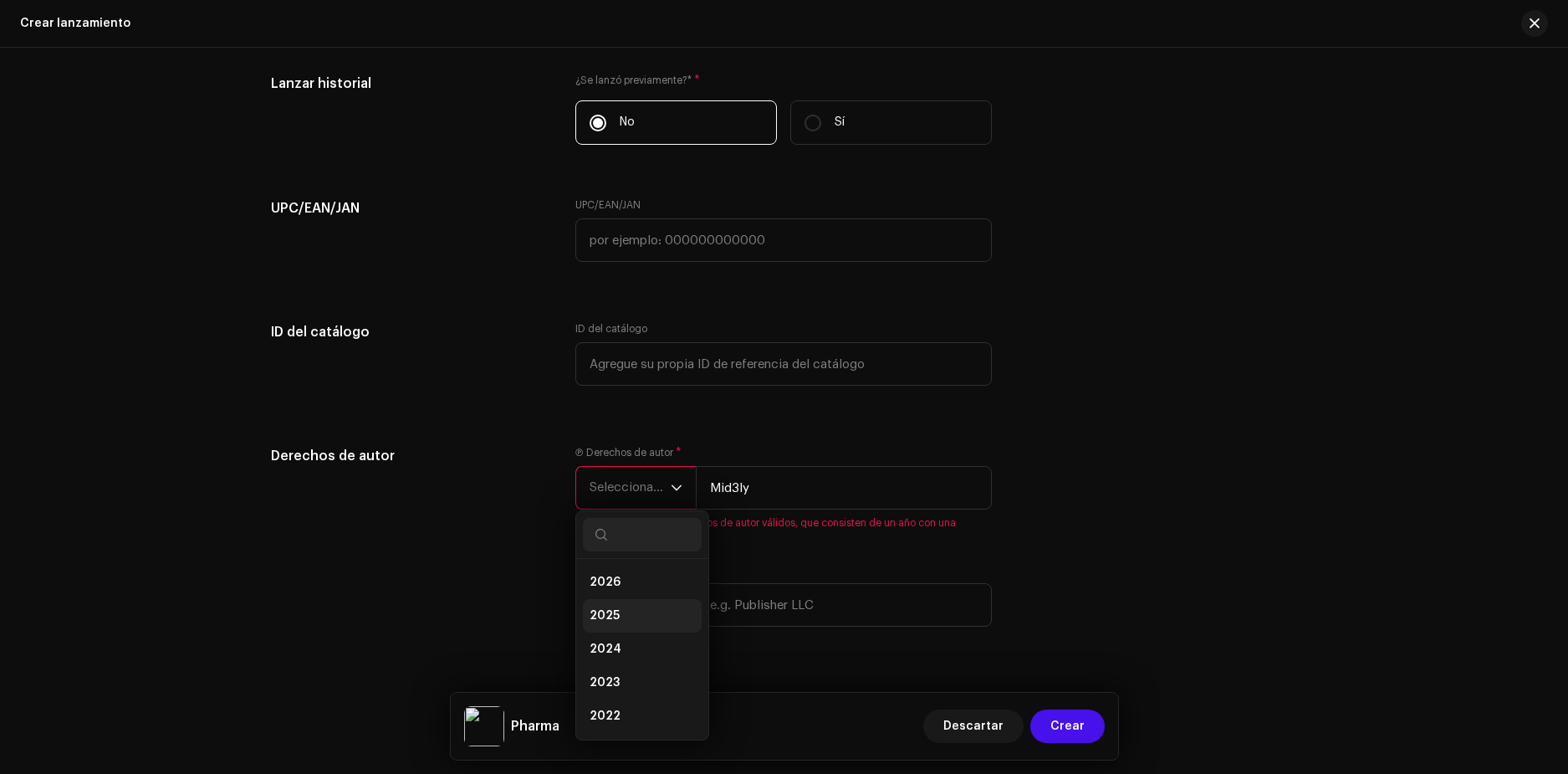
click at [613, 608] on span "2025" at bounding box center [605, 615] width 30 height 17
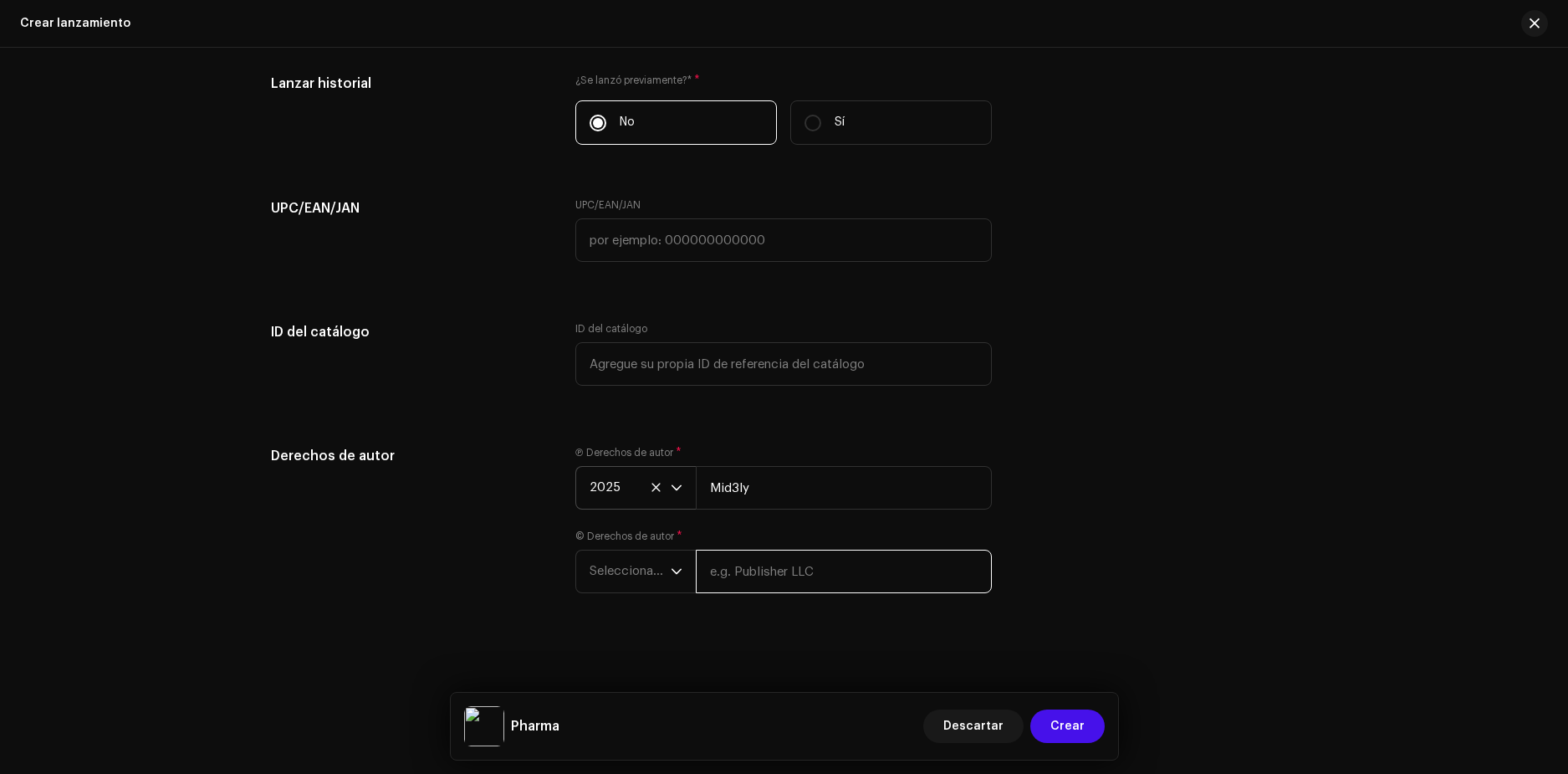
click at [808, 578] on input "text" at bounding box center [843, 571] width 297 height 44
type input "TetraRap Sack's"
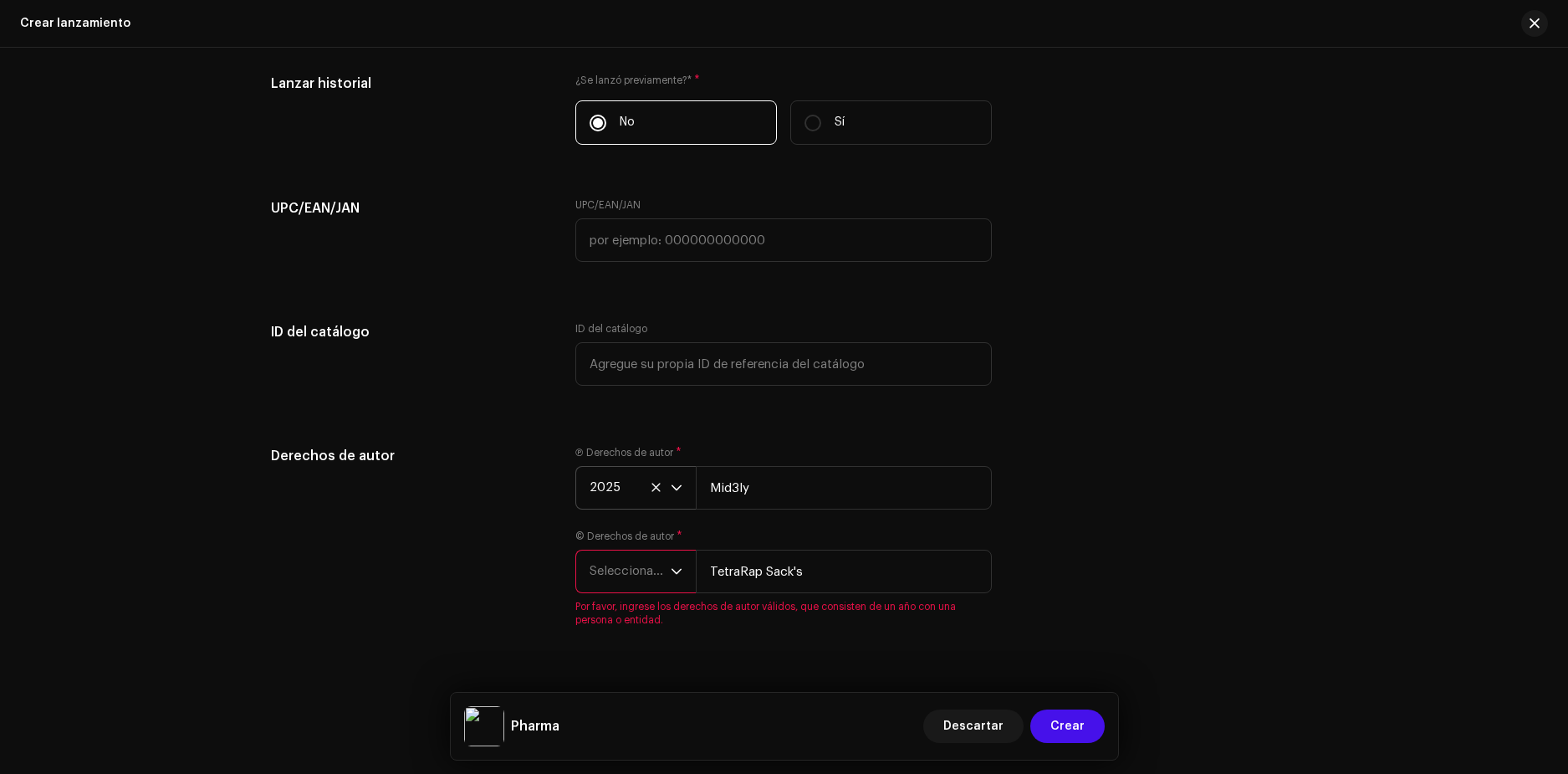
click at [628, 561] on span "Seleccionar año" at bounding box center [630, 571] width 81 height 42
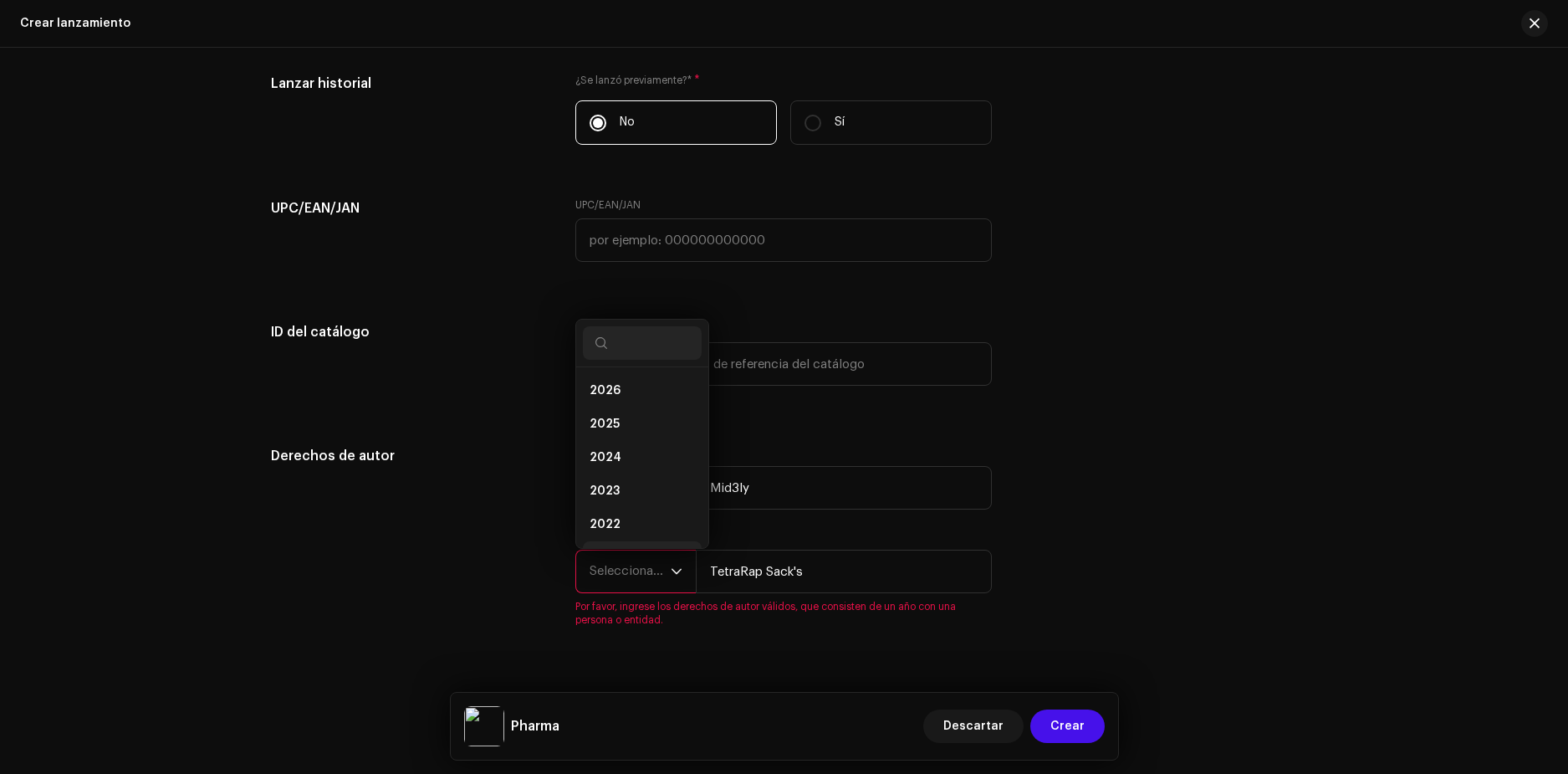
scroll to position [27, 0]
click at [604, 404] on span "2025" at bounding box center [605, 397] width 30 height 17
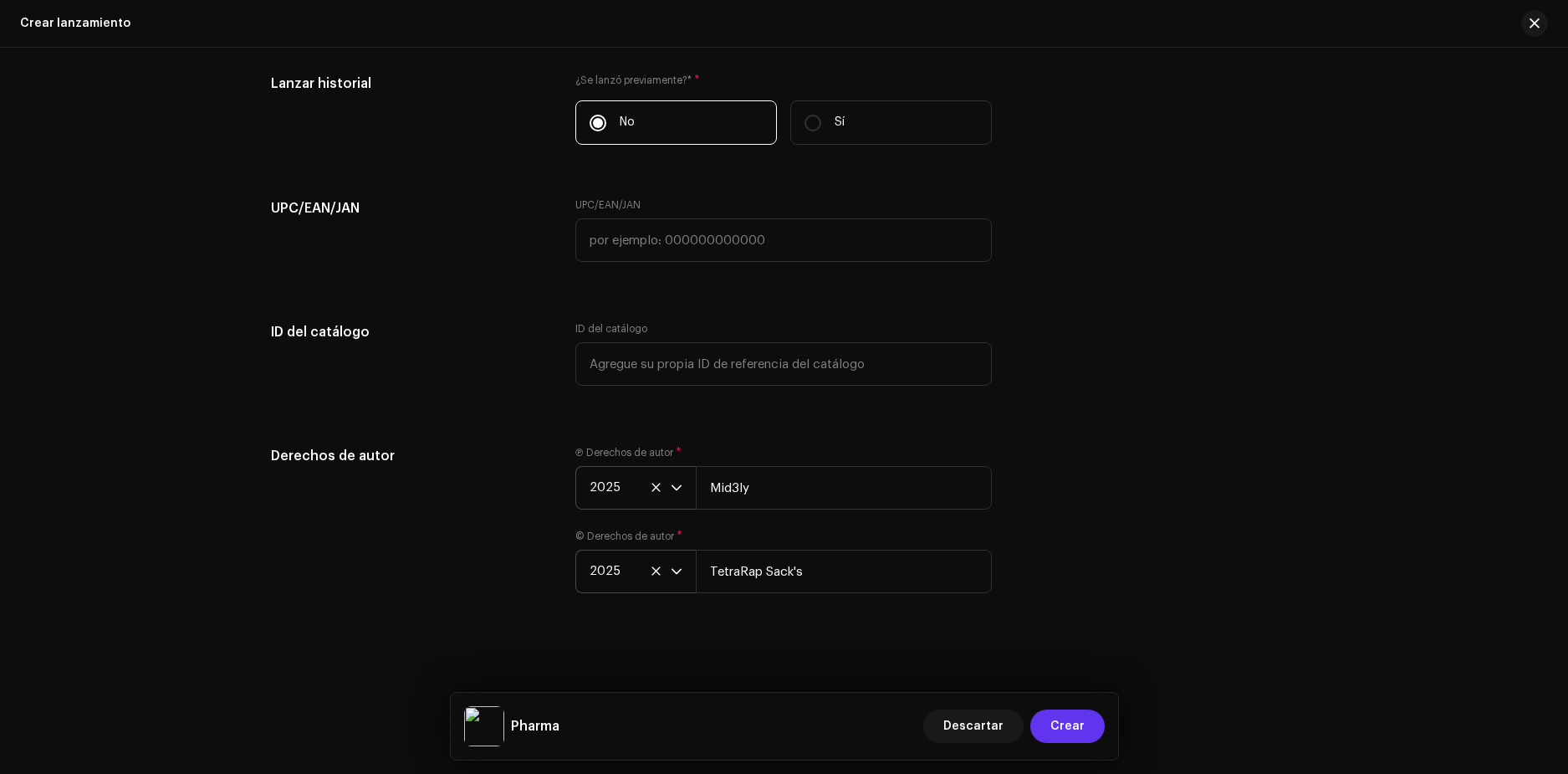
click at [1064, 721] on span "Crear" at bounding box center [1068, 727] width 35 height 34
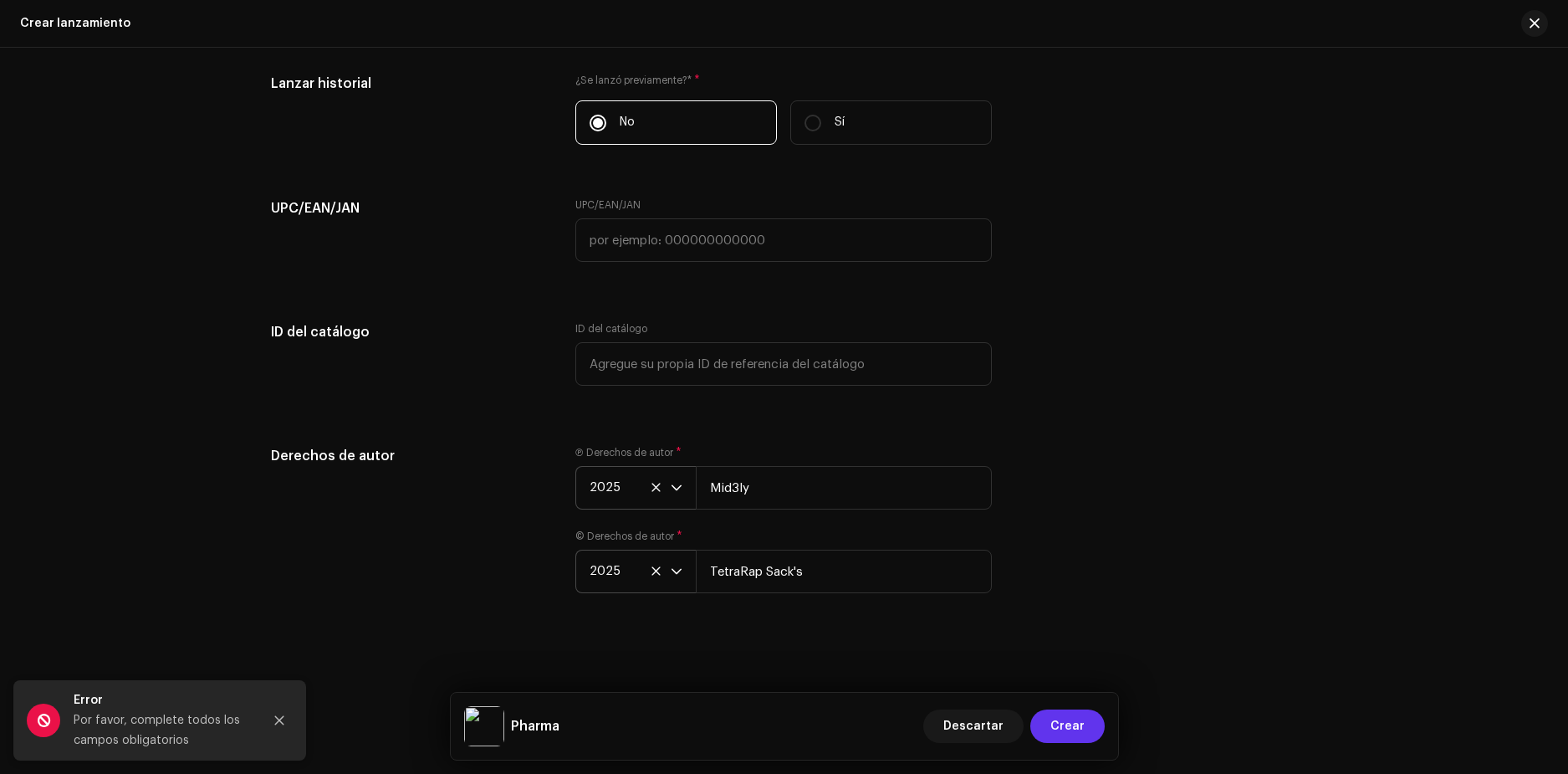
click at [1074, 721] on span "Crear" at bounding box center [1068, 727] width 35 height 34
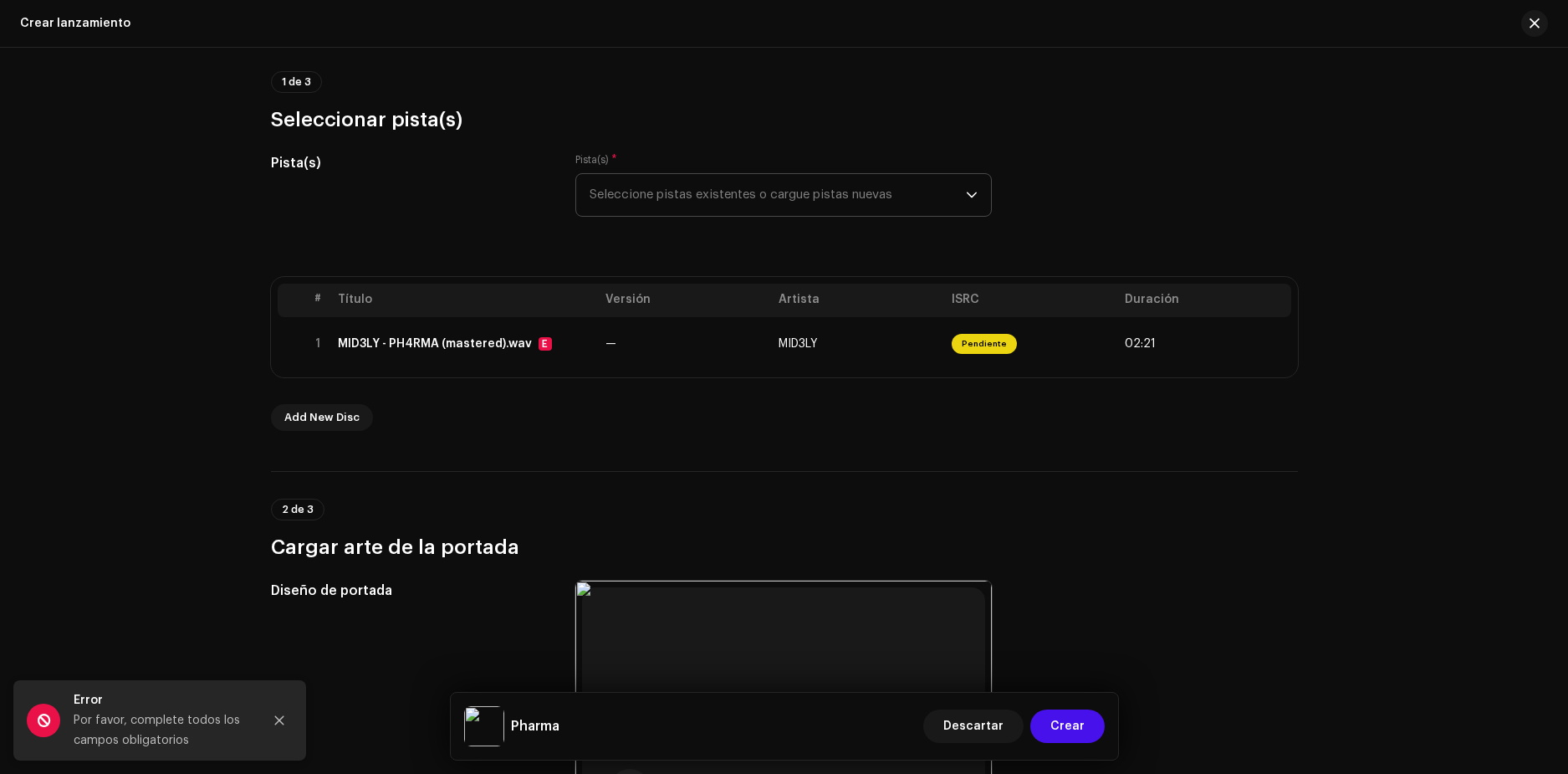
scroll to position [116, 0]
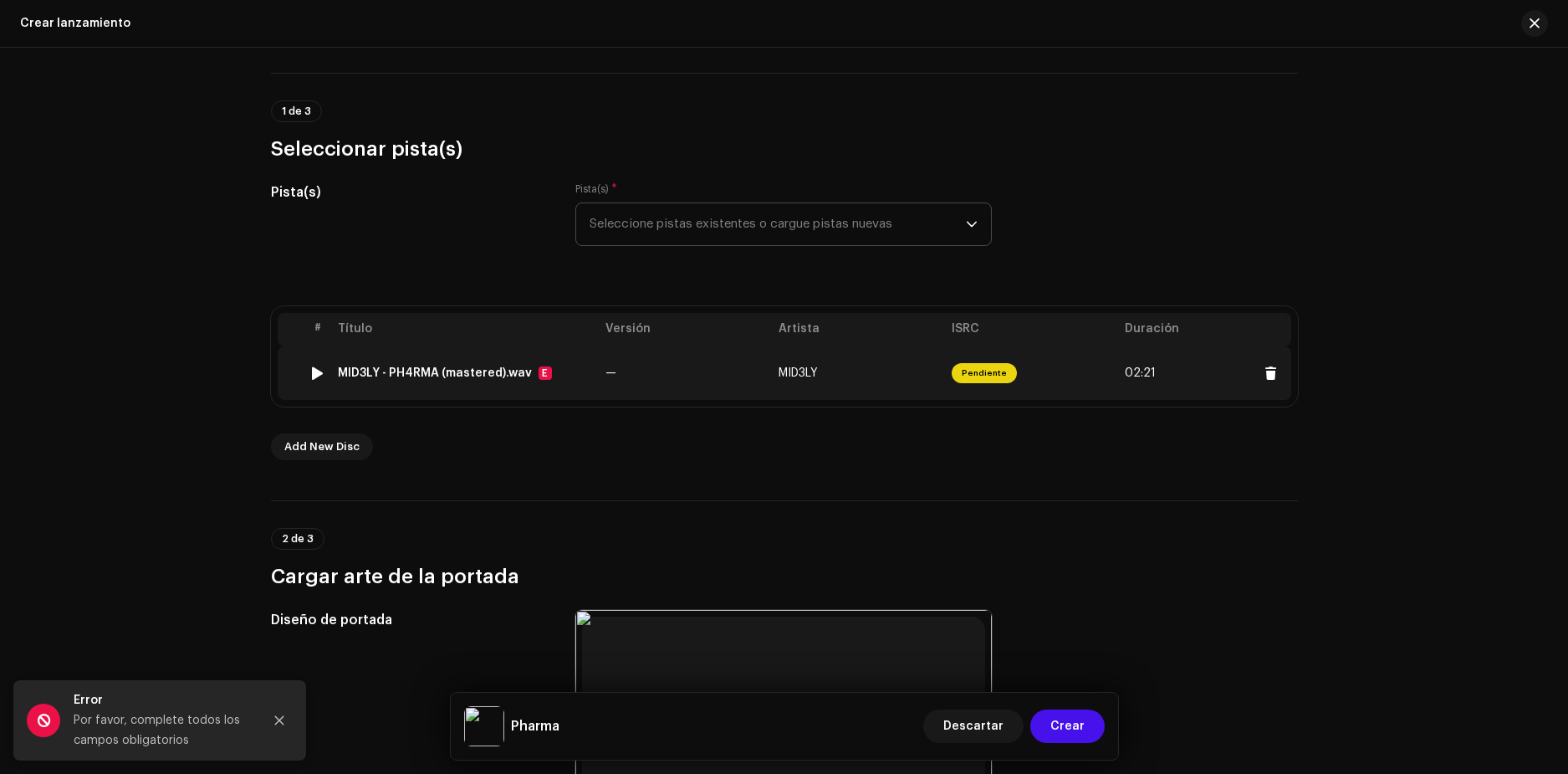
click at [508, 371] on div "MID3LY - PH4RMA (mastered).wav" at bounding box center [435, 372] width 194 height 13
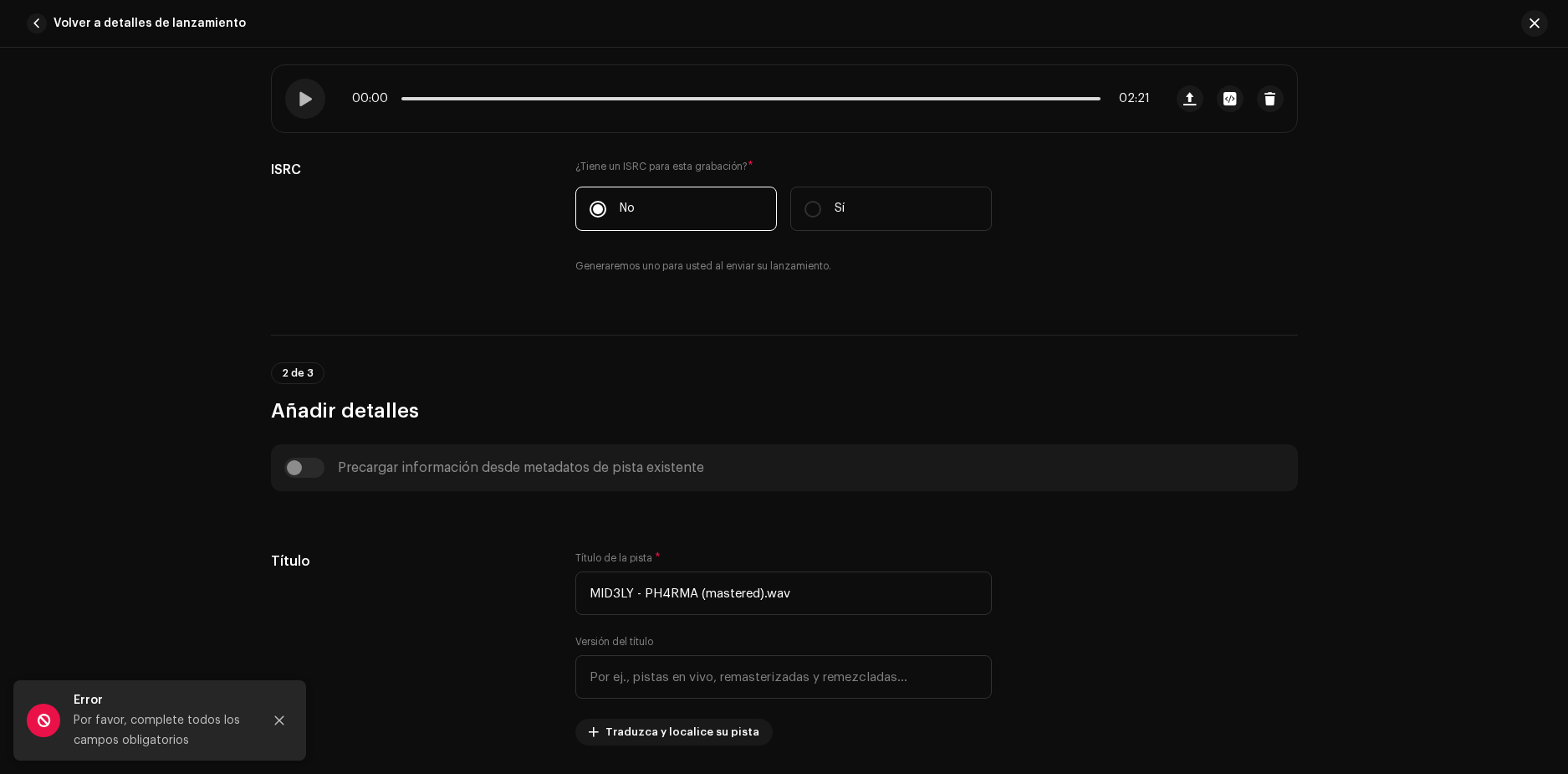
scroll to position [335, 0]
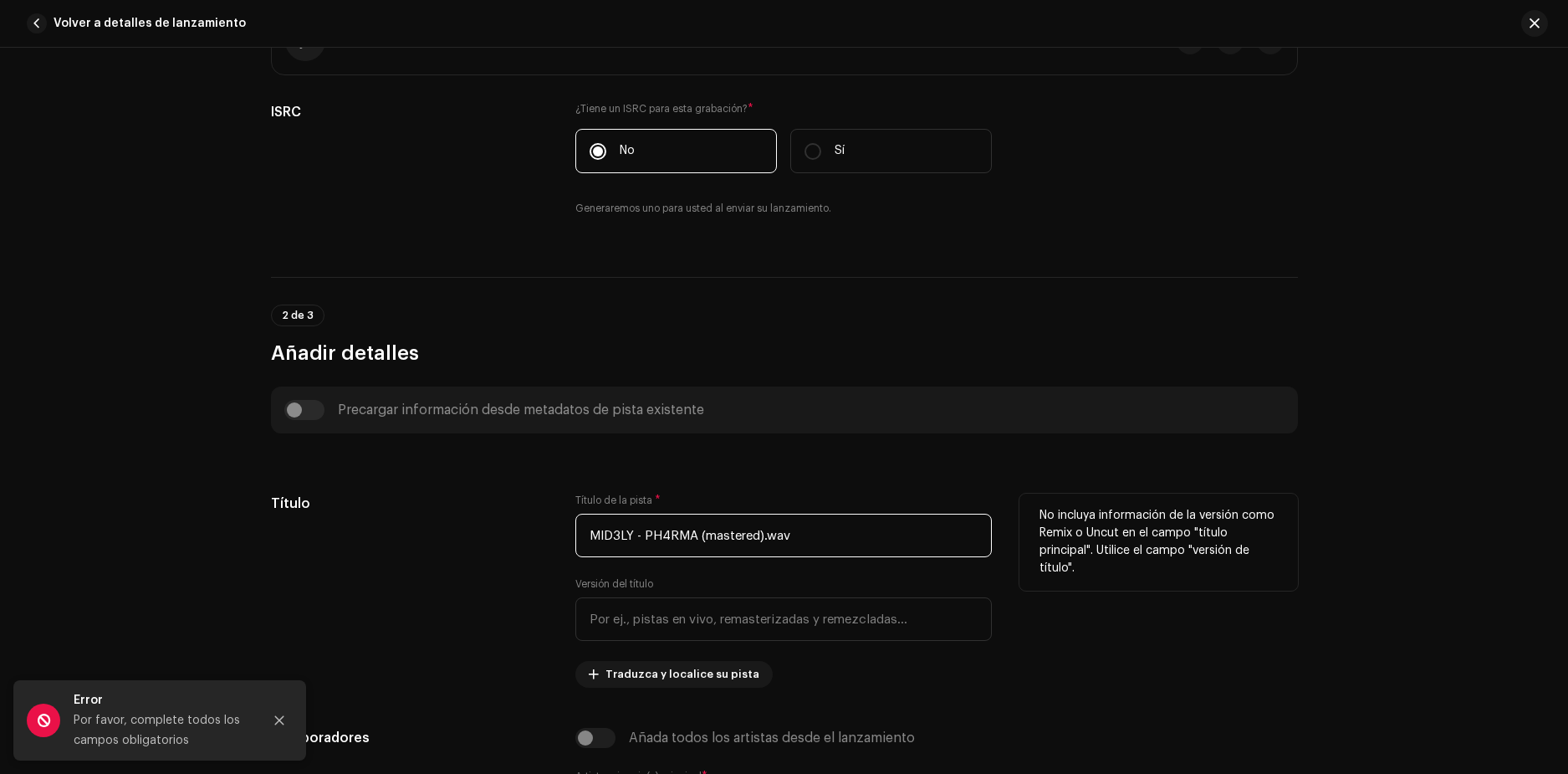
click at [798, 542] on input "MID3LY - PH4RMA (mastered).wav" at bounding box center [784, 535] width 417 height 44
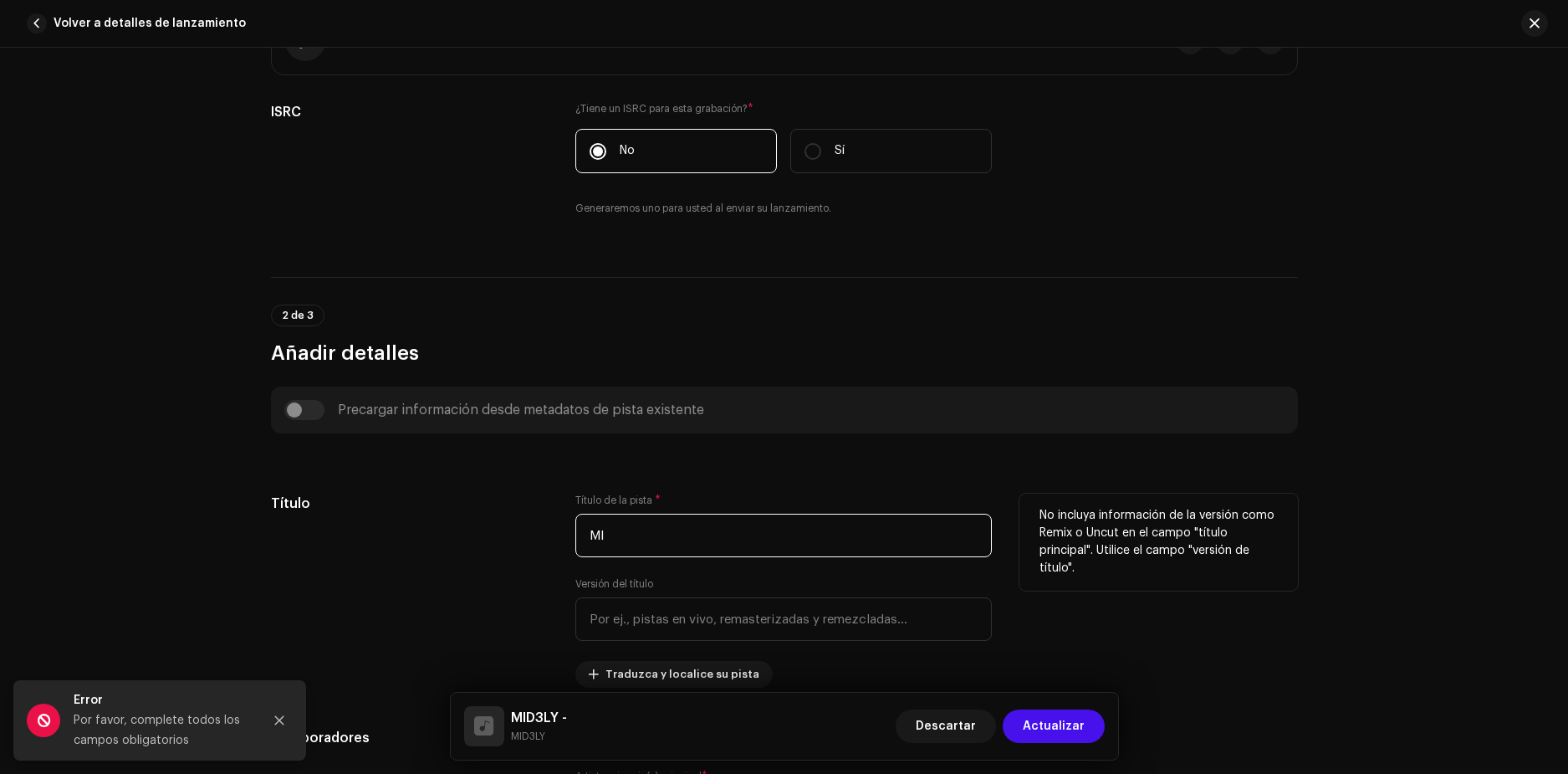
type input "M"
type input "PHARMA"
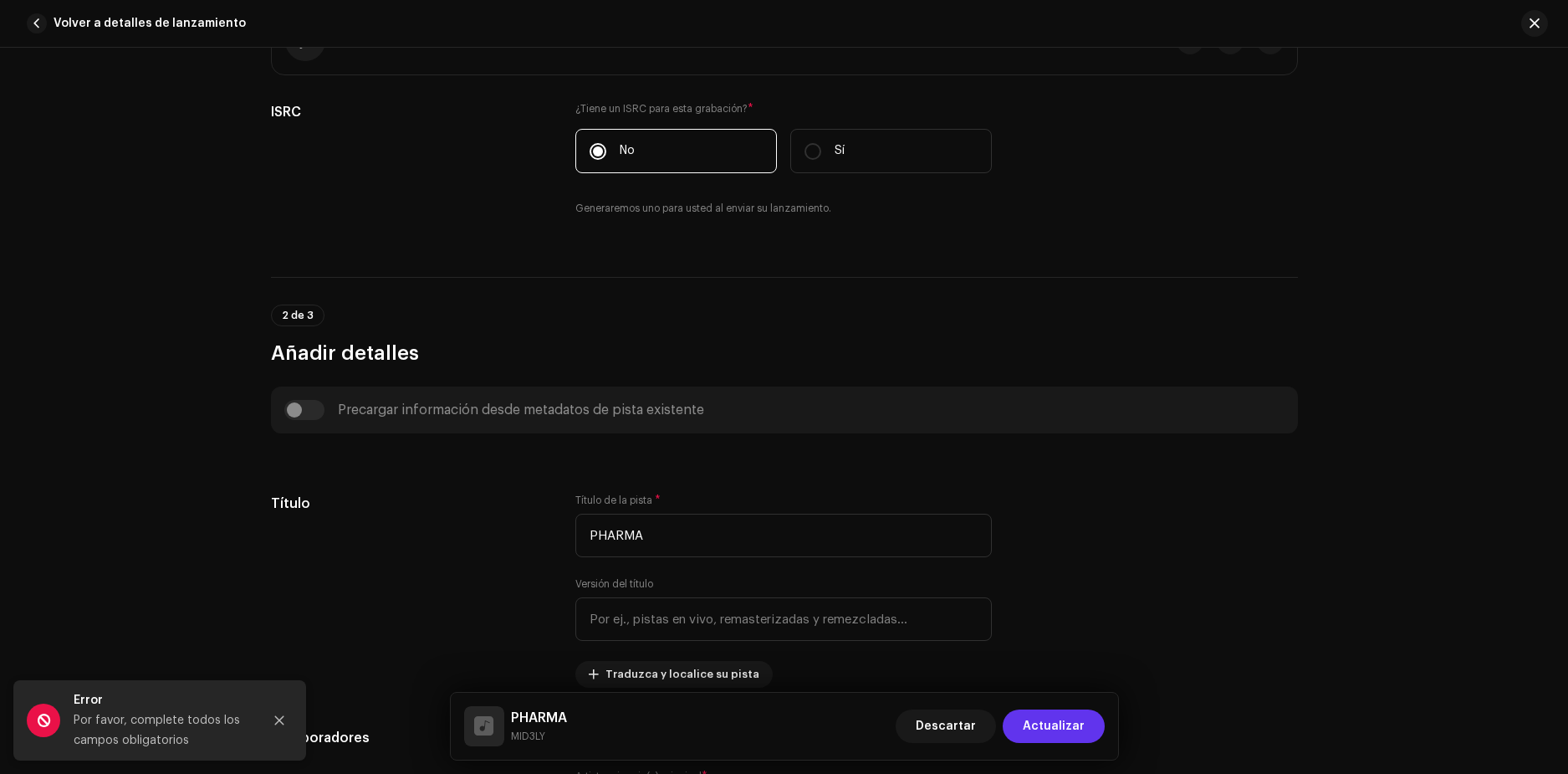
click at [1062, 721] on span "Actualizar" at bounding box center [1054, 727] width 62 height 34
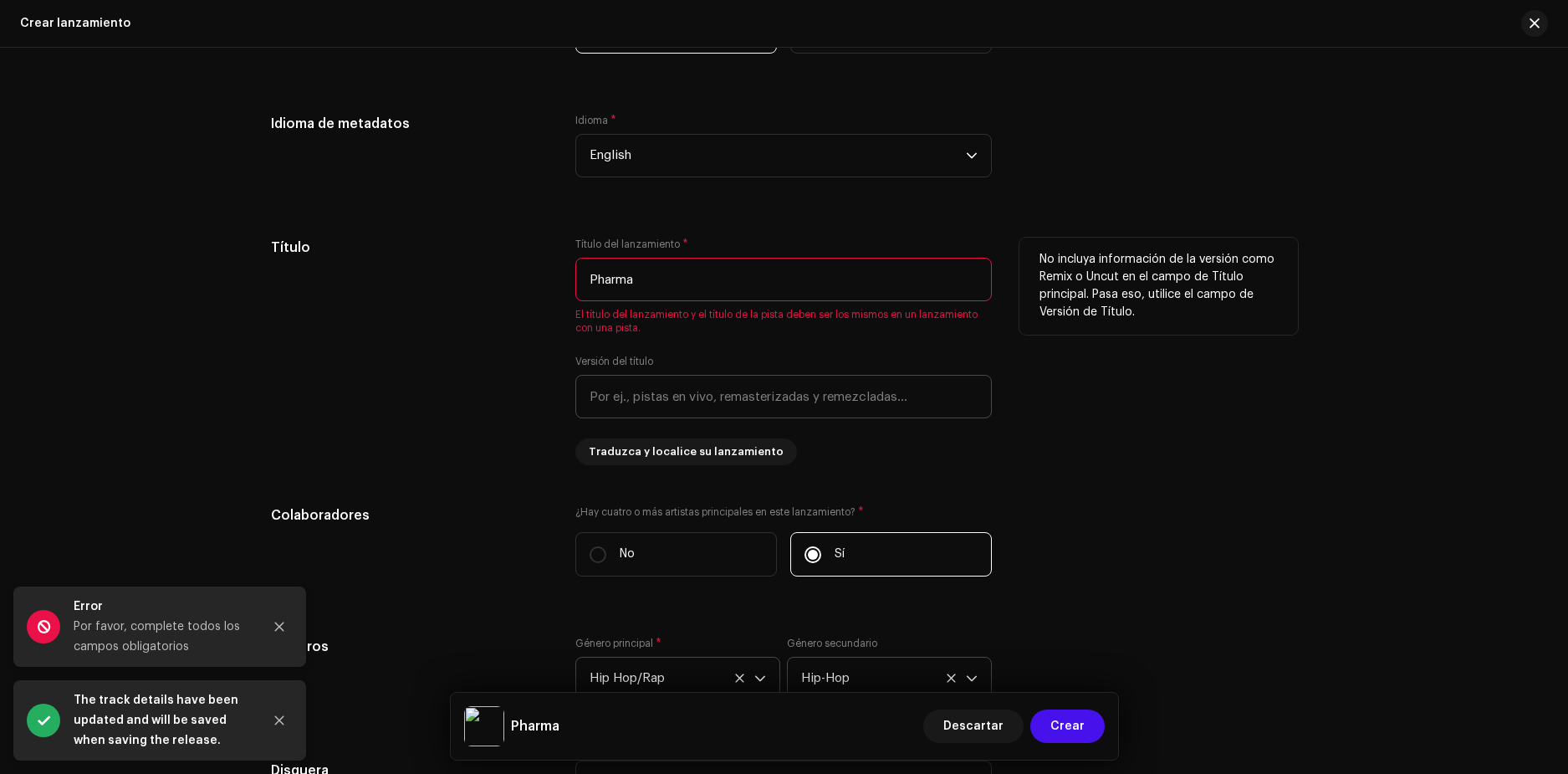
scroll to position [1454, 0]
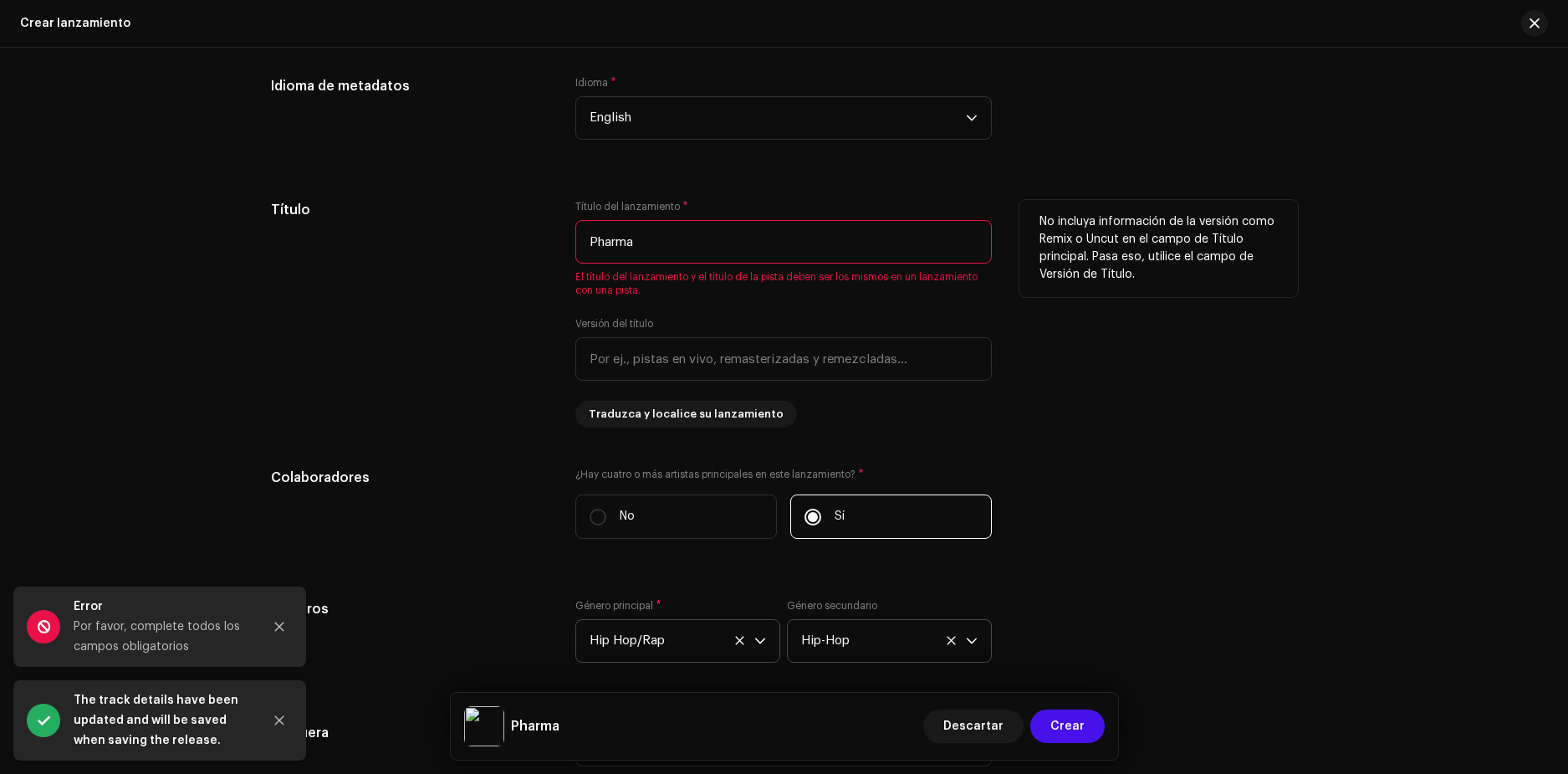
drag, startPoint x: 670, startPoint y: 243, endPoint x: 282, endPoint y: 285, distance: 390.3
click at [298, 281] on div "Título Título del lanzamiento * Pharma El título del lanzamiento y el título de…" at bounding box center [784, 313] width 1027 height 227
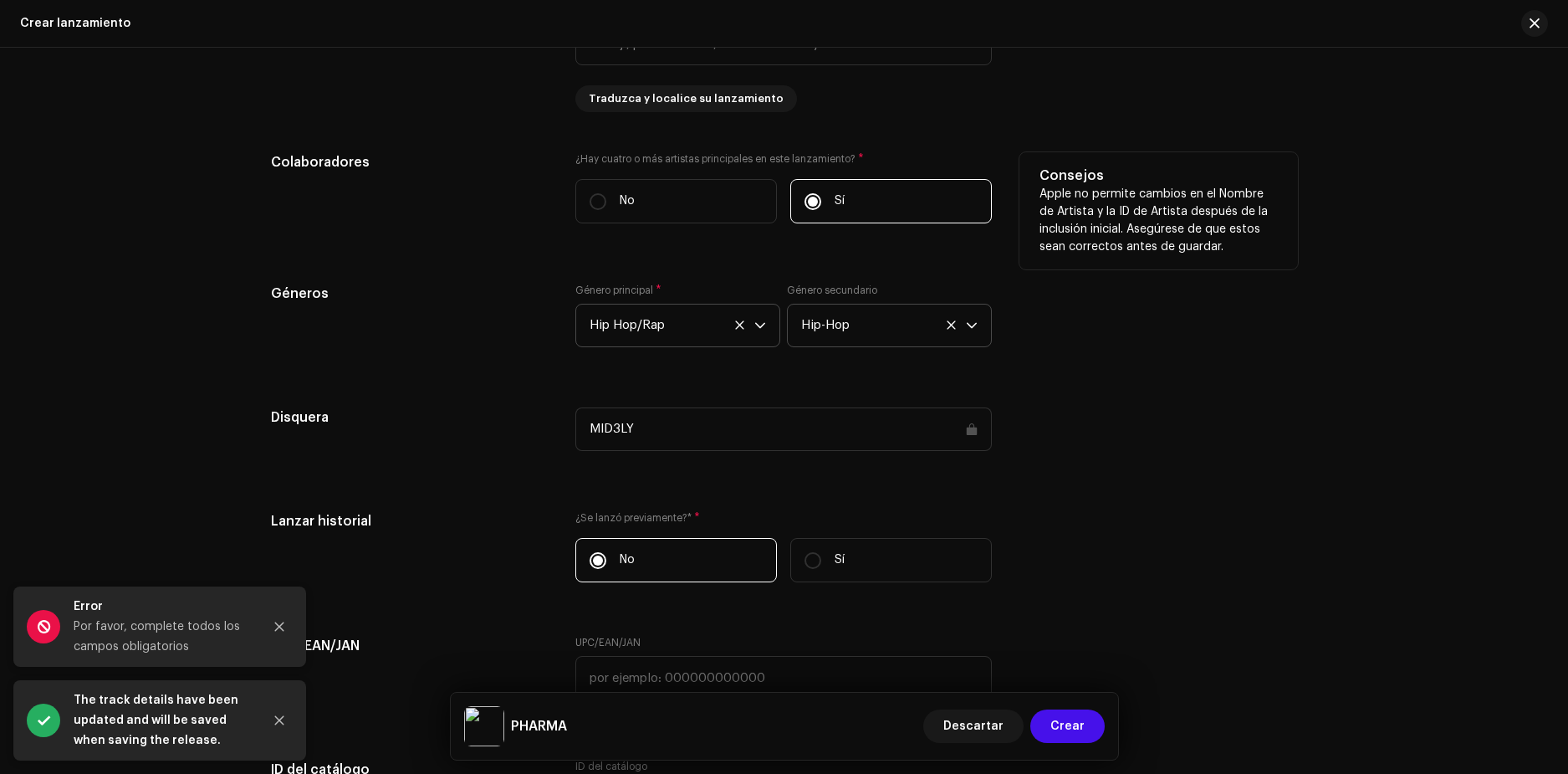
scroll to position [1788, 0]
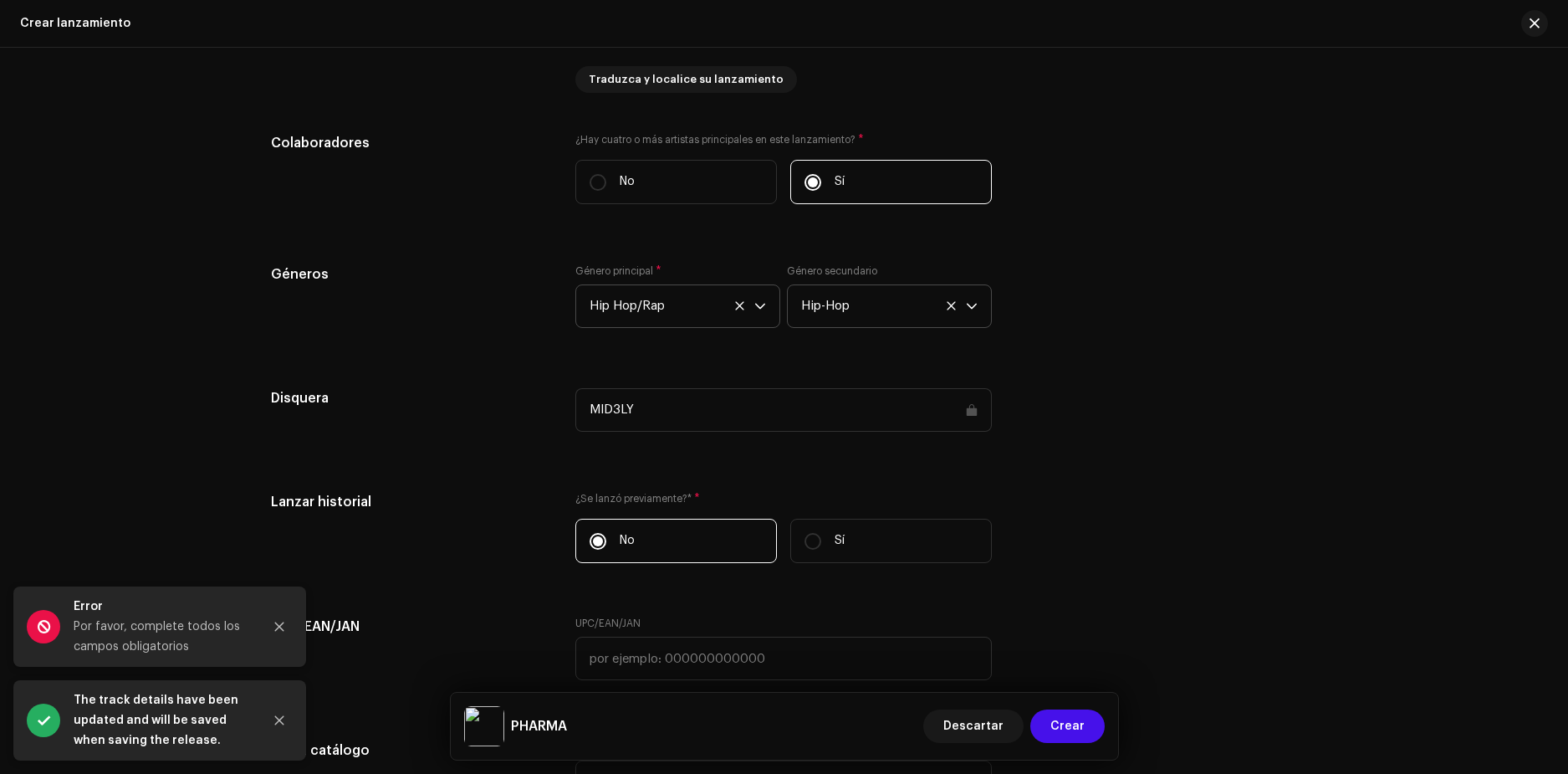
type input "PHARMA"
click at [1188, 437] on div "Disquera MID3LY" at bounding box center [784, 420] width 1027 height 63
click at [1096, 721] on button "Crear" at bounding box center [1068, 727] width 75 height 34
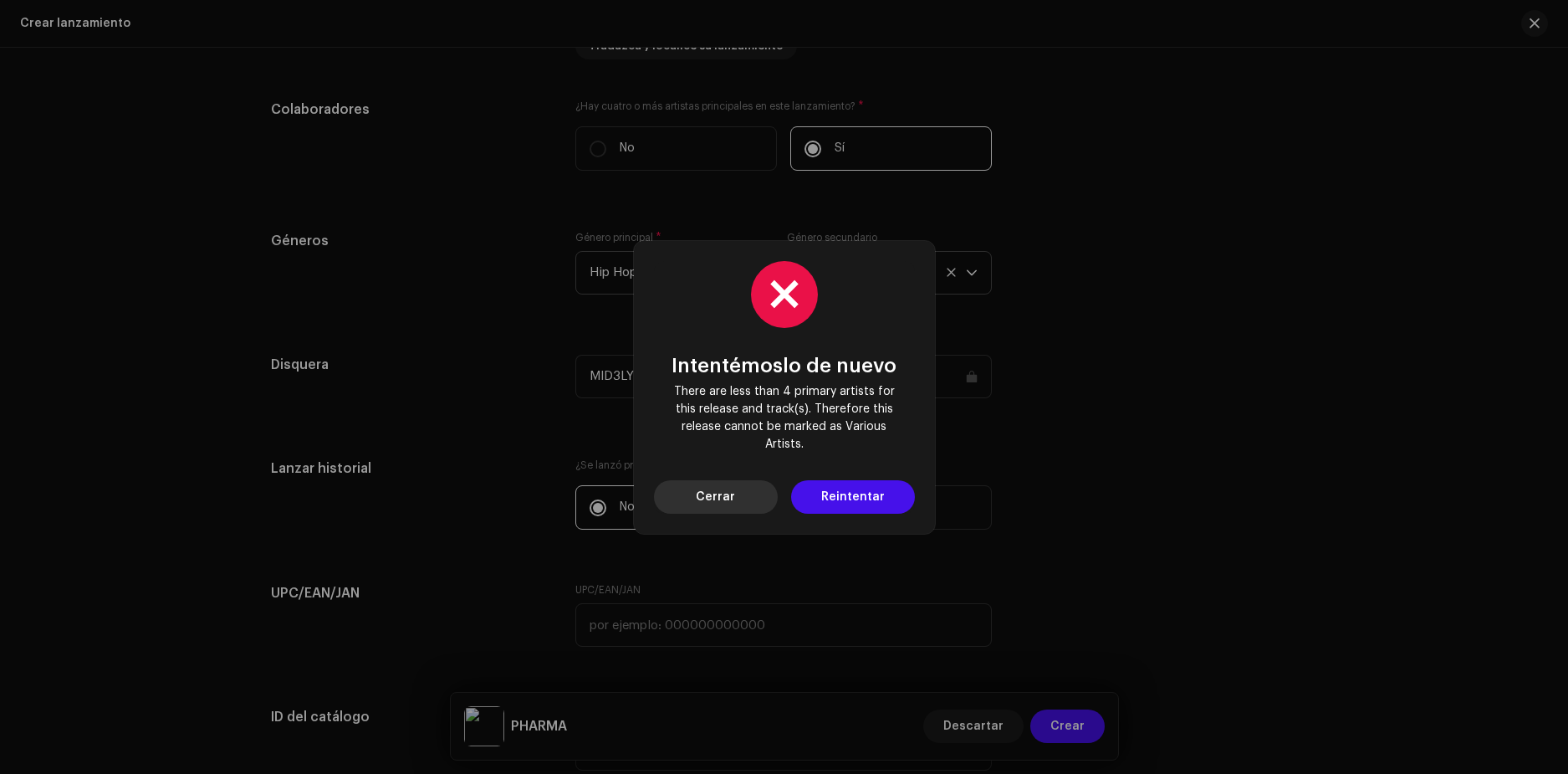
click at [752, 492] on button "Cerrar" at bounding box center [716, 497] width 124 height 34
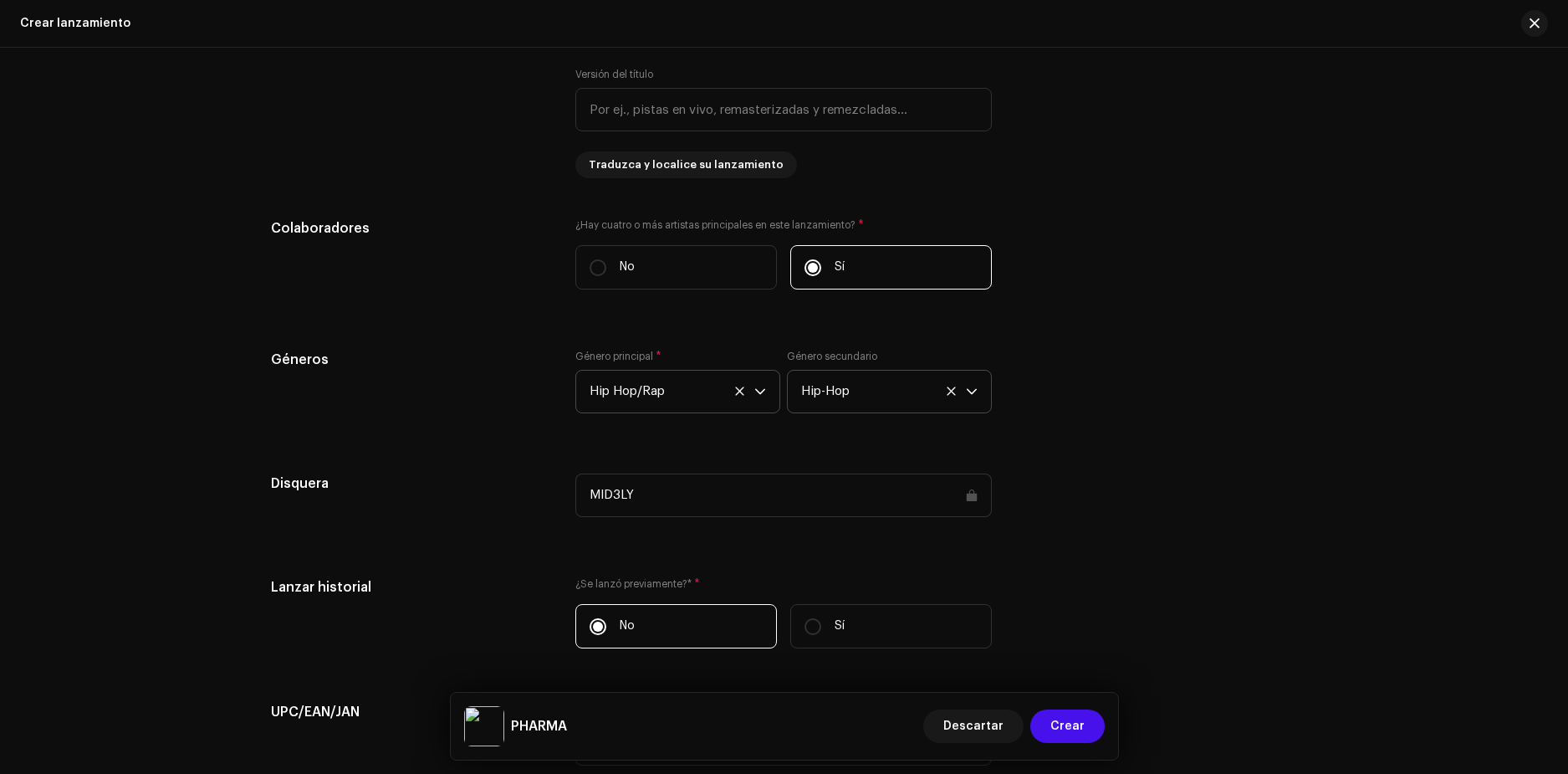
scroll to position [1621, 0]
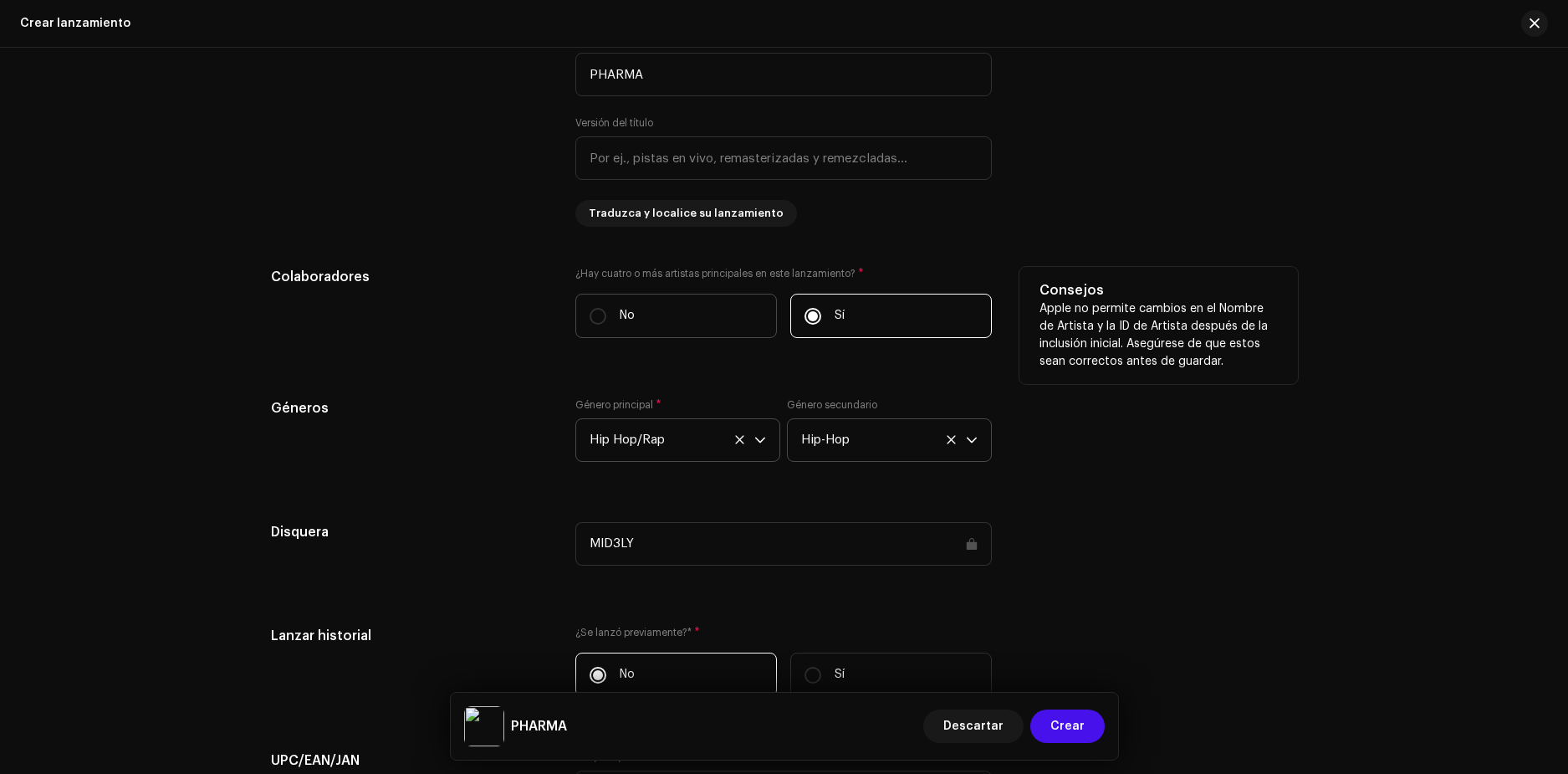
click at [710, 324] on label "No" at bounding box center [676, 316] width 201 height 45
click at [606, 324] on input "No" at bounding box center [597, 316] width 17 height 17
radio input "true"
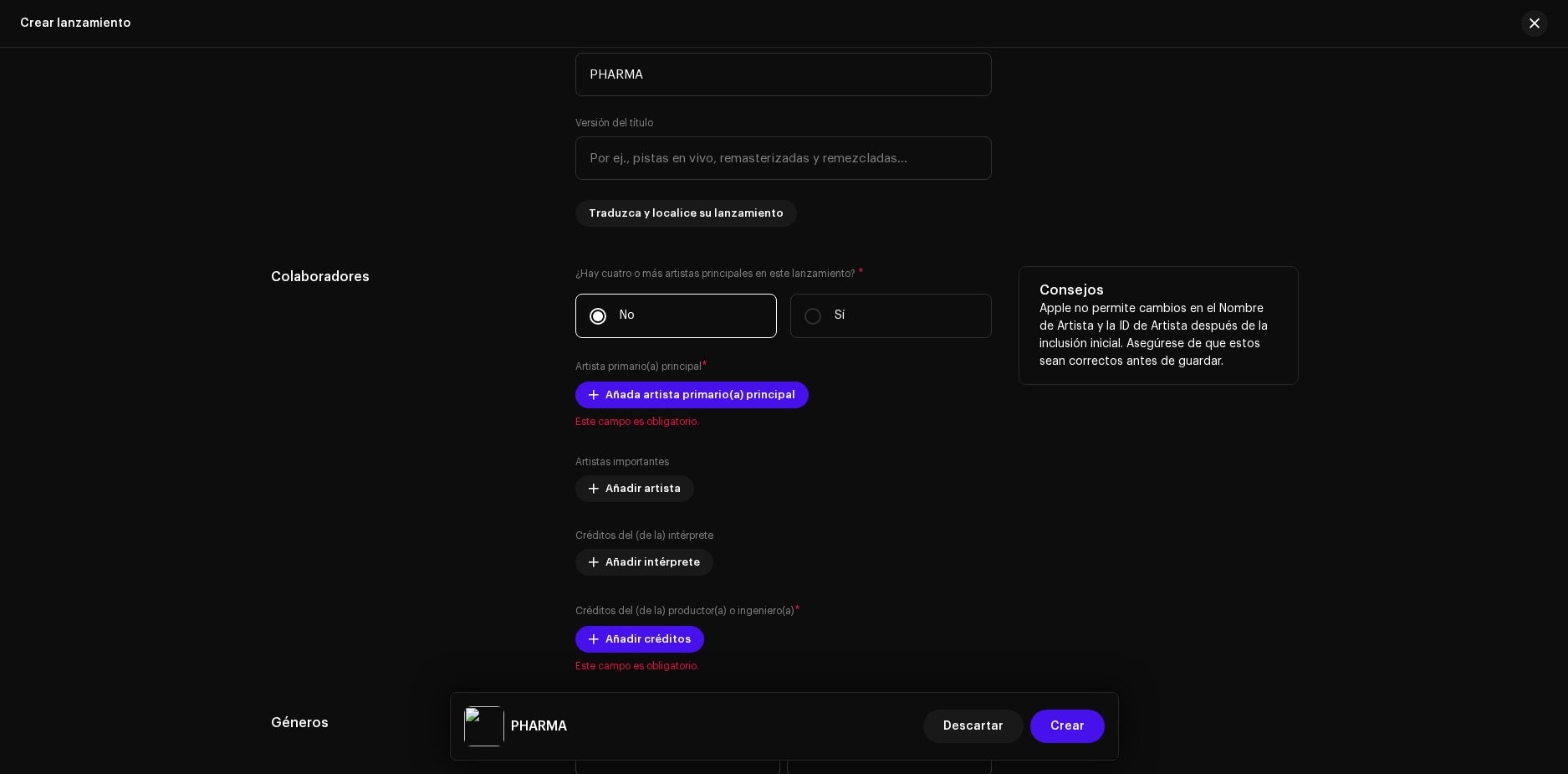
click at [480, 414] on div "Colaboradores" at bounding box center [410, 470] width 279 height 406
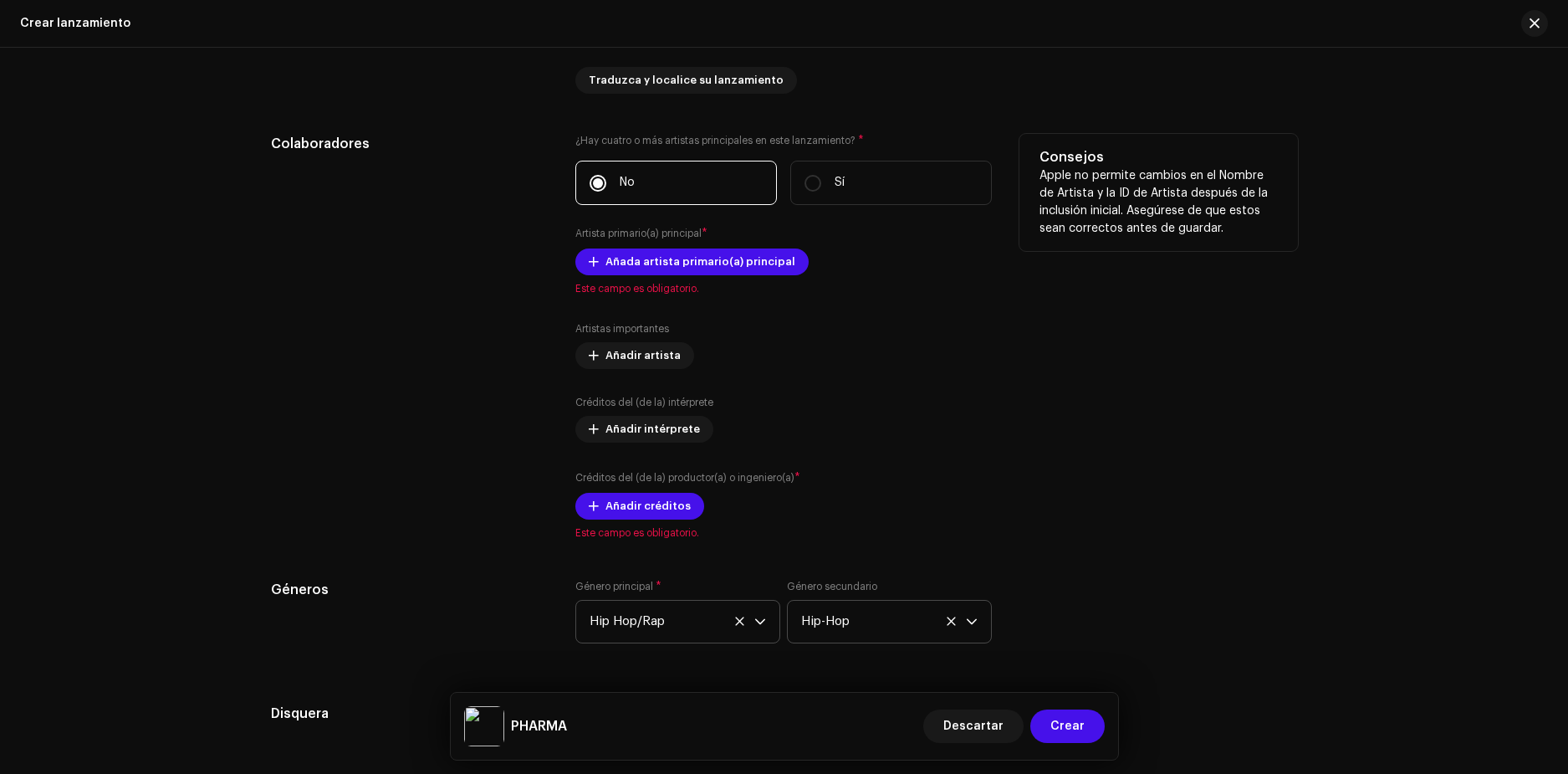
scroll to position [1788, 0]
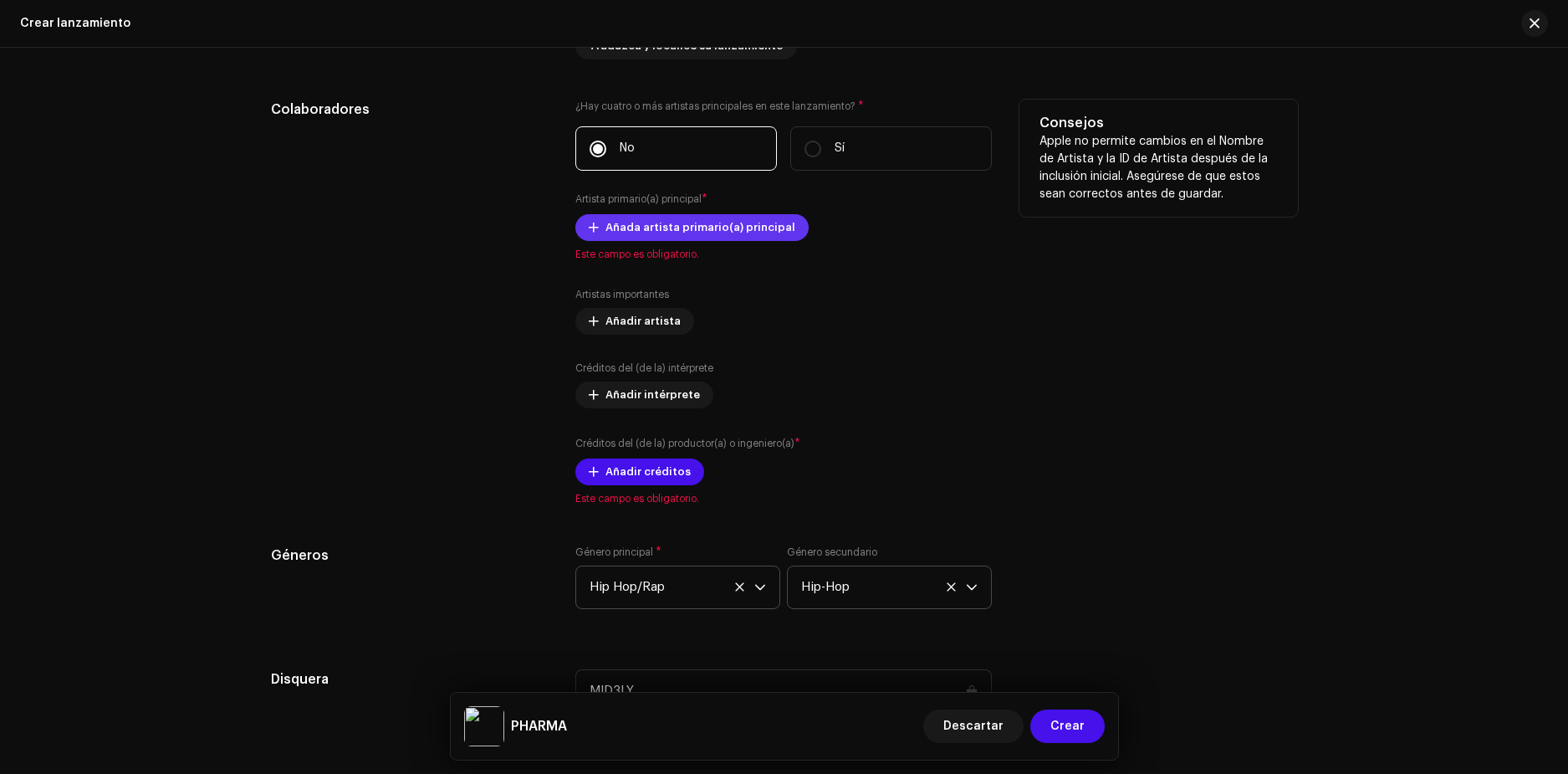
click at [717, 233] on span "Añada artista primario(a) principal" at bounding box center [700, 228] width 190 height 34
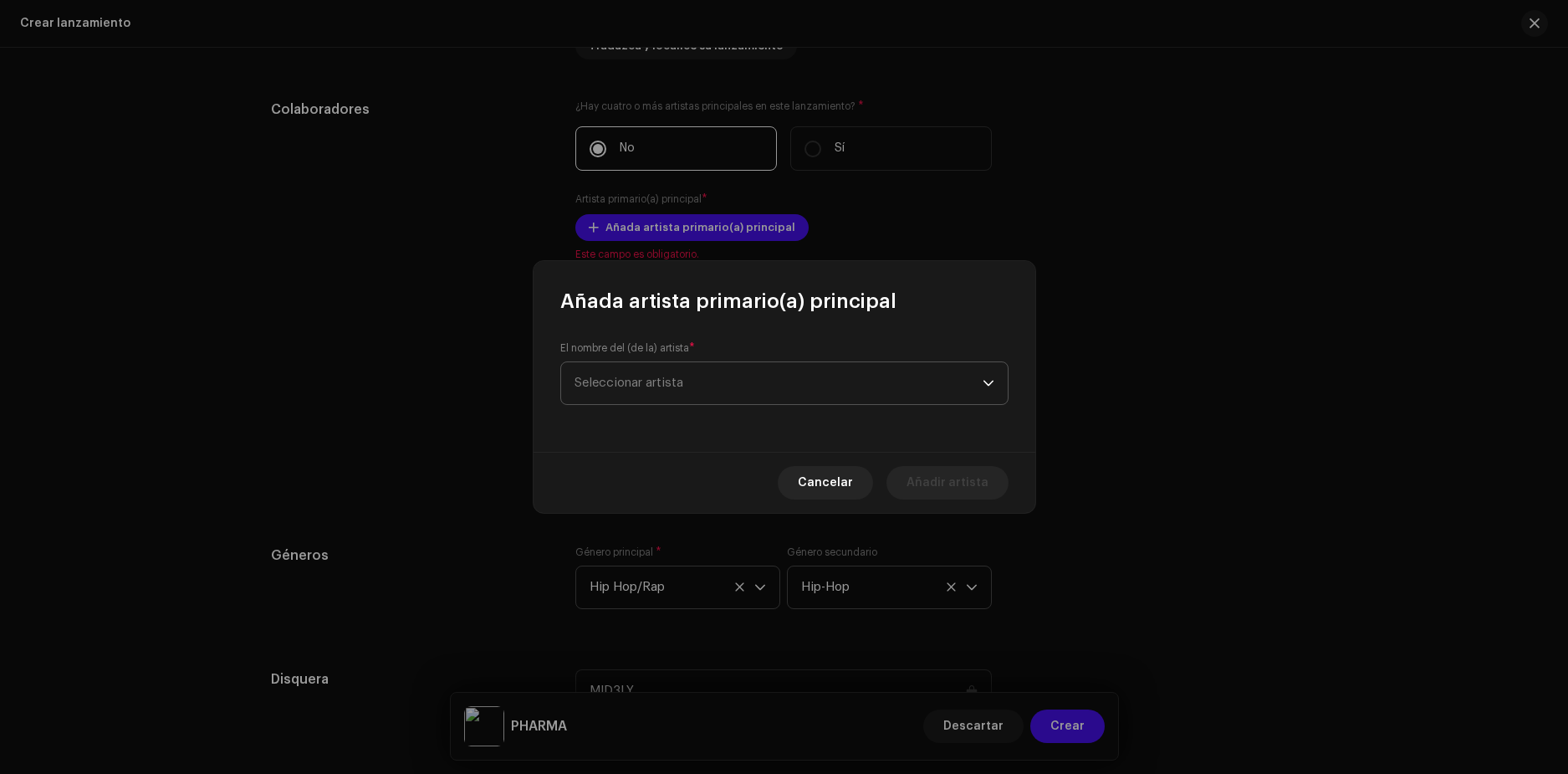
click at [750, 393] on span "Seleccionar artista" at bounding box center [778, 383] width 408 height 42
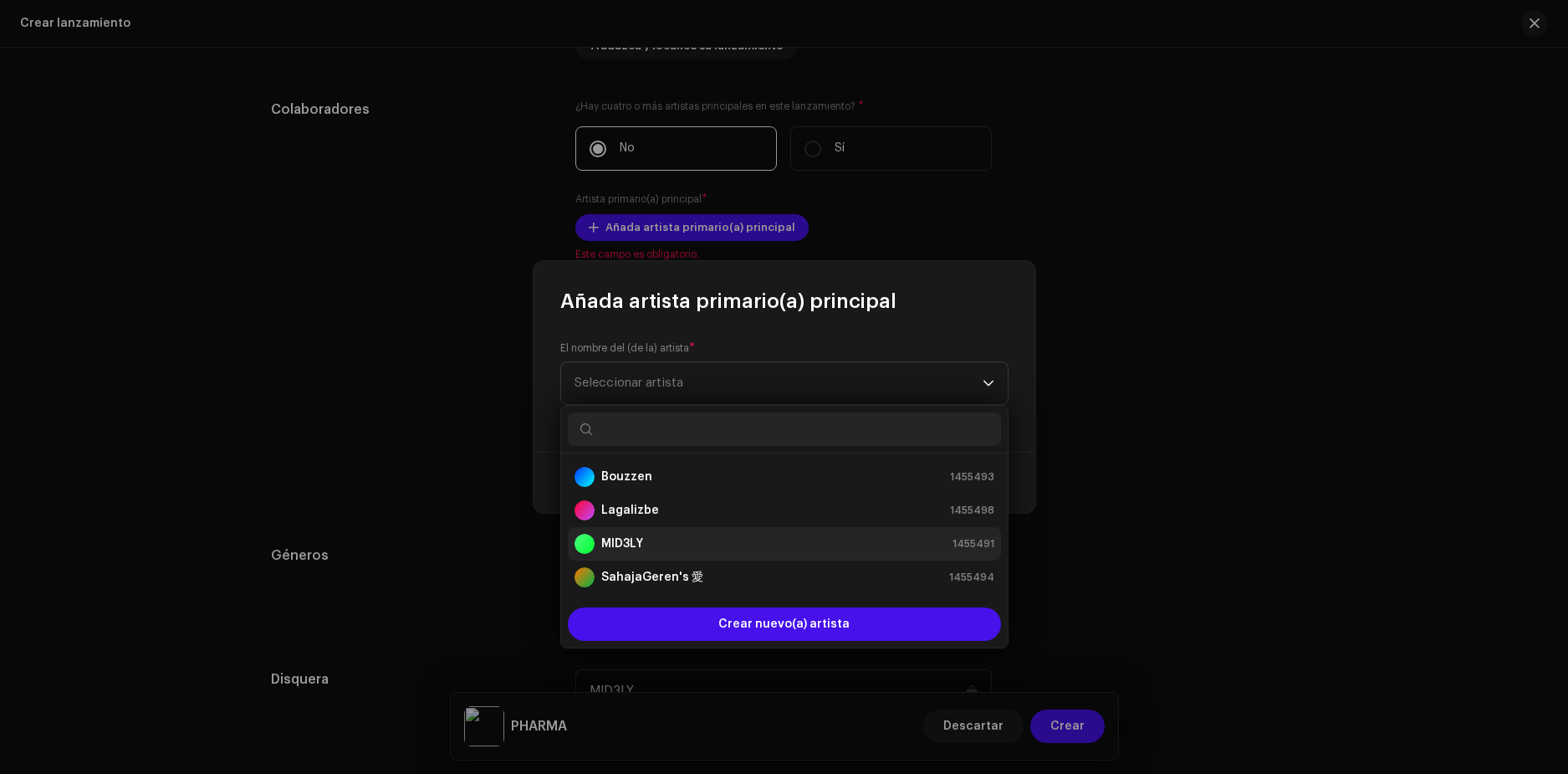
click at [641, 540] on strong "MID3LY" at bounding box center [622, 543] width 42 height 17
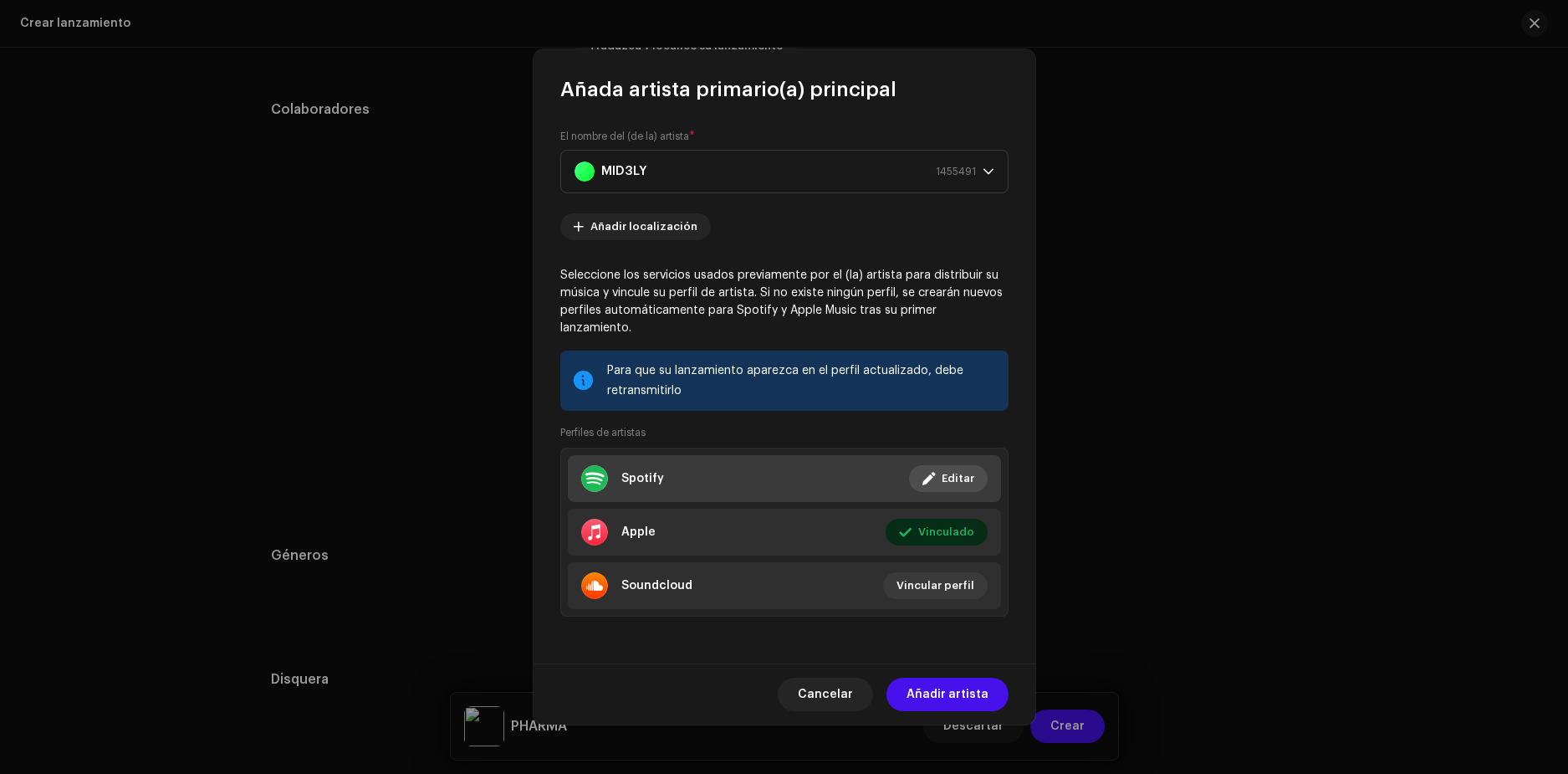
click at [949, 464] on span "Editar" at bounding box center [958, 478] width 33 height 34
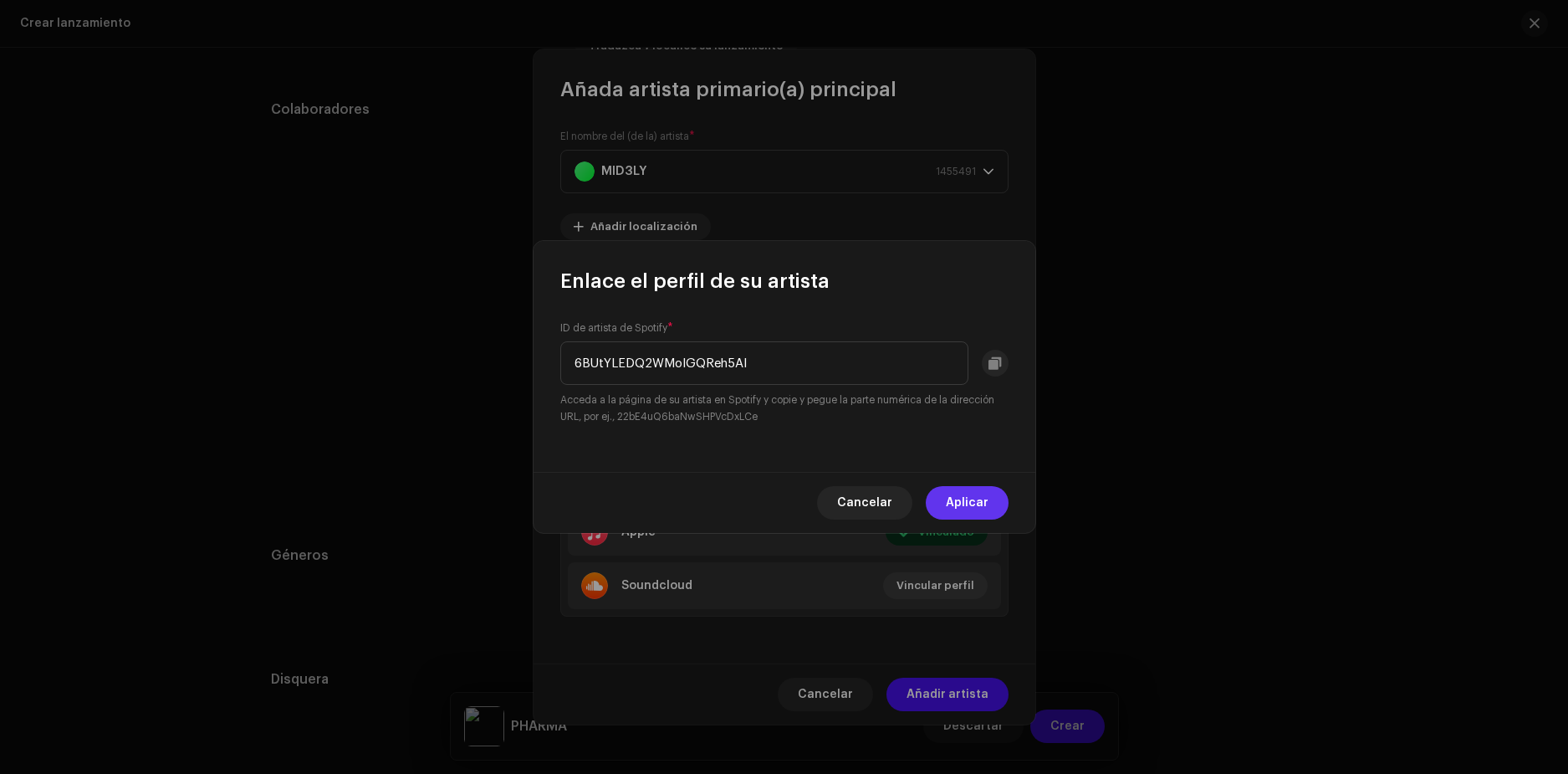
click at [970, 498] on span "Aplicar" at bounding box center [967, 503] width 43 height 34
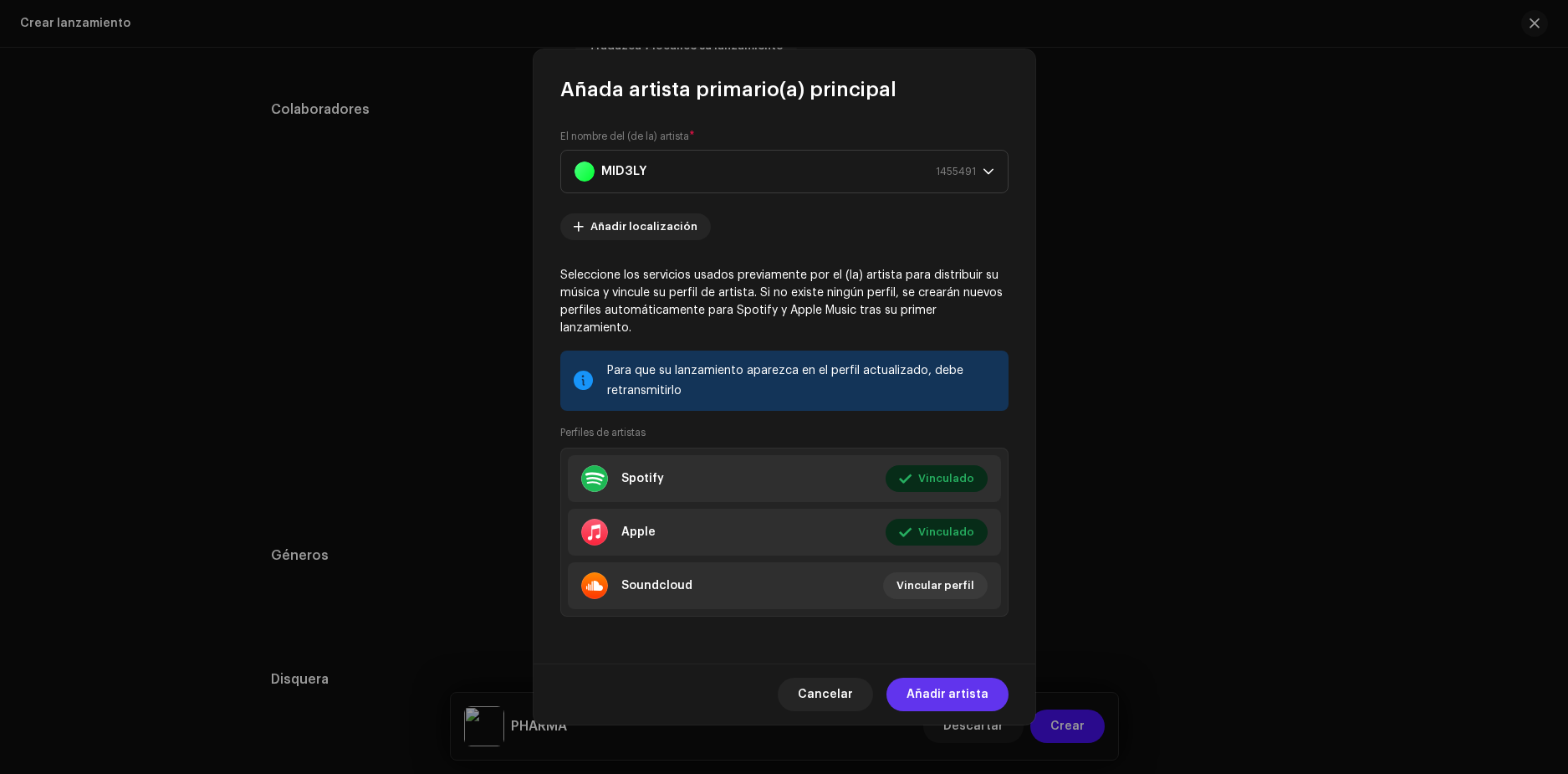
click at [955, 690] on span "Añadir artista" at bounding box center [947, 695] width 82 height 34
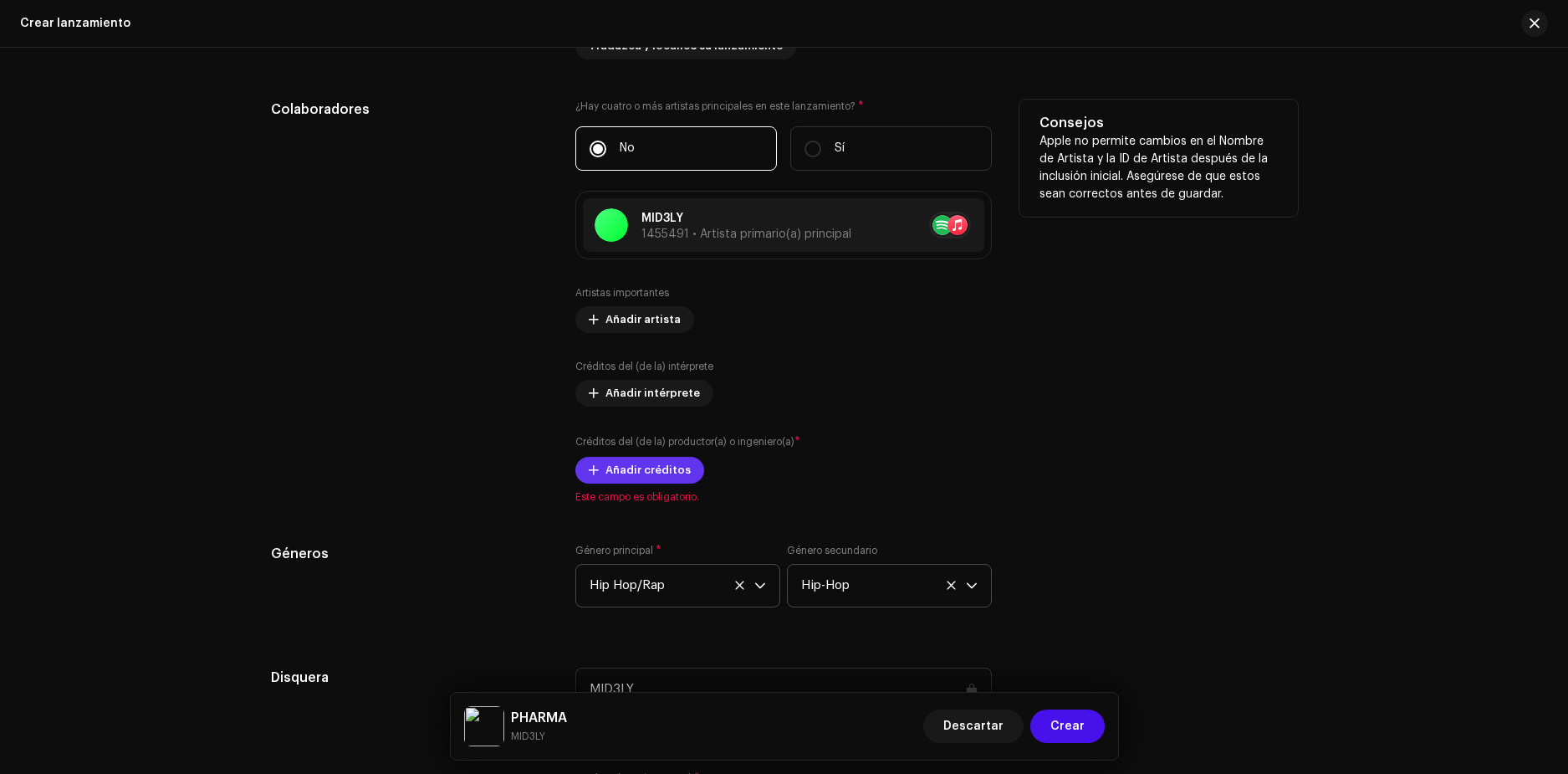
click at [662, 467] on span "Añadir créditos" at bounding box center [648, 470] width 85 height 34
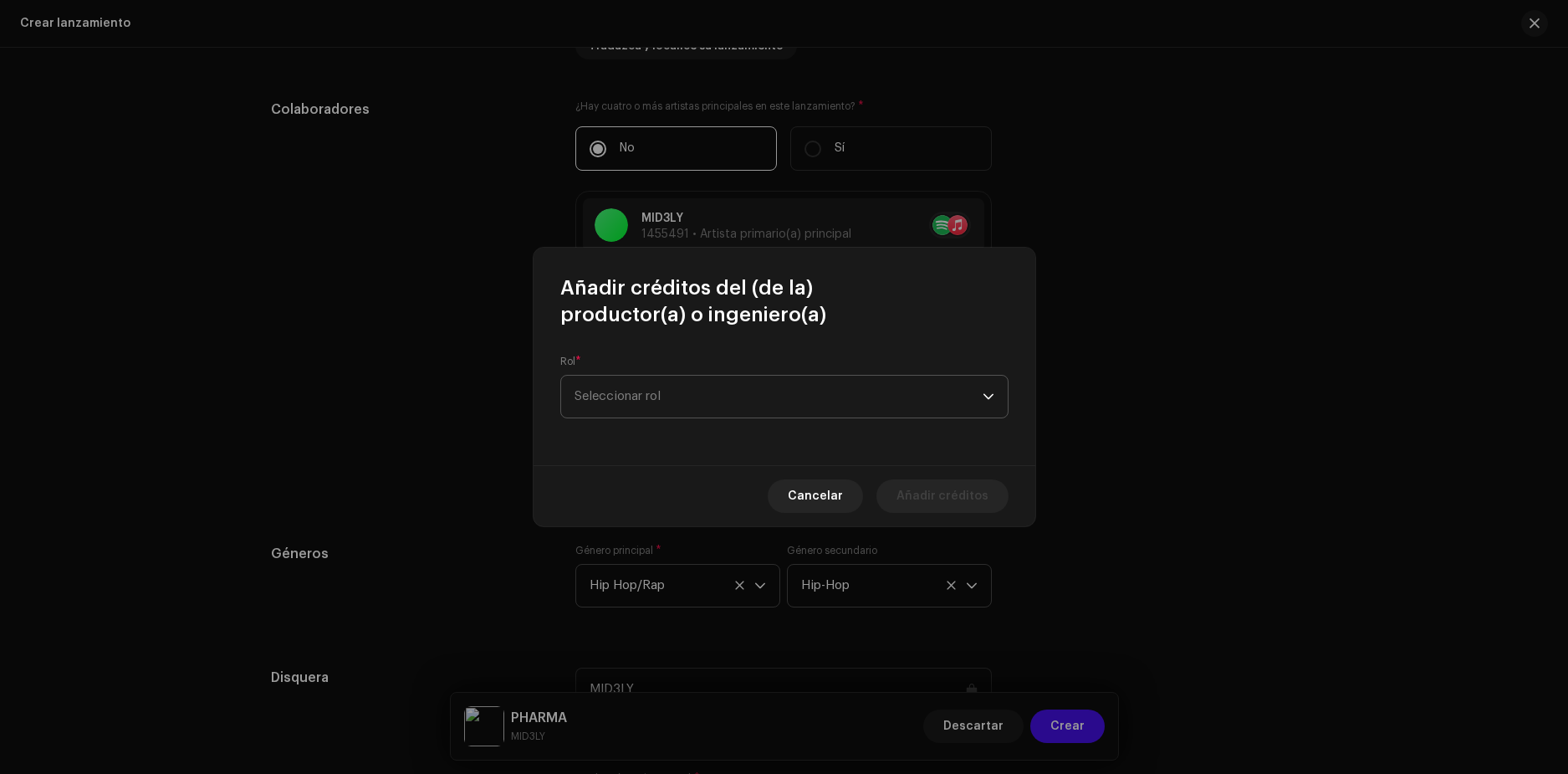
click at [667, 376] on span "Seleccionar rol" at bounding box center [778, 396] width 408 height 42
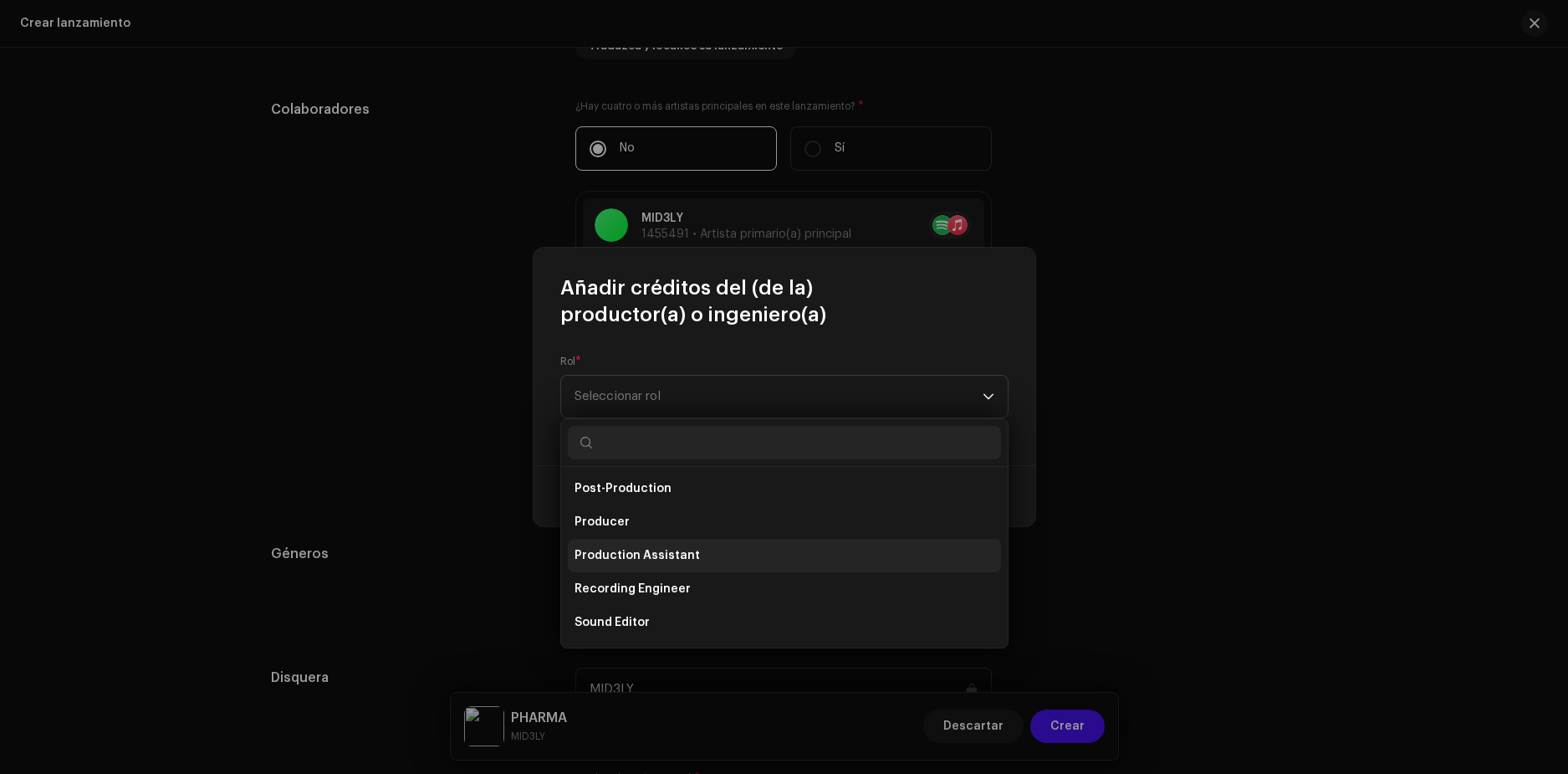
scroll to position [668, 0]
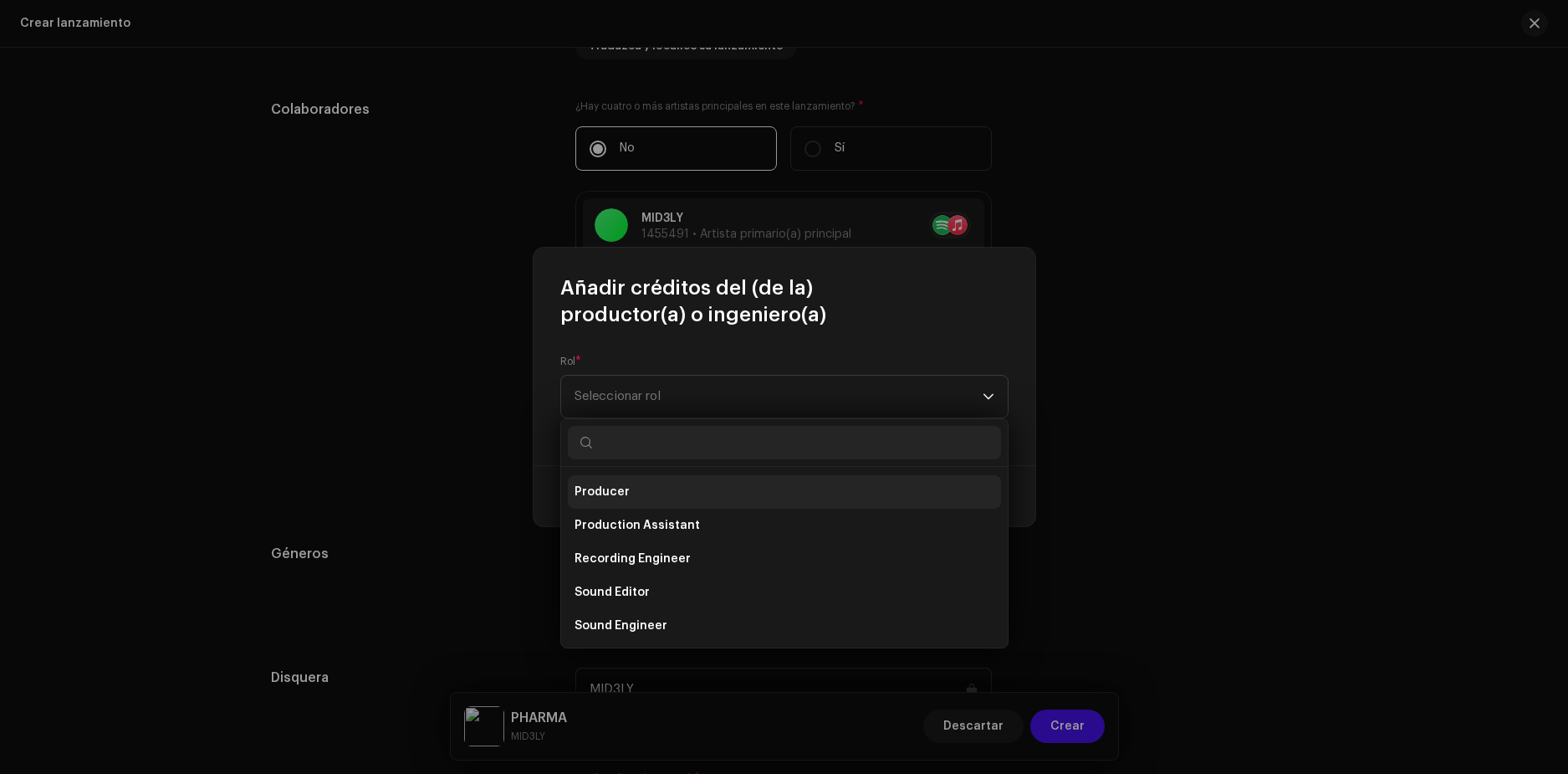
click at [617, 495] on span "Producer" at bounding box center [602, 492] width 55 height 17
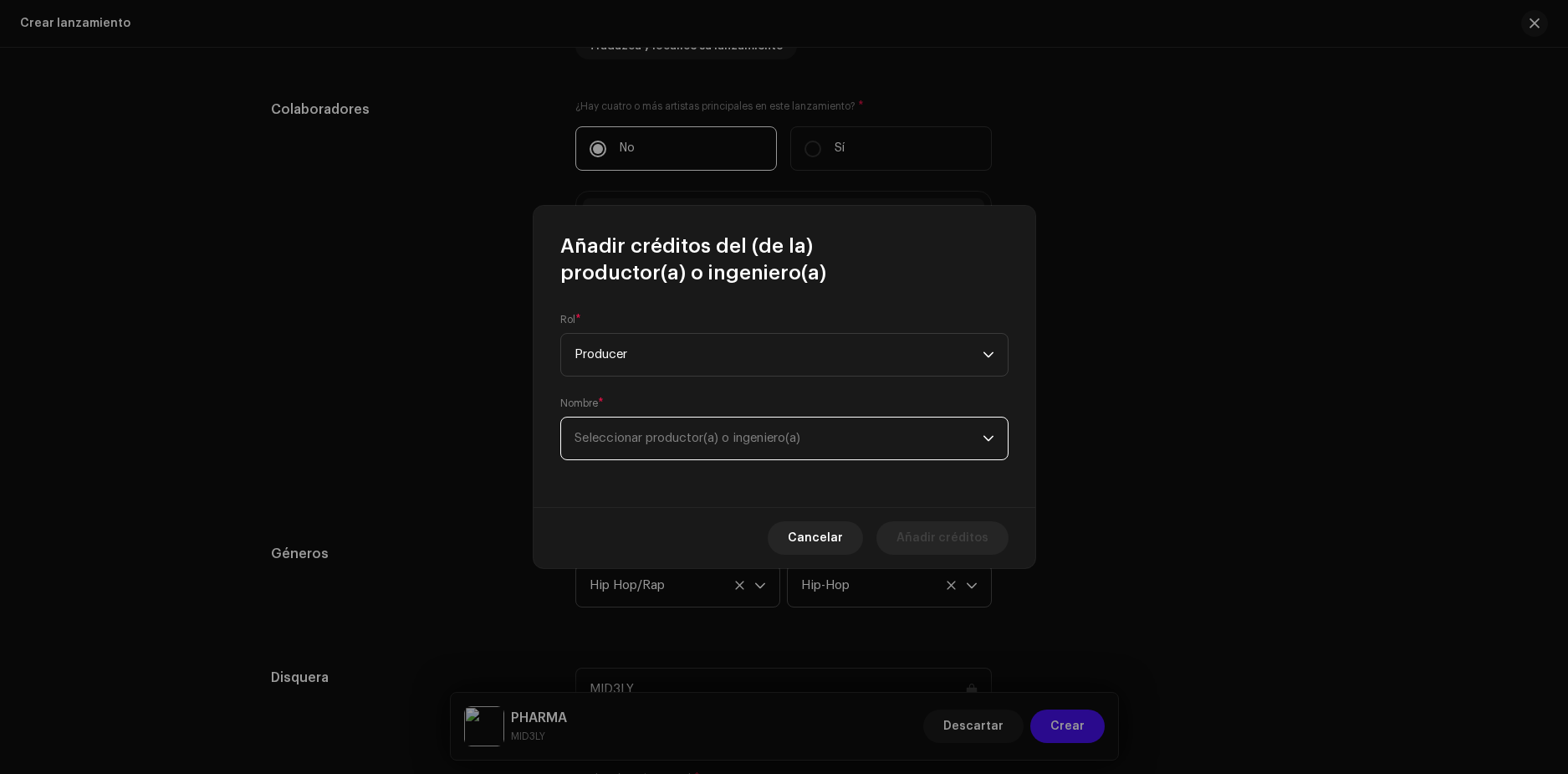
click at [711, 428] on span "Seleccionar productor(a) o ingeniero(a)" at bounding box center [778, 438] width 408 height 42
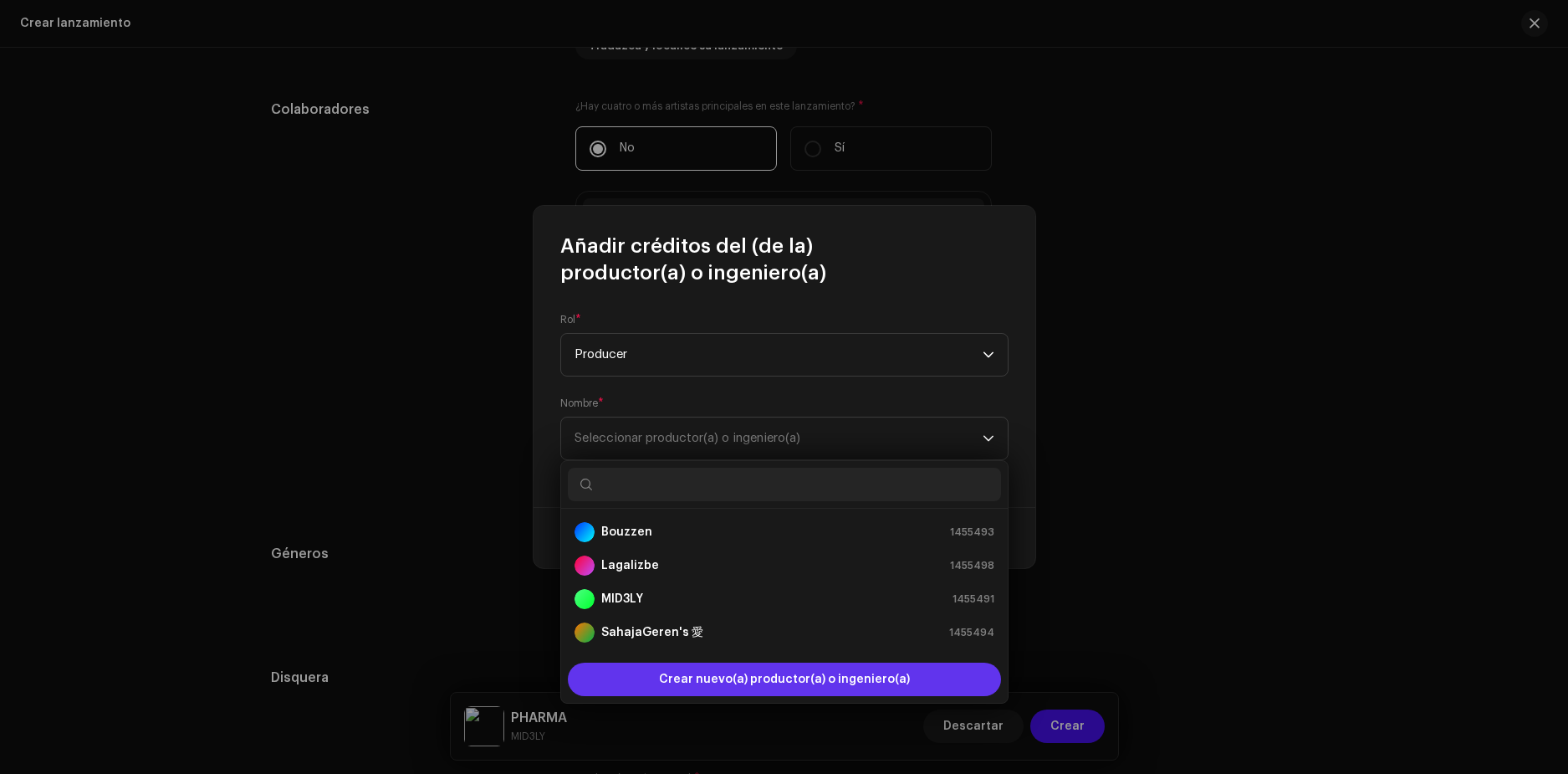
click at [717, 678] on span "Crear nuevo(a) productor(a) o ingeniero(a)" at bounding box center [784, 680] width 251 height 34
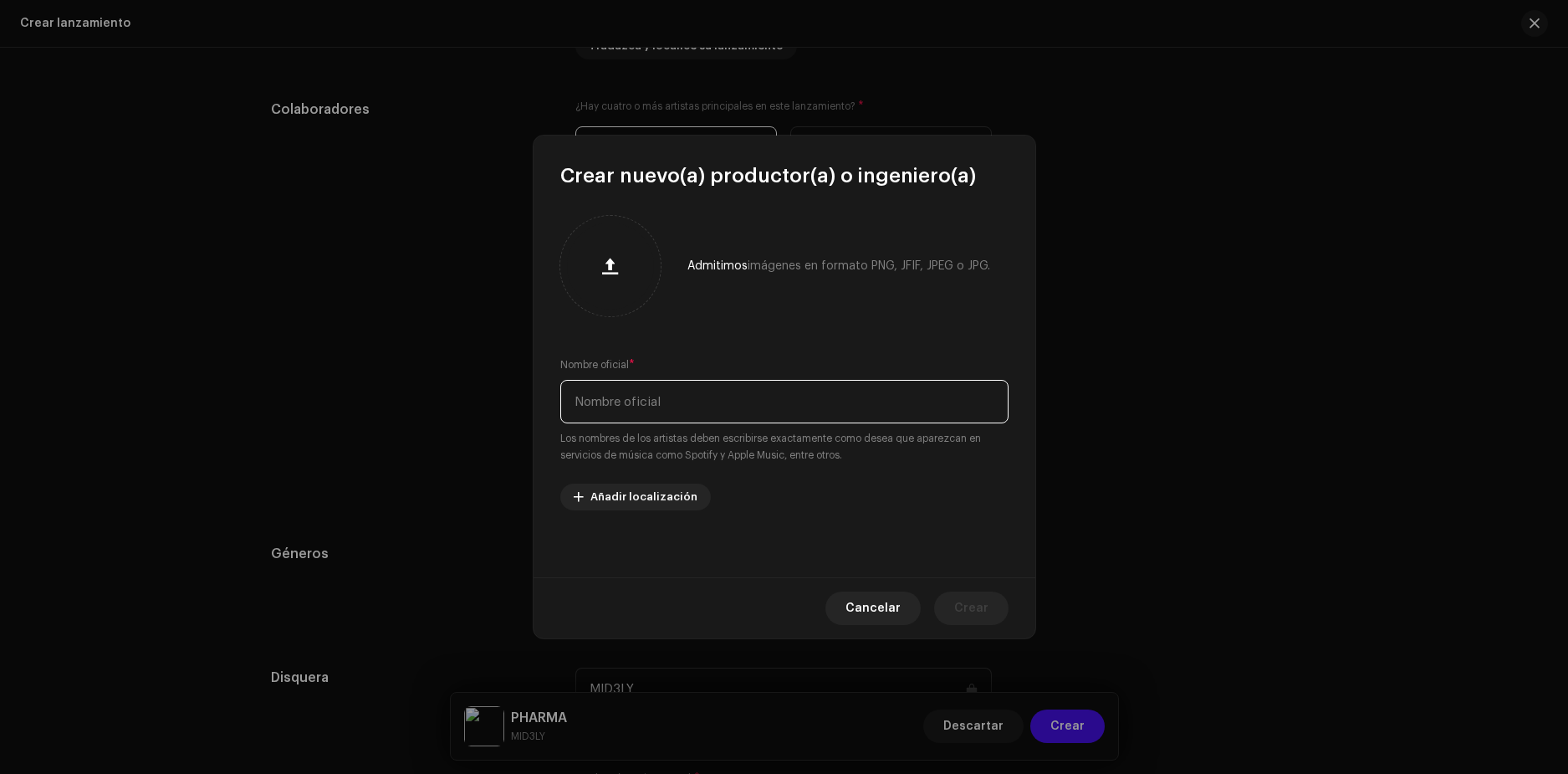
click at [743, 404] on input "text" at bounding box center [784, 401] width 448 height 44
type input "X"
type input "Zamiginaz"
click at [981, 614] on span "Crear" at bounding box center [971, 608] width 35 height 34
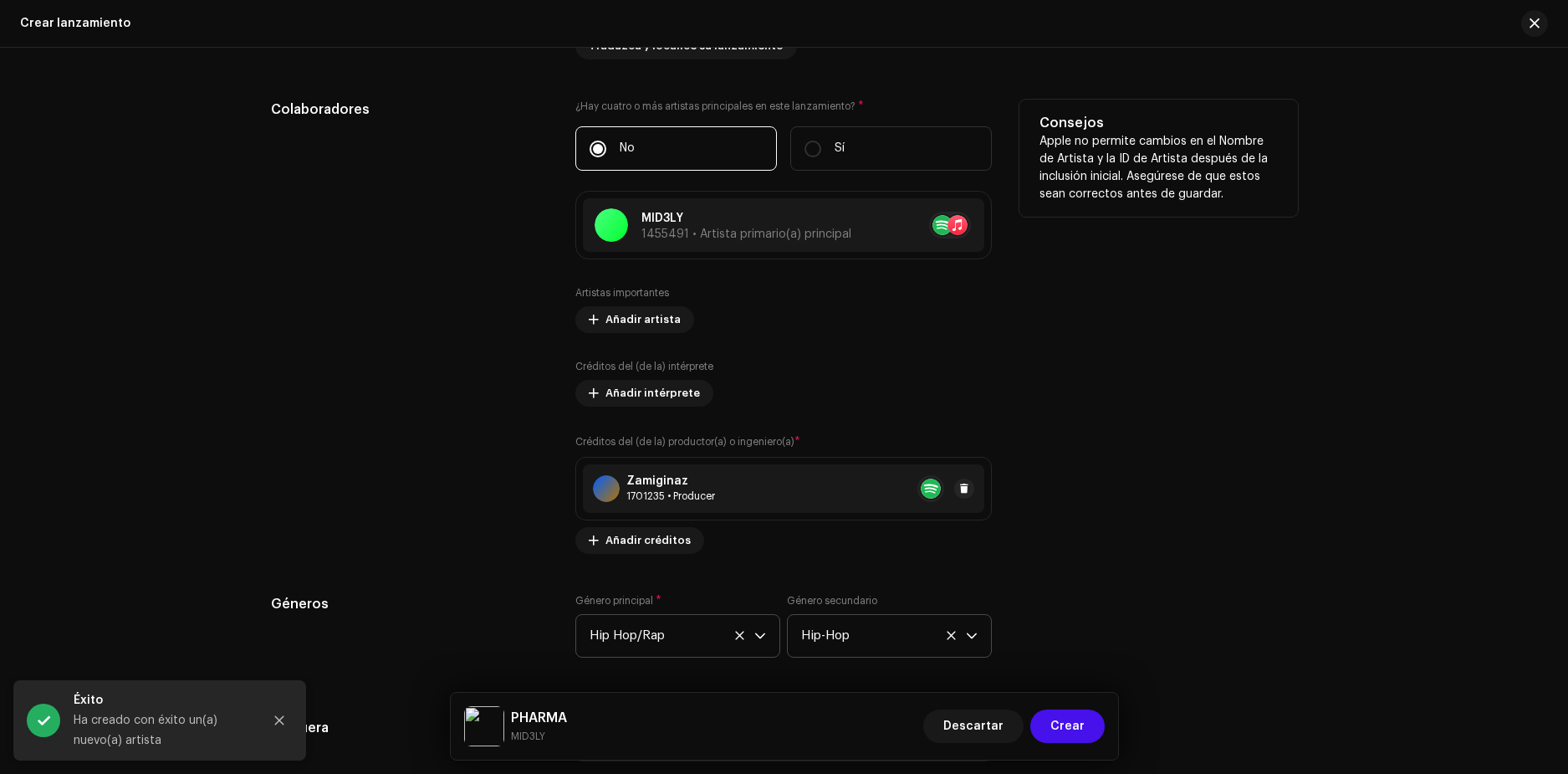
click at [778, 470] on div "Zamiginaz 1701235 • Producer" at bounding box center [784, 488] width 402 height 48
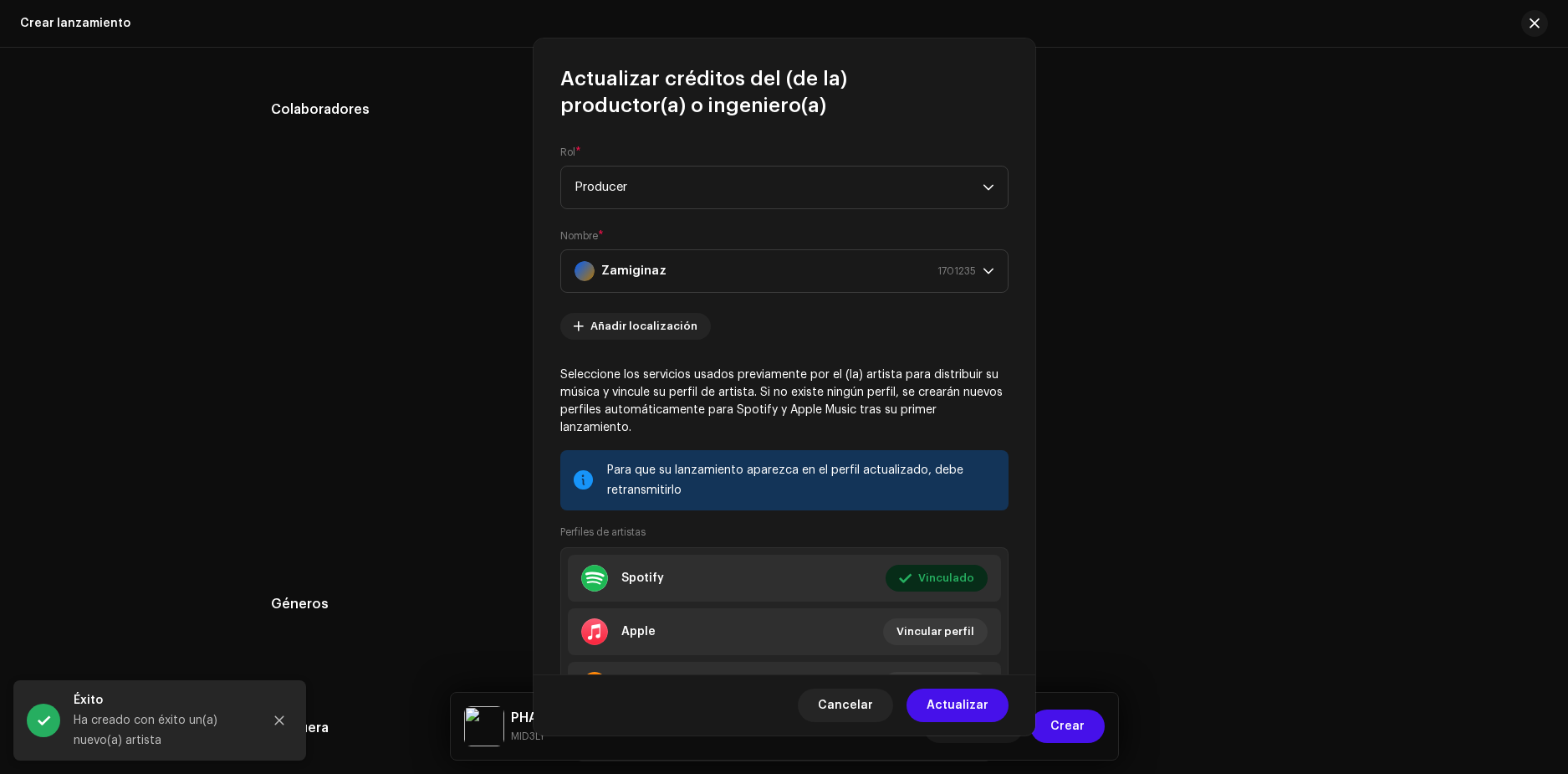
click at [1156, 512] on div "Actualizar créditos del (de la) productor(a) o ingeniero(a) Rol * Producer Nomb…" at bounding box center [784, 387] width 1568 height 774
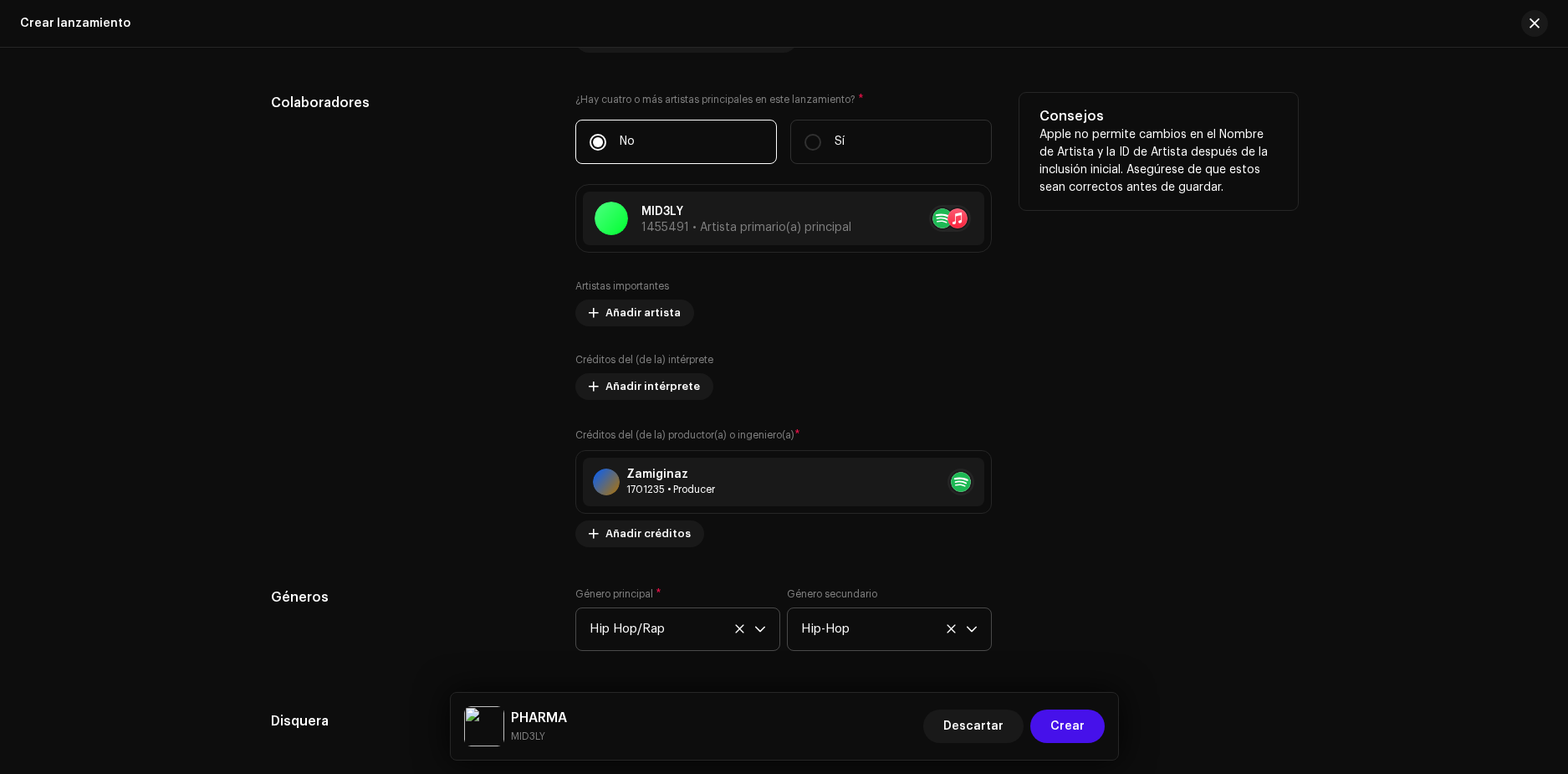
scroll to position [1788, 0]
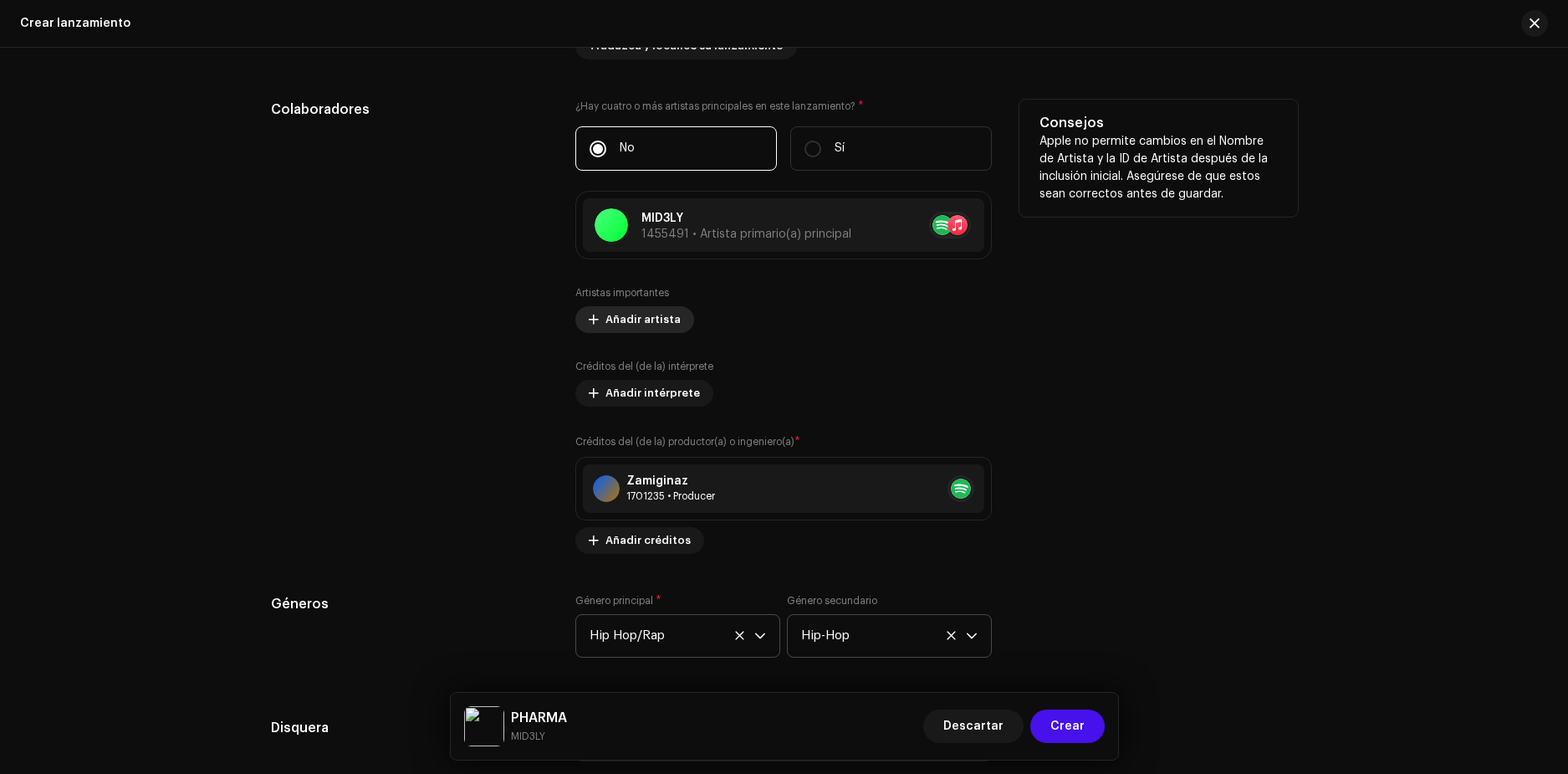
click at [641, 318] on span "Añadir artista" at bounding box center [643, 320] width 76 height 34
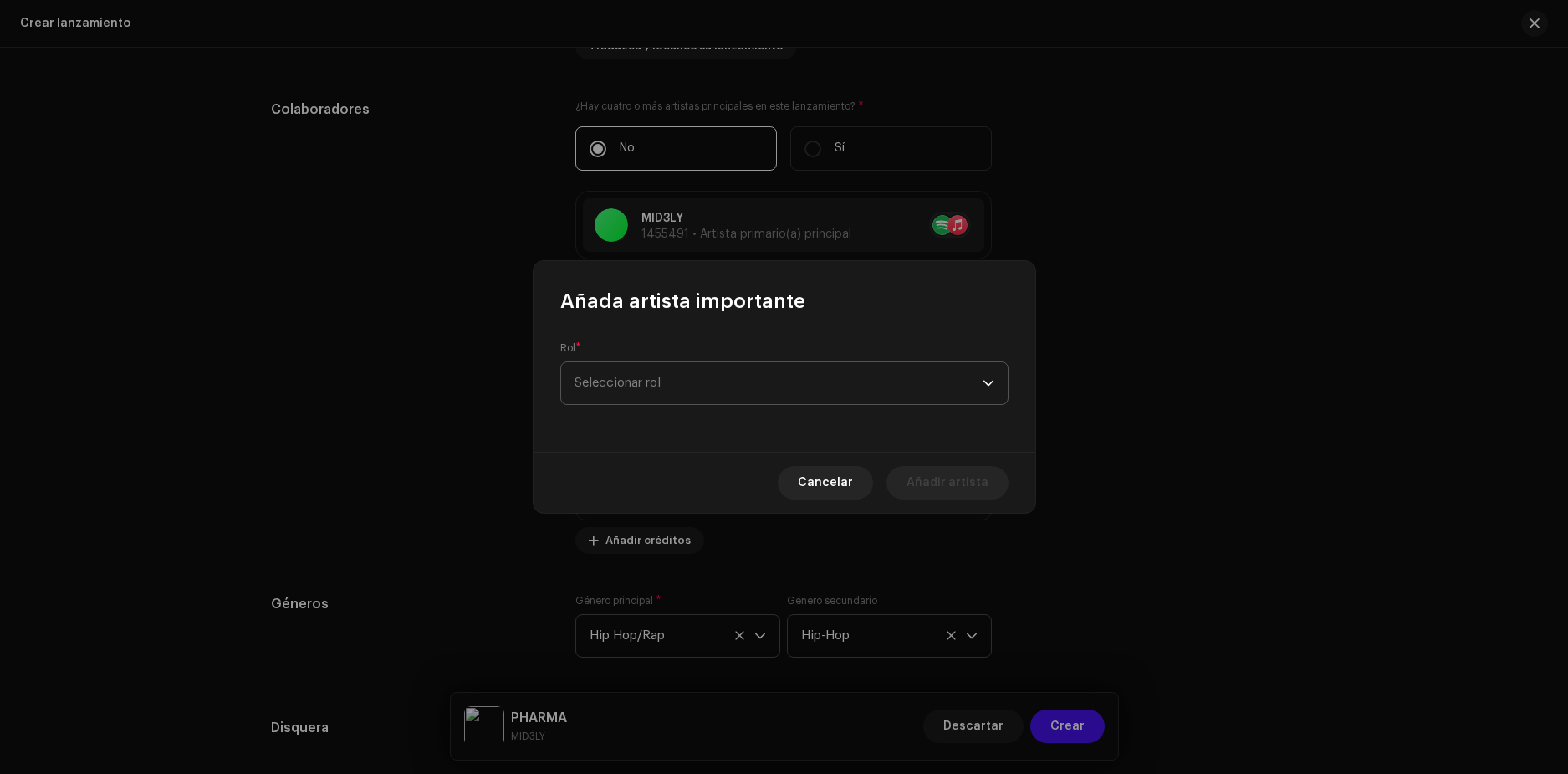
click at [717, 379] on span "Seleccionar rol" at bounding box center [778, 383] width 408 height 42
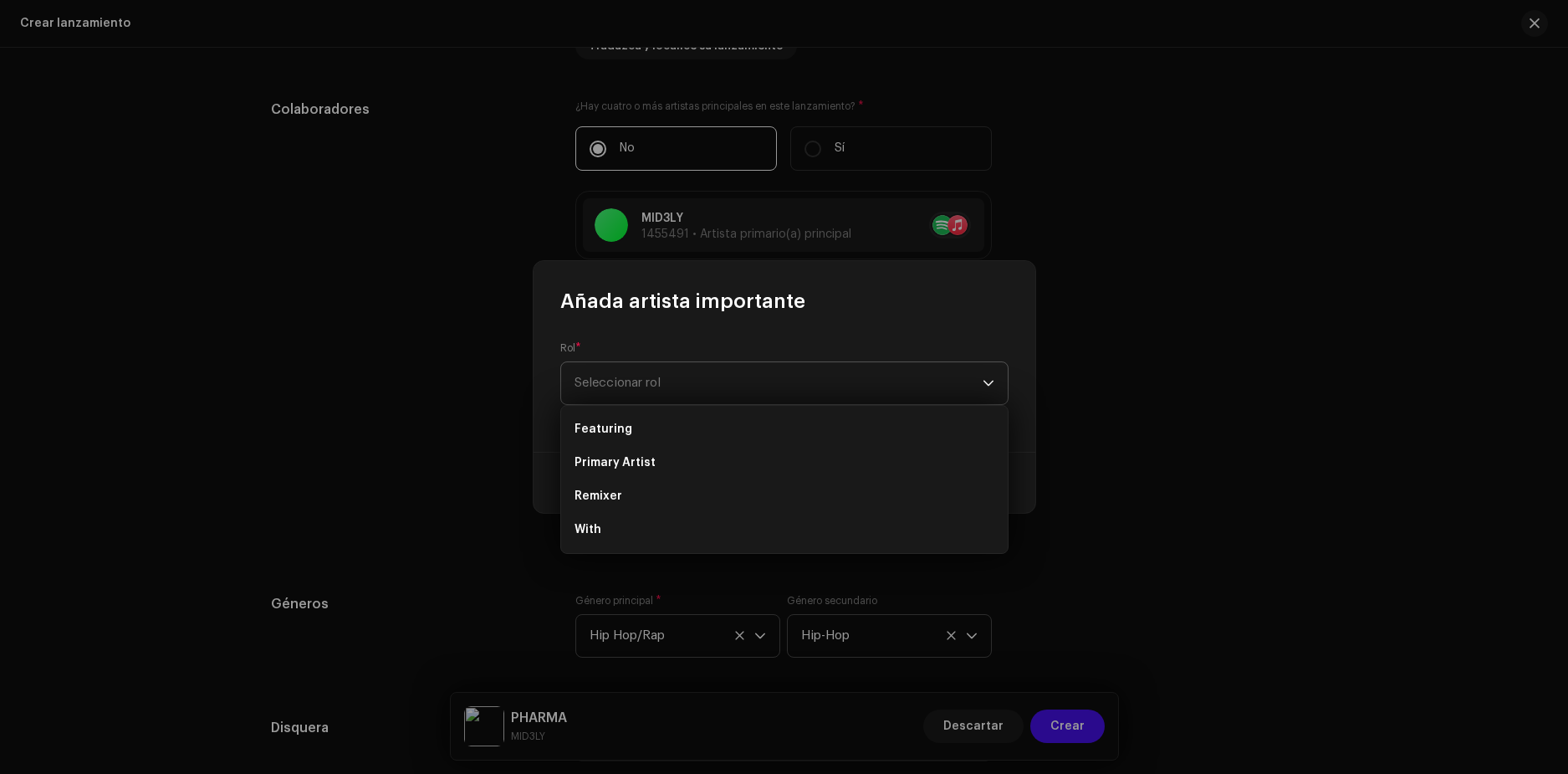
click at [676, 385] on span "Seleccionar rol" at bounding box center [778, 383] width 408 height 42
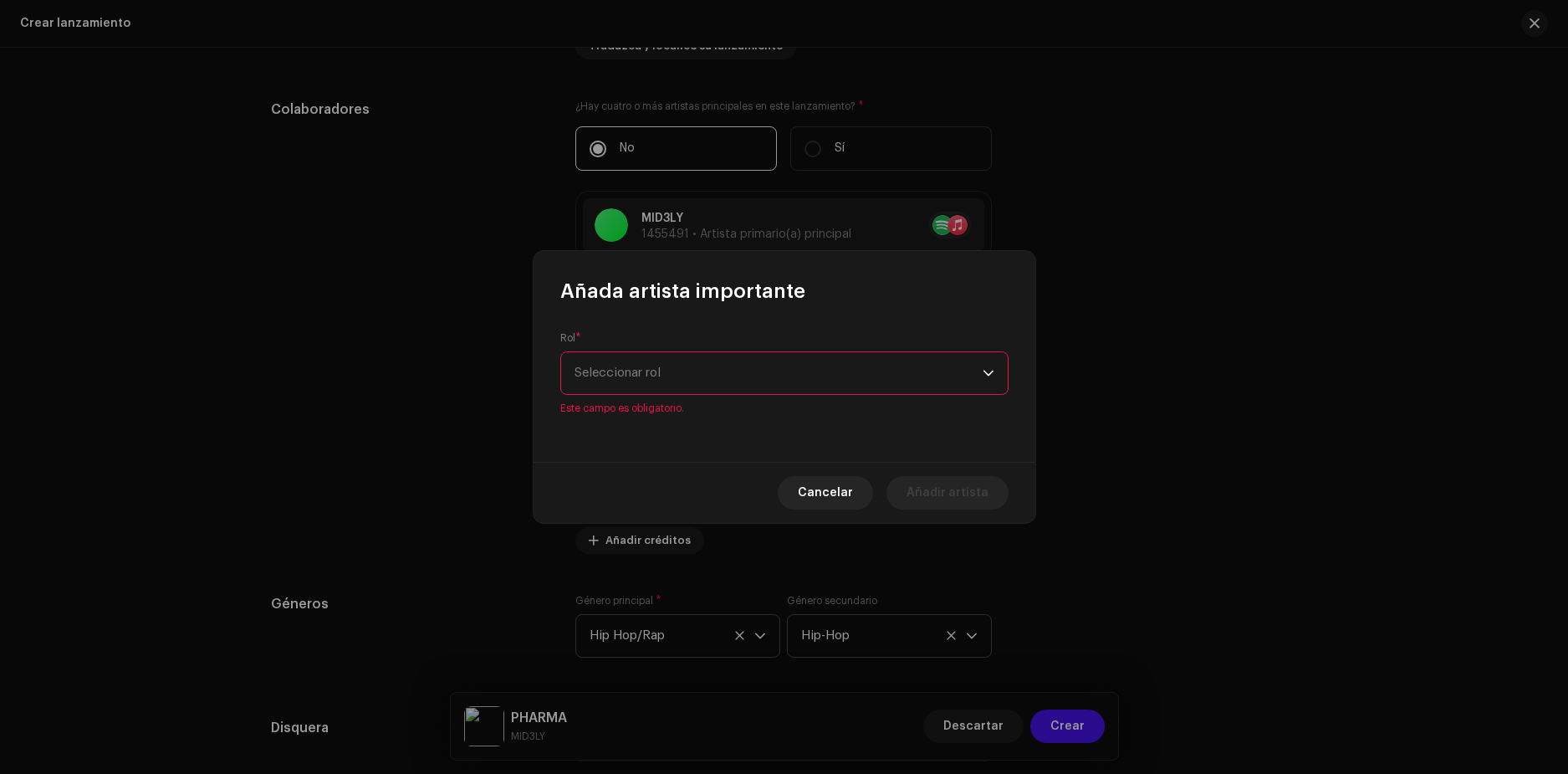
click at [691, 380] on span "Seleccionar rol" at bounding box center [778, 372] width 408 height 42
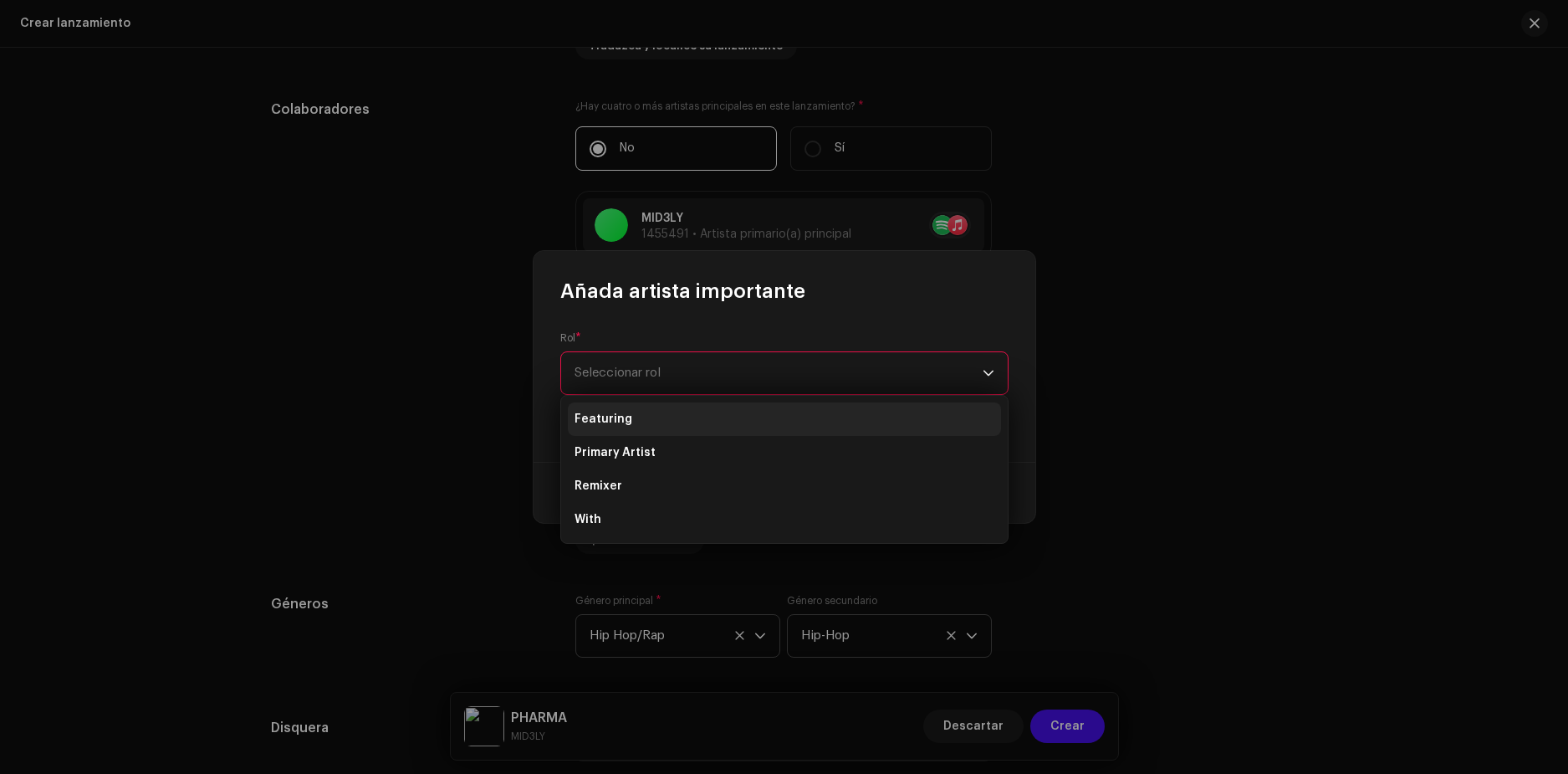
click at [638, 423] on li "Featuring" at bounding box center [784, 420] width 434 height 34
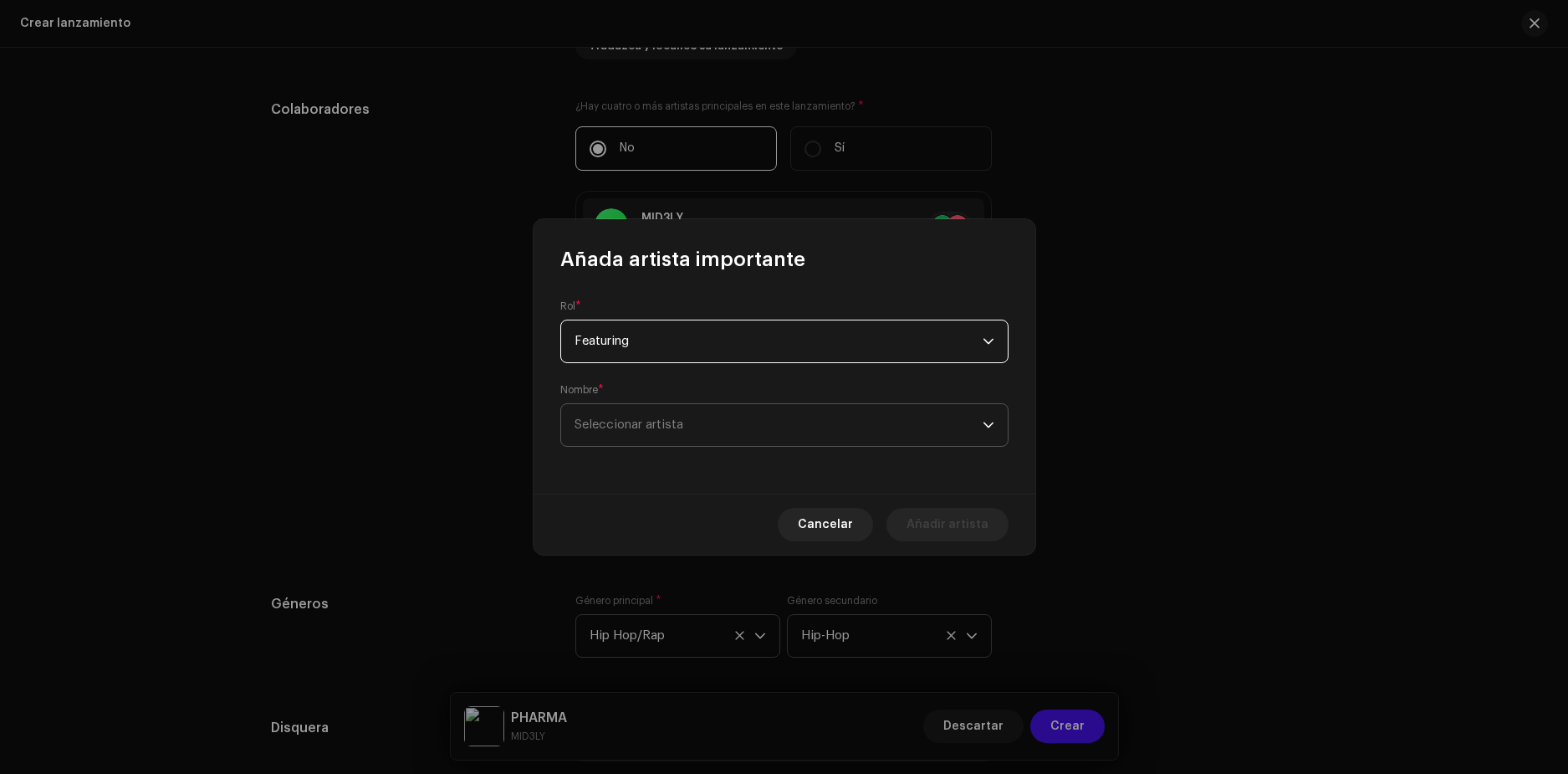
click at [875, 425] on span "Seleccionar artista" at bounding box center [778, 425] width 408 height 42
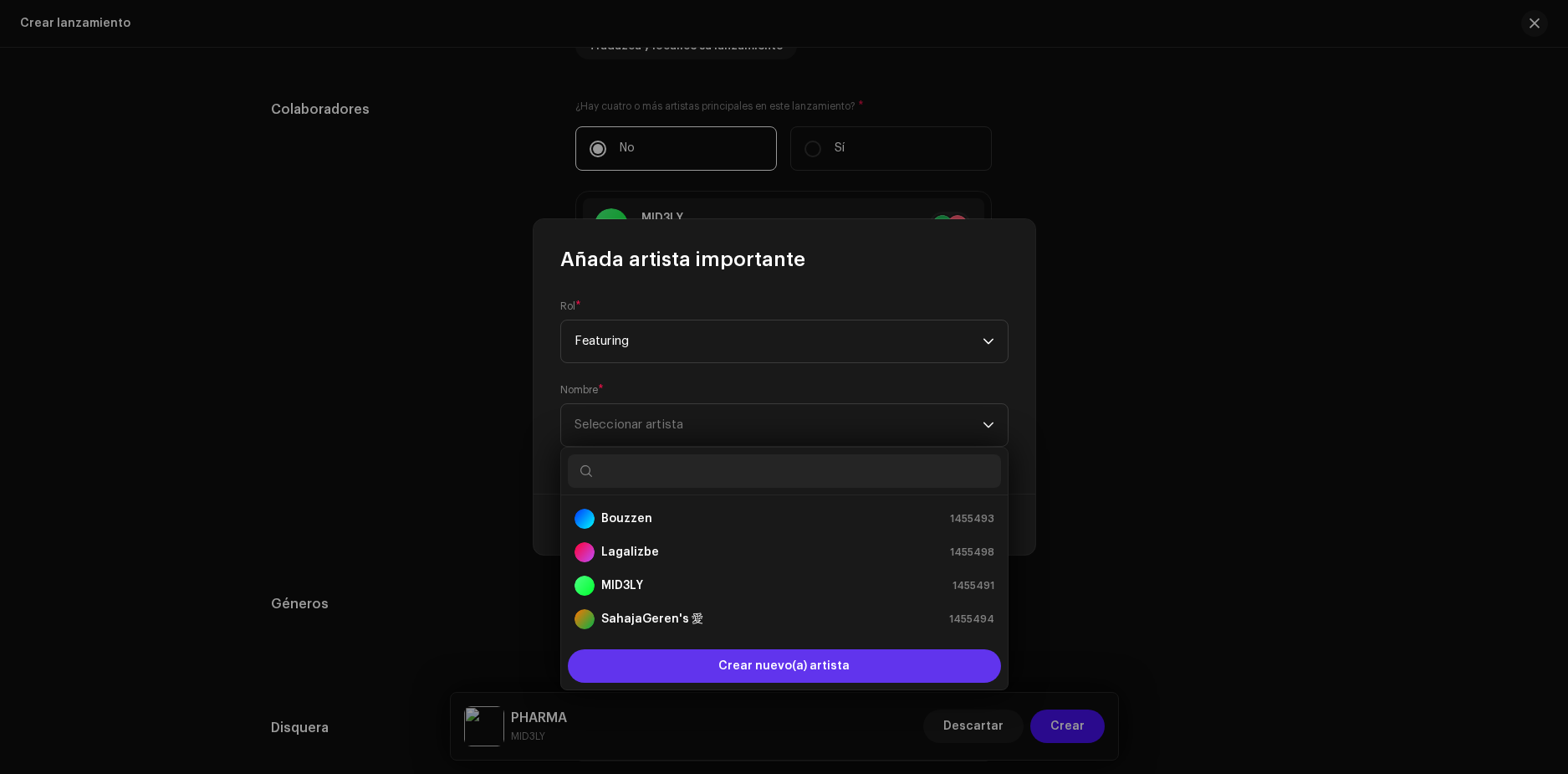
click at [718, 668] on div "Crear nuevo(a) artista" at bounding box center [784, 666] width 434 height 34
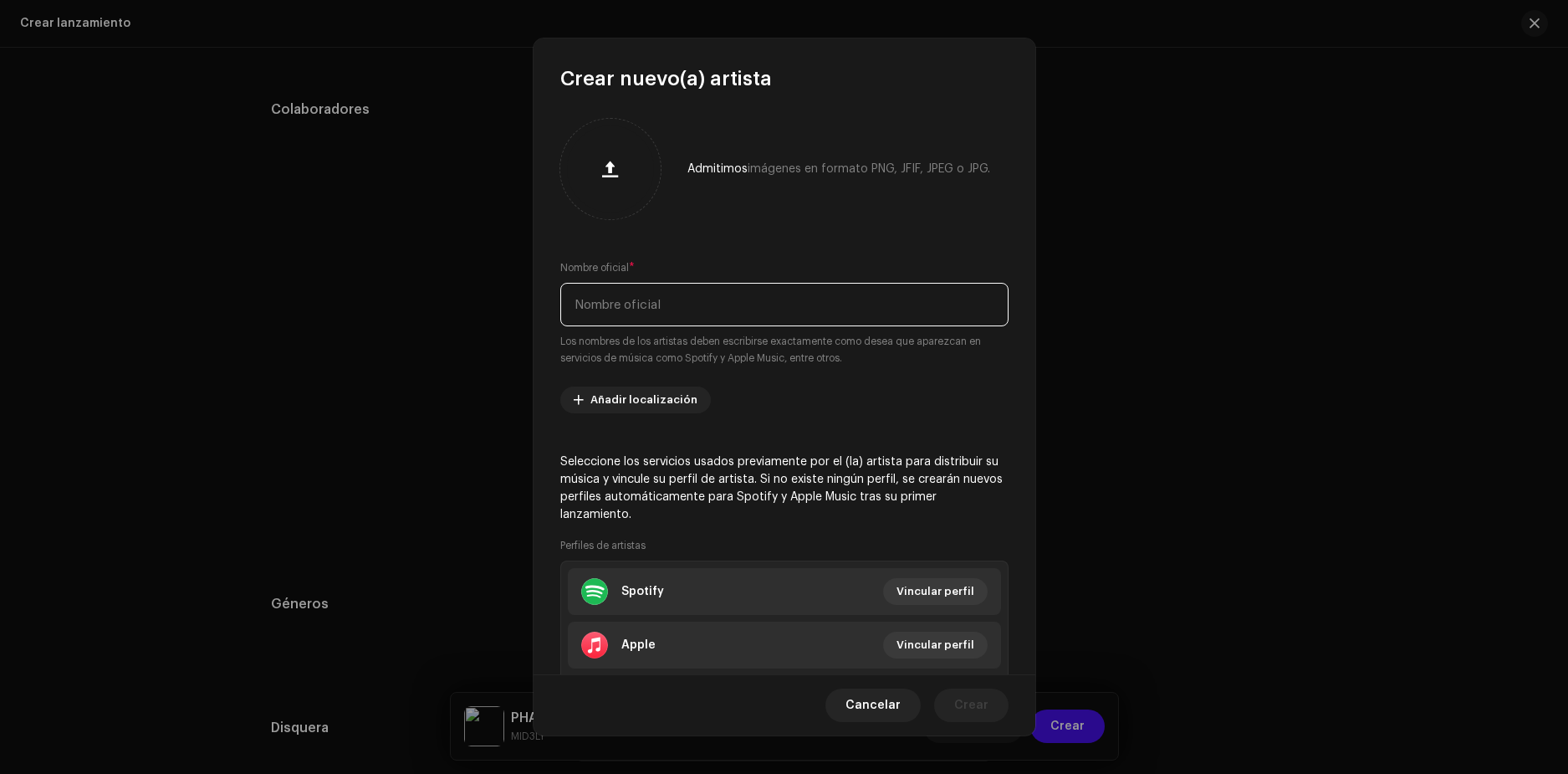
click at [800, 315] on input "text" at bounding box center [784, 304] width 448 height 44
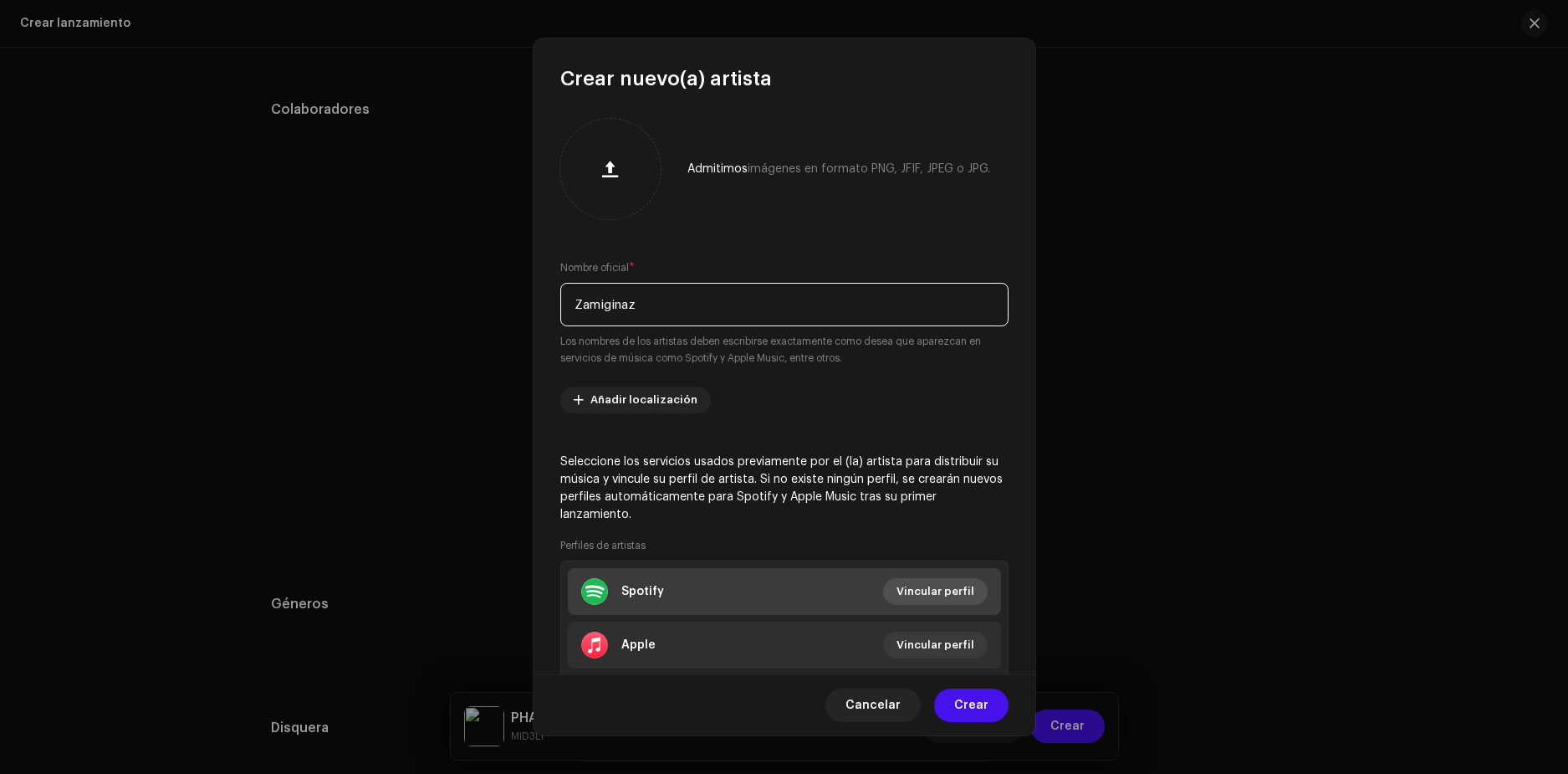
type input "Zamiginaz"
click at [937, 594] on span "Vincular perfil" at bounding box center [935, 591] width 77 height 34
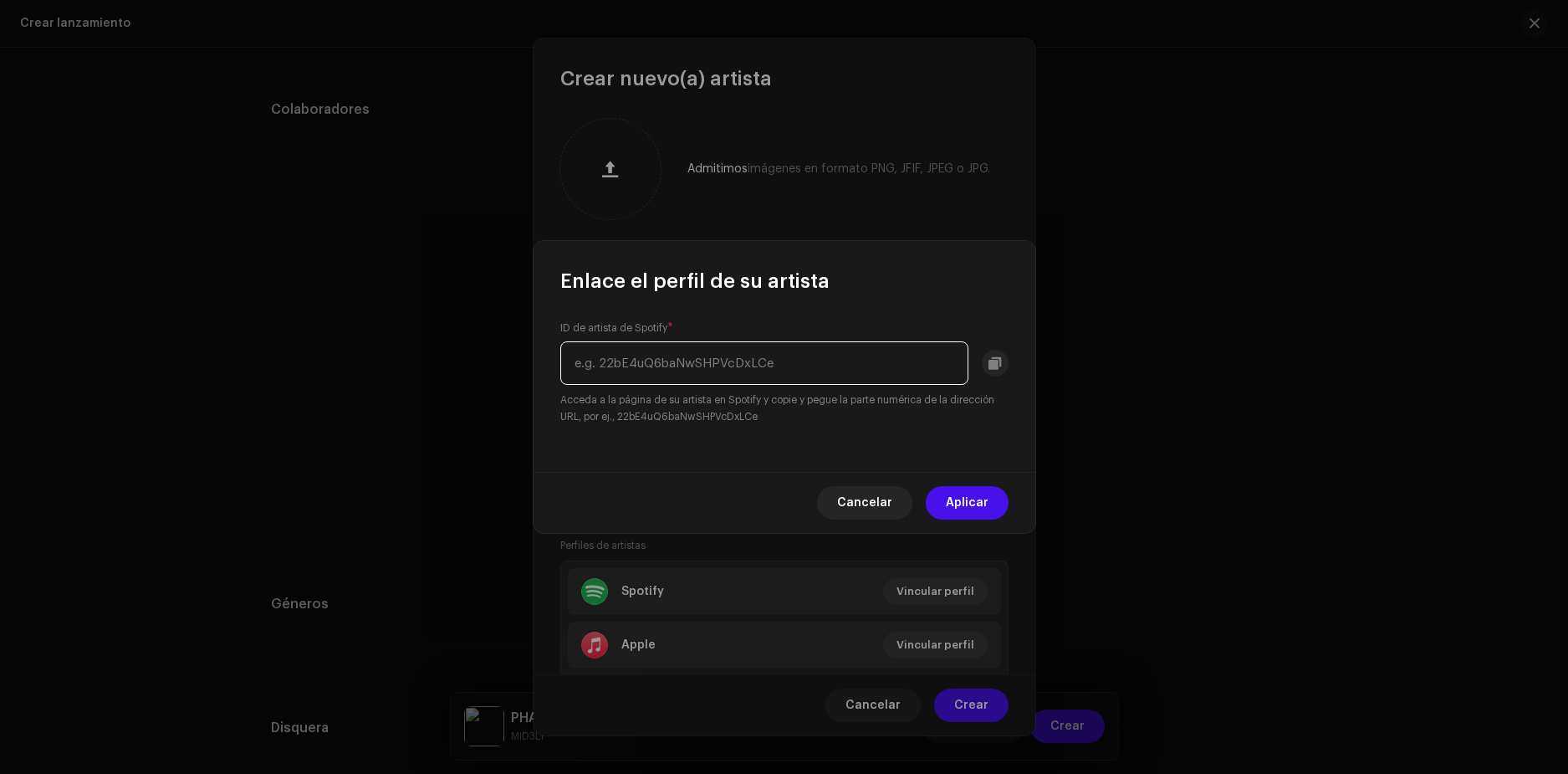
paste input "[URL][DOMAIN_NAME]"
drag, startPoint x: 780, startPoint y: 369, endPoint x: 370, endPoint y: 420, distance: 413.2
click at [370, 420] on div "Enlace el perfil de su artista ID de artista de Spotify * [URL][DOMAIN_NAME] Ac…" at bounding box center [784, 387] width 1568 height 774
type input "0KBlO4ws82M0JFWgynZTvg"
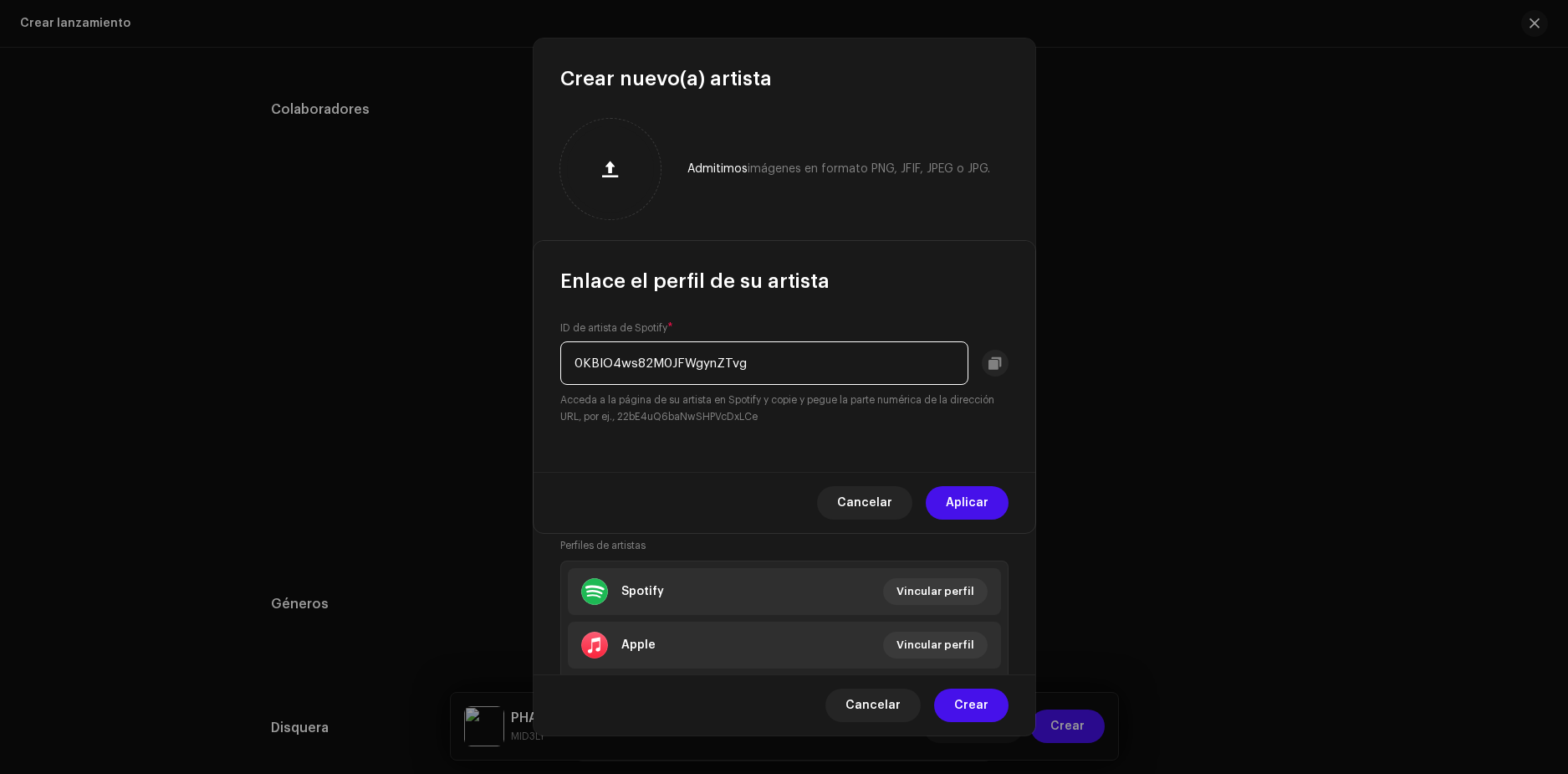
drag, startPoint x: 592, startPoint y: 409, endPoint x: 833, endPoint y: 468, distance: 248.1
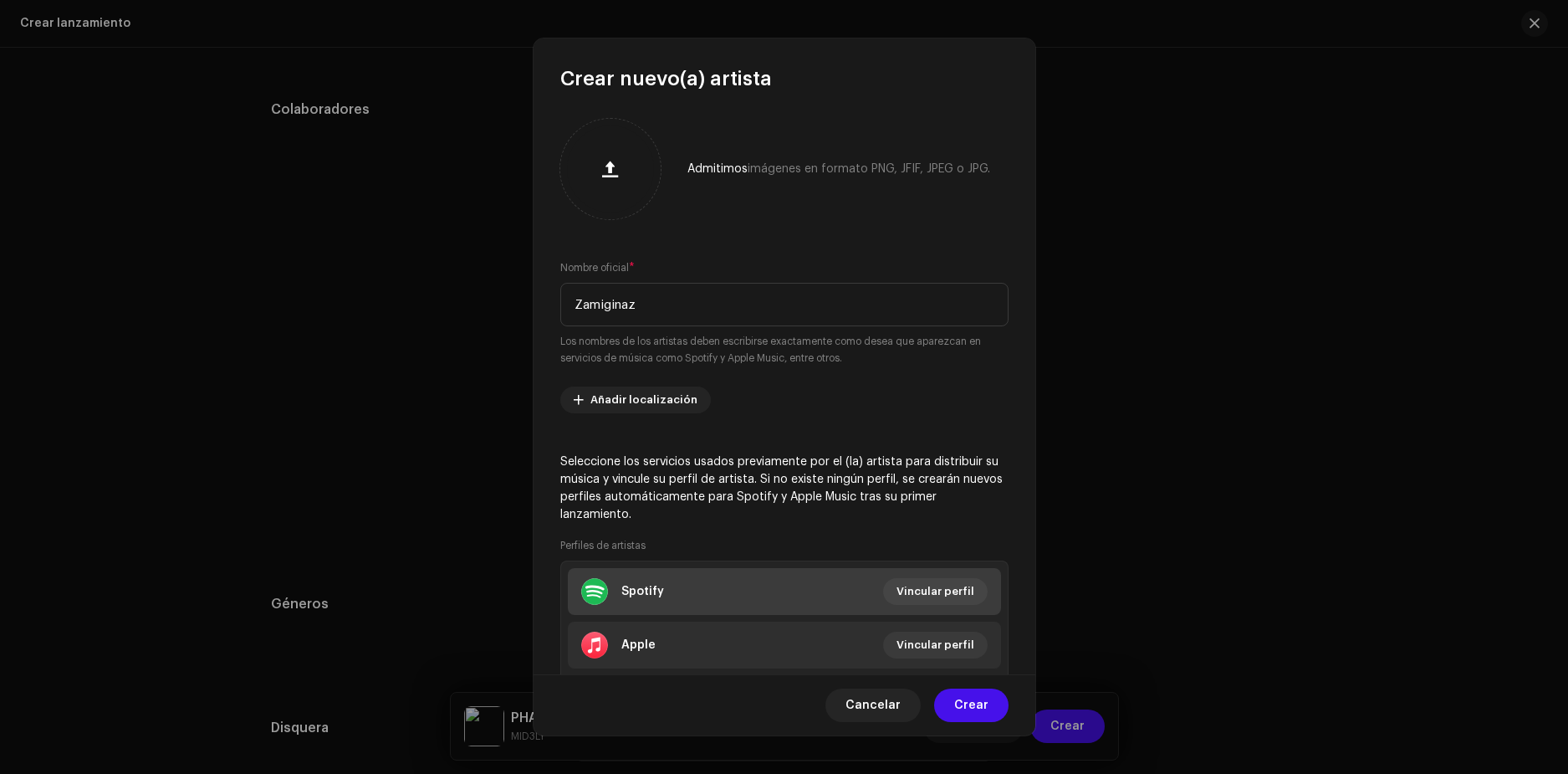
click at [927, 574] on li "Spotify Vincular perfil" at bounding box center [784, 591] width 434 height 47
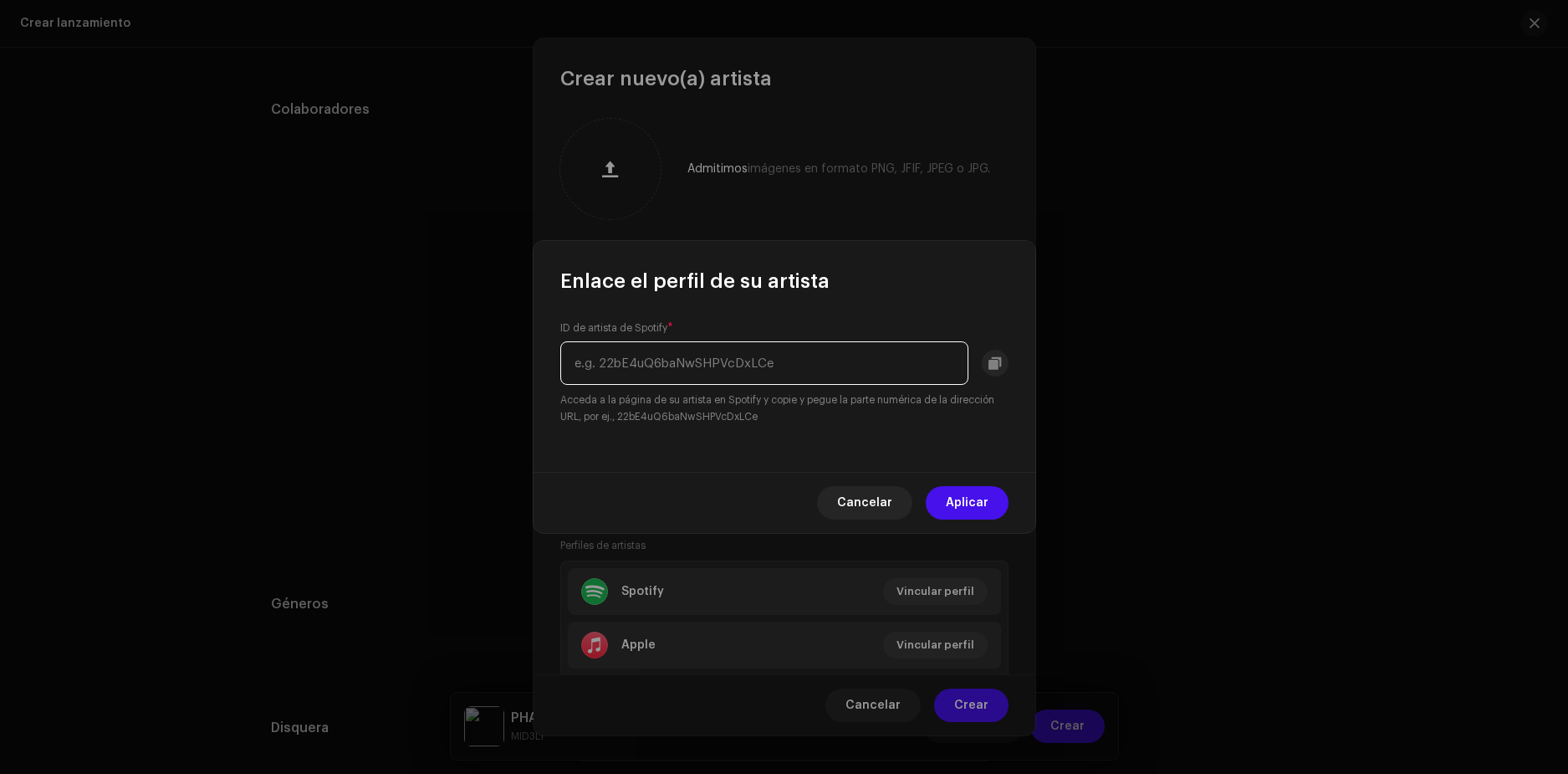
paste input "[URL][DOMAIN_NAME]"
drag, startPoint x: 785, startPoint y: 365, endPoint x: 280, endPoint y: 411, distance: 507.1
click at [272, 413] on div "Enlace el perfil de su artista ID de artista de Spotify * [URL][DOMAIN_NAME] Ac…" at bounding box center [784, 387] width 1568 height 774
type input "0KBlO4ws82M0JFWgynZTvg"
click at [962, 506] on span "Aplicar" at bounding box center [967, 503] width 43 height 34
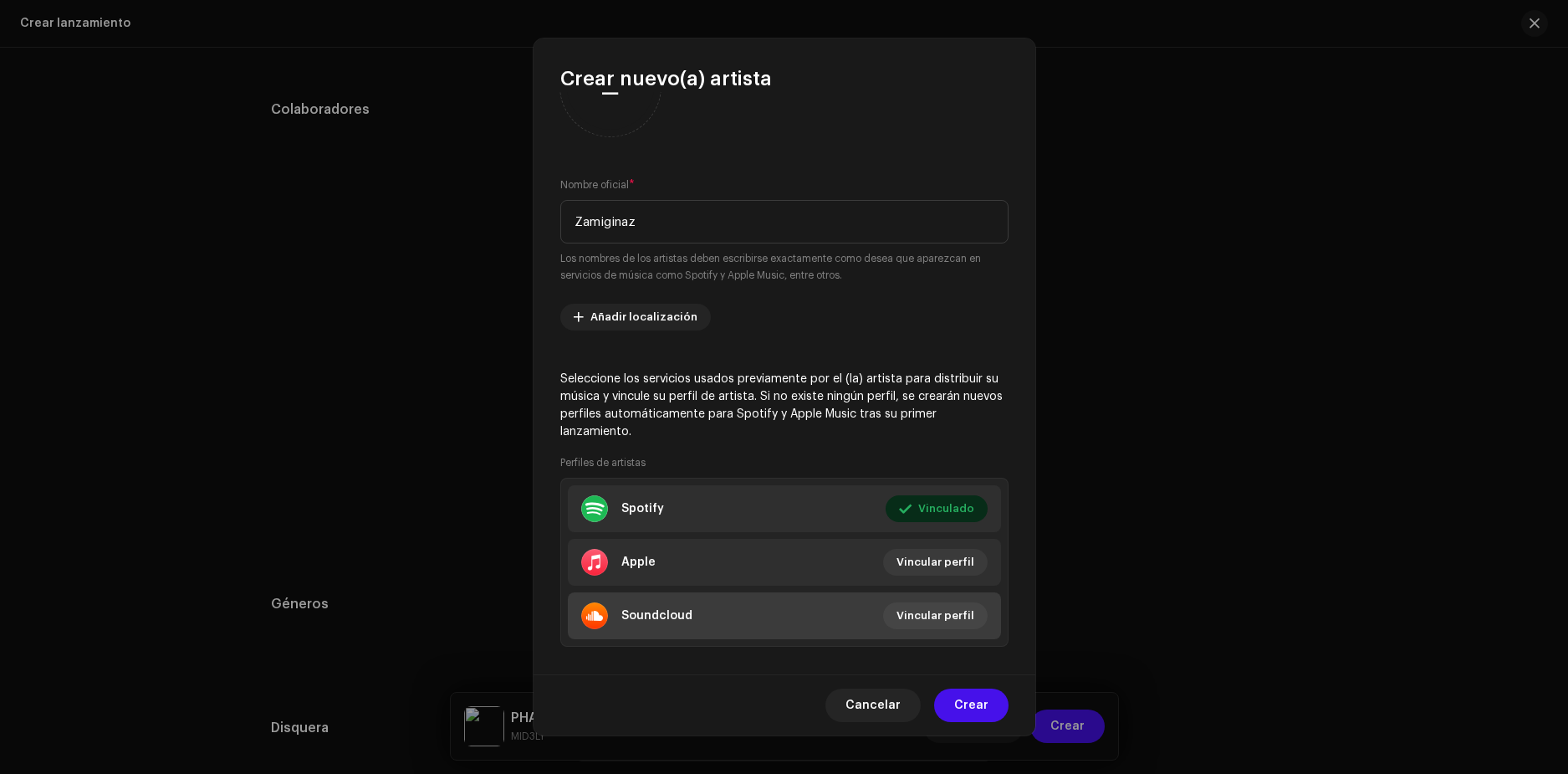
scroll to position [102, 0]
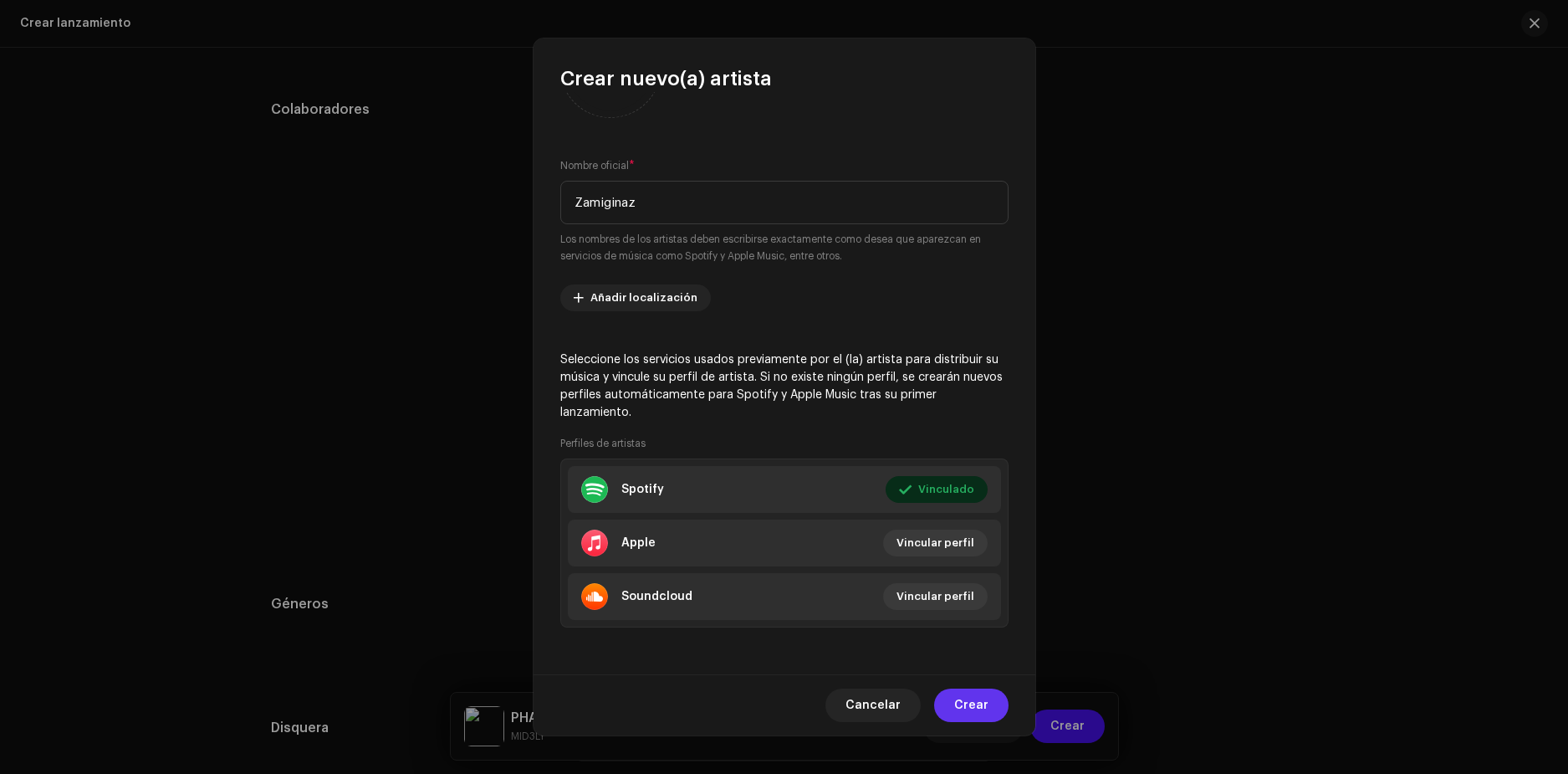
click at [978, 706] on span "Crear" at bounding box center [971, 705] width 35 height 34
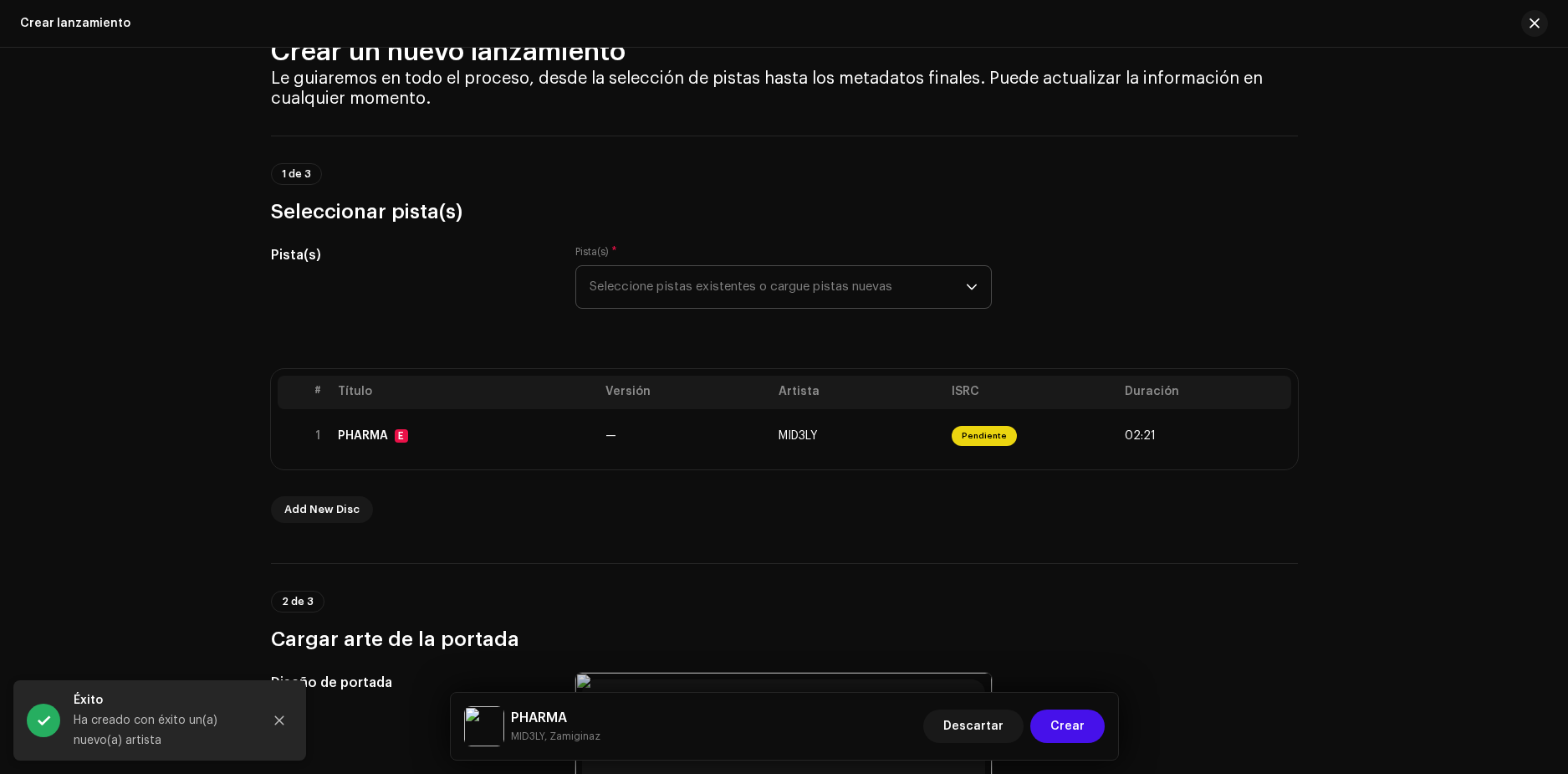
scroll to position [13, 0]
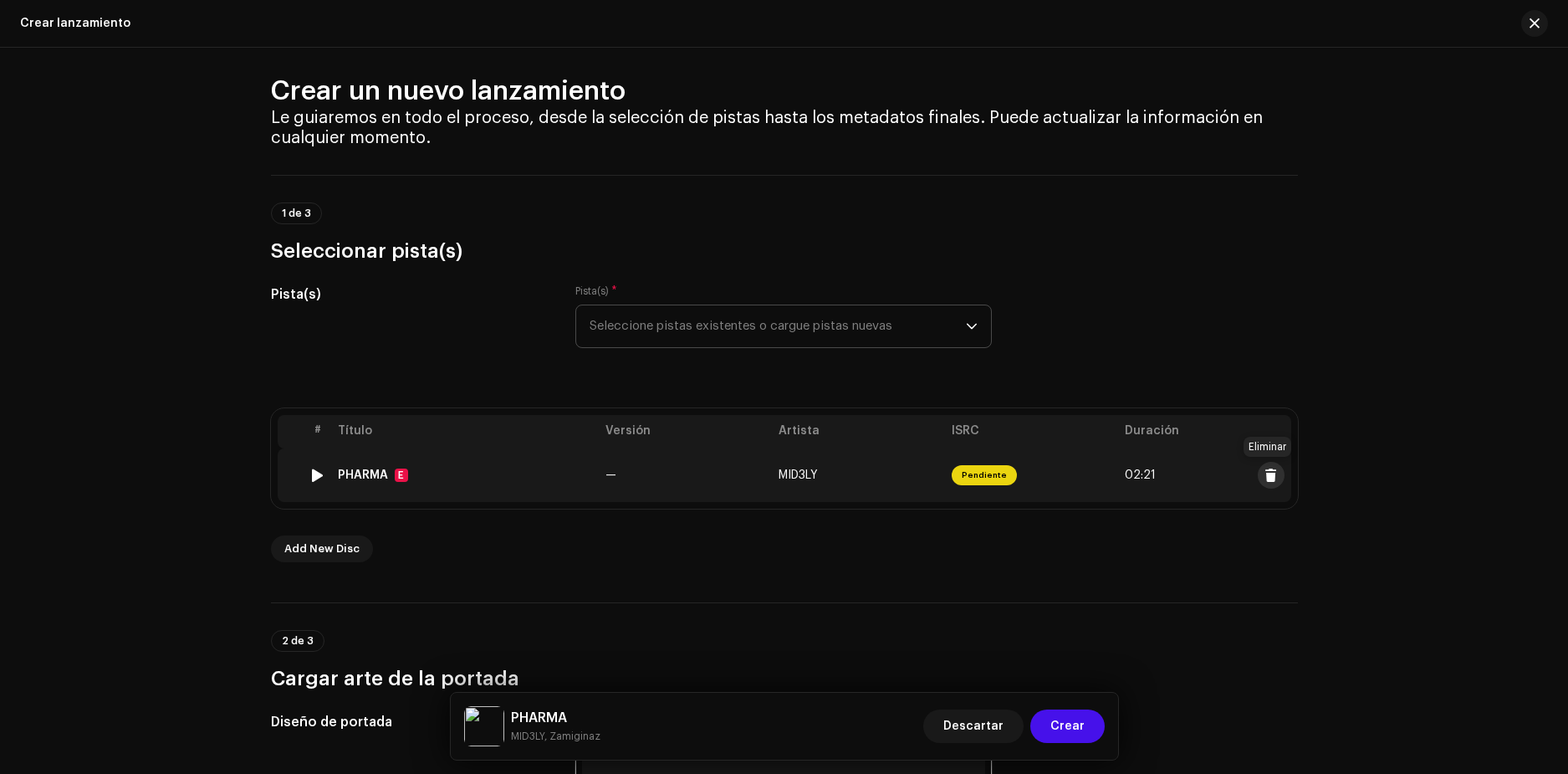
click at [1267, 475] on span at bounding box center [1271, 475] width 12 height 13
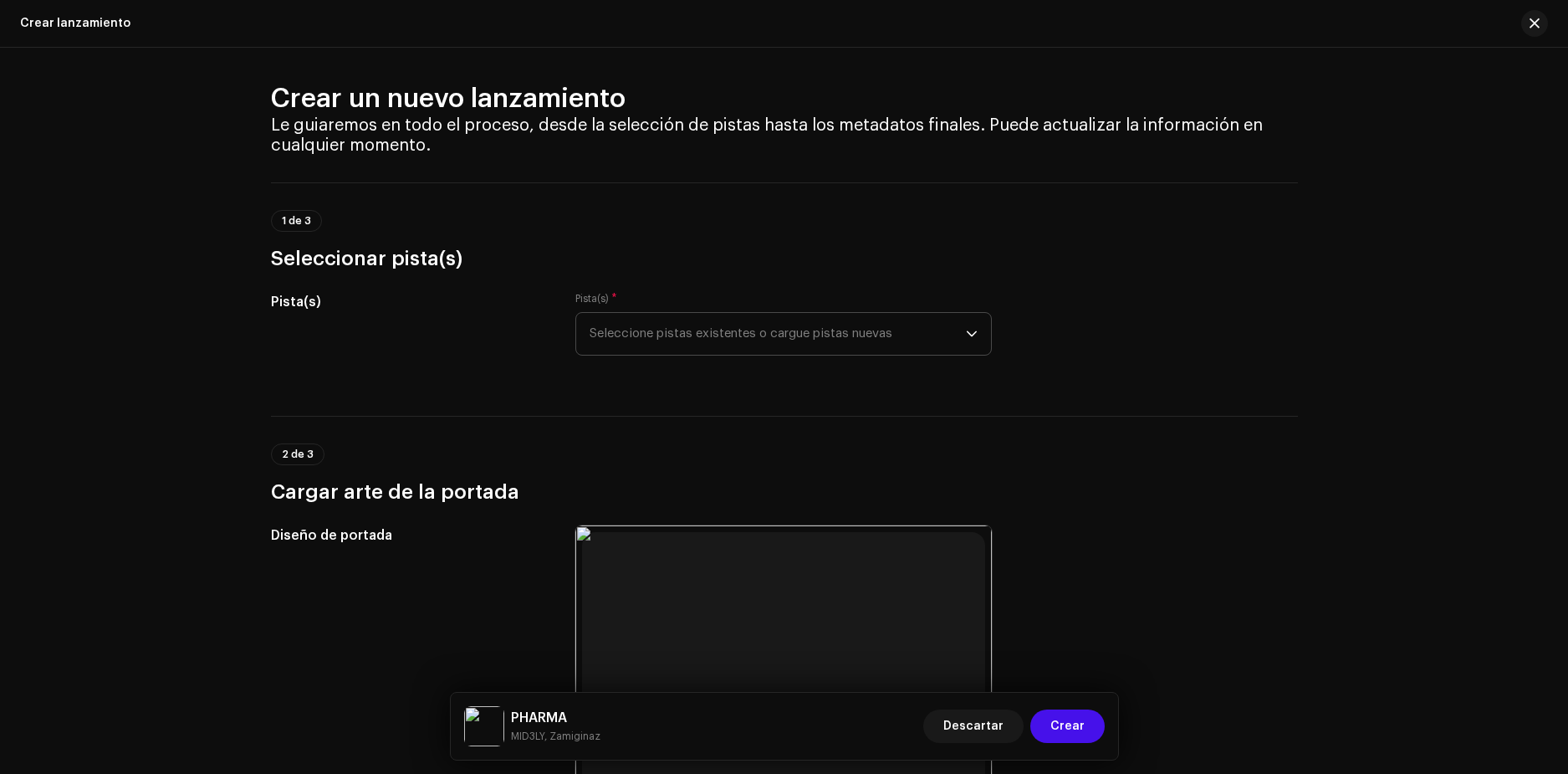
scroll to position [0, 0]
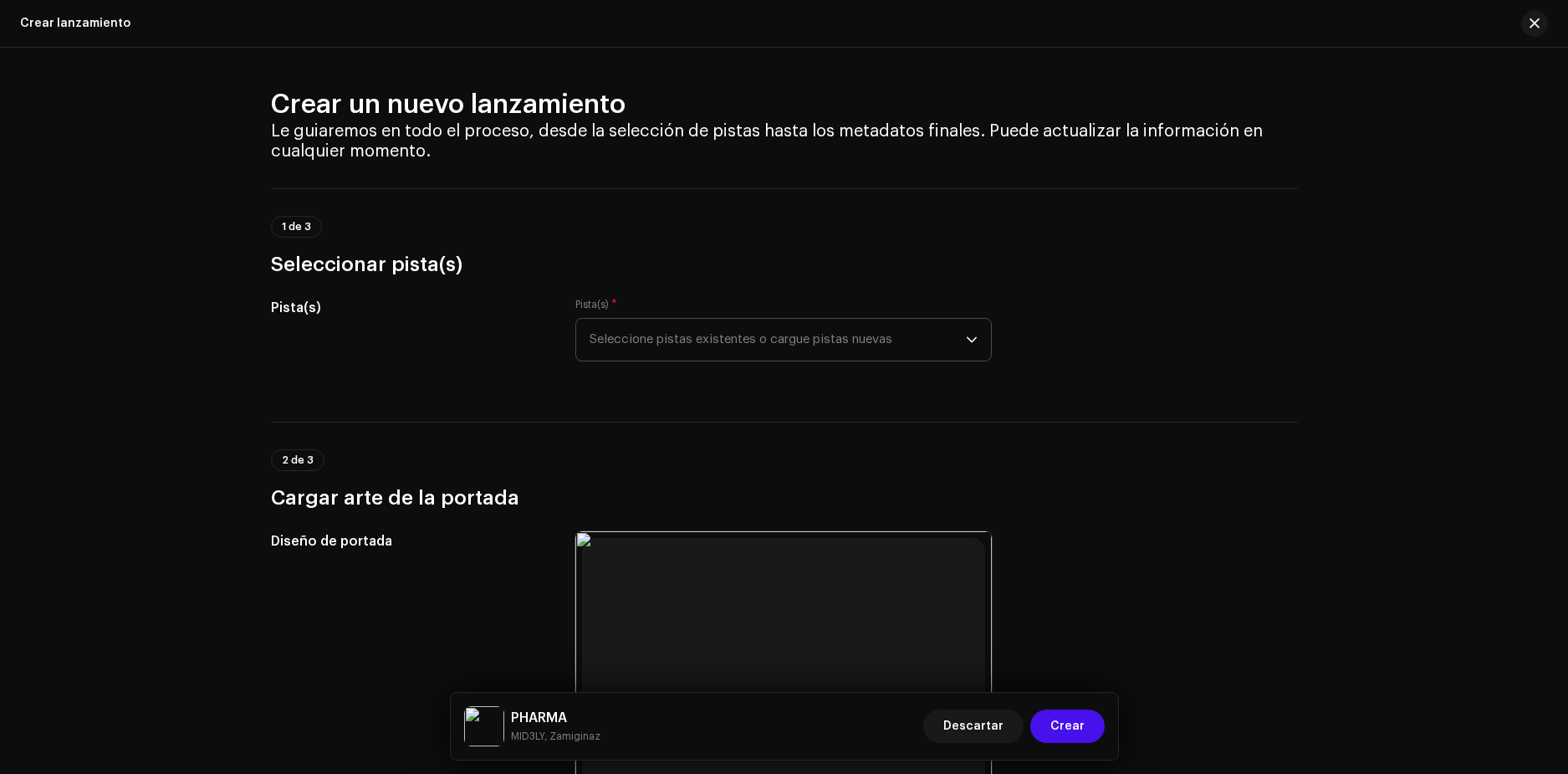
click at [957, 332] on span "Seleccione pistas existentes o cargue pistas nuevas" at bounding box center [777, 339] width 377 height 42
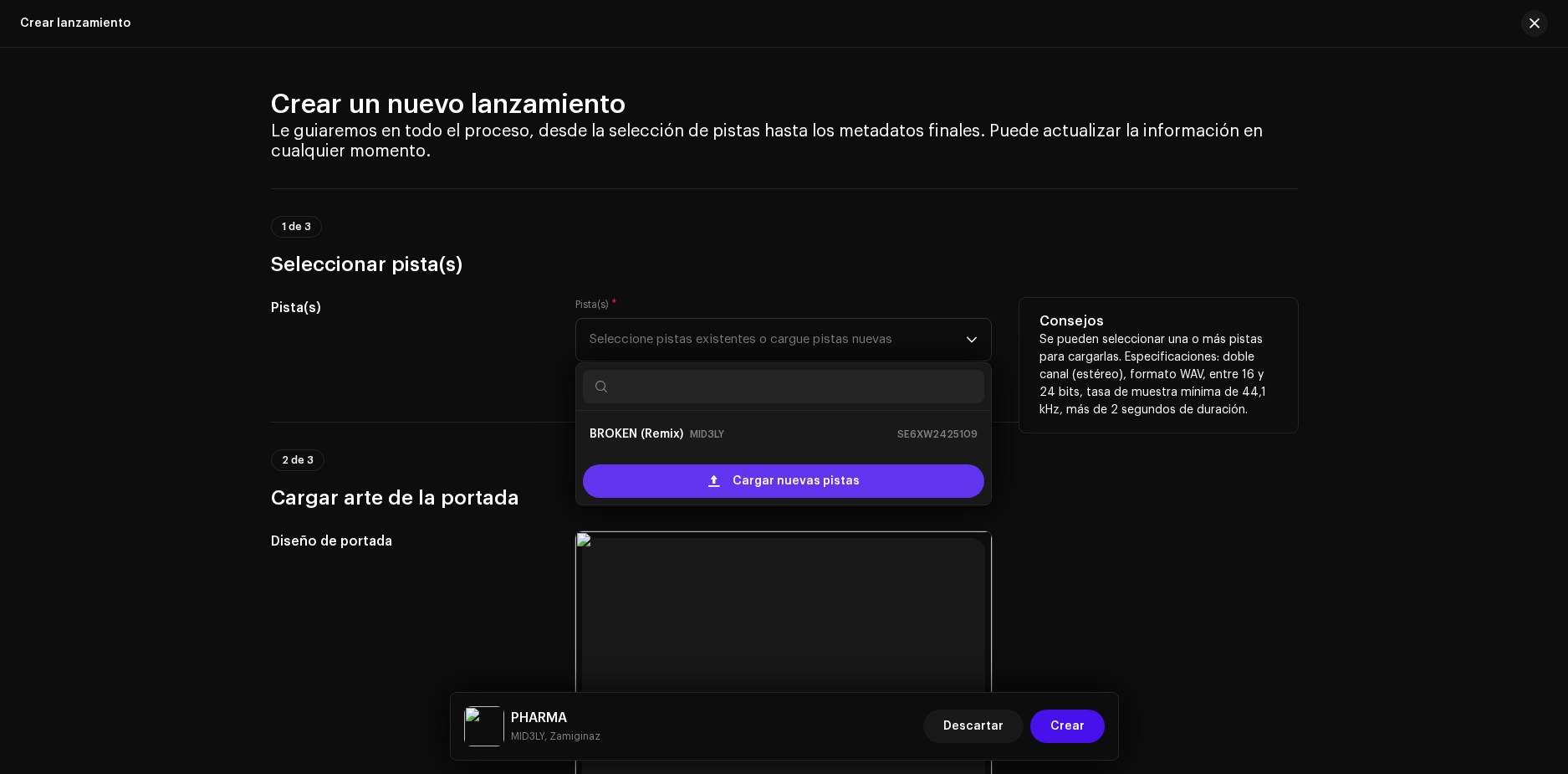
click at [751, 484] on span "Cargar nuevas pistas" at bounding box center [796, 481] width 127 height 34
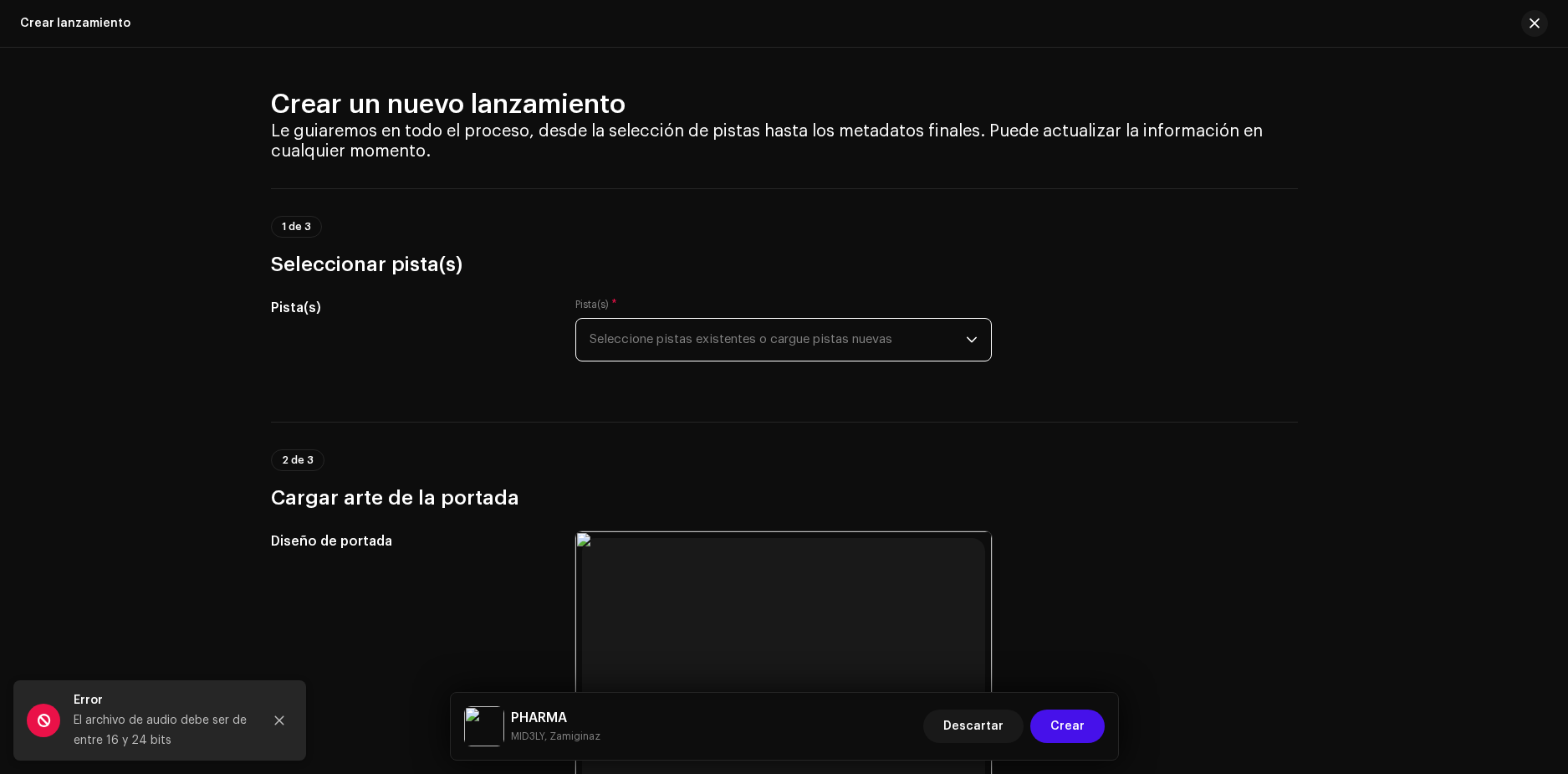
click at [840, 338] on span "Seleccione pistas existentes o cargue pistas nuevas" at bounding box center [777, 339] width 377 height 42
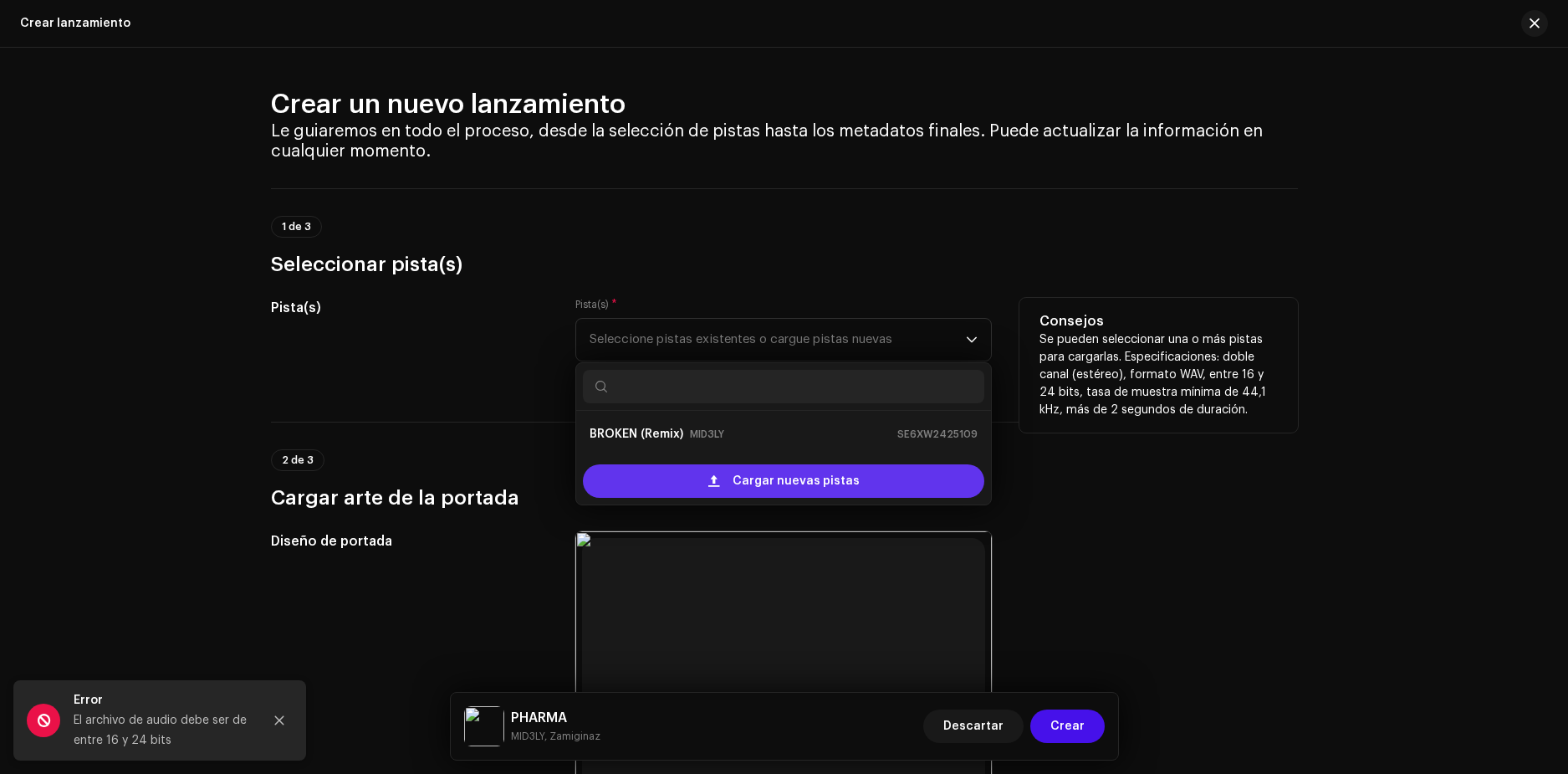
click at [743, 481] on span "Cargar nuevas pistas" at bounding box center [796, 481] width 127 height 34
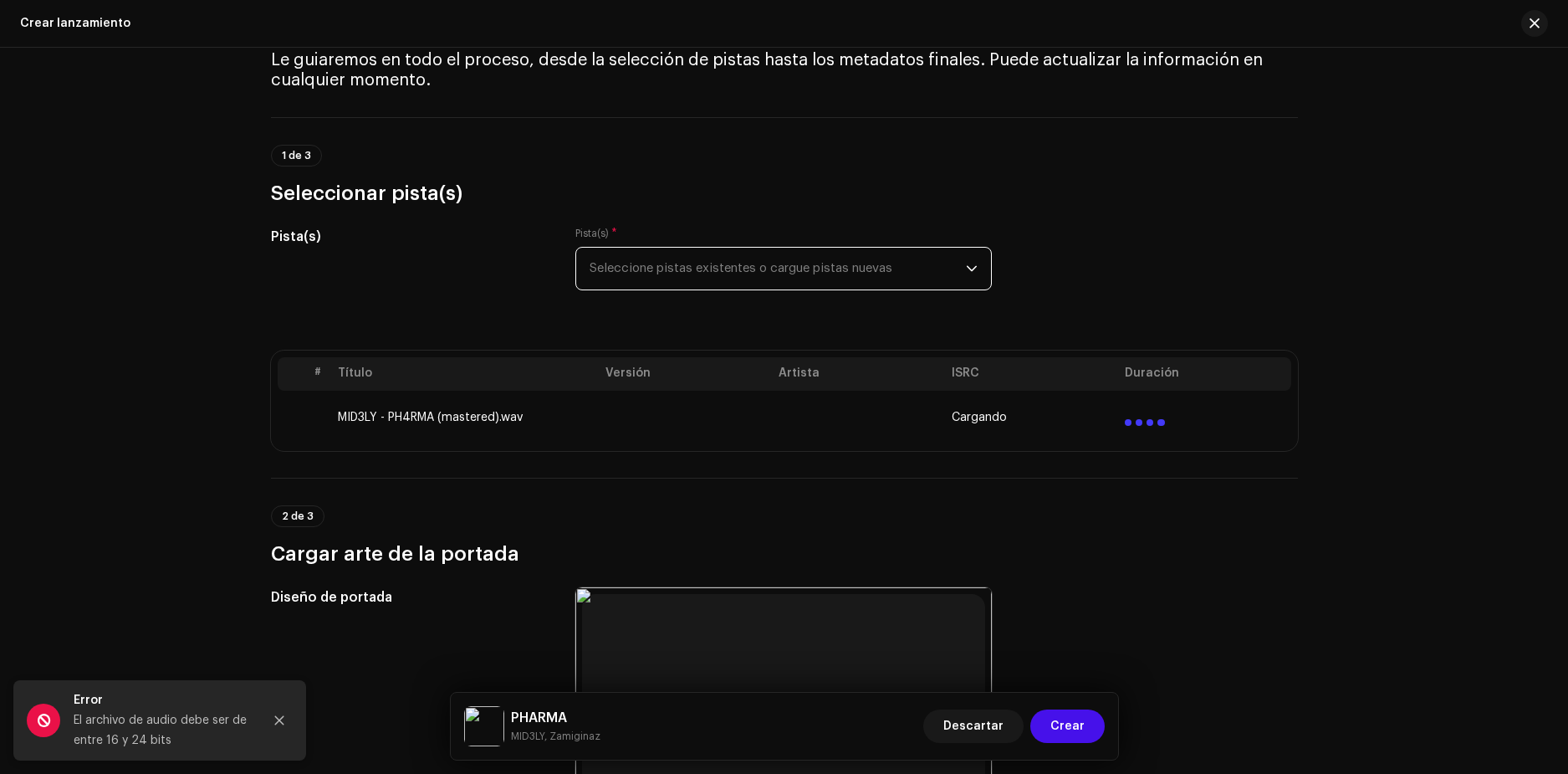
scroll to position [84, 0]
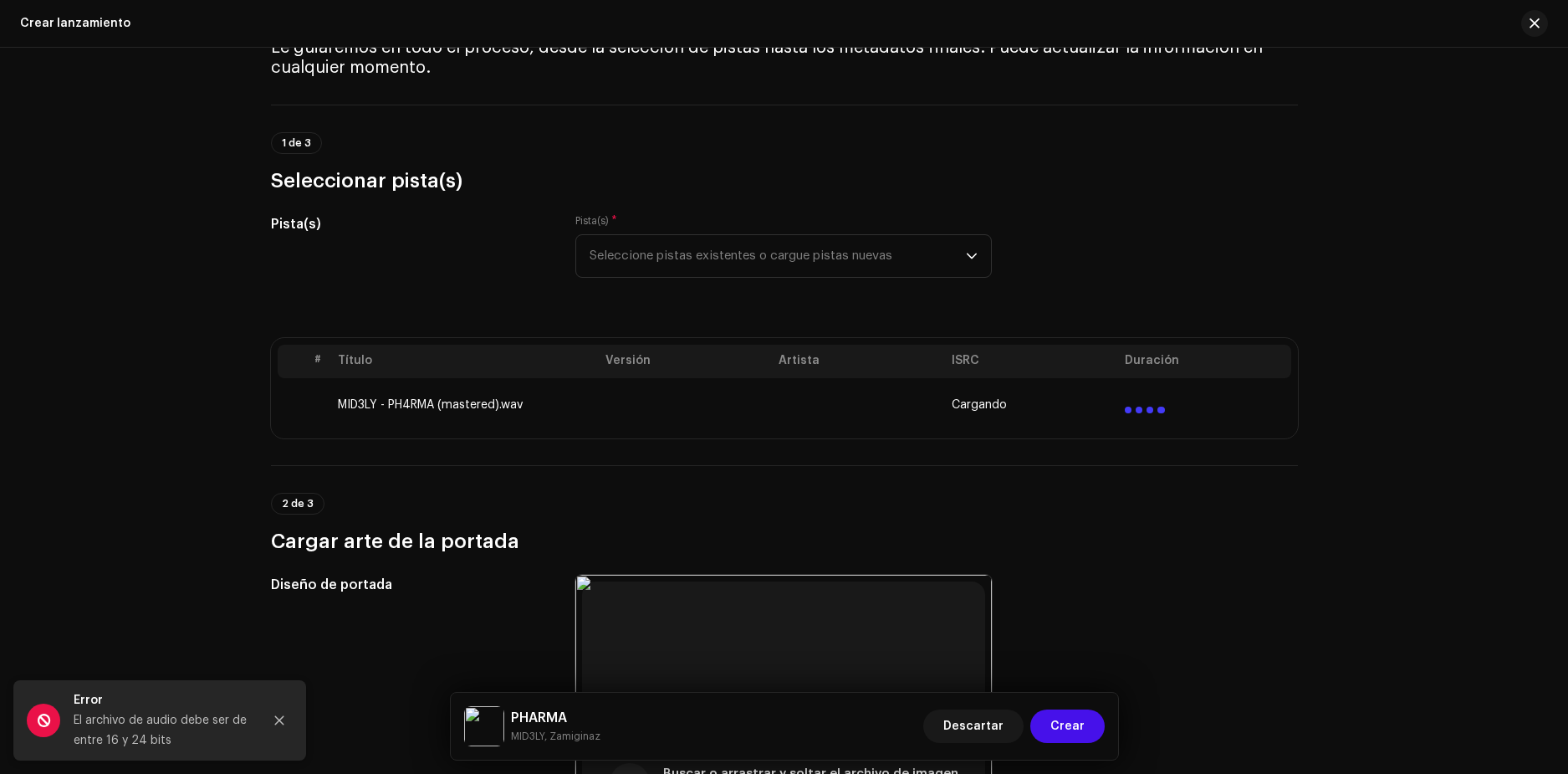
drag, startPoint x: 405, startPoint y: 398, endPoint x: 452, endPoint y: 397, distance: 47.0
click at [404, 398] on td "MID3LY - PH4RMA (mastered).wav" at bounding box center [465, 405] width 268 height 53
click at [806, 414] on td at bounding box center [858, 405] width 173 height 53
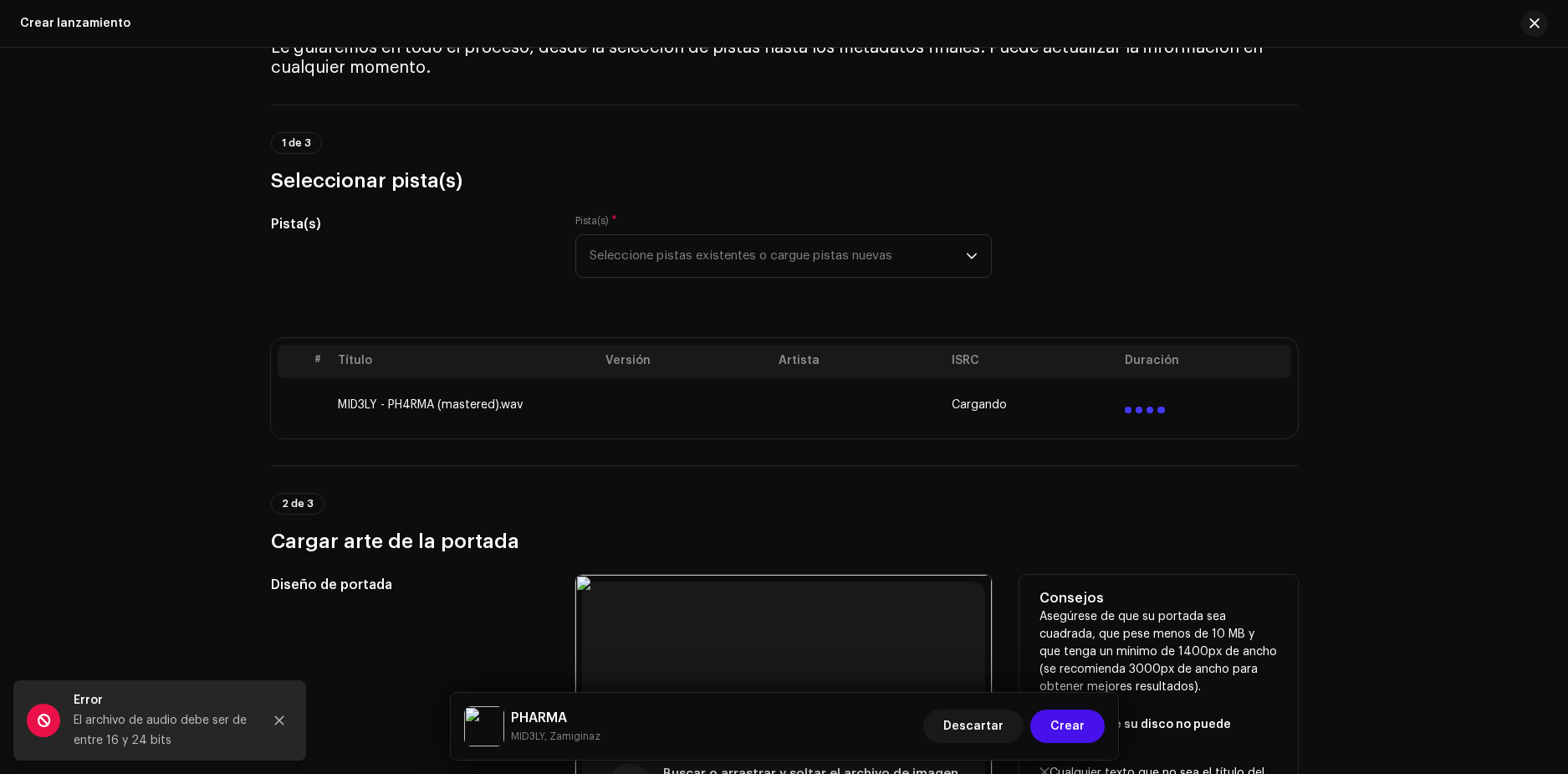
click at [324, 721] on div "Diseño de portada" at bounding box center [410, 783] width 279 height 417
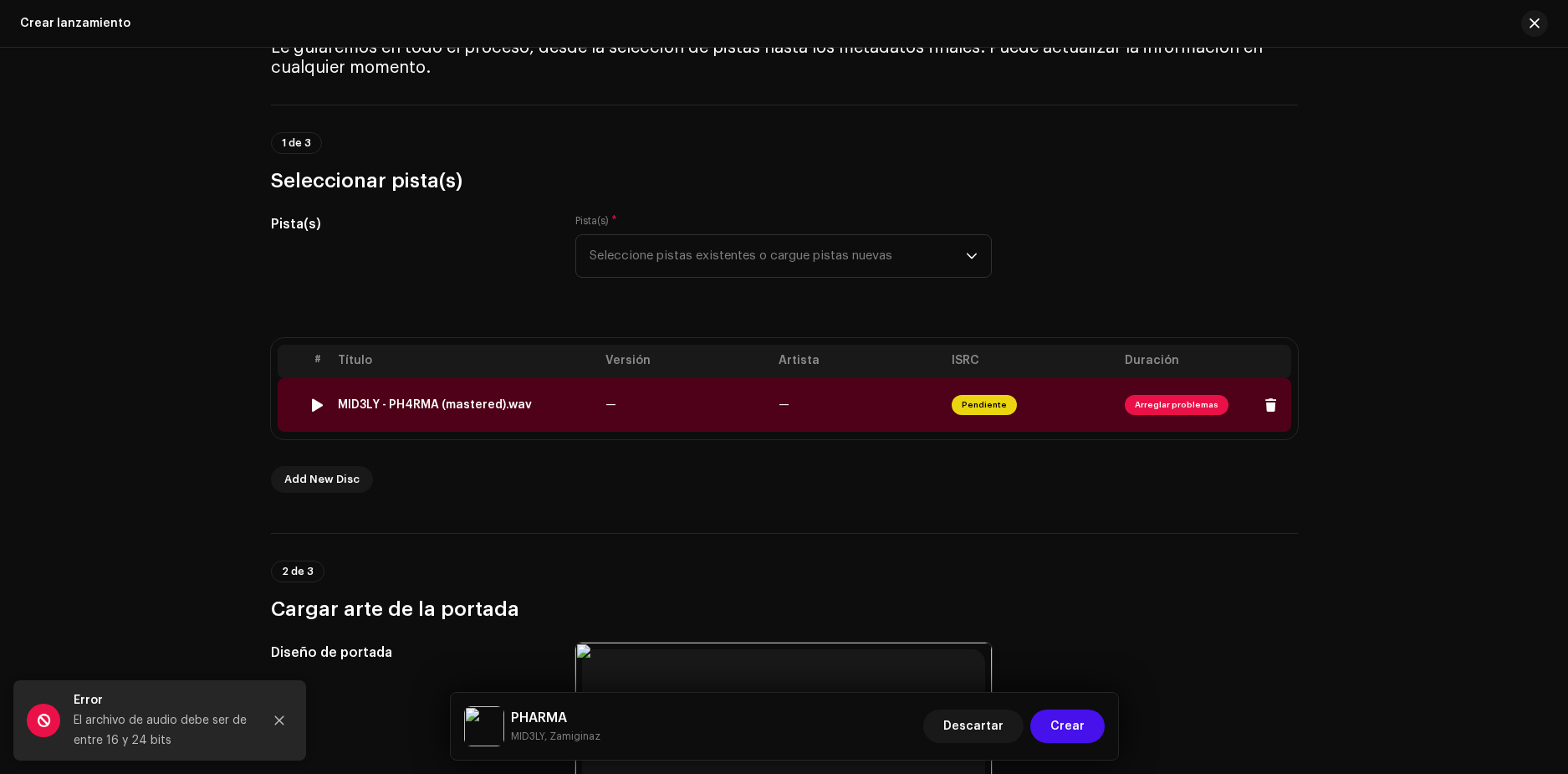
click at [407, 406] on div "MID3LY - PH4RMA (mastered).wav" at bounding box center [435, 404] width 194 height 13
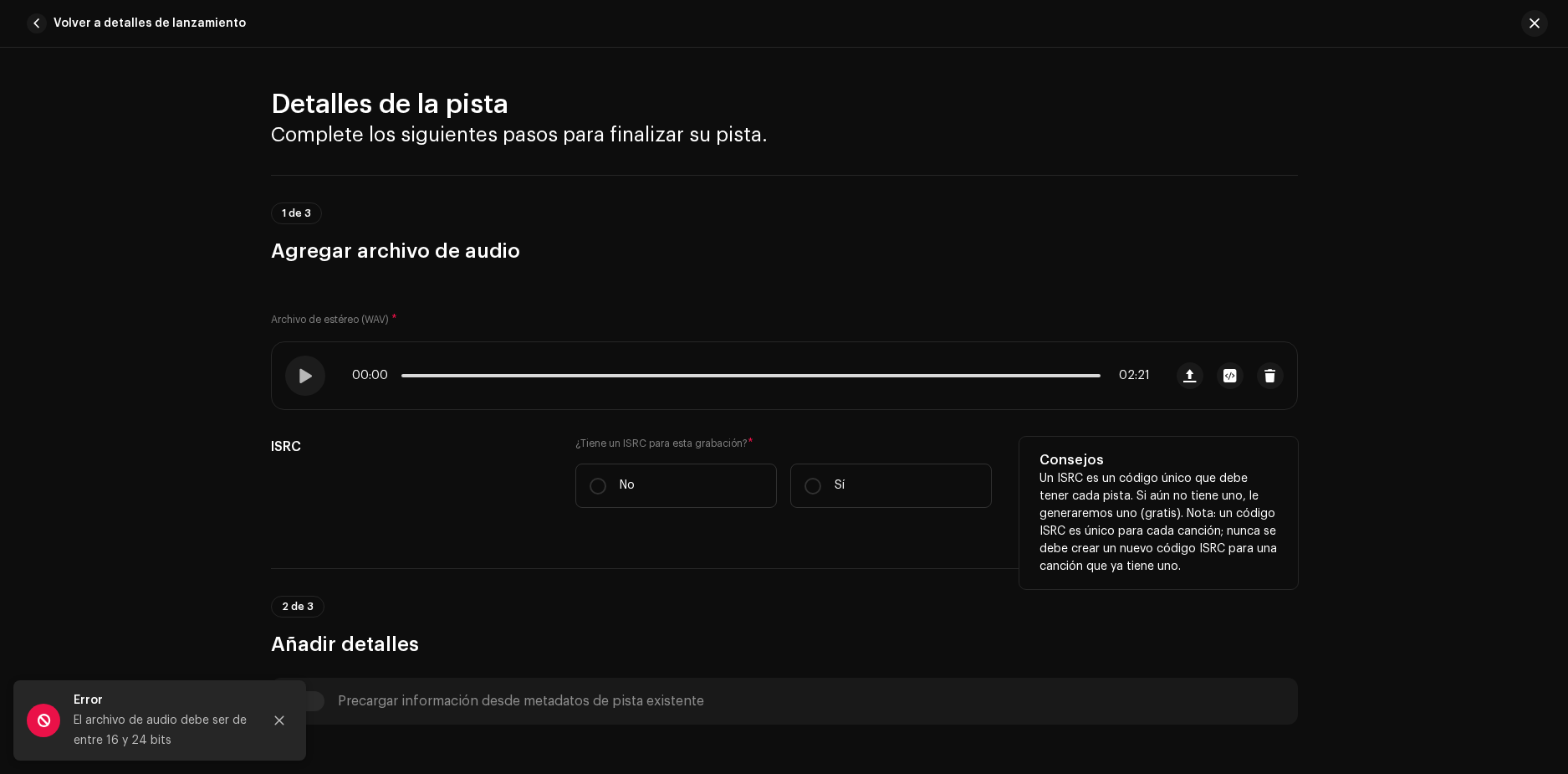
click at [555, 478] on div "ISRC ¿Tiene un ISRC para esta grabación? * No Sí Consejos Un ISRC es un código …" at bounding box center [784, 482] width 1027 height 91
click at [613, 475] on label "No" at bounding box center [676, 485] width 201 height 45
click at [606, 477] on input "No" at bounding box center [597, 485] width 17 height 17
radio input "true"
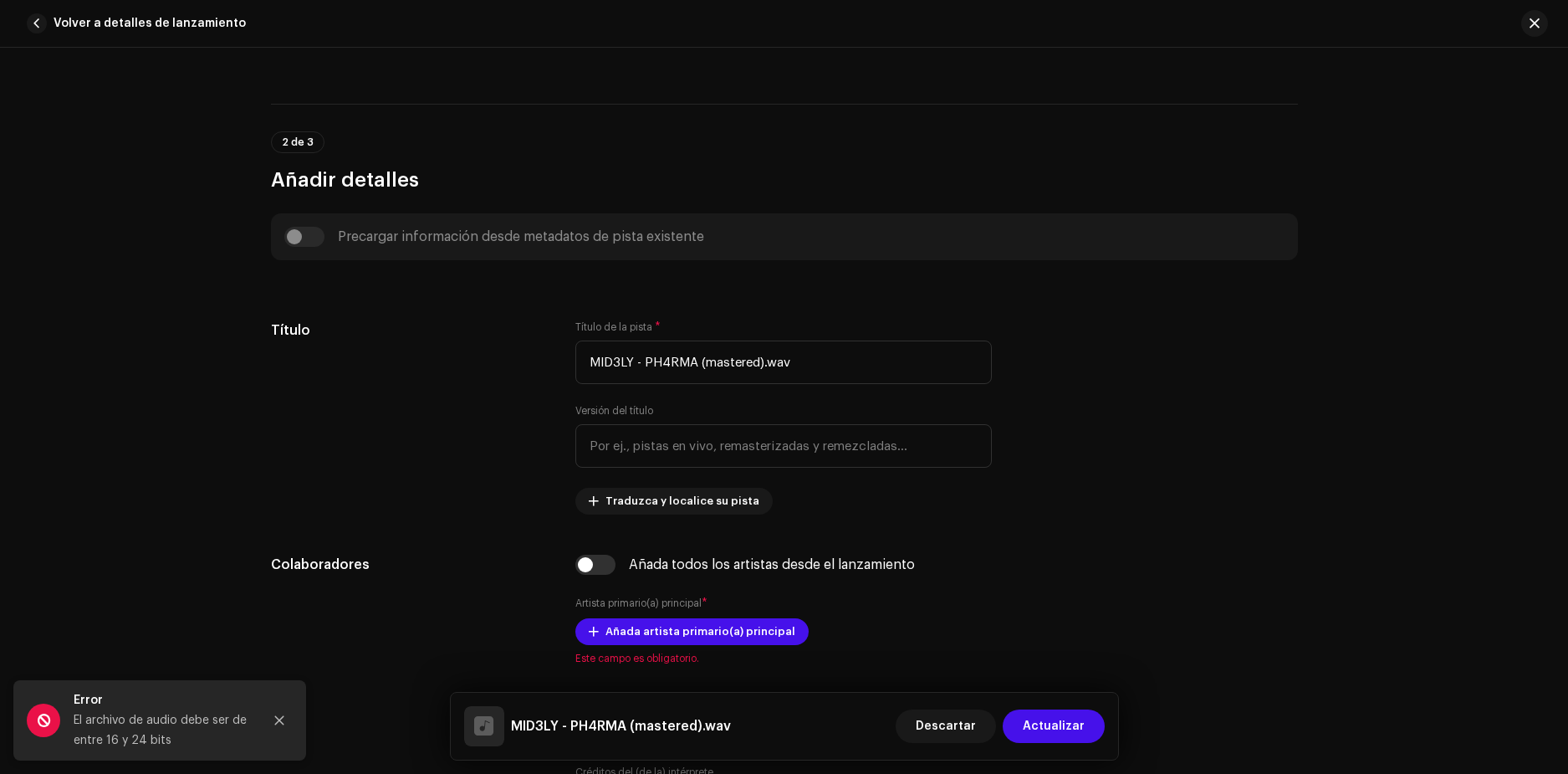
scroll to position [502, 0]
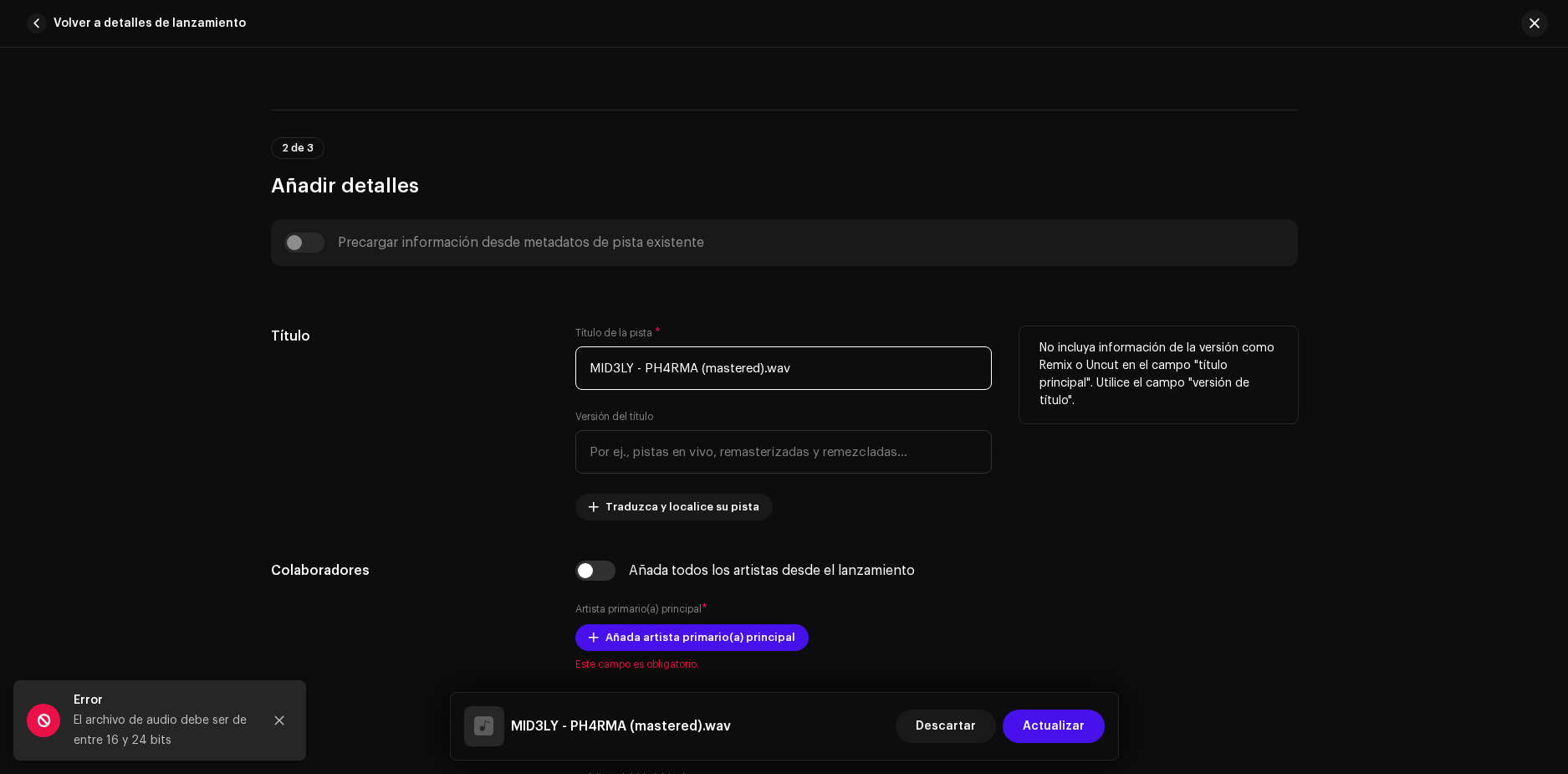
drag, startPoint x: 641, startPoint y: 366, endPoint x: 373, endPoint y: 412, distance: 271.9
click at [373, 413] on div "Título Título de la pista * MID3LY - PH4RMA (mastered).wav Versión del título T…" at bounding box center [784, 423] width 1027 height 194
drag, startPoint x: 748, startPoint y: 366, endPoint x: 642, endPoint y: 373, distance: 106.2
click at [642, 373] on input "PH4RMA" at bounding box center [784, 368] width 417 height 44
type input "PH4RMA"
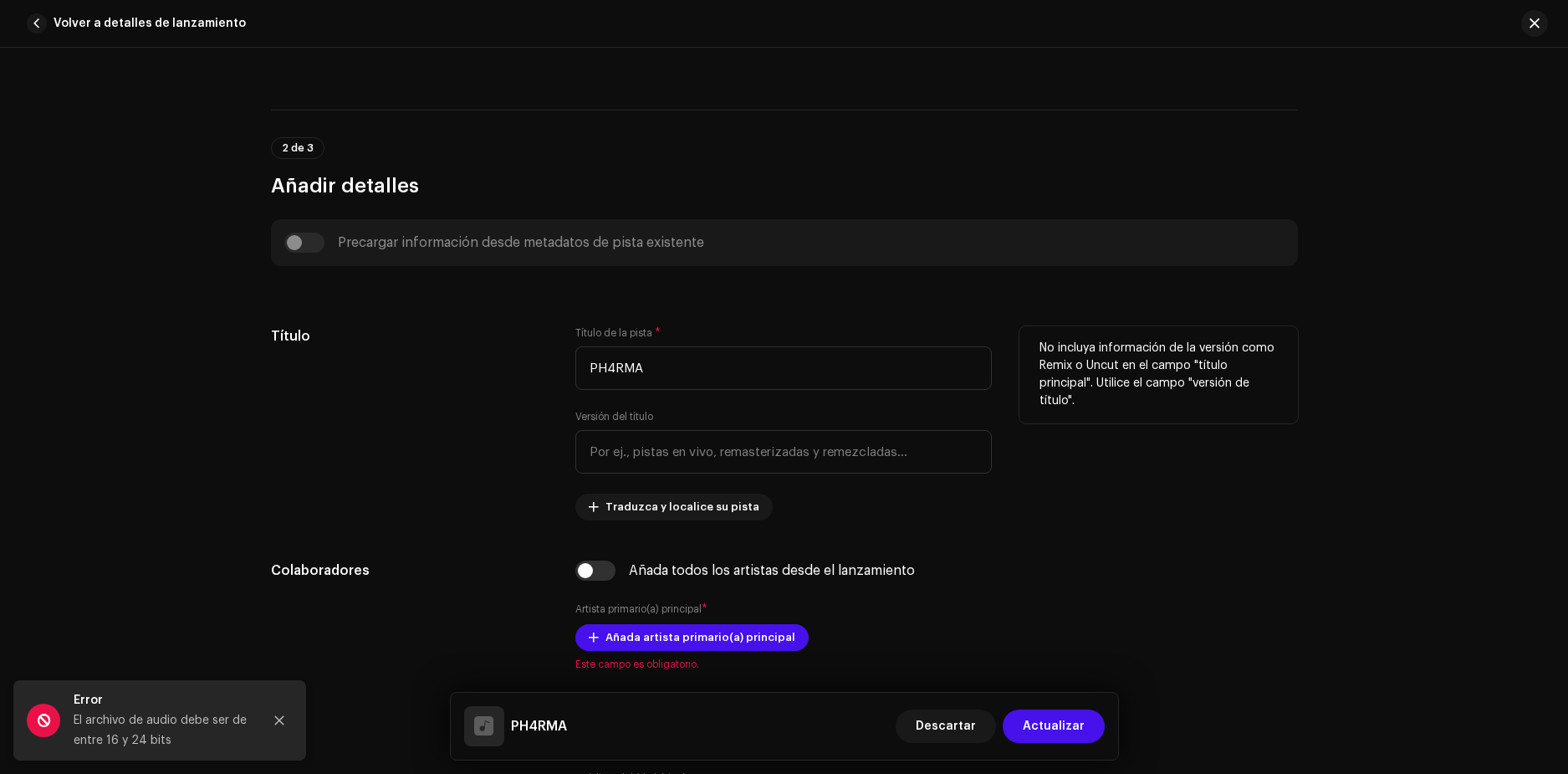
click at [648, 476] on div "Título de la pista * PH4RMA Versión del título Traduzca y localice su pista" at bounding box center [784, 423] width 417 height 194
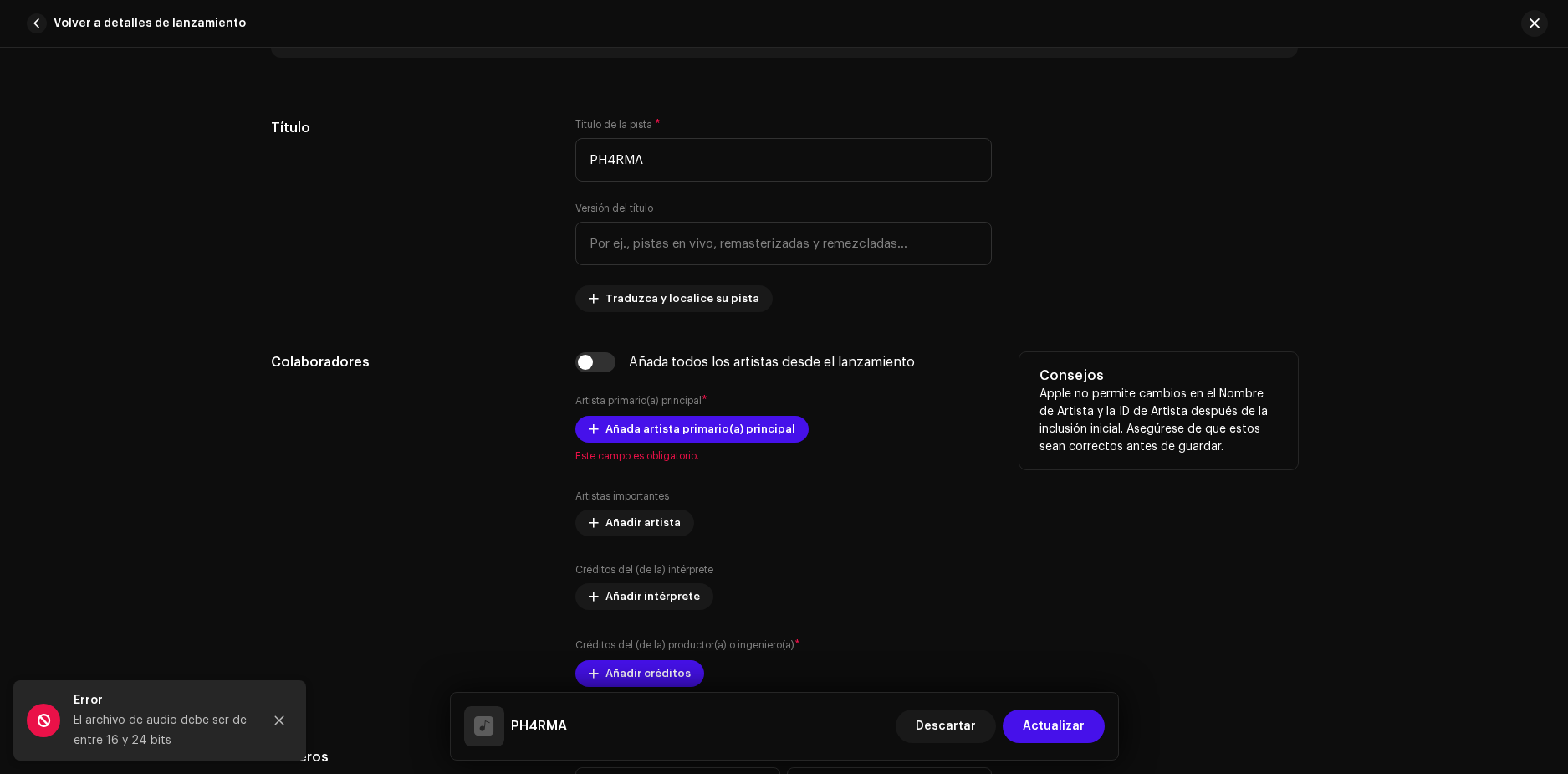
scroll to position [753, 0]
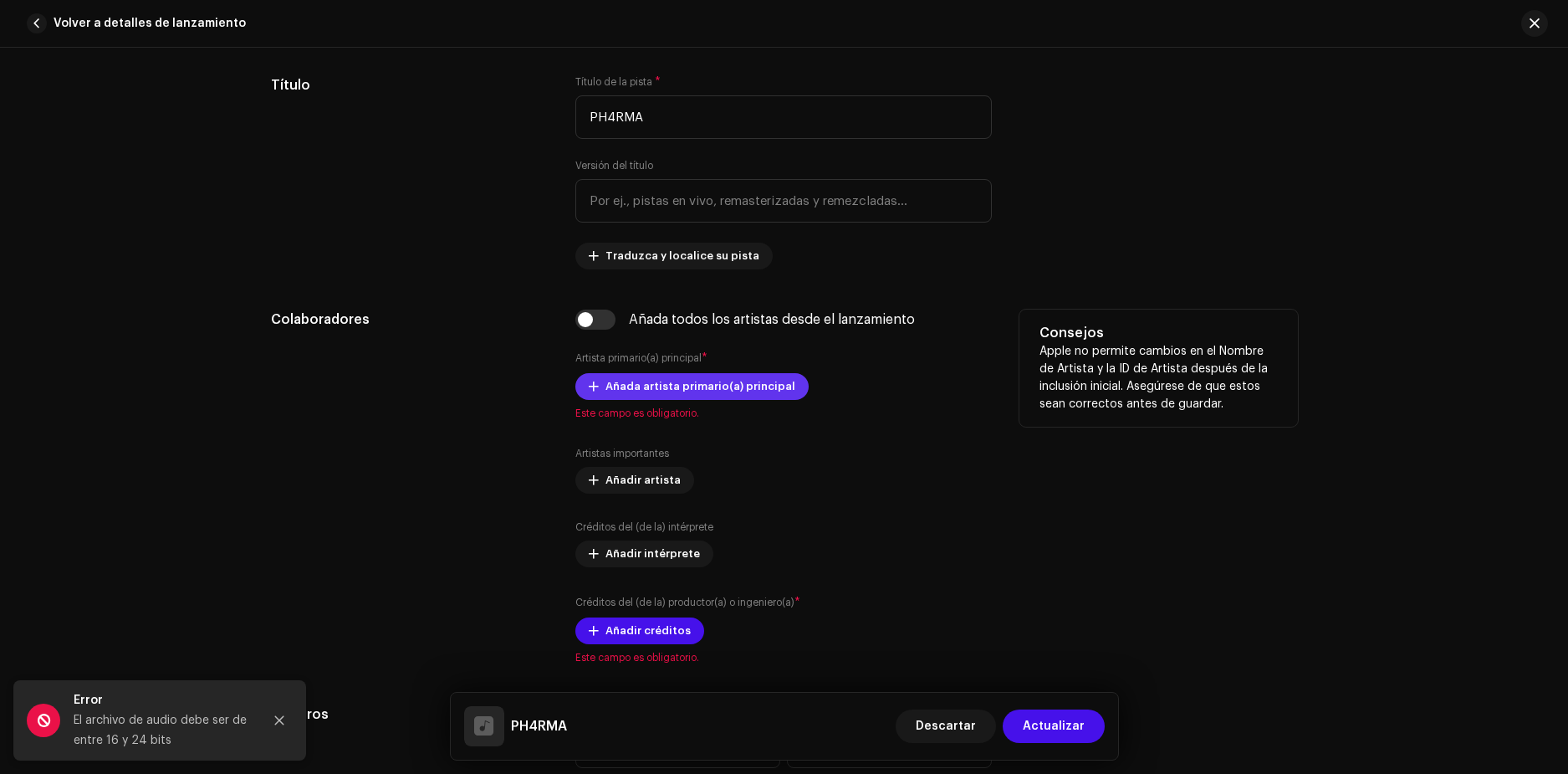
click at [688, 385] on span "Añada artista primario(a) principal" at bounding box center [700, 387] width 190 height 34
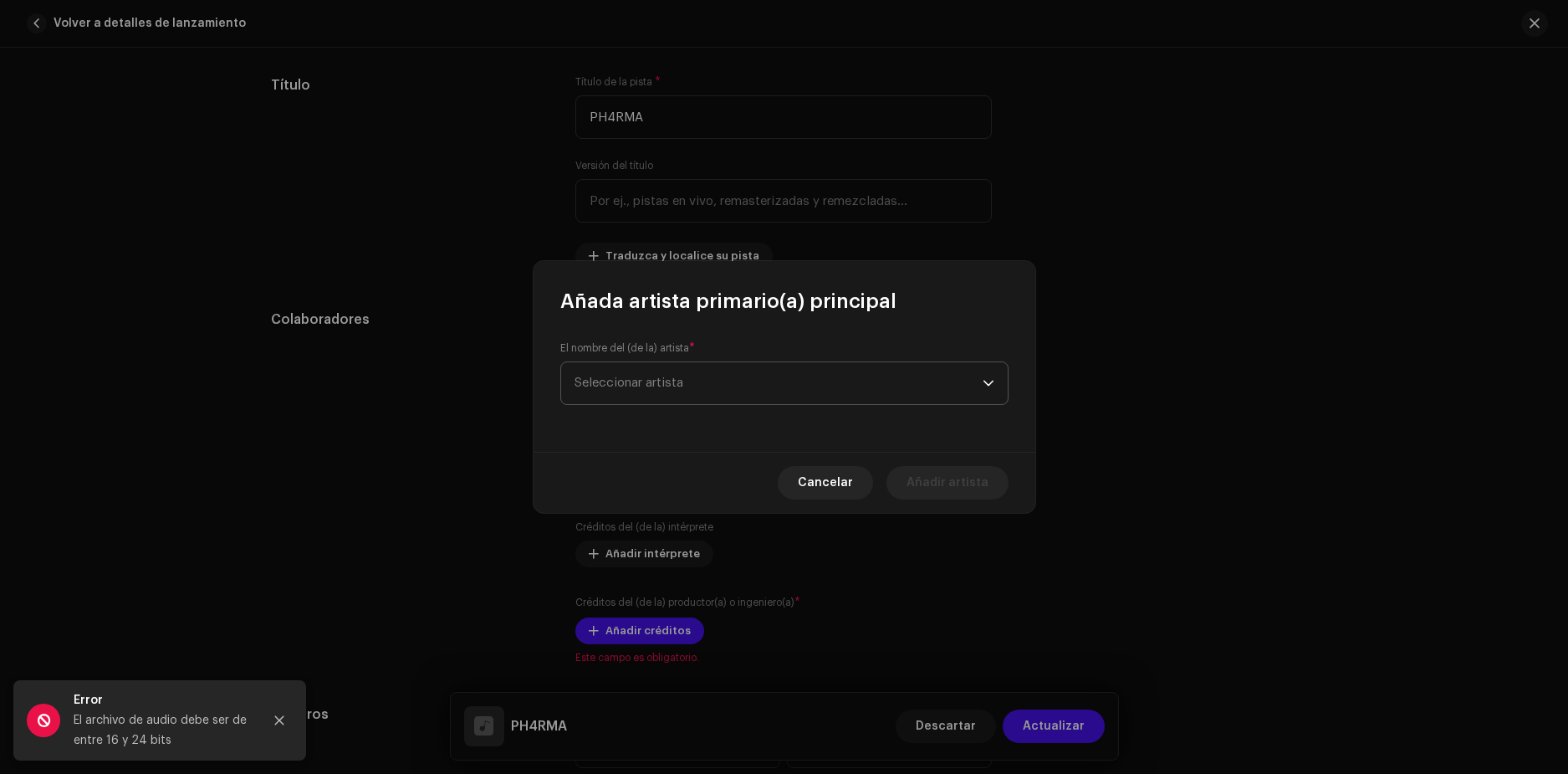
click at [707, 379] on span "Seleccionar artista" at bounding box center [778, 383] width 408 height 42
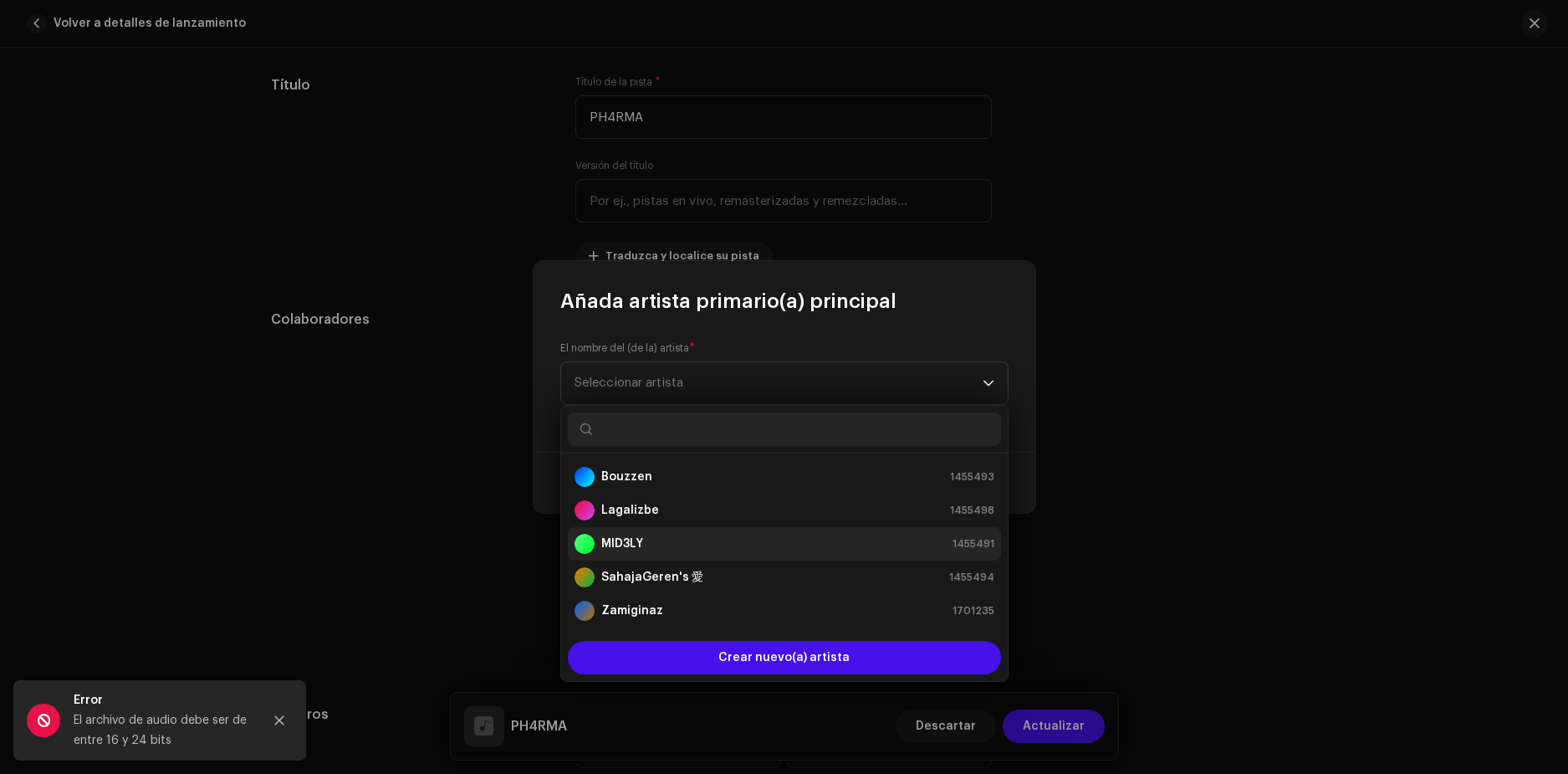
click at [650, 540] on div "MID3LY 1455491" at bounding box center [784, 543] width 420 height 20
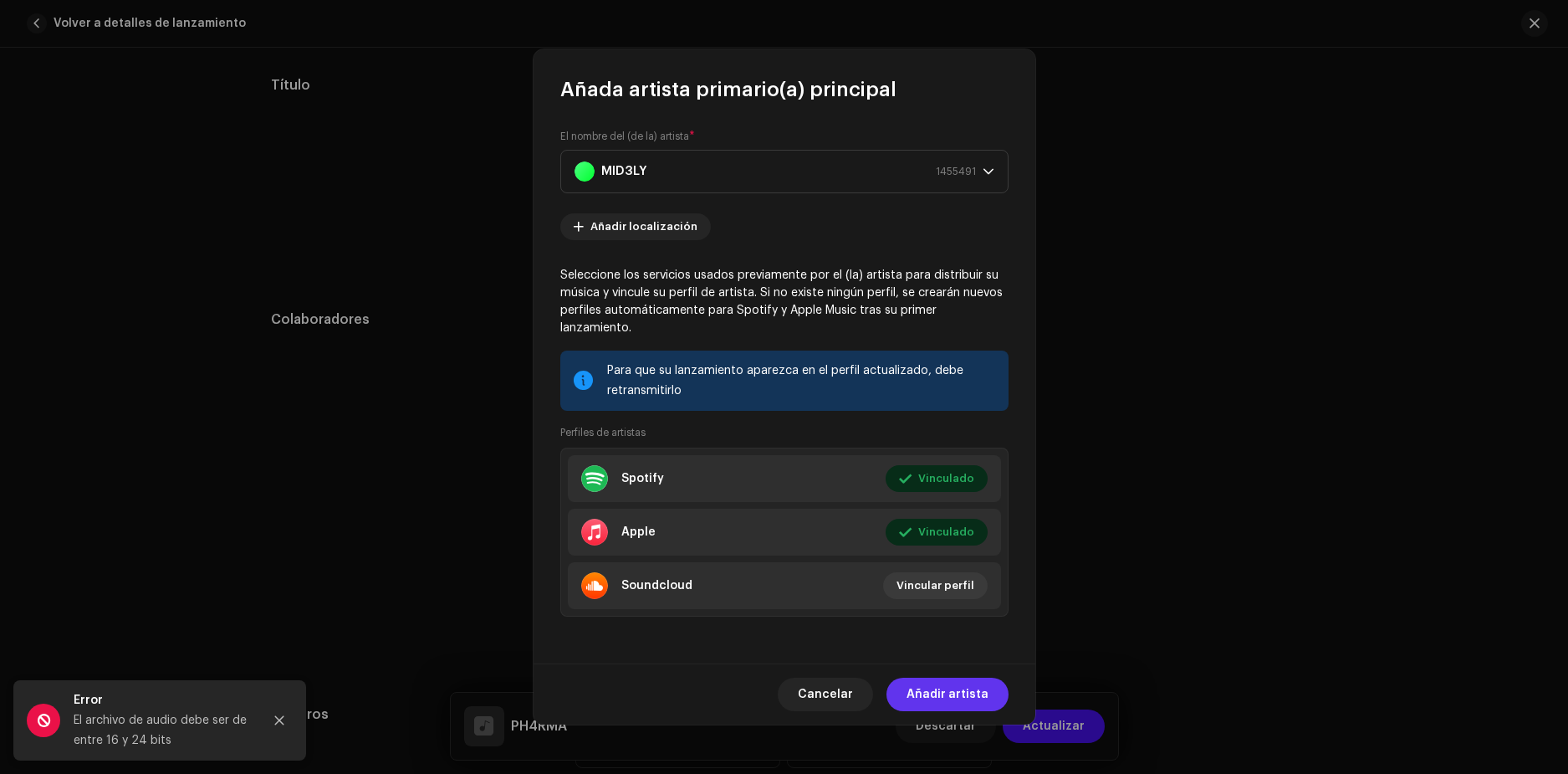
click at [955, 682] on span "Añadir artista" at bounding box center [947, 695] width 82 height 34
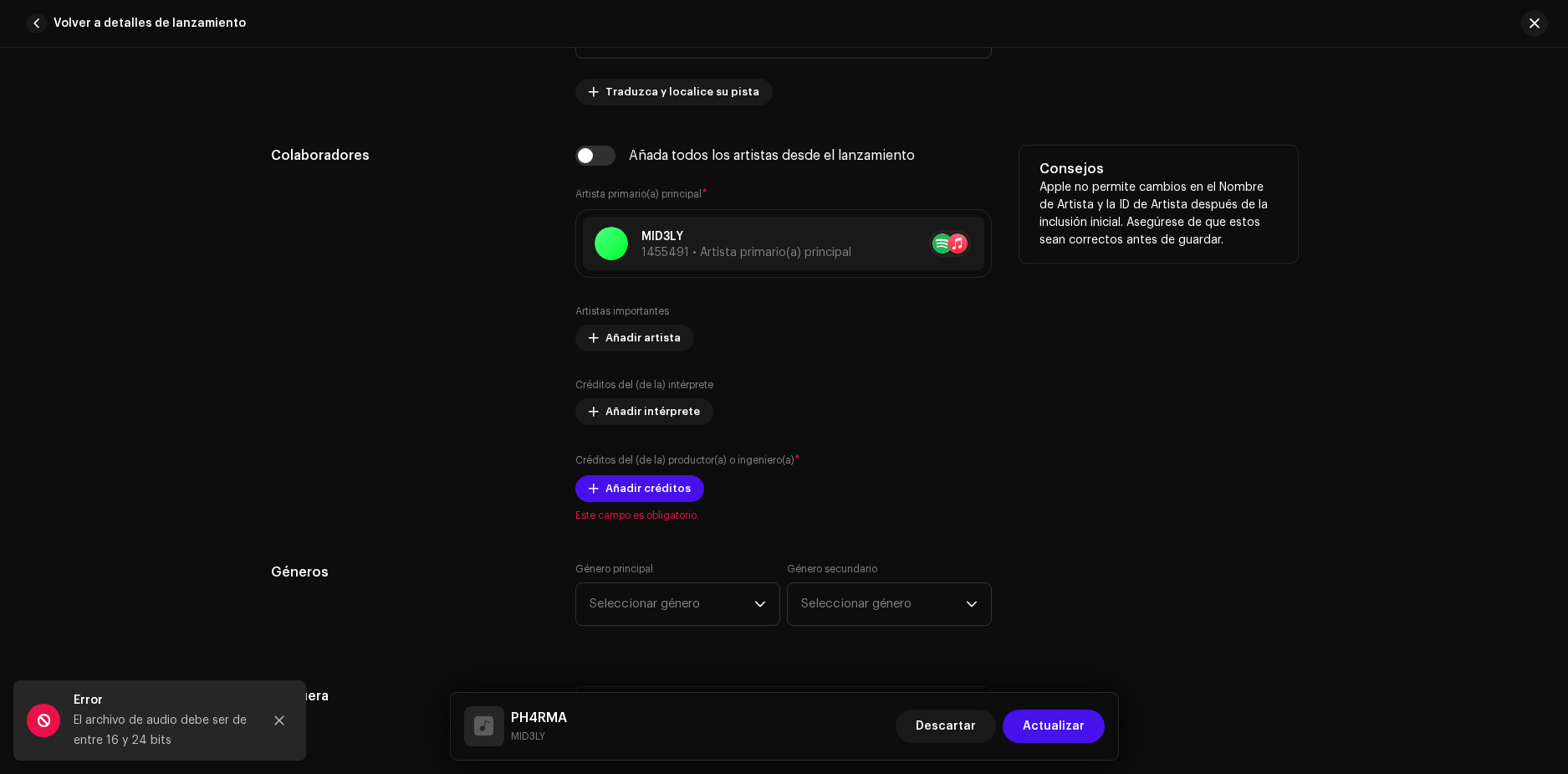
scroll to position [920, 0]
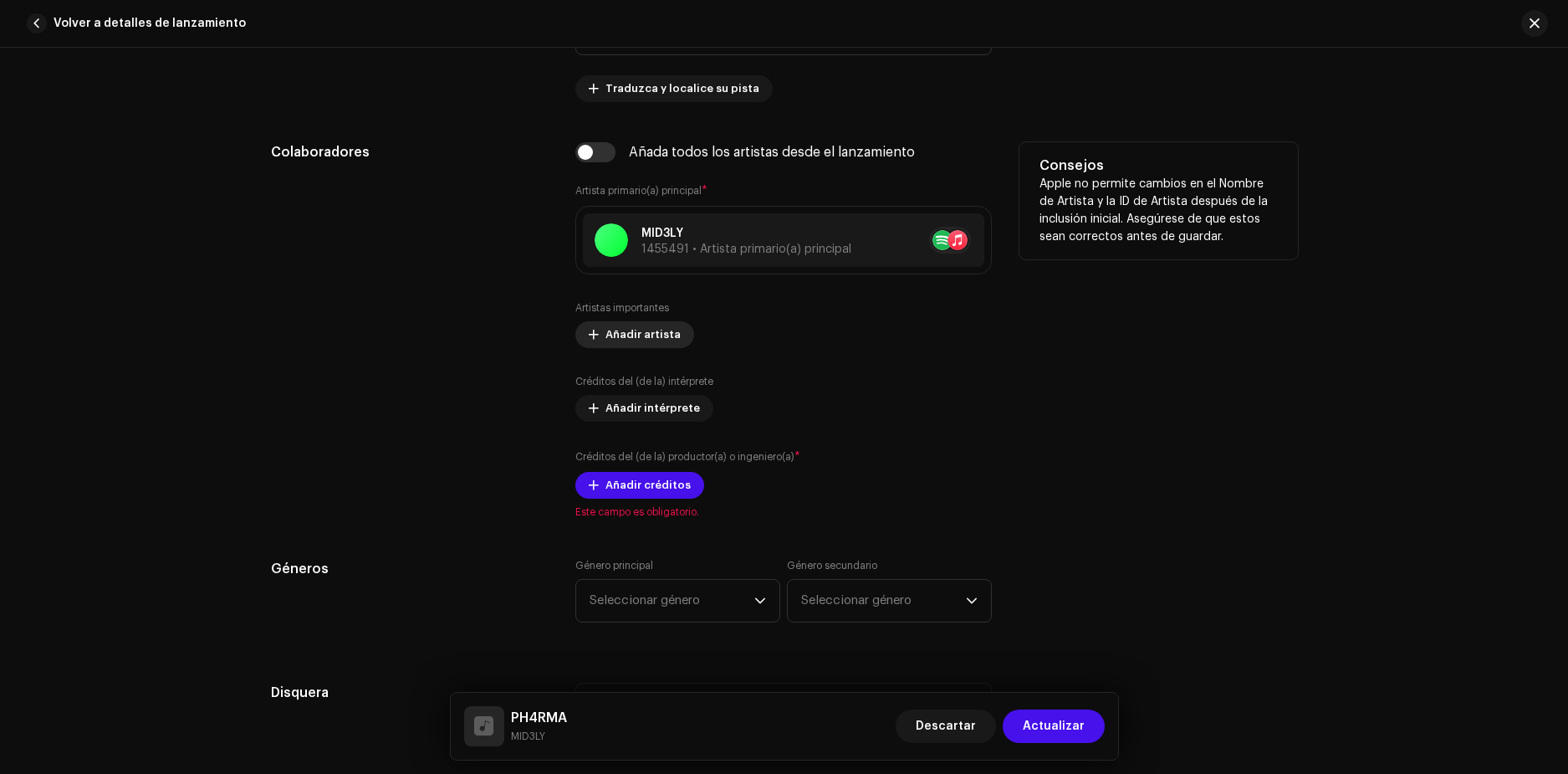
click at [605, 335] on span "Añadir artista" at bounding box center [643, 335] width 76 height 34
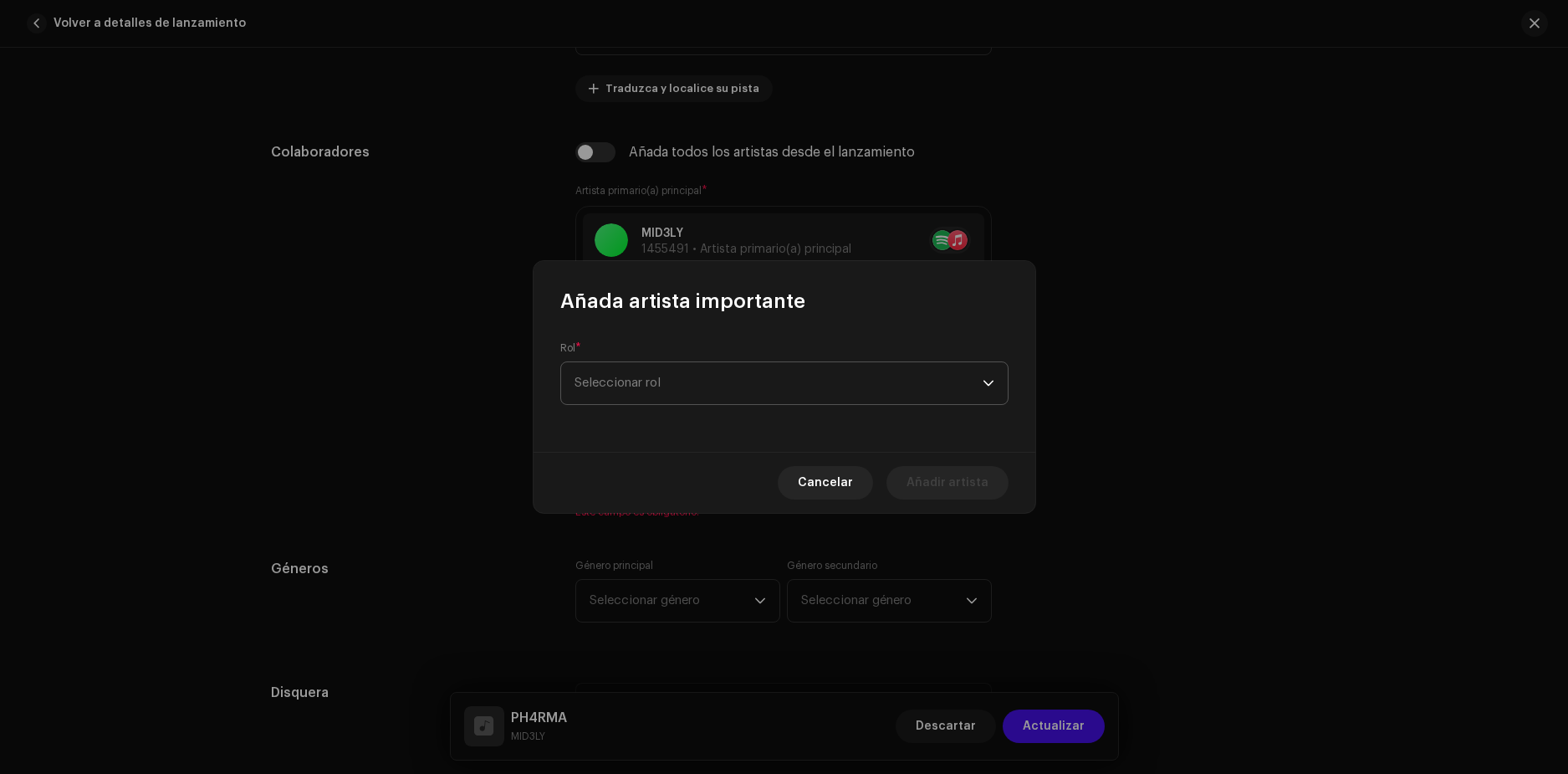
click at [730, 392] on span "Seleccionar rol" at bounding box center [778, 383] width 408 height 42
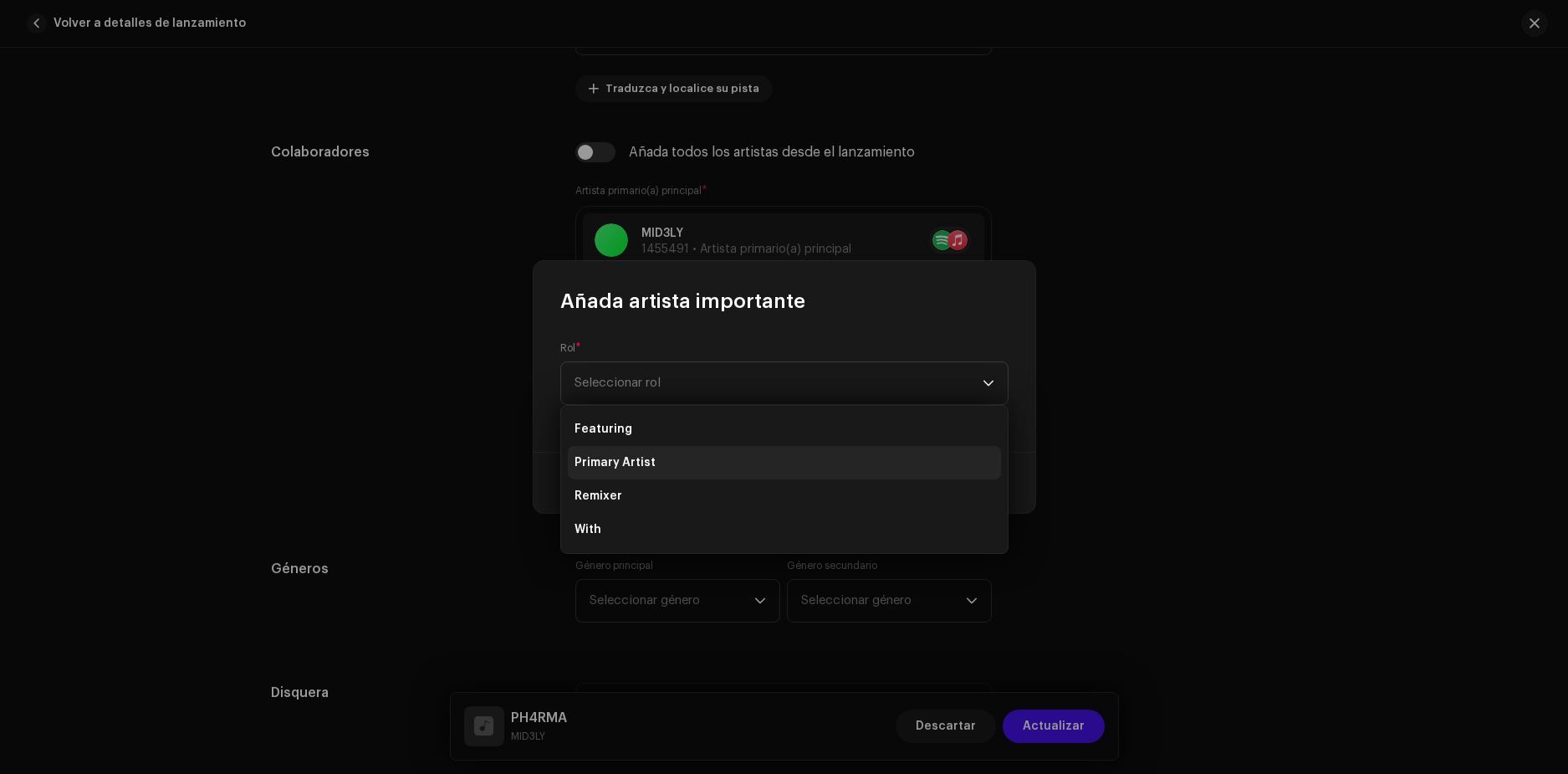
click at [643, 457] on span "Primary Artist" at bounding box center [614, 462] width 81 height 17
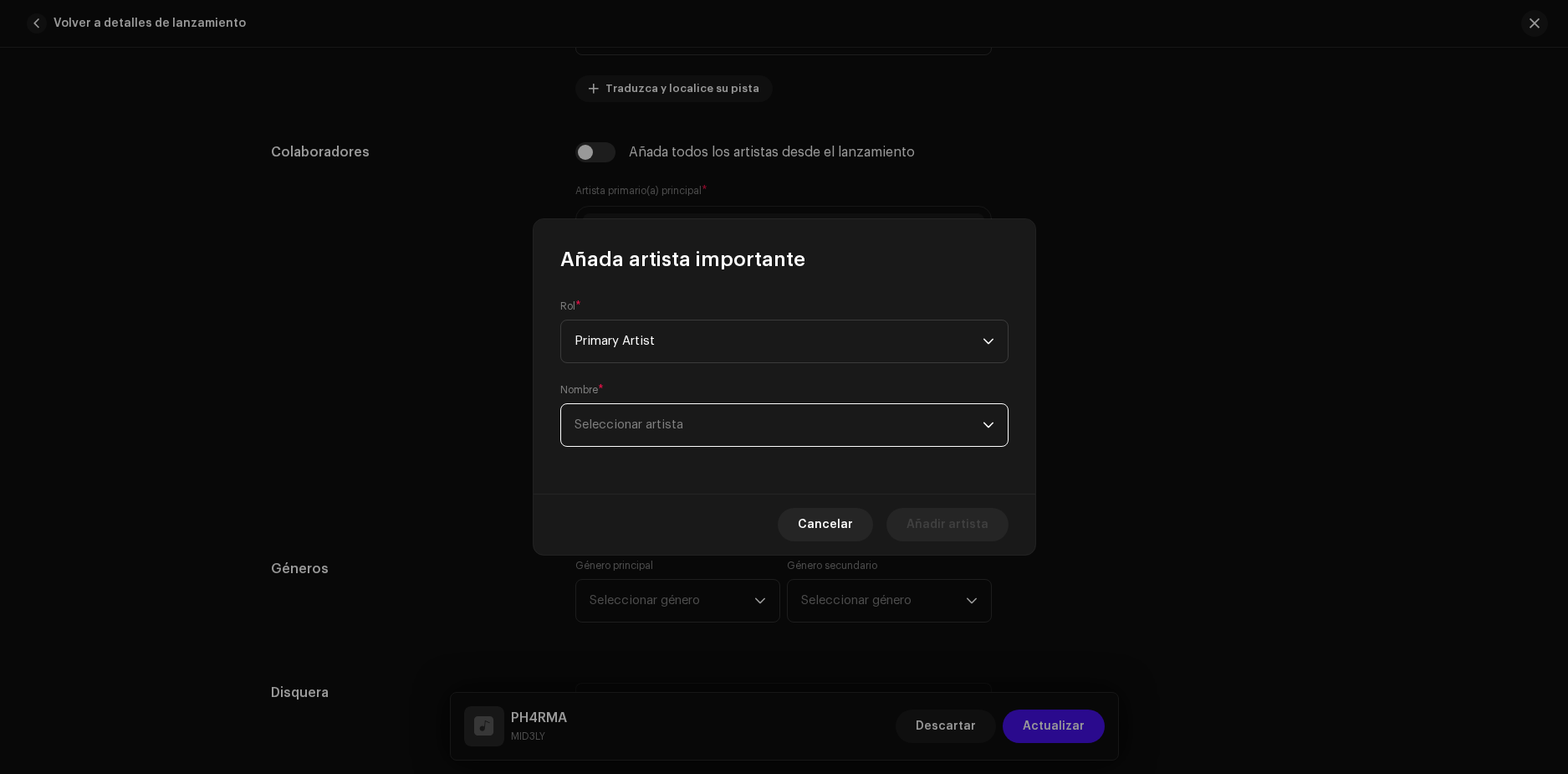
click at [706, 420] on span "Seleccionar artista" at bounding box center [778, 425] width 408 height 42
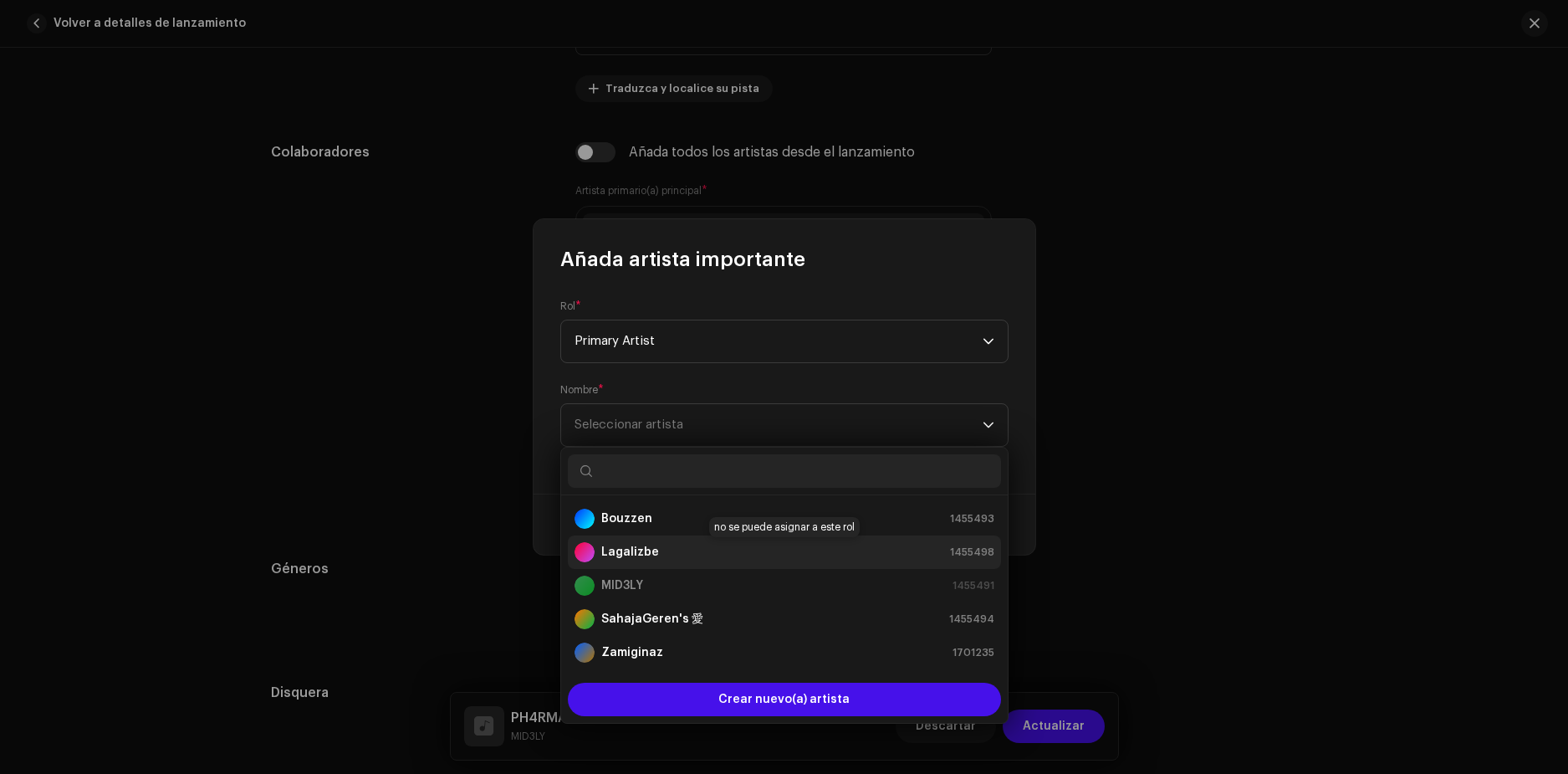
click at [647, 550] on strong "Lagalizbe" at bounding box center [630, 552] width 58 height 17
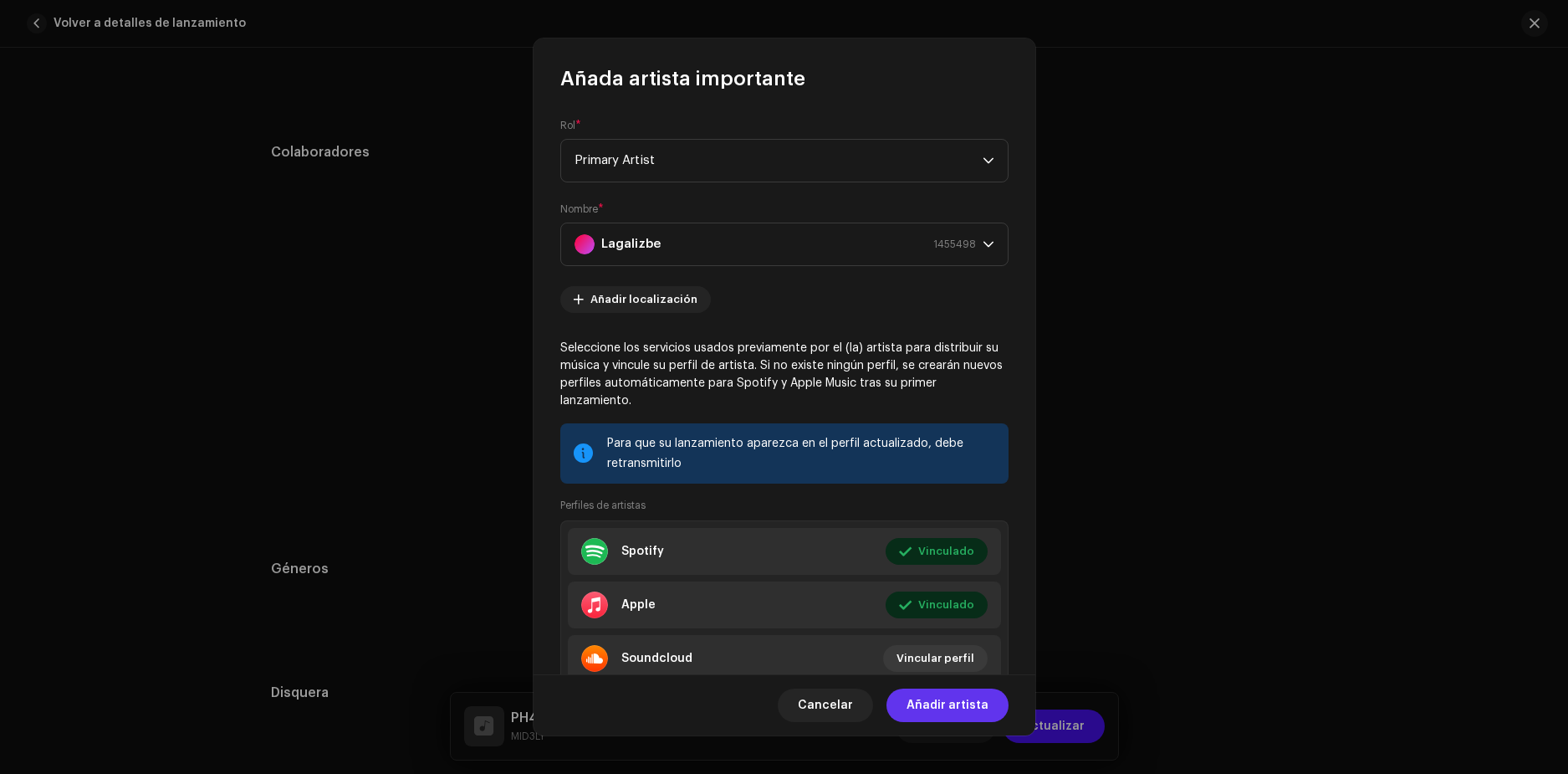
click at [957, 707] on span "Añadir artista" at bounding box center [947, 705] width 82 height 34
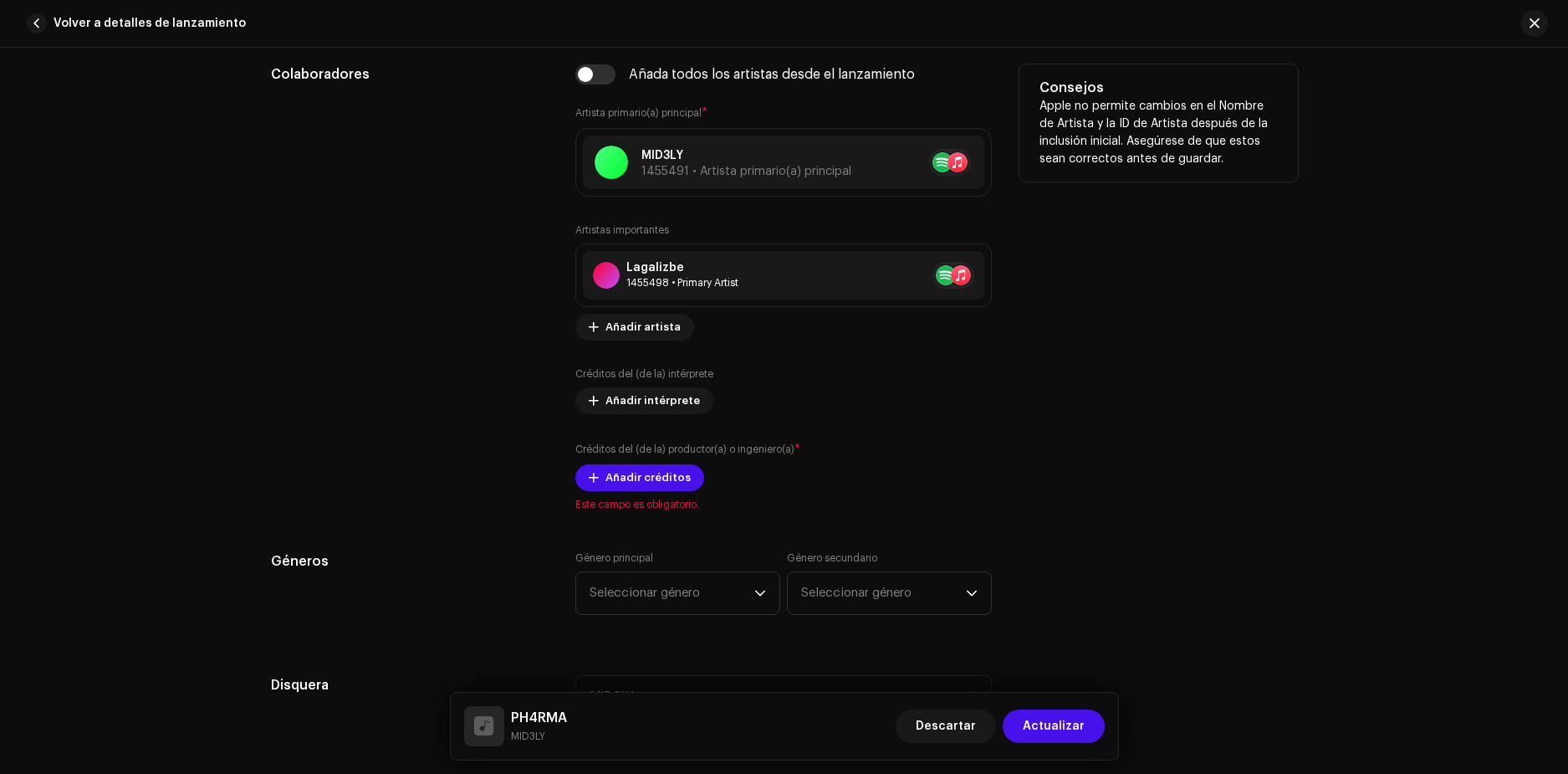
scroll to position [1004, 0]
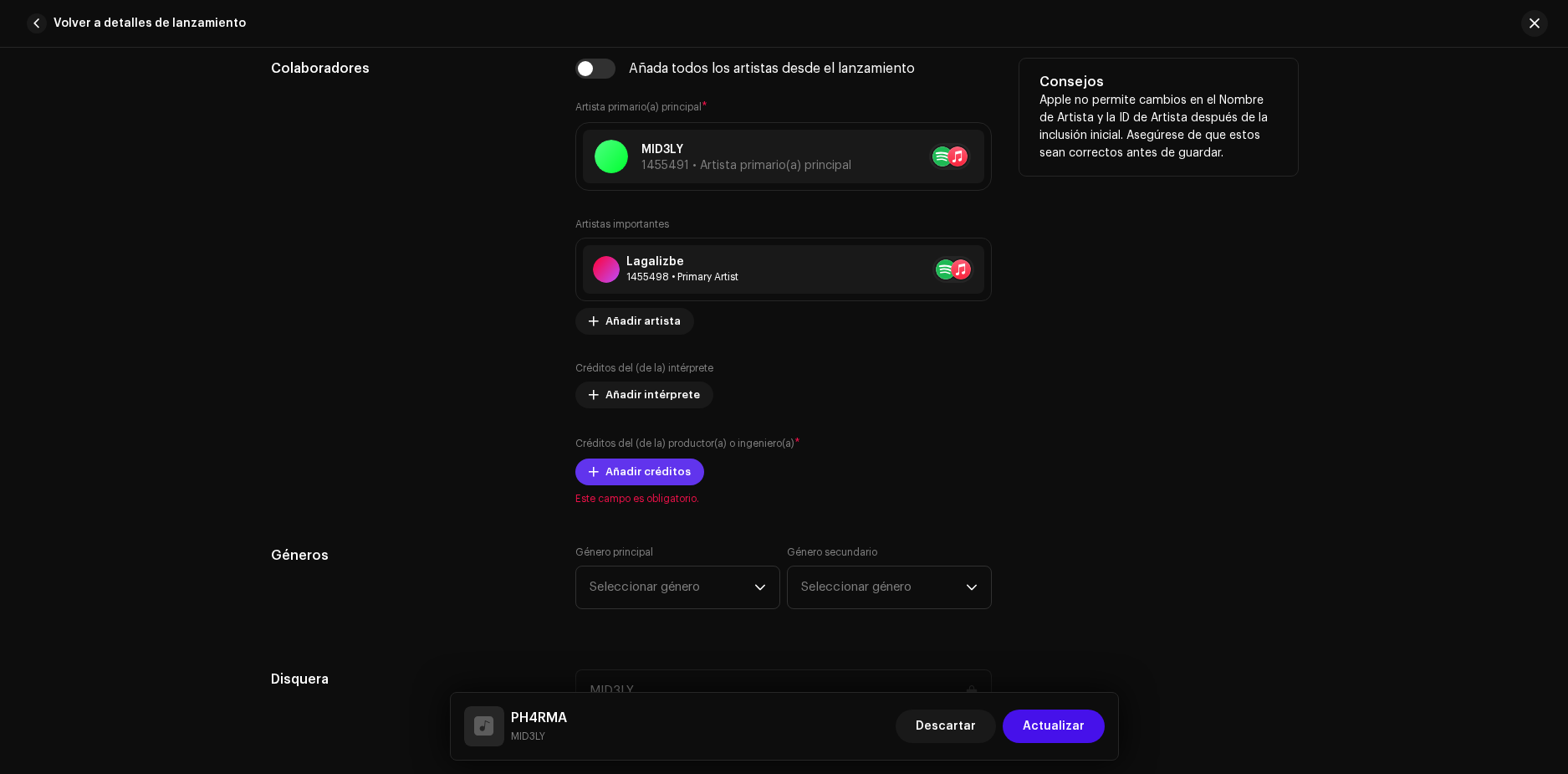
click at [646, 474] on span "Añadir créditos" at bounding box center [648, 472] width 85 height 34
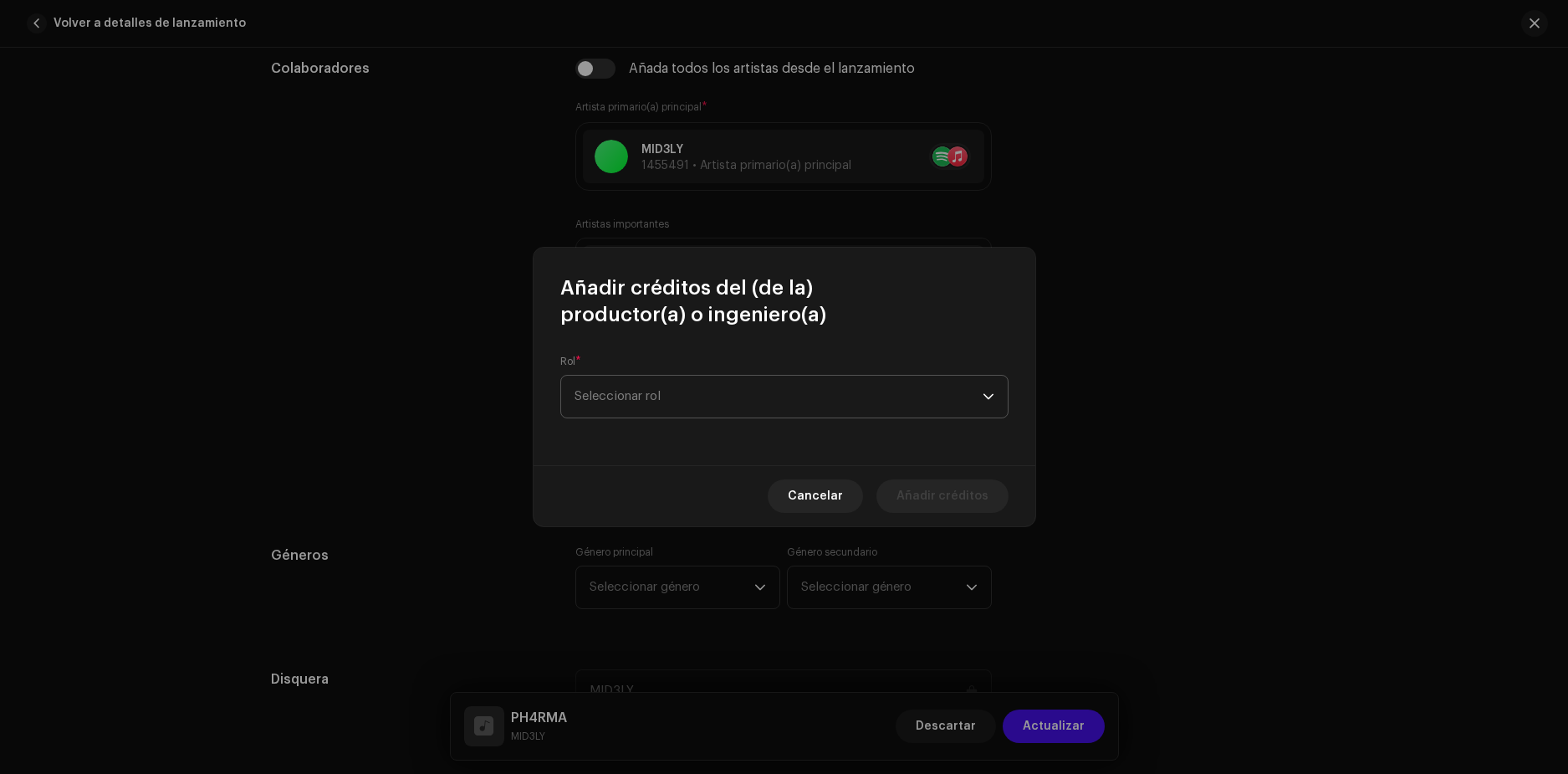
click at [669, 389] on span "Seleccionar rol" at bounding box center [778, 396] width 408 height 42
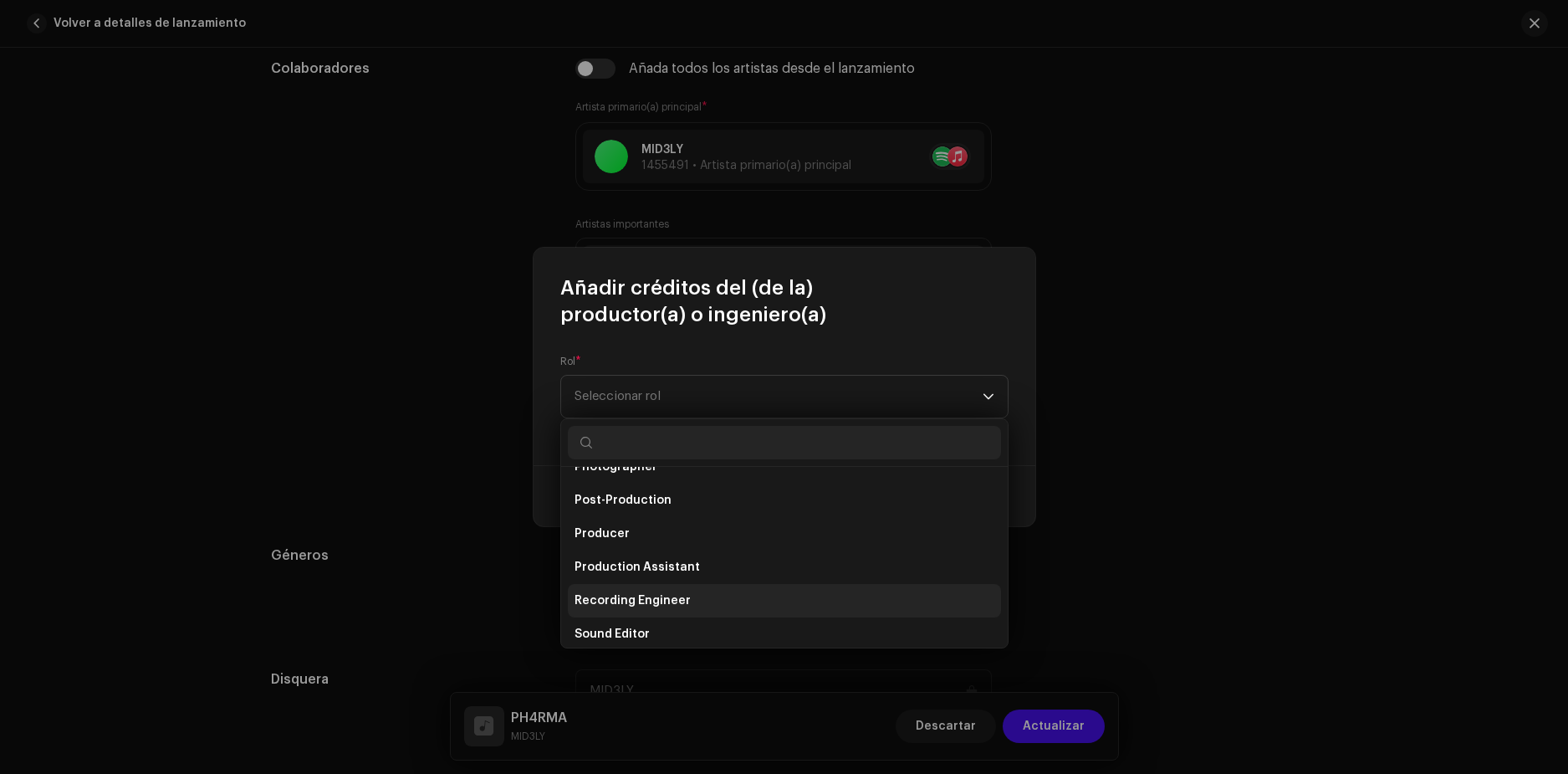
scroll to position [669, 0]
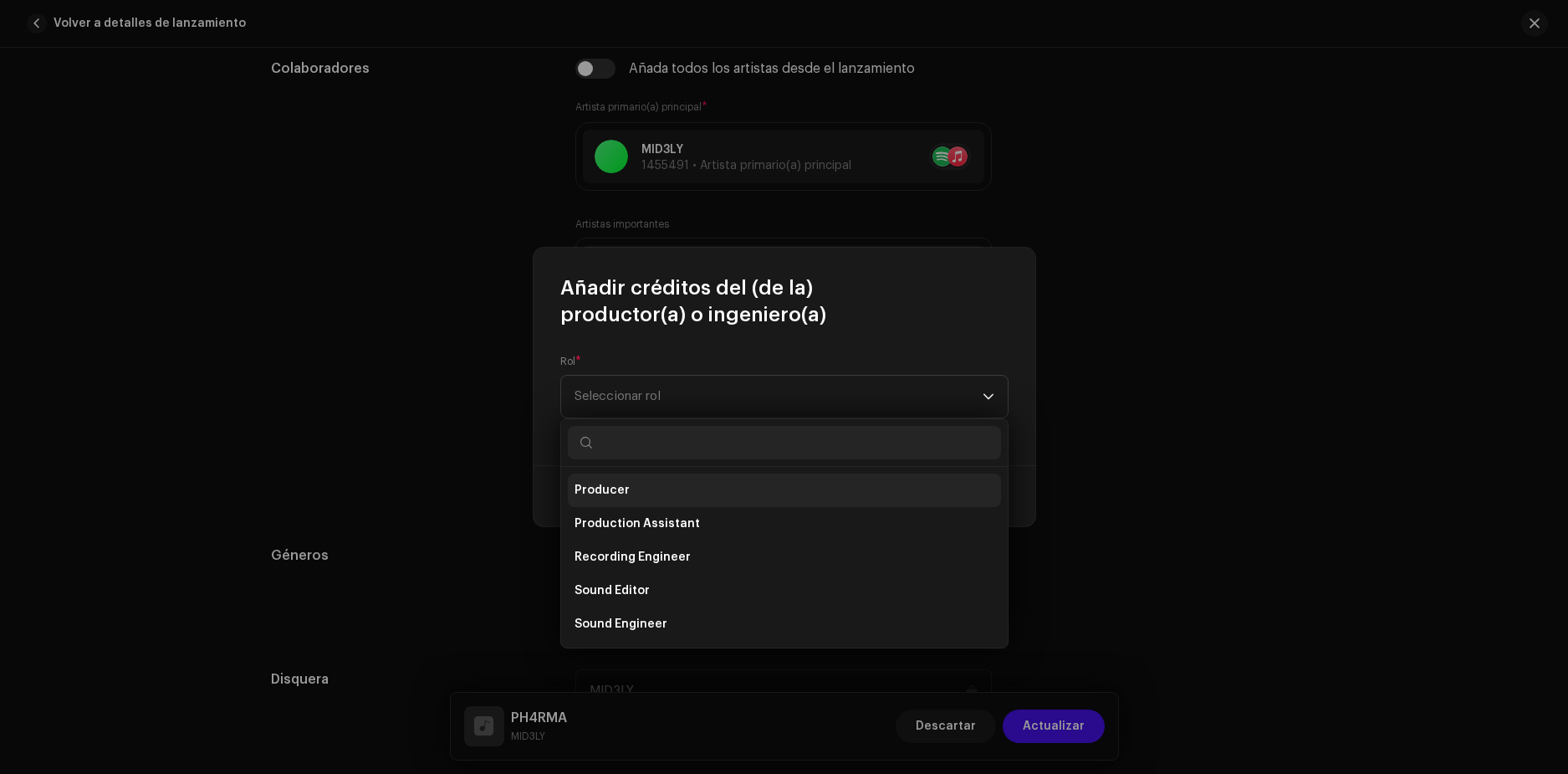
click at [604, 489] on span "Producer" at bounding box center [602, 490] width 55 height 17
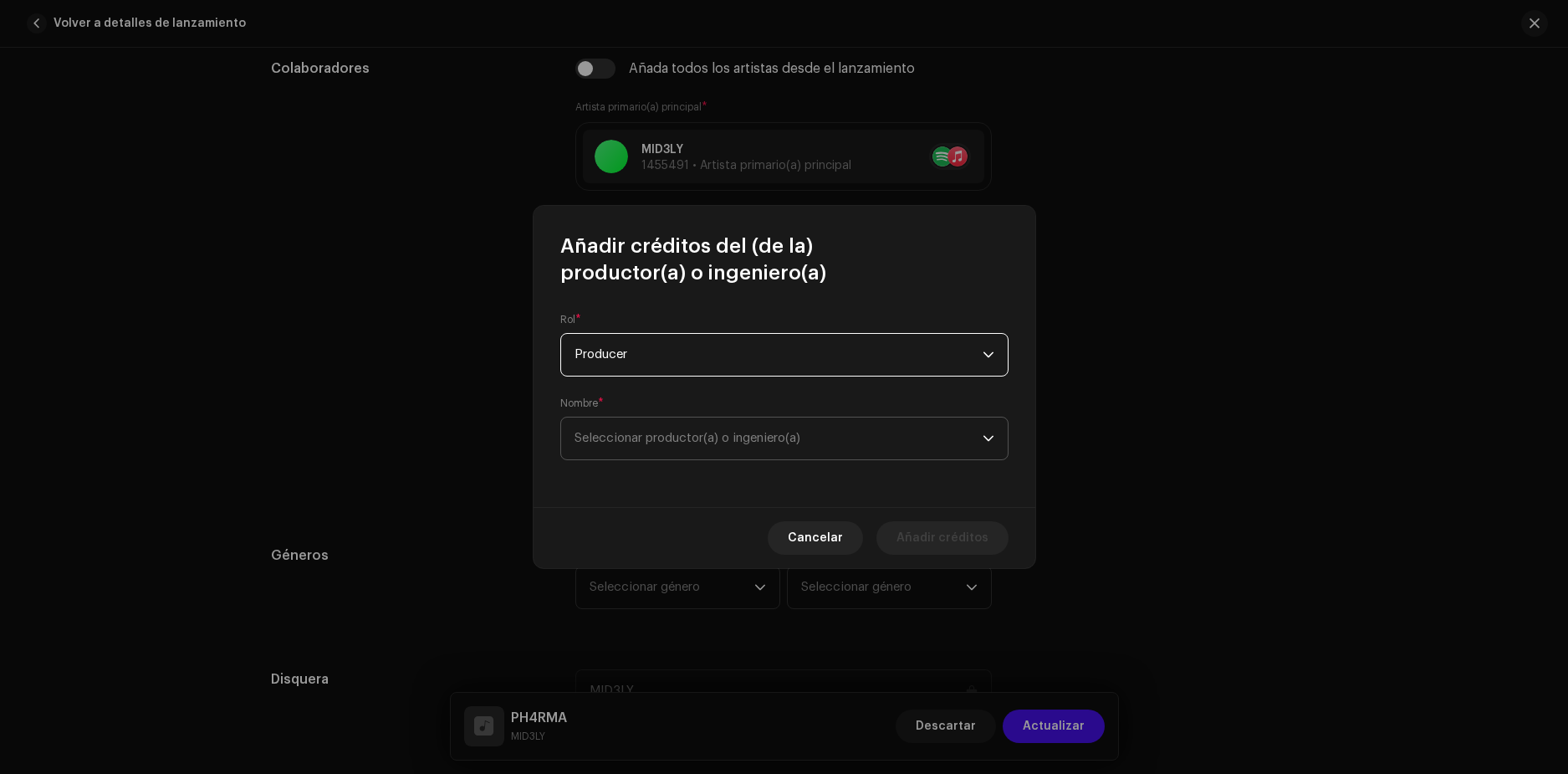
click at [794, 434] on span "Seleccionar productor(a) o ingeniero(a)" at bounding box center [687, 438] width 226 height 12
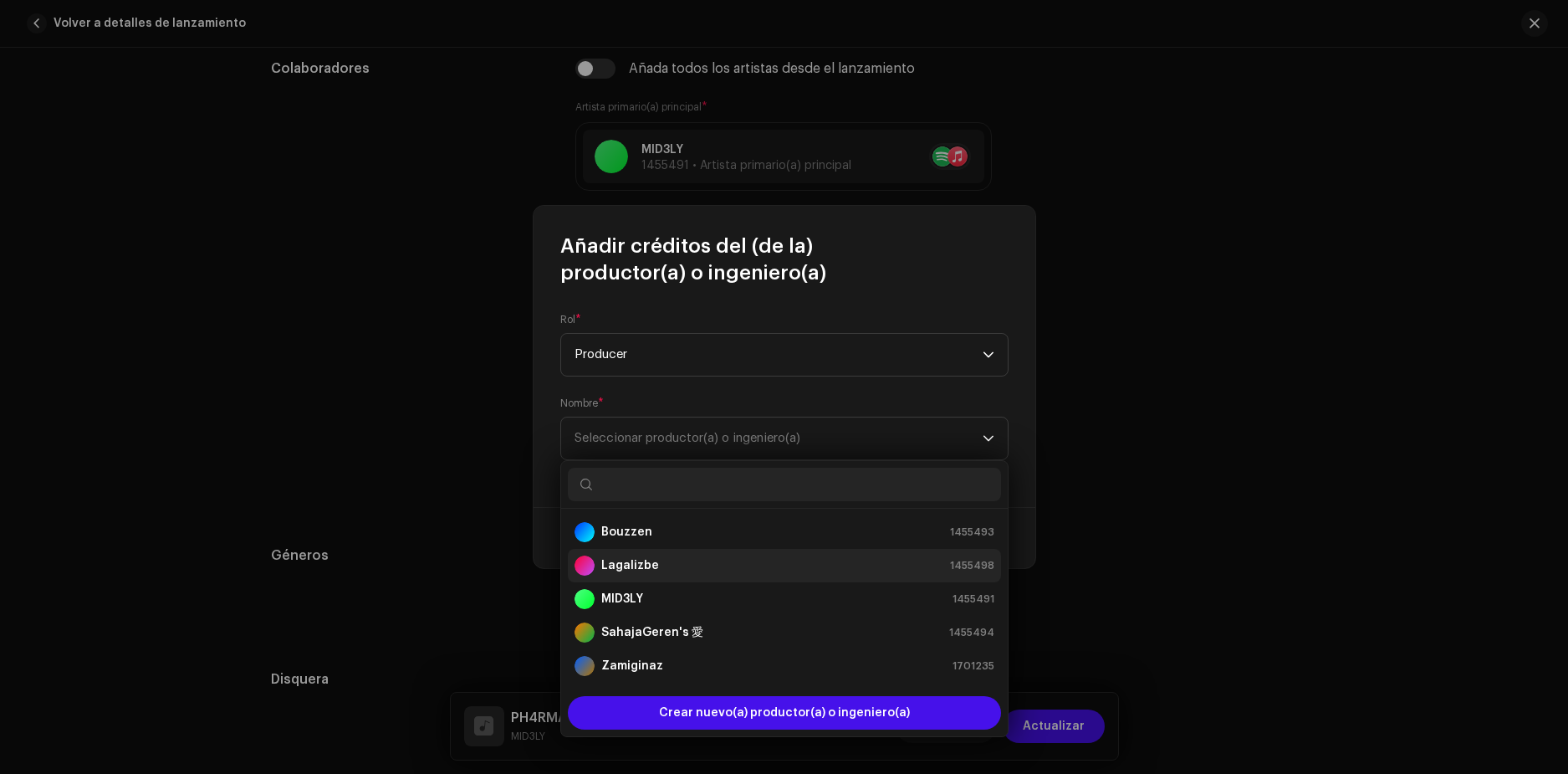
drag, startPoint x: 645, startPoint y: 531, endPoint x: 649, endPoint y: 564, distance: 33.2
click at [650, 566] on ul "Bouzzen 1455493 Lagalizbe 1455498 MID3LY 1455491 SahajaGeren's 愛 1455494 Zamigi…" at bounding box center [784, 599] width 447 height 181
click at [652, 660] on strong "Zamiginaz" at bounding box center [632, 665] width 62 height 17
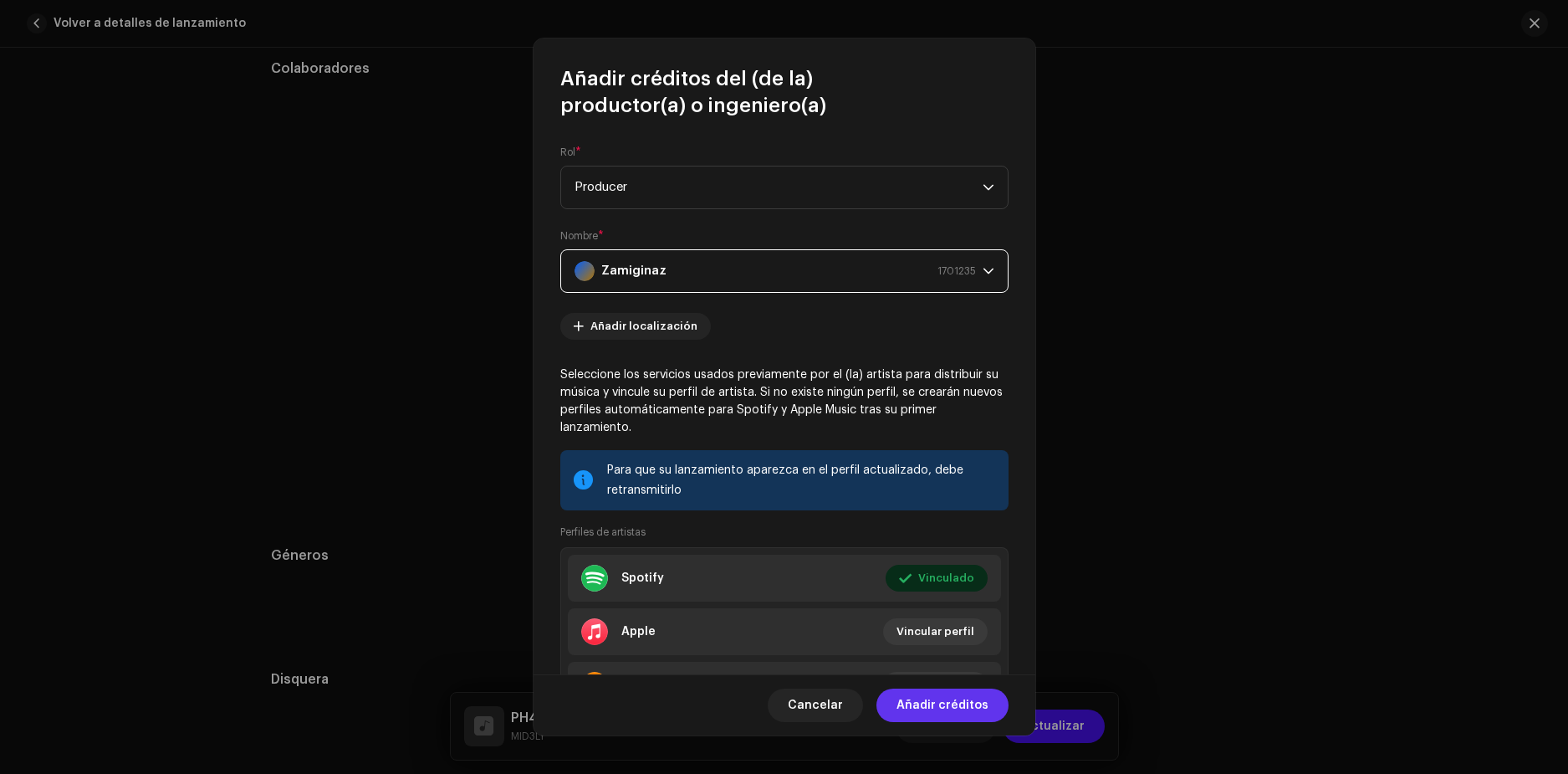
click at [917, 703] on span "Añadir créditos" at bounding box center [942, 705] width 92 height 34
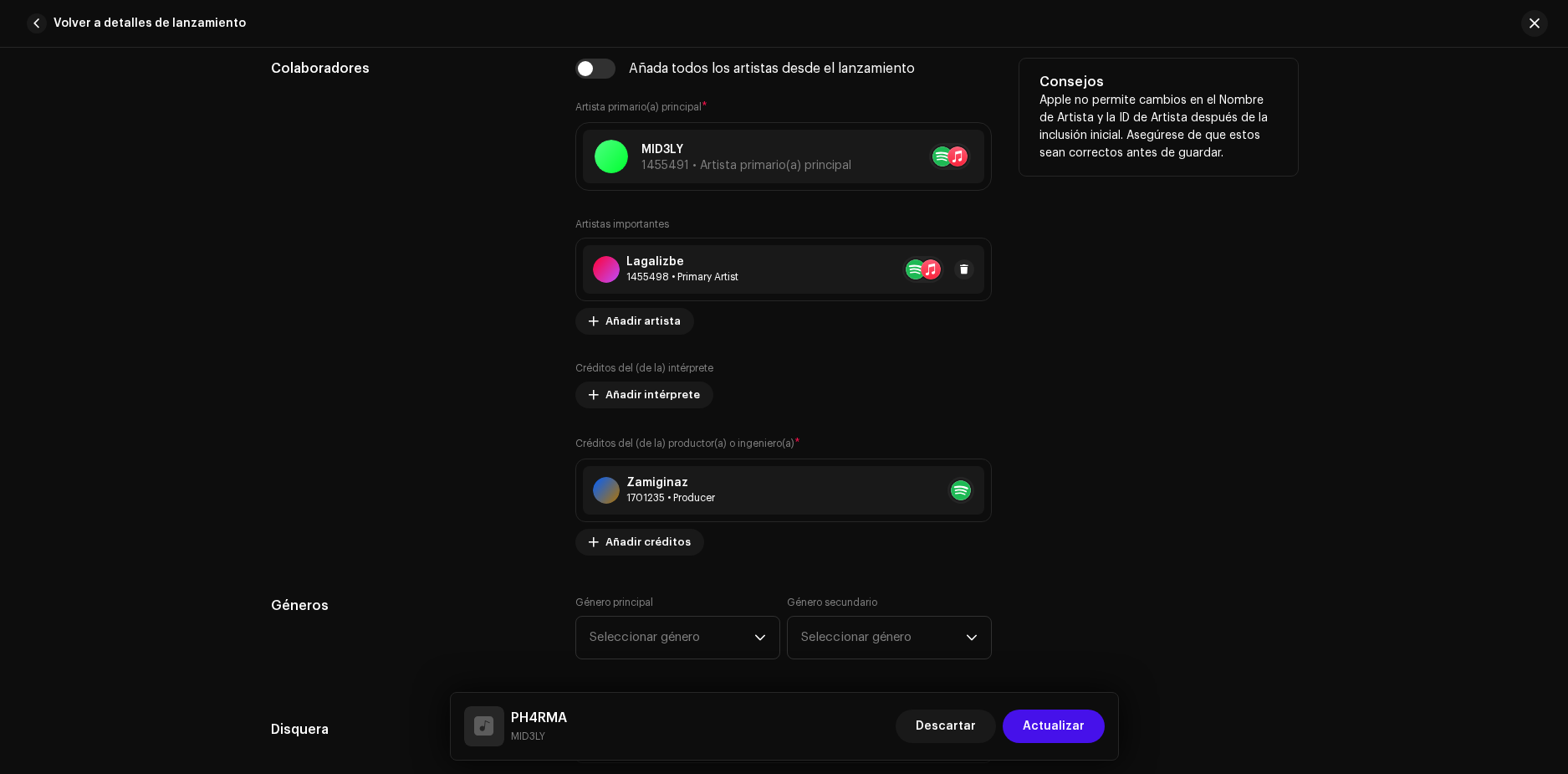
drag, startPoint x: 959, startPoint y: 266, endPoint x: 877, endPoint y: 272, distance: 82.2
click at [961, 268] on span at bounding box center [963, 269] width 10 height 13
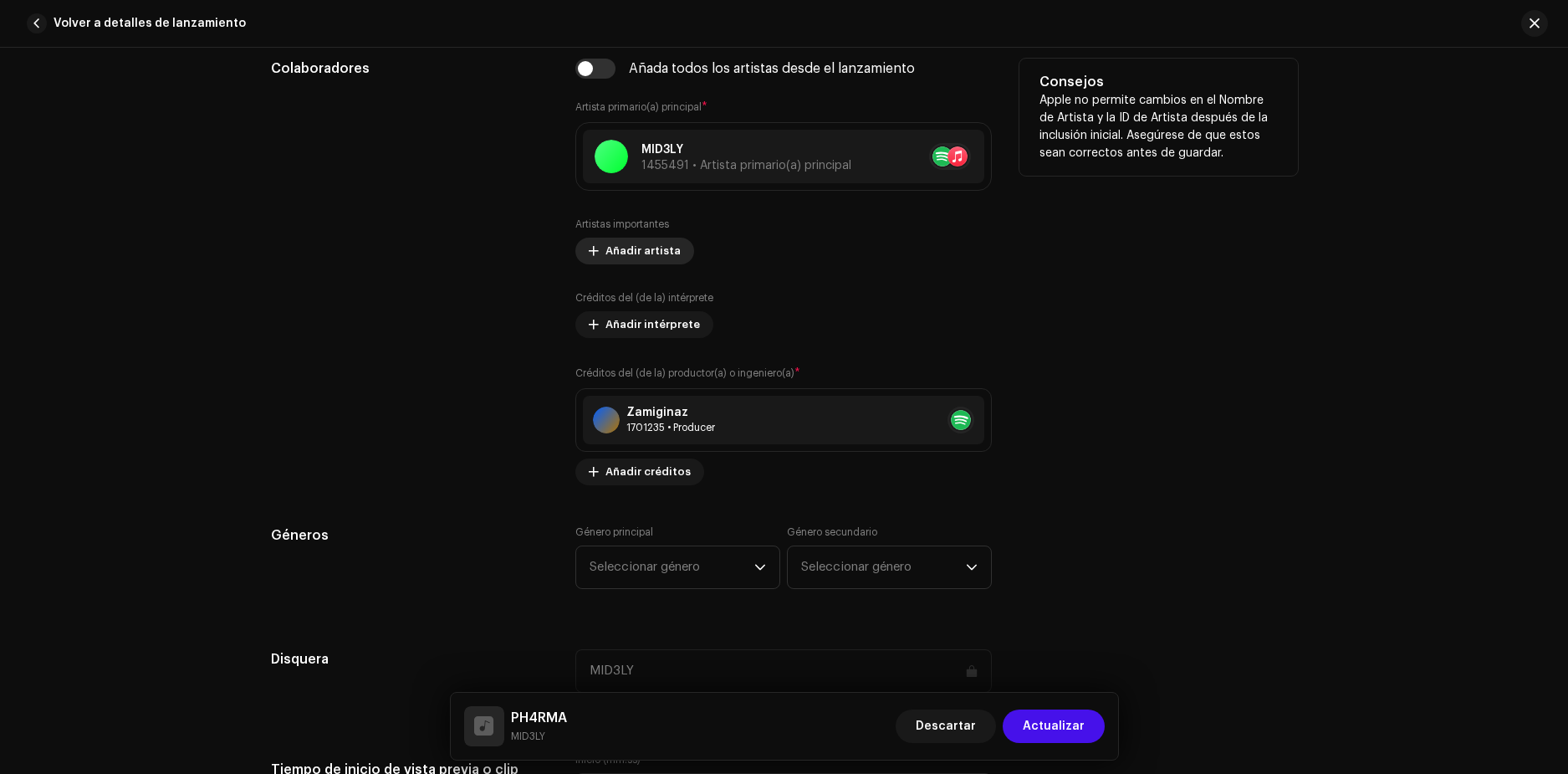
click at [611, 240] on span "Añadir artista" at bounding box center [643, 251] width 76 height 34
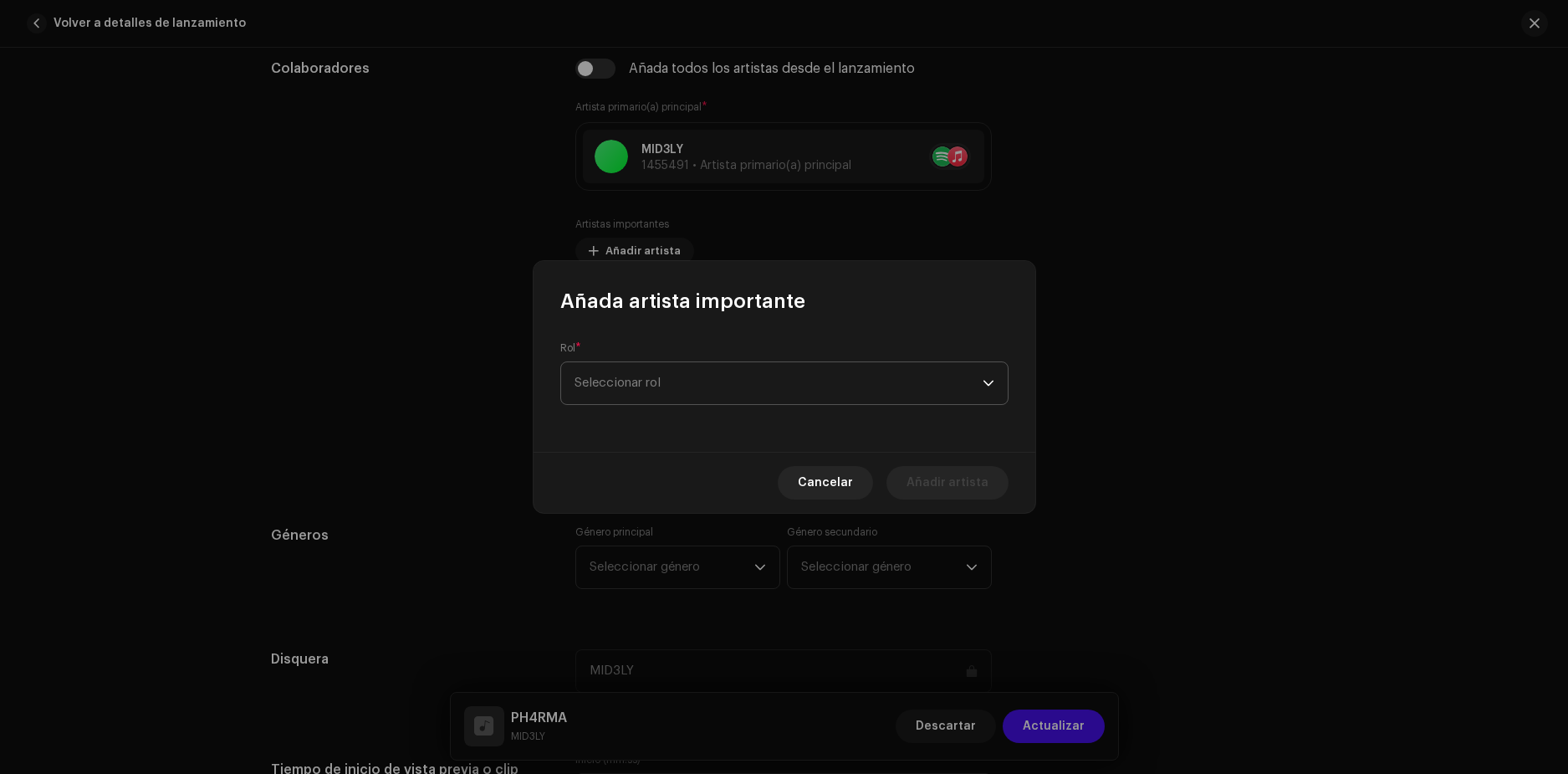
click at [726, 370] on span "Seleccionar rol" at bounding box center [778, 383] width 408 height 42
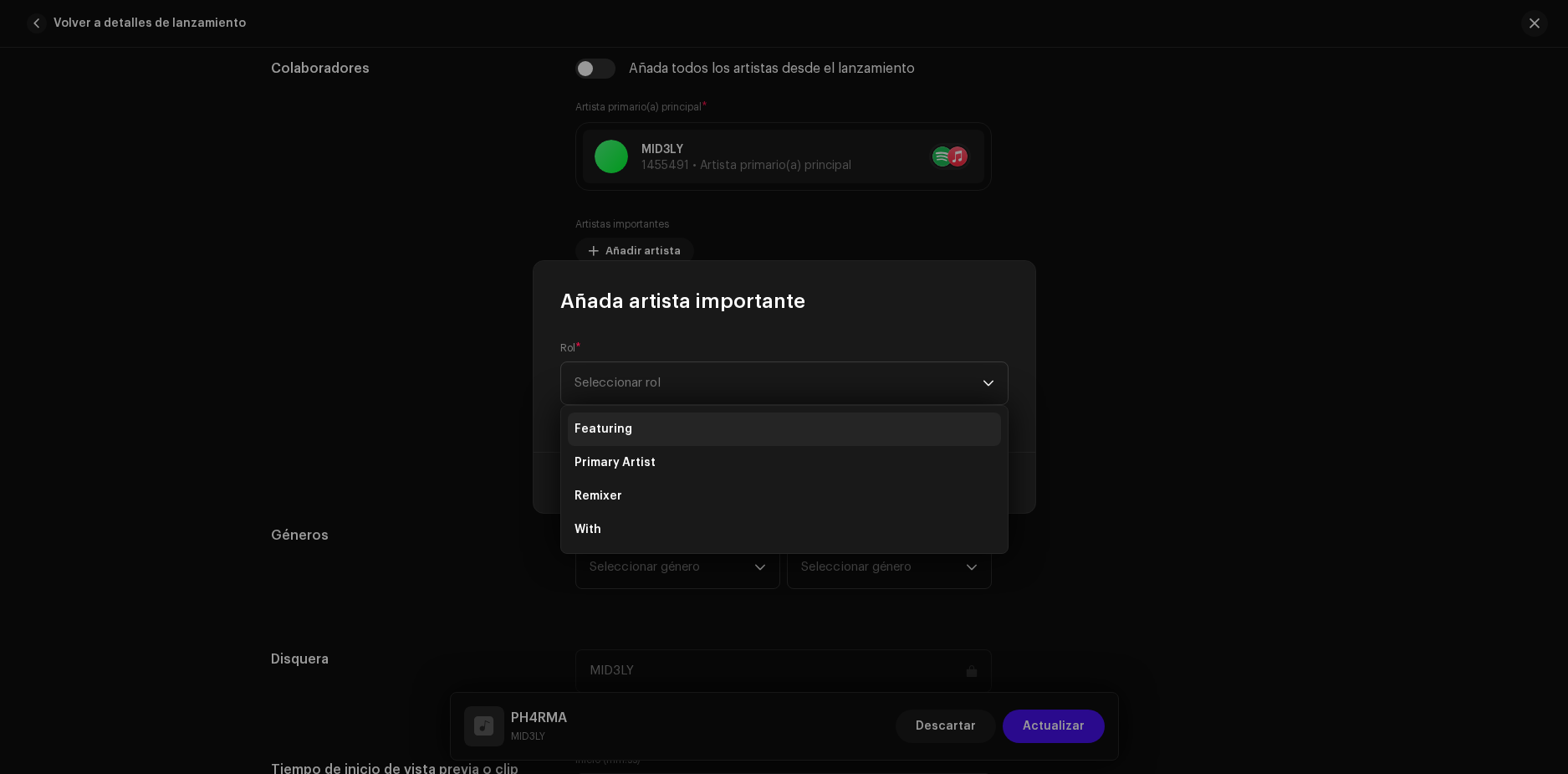
click at [637, 427] on li "Featuring" at bounding box center [784, 429] width 434 height 34
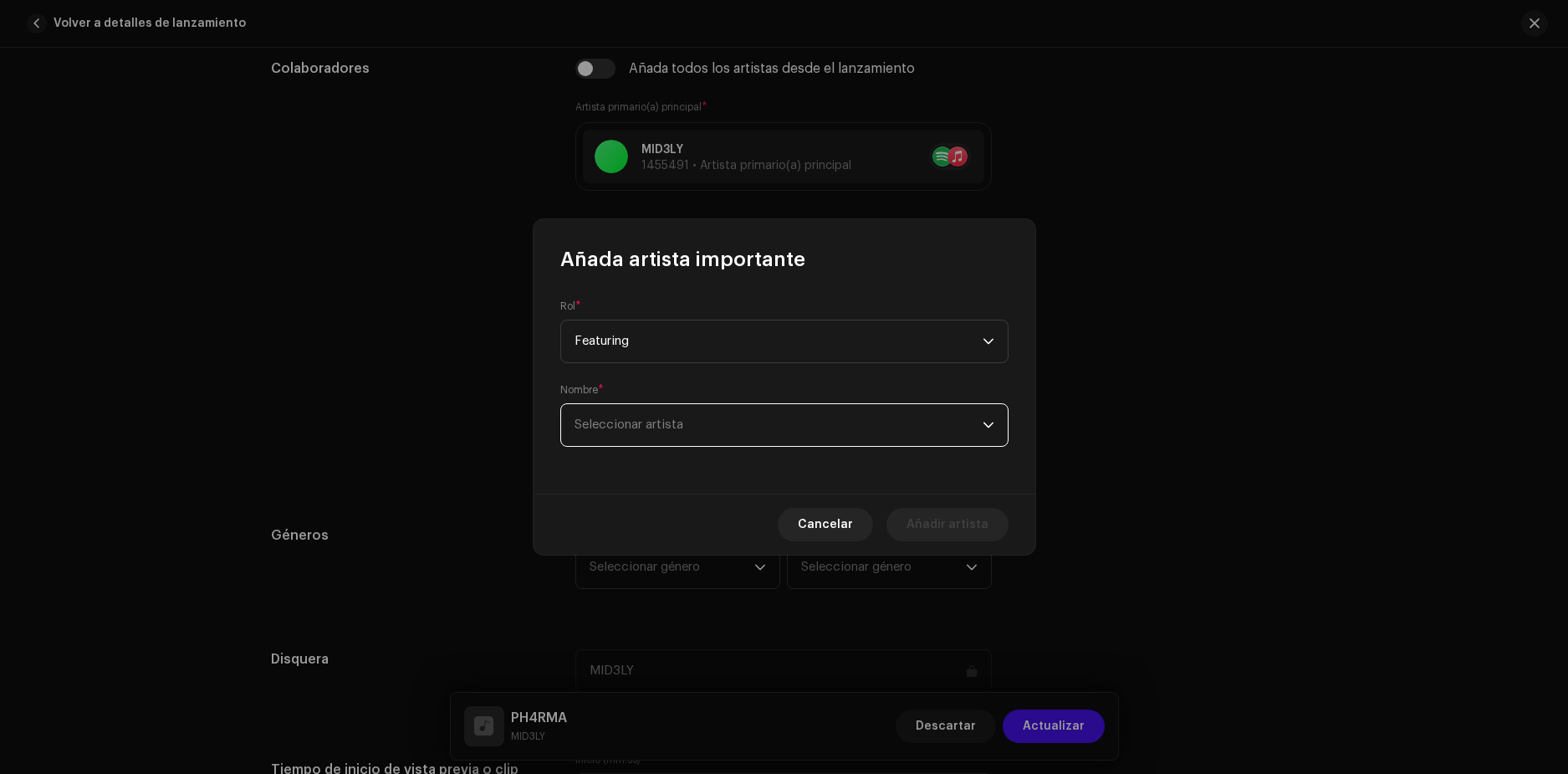
click at [676, 416] on span "Seleccionar artista" at bounding box center [778, 425] width 408 height 42
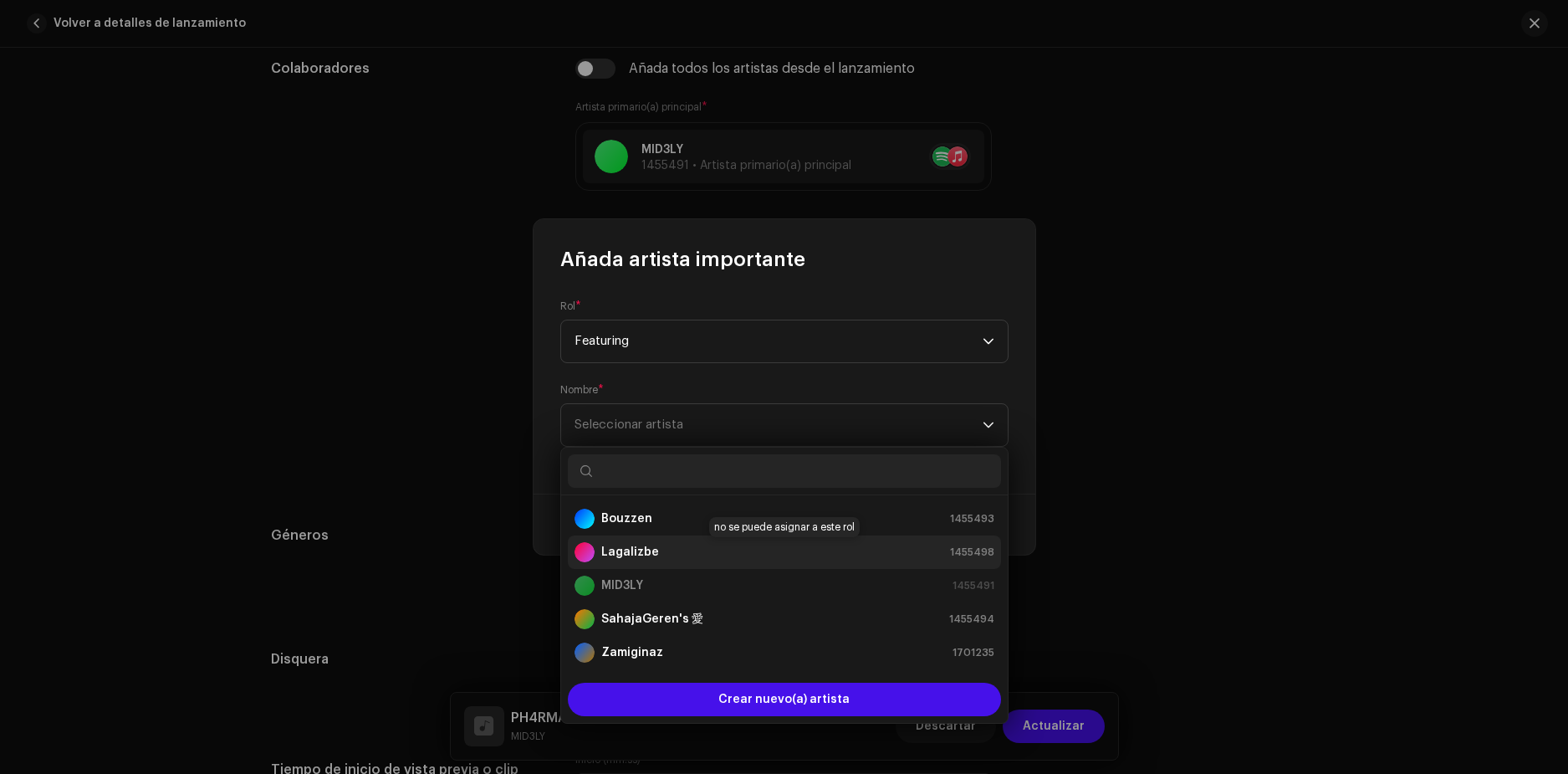
drag, startPoint x: 646, startPoint y: 556, endPoint x: 710, endPoint y: 543, distance: 65.3
click at [651, 553] on strong "Lagalizbe" at bounding box center [630, 552] width 58 height 17
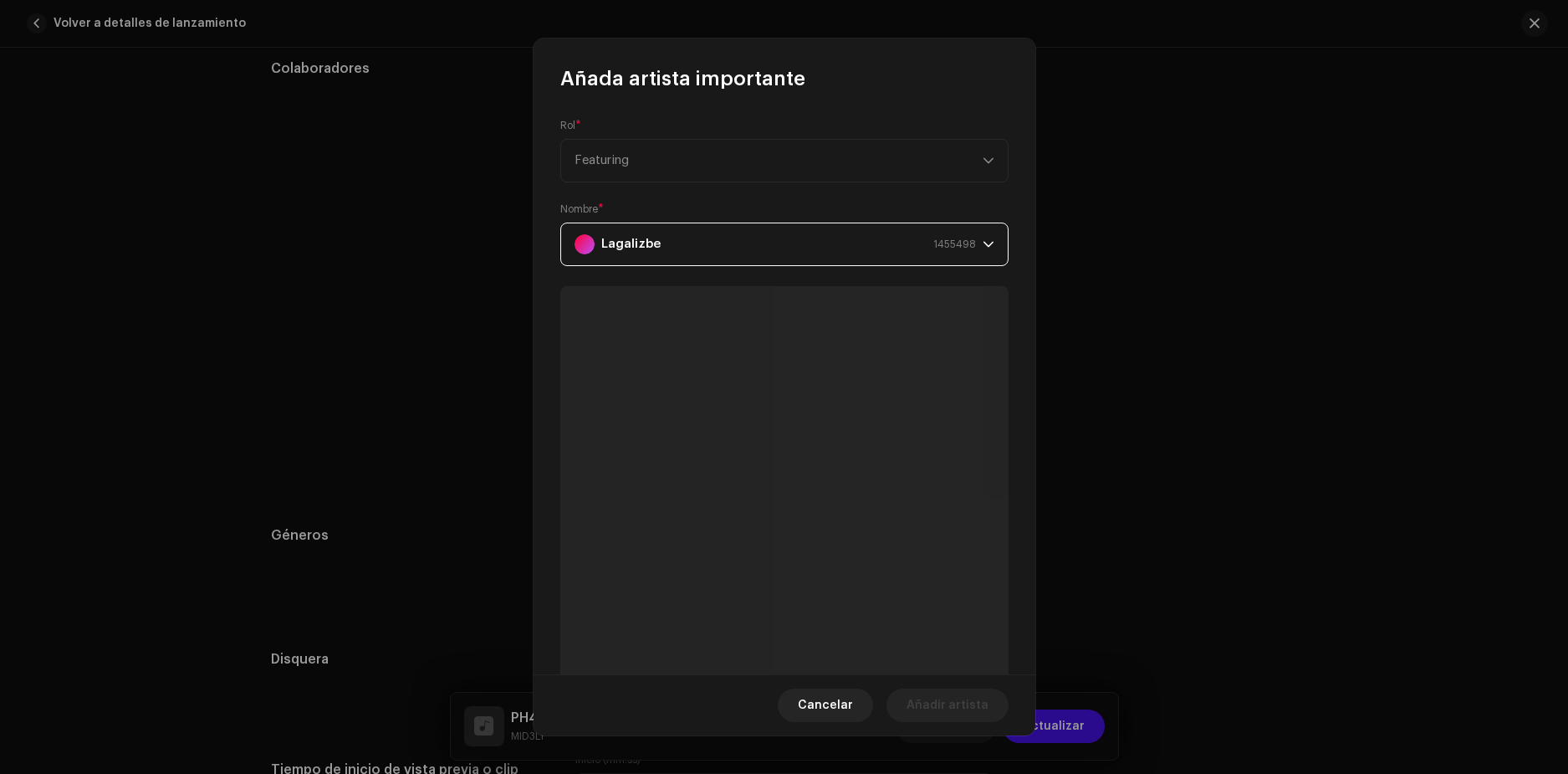
click at [957, 238] on span "1455498" at bounding box center [955, 244] width 43 height 42
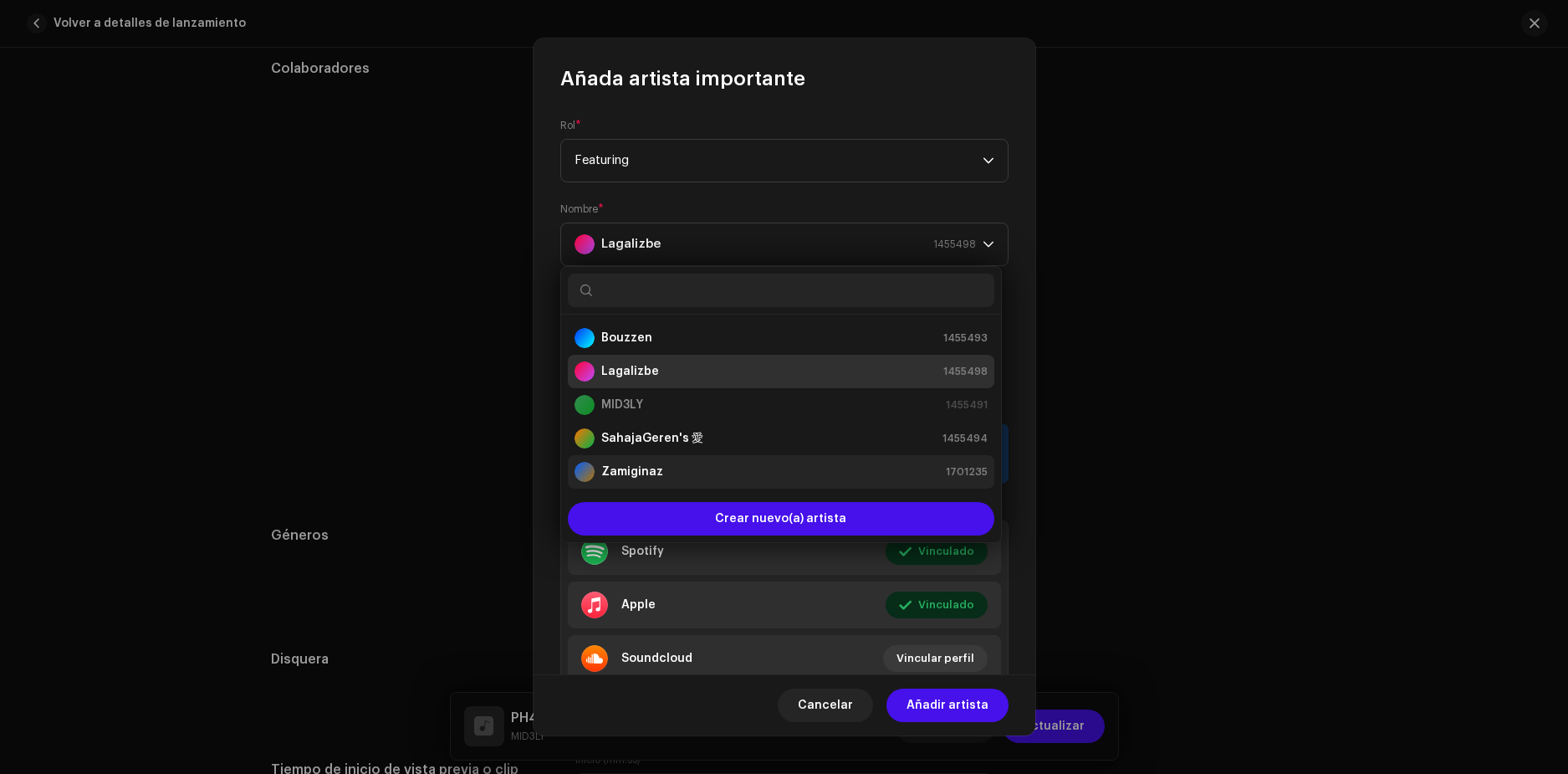
click at [630, 461] on li "Zamiginaz 1701235" at bounding box center [781, 472] width 427 height 34
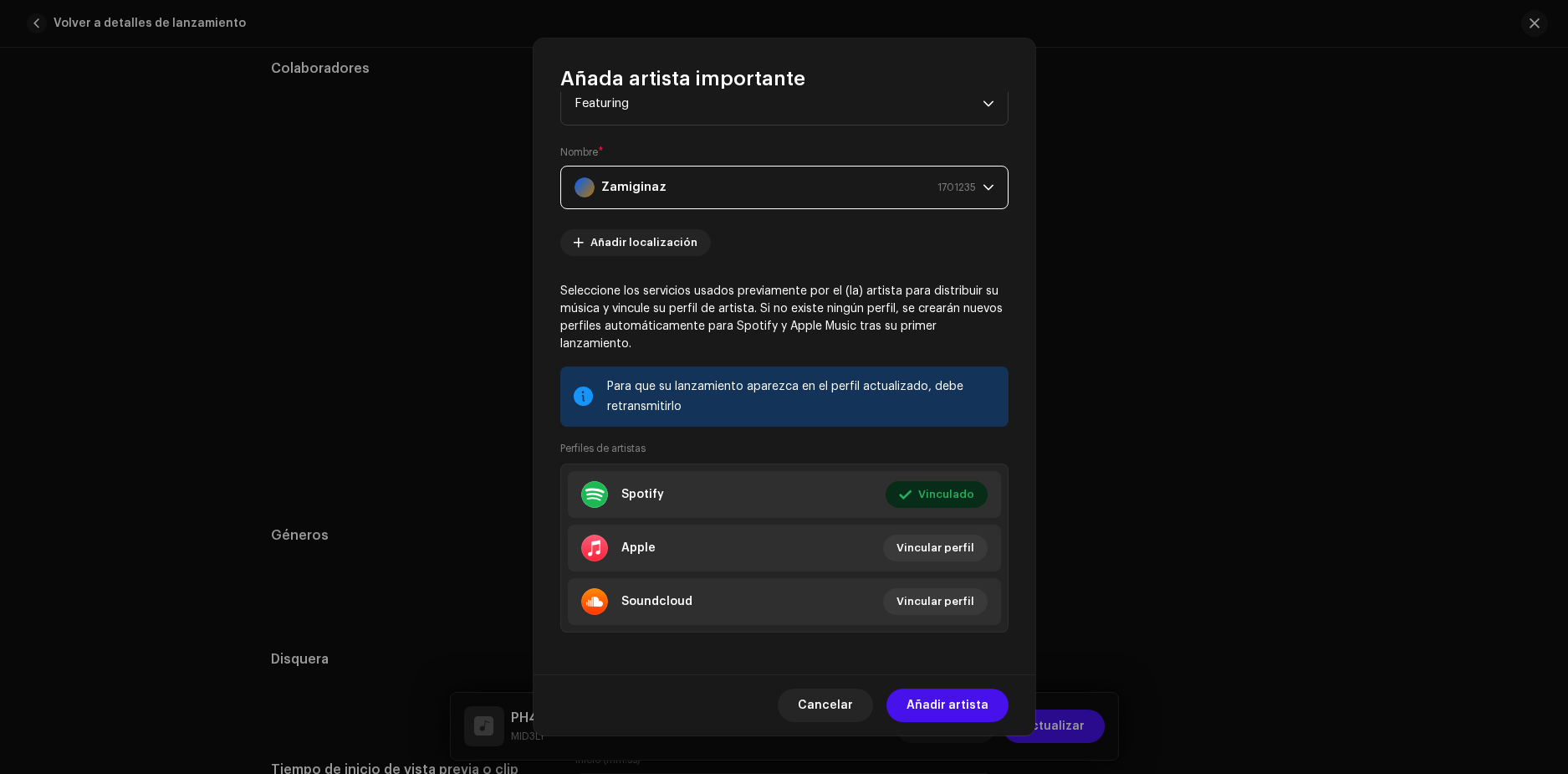
scroll to position [62, 0]
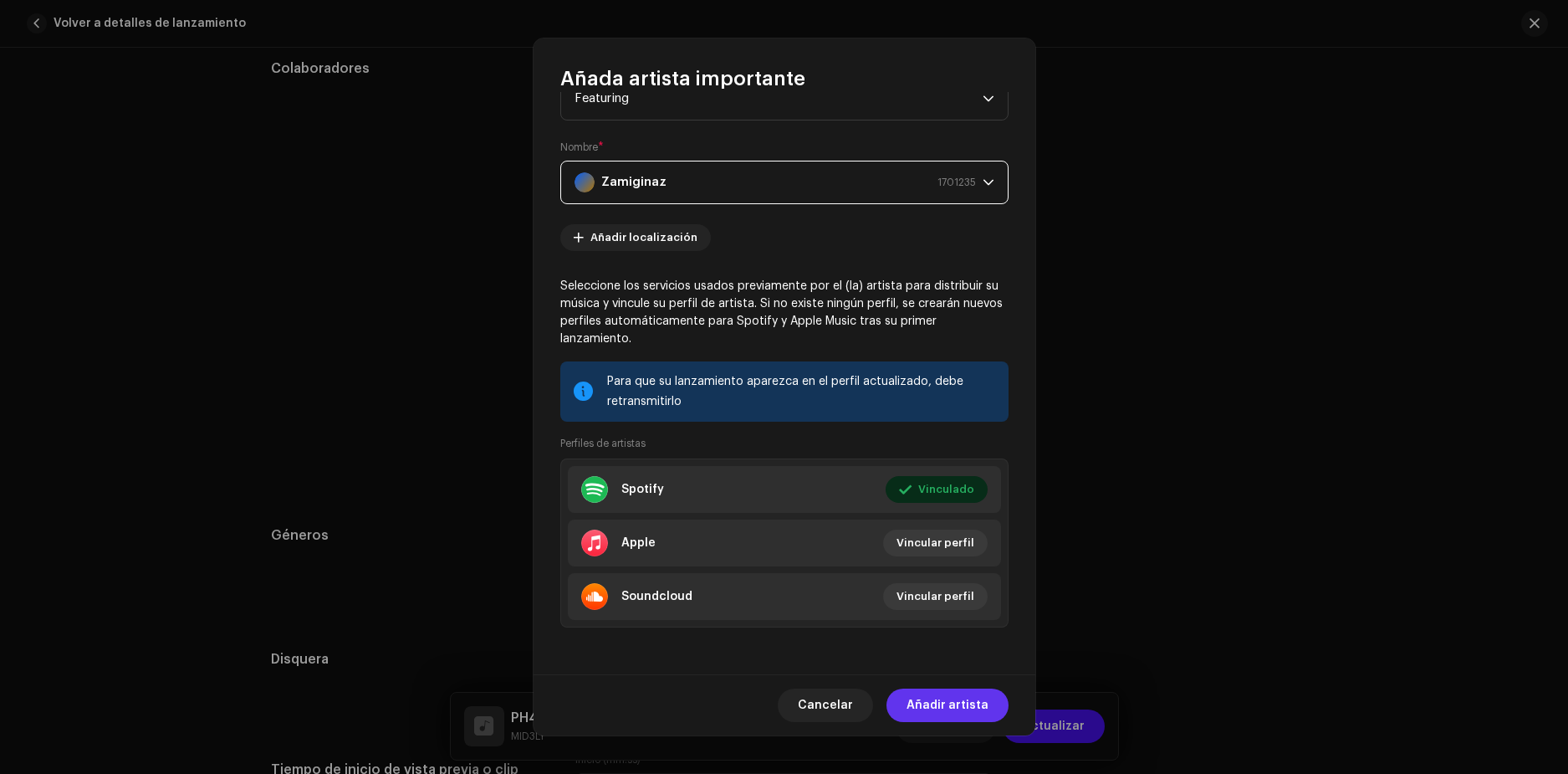
click at [954, 710] on span "Añadir artista" at bounding box center [947, 705] width 82 height 34
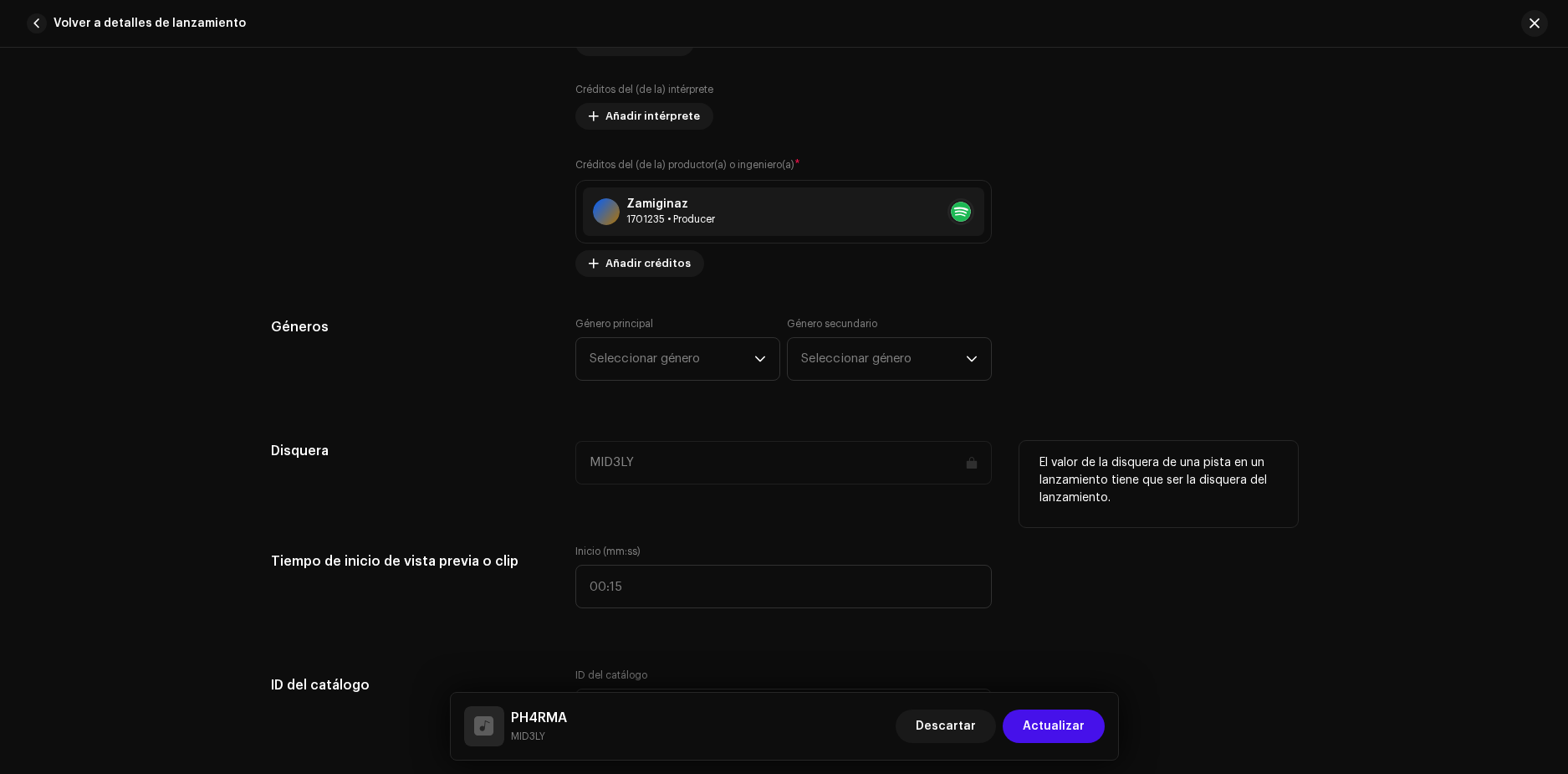
scroll to position [1255, 0]
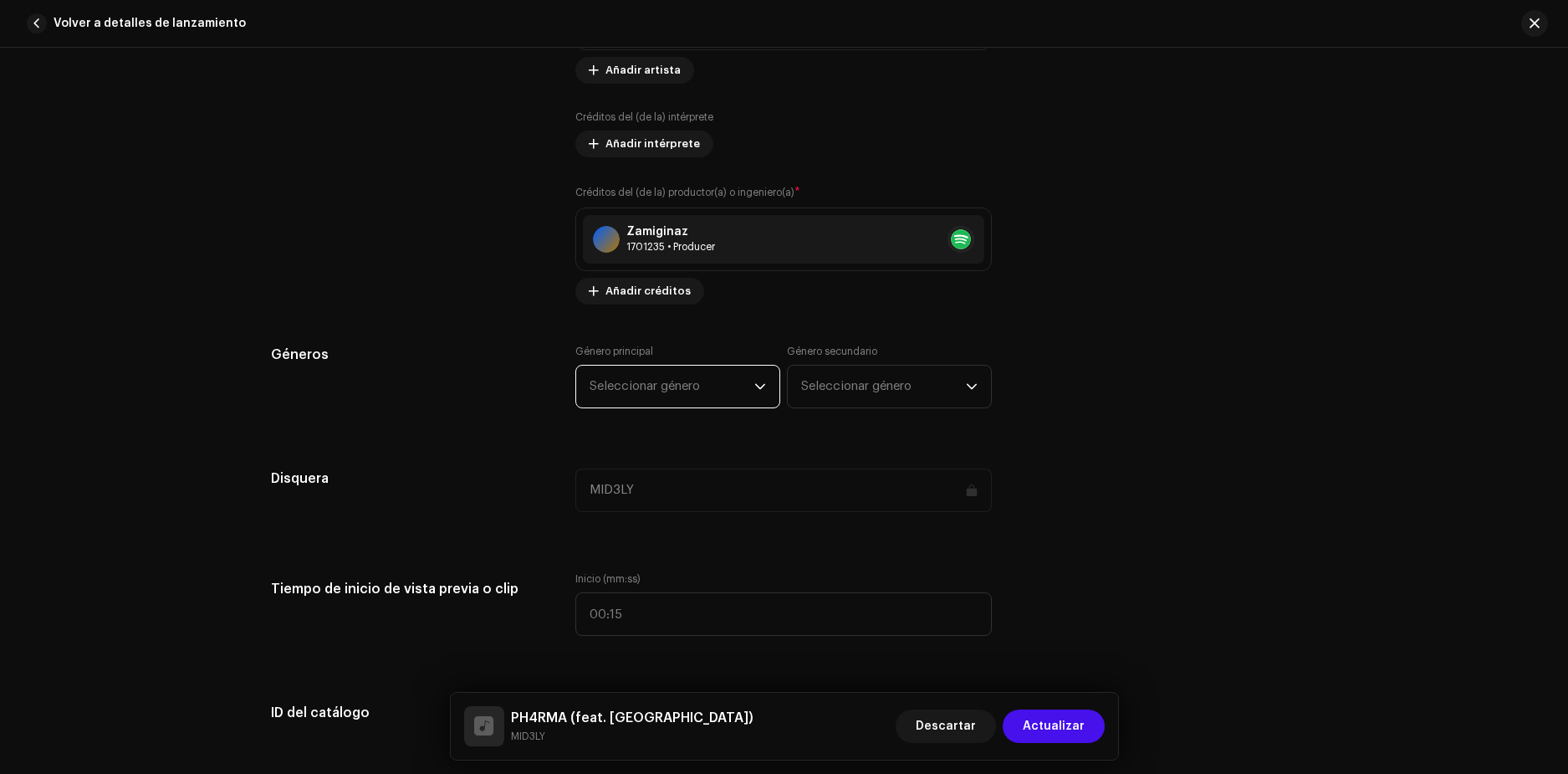
click at [694, 388] on span "Seleccionar género" at bounding box center [671, 386] width 165 height 42
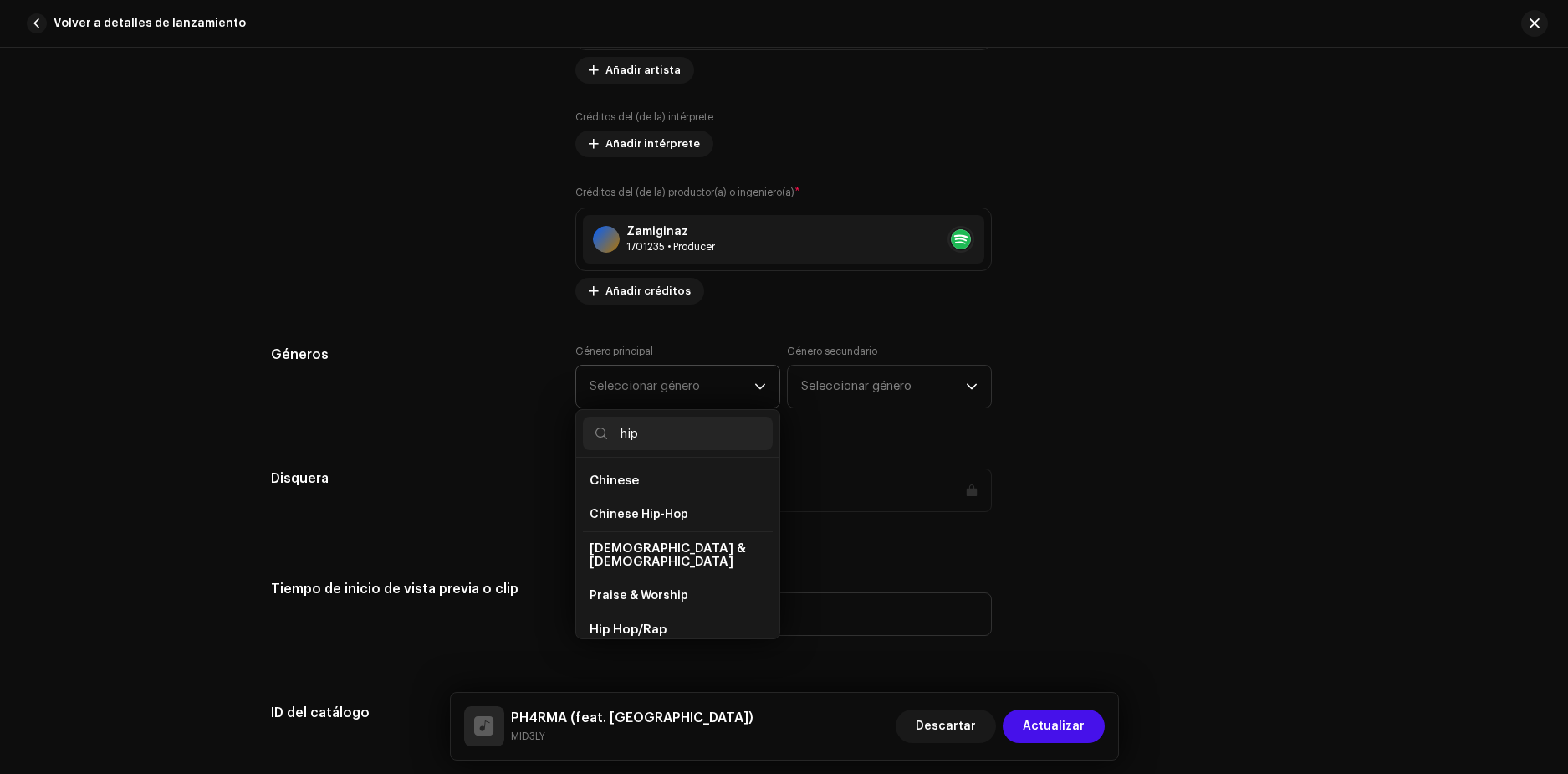
type input "hip"
click at [644, 623] on span "Hip Hop/Rap" at bounding box center [628, 630] width 77 height 12
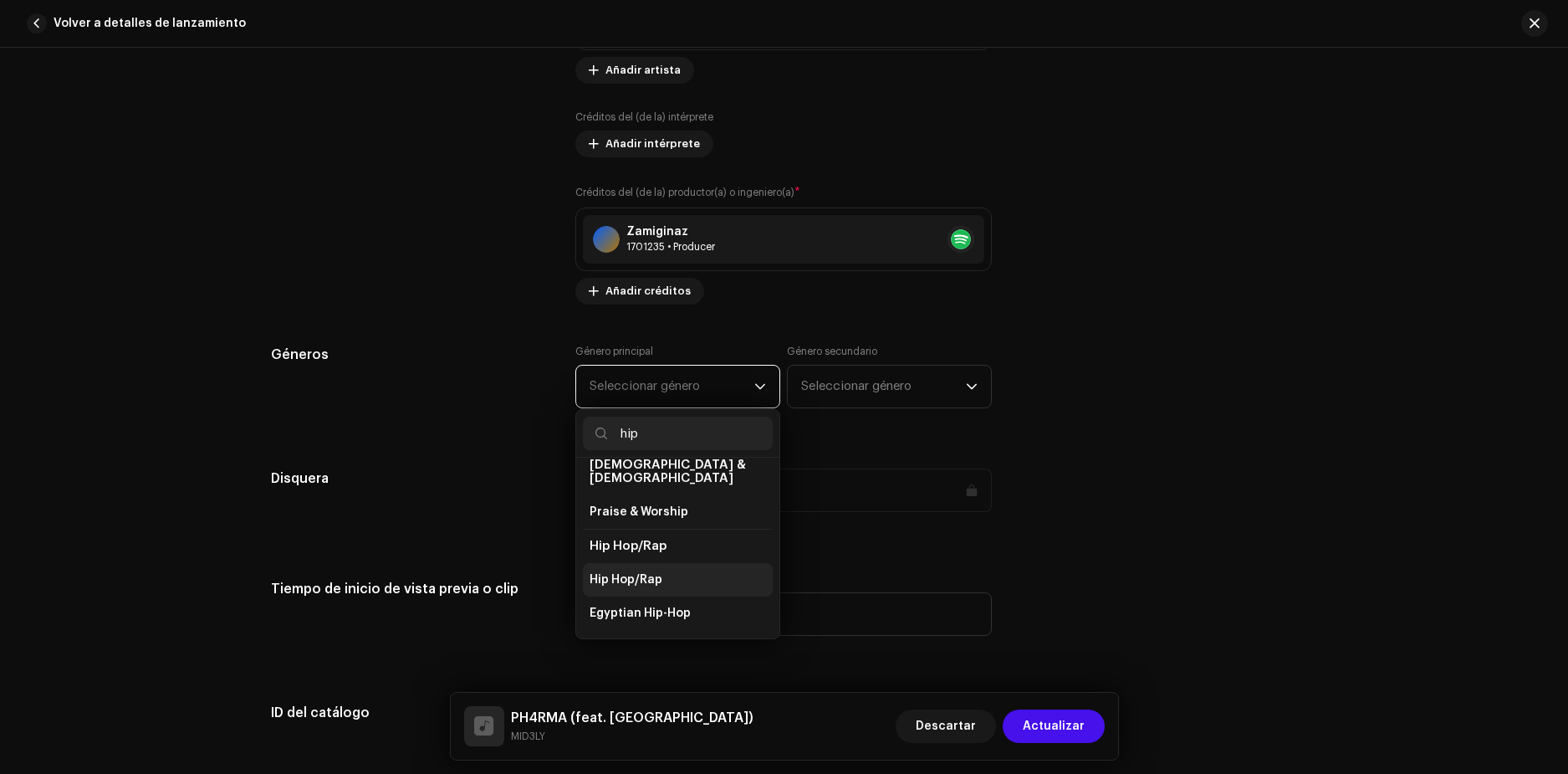
click at [644, 572] on span "Hip Hop/Rap" at bounding box center [626, 580] width 73 height 17
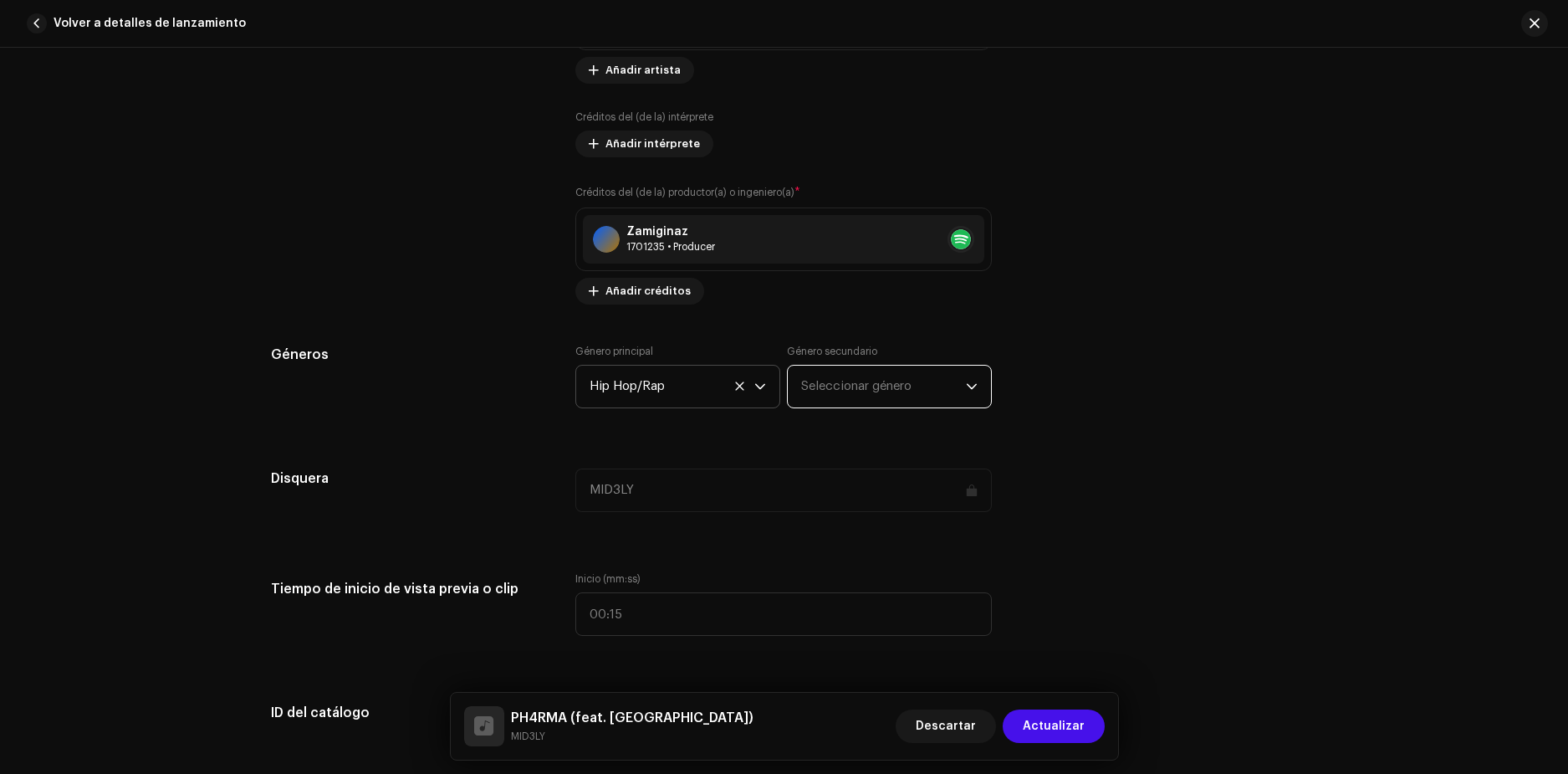
click at [860, 379] on span "Seleccionar género" at bounding box center [883, 386] width 165 height 42
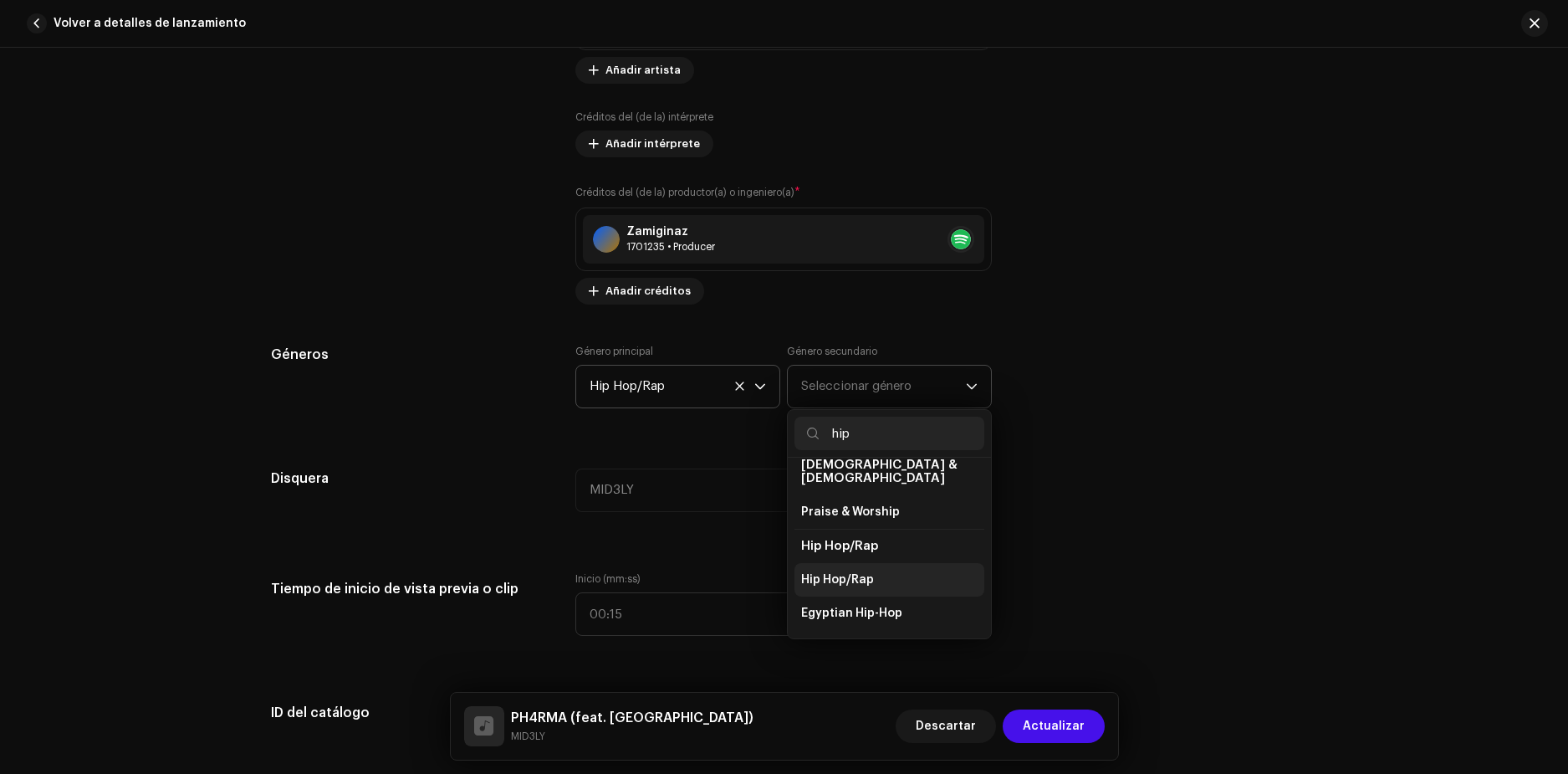
type input "hip"
click at [861, 572] on span "Hip Hop/Rap" at bounding box center [838, 580] width 73 height 17
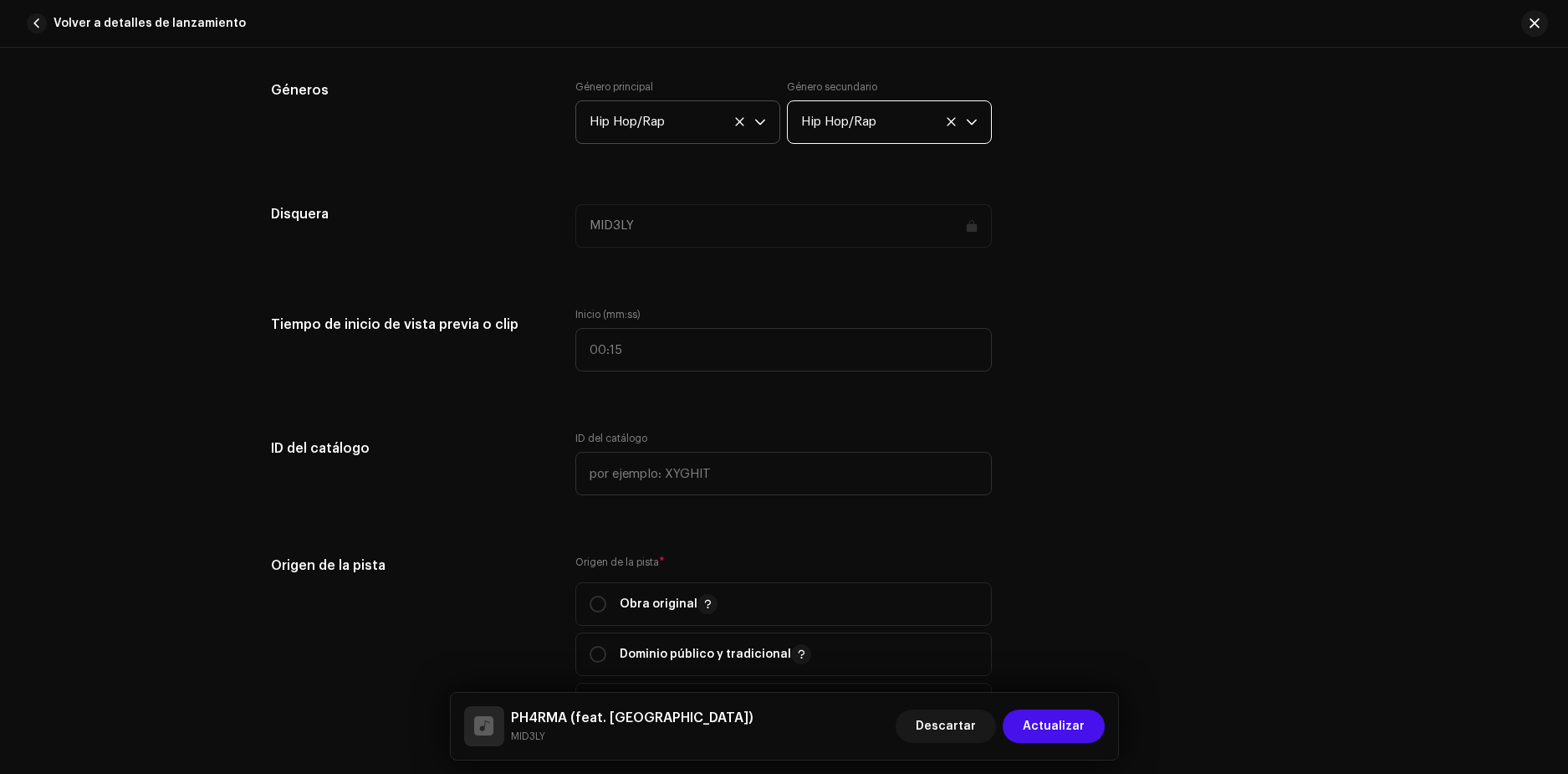
scroll to position [1674, 0]
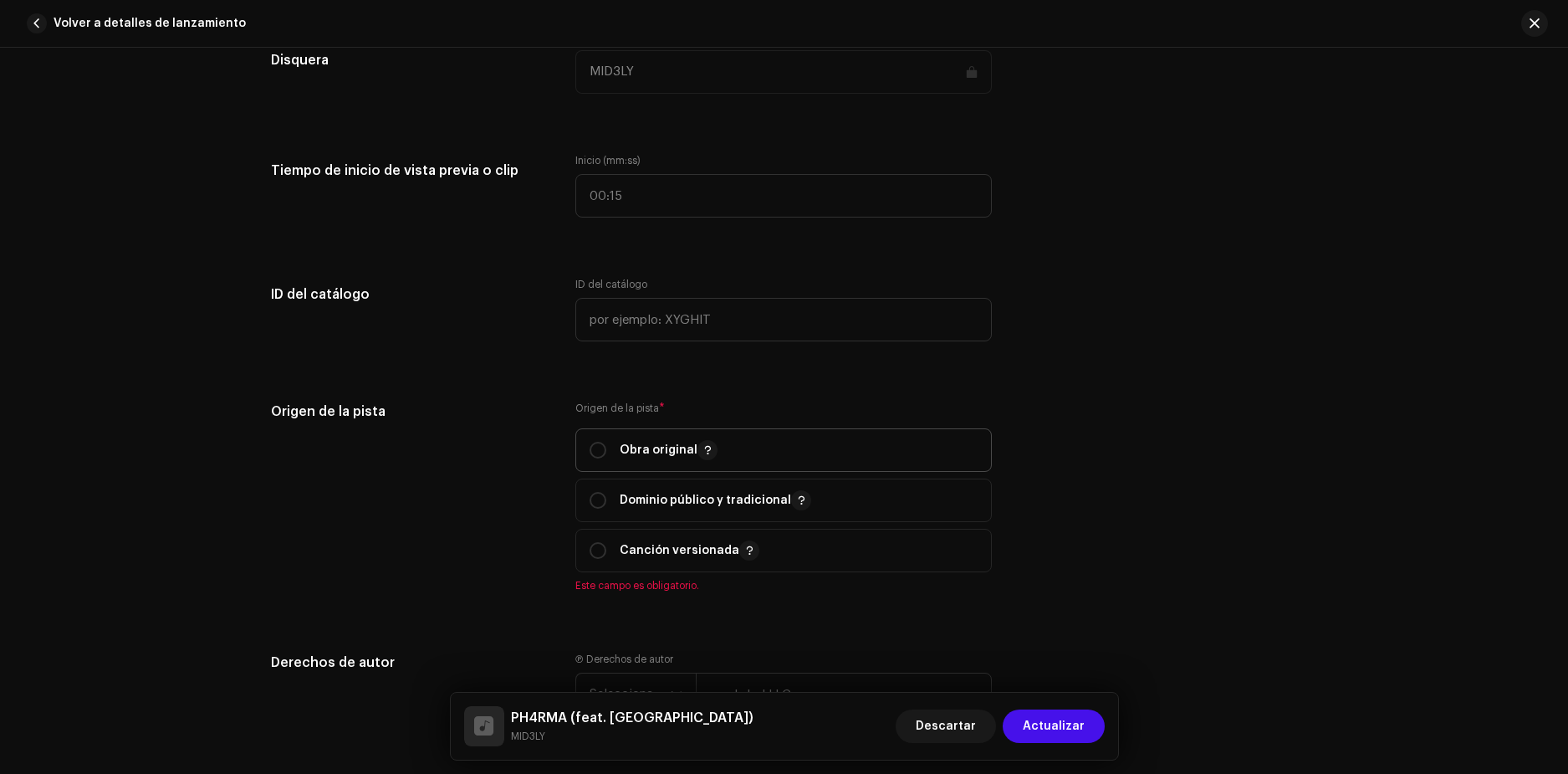
click at [621, 443] on p "Obra original" at bounding box center [669, 450] width 98 height 20
radio input "true"
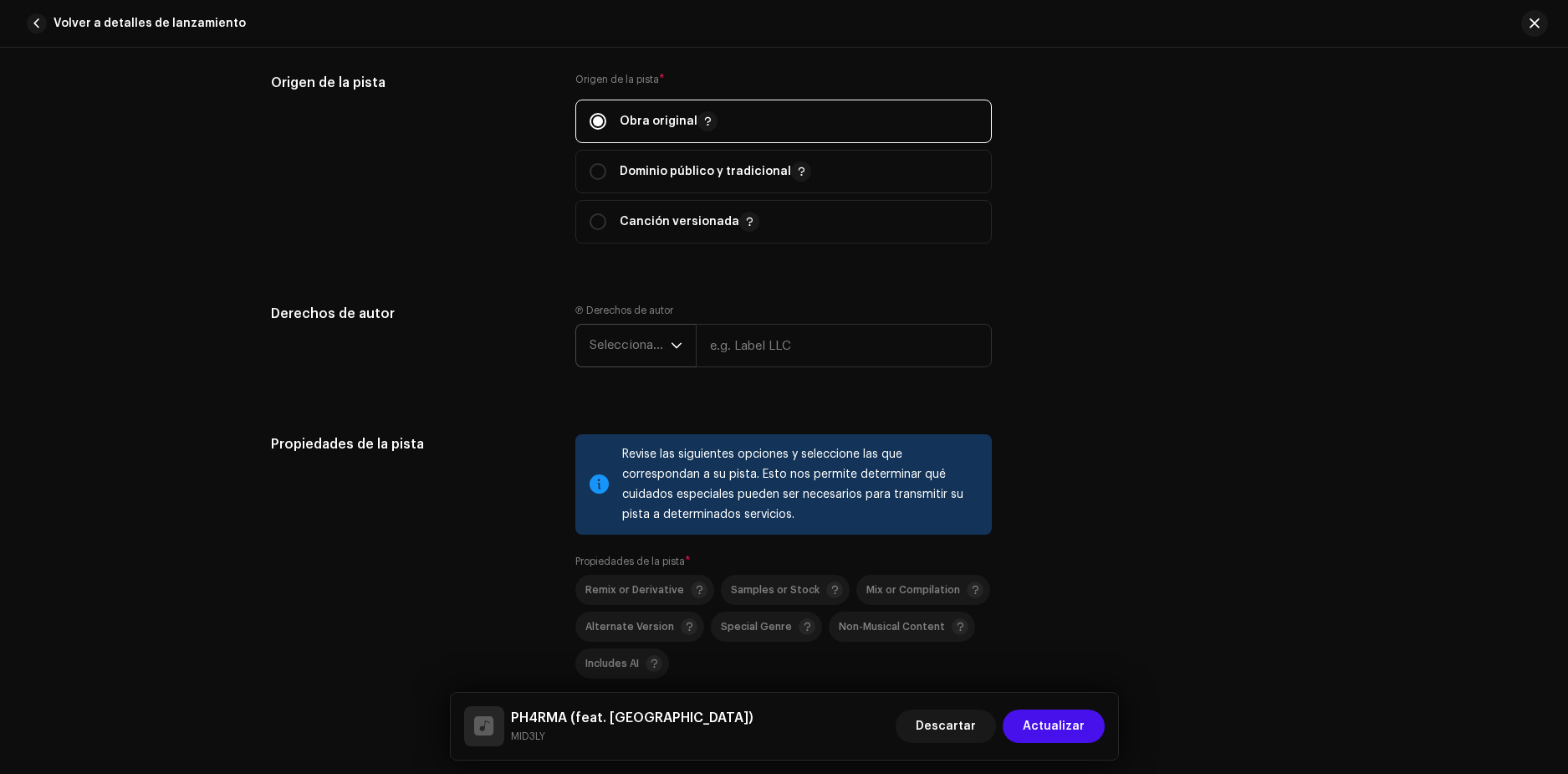
scroll to position [2008, 0]
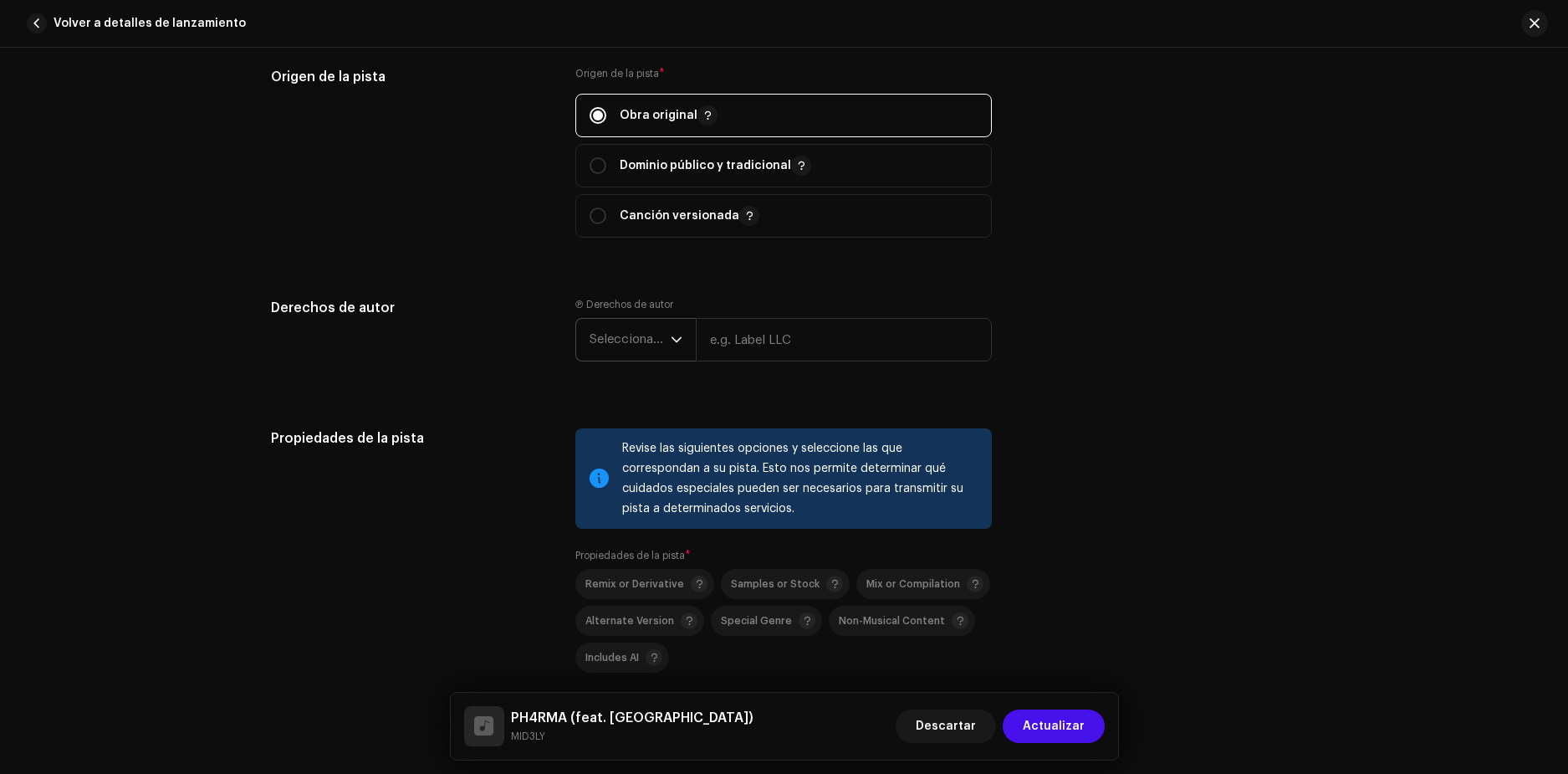
click at [646, 348] on span "Seleccionar año" at bounding box center [630, 339] width 81 height 42
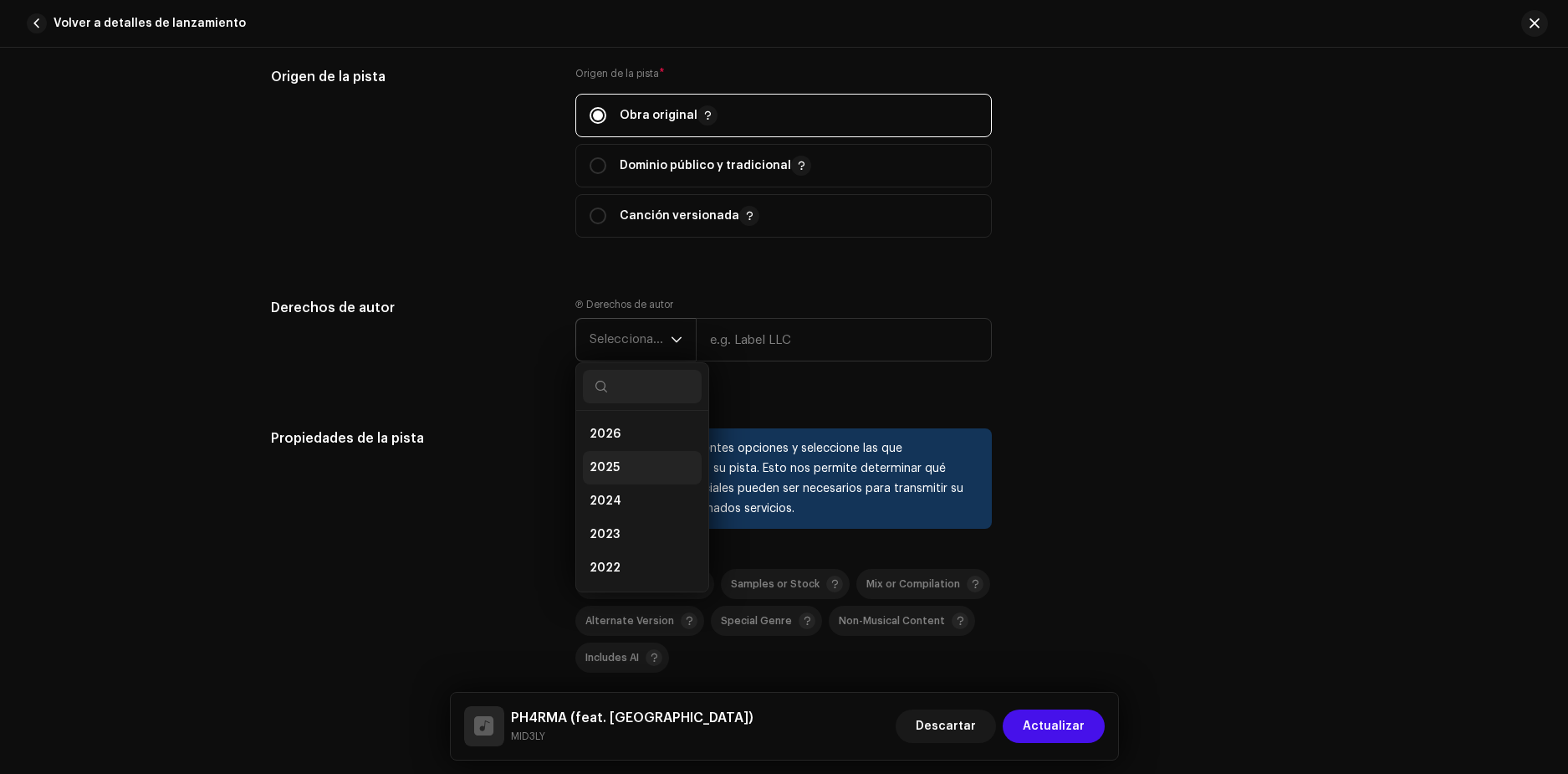
drag, startPoint x: 613, startPoint y: 473, endPoint x: 628, endPoint y: 462, distance: 18.6
click at [615, 472] on li "2025" at bounding box center [642, 468] width 118 height 34
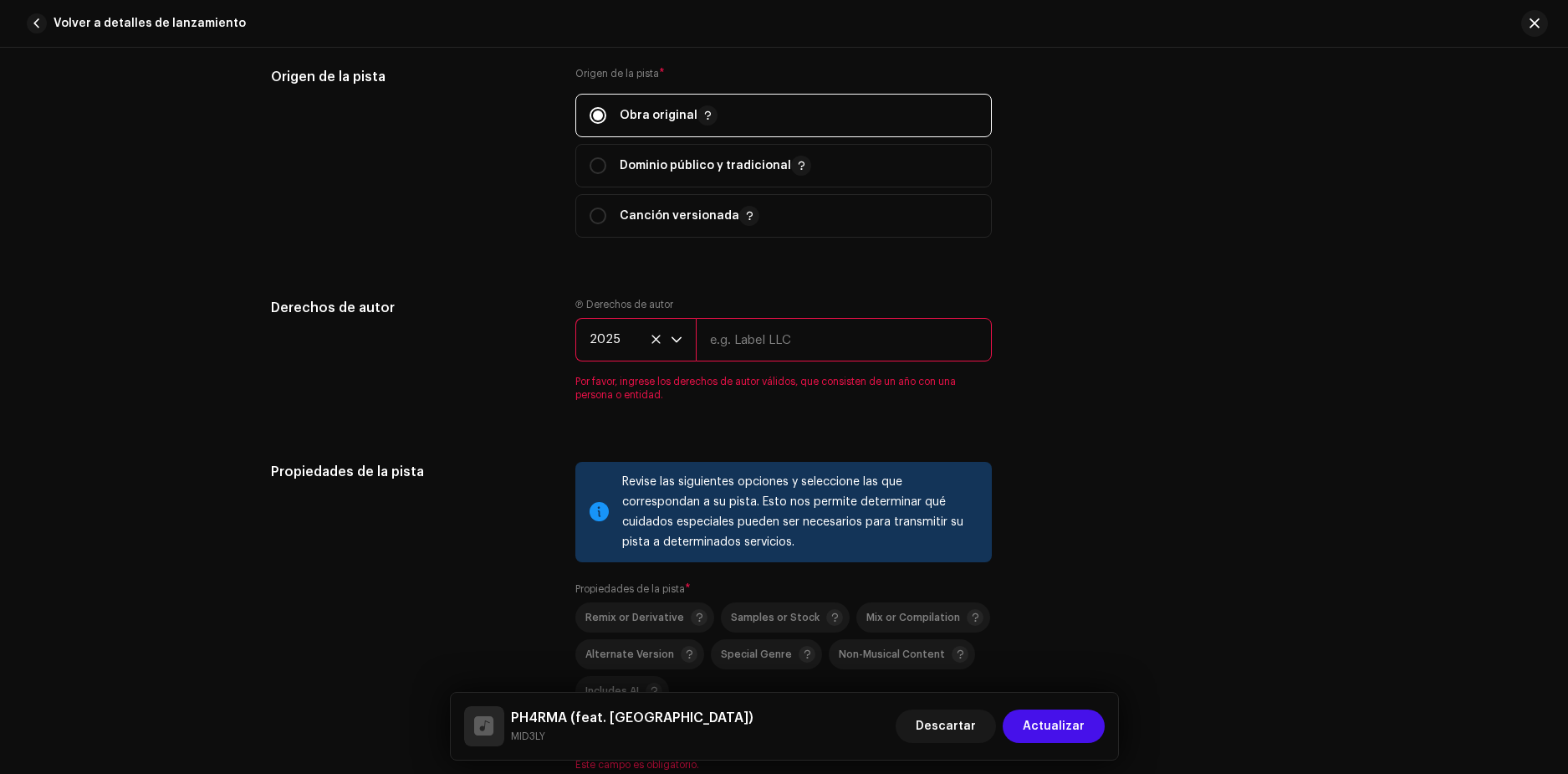
click at [752, 346] on input "text" at bounding box center [843, 339] width 297 height 44
type input "TetraRap Sack's"
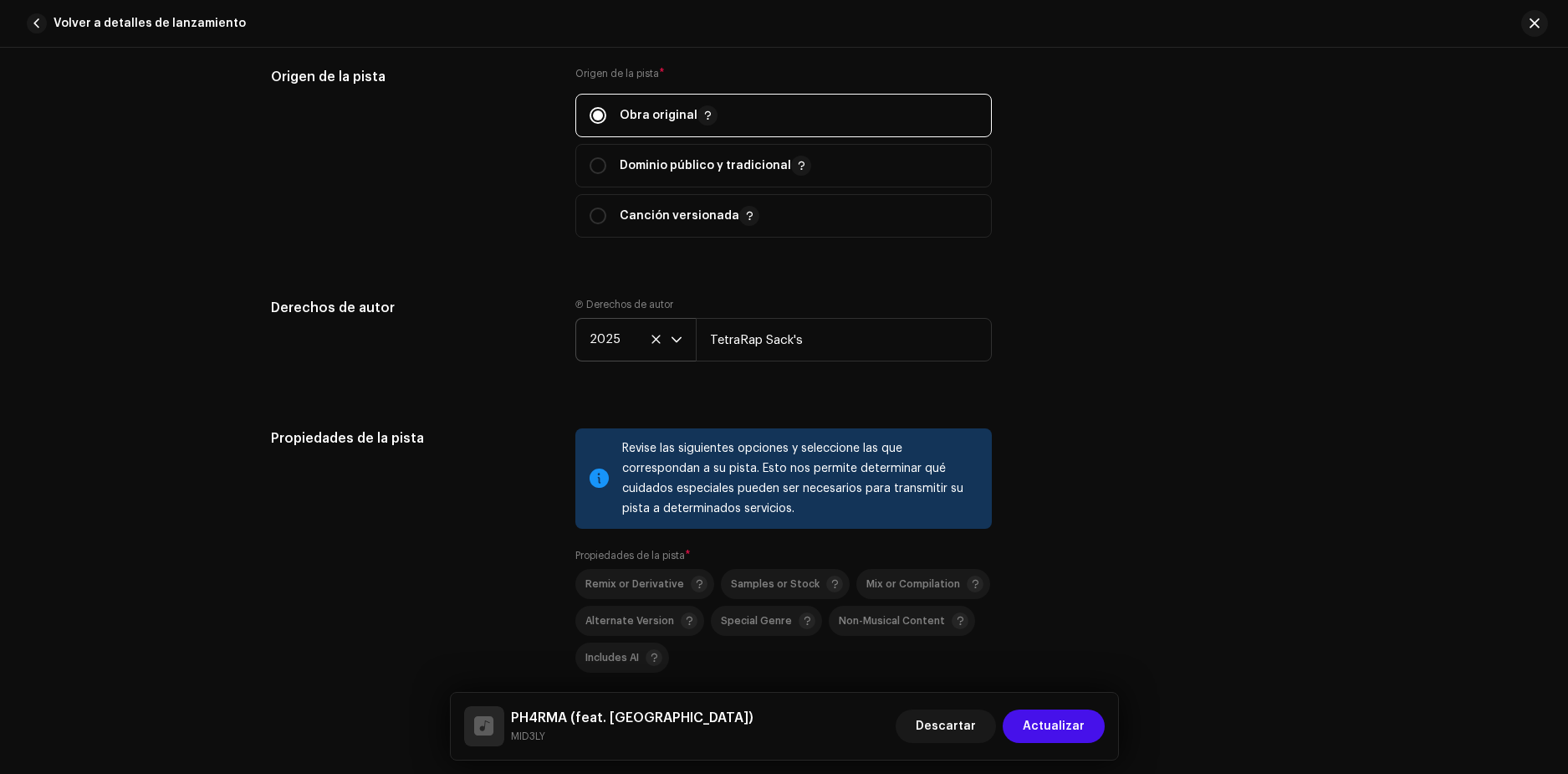
click at [1119, 517] on div "Propiedades de la pista Revise las siguientes opciones y seleccione las que cor…" at bounding box center [784, 593] width 1027 height 330
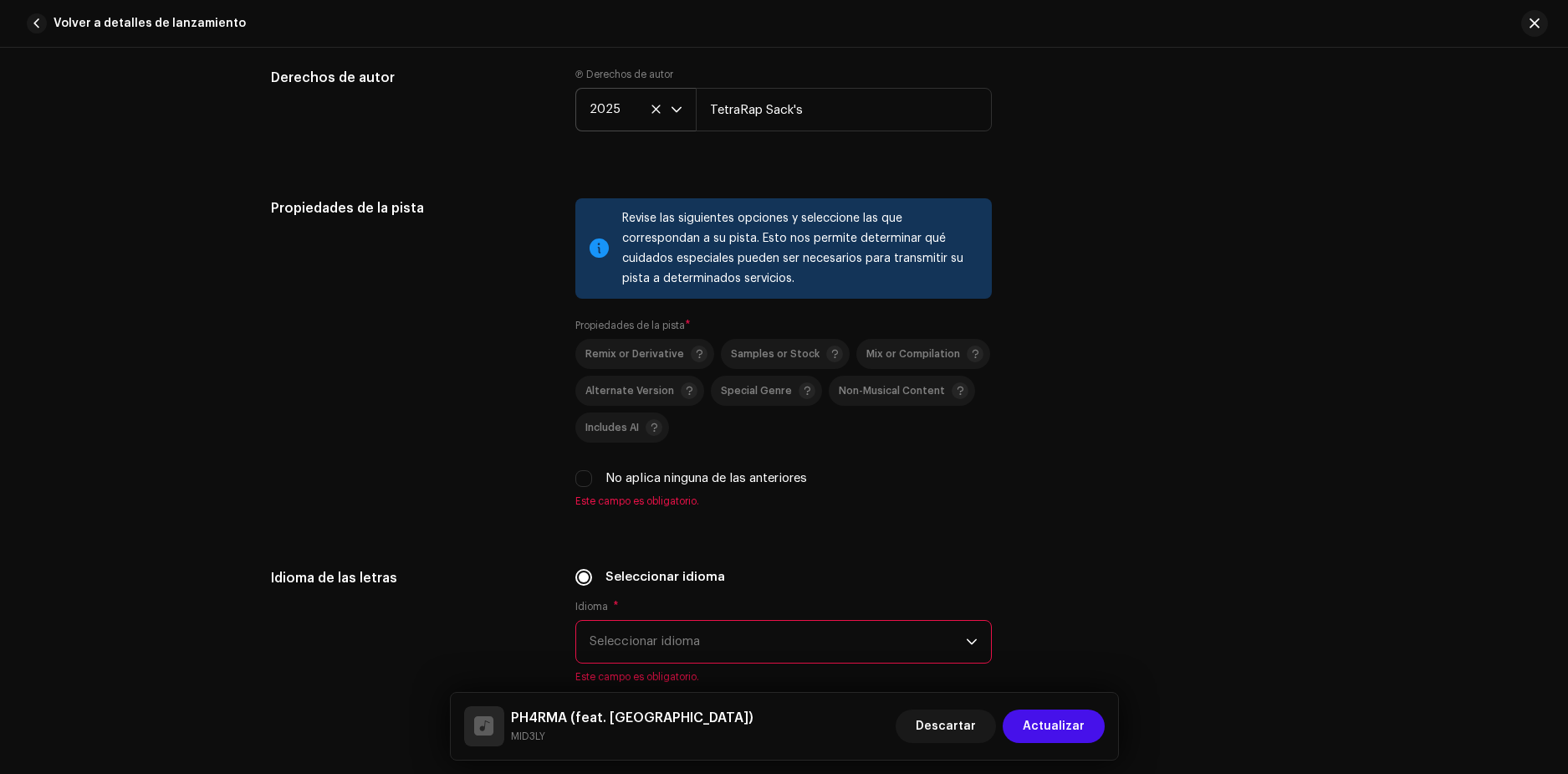
scroll to position [2342, 0]
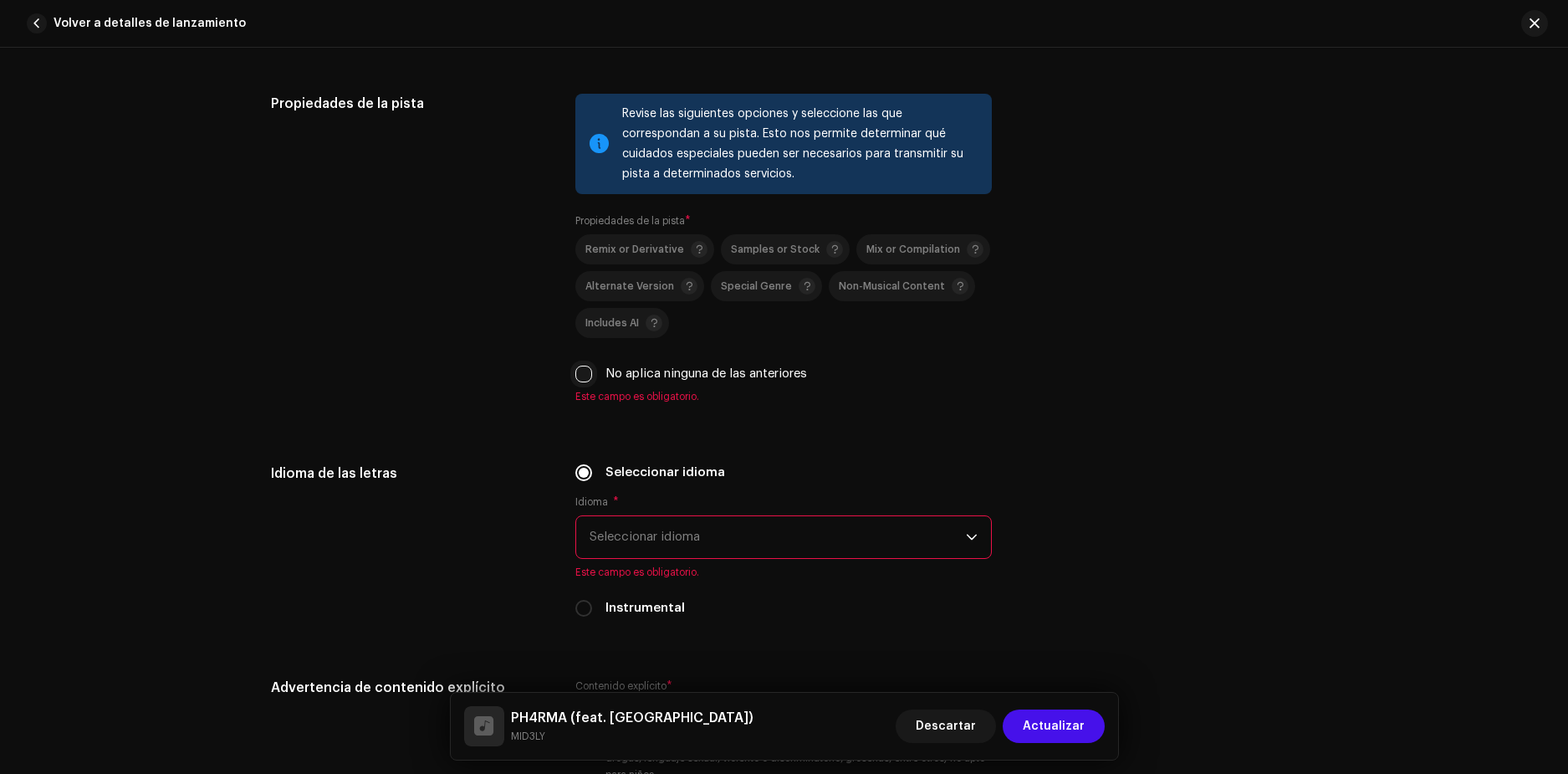
click at [586, 369] on input "No aplica ninguna de las anteriores" at bounding box center [583, 373] width 17 height 17
checkbox input "true"
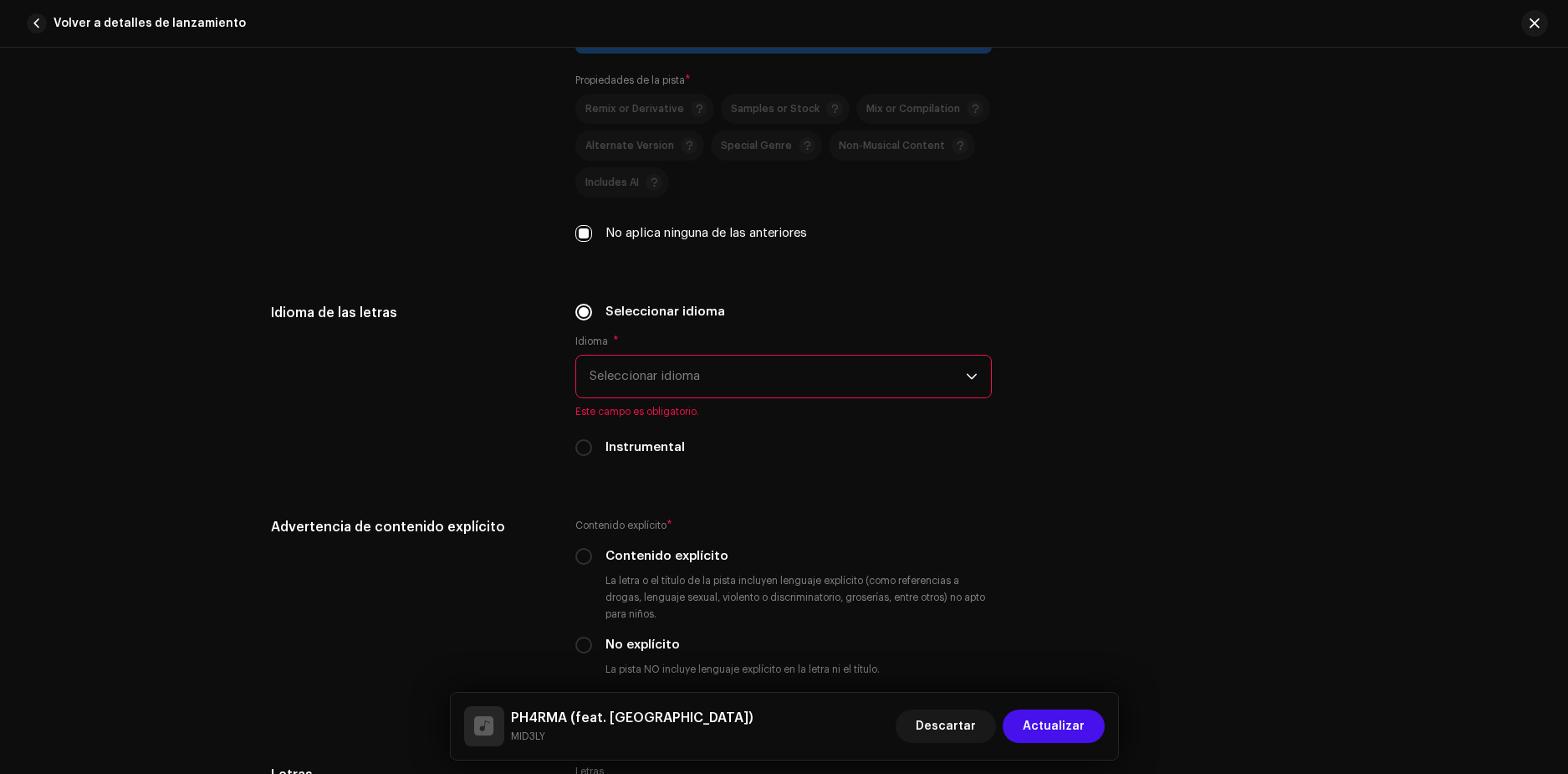
scroll to position [2510, 0]
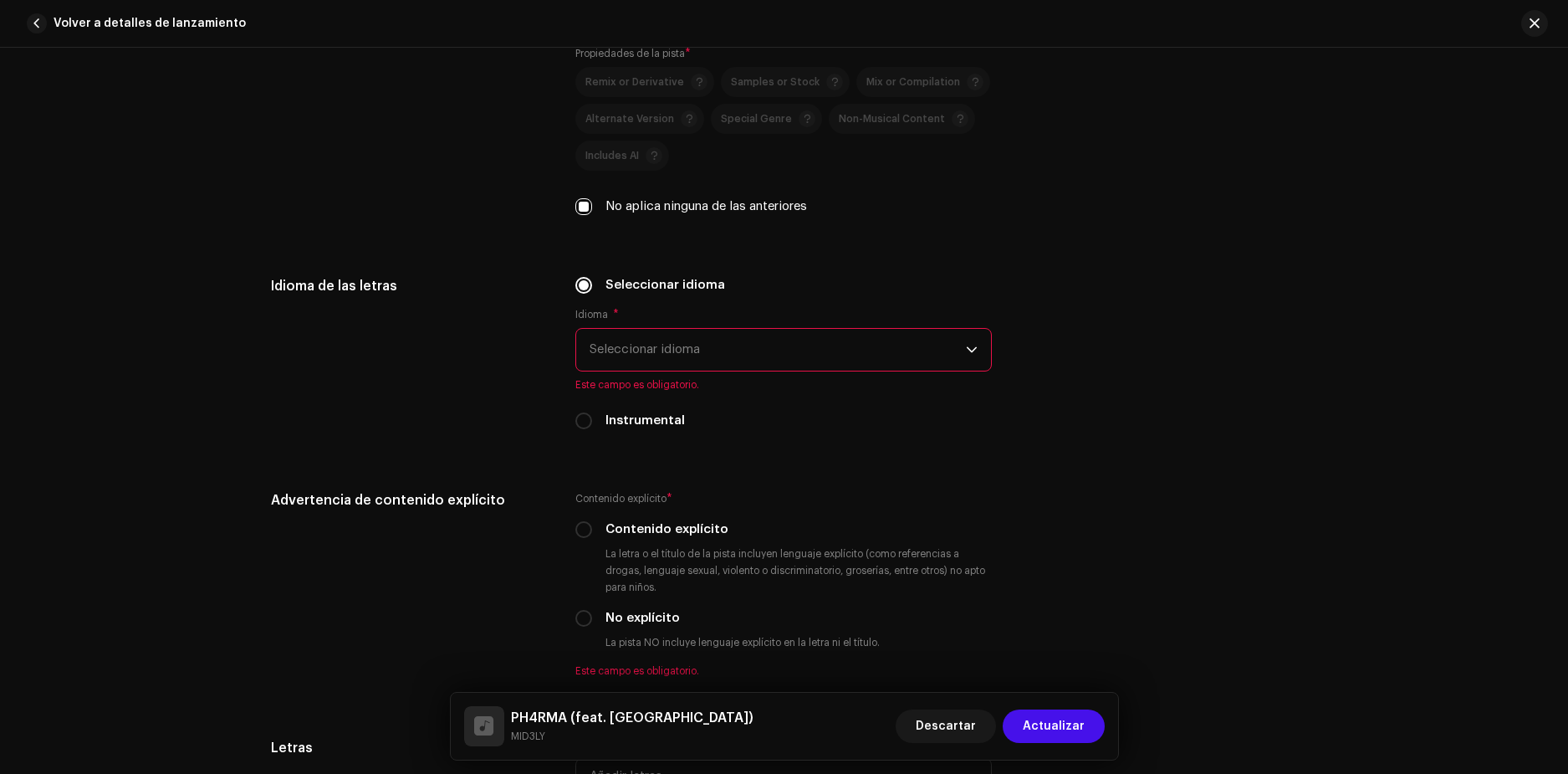
click at [678, 363] on span "Seleccionar idioma" at bounding box center [777, 349] width 377 height 42
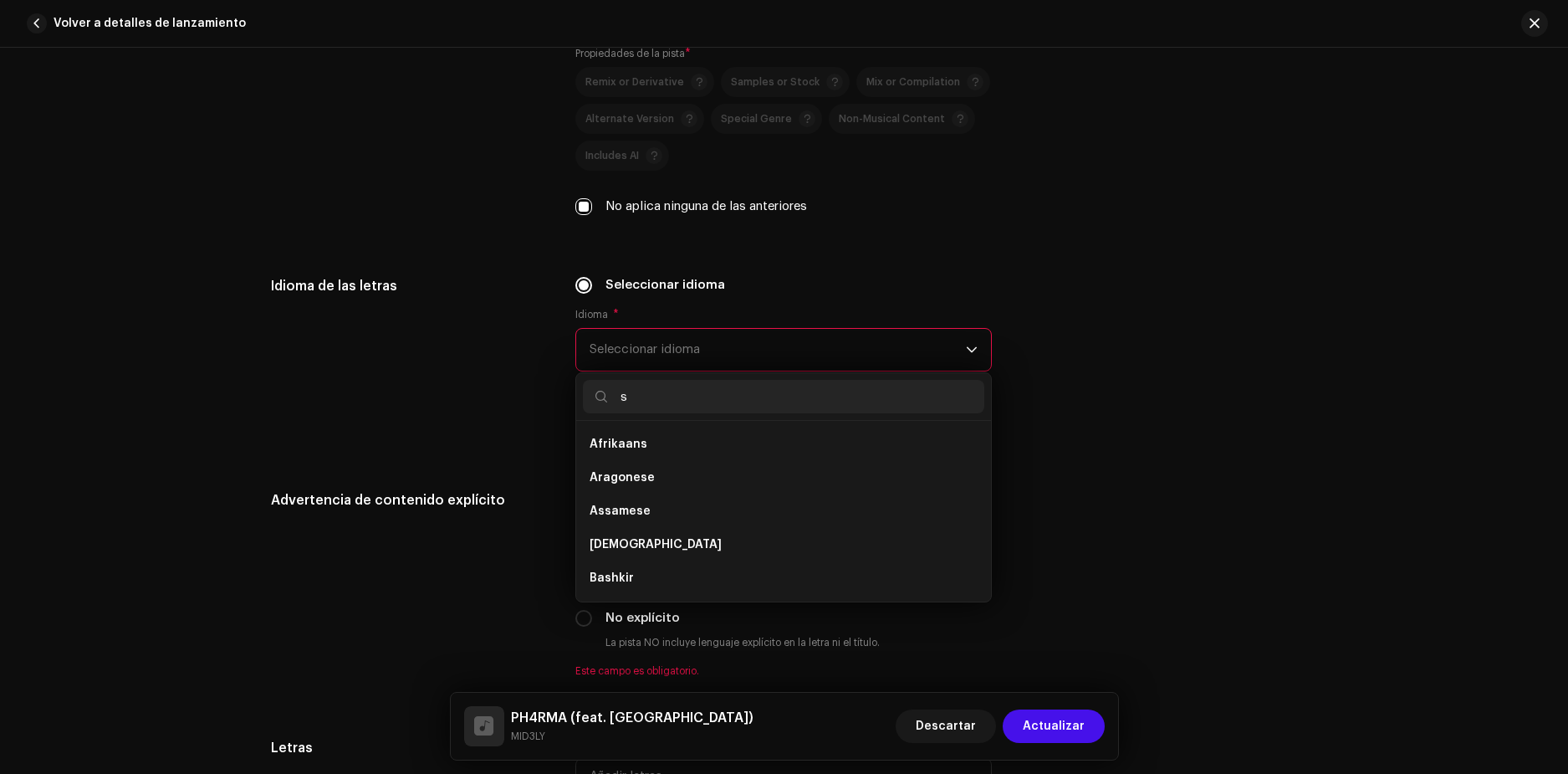
scroll to position [0, 0]
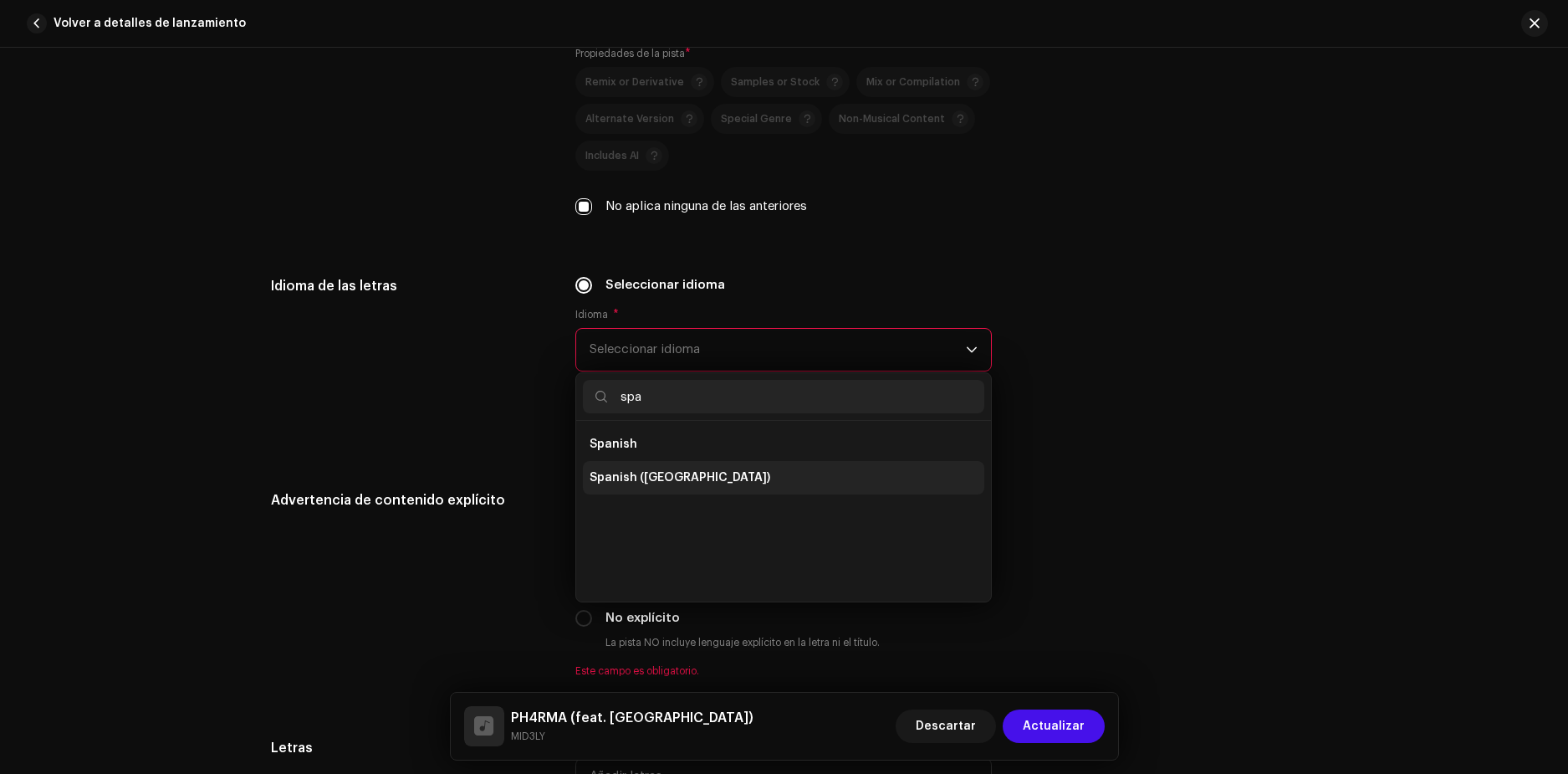
type input "spa"
click at [658, 471] on span "Spanish ([GEOGRAPHIC_DATA])" at bounding box center [679, 477] width 181 height 17
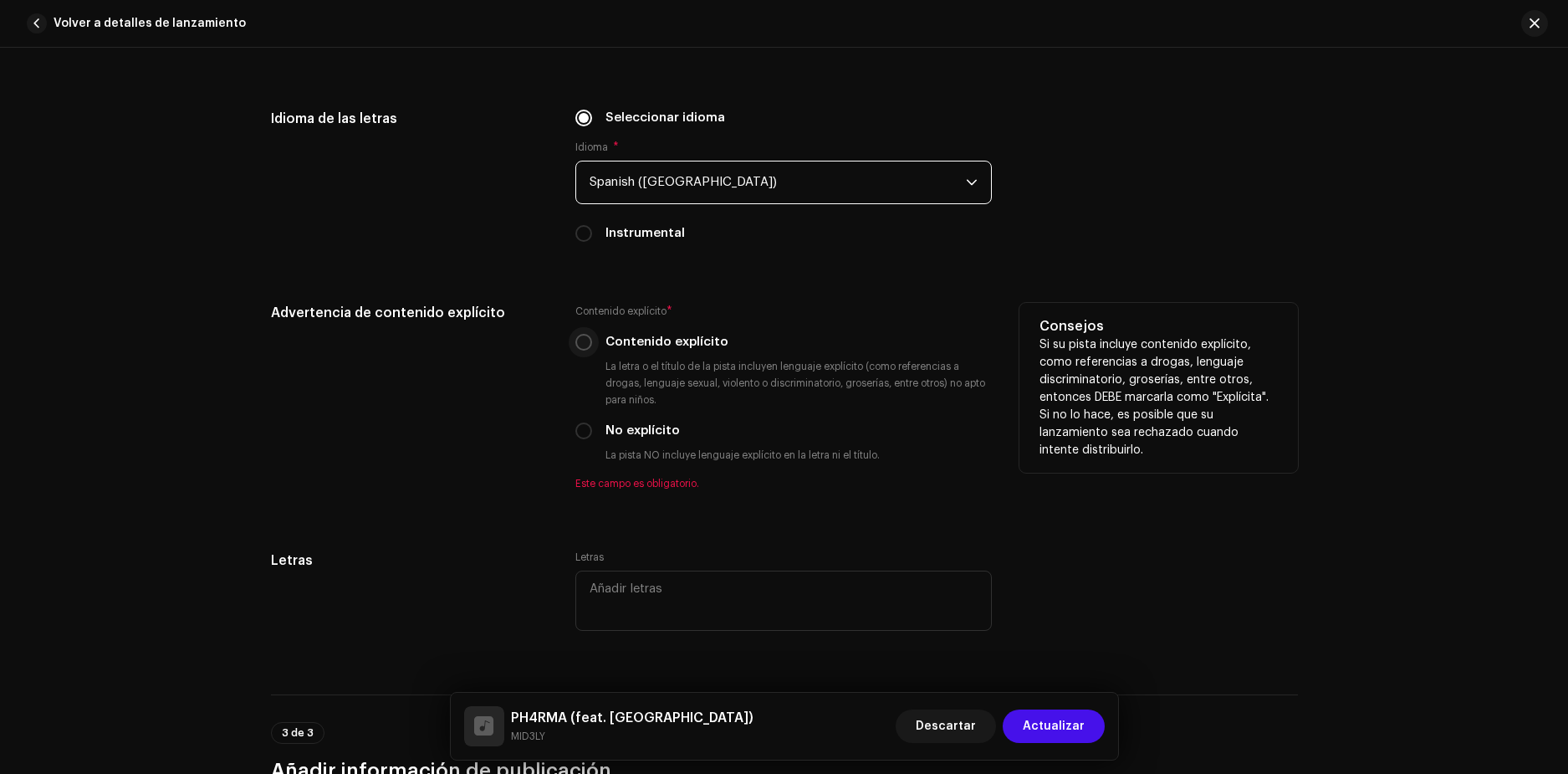
click at [584, 345] on input "Contenido explícito" at bounding box center [583, 342] width 17 height 17
radio input "true"
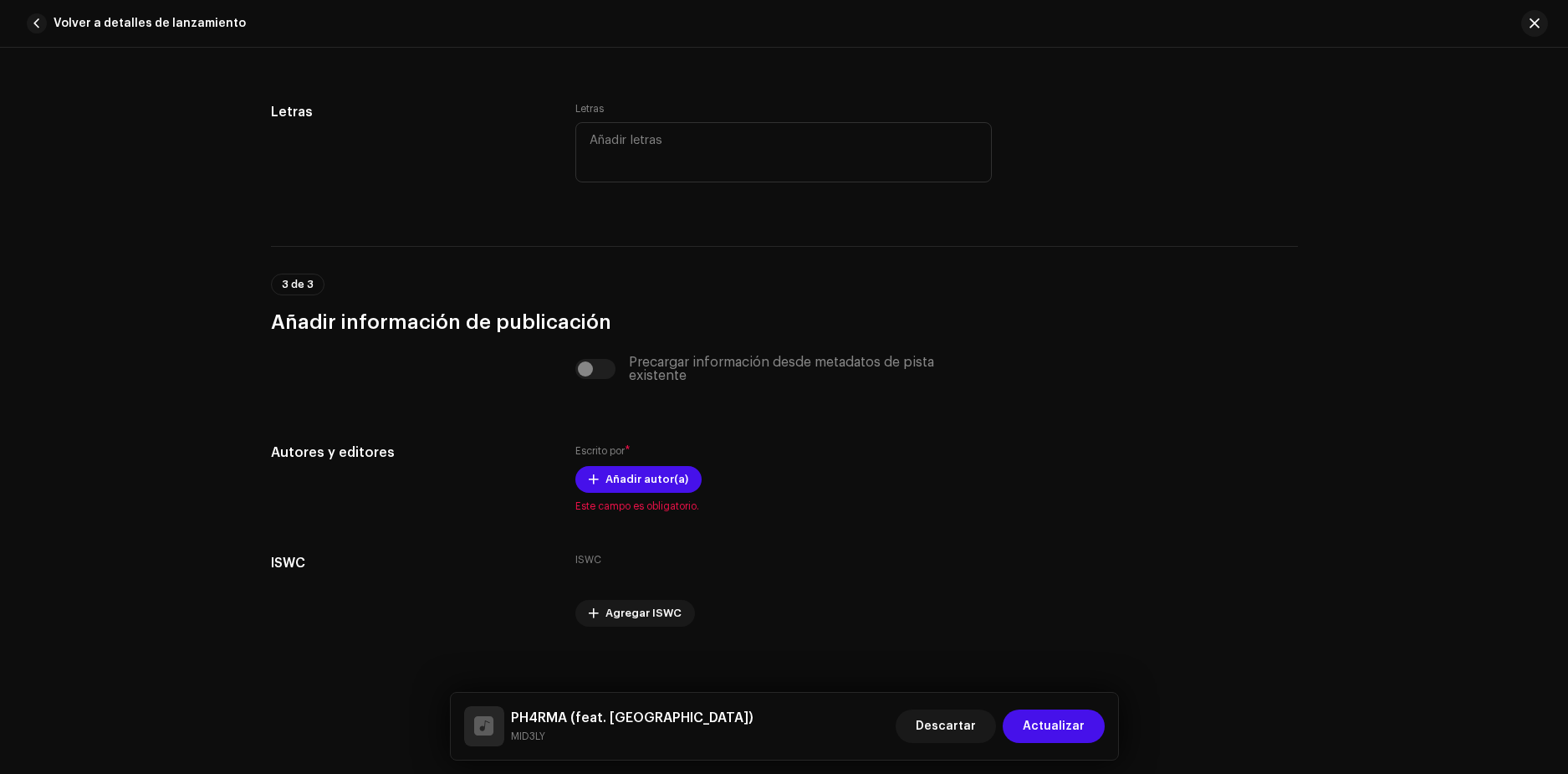
scroll to position [3119, 0]
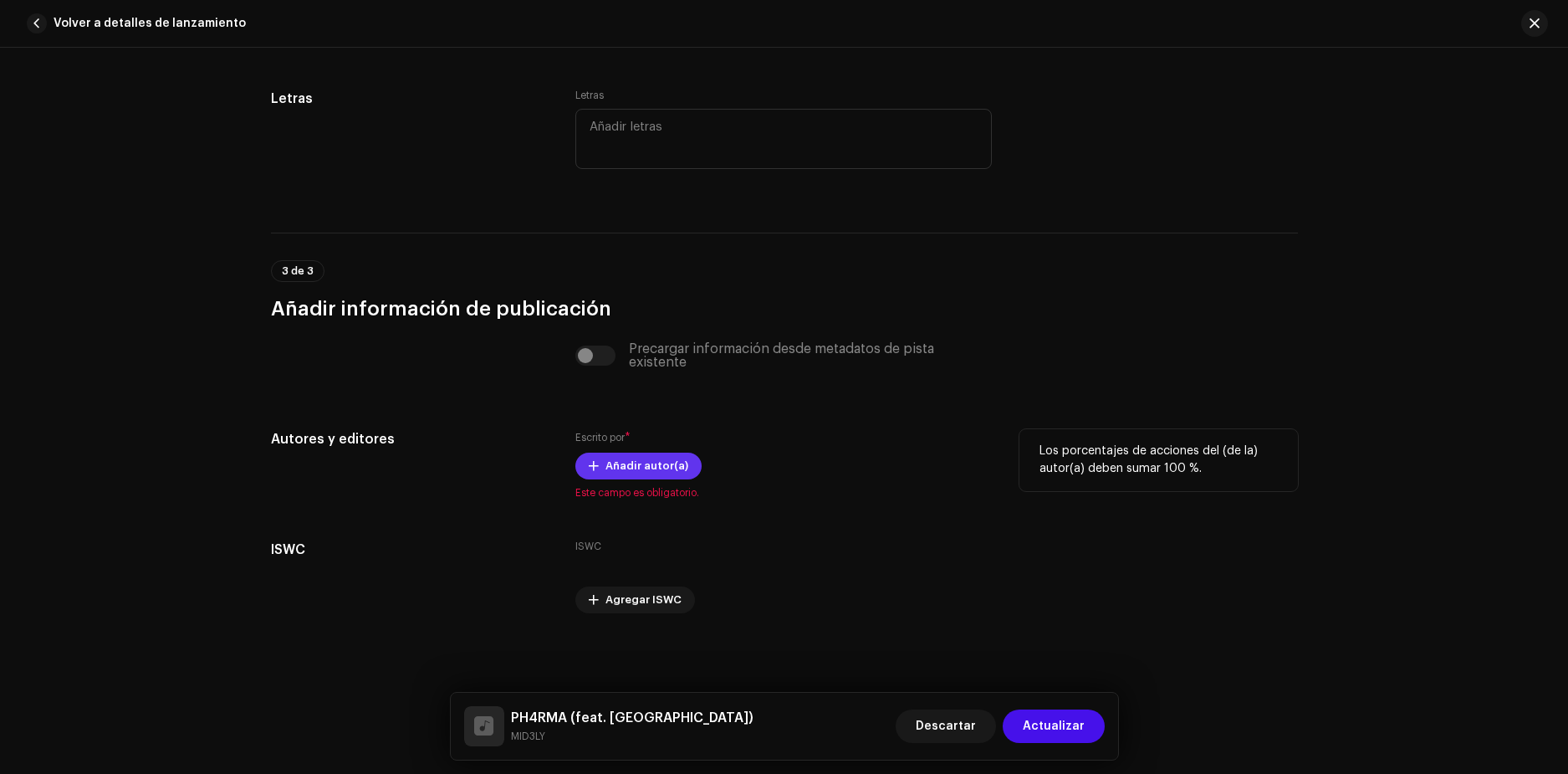
click at [628, 468] on span "Añadir autor(a)" at bounding box center [646, 466] width 83 height 34
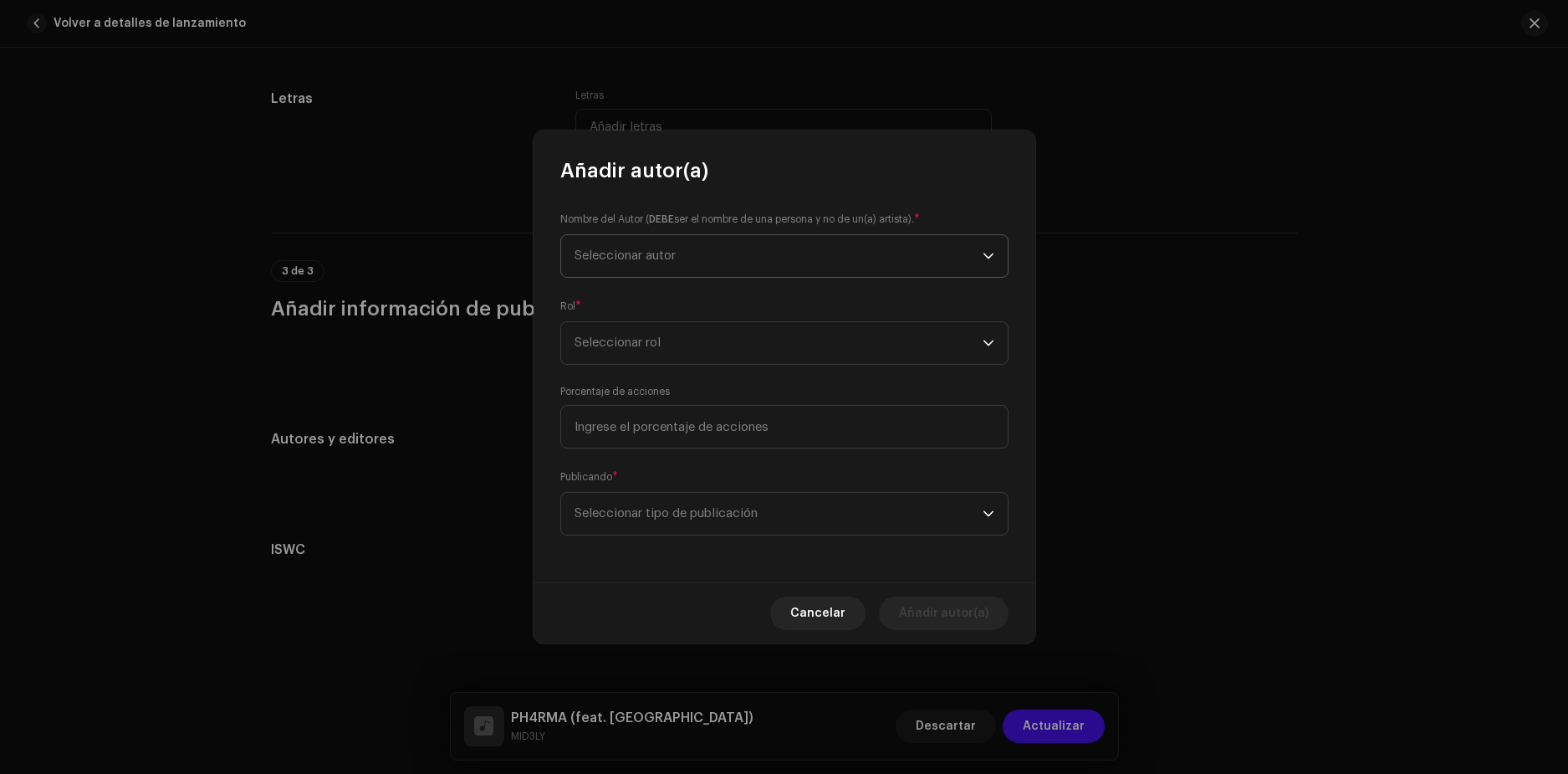
click at [736, 257] on span "Seleccionar autor" at bounding box center [778, 256] width 408 height 42
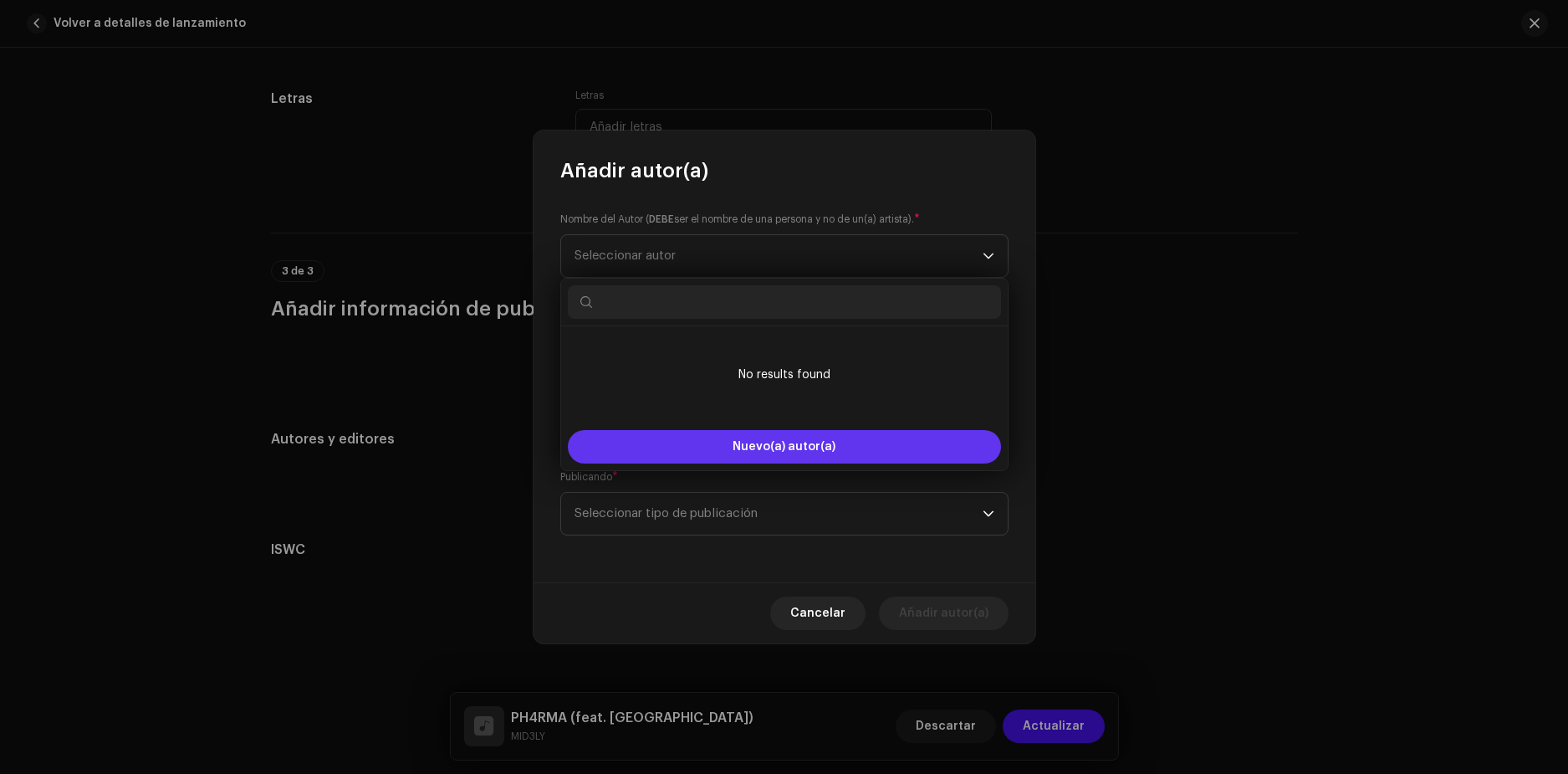
click at [765, 448] on span "Nuevo(a) autor(a)" at bounding box center [784, 446] width 103 height 12
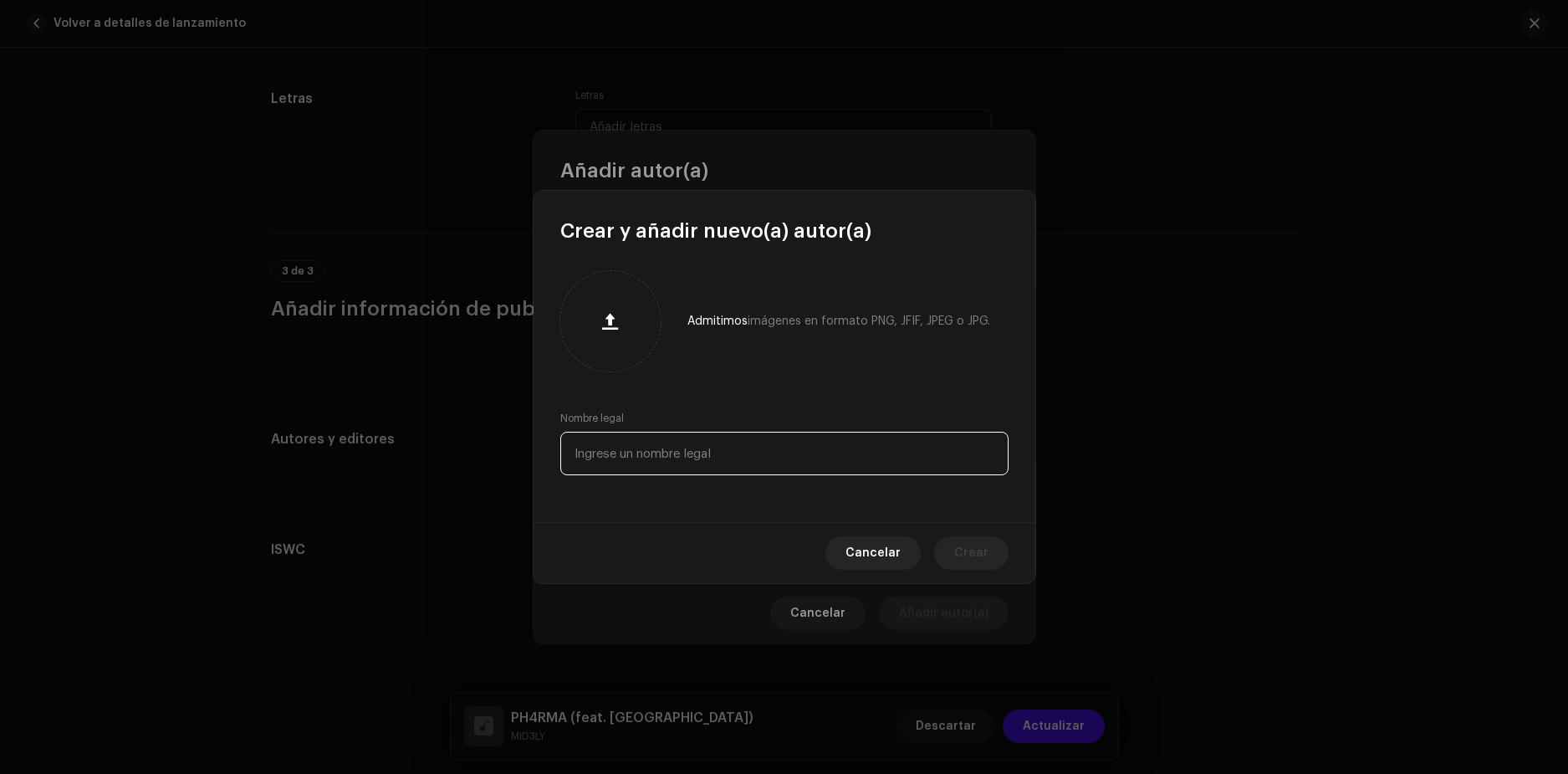
click at [724, 456] on input "text" at bounding box center [784, 453] width 448 height 44
type input "[PERSON_NAME]"
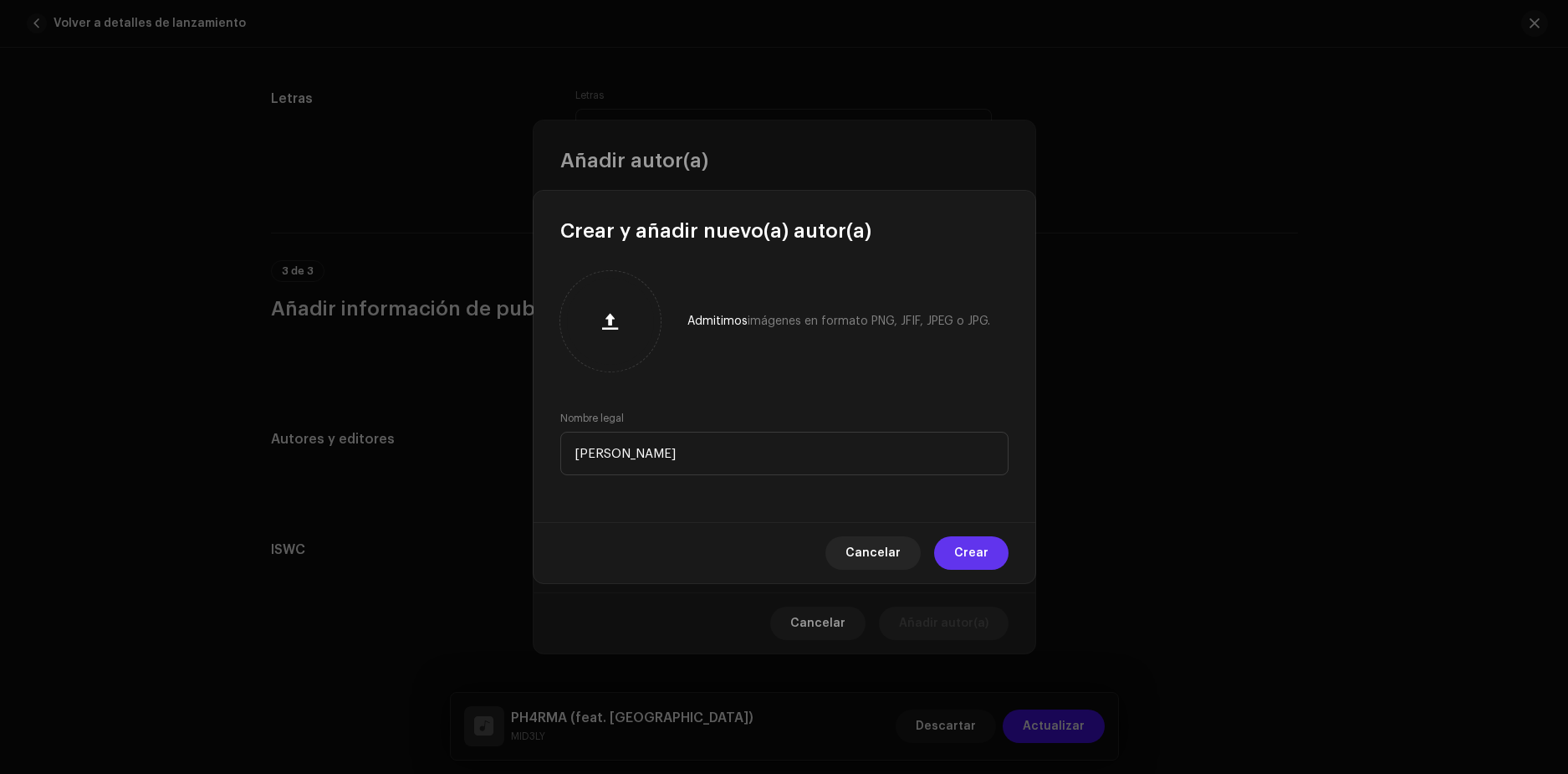
click at [990, 558] on button "Crear" at bounding box center [971, 553] width 75 height 34
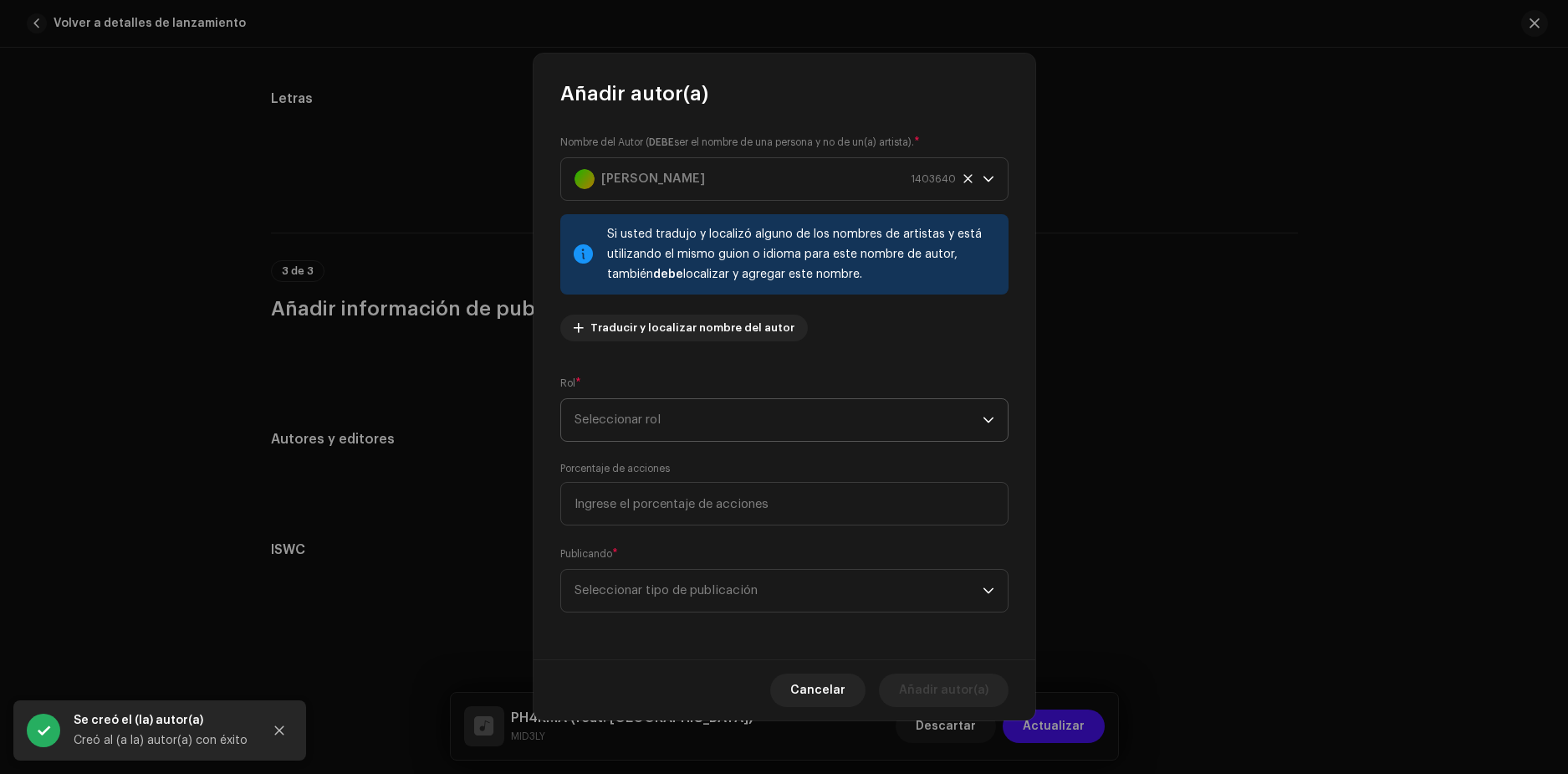
click at [701, 420] on span "Seleccionar rol" at bounding box center [778, 420] width 408 height 42
click at [670, 565] on span "Composer & Lyricist" at bounding box center [633, 566] width 118 height 17
click at [633, 510] on input at bounding box center [784, 503] width 448 height 44
type input "100,00"
click at [632, 587] on span "Seleccionar tipo de publicación" at bounding box center [778, 591] width 408 height 42
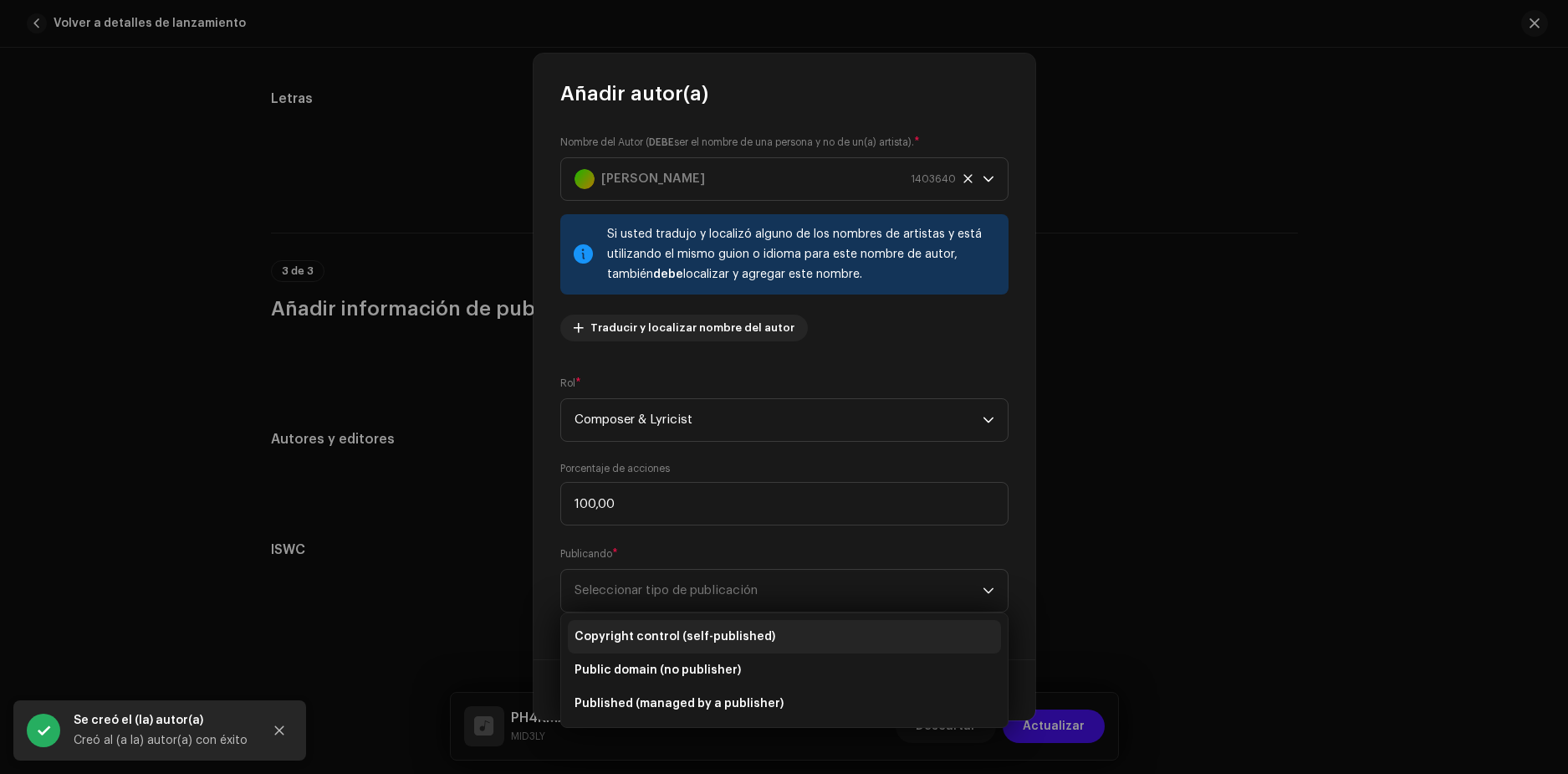
click at [668, 640] on span "Copyright control (self-published)" at bounding box center [674, 636] width 200 height 17
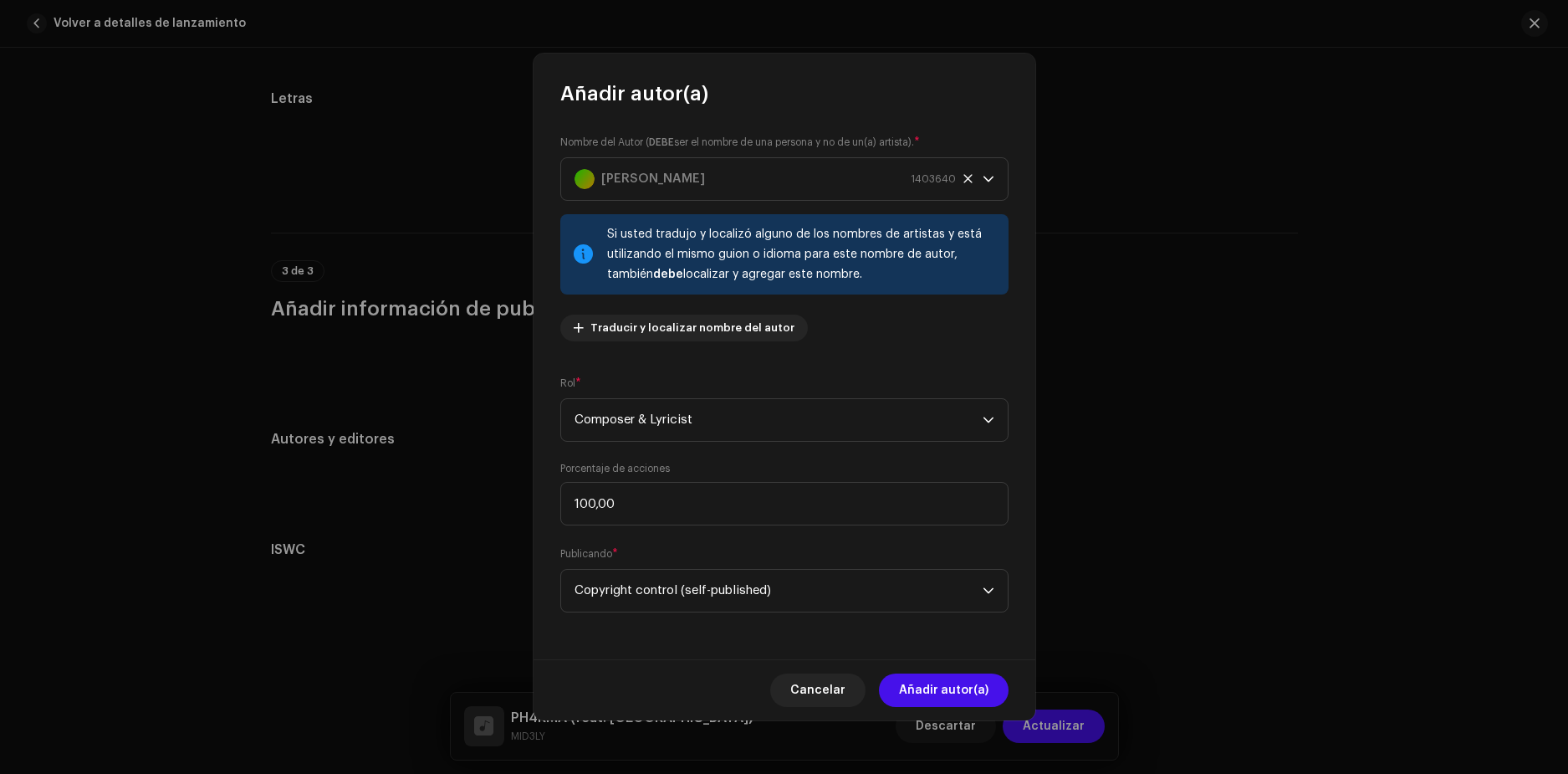
click at [971, 692] on span "Añadir autor(a)" at bounding box center [944, 690] width 90 height 34
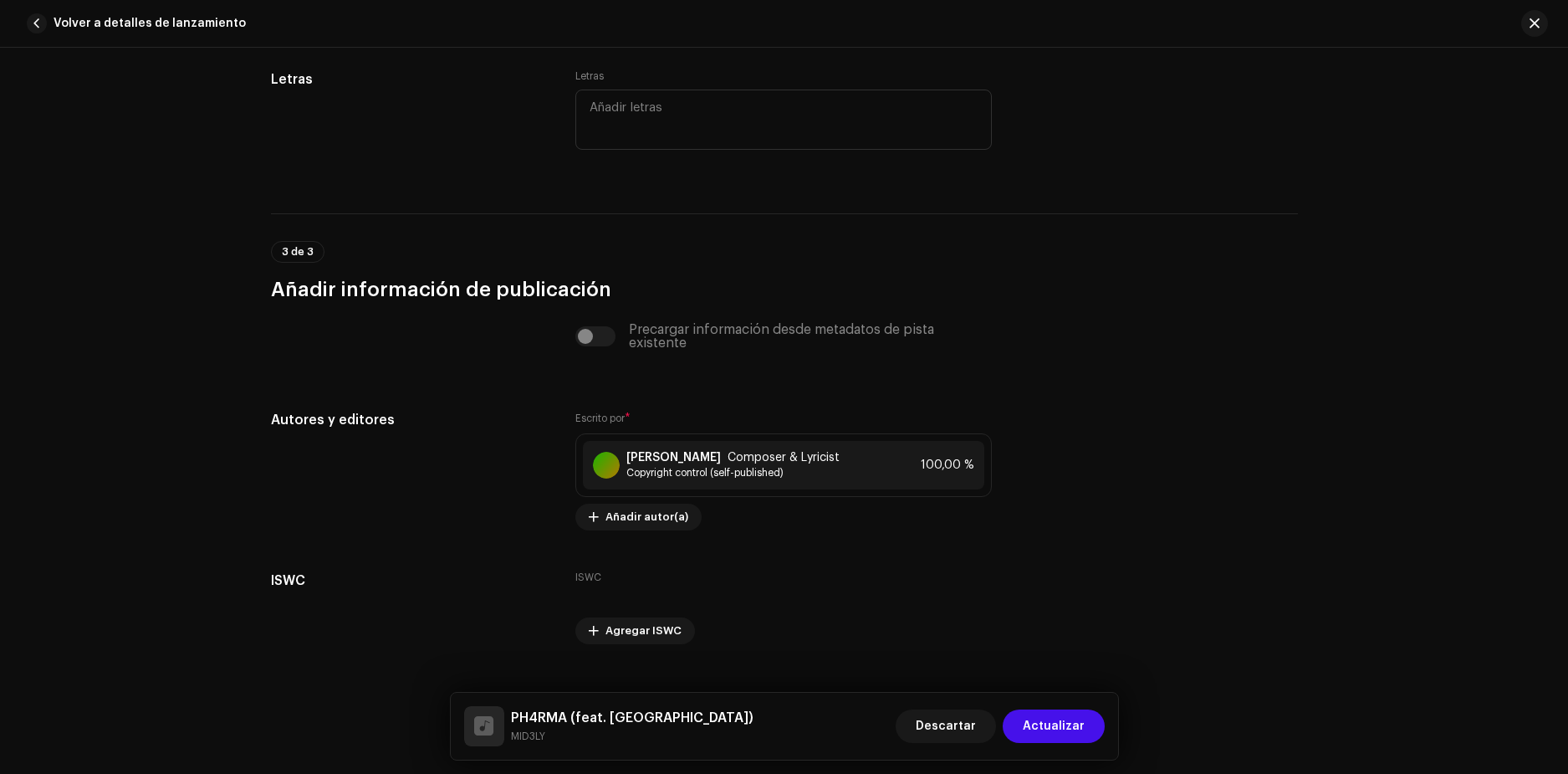
scroll to position [3169, 0]
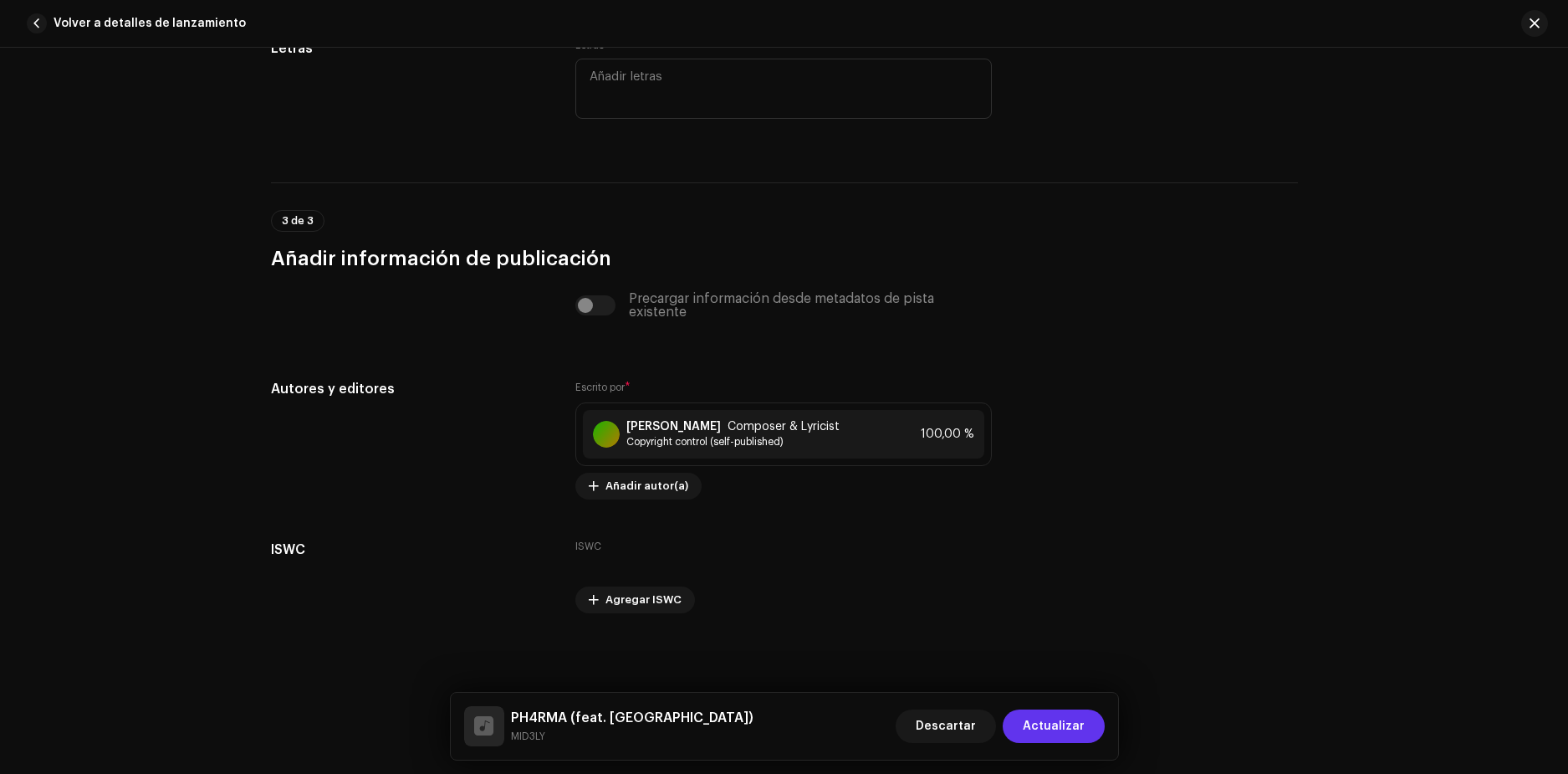
click at [1073, 721] on span "Actualizar" at bounding box center [1054, 727] width 62 height 34
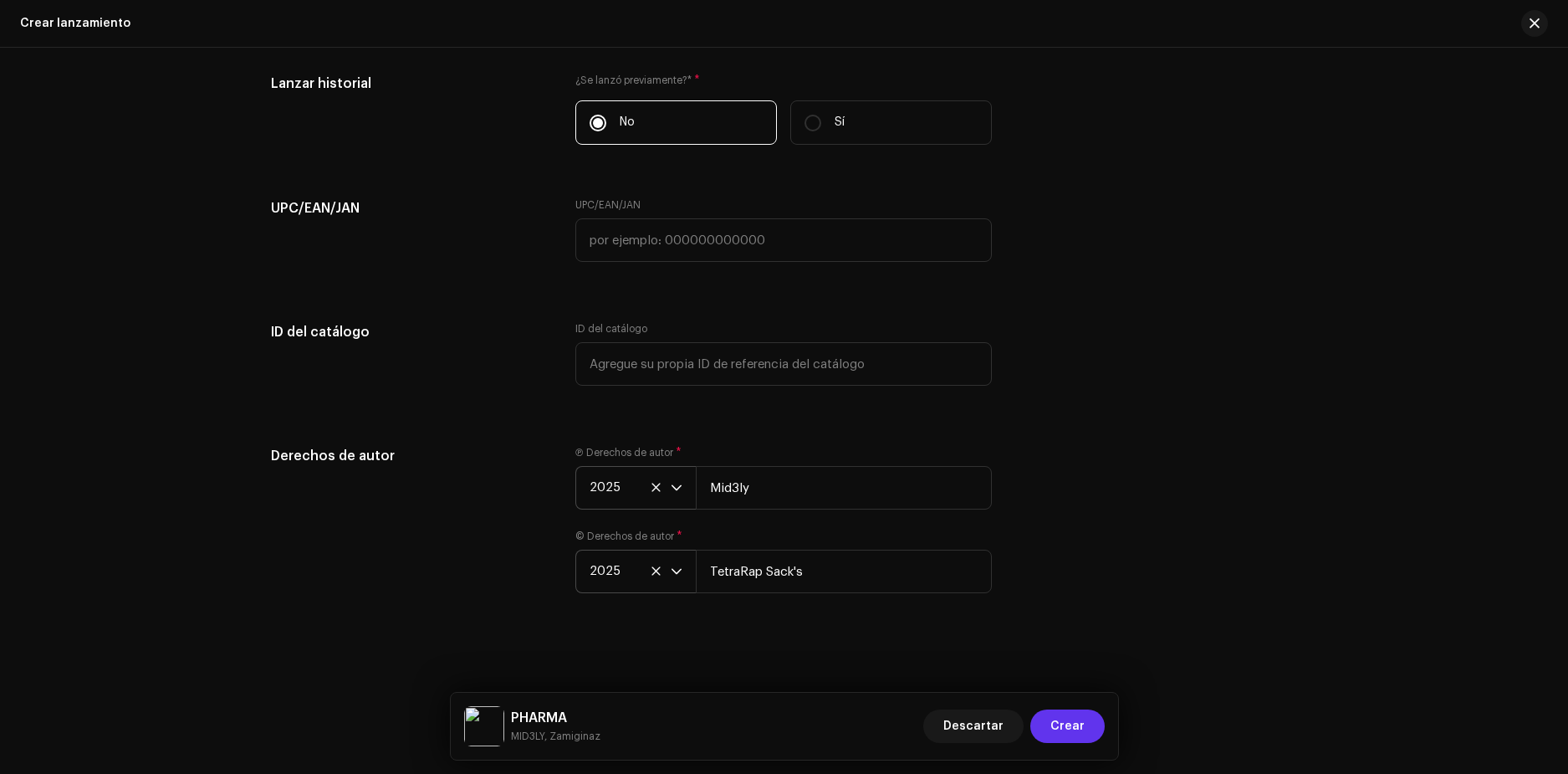
click at [1063, 721] on span "Crear" at bounding box center [1068, 727] width 35 height 34
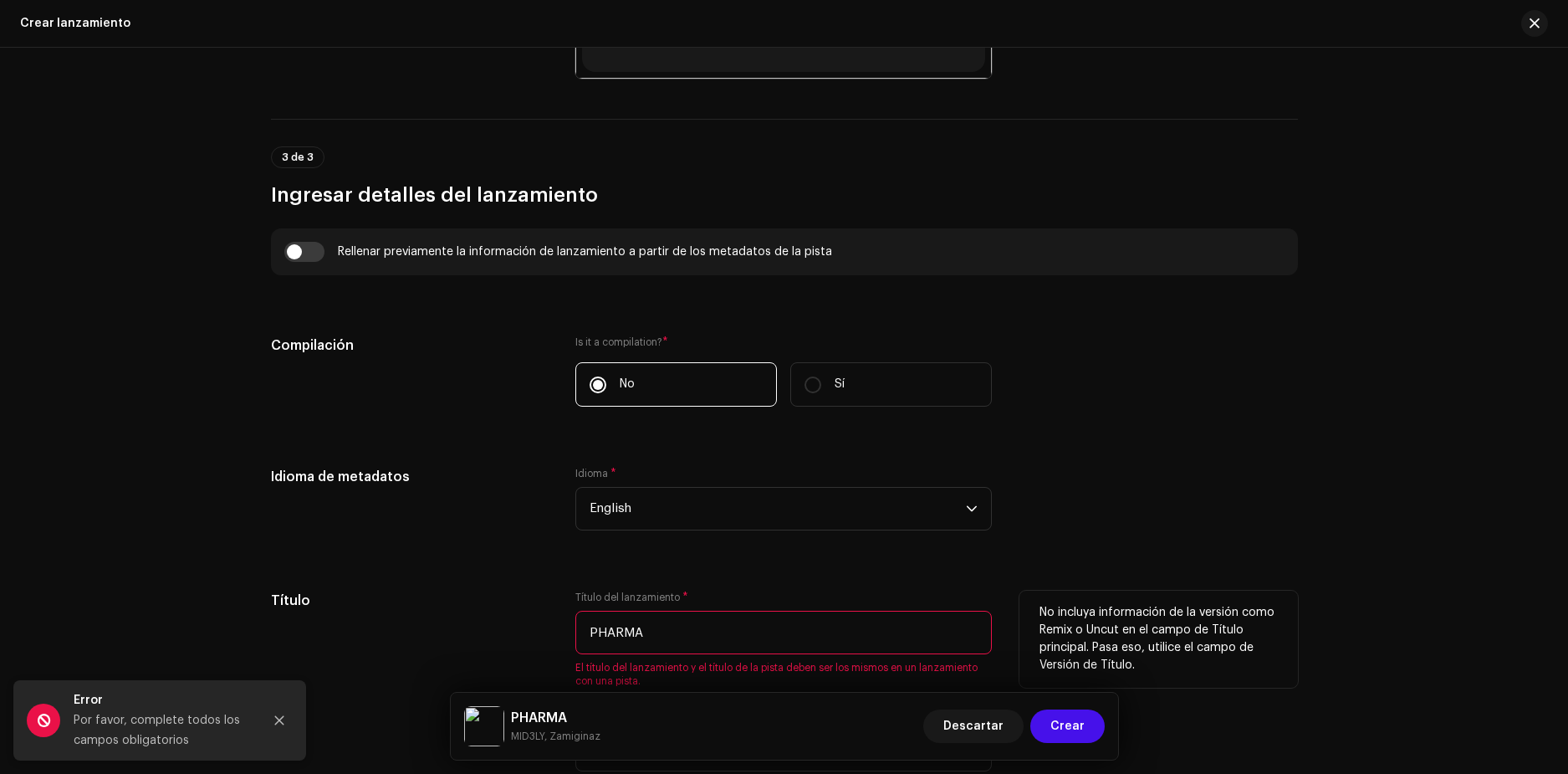
scroll to position [1218, 0]
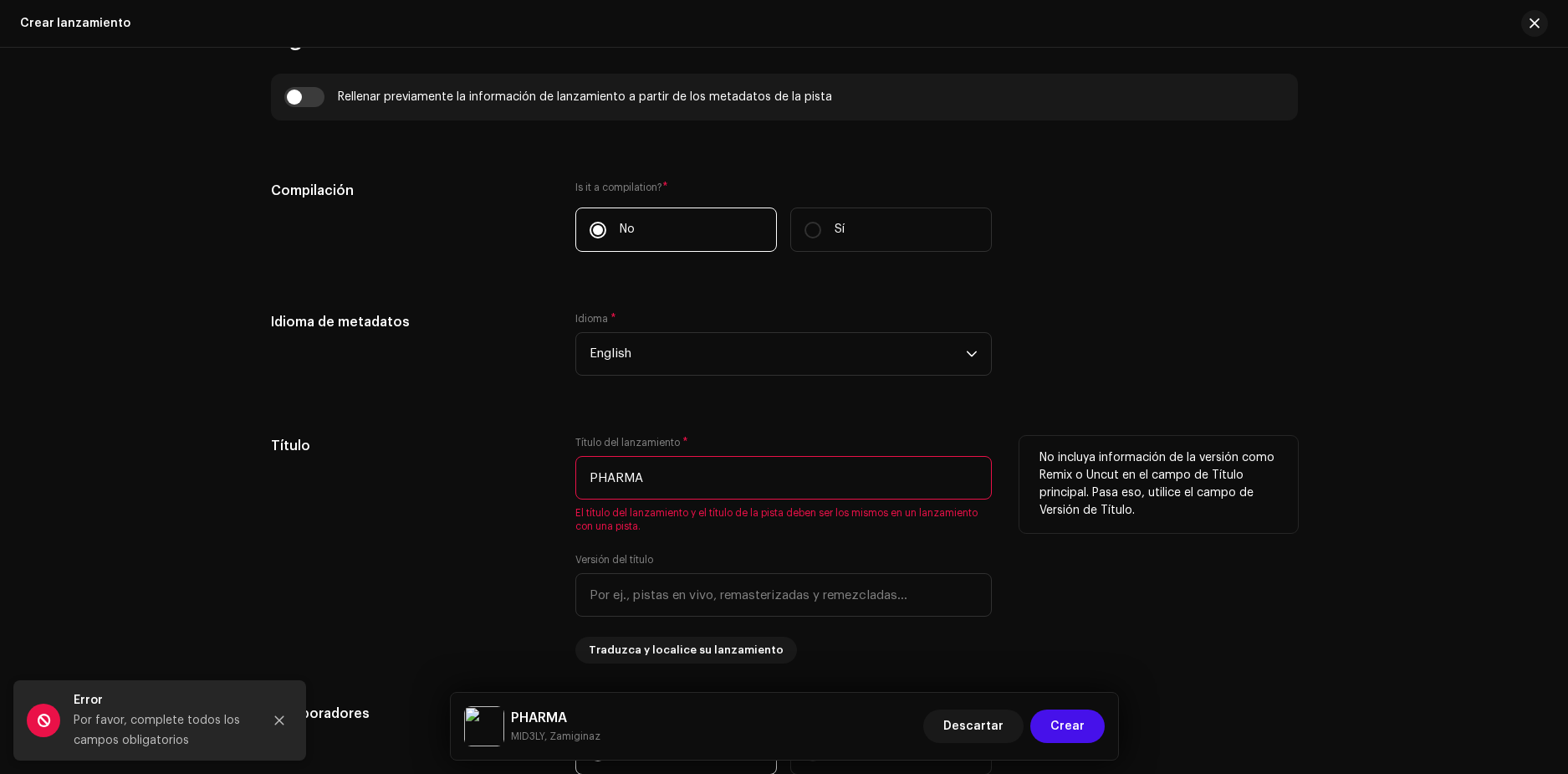
click at [613, 477] on input "PHARMA" at bounding box center [784, 477] width 417 height 44
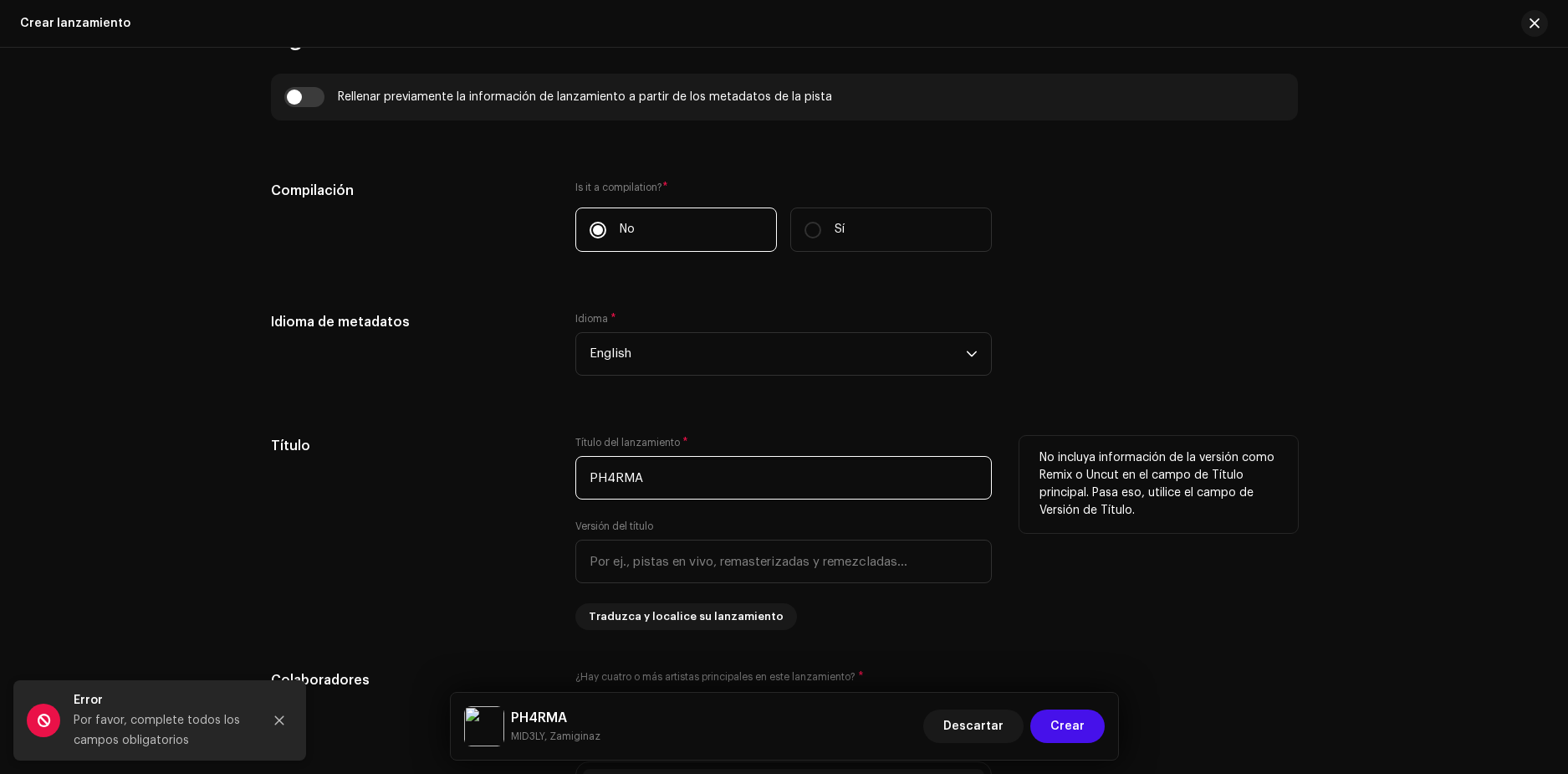
type input "PH4RMA"
drag, startPoint x: 1133, startPoint y: 556, endPoint x: 1125, endPoint y: 537, distance: 20.6
click at [1132, 548] on div "No incluya información de la versión como Remix o Uncut en el campo de Título p…" at bounding box center [1158, 533] width 279 height 194
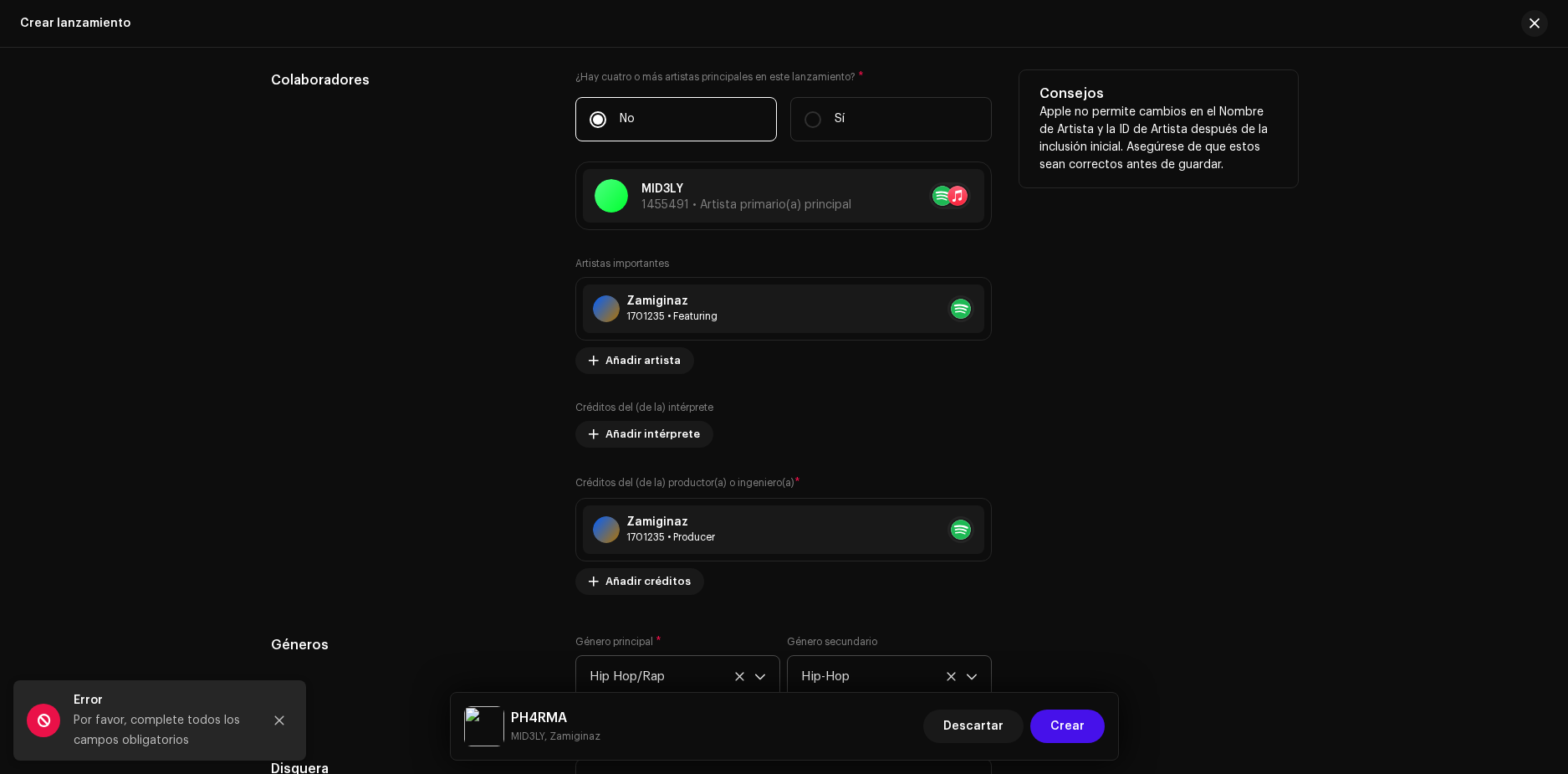
scroll to position [2139, 0]
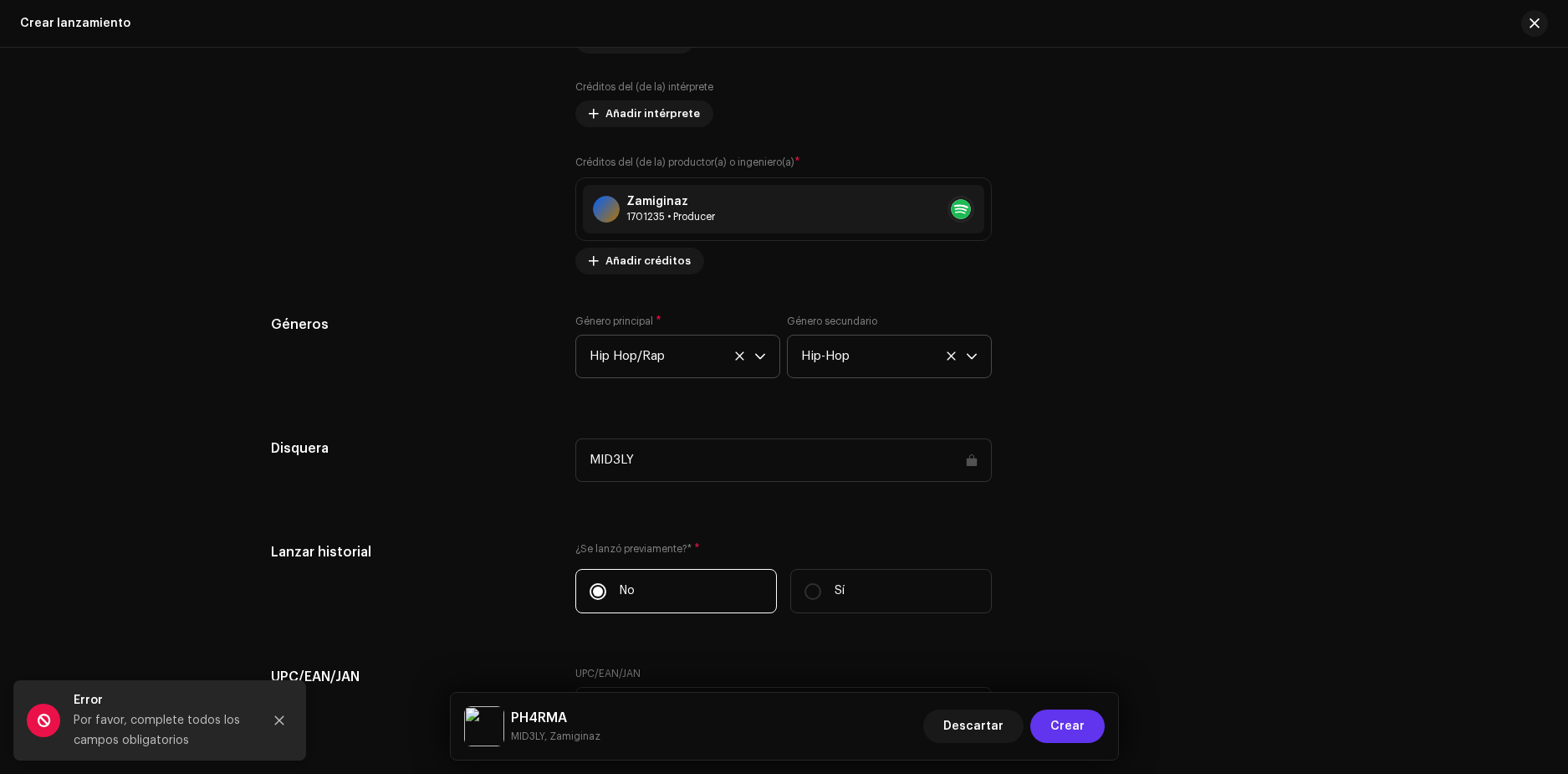
click at [1079, 721] on span "Crear" at bounding box center [1068, 727] width 35 height 34
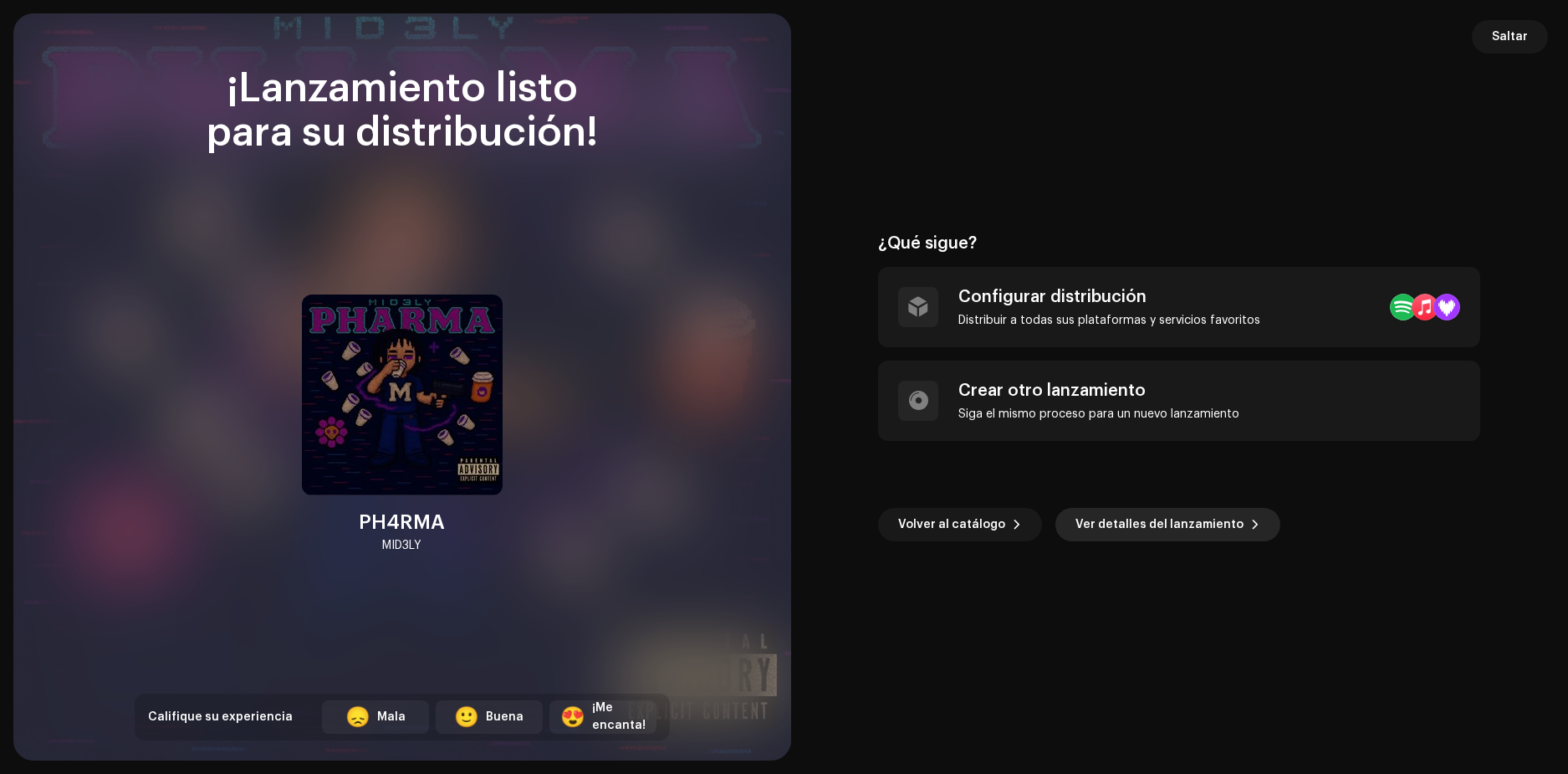
click at [1211, 520] on span "Ver detalles del lanzamiento" at bounding box center [1159, 525] width 168 height 34
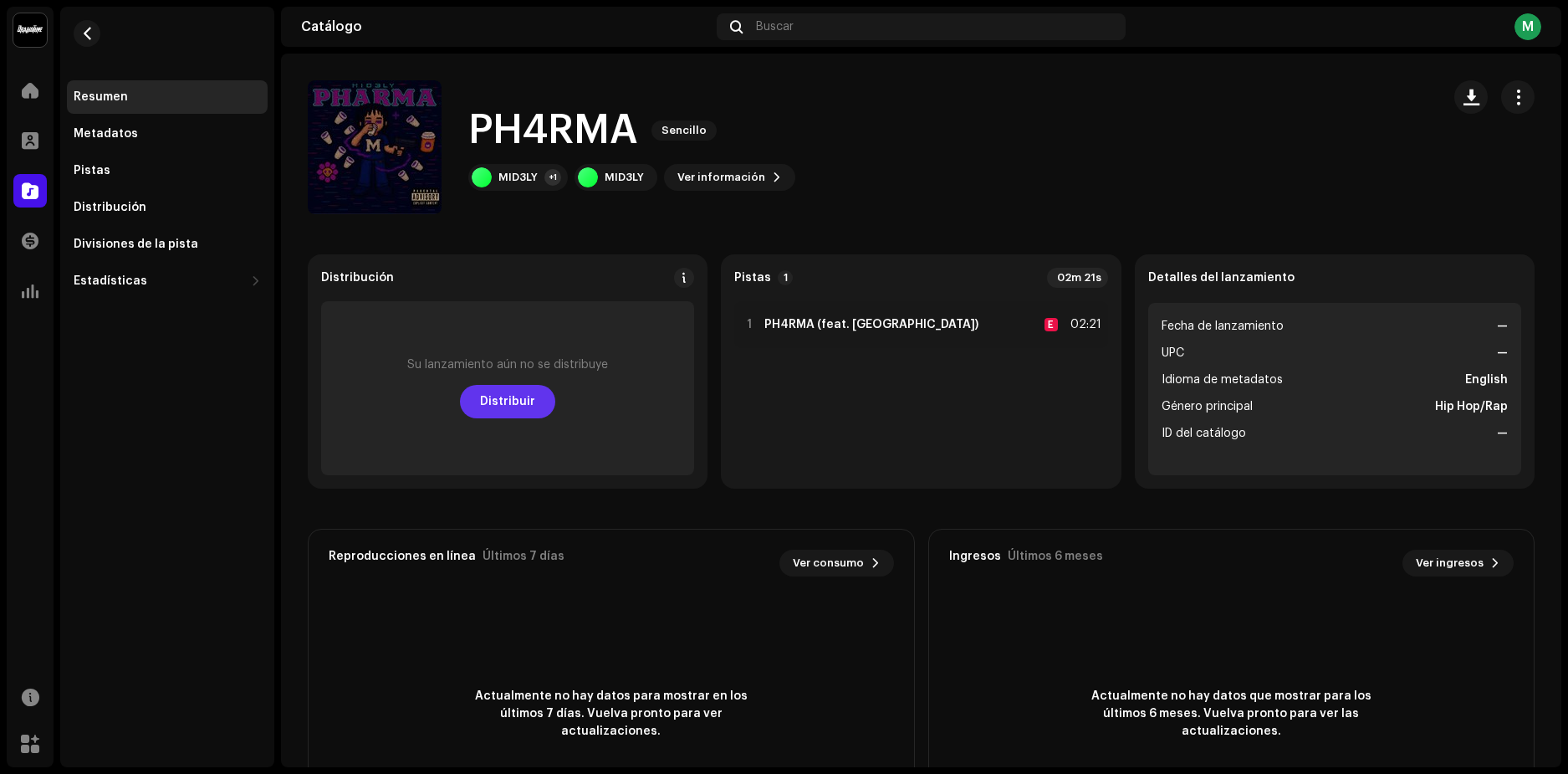
click at [520, 412] on span "Distribuir" at bounding box center [508, 402] width 55 height 34
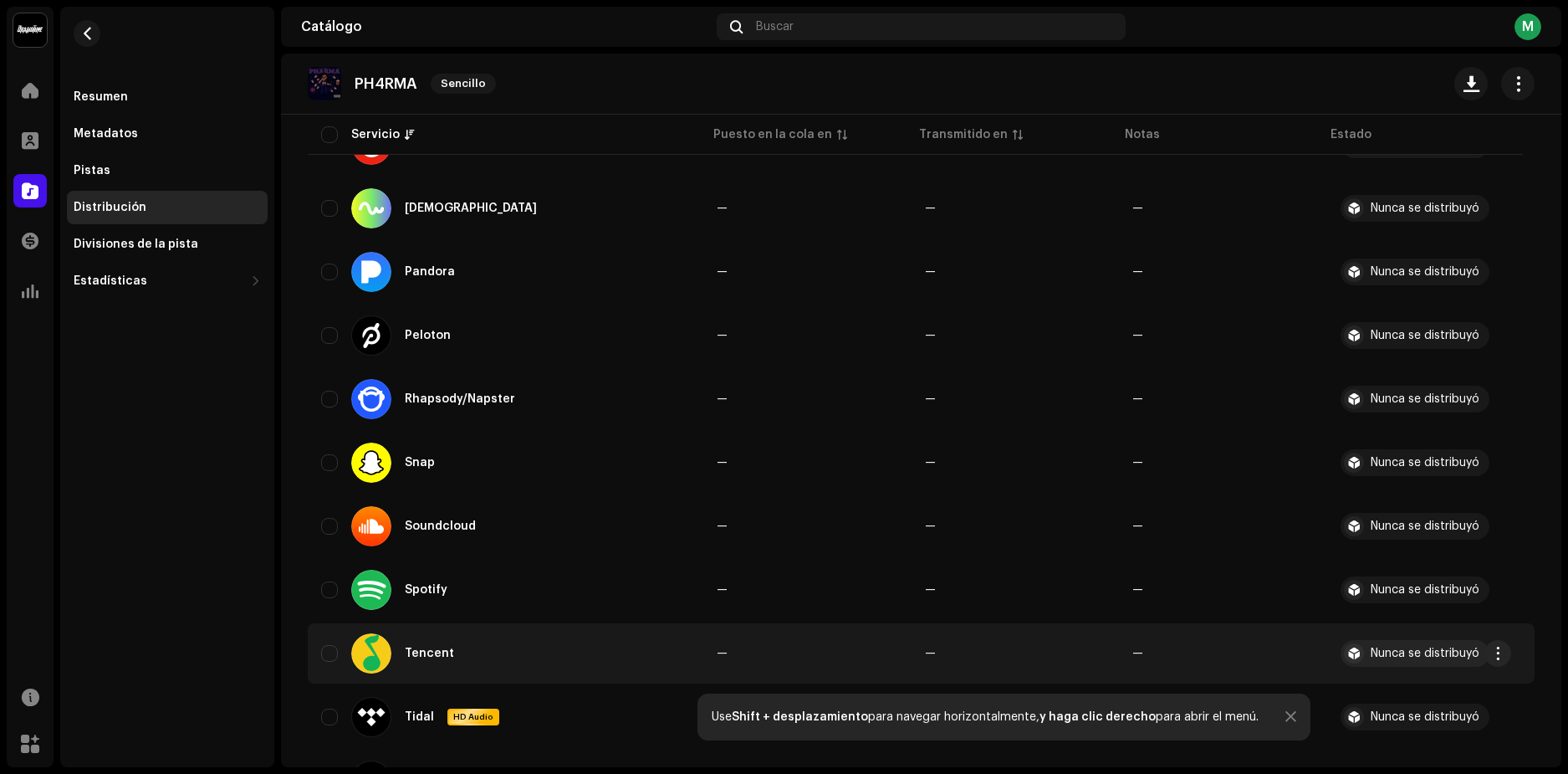
scroll to position [1422, 0]
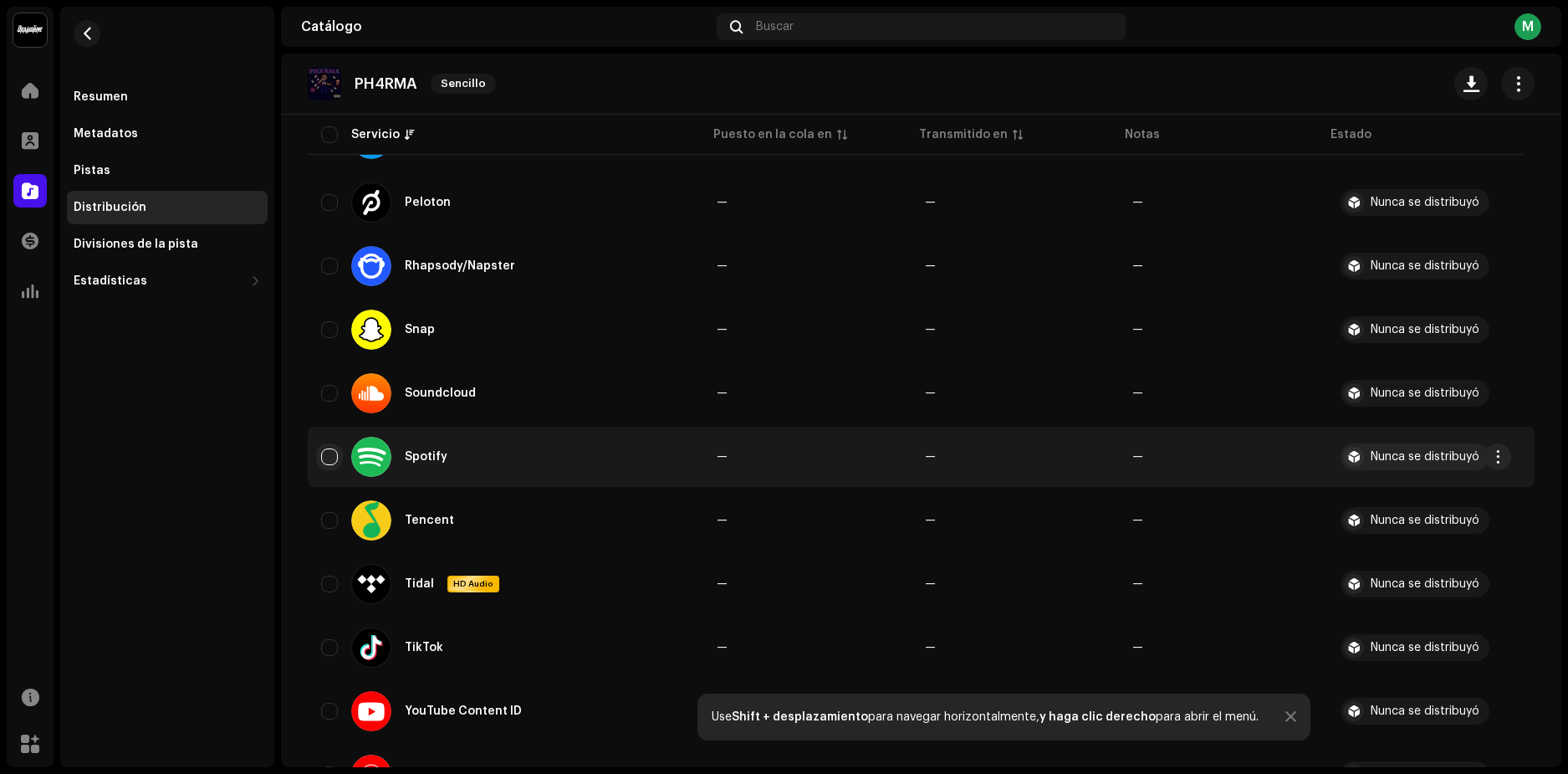
click at [333, 456] on input "checkbox" at bounding box center [329, 456] width 17 height 17
checkbox input "true"
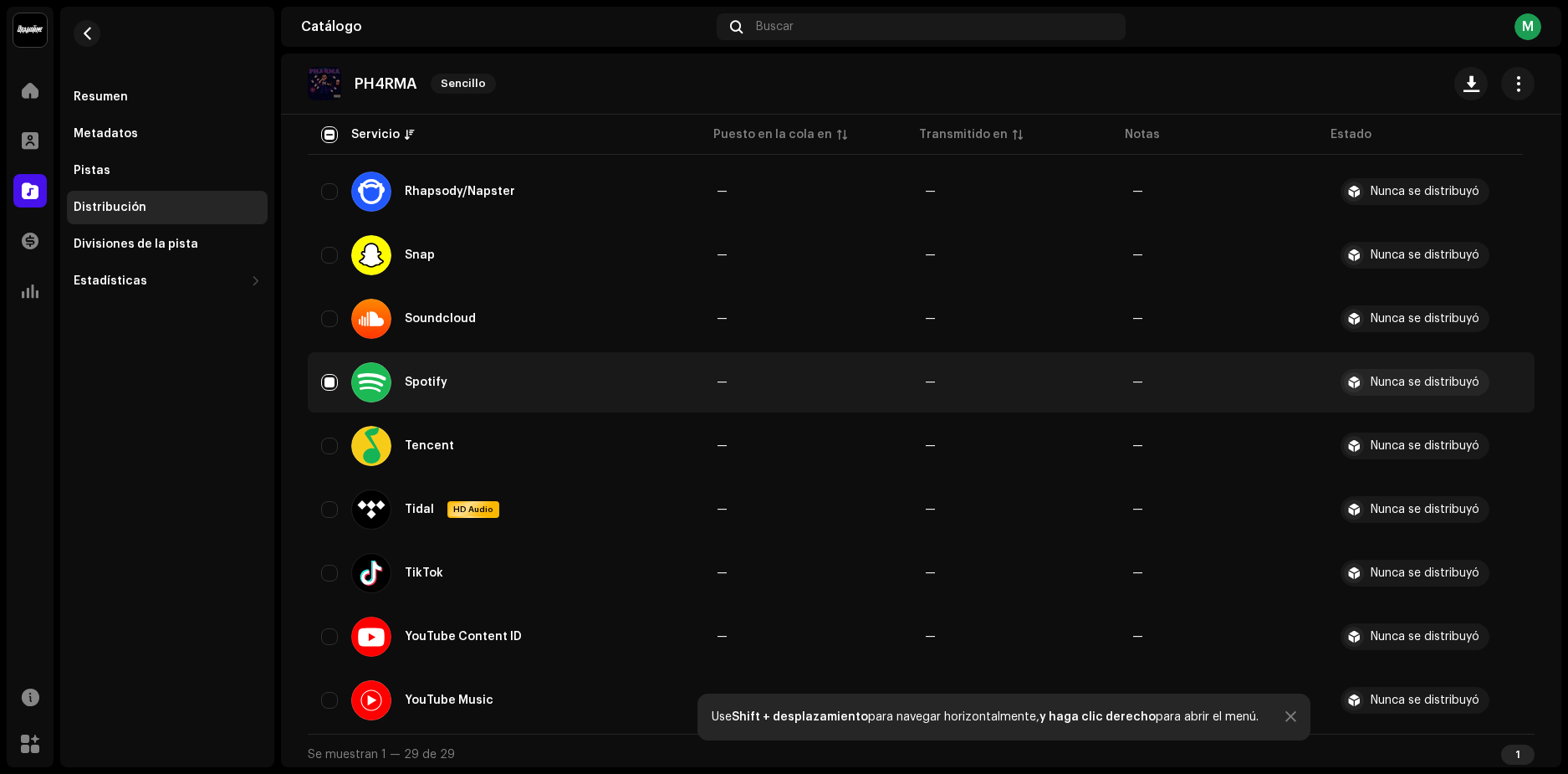
scroll to position [1503, 0]
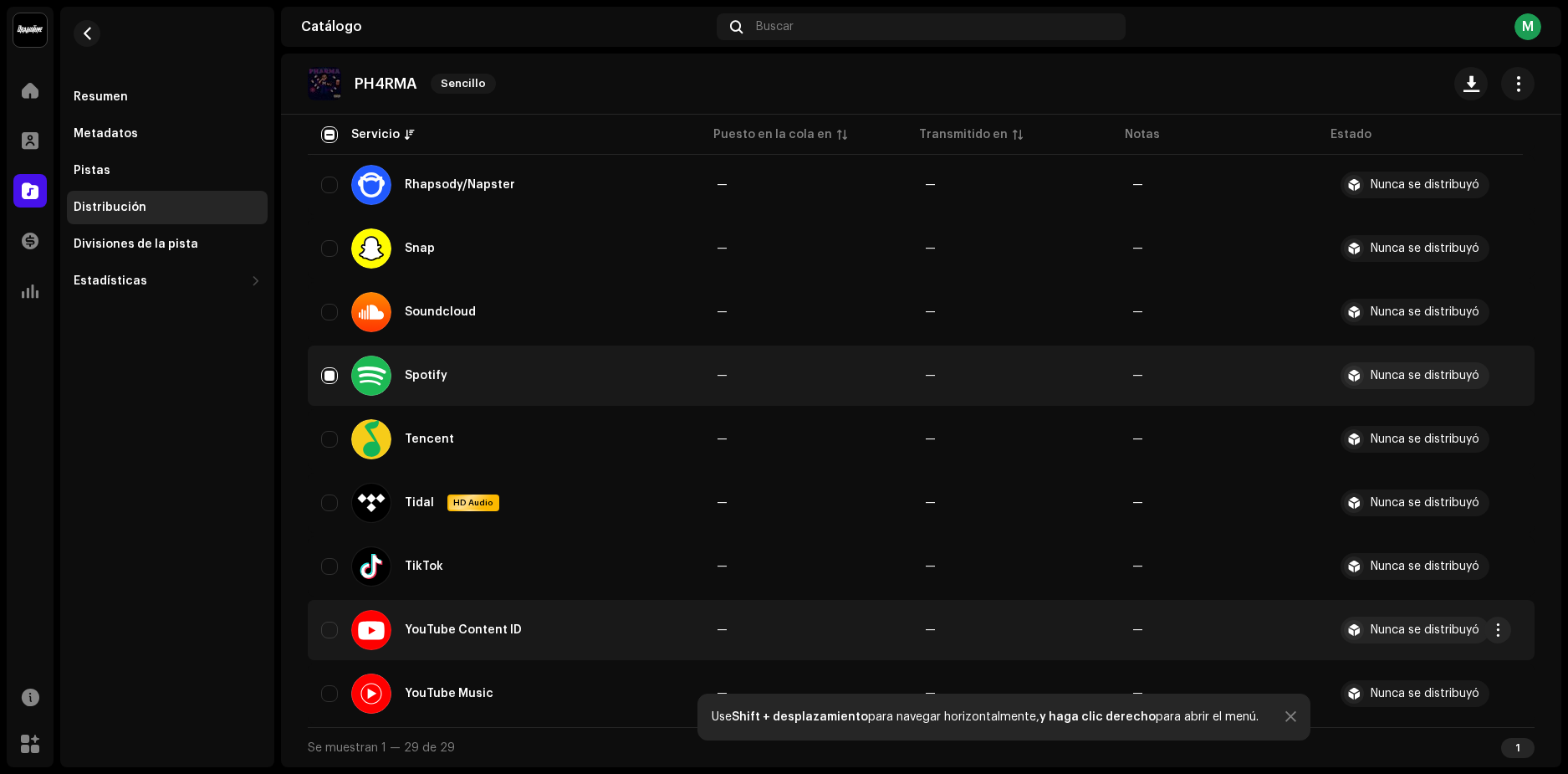
click at [322, 639] on div "YouTube Content ID" at bounding box center [506, 630] width 369 height 40
click at [331, 629] on input "Row Unselected" at bounding box center [329, 630] width 17 height 17
checkbox input "true"
click at [1419, 379] on div "Nunca se distribuyó" at bounding box center [1426, 375] width 109 height 12
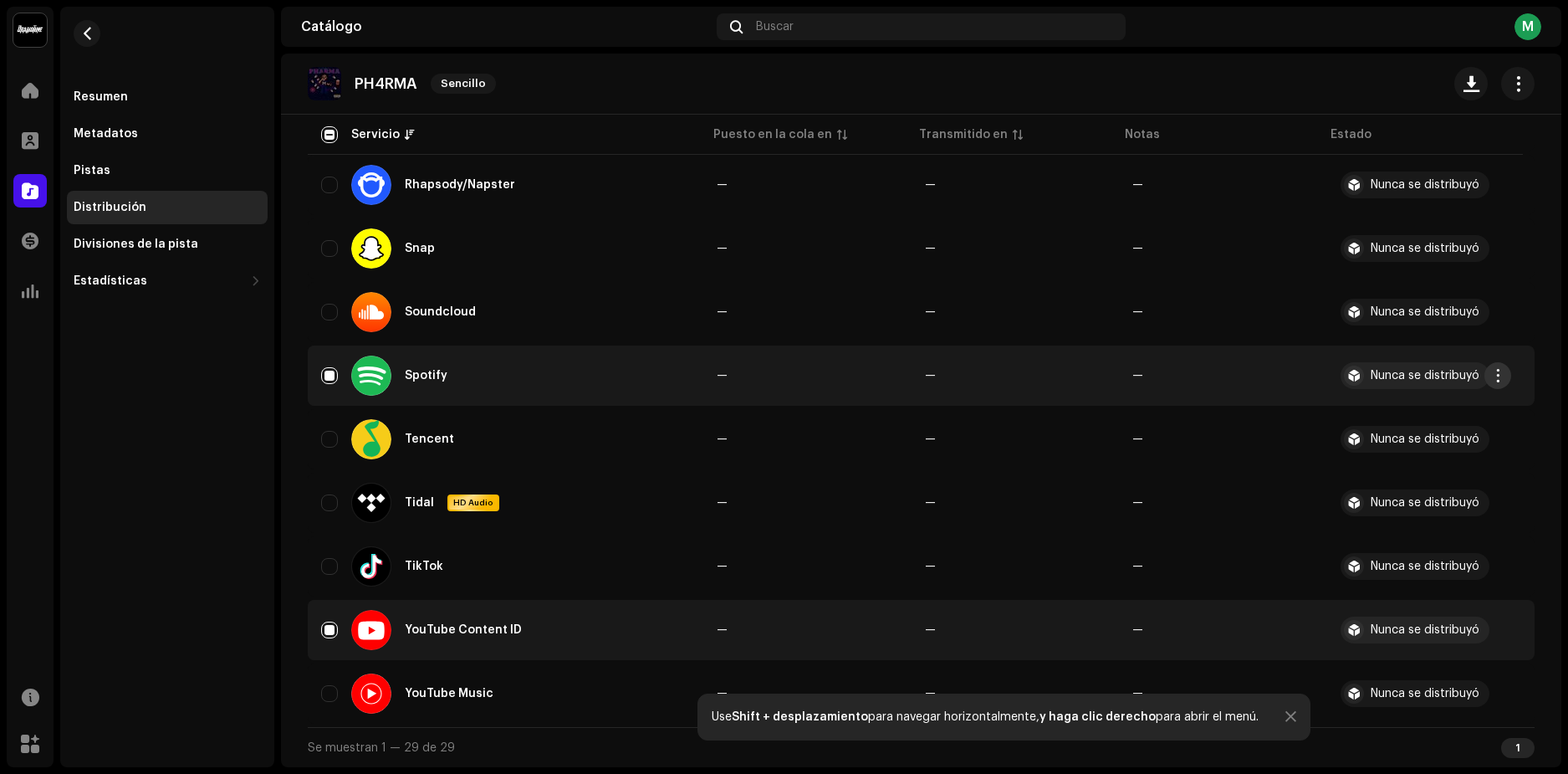
click at [1495, 375] on span "button" at bounding box center [1499, 375] width 12 height 13
click at [1414, 415] on div "Distribuir" at bounding box center [1419, 412] width 156 height 13
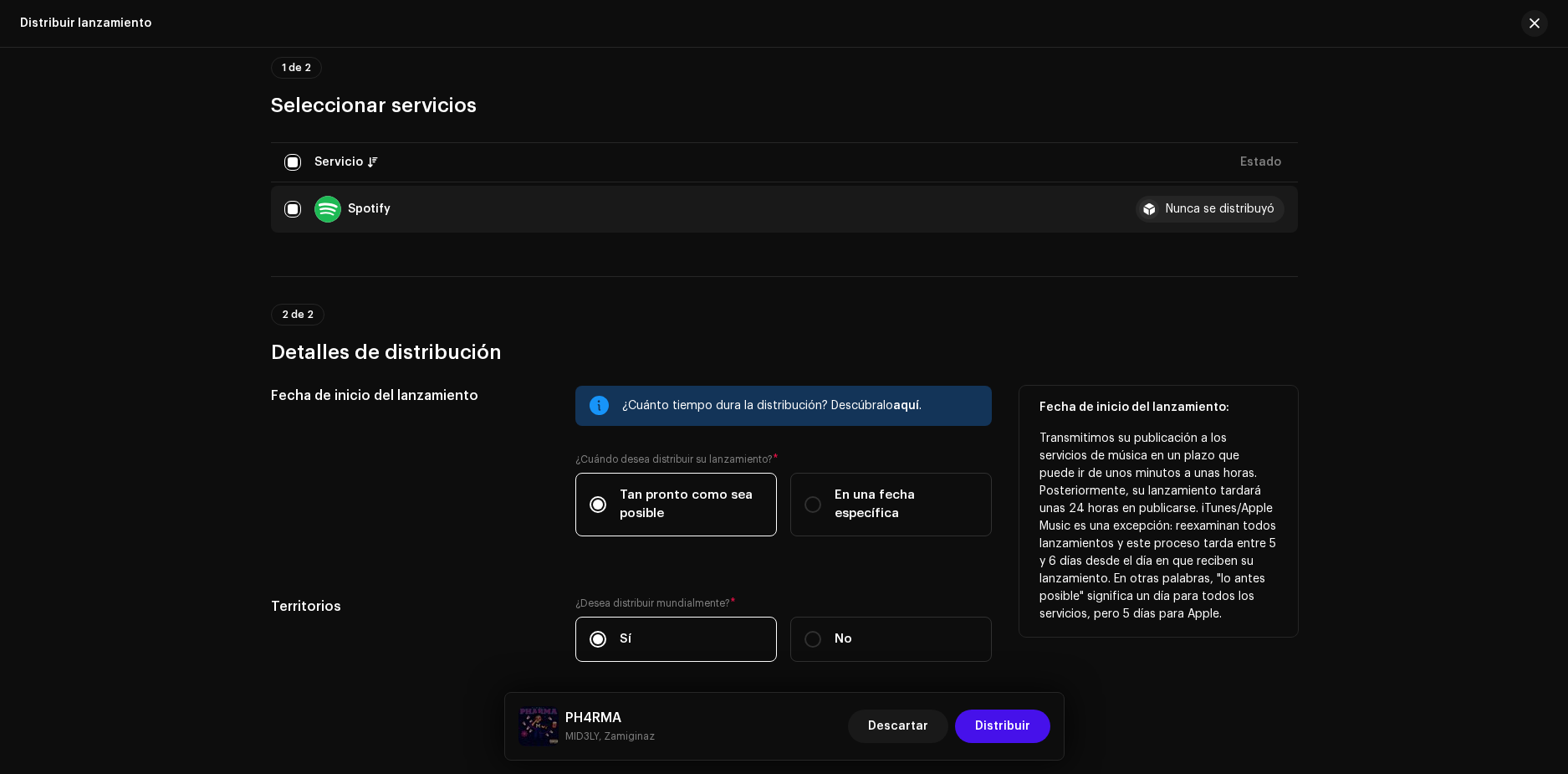
scroll to position [214, 0]
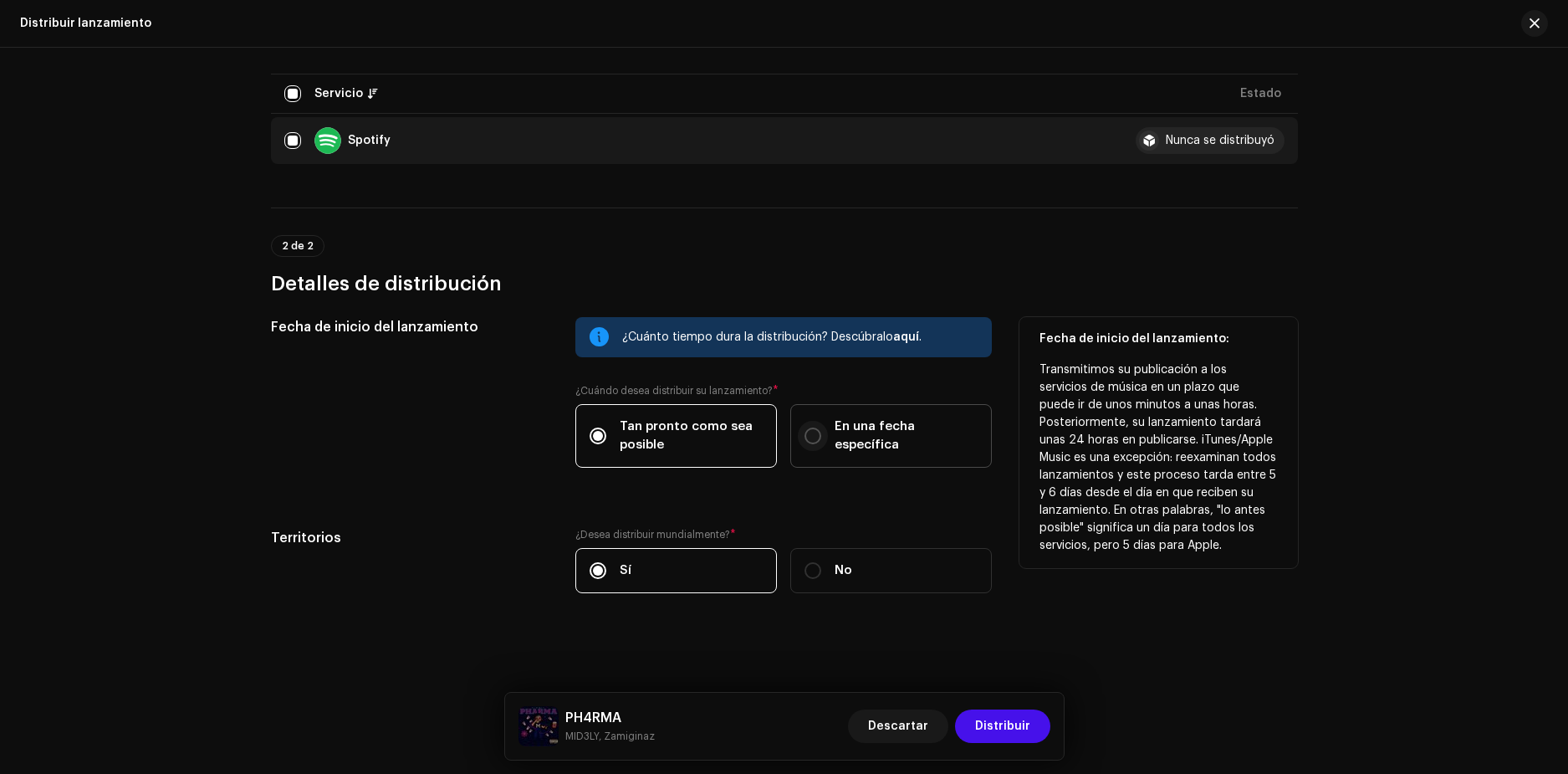
click at [811, 434] on input "En una fecha específica" at bounding box center [813, 436] width 17 height 17
radio input "true"
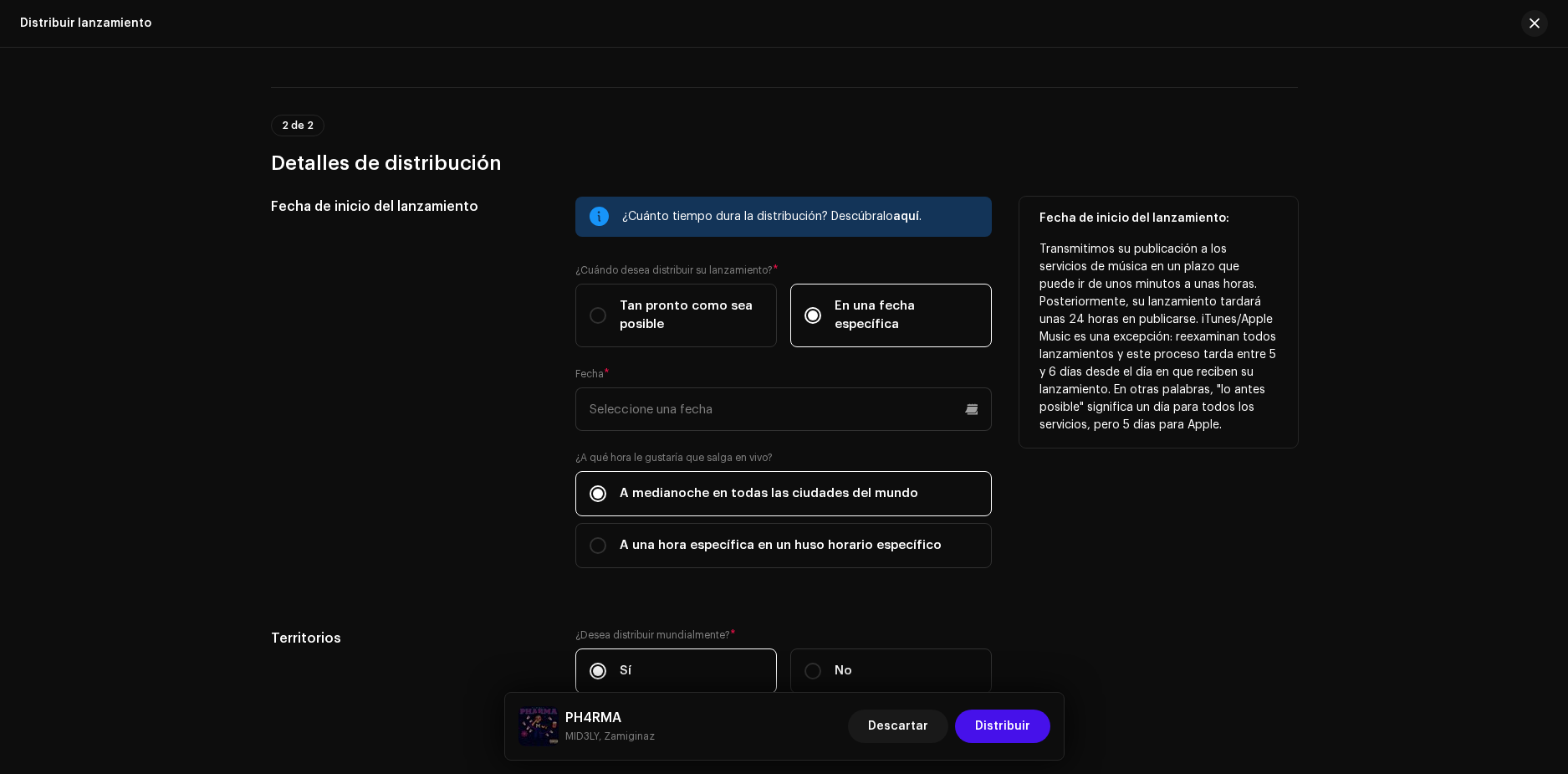
scroll to position [381, 0]
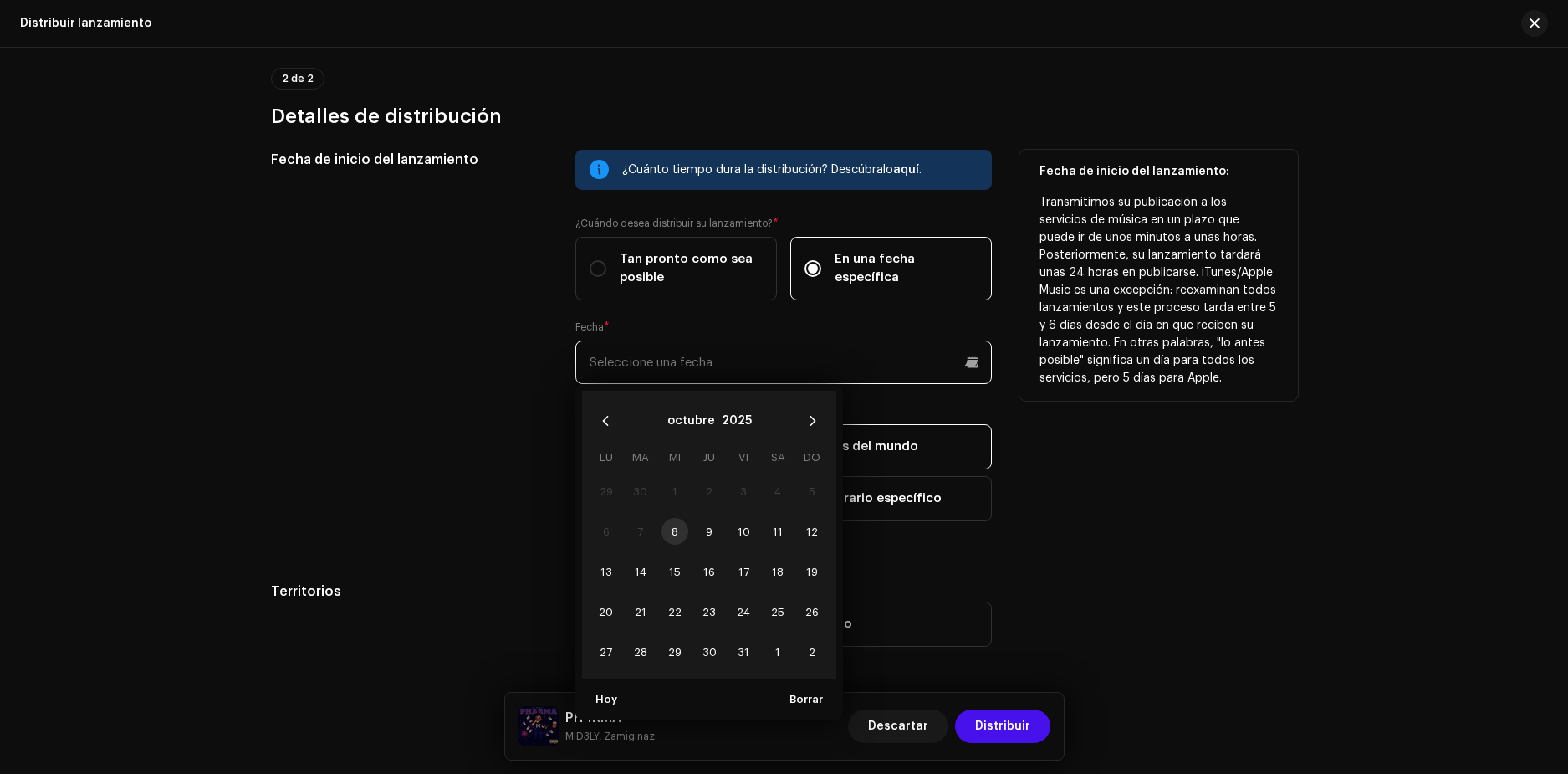
click at [792, 353] on input "text" at bounding box center [784, 362] width 417 height 44
click at [739, 573] on span "17" at bounding box center [743, 572] width 27 height 27
type input "[DATE]"
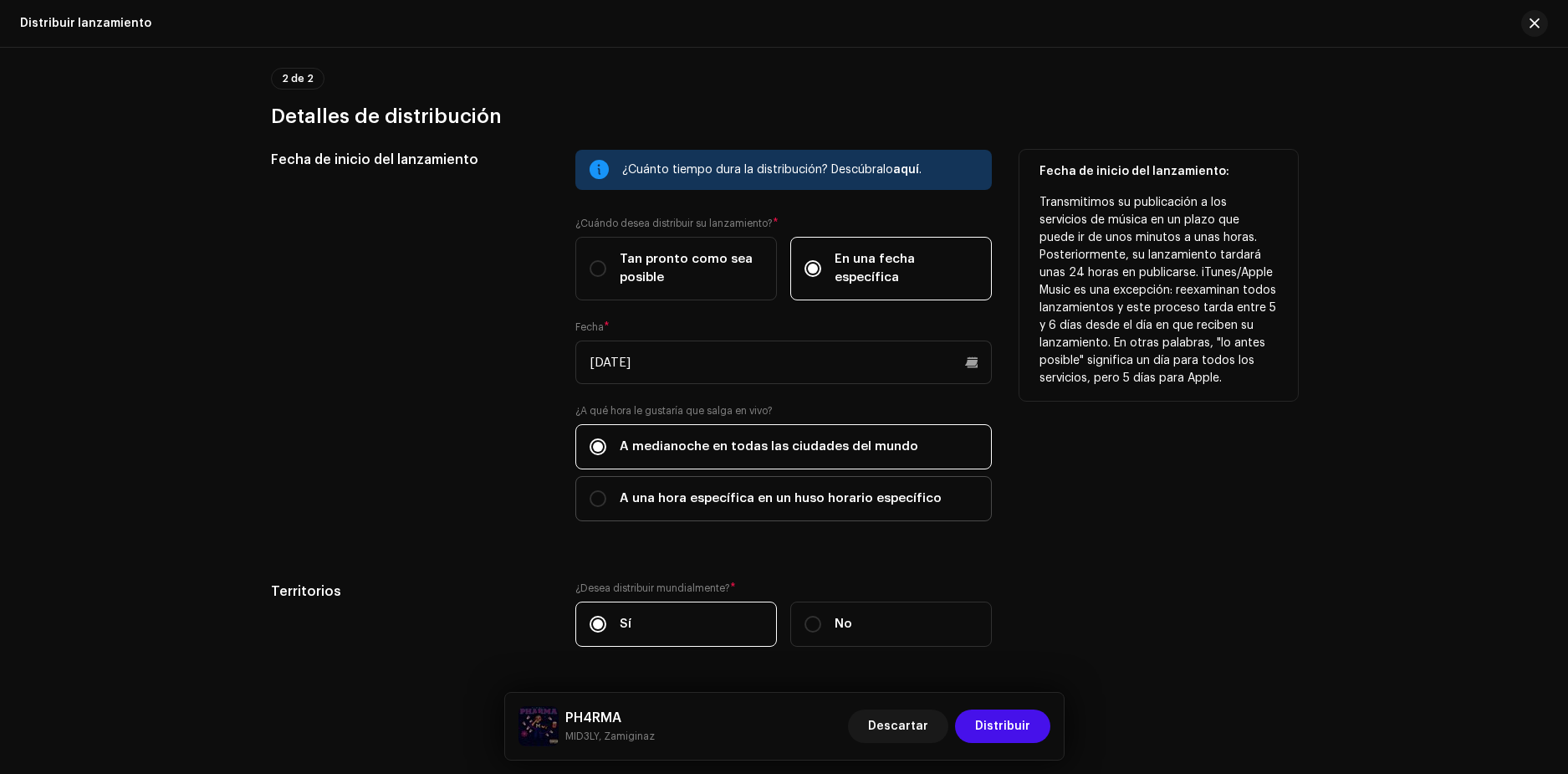
click at [843, 508] on label "A una hora específica en un huso horario específico" at bounding box center [784, 498] width 417 height 45
click at [606, 507] on input "A una hora específica en un huso horario específico" at bounding box center [597, 498] width 17 height 17
radio input "true"
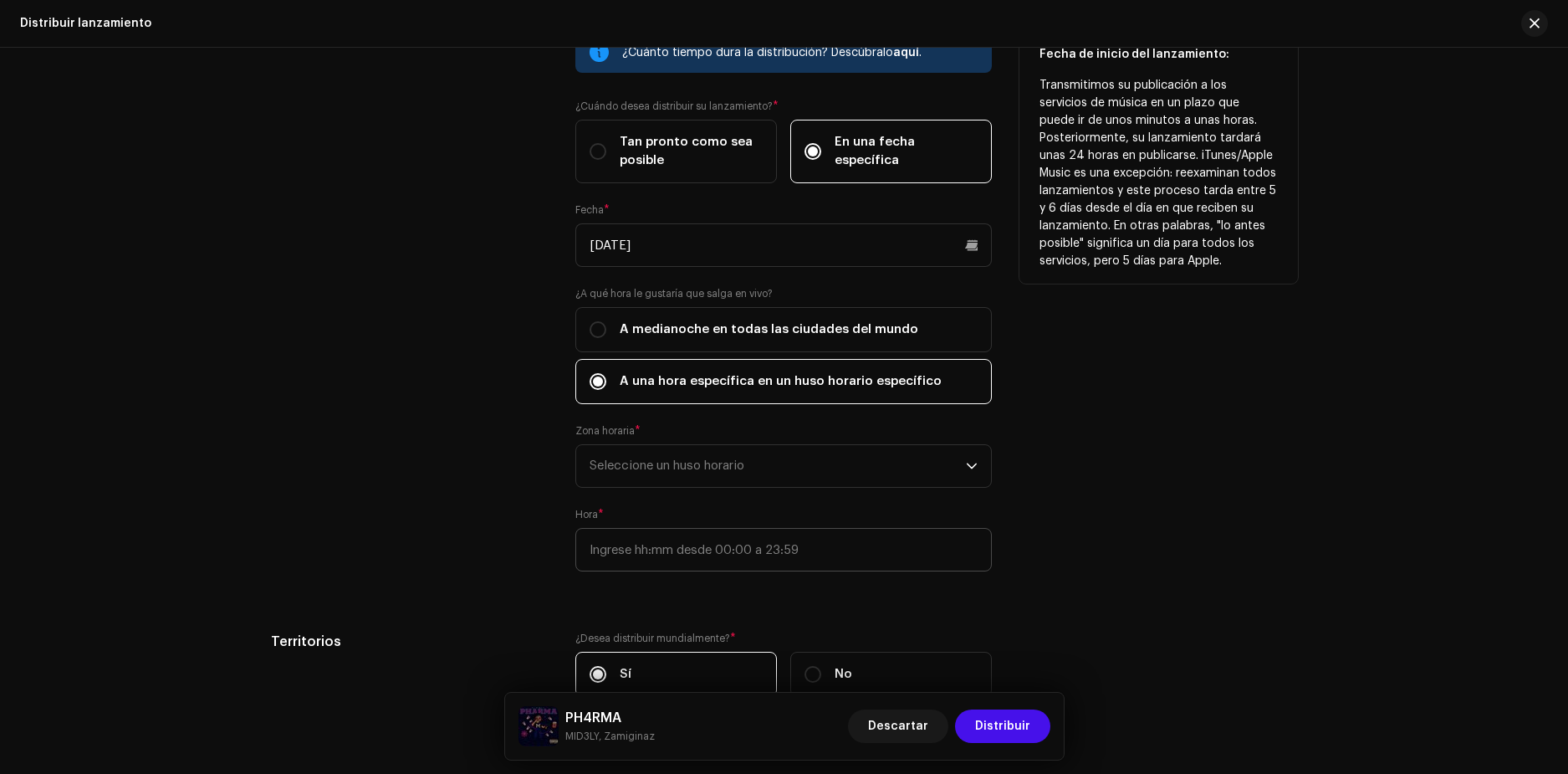
scroll to position [602, 0]
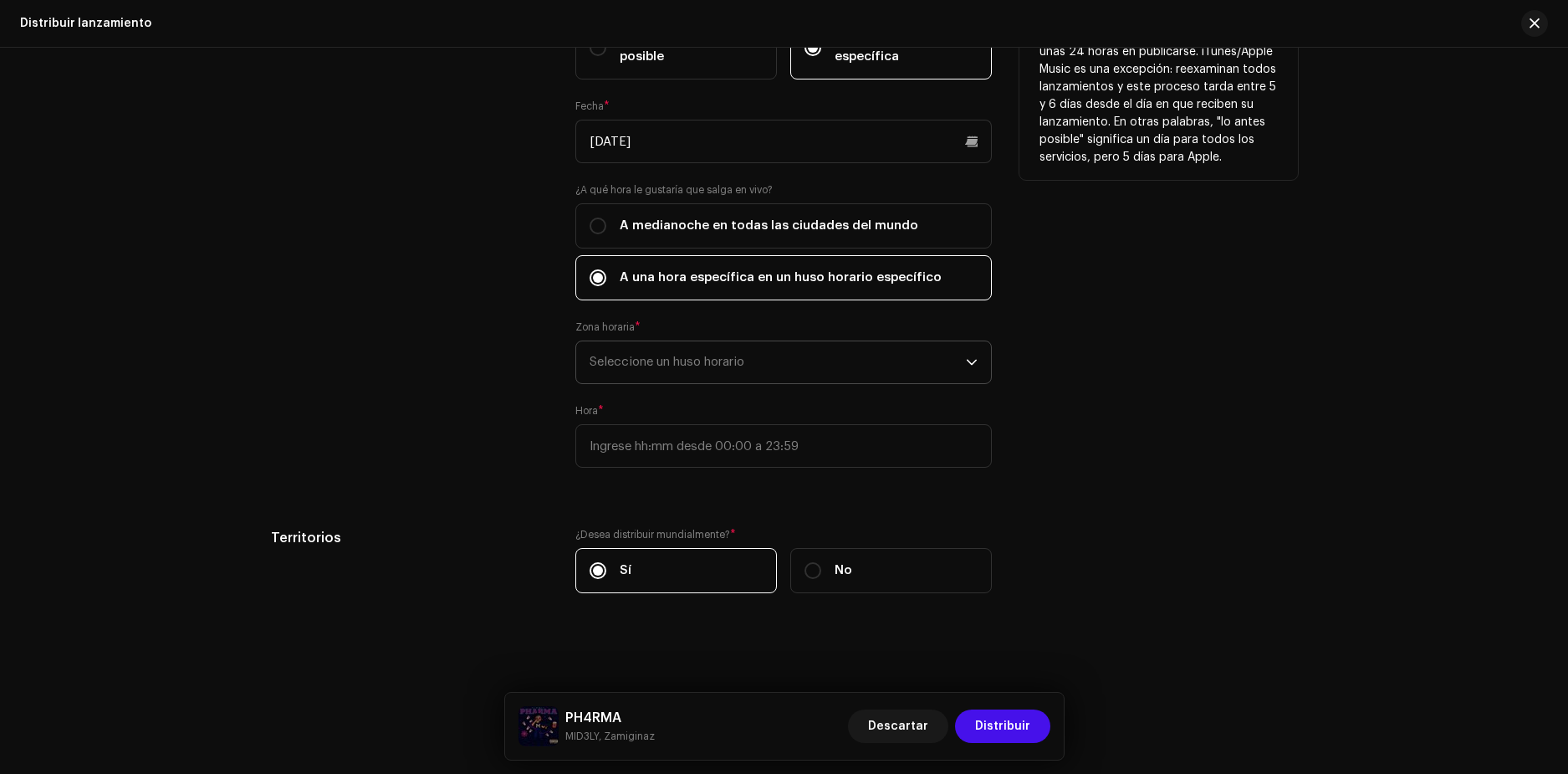
click at [783, 360] on span "Seleccione un huso horario" at bounding box center [777, 362] width 377 height 42
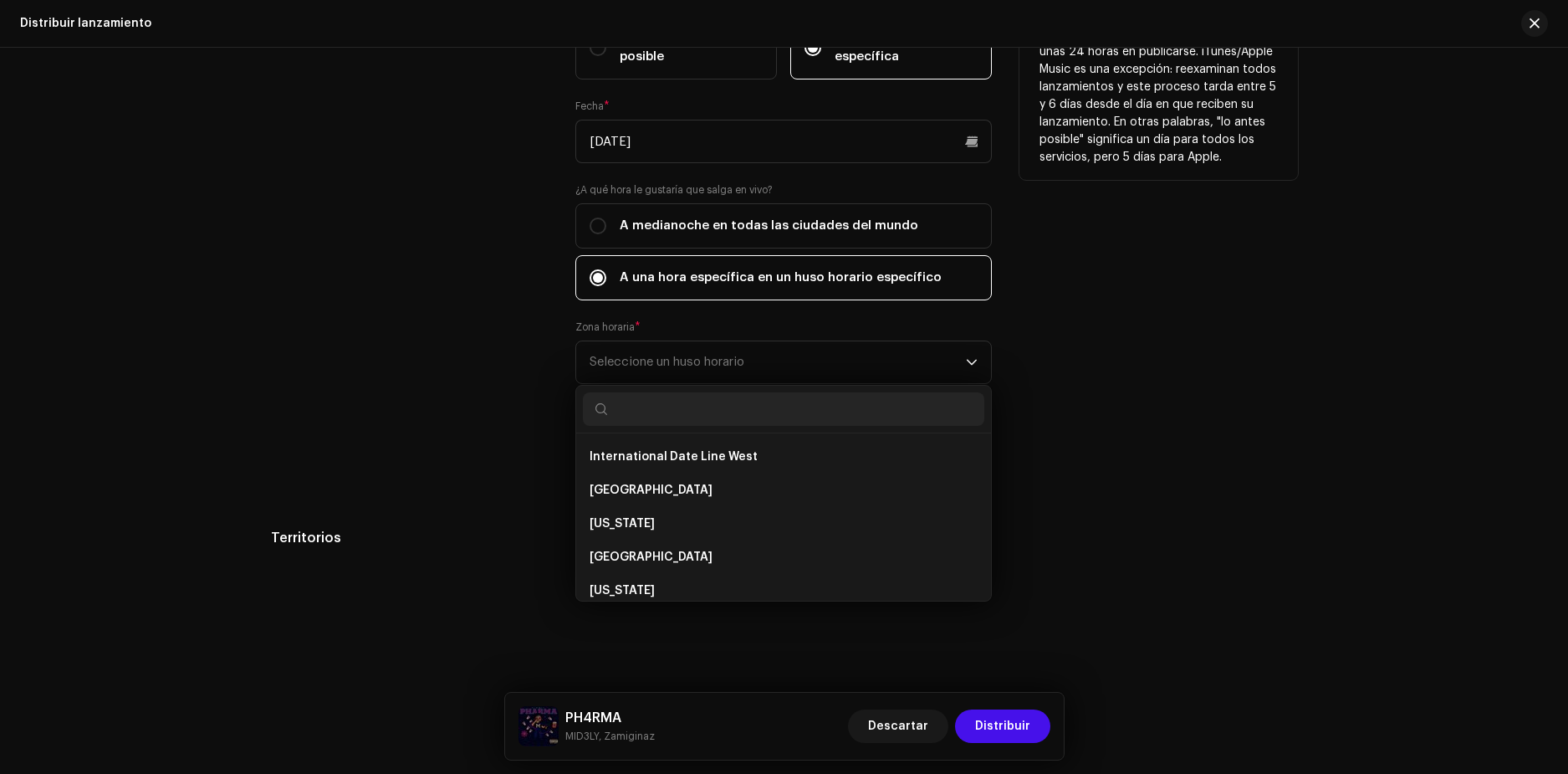
click at [1048, 331] on div "Fecha de inicio del lanzamiento: Transmitimos su publicación a los servicios de…" at bounding box center [1158, 208] width 279 height 558
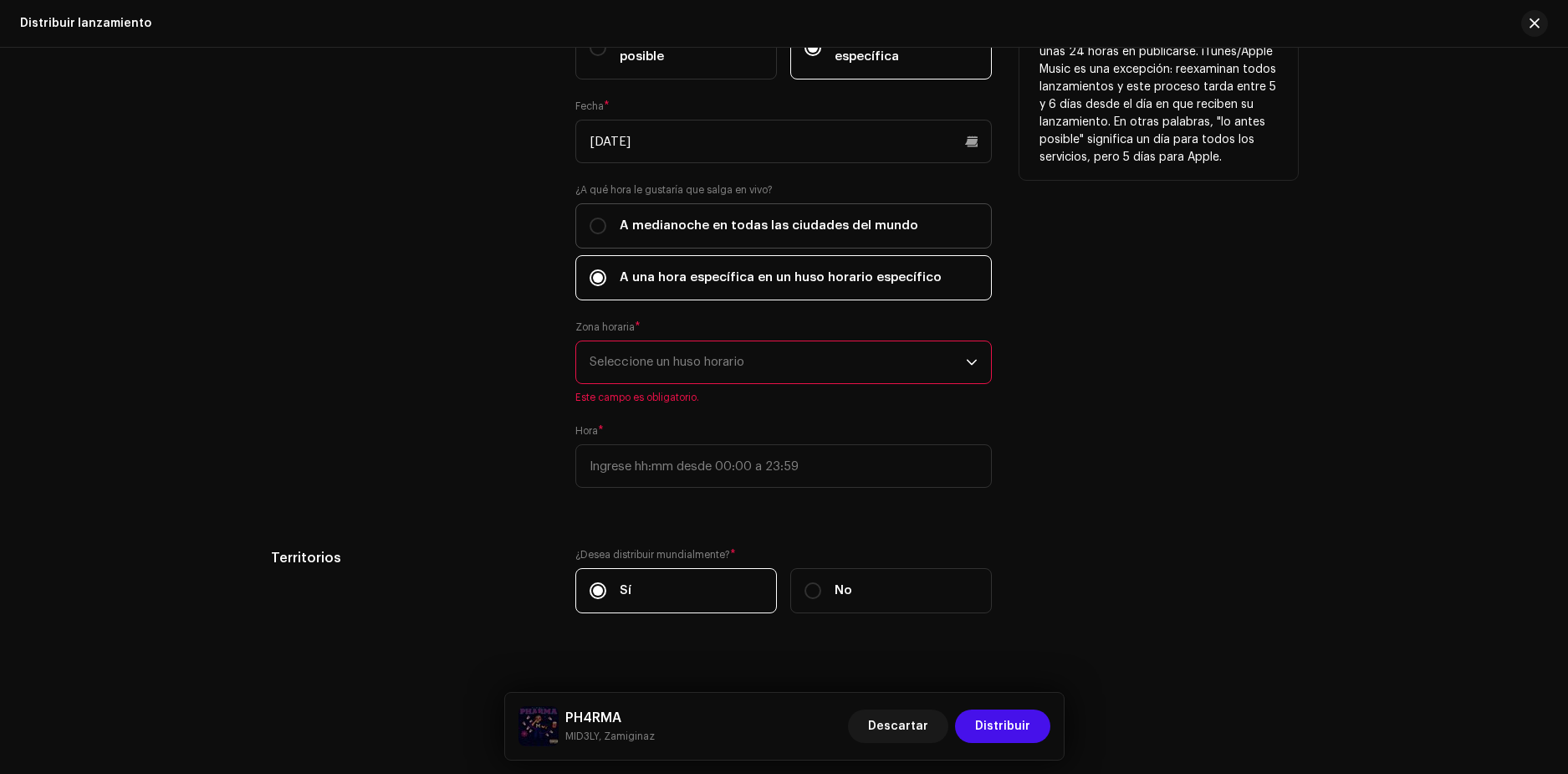
click at [753, 223] on span "A medianoche en todas las ciudades del mundo" at bounding box center [768, 225] width 298 height 19
click at [606, 223] on input "A medianoche en todas las ciudades del mundo" at bounding box center [597, 225] width 17 height 17
radio input "true"
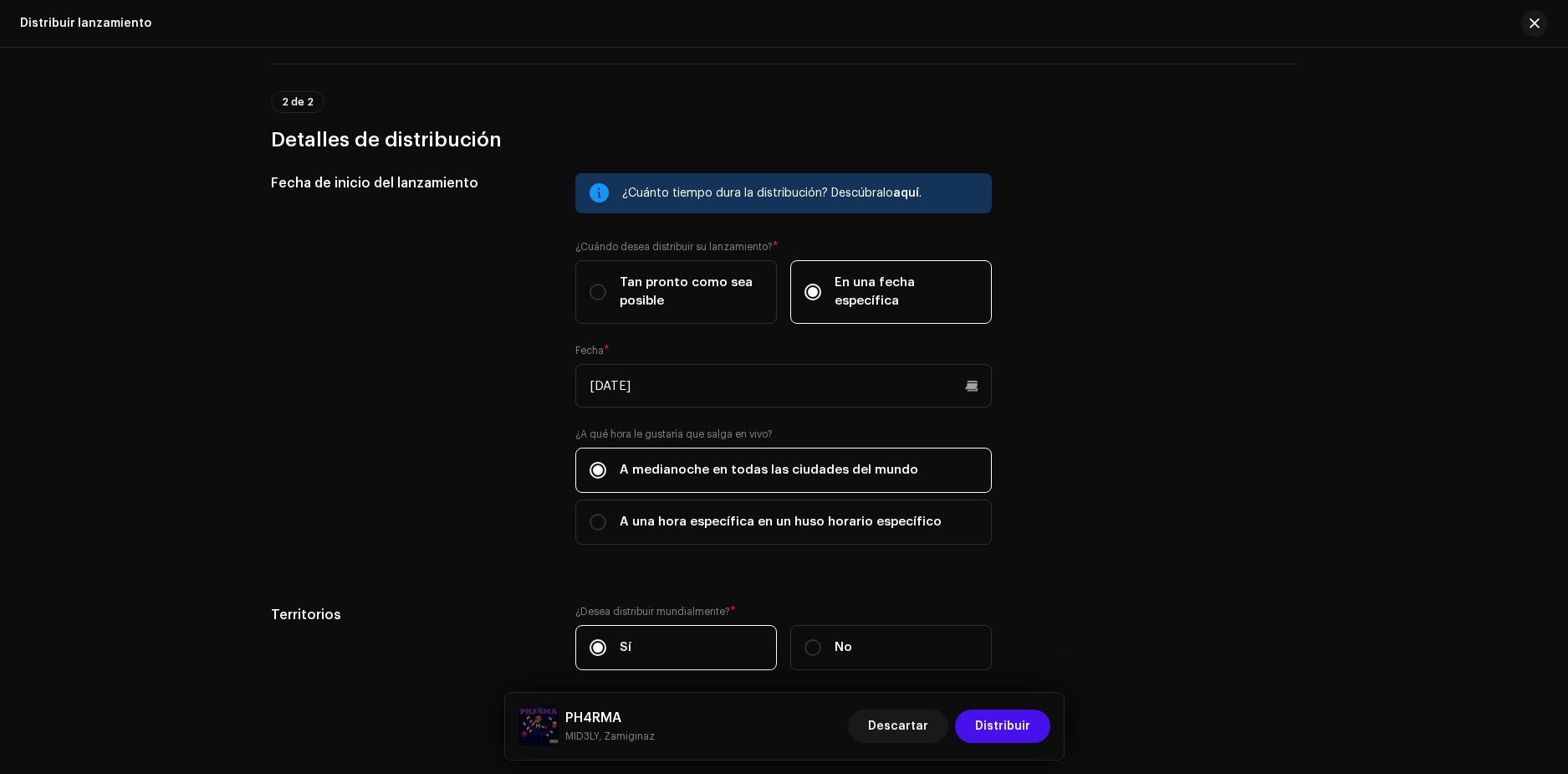
scroll to position [352, 0]
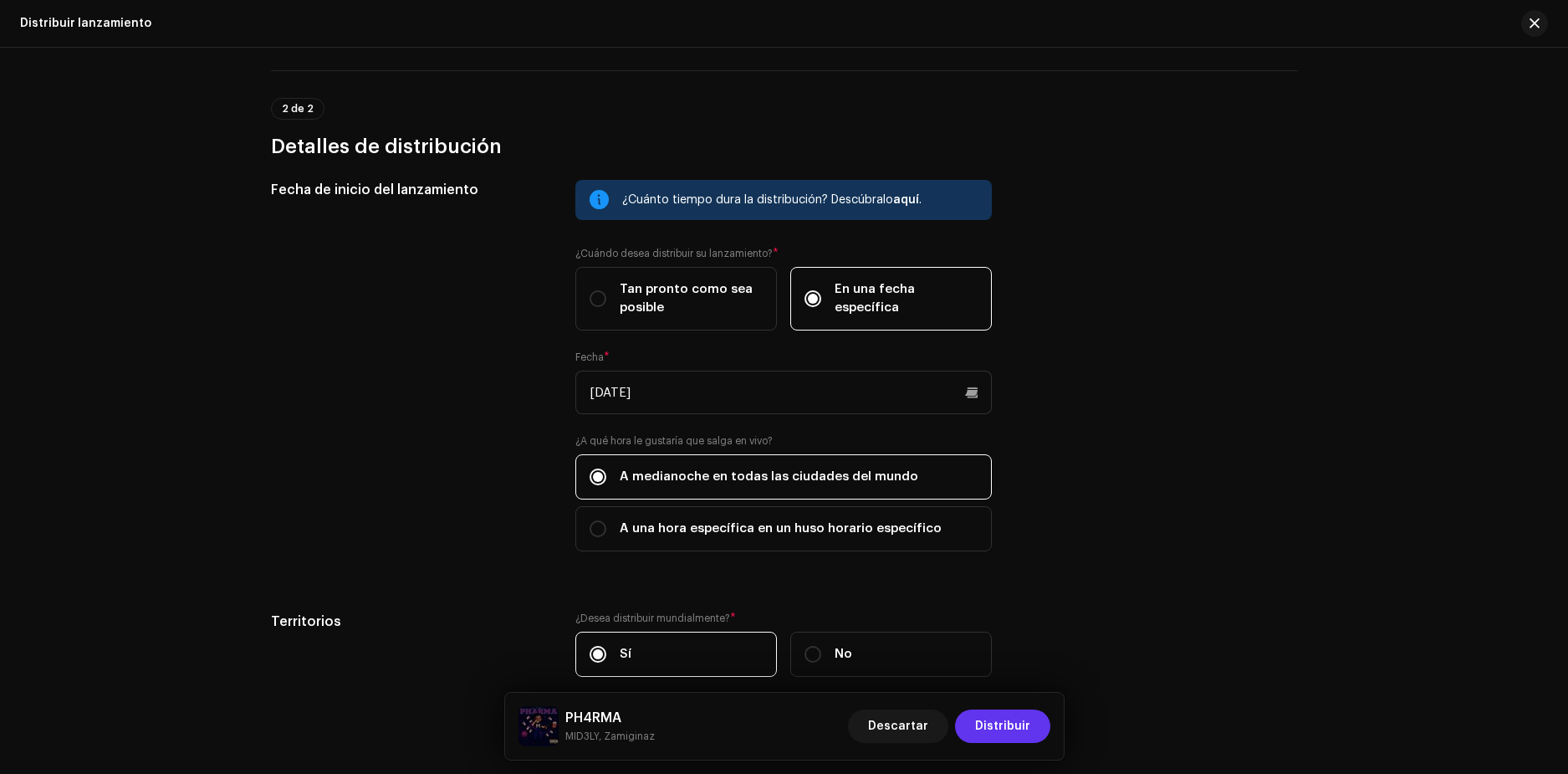
click at [1016, 721] on span "Distribuir" at bounding box center [1003, 727] width 55 height 34
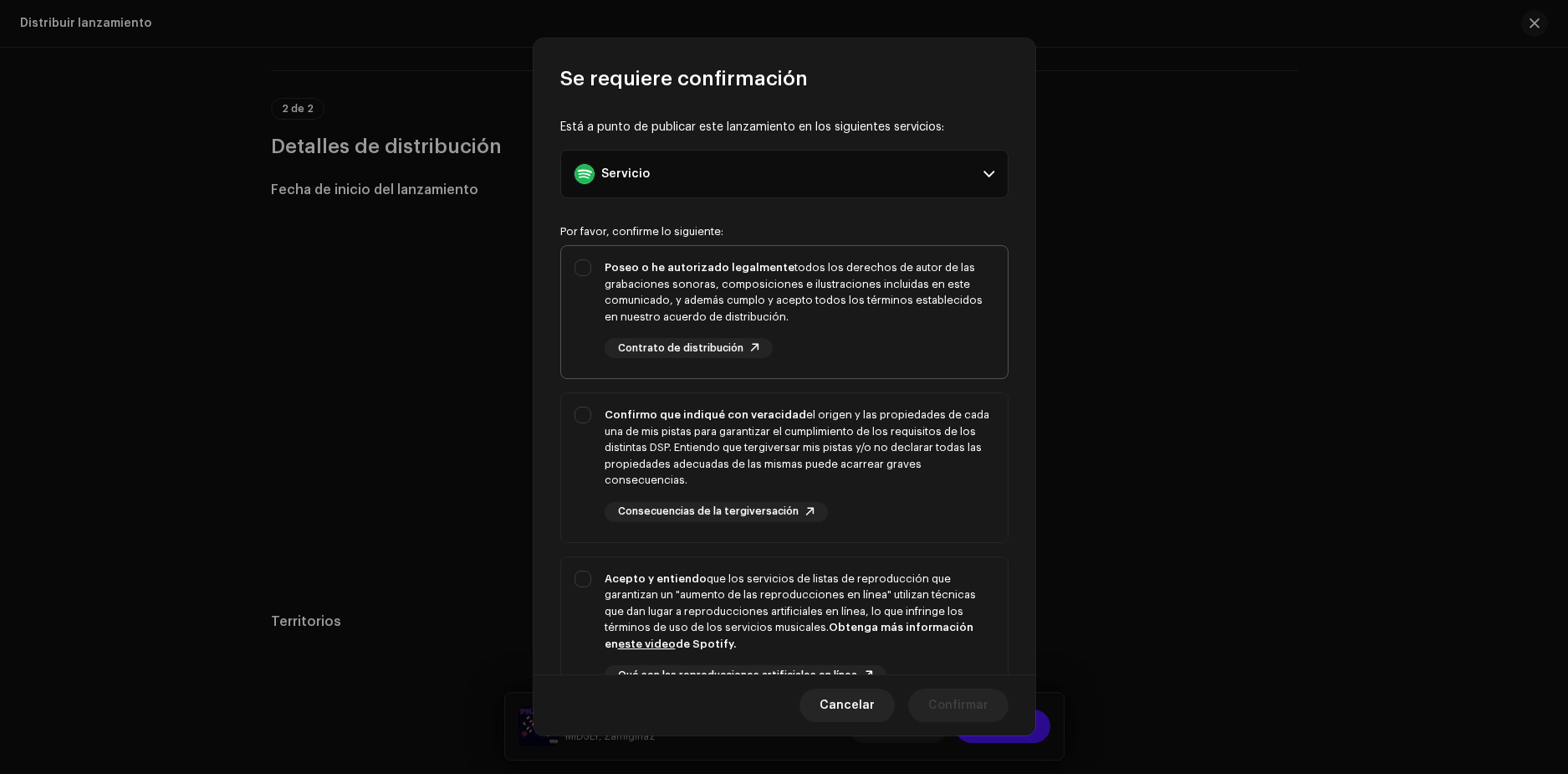
click at [587, 274] on div "Poseo o he autorizado legalmente todos los derechos de autor de las grabaciones…" at bounding box center [784, 308] width 447 height 126
checkbox input "true"
click at [580, 411] on div "Confirmo que indiqué con veracidad el origen y las propiedades de cada una de m…" at bounding box center [784, 464] width 447 height 143
checkbox input "true"
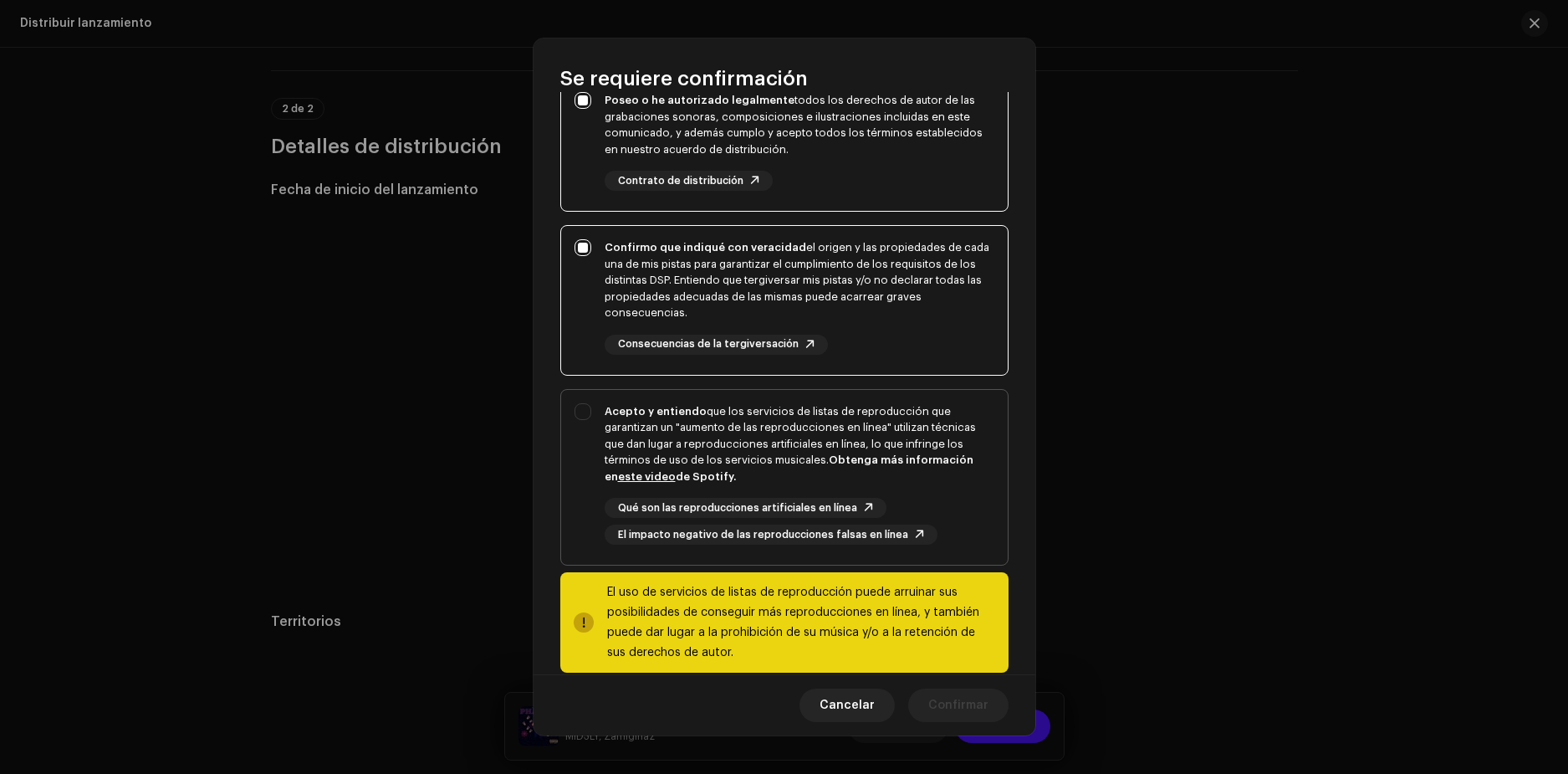
click at [597, 411] on div "Acepto y entiendo que los servicios de listas de reproducción que garantizan un…" at bounding box center [784, 475] width 447 height 169
checkbox input "true"
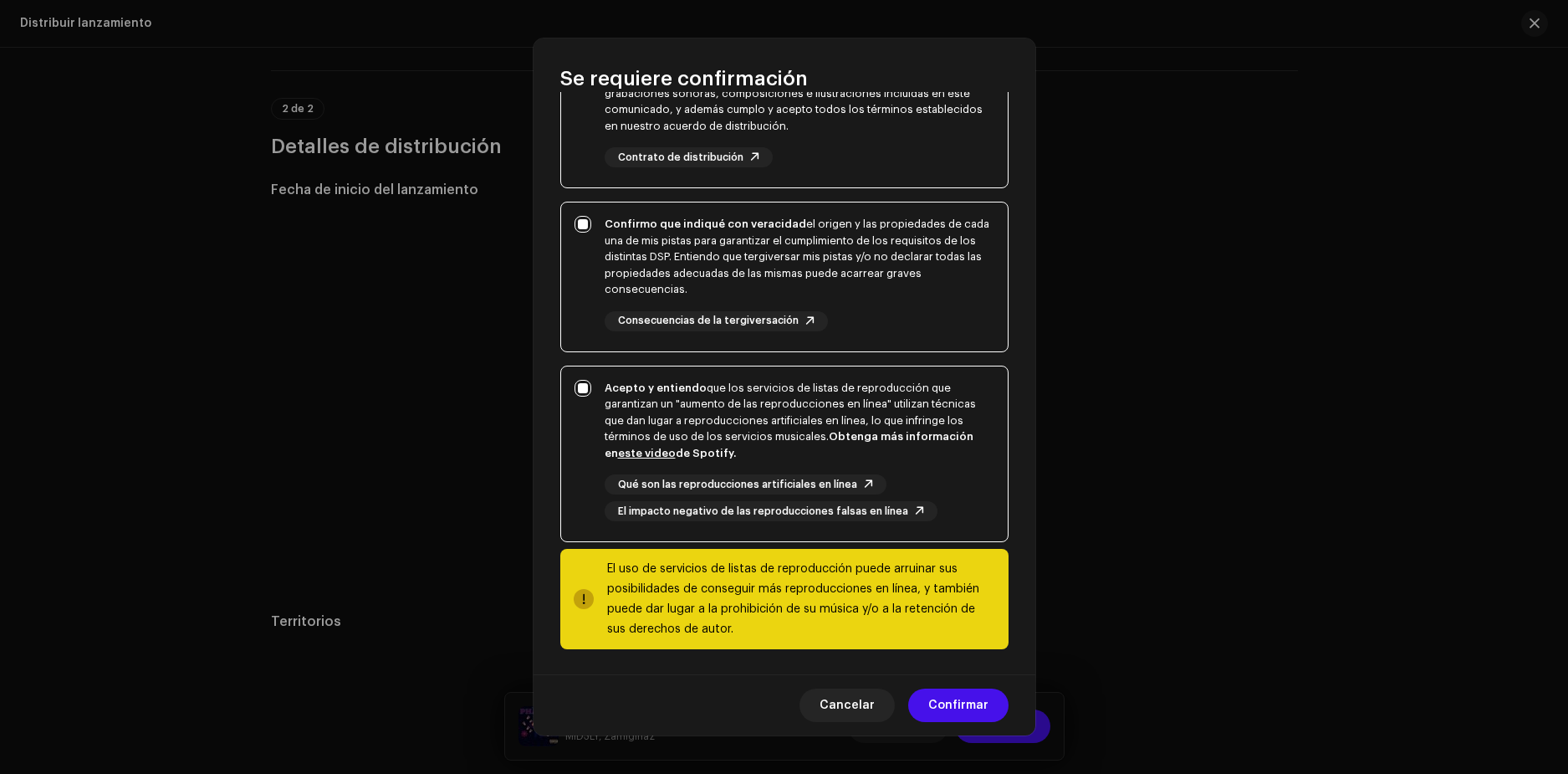
scroll to position [192, 0]
drag, startPoint x: 963, startPoint y: 695, endPoint x: 1193, endPoint y: 628, distance: 239.6
click at [1193, 629] on div "Se requiere confirmación Está a punto de publicar este lanzamiento en los sigui…" at bounding box center [784, 387] width 1568 height 774
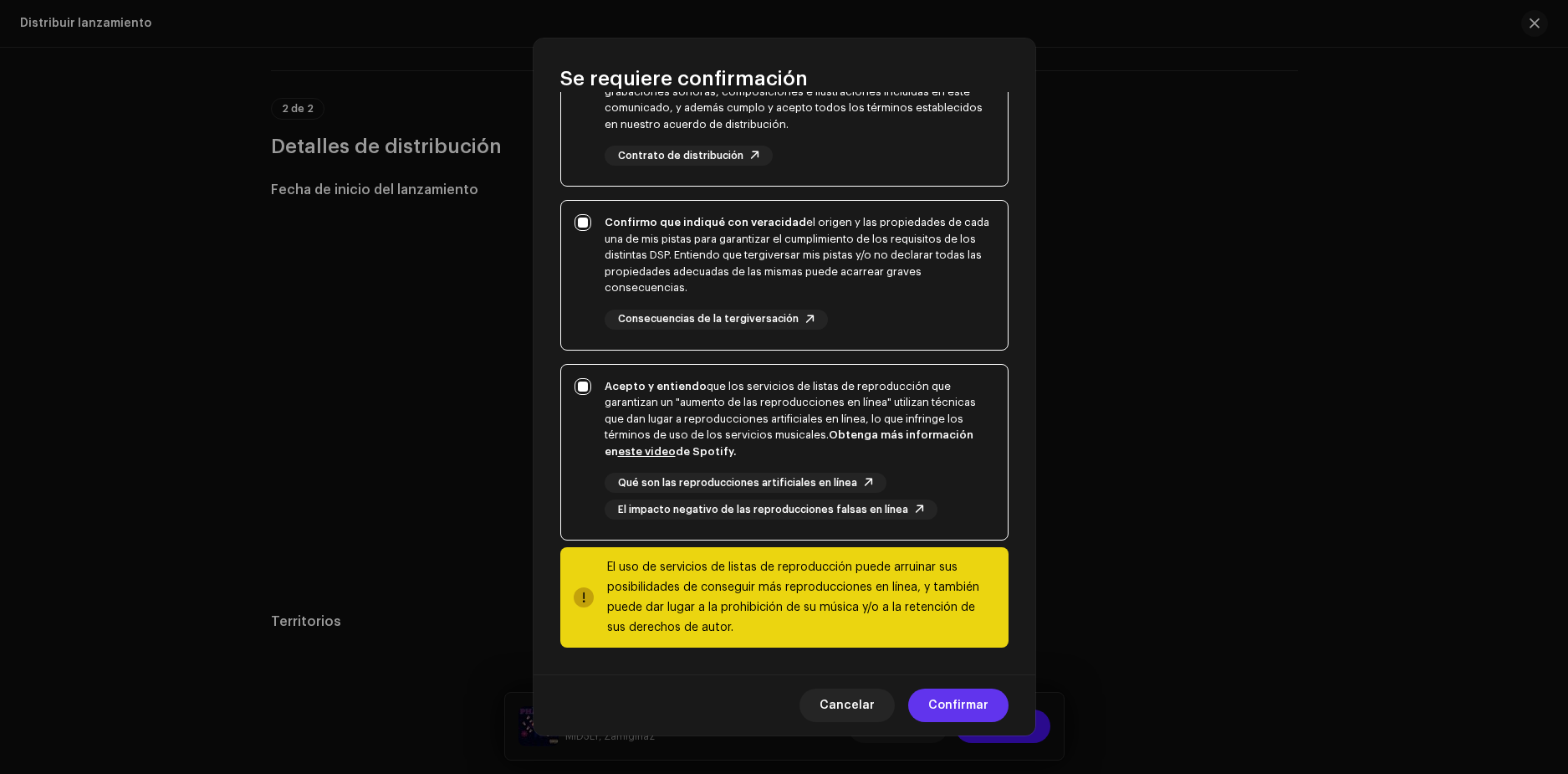
click at [971, 705] on span "Confirmar" at bounding box center [959, 705] width 61 height 34
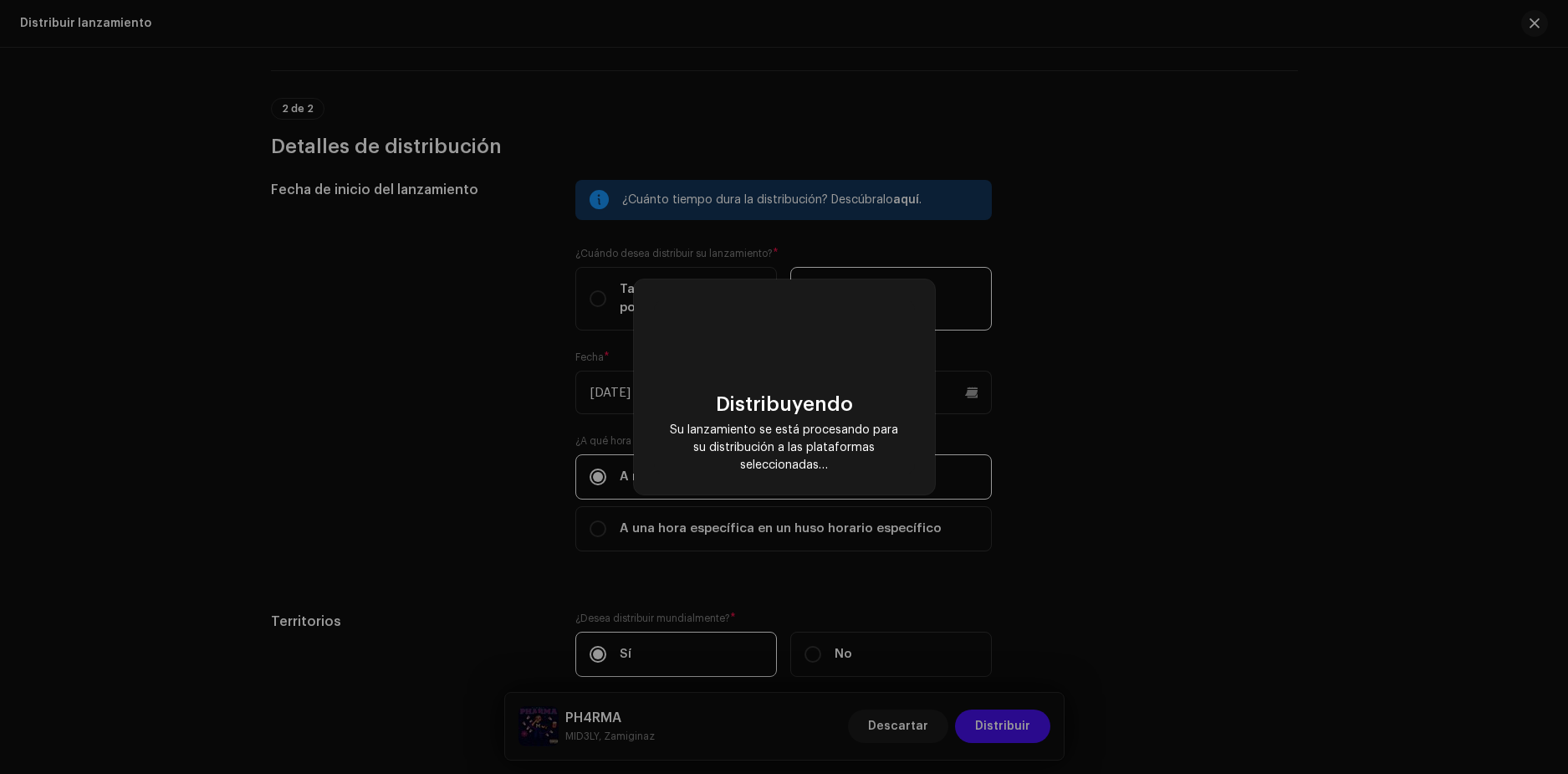
scroll to position [0, 0]
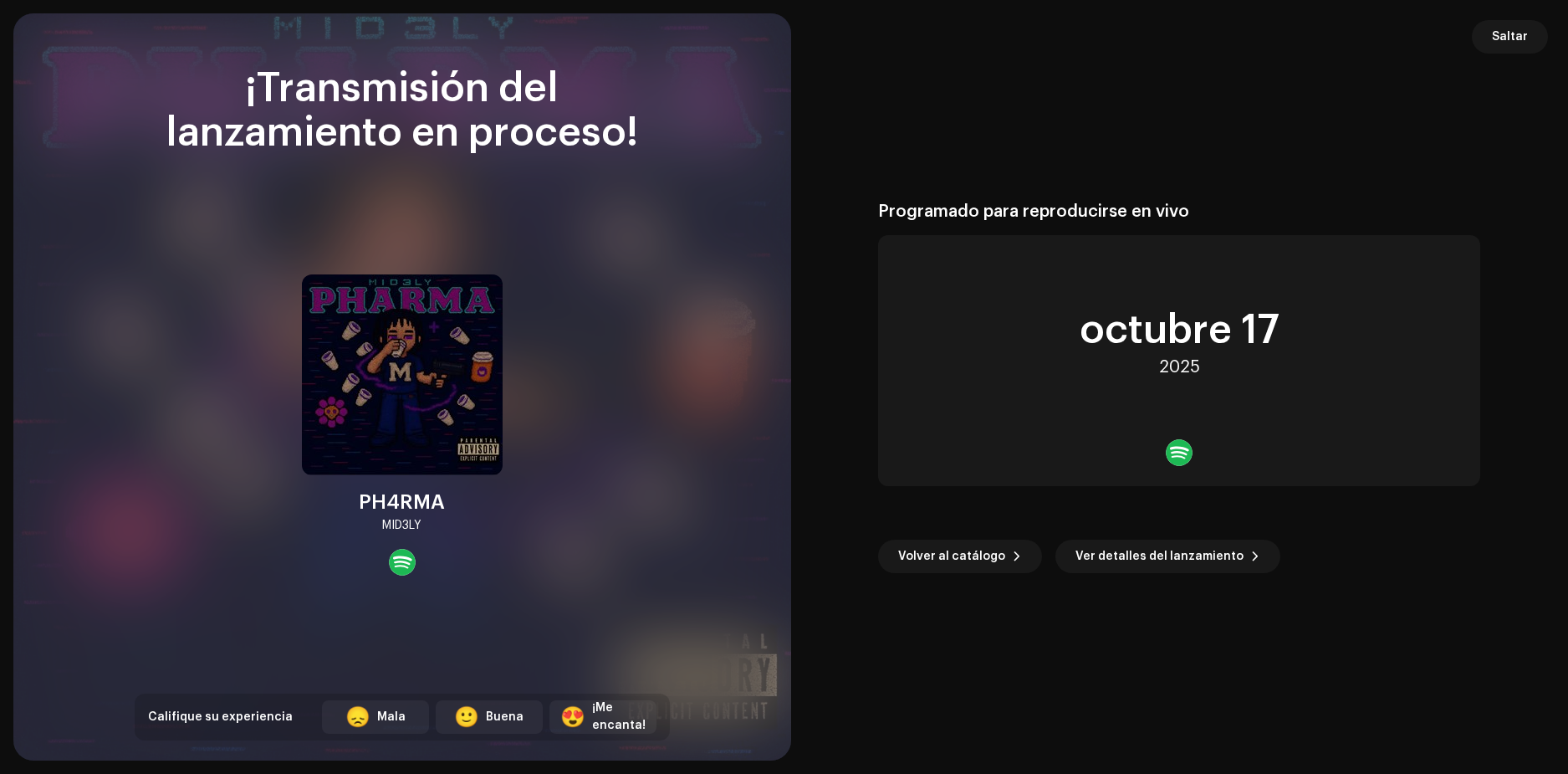
click at [409, 563] on div at bounding box center [402, 562] width 27 height 27
click at [370, 331] on img at bounding box center [402, 374] width 200 height 200
click at [1325, 206] on div "Programado para reproducirse en vivo" at bounding box center [1179, 211] width 602 height 20
click at [1518, 36] on span "Saltar" at bounding box center [1510, 37] width 36 height 34
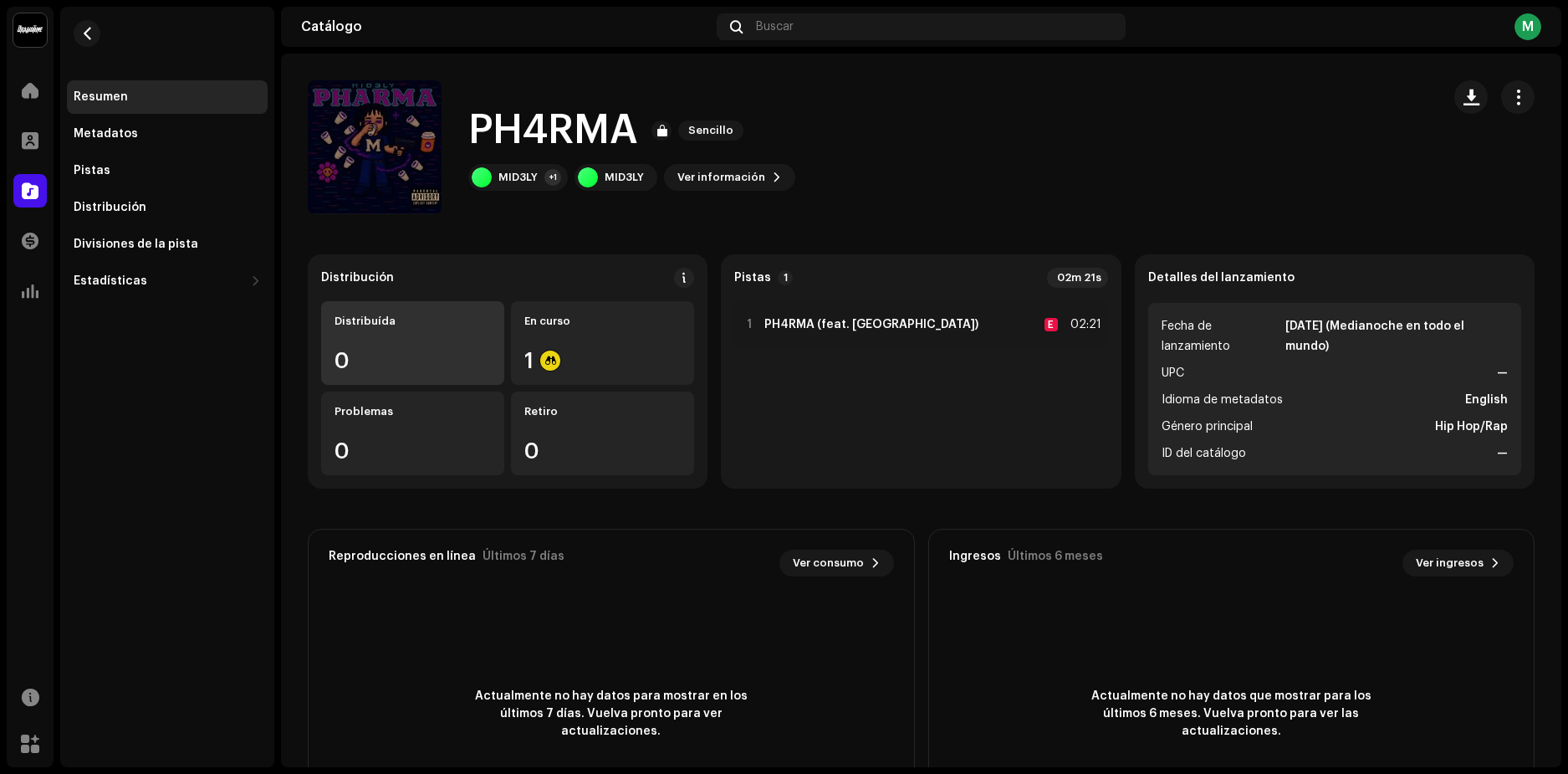
click at [423, 346] on div "Distribuída 0" at bounding box center [413, 343] width 183 height 84
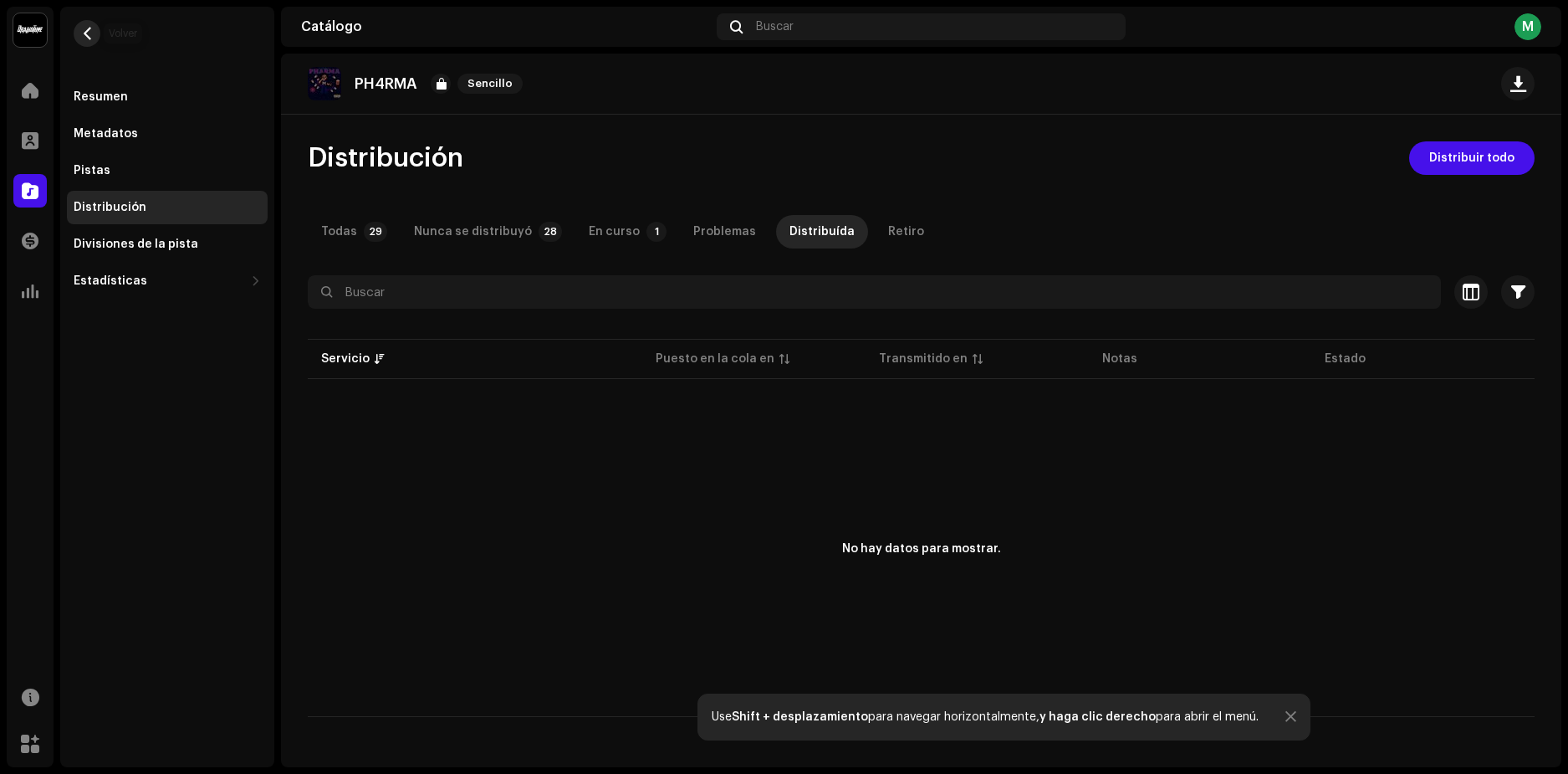
click at [84, 30] on span "button" at bounding box center [87, 33] width 12 height 13
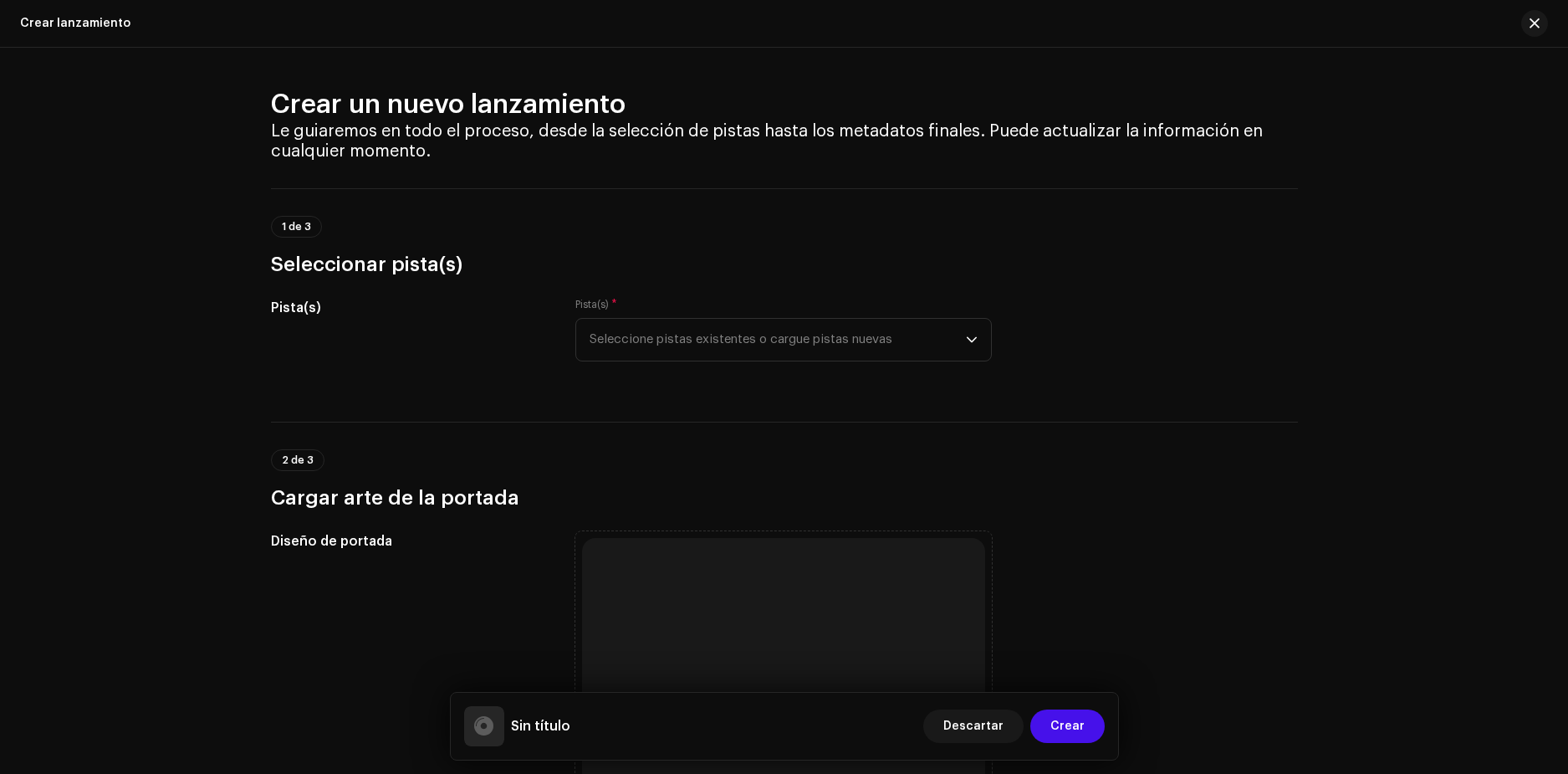
click at [240, 115] on div "Crear un nuevo lanzamiento Le guiaremos en todo el proceso, desde la selección …" at bounding box center [784, 411] width 1568 height 726
click at [1536, 28] on span "button" at bounding box center [1534, 23] width 10 height 13
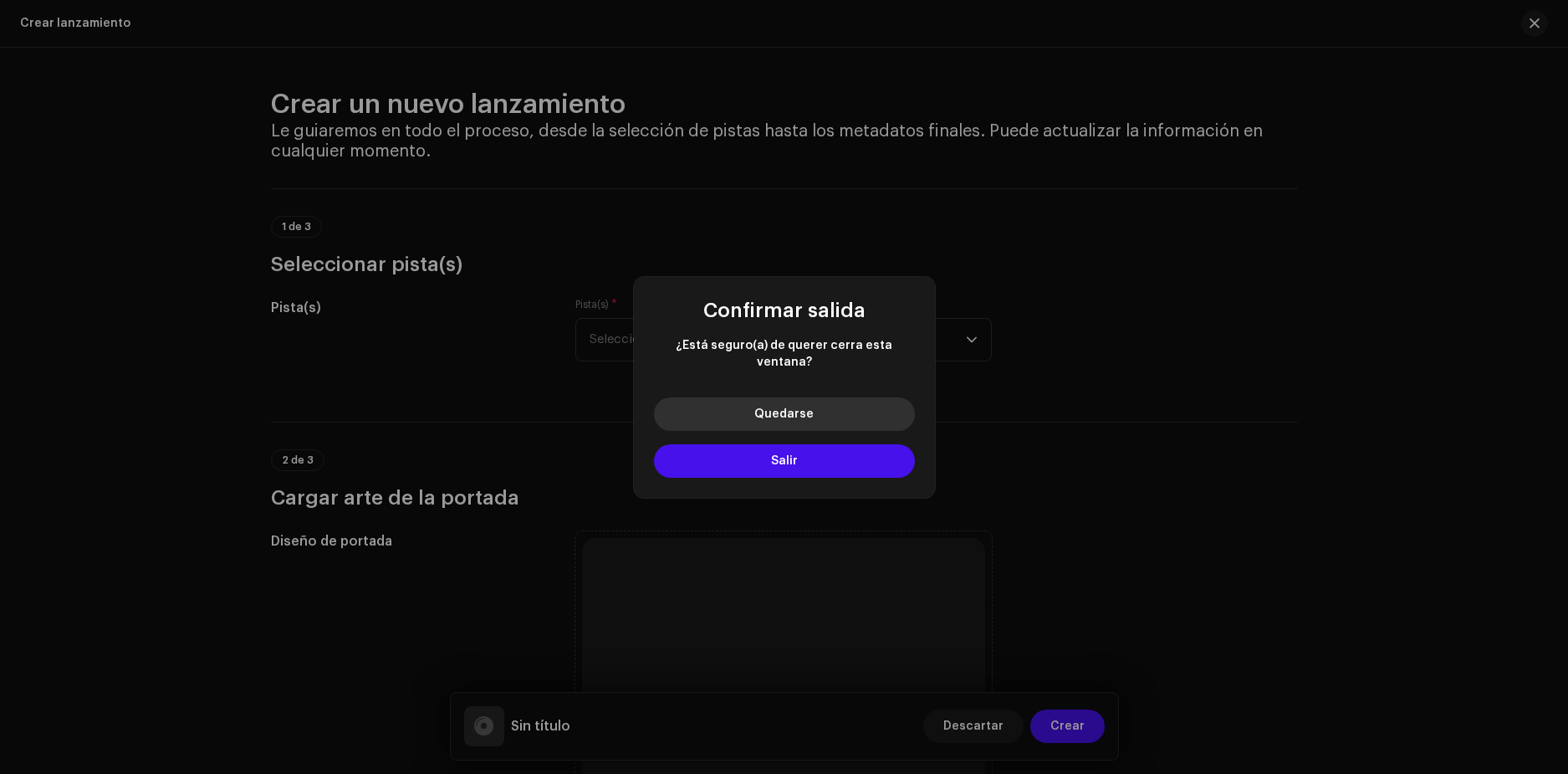
click at [794, 412] on button "Quedarse" at bounding box center [784, 414] width 261 height 34
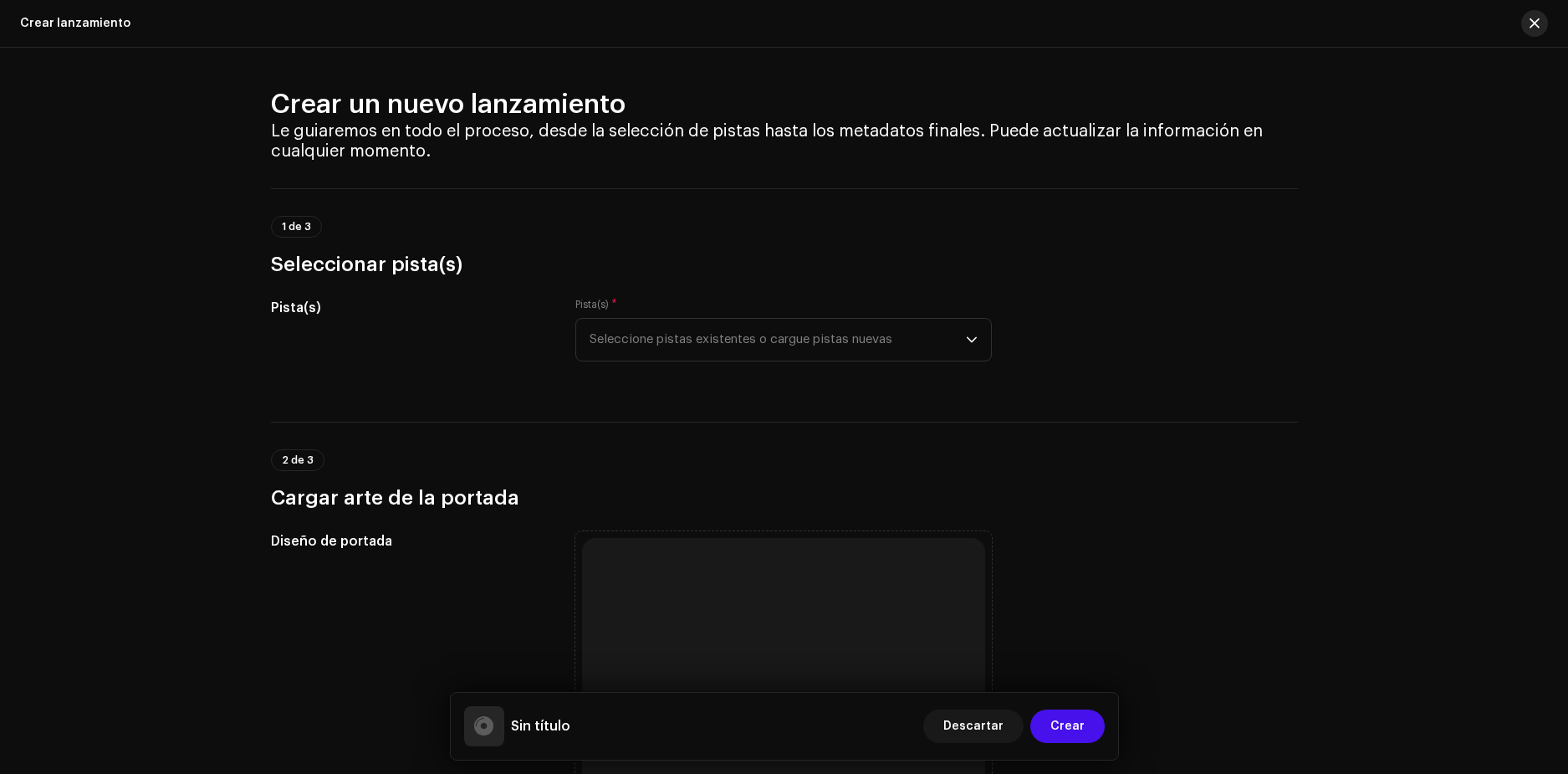
click at [1542, 25] on button "button" at bounding box center [1535, 23] width 27 height 27
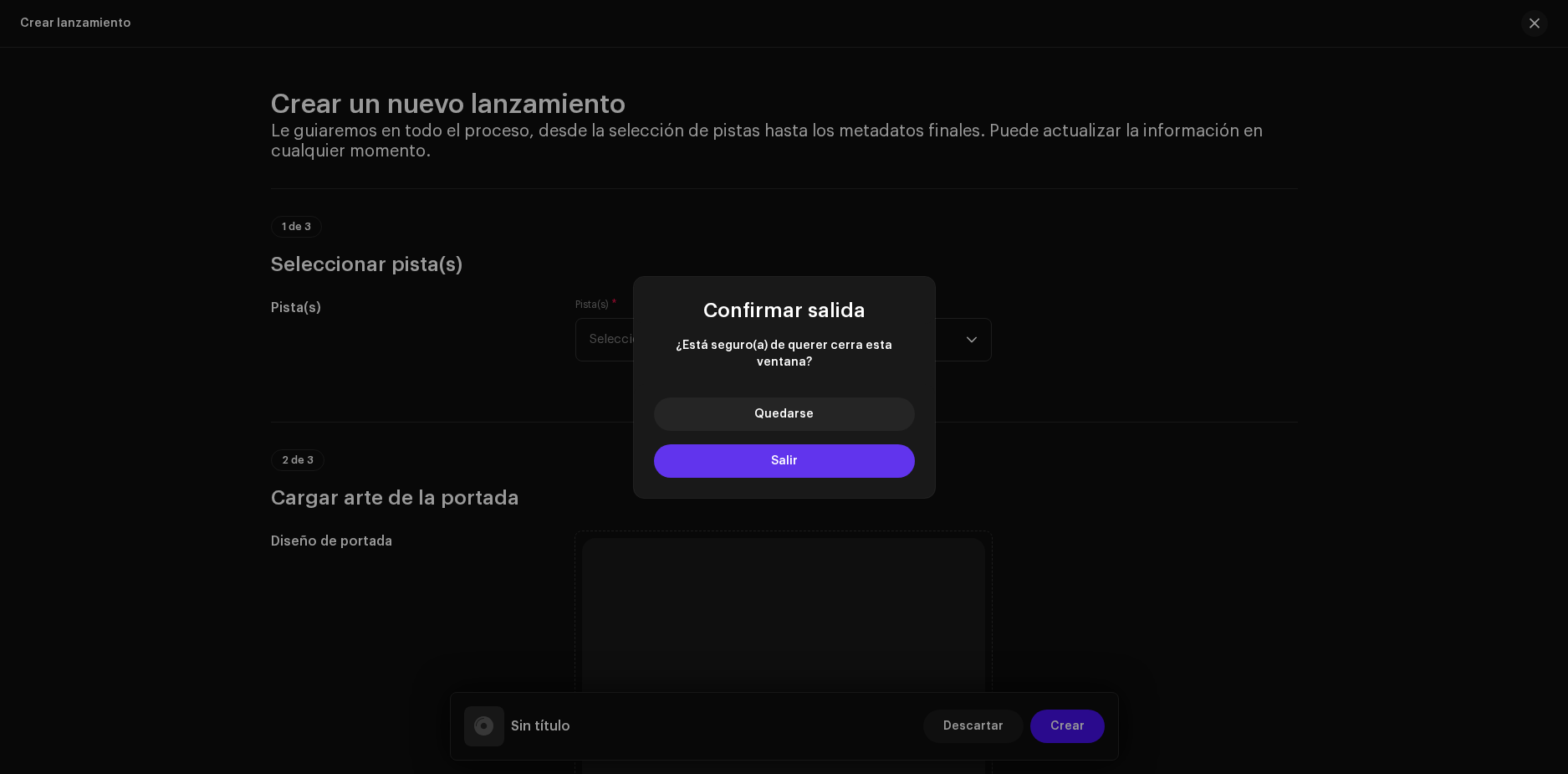
click at [798, 444] on button "Salir" at bounding box center [784, 461] width 261 height 34
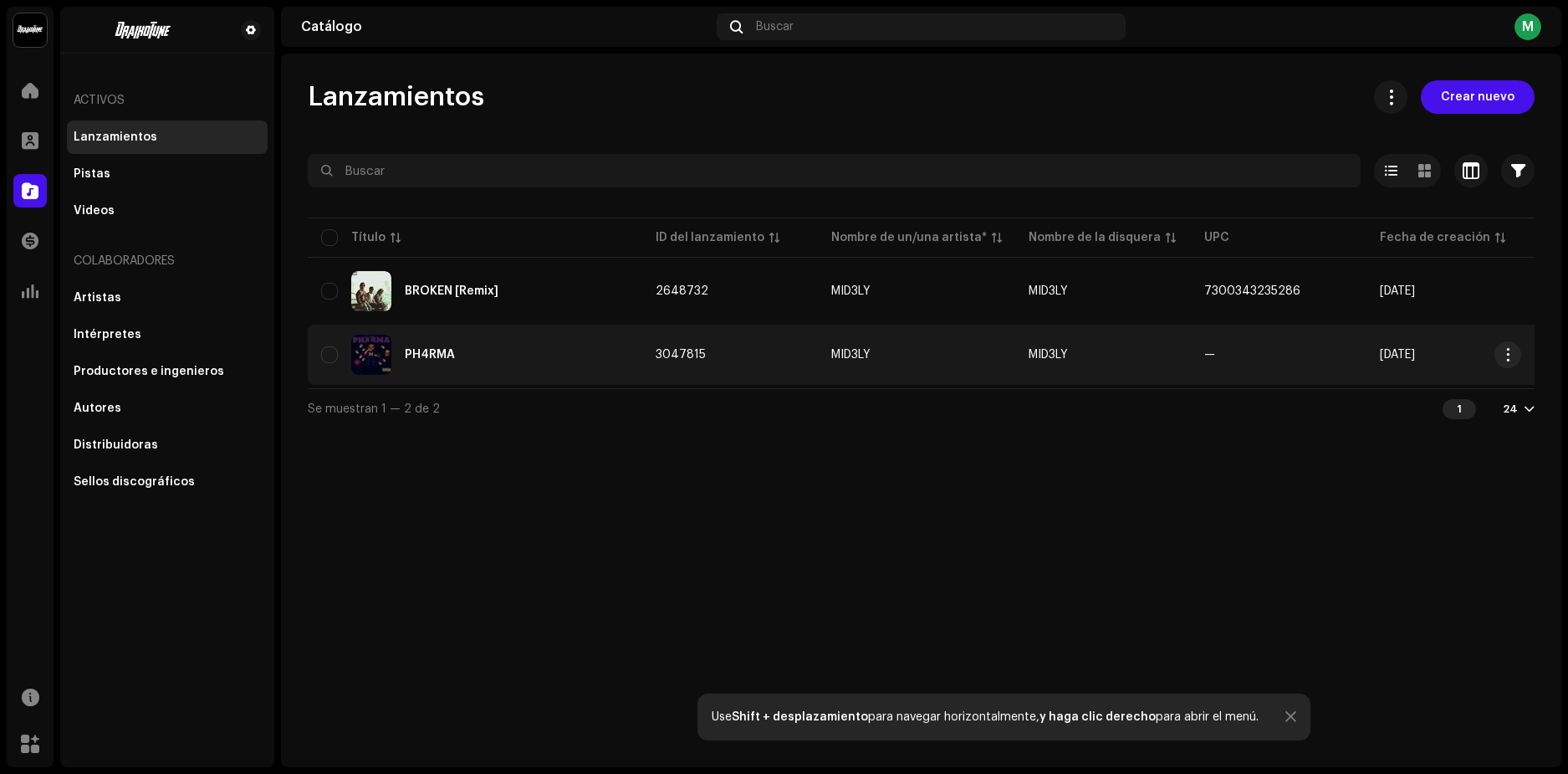
click at [434, 352] on div "PH4RMA" at bounding box center [430, 354] width 50 height 12
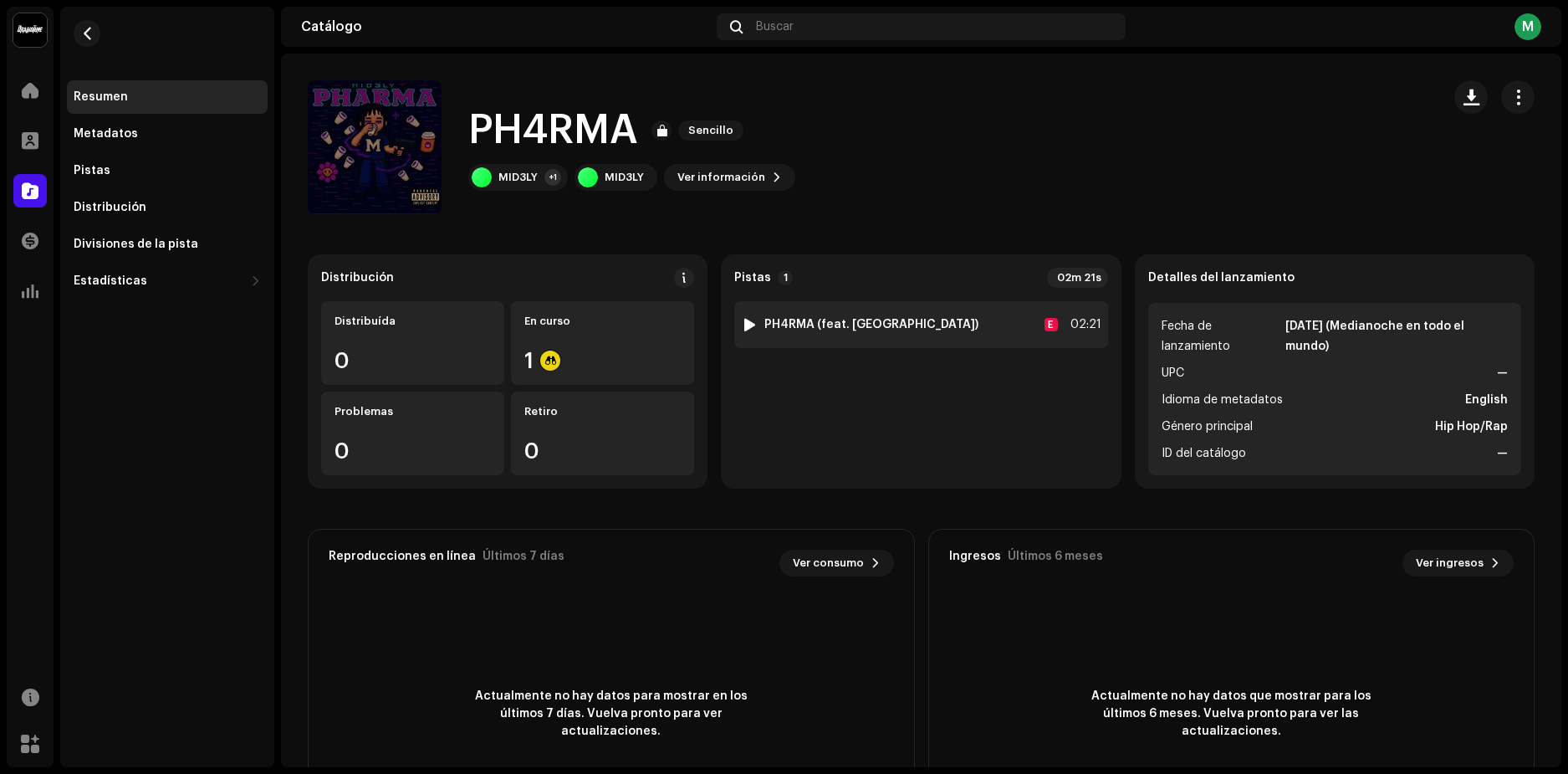
click at [746, 321] on div at bounding box center [750, 324] width 12 height 13
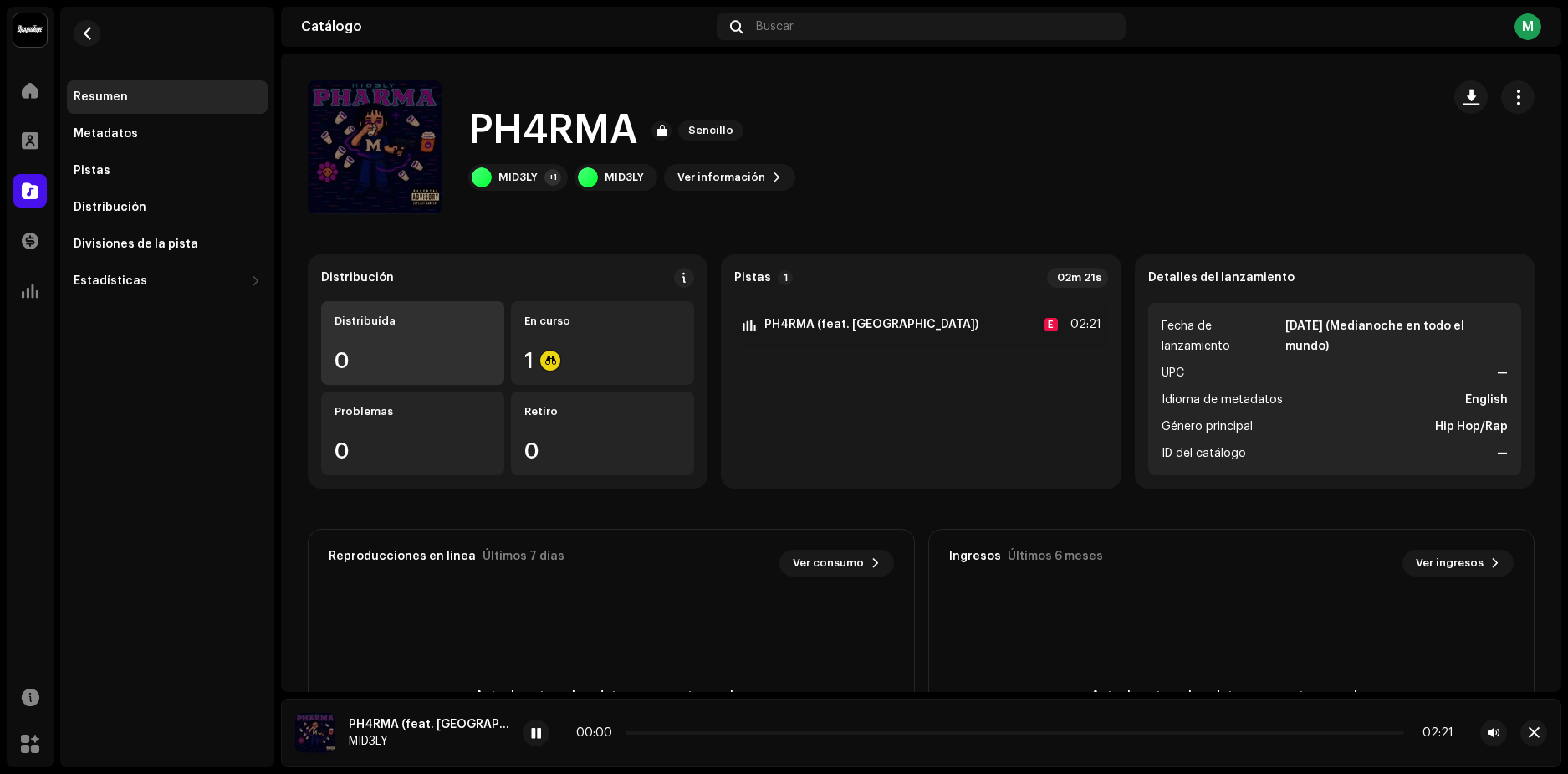
click at [415, 353] on div "0" at bounding box center [413, 361] width 157 height 21
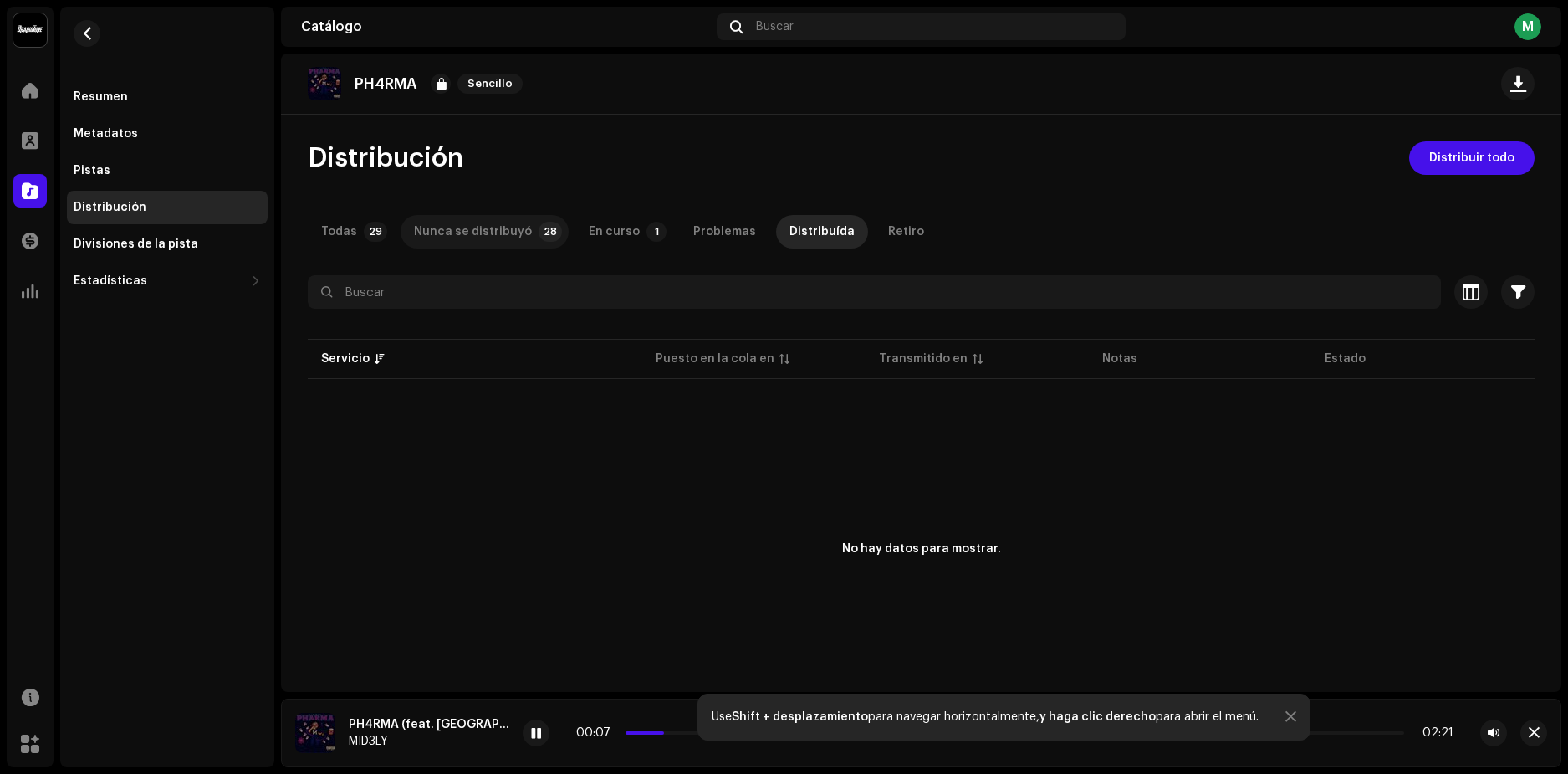
click at [482, 231] on div "Nunca se distribuyó" at bounding box center [473, 232] width 118 height 34
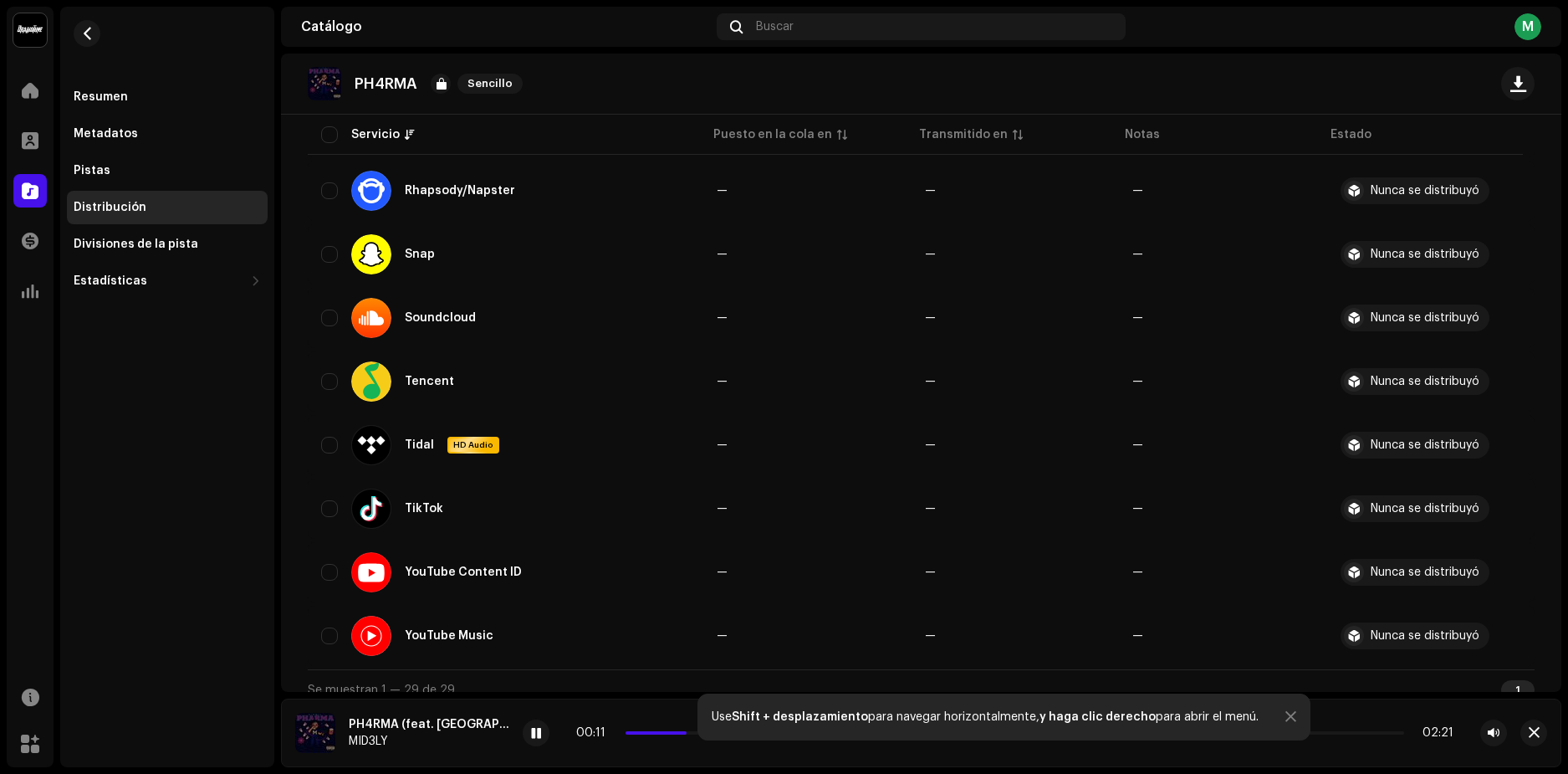
scroll to position [1515, 0]
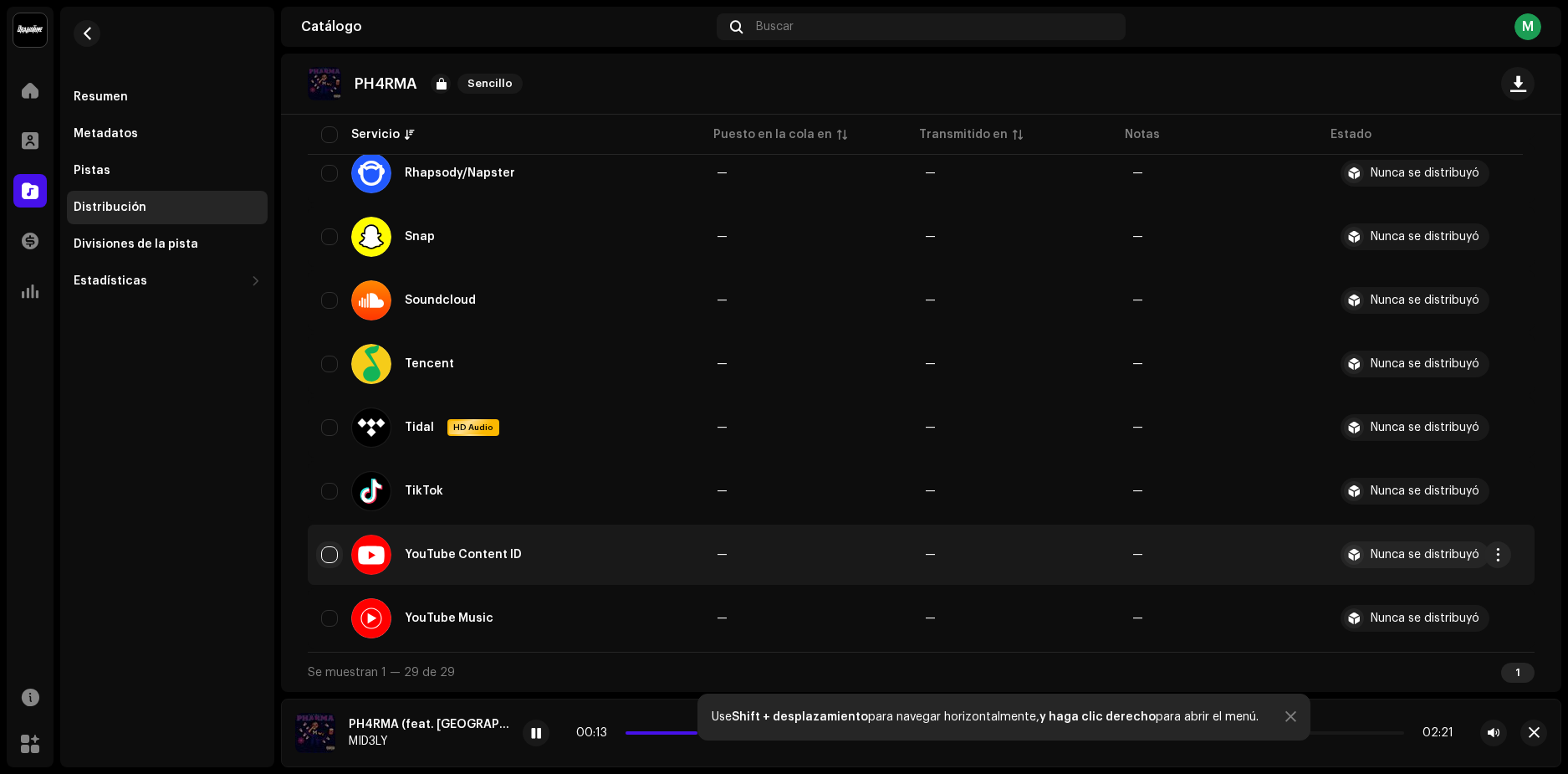
click at [329, 553] on input "checkbox" at bounding box center [329, 554] width 17 height 17
checkbox input "true"
click at [1495, 553] on span "button" at bounding box center [1499, 554] width 12 height 13
click at [1393, 592] on div "Distribuir" at bounding box center [1419, 592] width 156 height 13
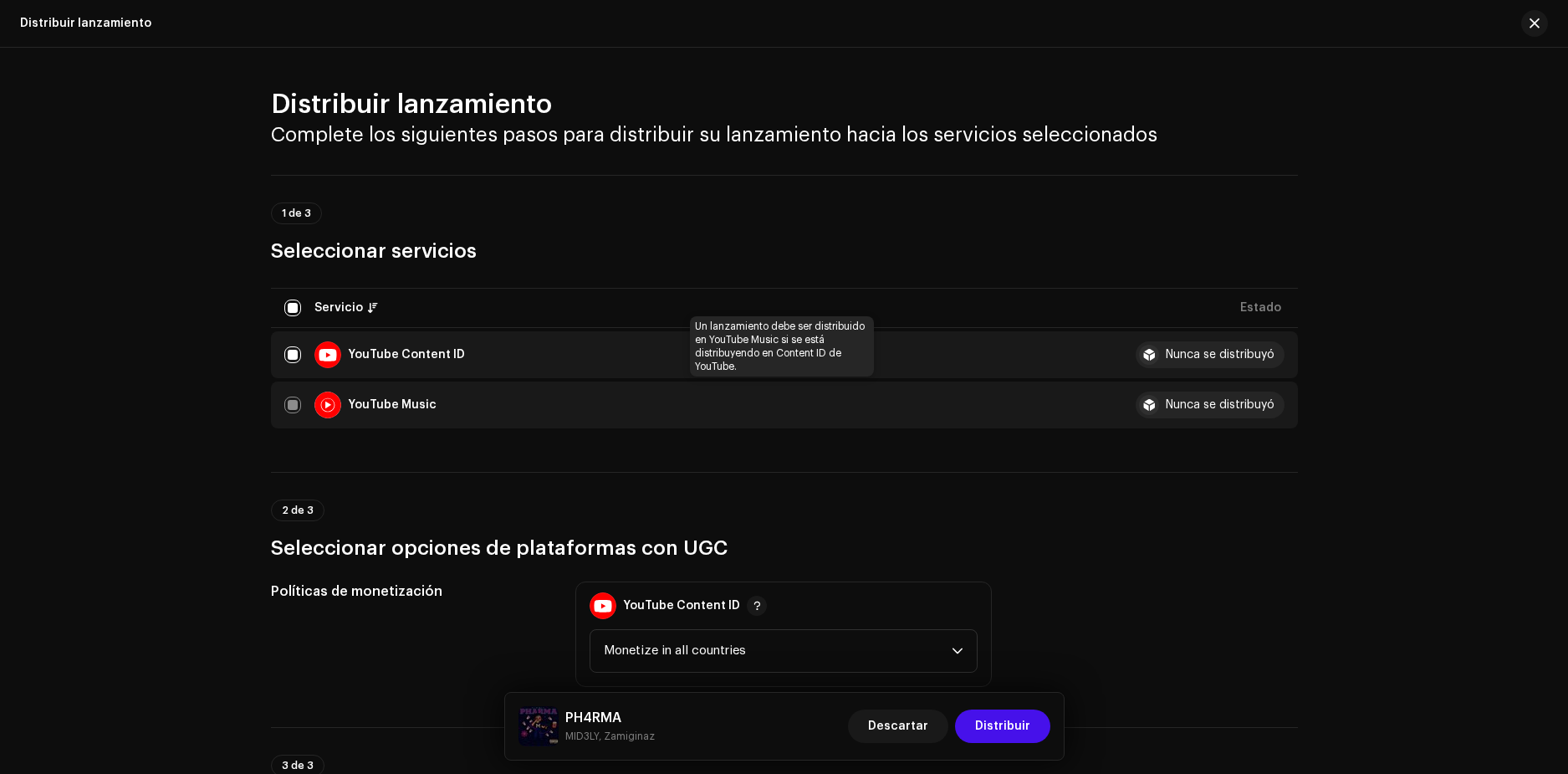
click at [285, 403] on div "YouTube Music" at bounding box center [696, 405] width 825 height 27
drag, startPoint x: 815, startPoint y: 405, endPoint x: 836, endPoint y: 403, distance: 21.1
click at [815, 406] on div "YouTube Music" at bounding box center [696, 405] width 825 height 27
click at [1217, 405] on div "Nunca se distribuyó" at bounding box center [1220, 404] width 109 height 12
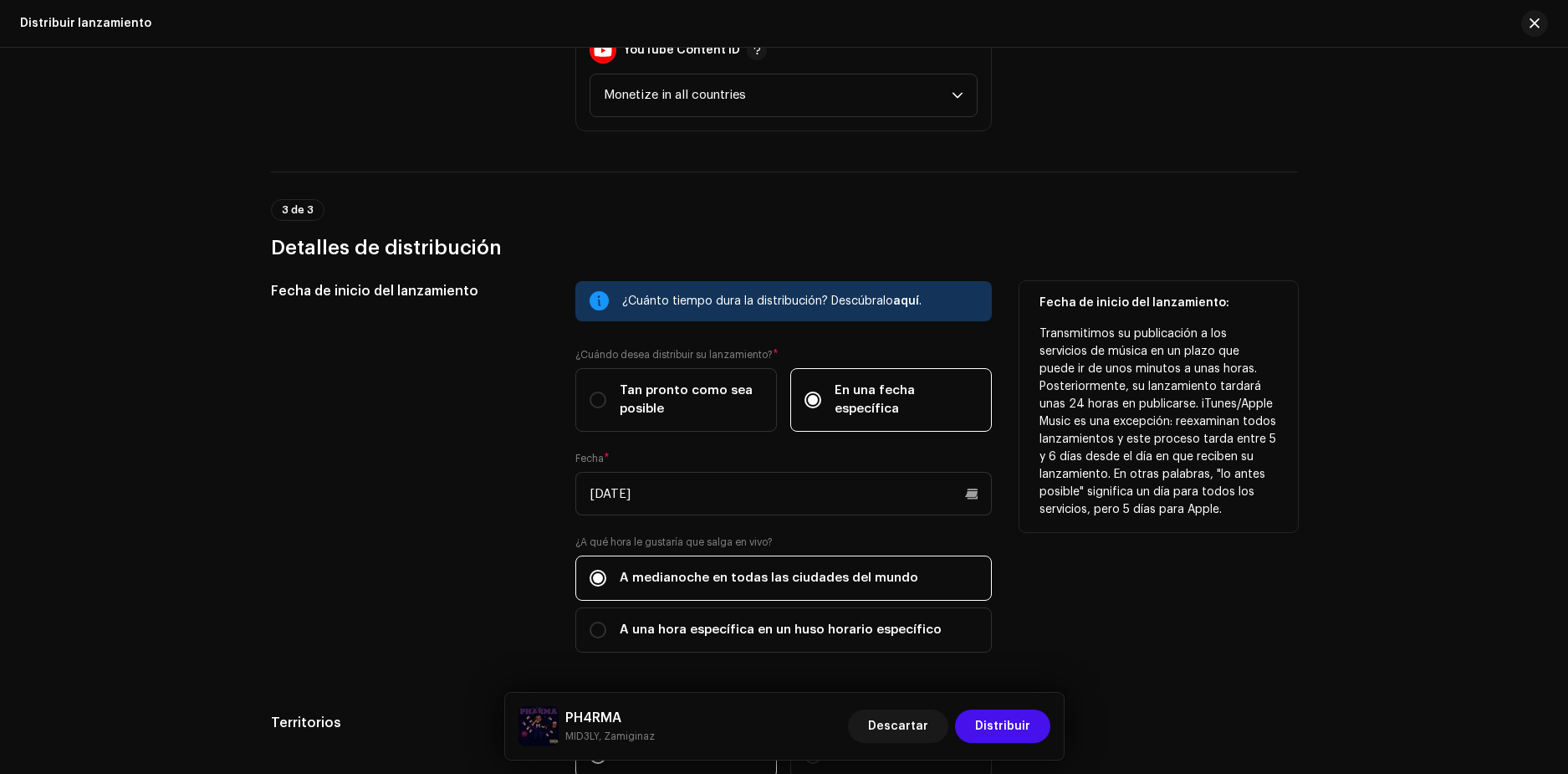
scroll to position [740, 0]
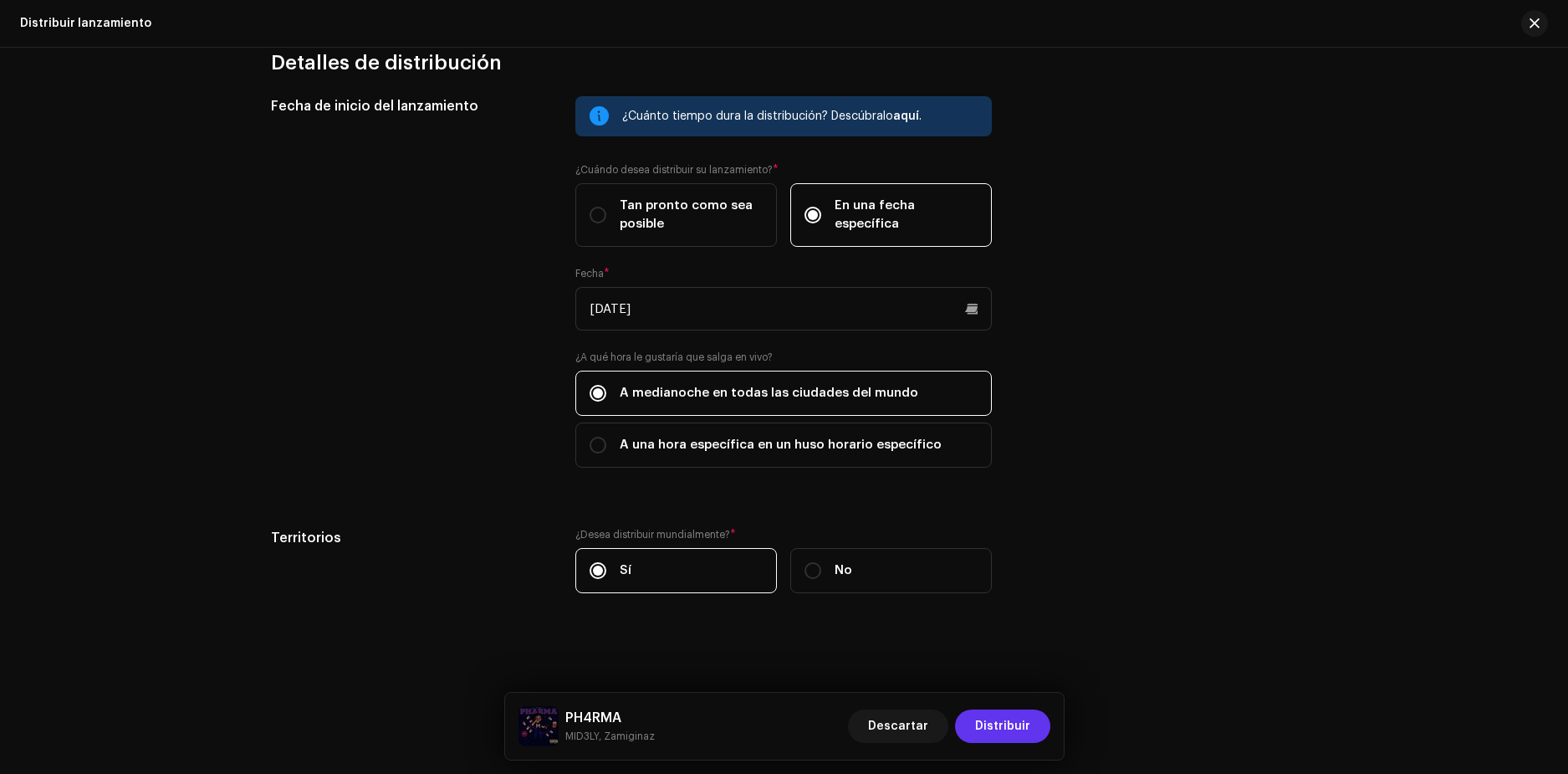
click at [1014, 721] on span "Distribuir" at bounding box center [1003, 727] width 55 height 34
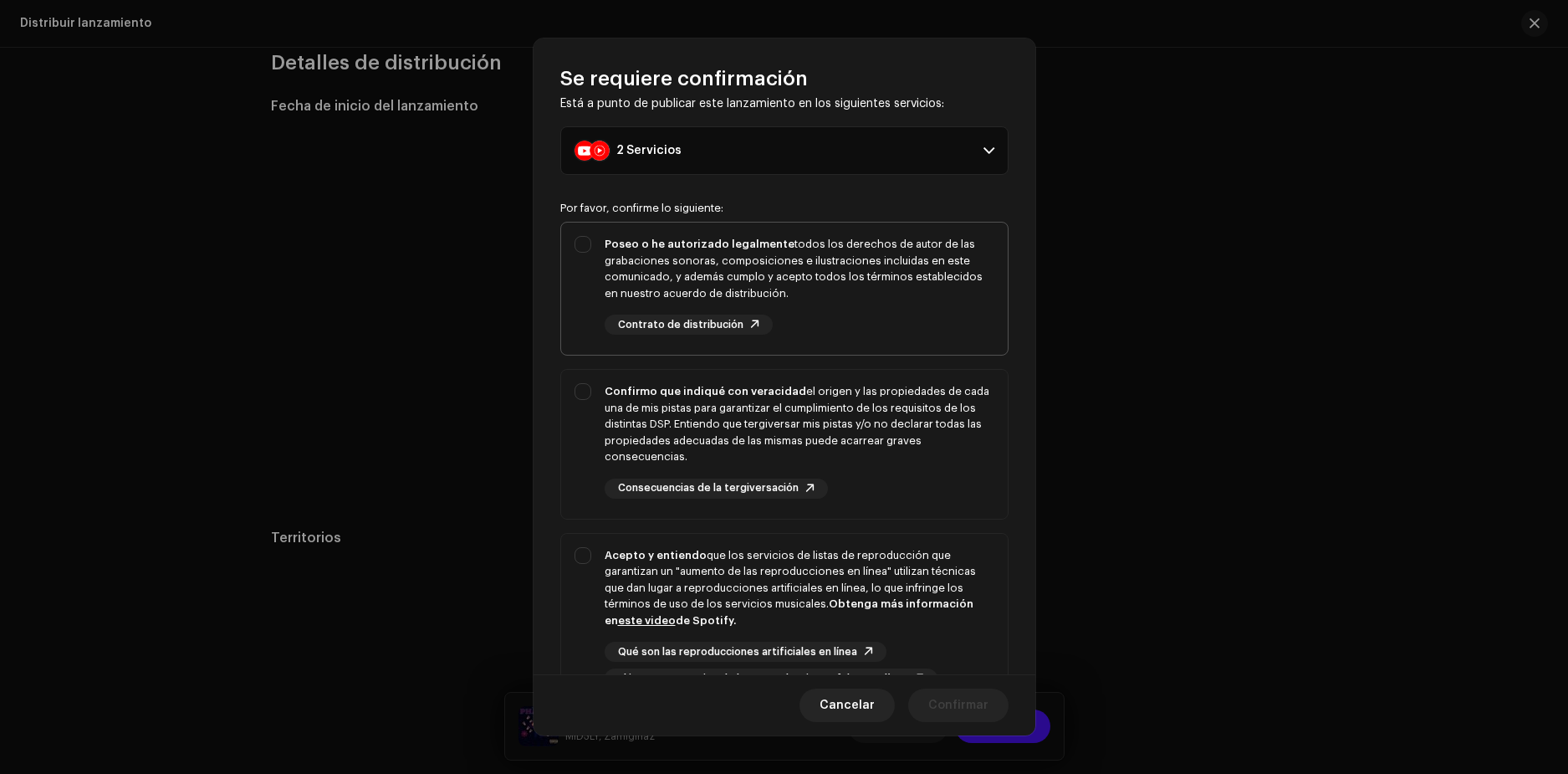
scroll to position [0, 0]
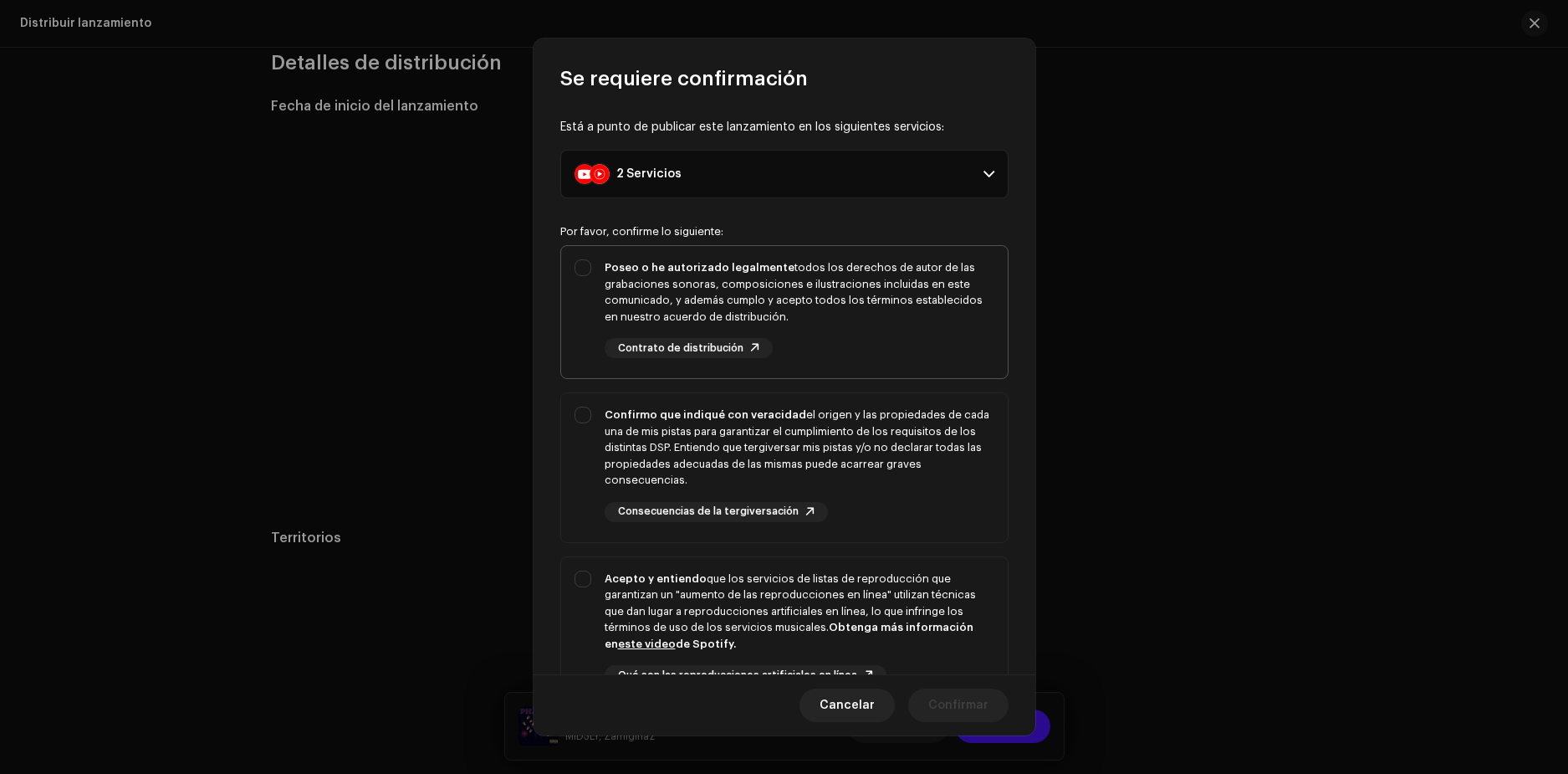
click at [588, 265] on div "Poseo o he autorizado legalmente todos los derechos de autor de las grabaciones…" at bounding box center [784, 308] width 447 height 126
checkbox input "true"
click at [581, 411] on div "Confirmo que indiqué con veracidad el origen y las propiedades de cada una de m…" at bounding box center [784, 464] width 447 height 143
checkbox input "true"
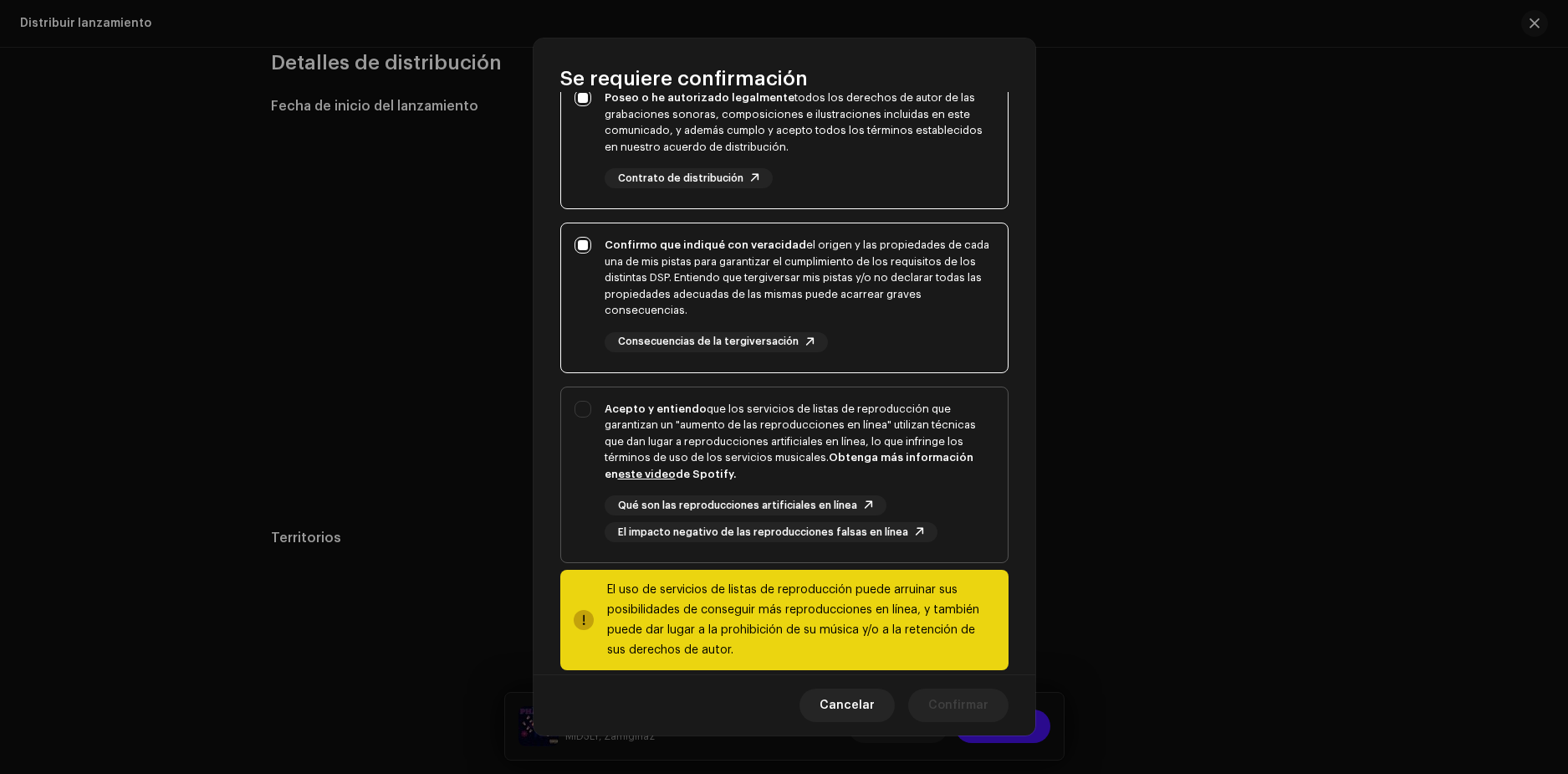
scroll to position [192, 0]
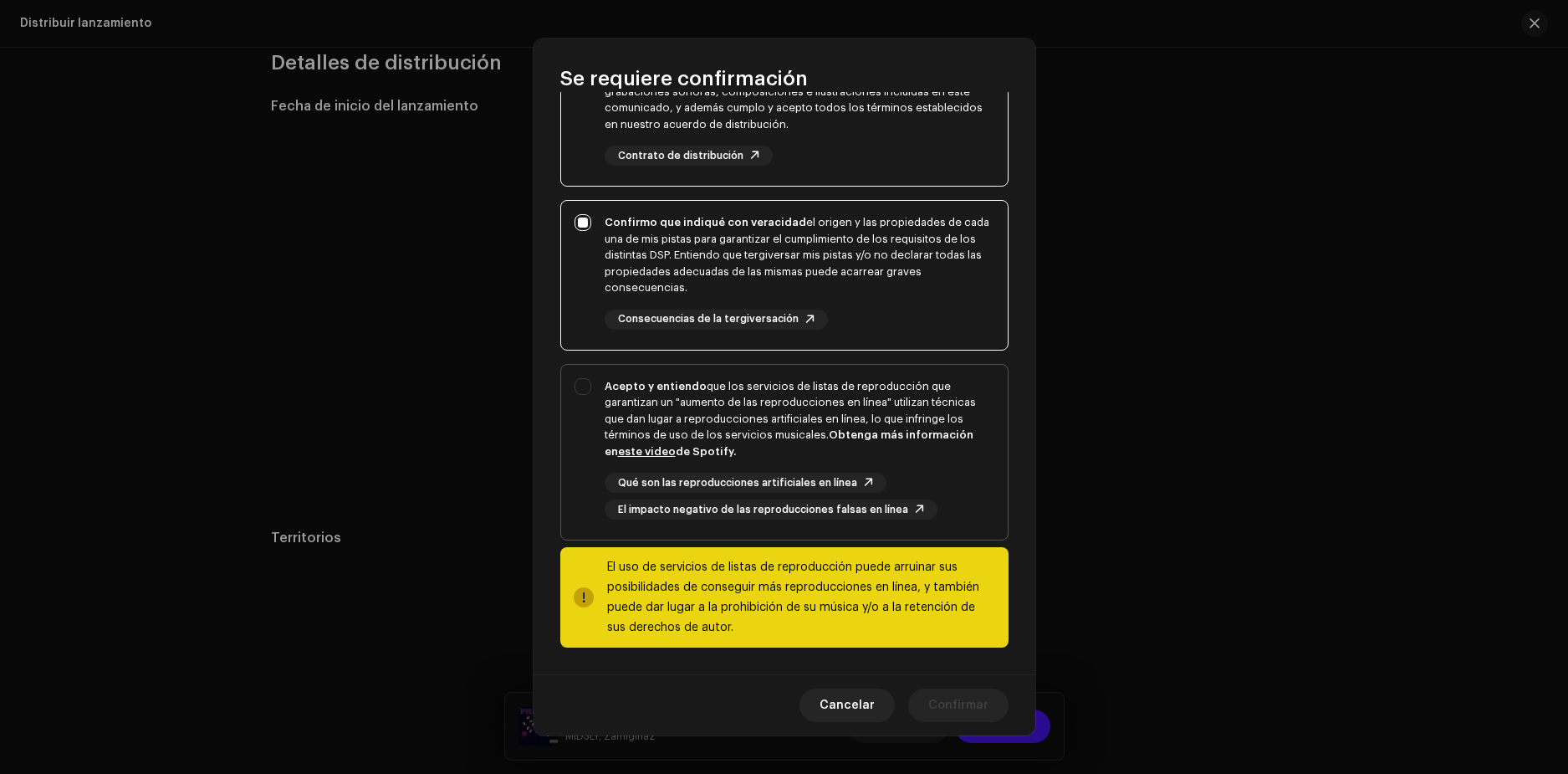
click at [593, 389] on div "Acepto y entiendo que los servicios de listas de reproducción que garantizan un…" at bounding box center [784, 450] width 447 height 169
checkbox input "true"
click at [959, 703] on span "Confirmar" at bounding box center [959, 705] width 61 height 34
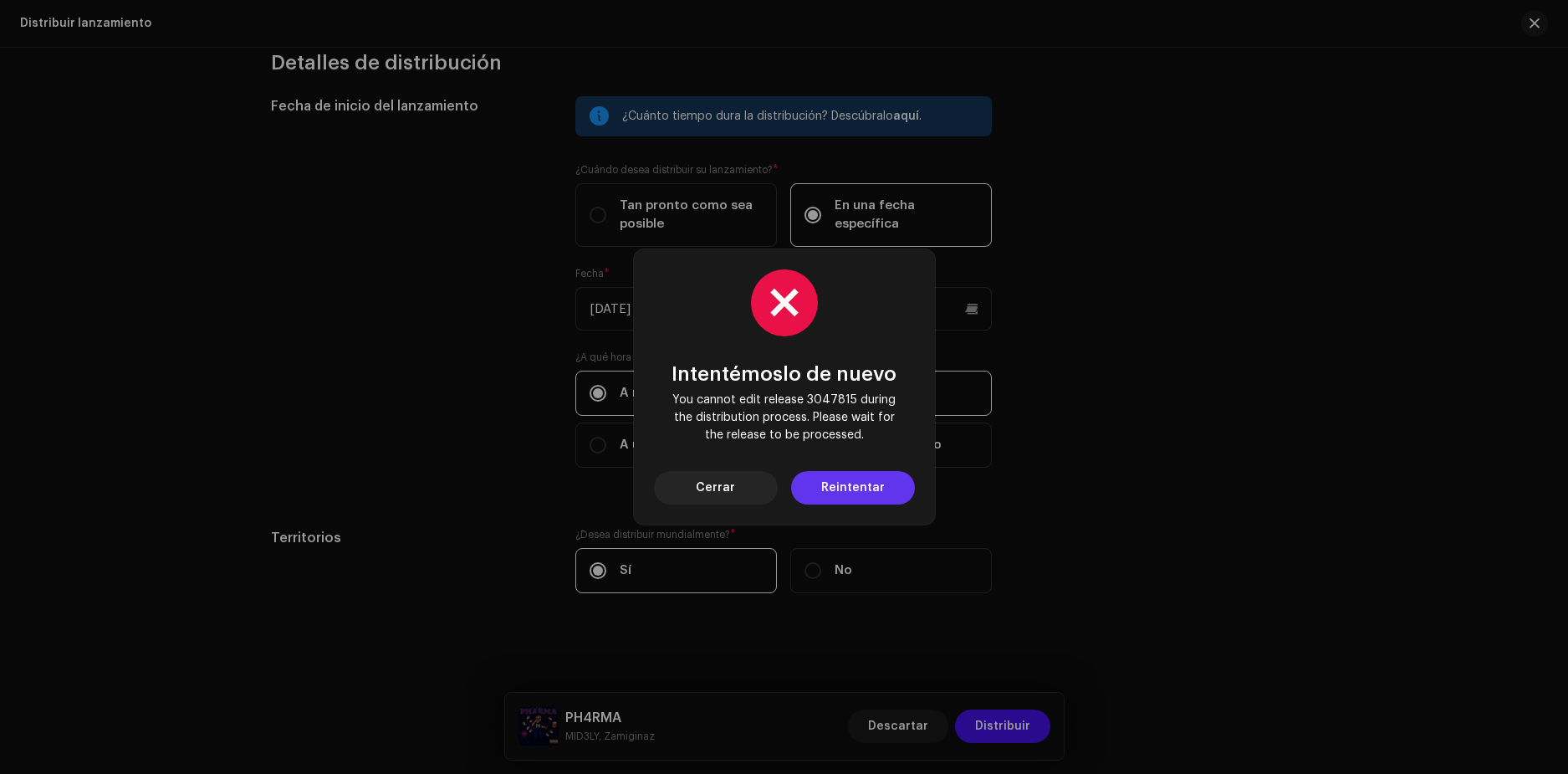
click at [868, 481] on span "Reintentar" at bounding box center [852, 488] width 63 height 34
click at [723, 491] on span "Cerrar" at bounding box center [715, 488] width 39 height 34
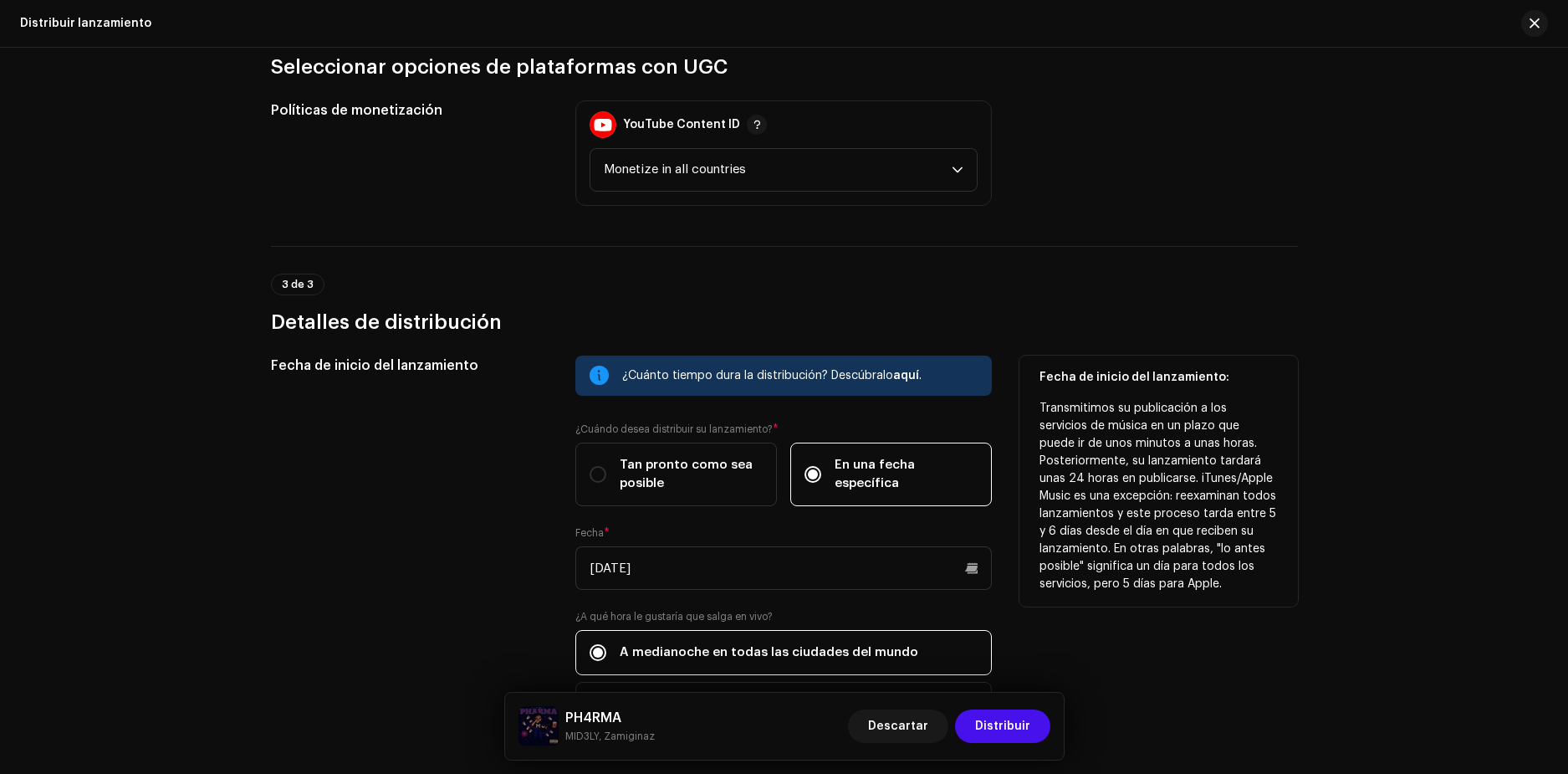
scroll to position [322, 0]
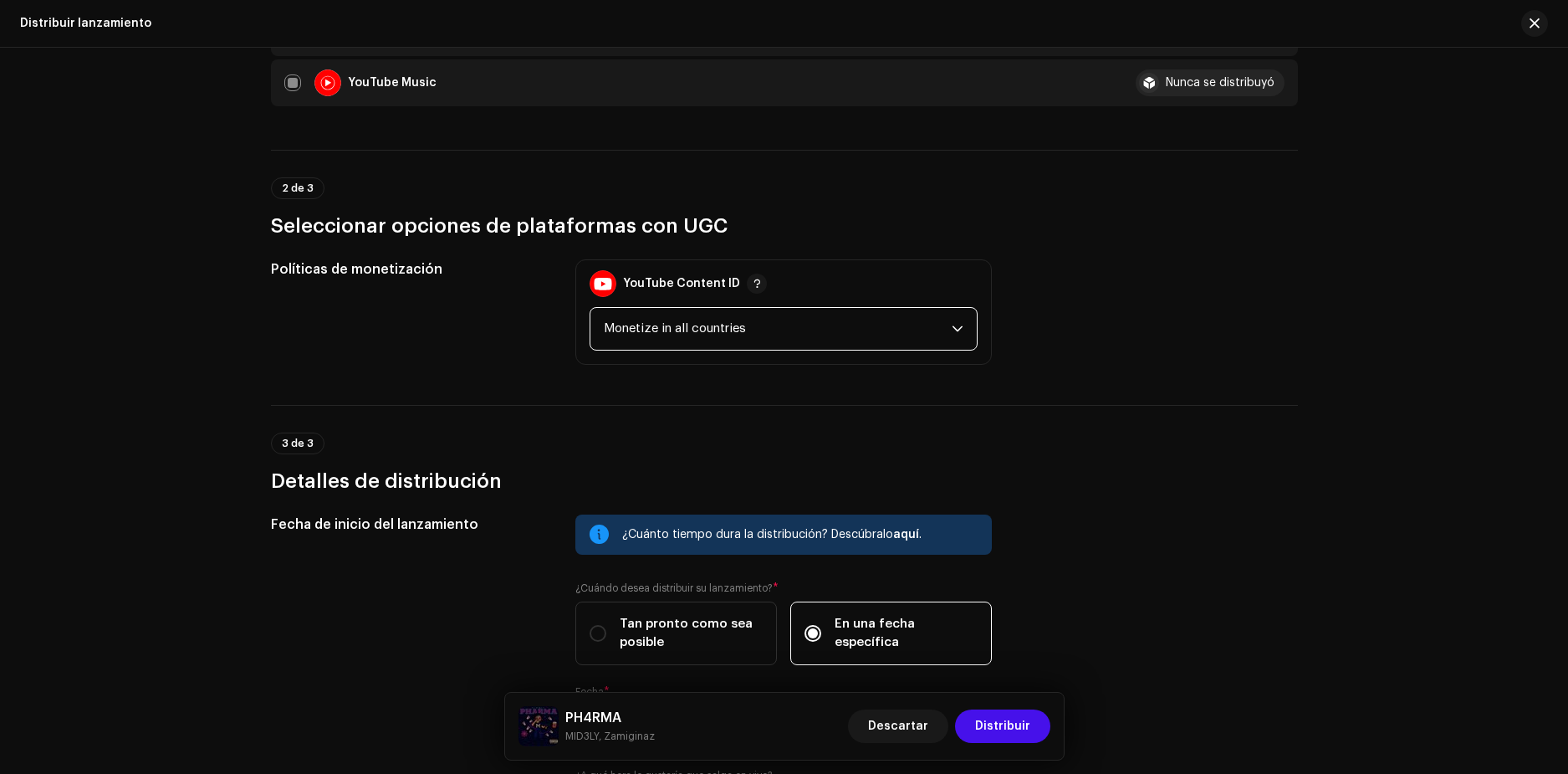
click at [796, 332] on span "Monetize in all countries" at bounding box center [777, 329] width 348 height 42
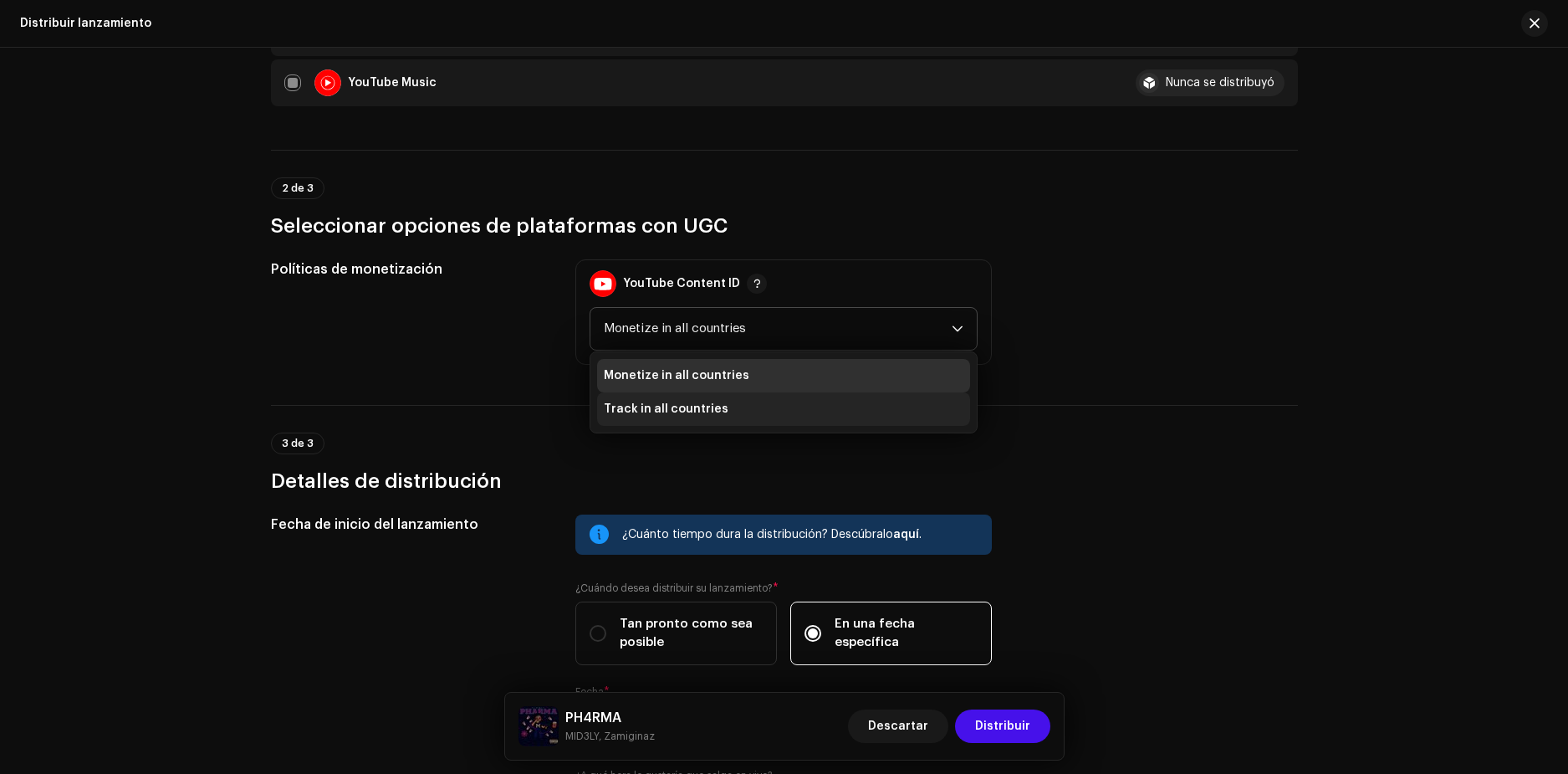
click at [710, 404] on span "Track in all countries" at bounding box center [666, 409] width 125 height 17
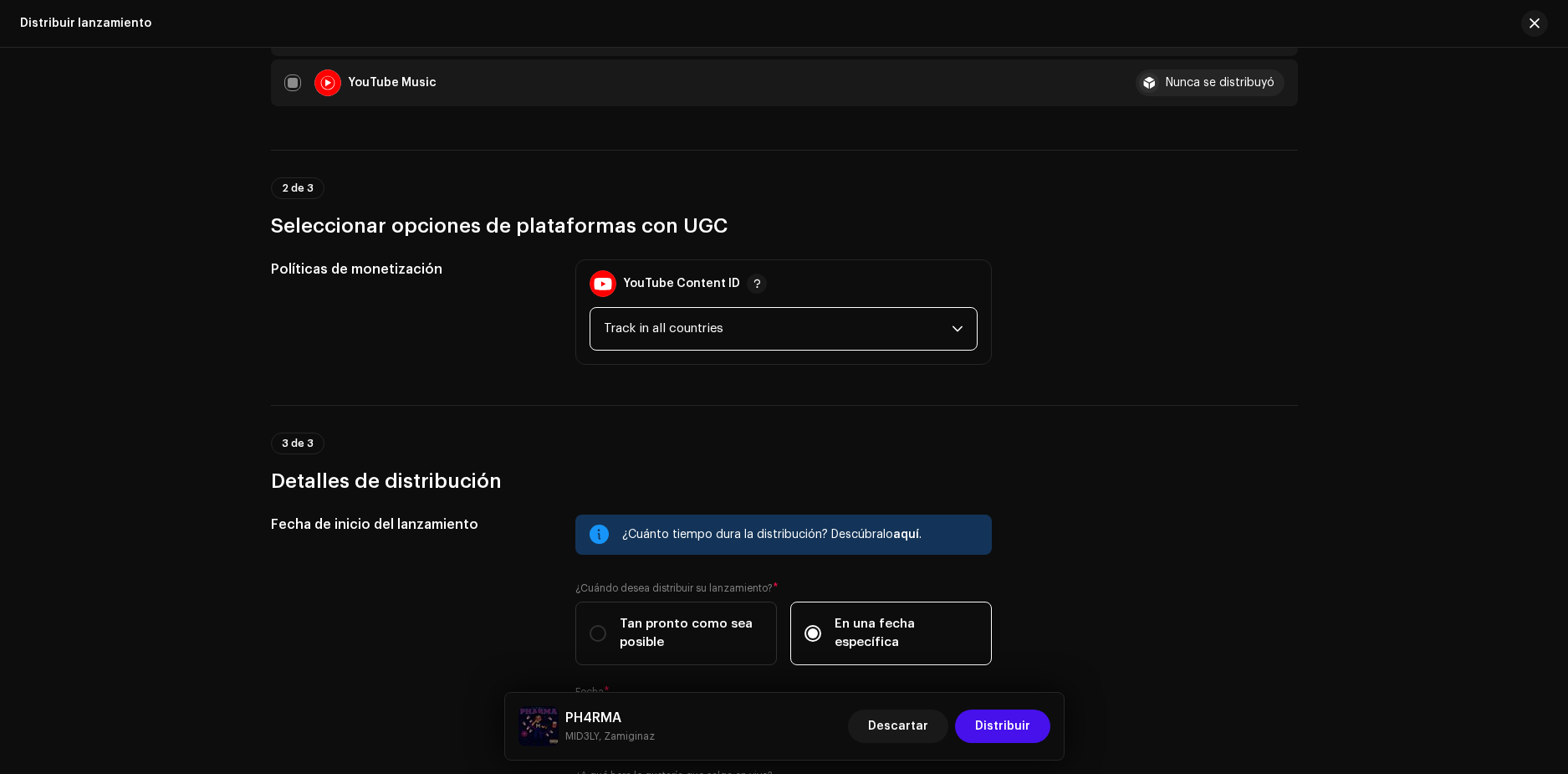
click at [1020, 465] on div "3 de 3 Detalles de distribución" at bounding box center [784, 464] width 1027 height 62
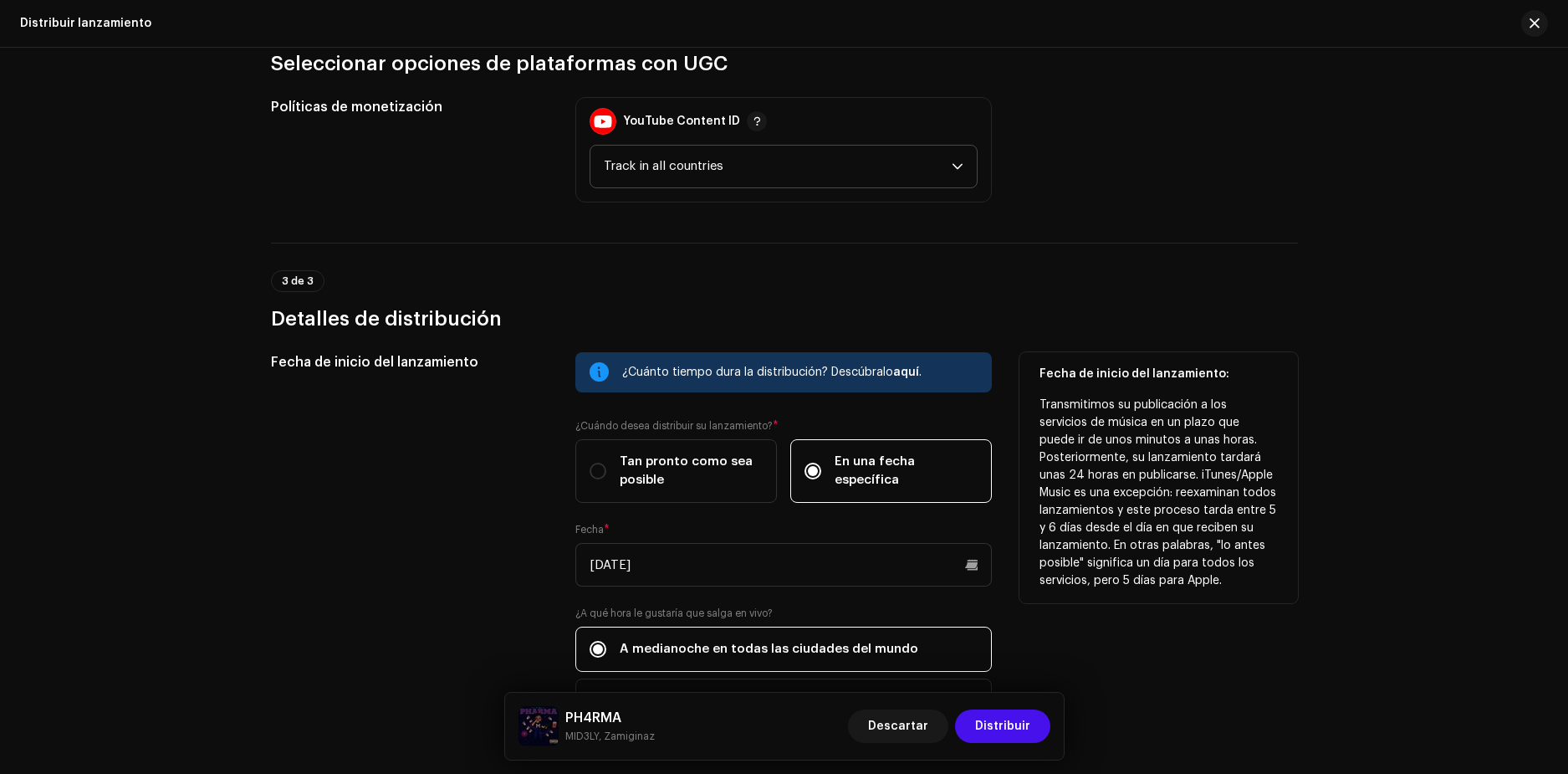
scroll to position [740, 0]
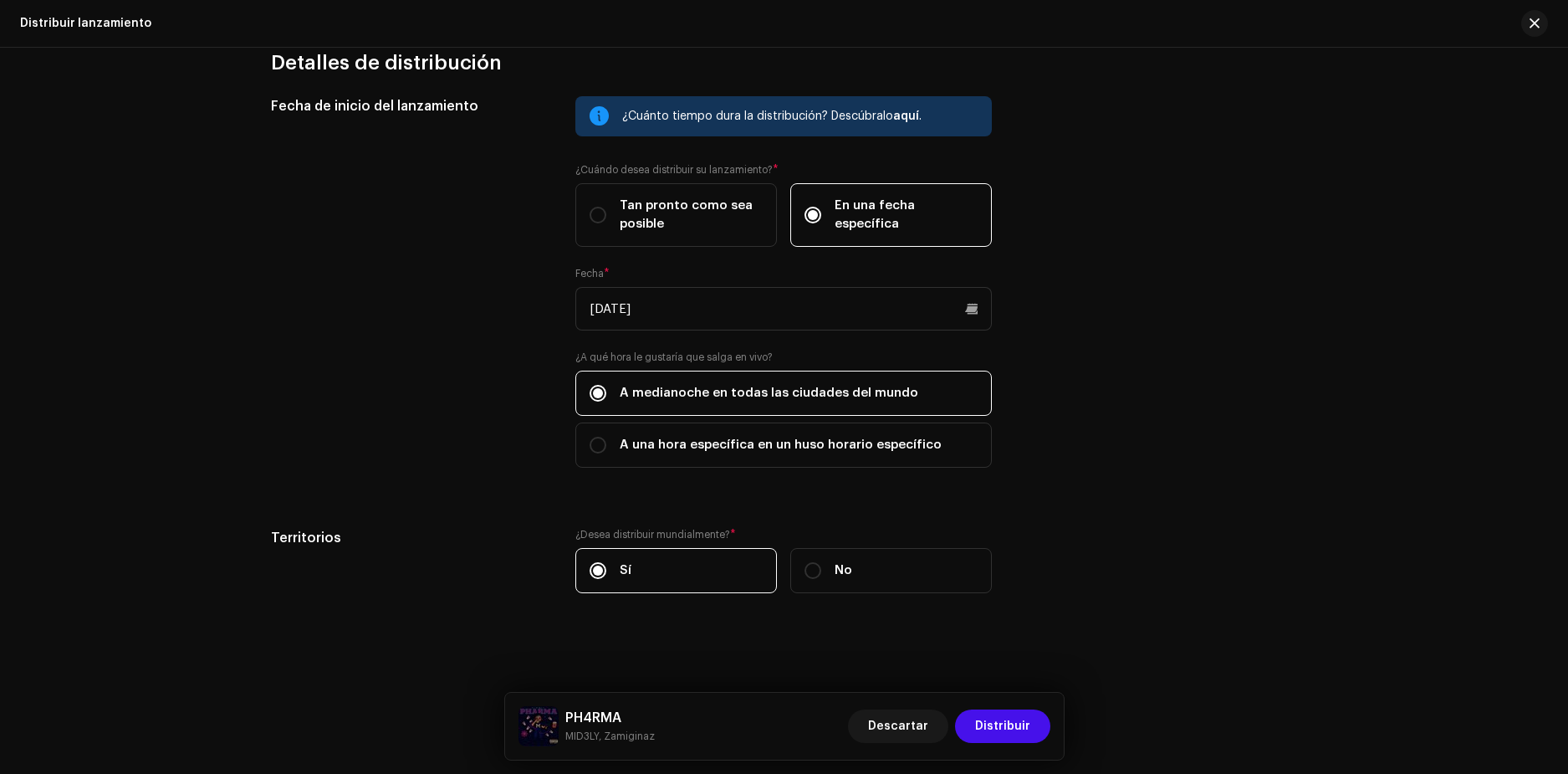
click at [988, 709] on div "Descartar Distribuir" at bounding box center [948, 726] width 202 height 40
click at [987, 717] on span "Distribuir" at bounding box center [1003, 727] width 55 height 34
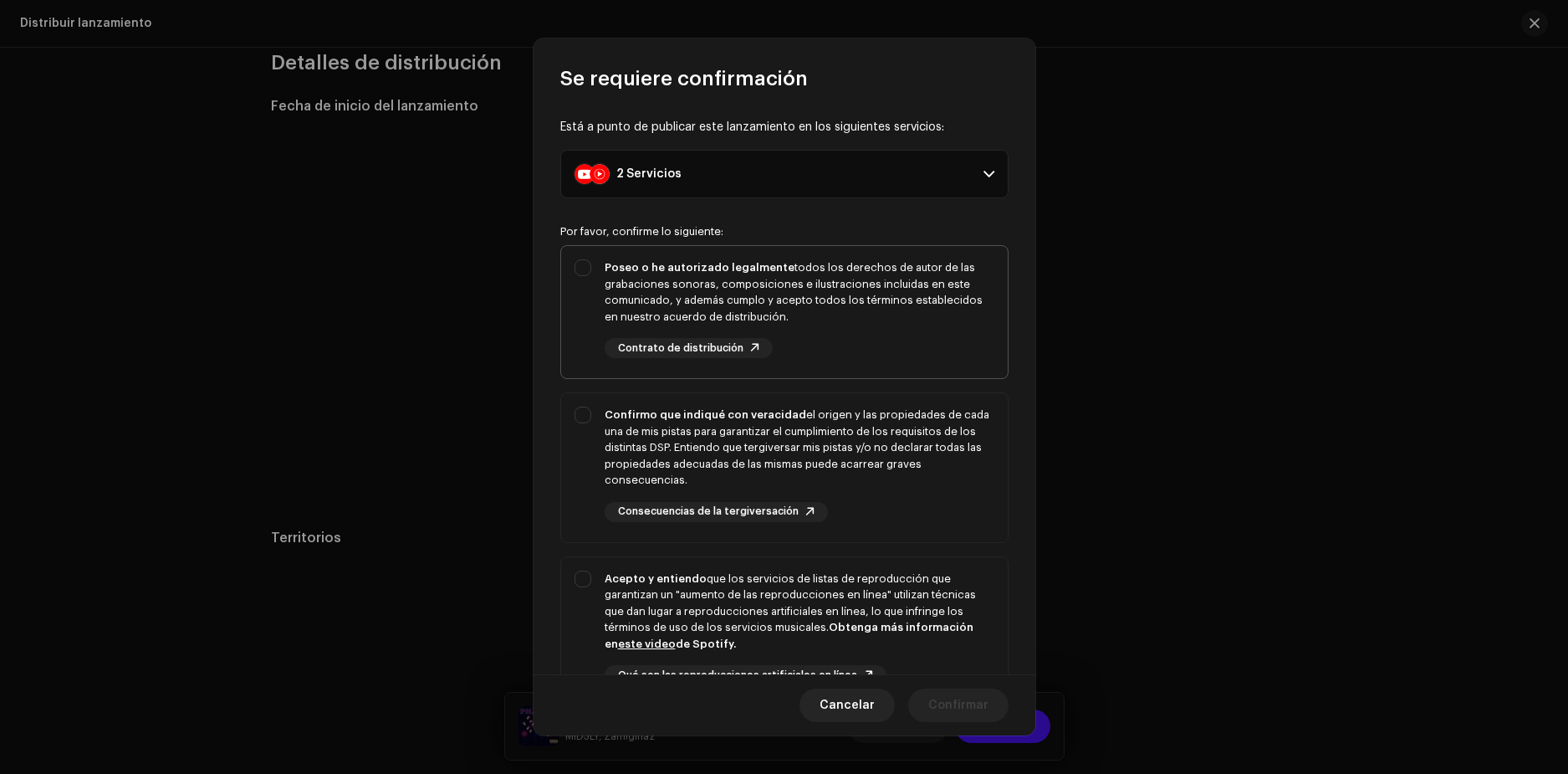
click at [695, 307] on div "Poseo o he autorizado legalmente todos los derechos de autor de las grabaciones…" at bounding box center [800, 291] width 390 height 65
checkbox input "true"
click at [706, 457] on div "Confirmo que indiqué con veracidad el origen y las propiedades de cada una de m…" at bounding box center [800, 447] width 390 height 82
checkbox input "true"
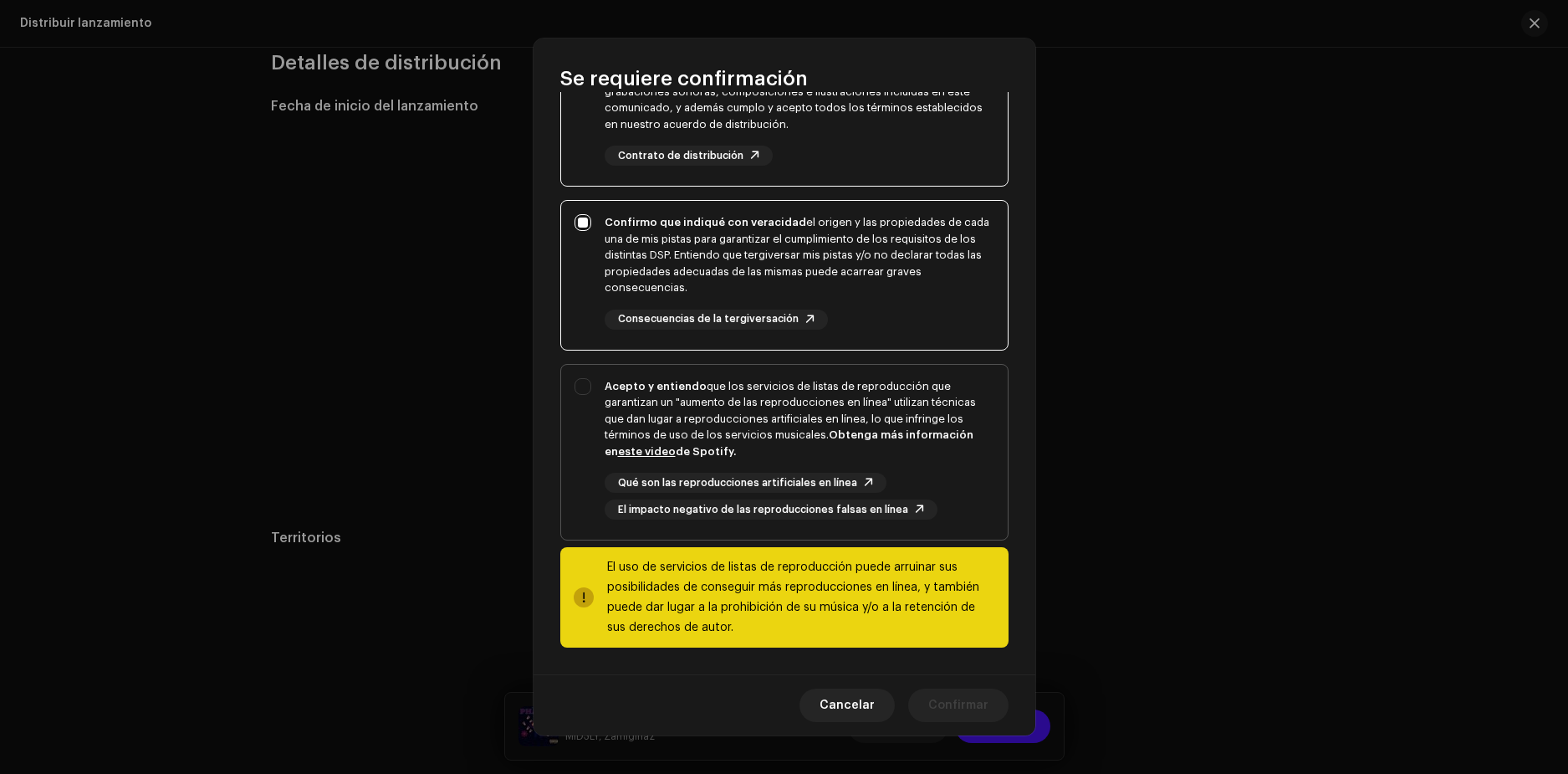
click at [672, 426] on div "Acepto y entiendo que los servicios de listas de reproducción que garantizan un…" at bounding box center [800, 420] width 390 height 82
checkbox input "true"
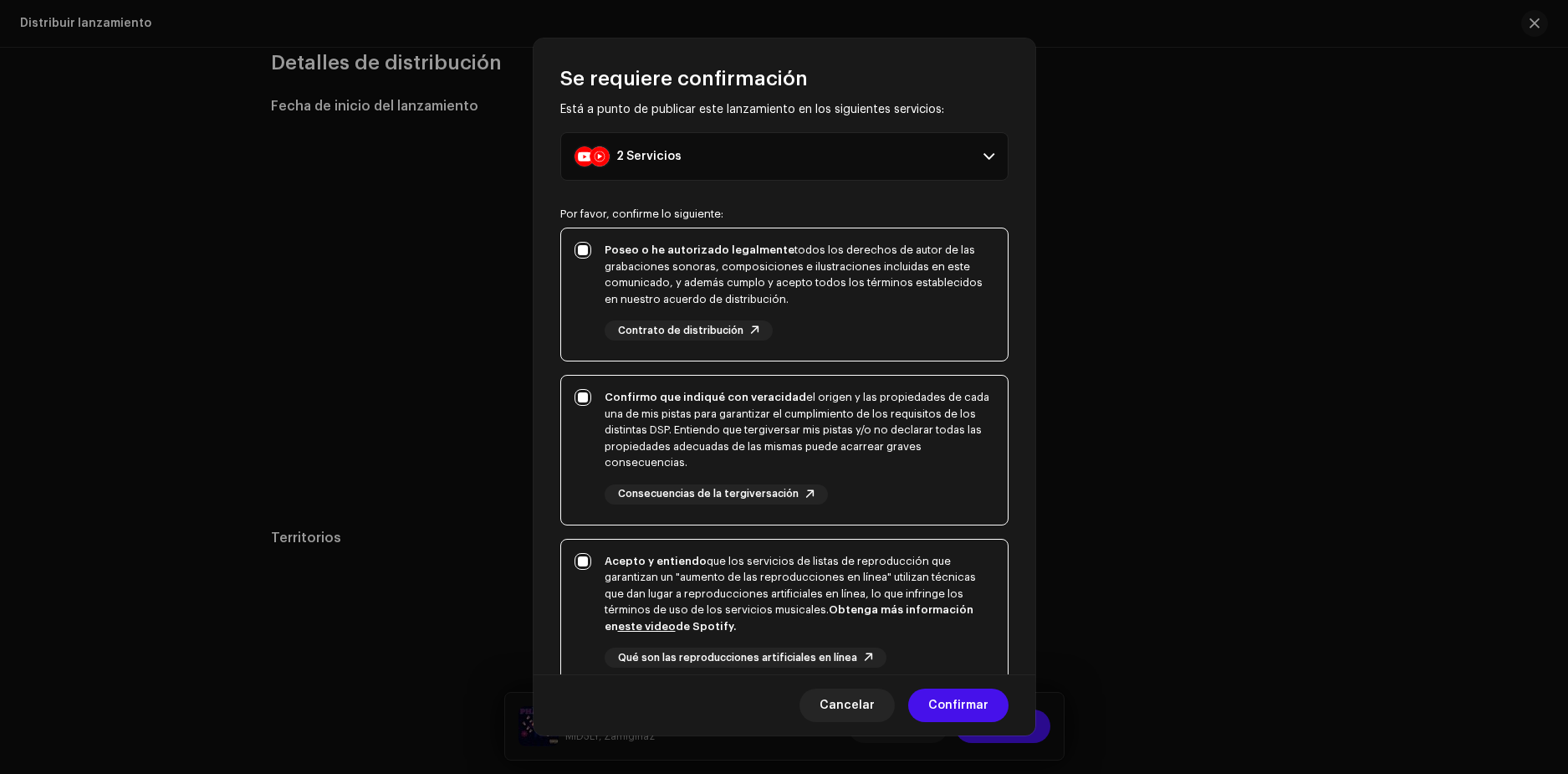
scroll to position [0, 0]
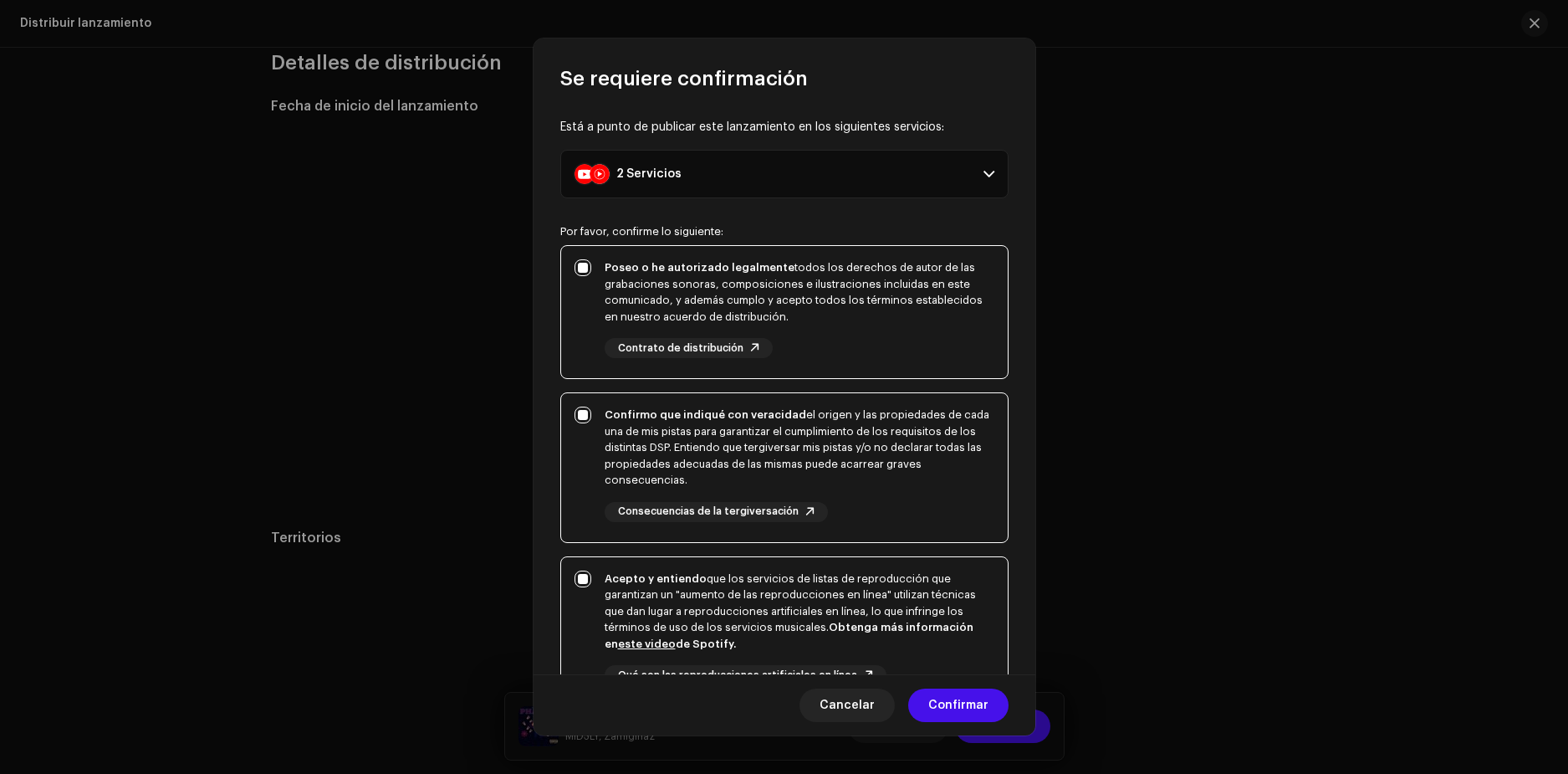
click at [844, 170] on p-accordion-header "2 Servicios" at bounding box center [784, 174] width 448 height 48
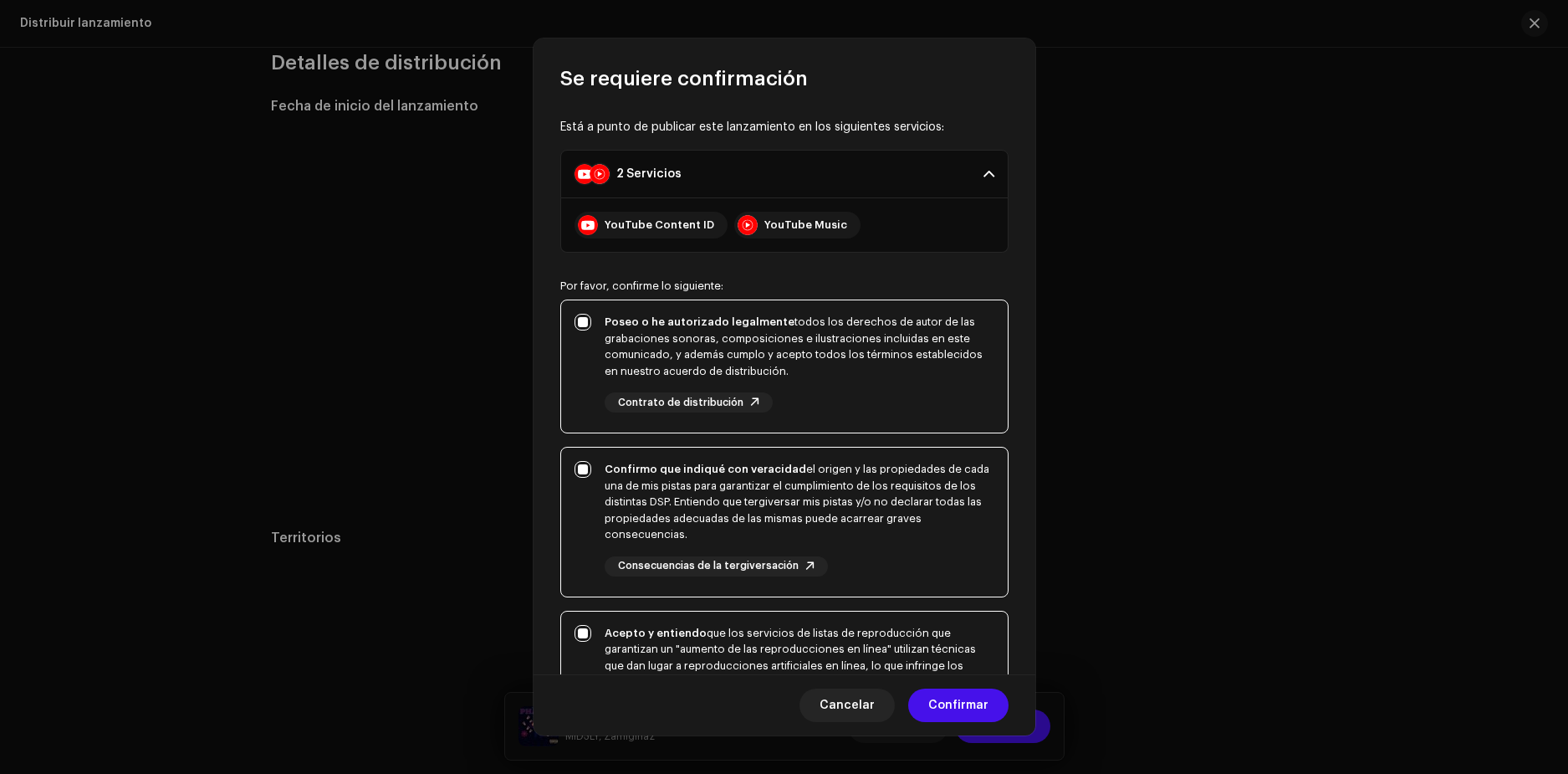
click at [779, 224] on div "YouTube Music" at bounding box center [806, 224] width 83 height 13
click at [608, 205] on div "YouTube Content ID YouTube Music" at bounding box center [784, 225] width 420 height 53
click at [585, 176] on div at bounding box center [584, 174] width 20 height 20
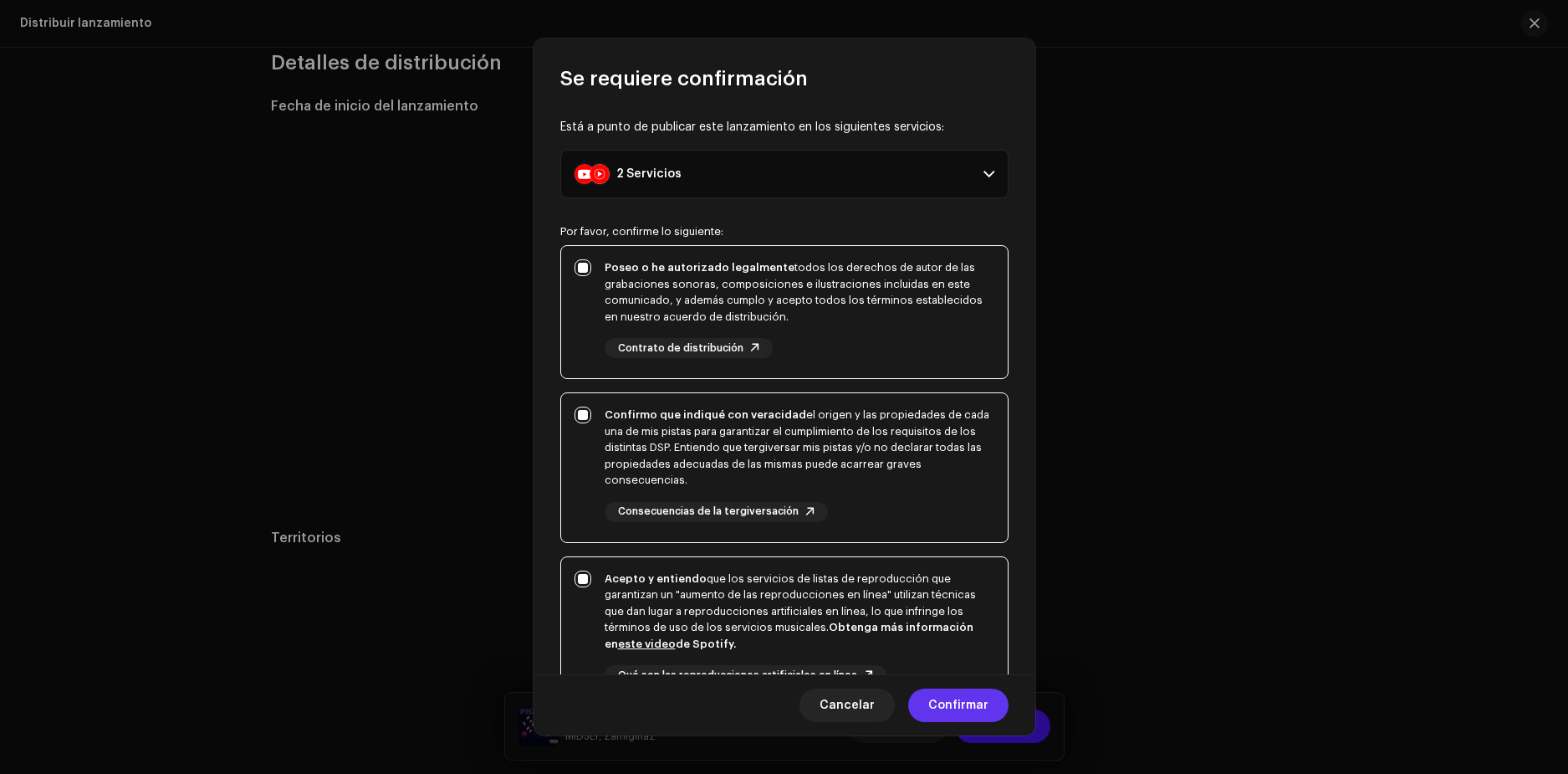
click at [965, 702] on span "Confirmar" at bounding box center [959, 705] width 61 height 34
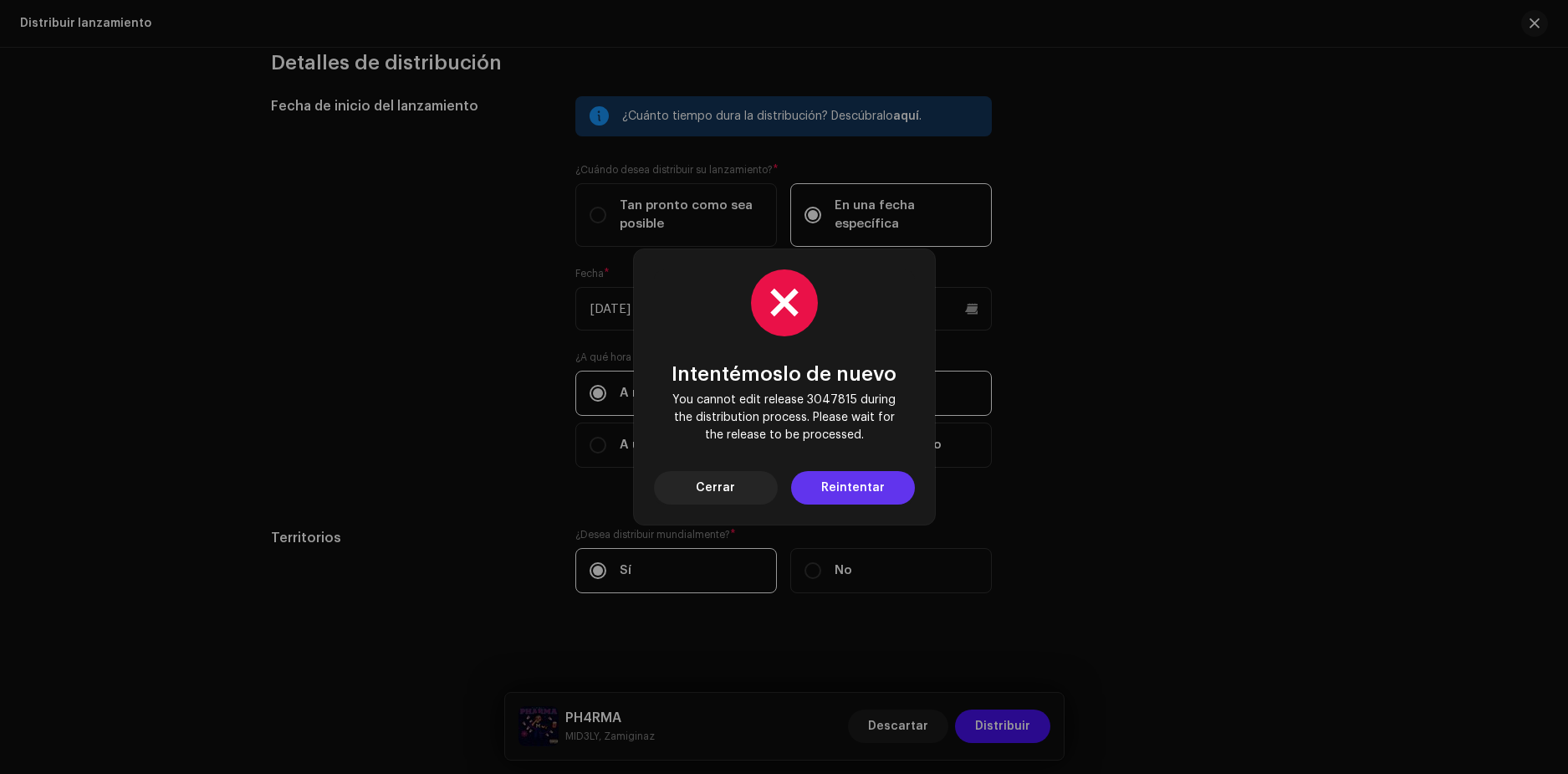
click at [851, 474] on span "Reintentar" at bounding box center [852, 488] width 63 height 34
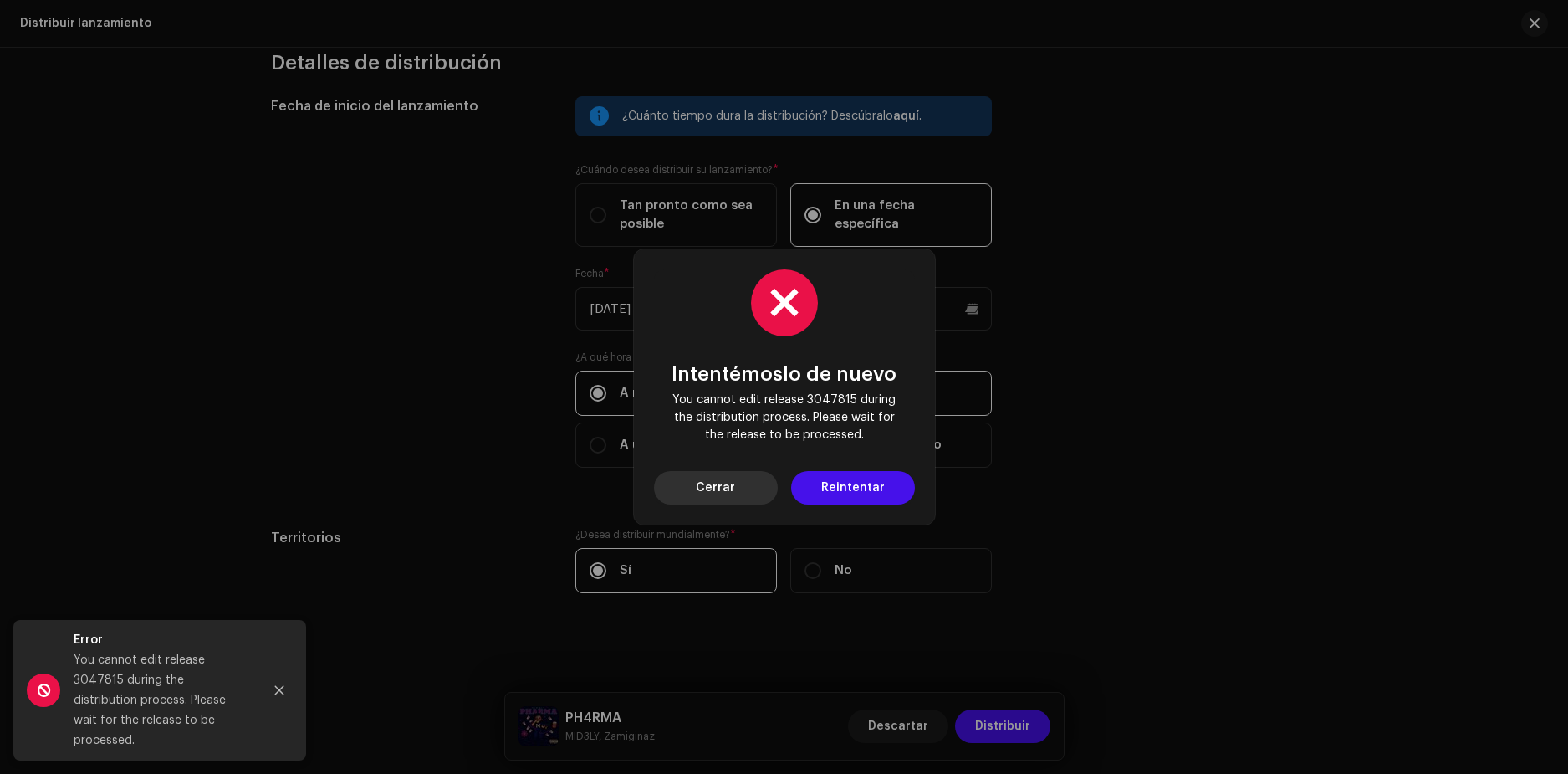
click at [718, 472] on span "Cerrar" at bounding box center [715, 488] width 39 height 34
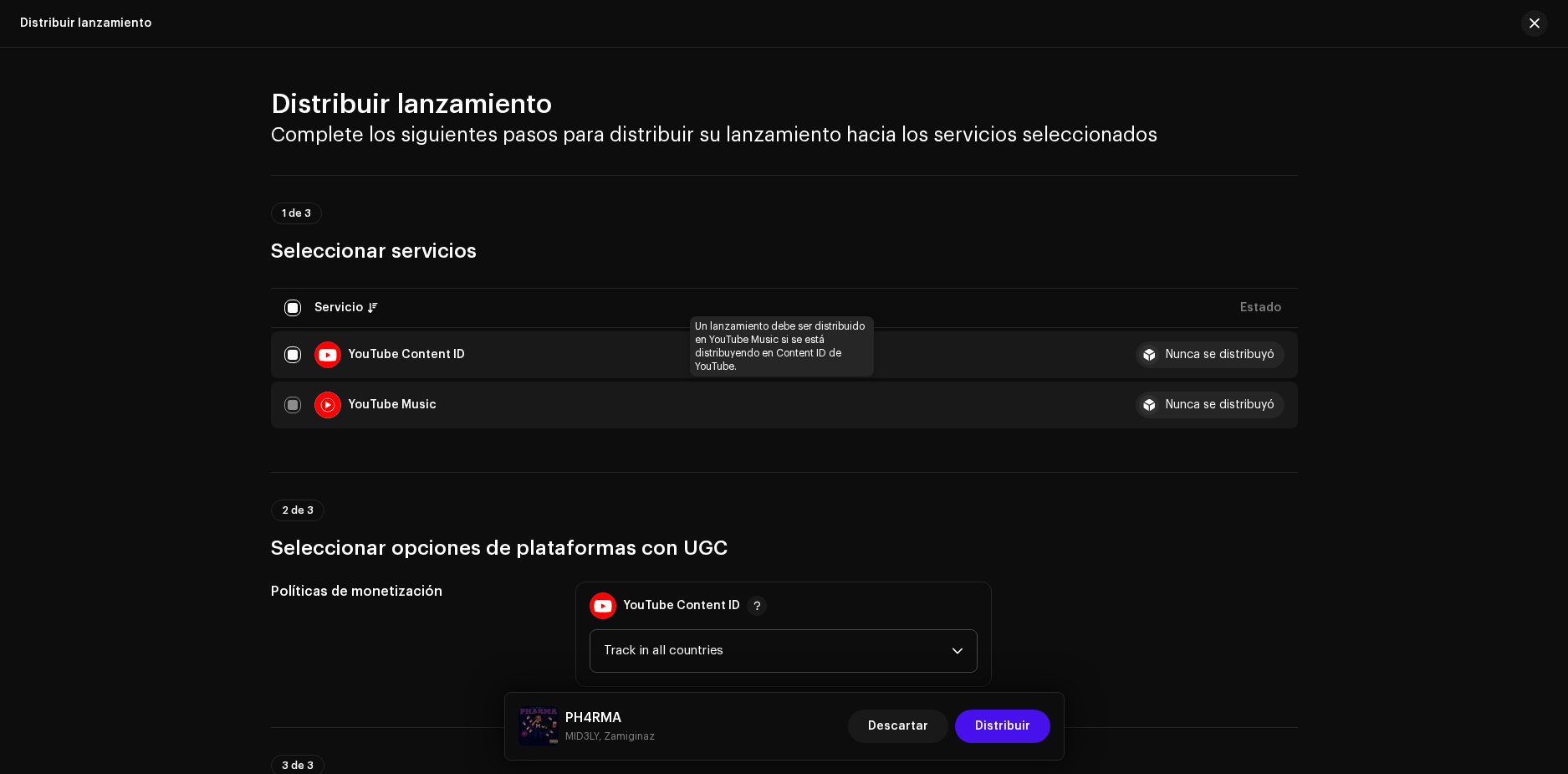
click at [297, 403] on div "YouTube Music" at bounding box center [696, 405] width 825 height 27
click at [285, 353] on input "checkbox" at bounding box center [292, 354] width 17 height 17
checkbox input "false"
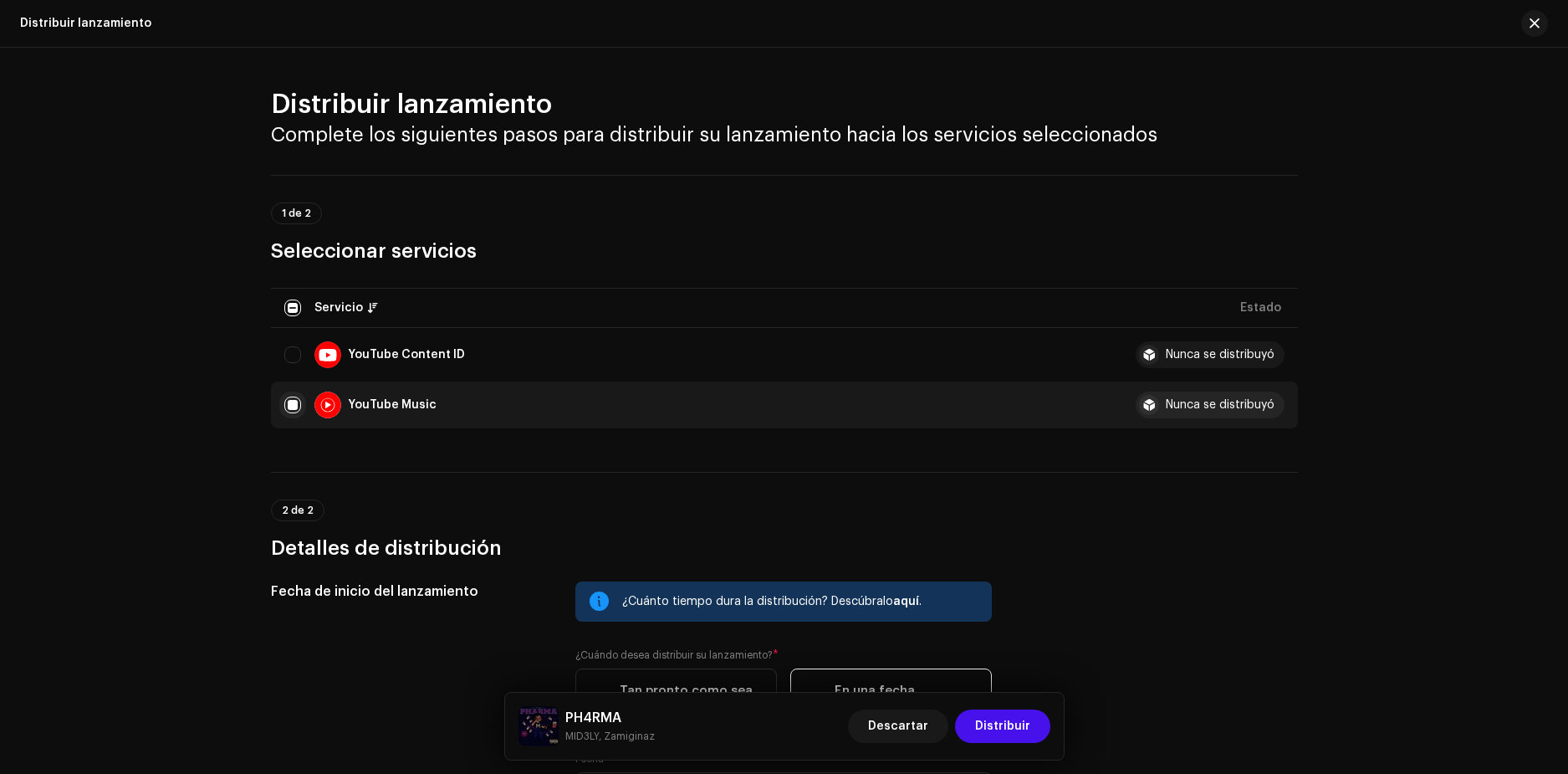
click at [286, 403] on input "Row Selected" at bounding box center [292, 404] width 17 height 17
checkbox input "false"
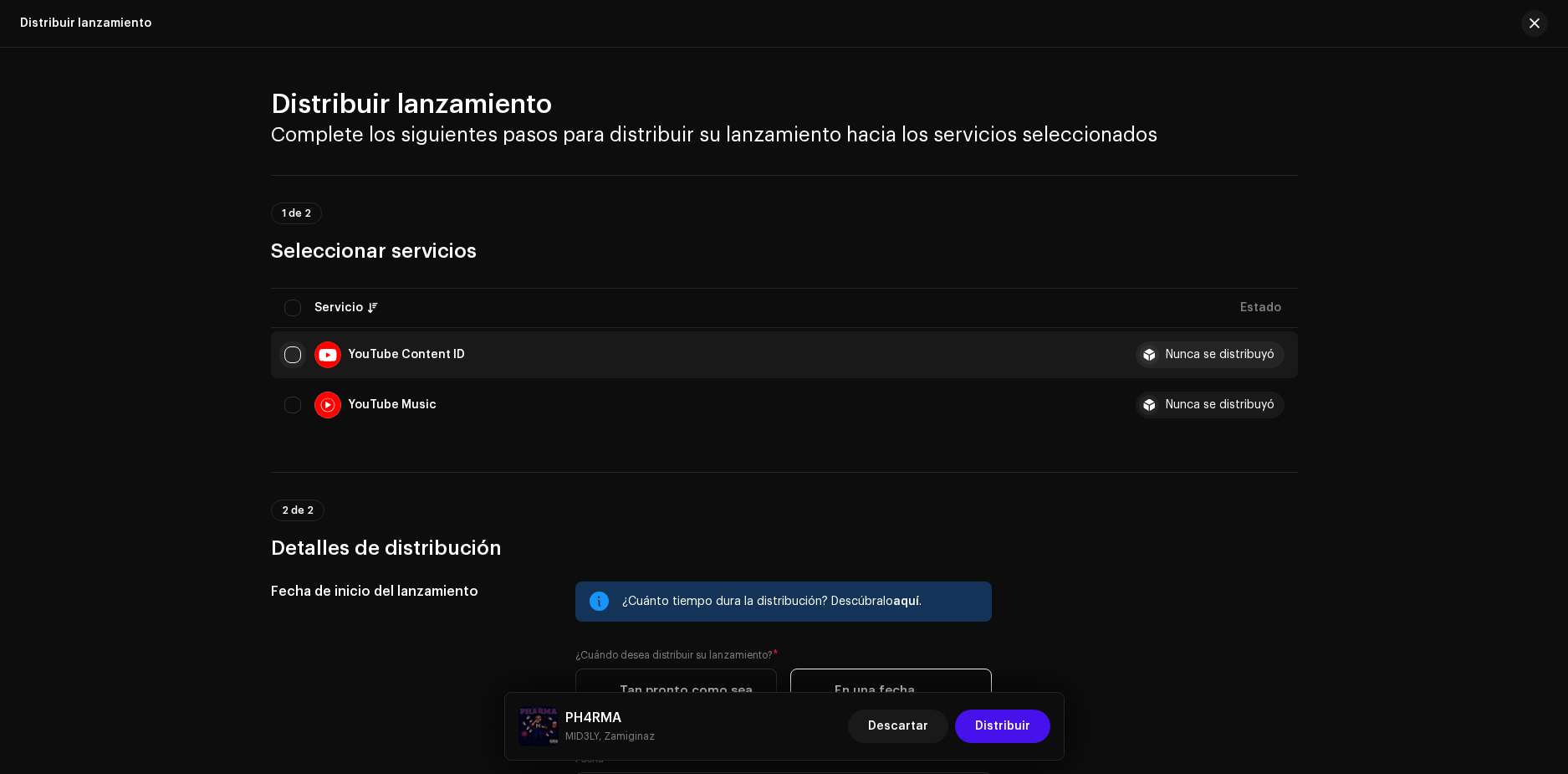
click at [286, 357] on input "Row Unselected" at bounding box center [292, 354] width 17 height 17
checkbox input "true"
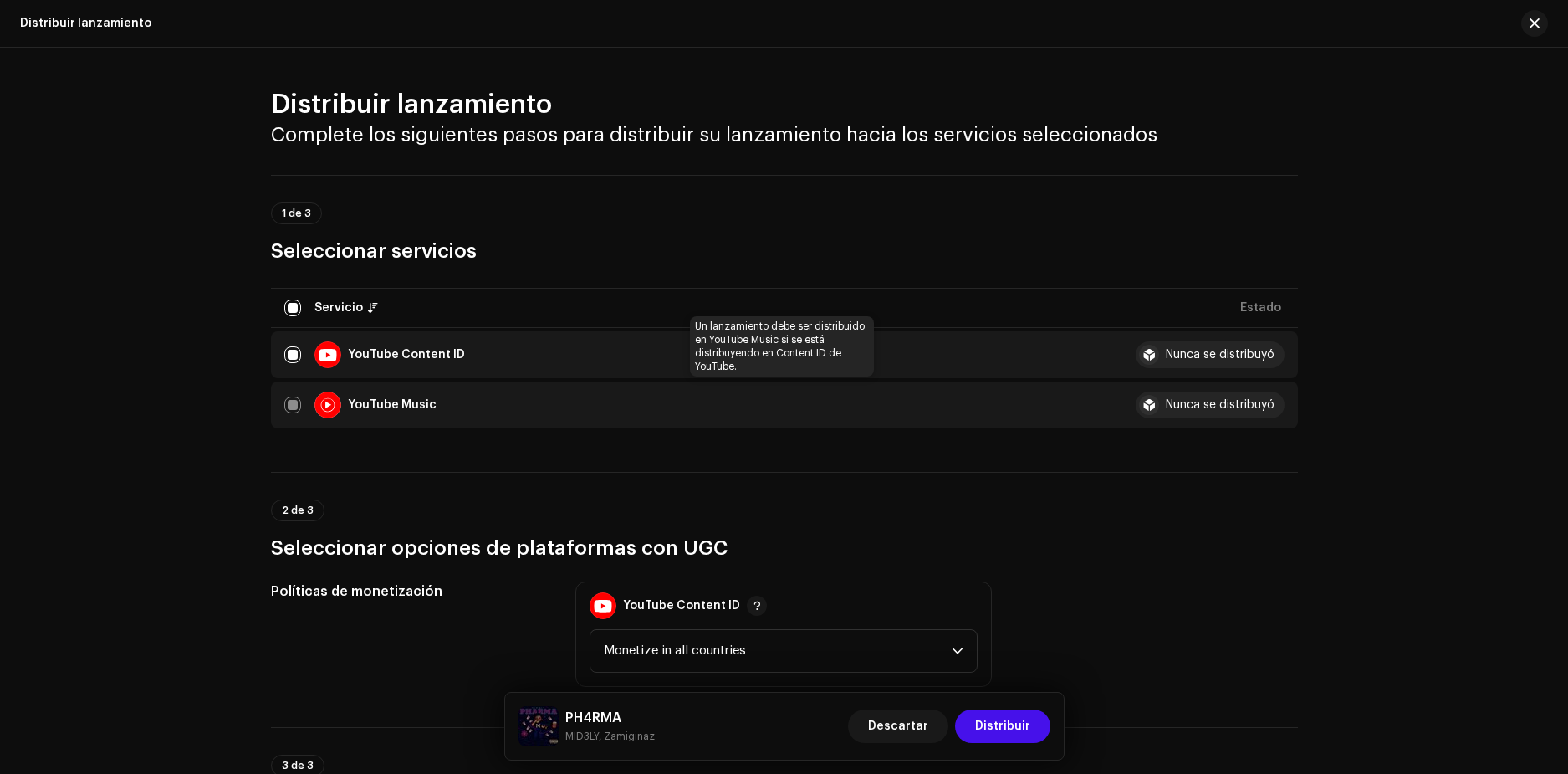
click at [284, 413] on div "YouTube Music" at bounding box center [696, 405] width 825 height 27
click at [287, 358] on input "Row Selected" at bounding box center [292, 354] width 17 height 17
checkbox input "false"
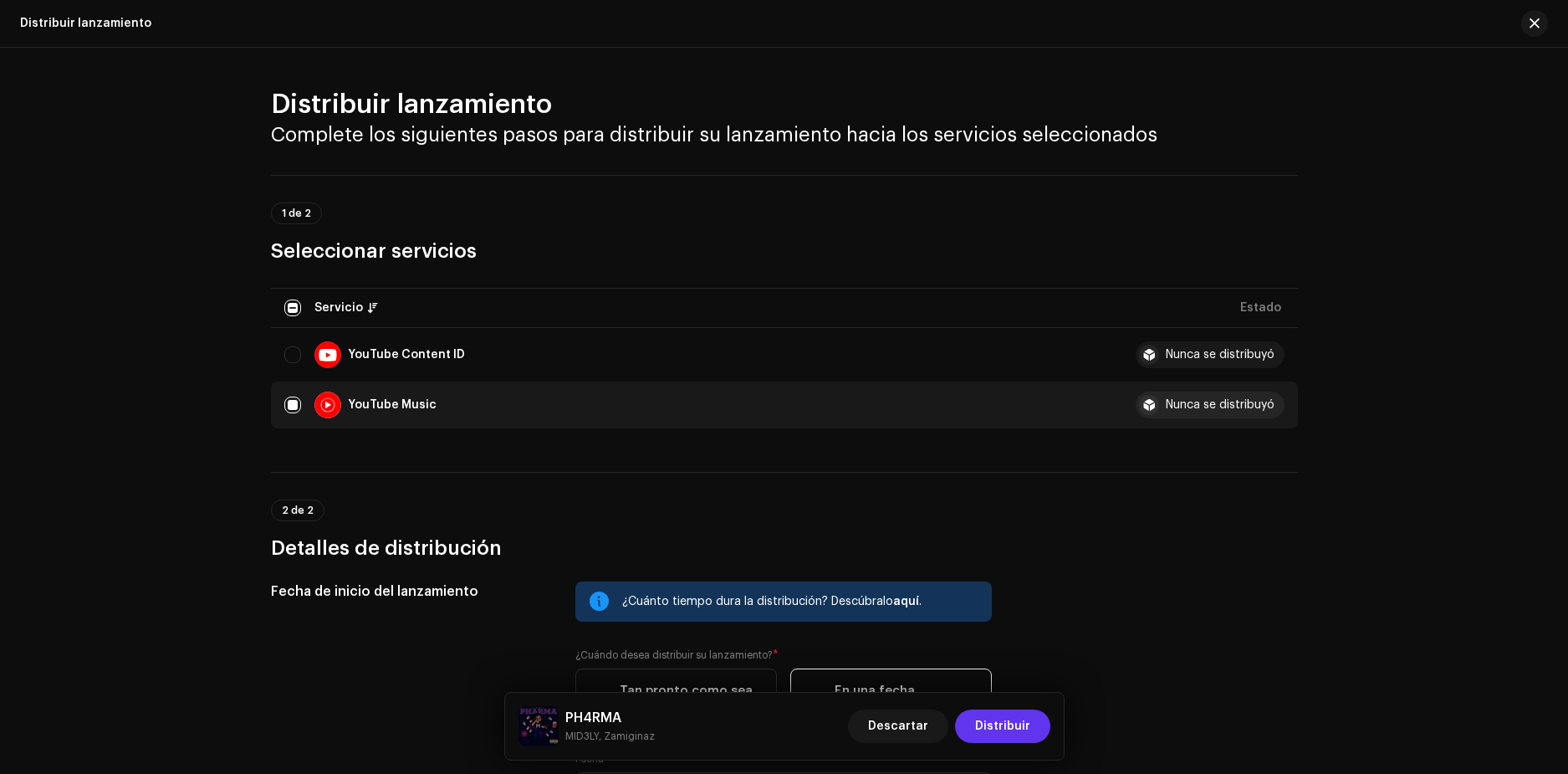
click at [990, 721] on span "Distribuir" at bounding box center [1003, 727] width 55 height 34
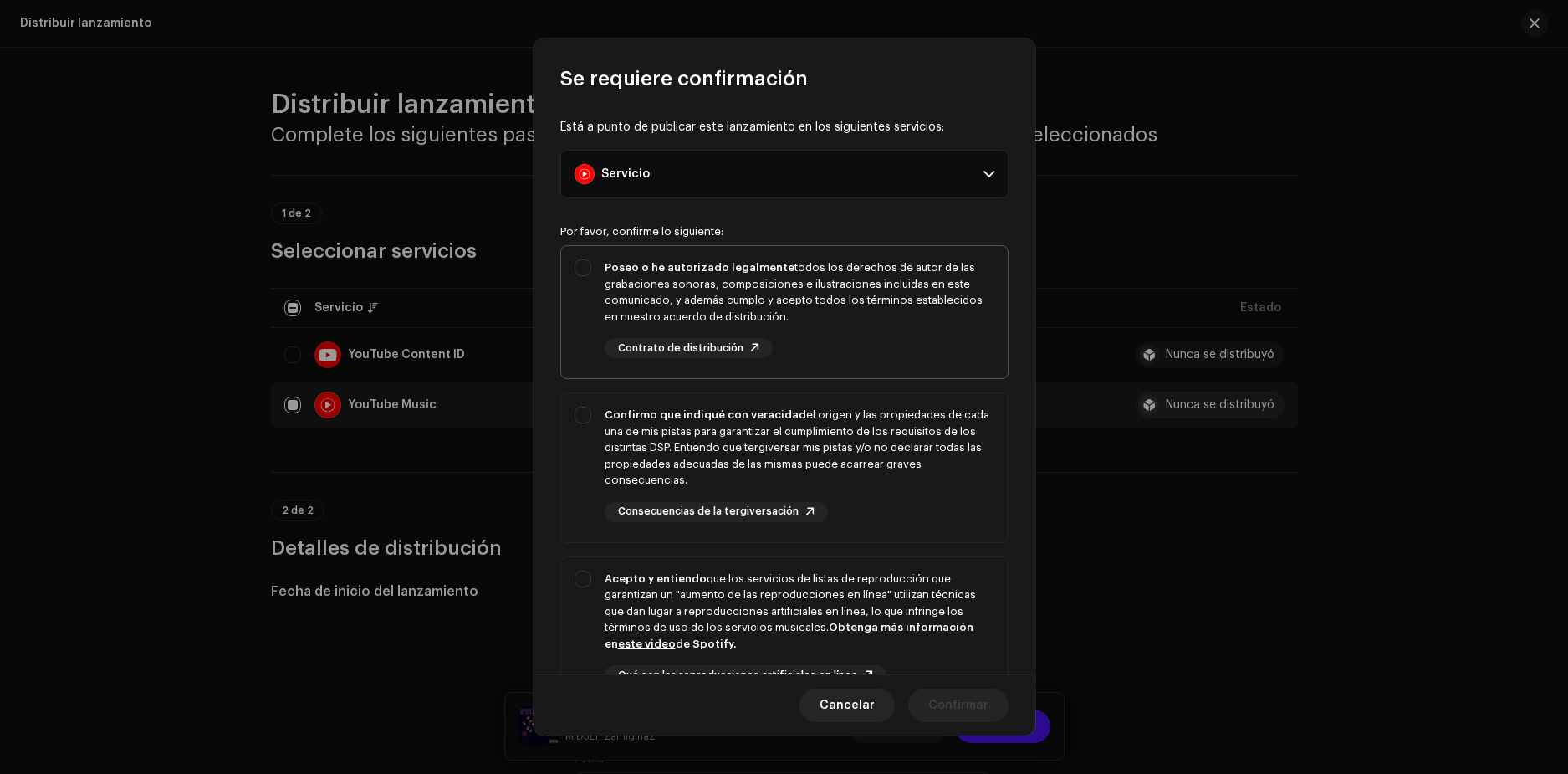
click at [585, 270] on div "Poseo o he autorizado legalmente todos los derechos de autor de las grabaciones…" at bounding box center [784, 308] width 447 height 126
checkbox input "true"
click at [593, 428] on div "Confirmo que indiqué con veracidad el origen y las propiedades de cada una de m…" at bounding box center [784, 464] width 447 height 143
checkbox input "true"
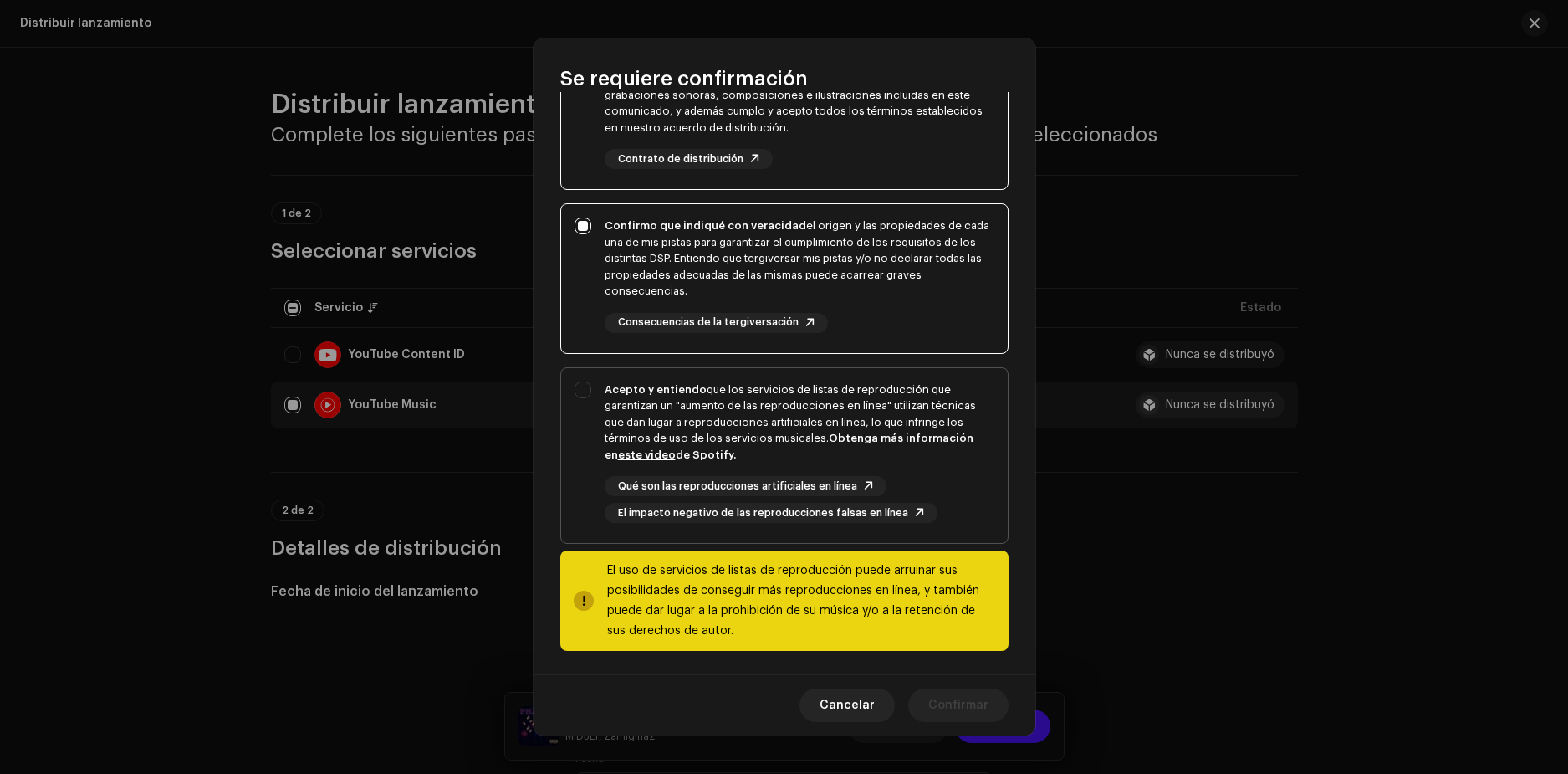
scroll to position [192, 0]
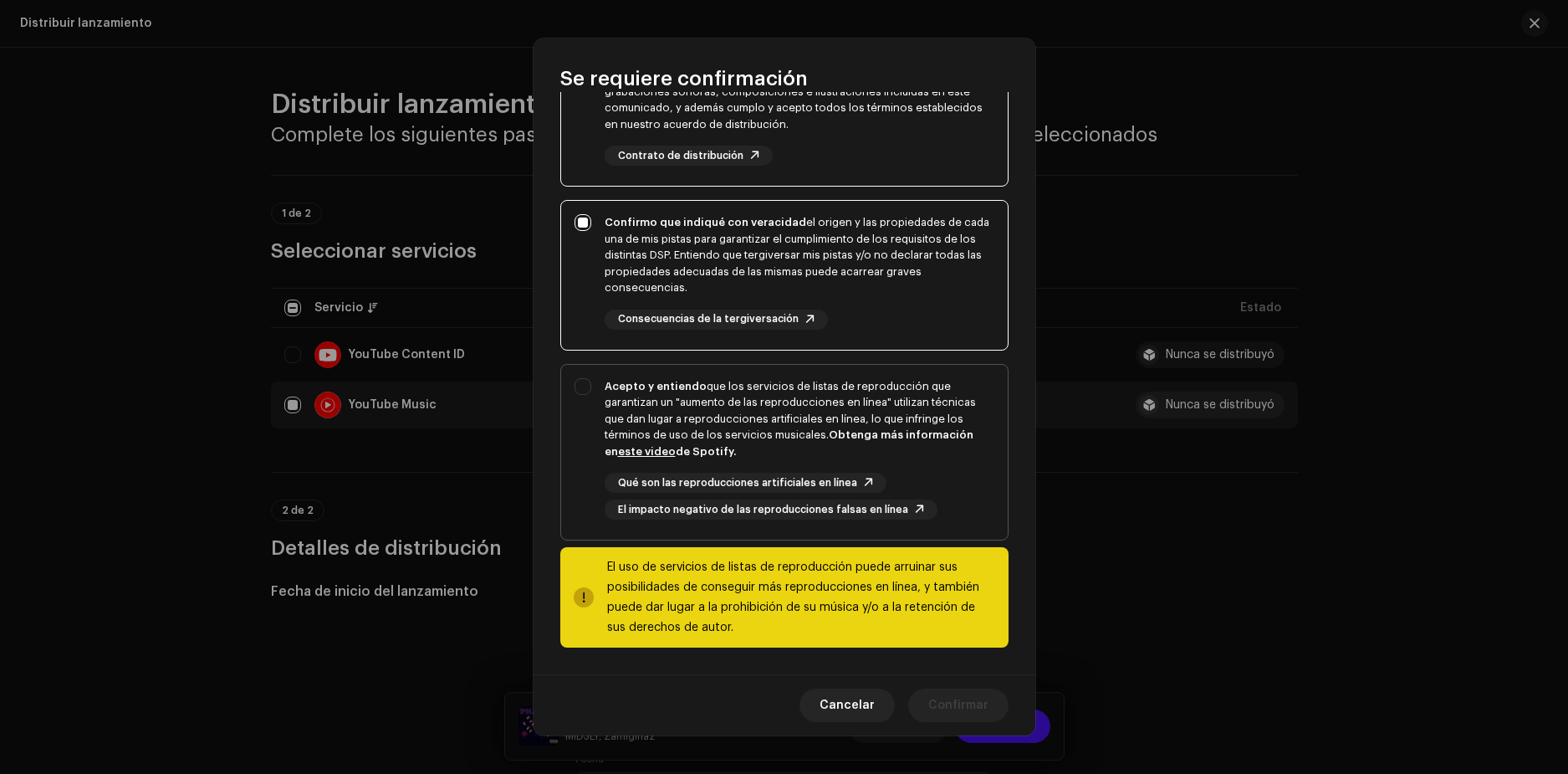
click at [578, 391] on div "Acepto y entiendo que los servicios de listas de reproducción que garantizan un…" at bounding box center [784, 450] width 447 height 169
checkbox input "true"
click at [962, 709] on span "Confirmar" at bounding box center [959, 705] width 61 height 34
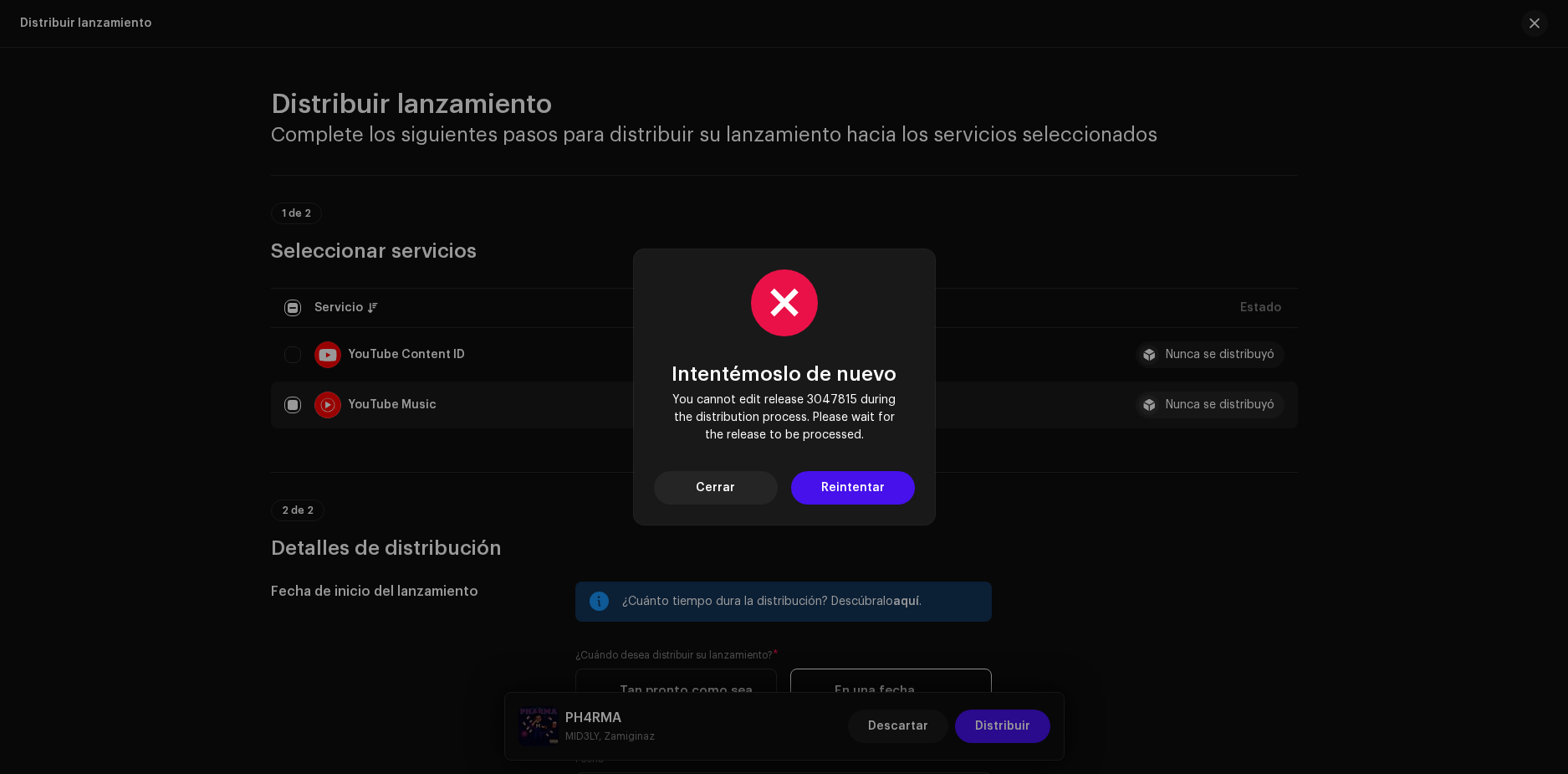
drag, startPoint x: 721, startPoint y: 488, endPoint x: 711, endPoint y: 486, distance: 10.2
click at [718, 488] on span "Cerrar" at bounding box center [715, 488] width 39 height 34
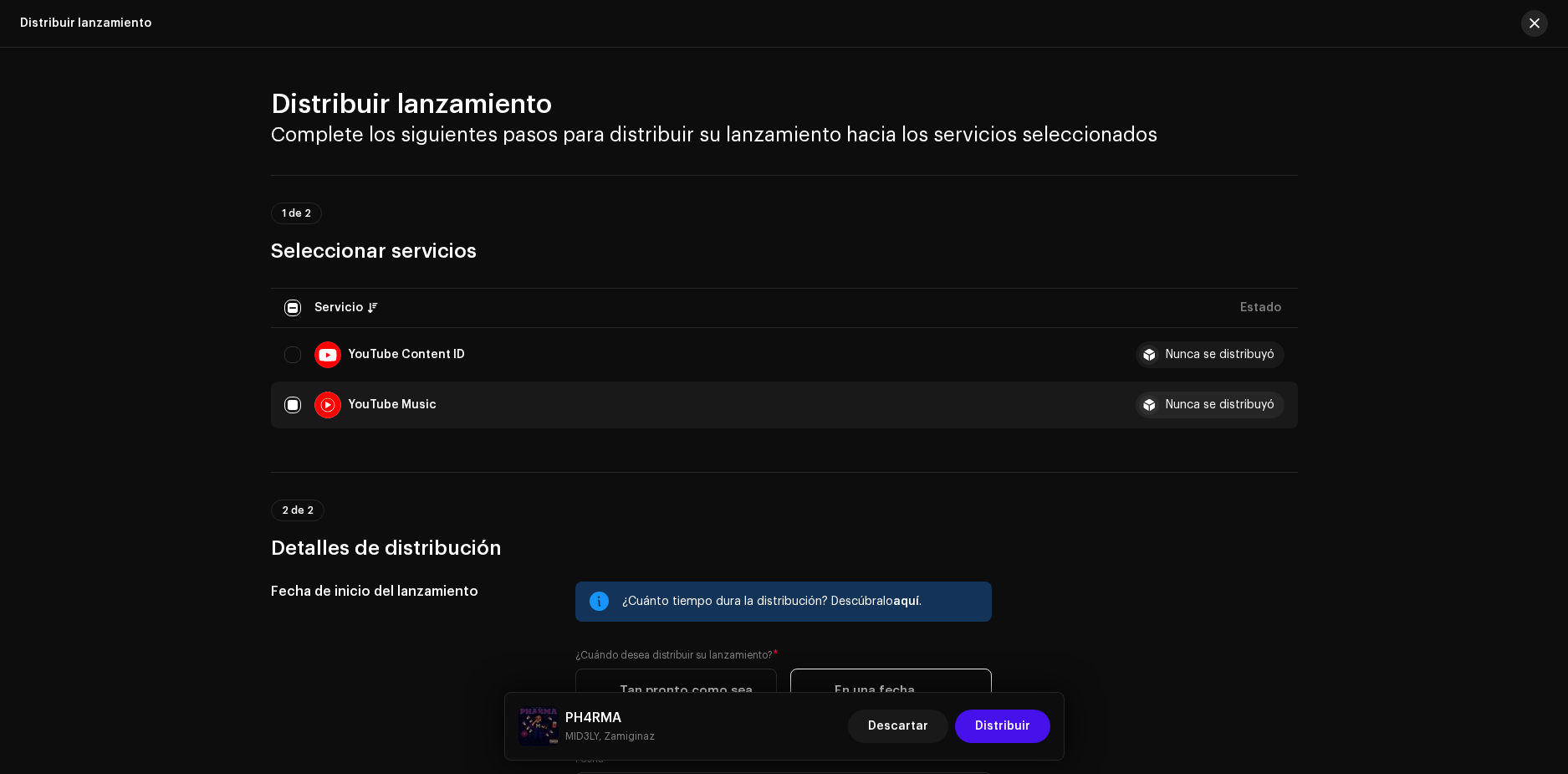
click at [1530, 20] on span "button" at bounding box center [1534, 23] width 10 height 13
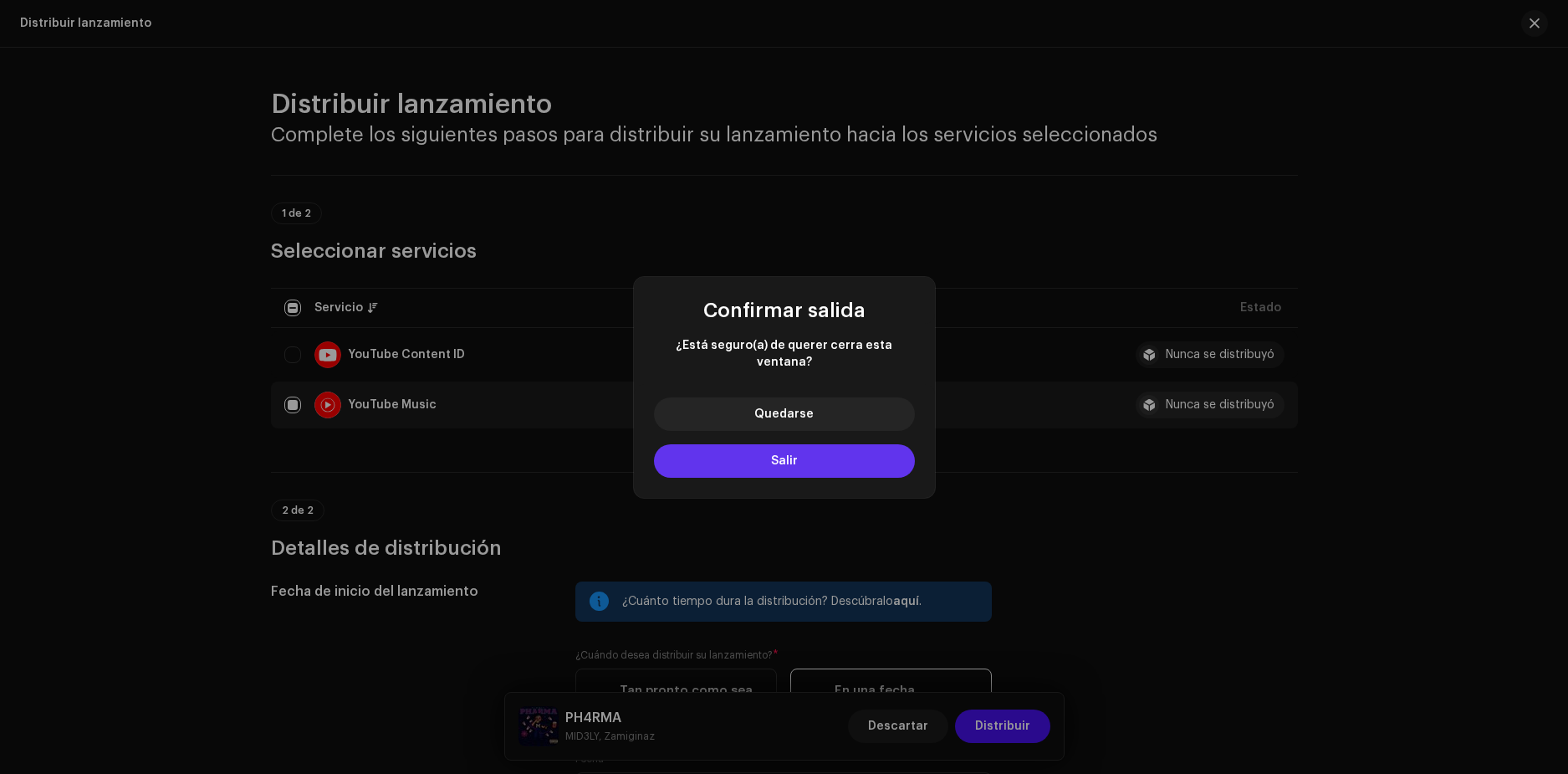
click at [806, 445] on button "Salir" at bounding box center [784, 461] width 261 height 34
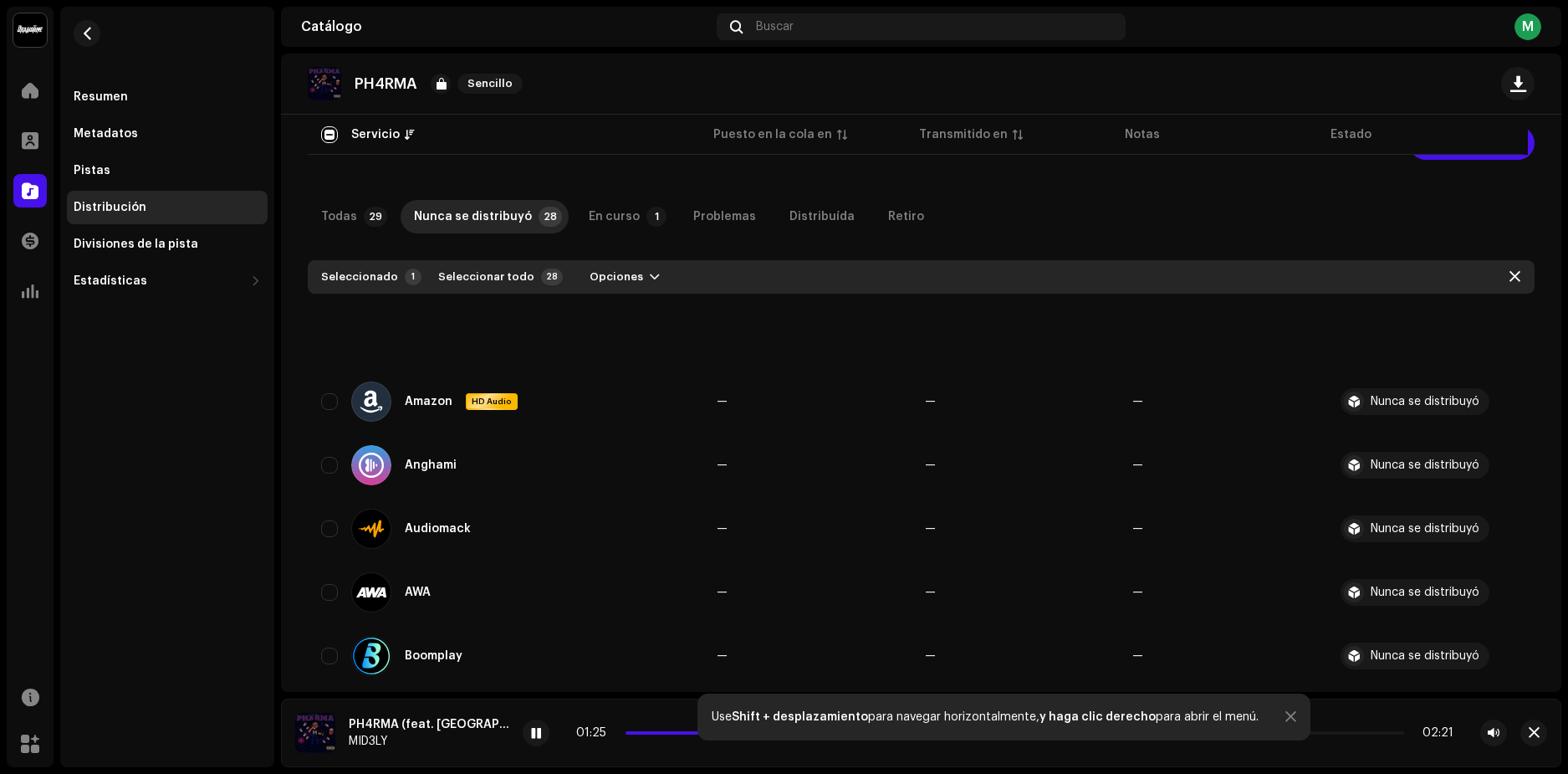
scroll to position [0, 0]
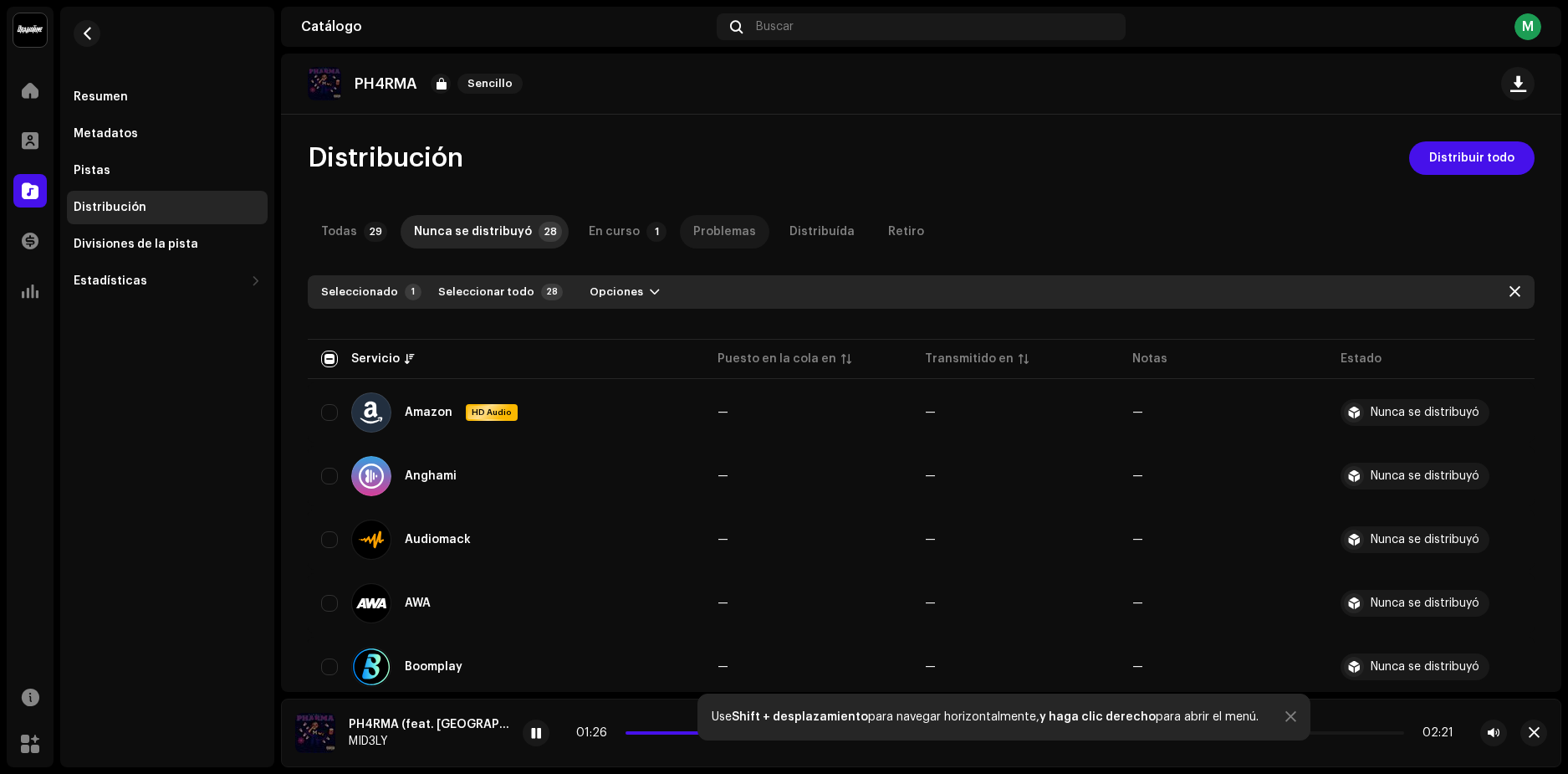
click at [723, 228] on div "Problemas" at bounding box center [725, 232] width 62 height 34
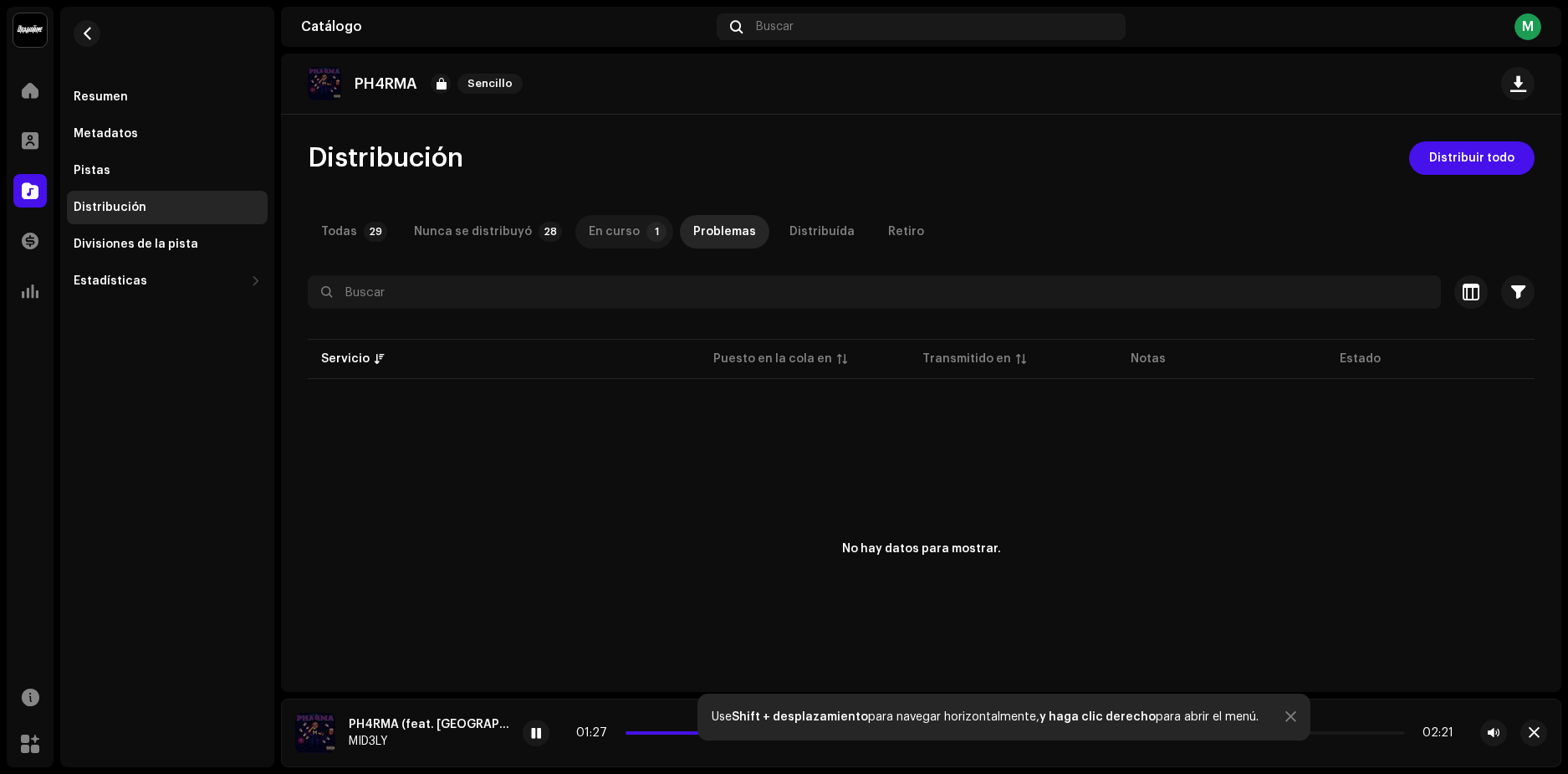
click at [601, 232] on div "En curso" at bounding box center [613, 232] width 51 height 34
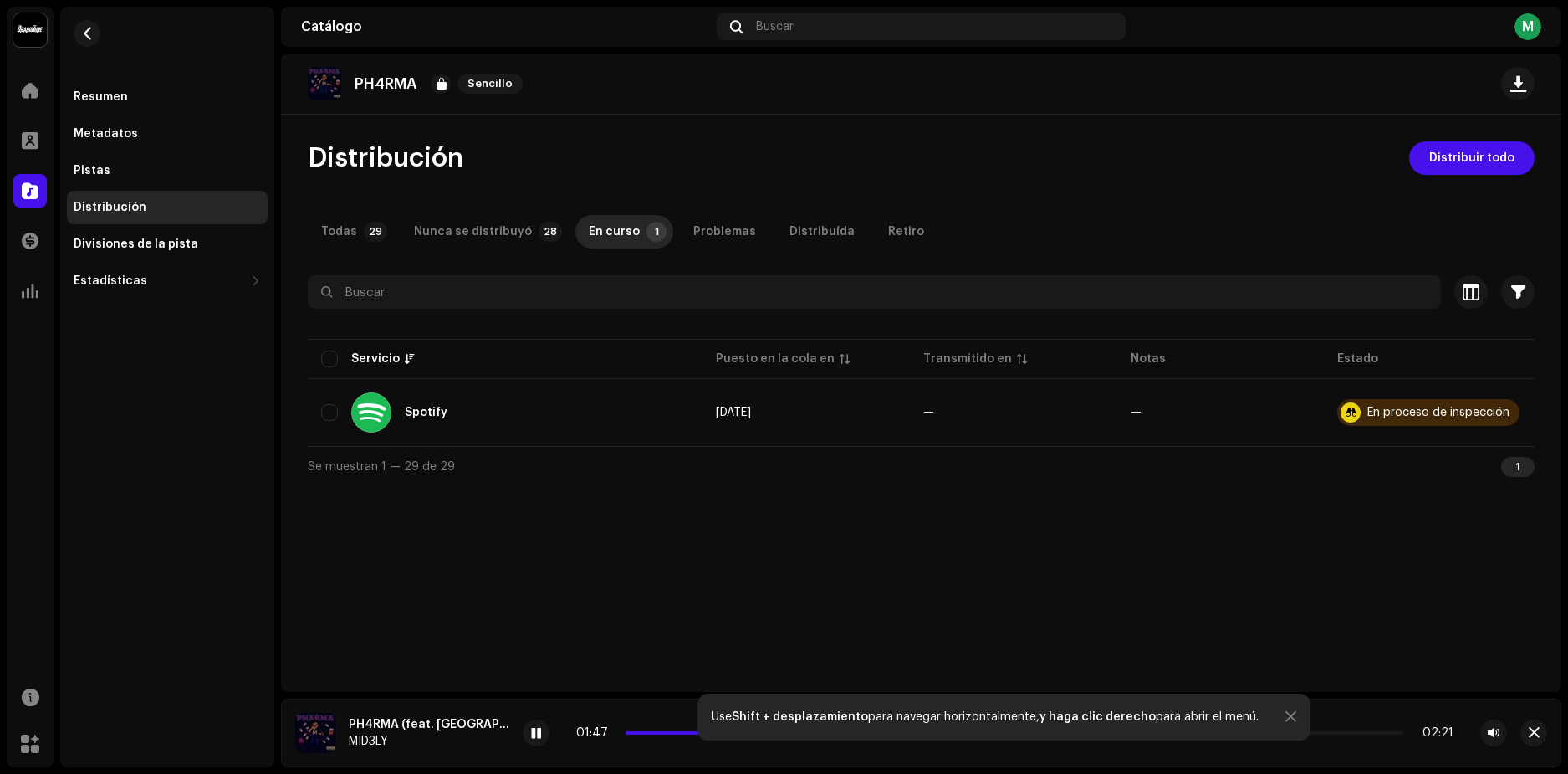
click at [1286, 710] on div at bounding box center [1291, 716] width 11 height 13
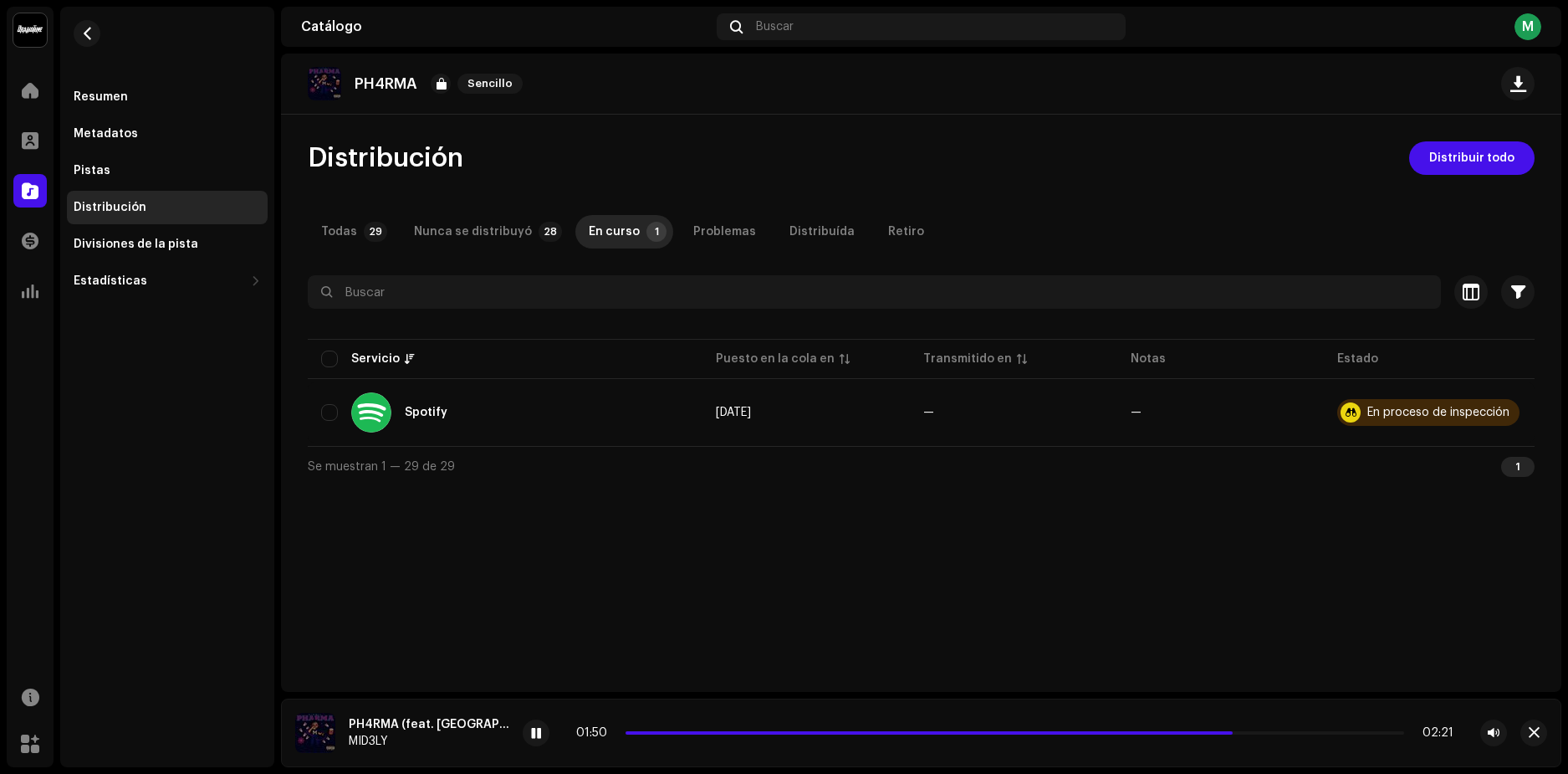
click at [836, 550] on div "PH4RMA Sencillo Distribución Distribuir todo Todas 29 Nunca se distribuyó 28 En…" at bounding box center [922, 372] width 1280 height 639
click at [310, 721] on img at bounding box center [315, 732] width 40 height 40
click at [529, 721] on div at bounding box center [536, 733] width 27 height 27
